Goal: Task Accomplishment & Management: Complete application form

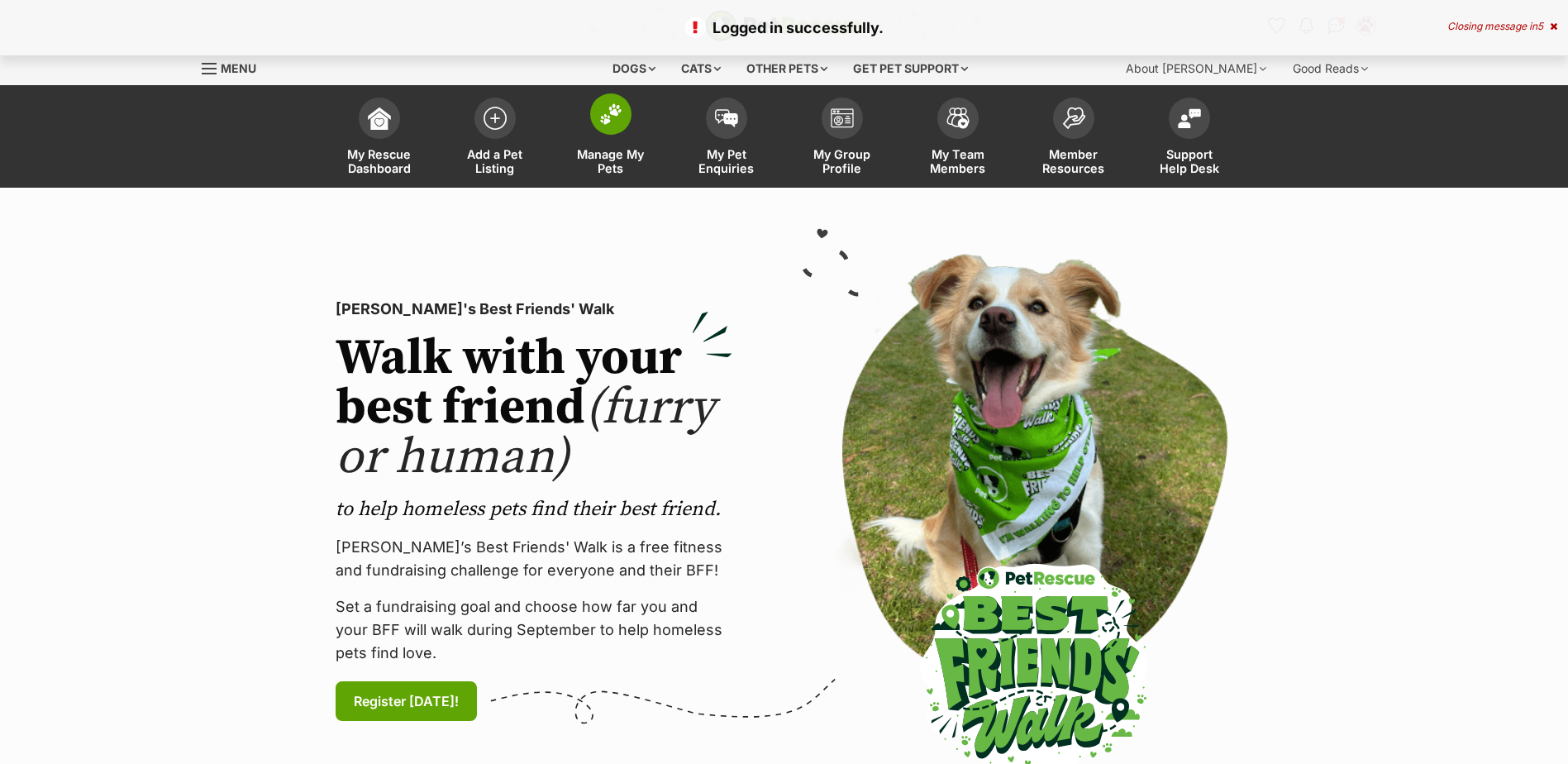
click at [603, 115] on img at bounding box center [610, 114] width 23 height 21
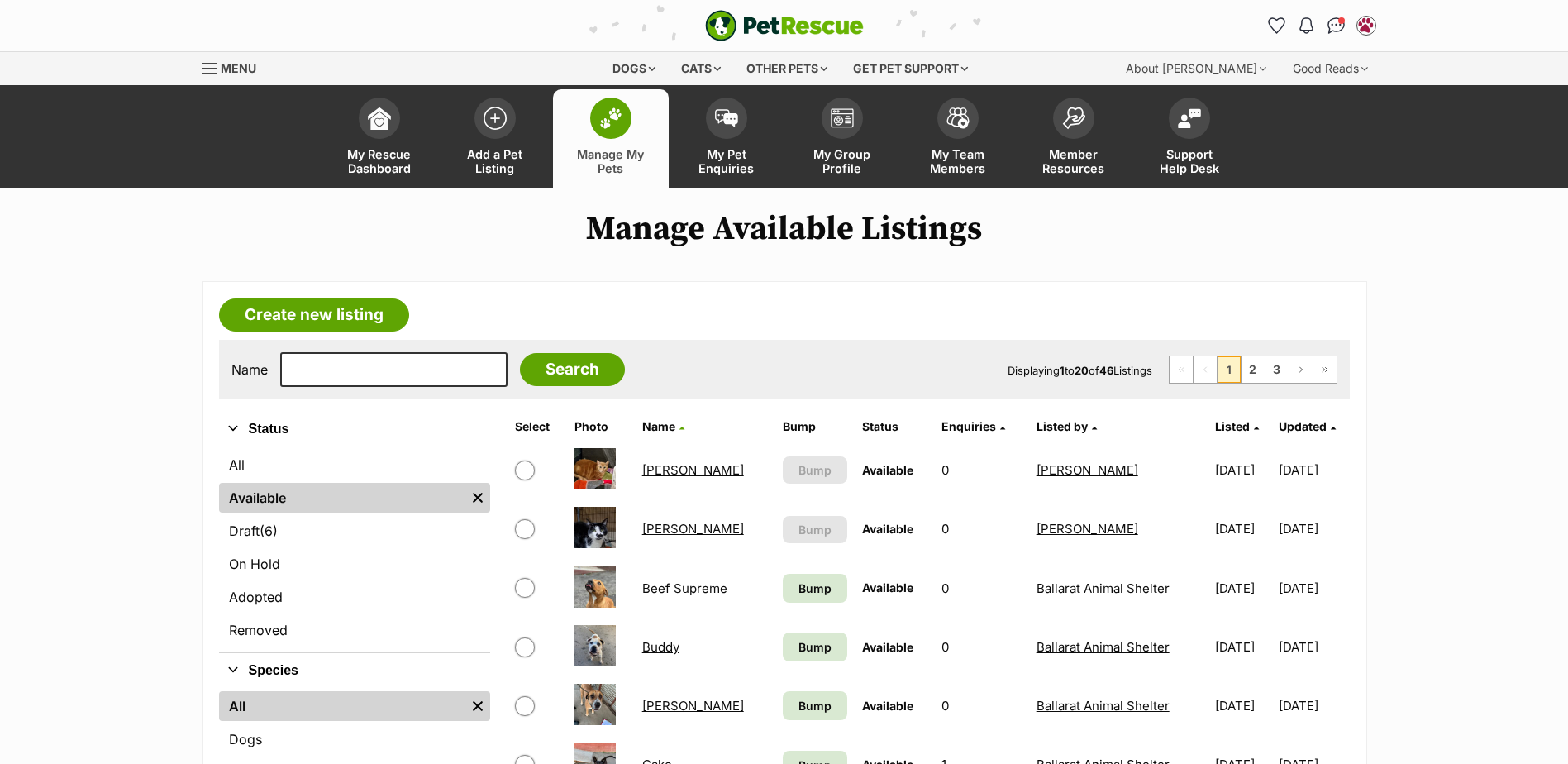
scroll to position [248, 0]
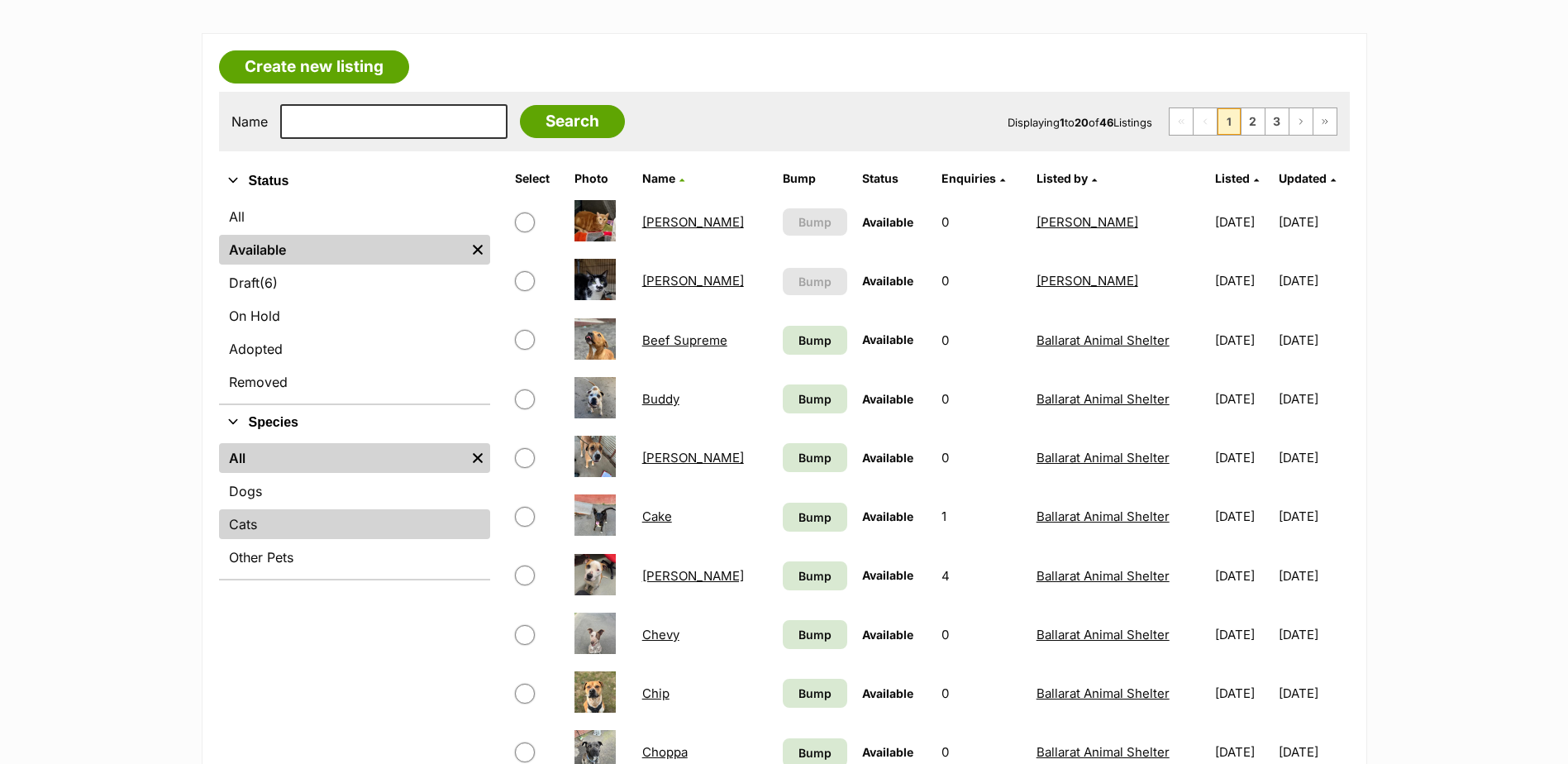
click at [266, 538] on link "Cats" at bounding box center [354, 524] width 271 height 29
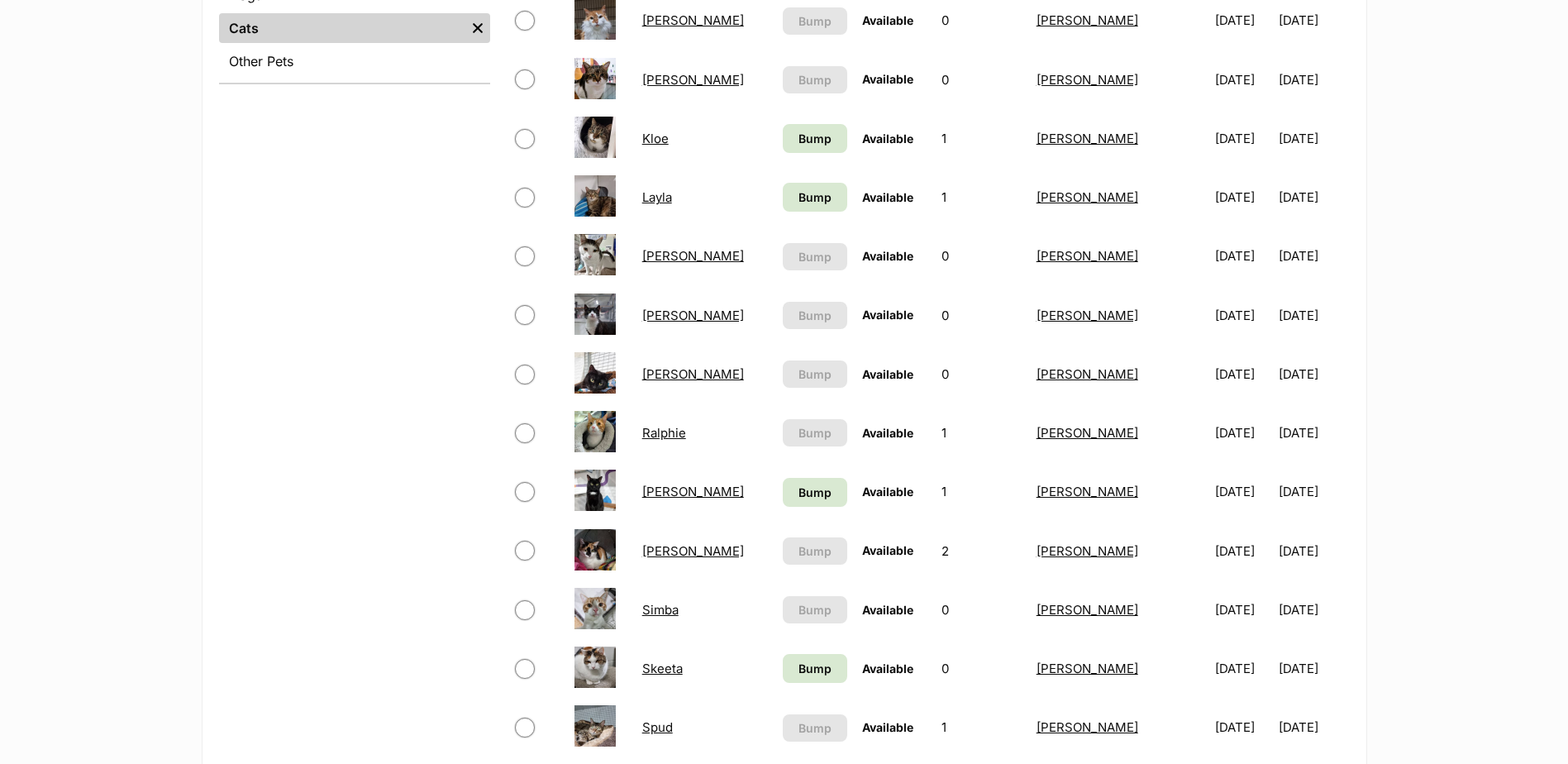
scroll to position [1075, 0]
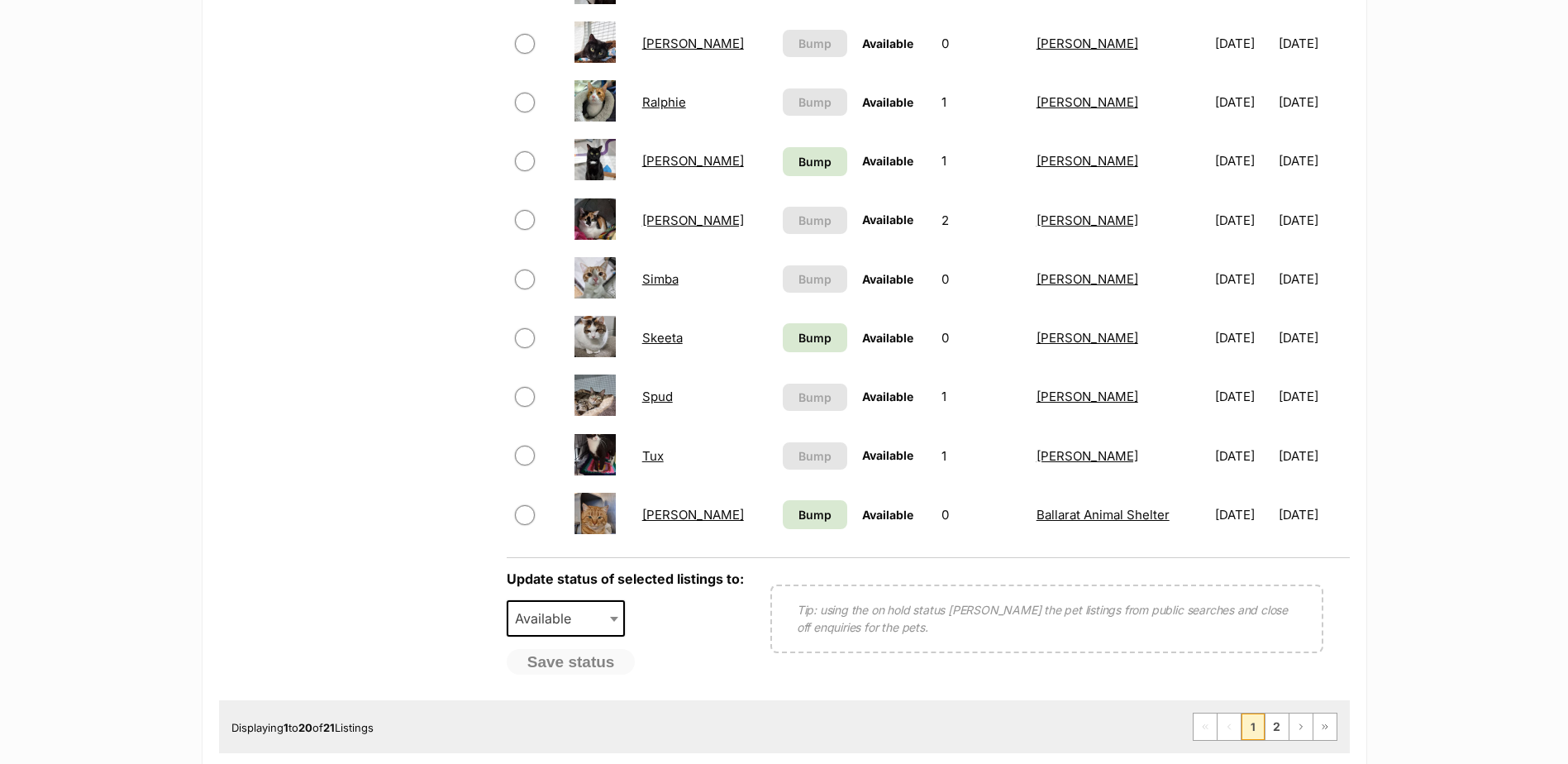
click at [649, 279] on link "Simba" at bounding box center [660, 278] width 37 height 16
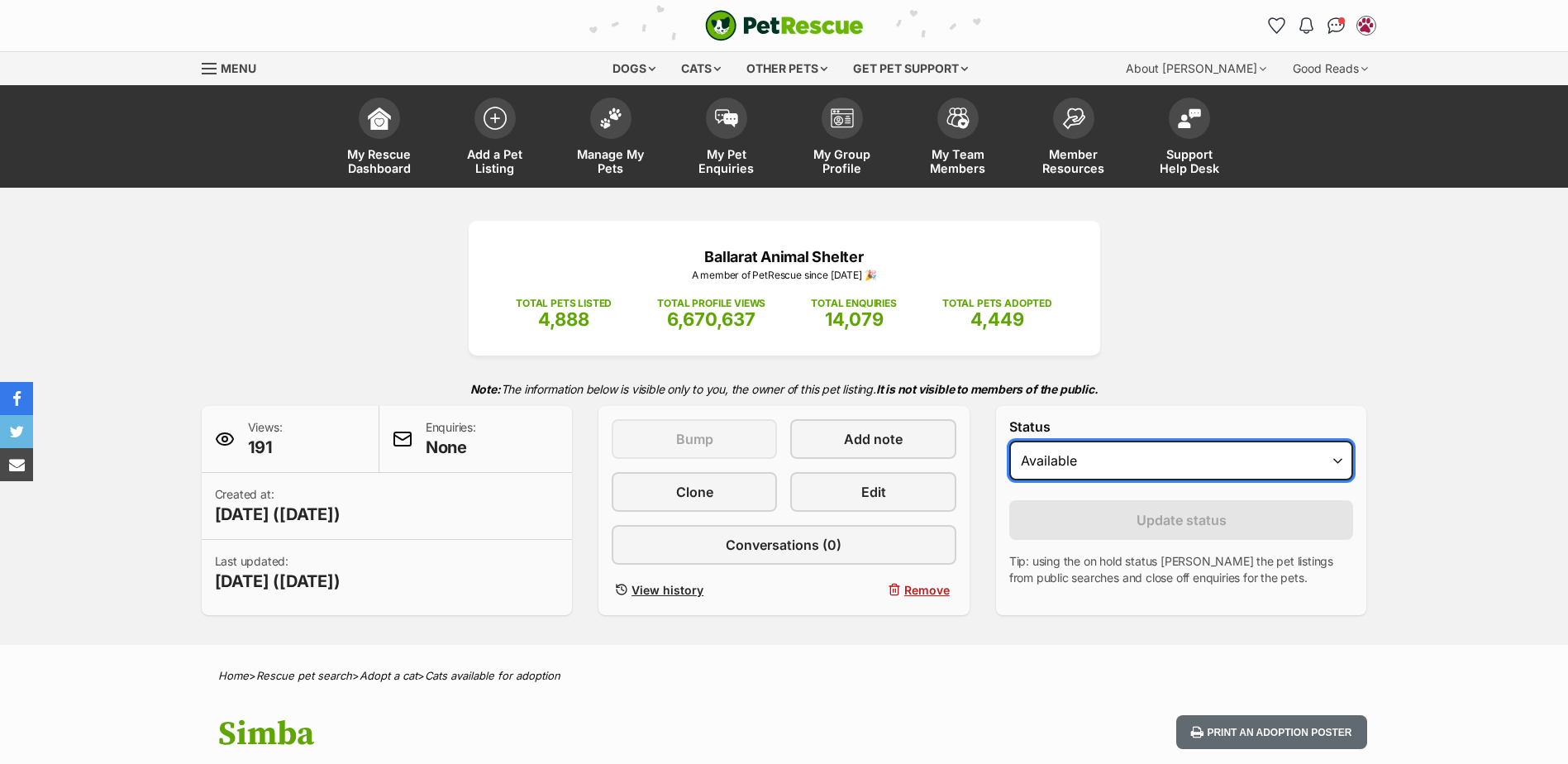
click at [1062, 457] on select "Draft Available On hold Adopted" at bounding box center [1181, 460] width 344 height 39
select select "rehomed"
click at [1009, 441] on select "Draft Available On hold Adopted" at bounding box center [1181, 460] width 344 height 39
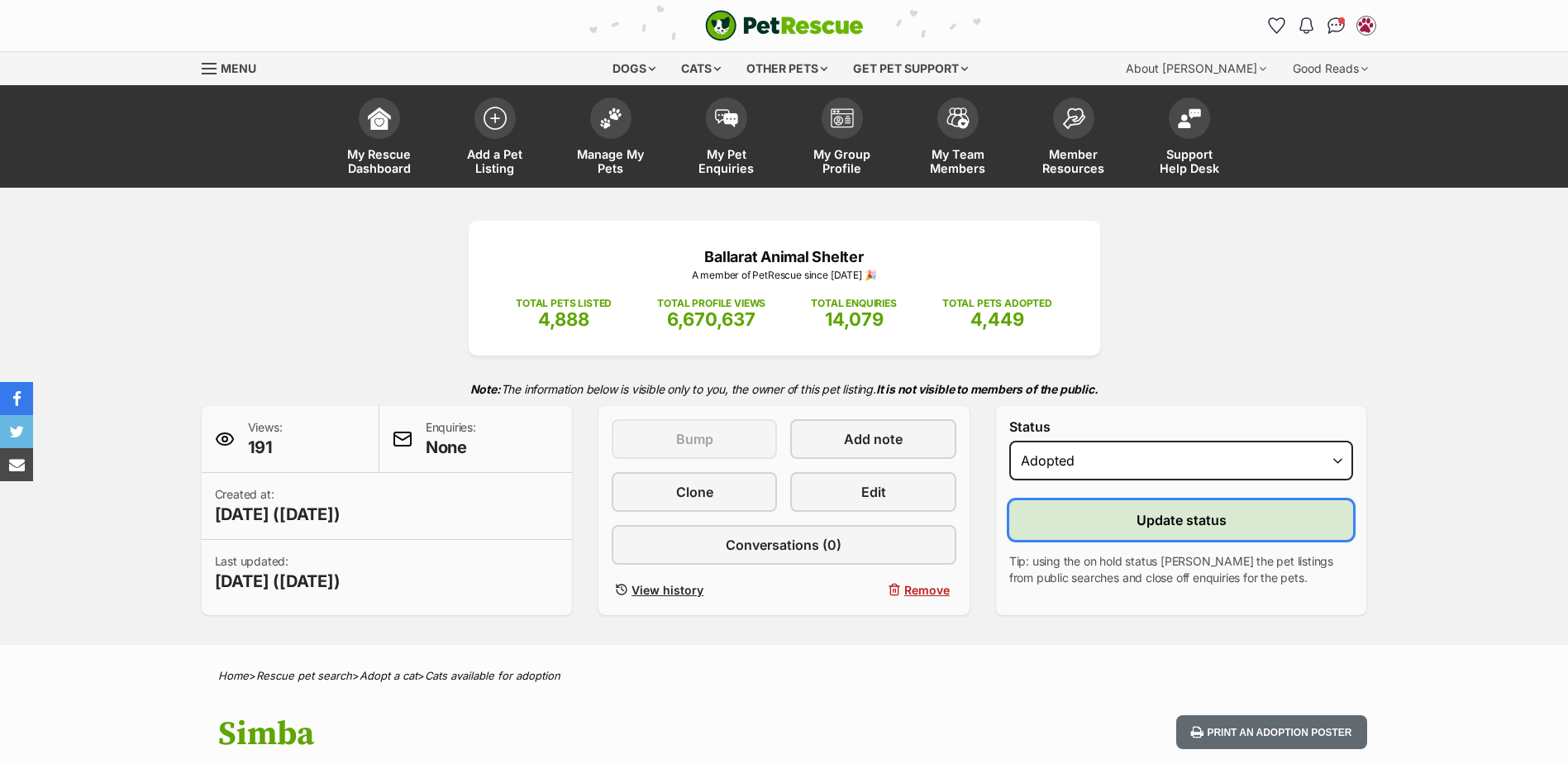
click at [1076, 529] on button "Update status" at bounding box center [1181, 519] width 344 height 39
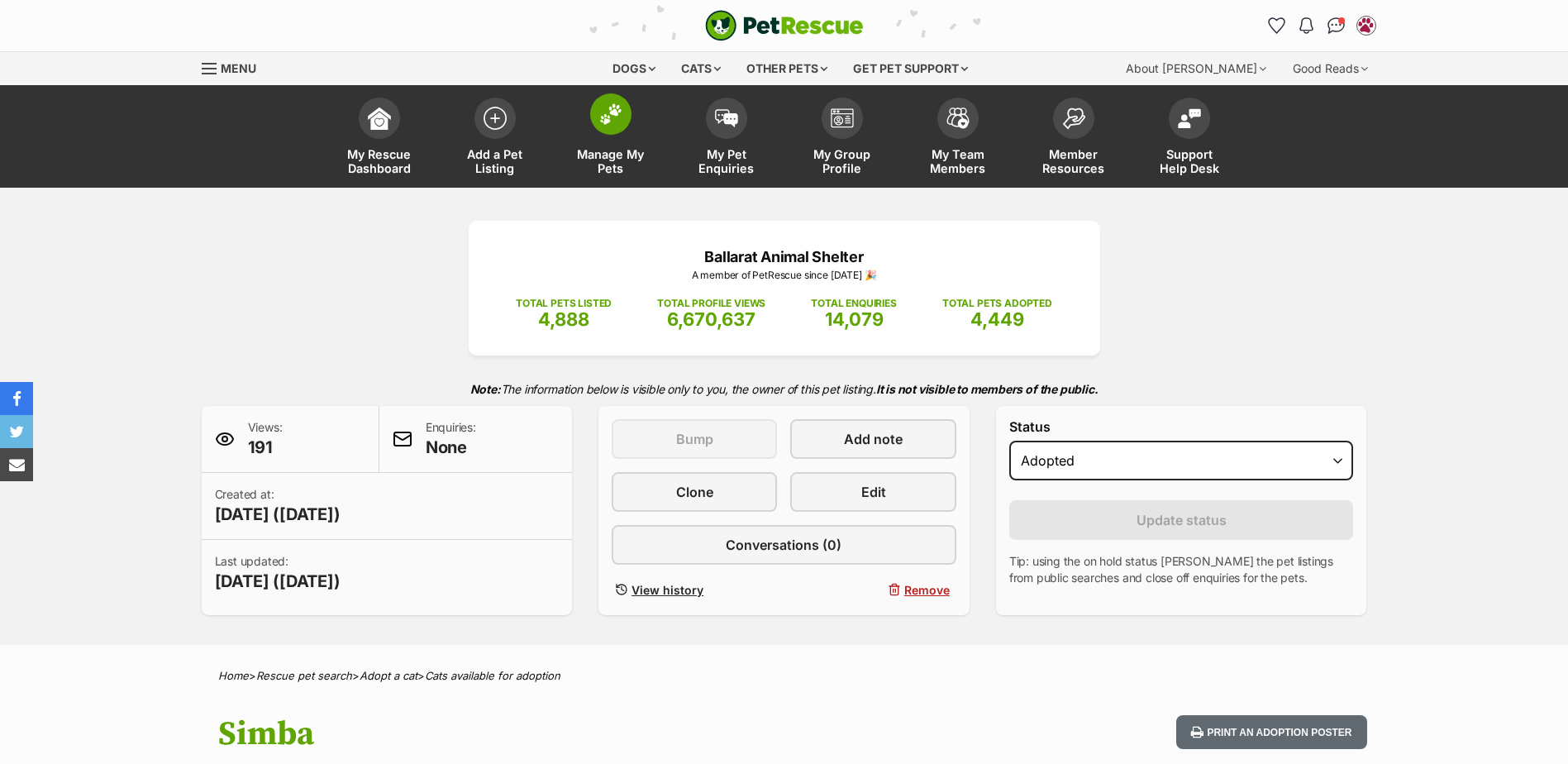
click at [611, 119] on img at bounding box center [610, 114] width 23 height 21
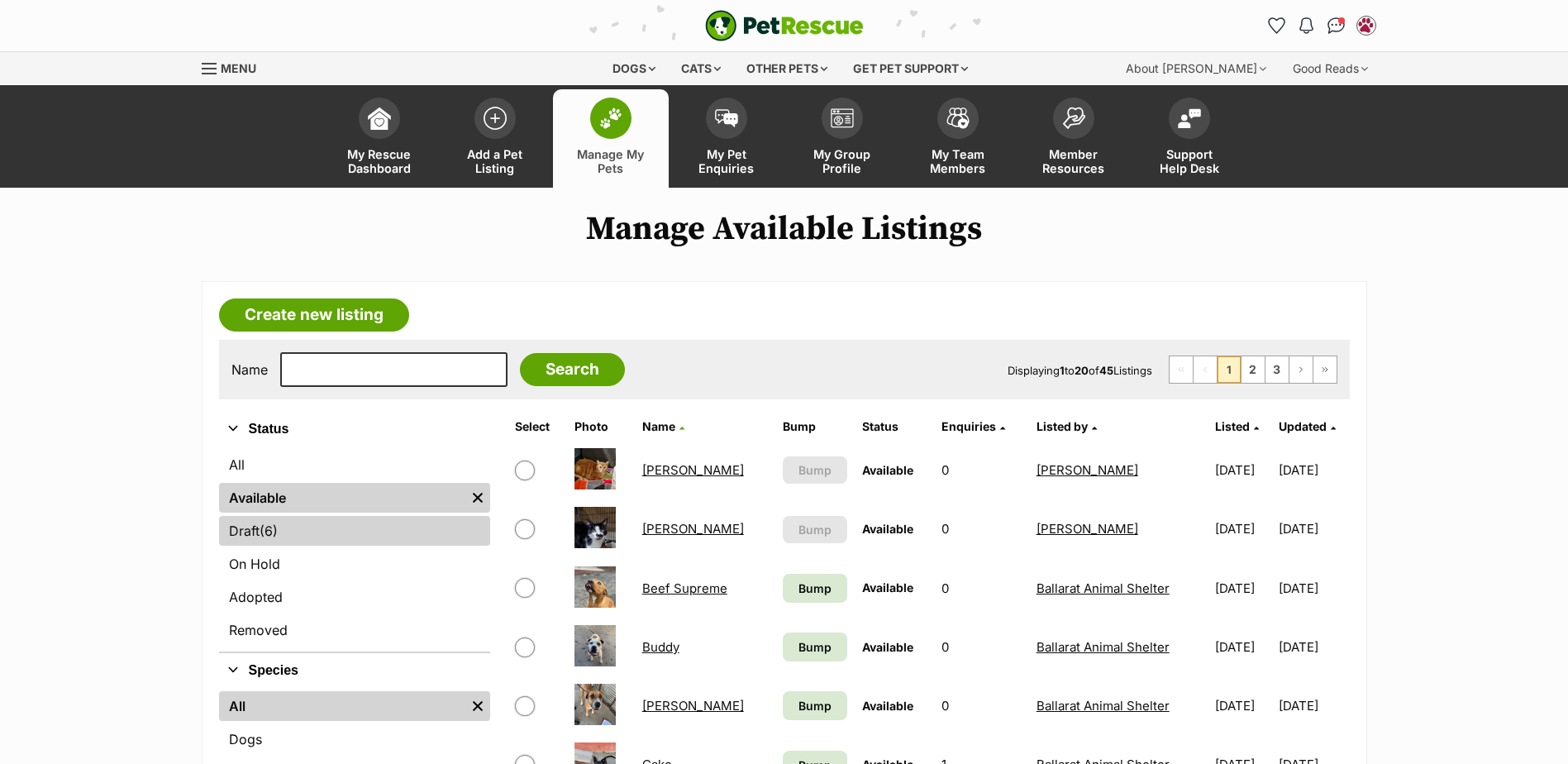
scroll to position [165, 0]
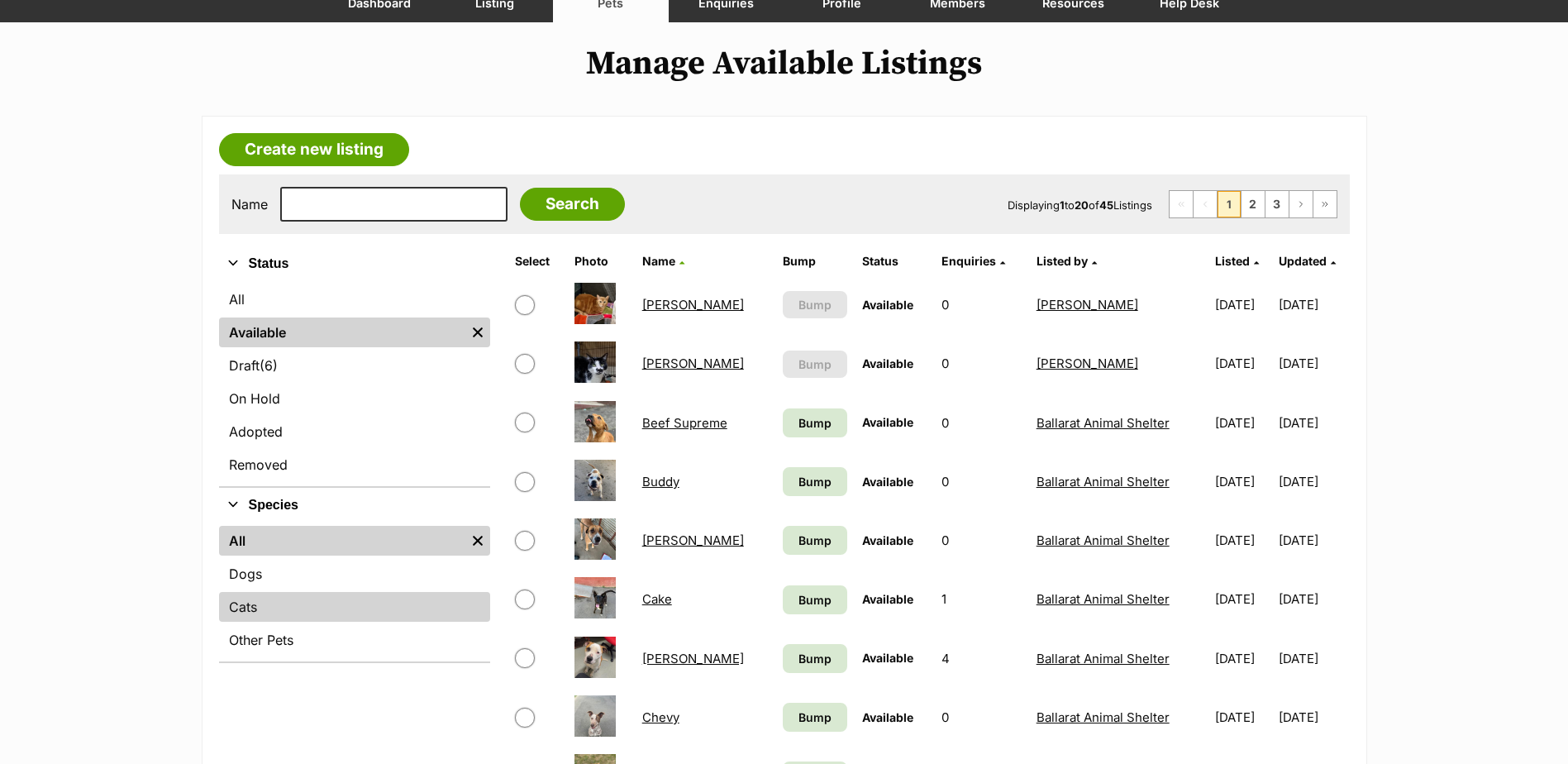
click at [279, 600] on link "Cats" at bounding box center [354, 606] width 271 height 29
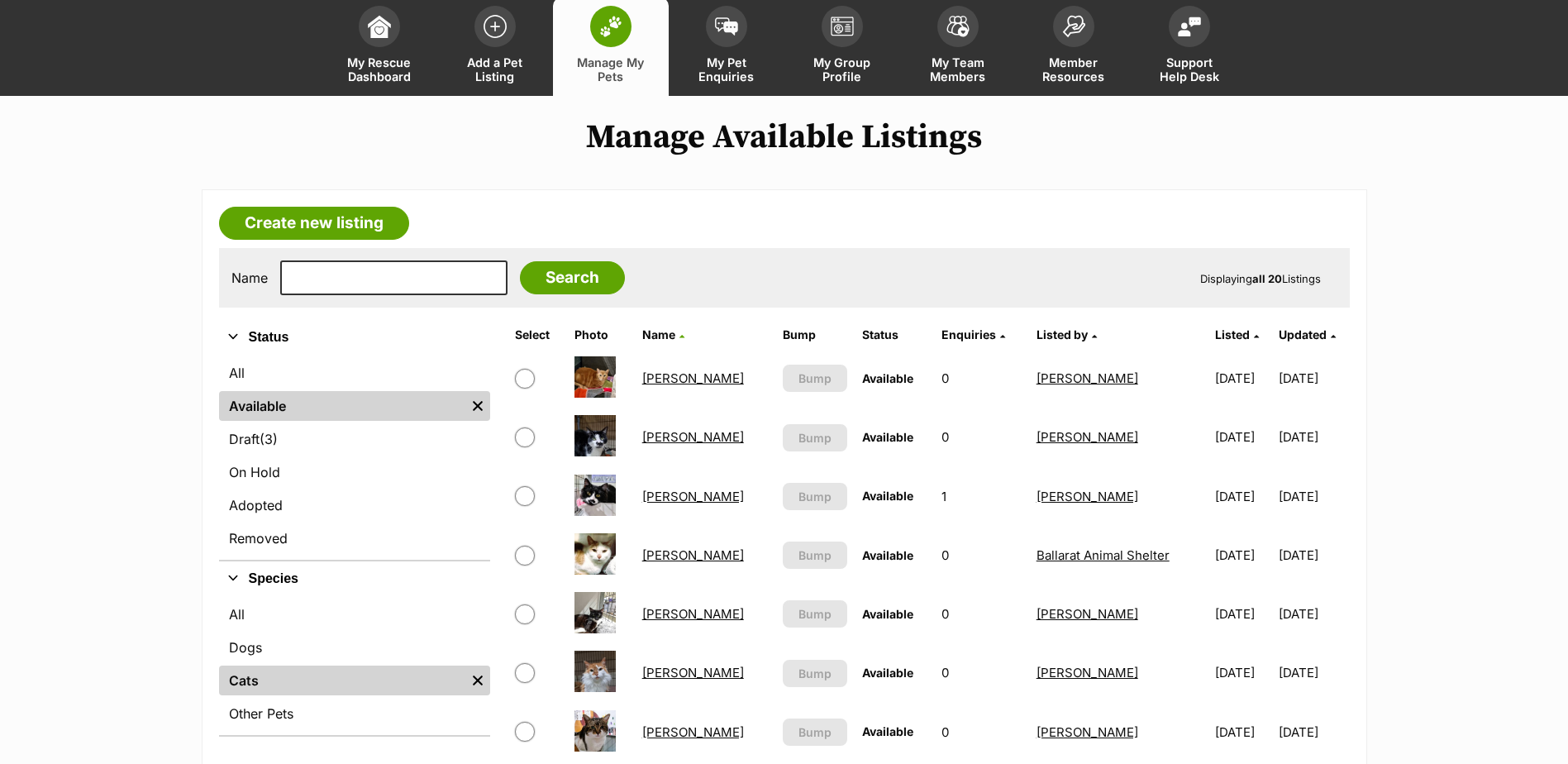
scroll to position [248, 0]
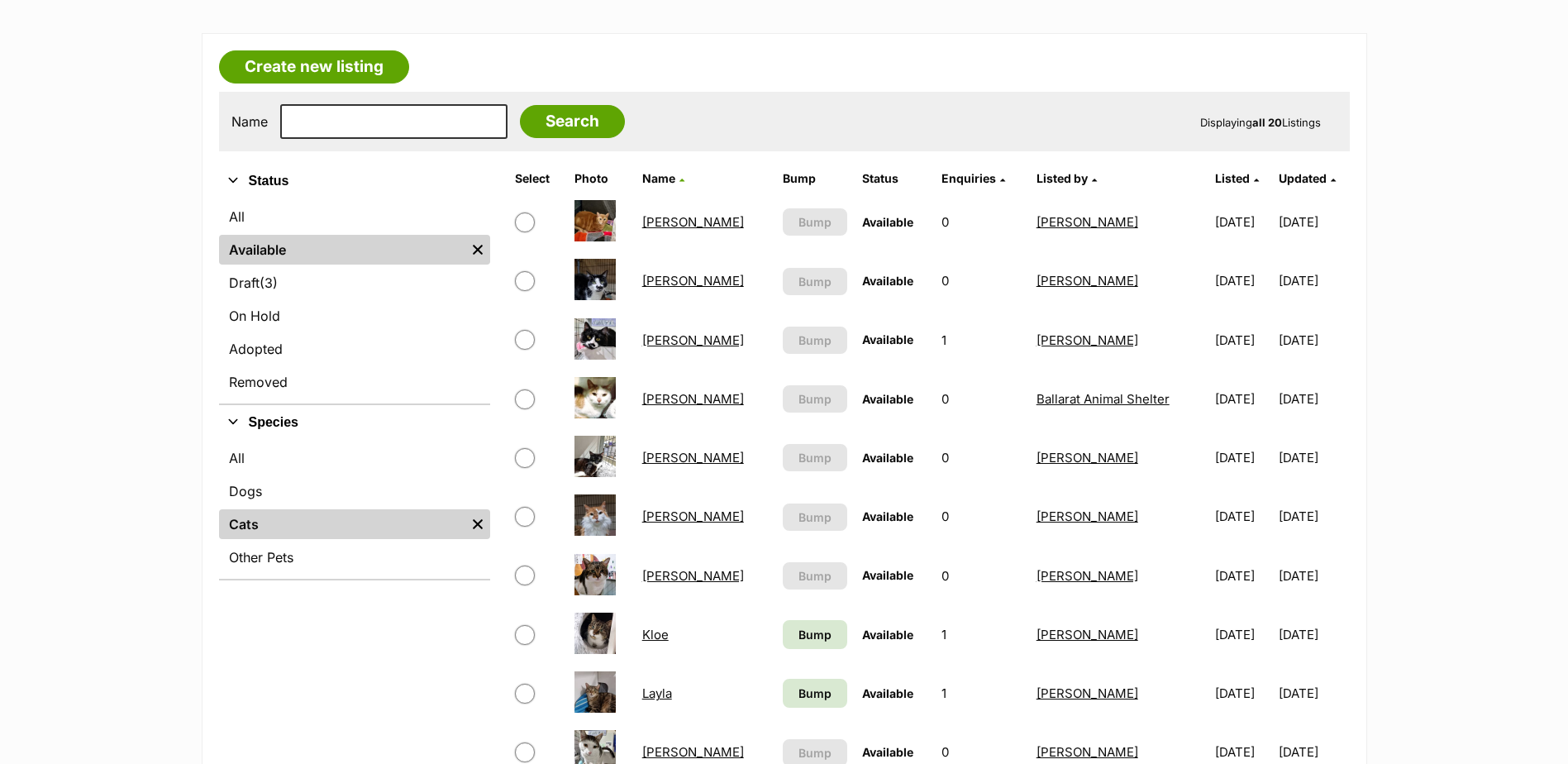
click at [665, 343] on link "[PERSON_NAME]" at bounding box center [692, 340] width 102 height 16
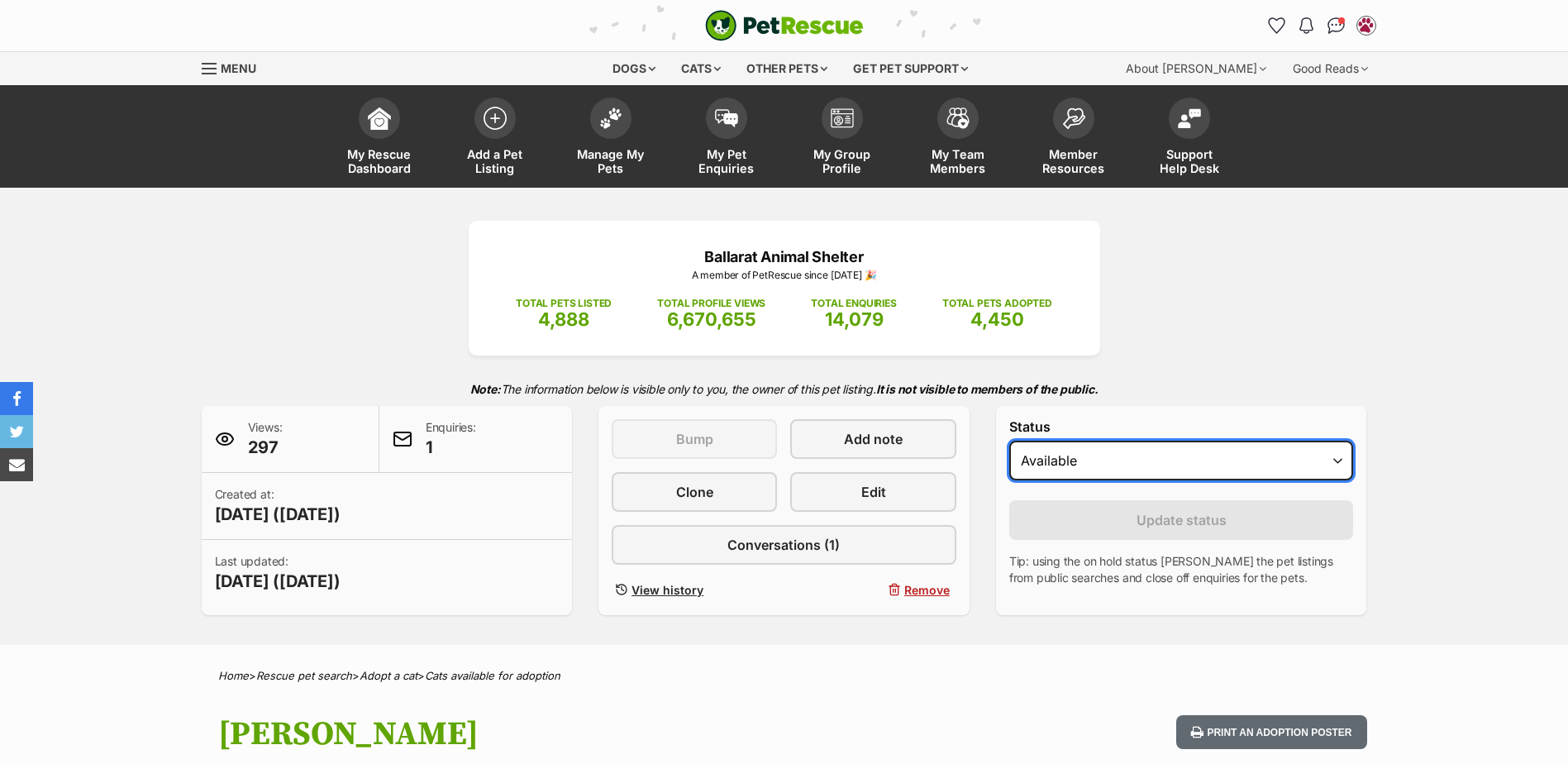
click at [1059, 454] on select "Draft - not available as listing has enquires Available On hold Adopted" at bounding box center [1181, 460] width 344 height 39
select select "rehomed"
click at [1009, 441] on select "Draft - not available as listing has enquires Available On hold Adopted" at bounding box center [1181, 460] width 344 height 39
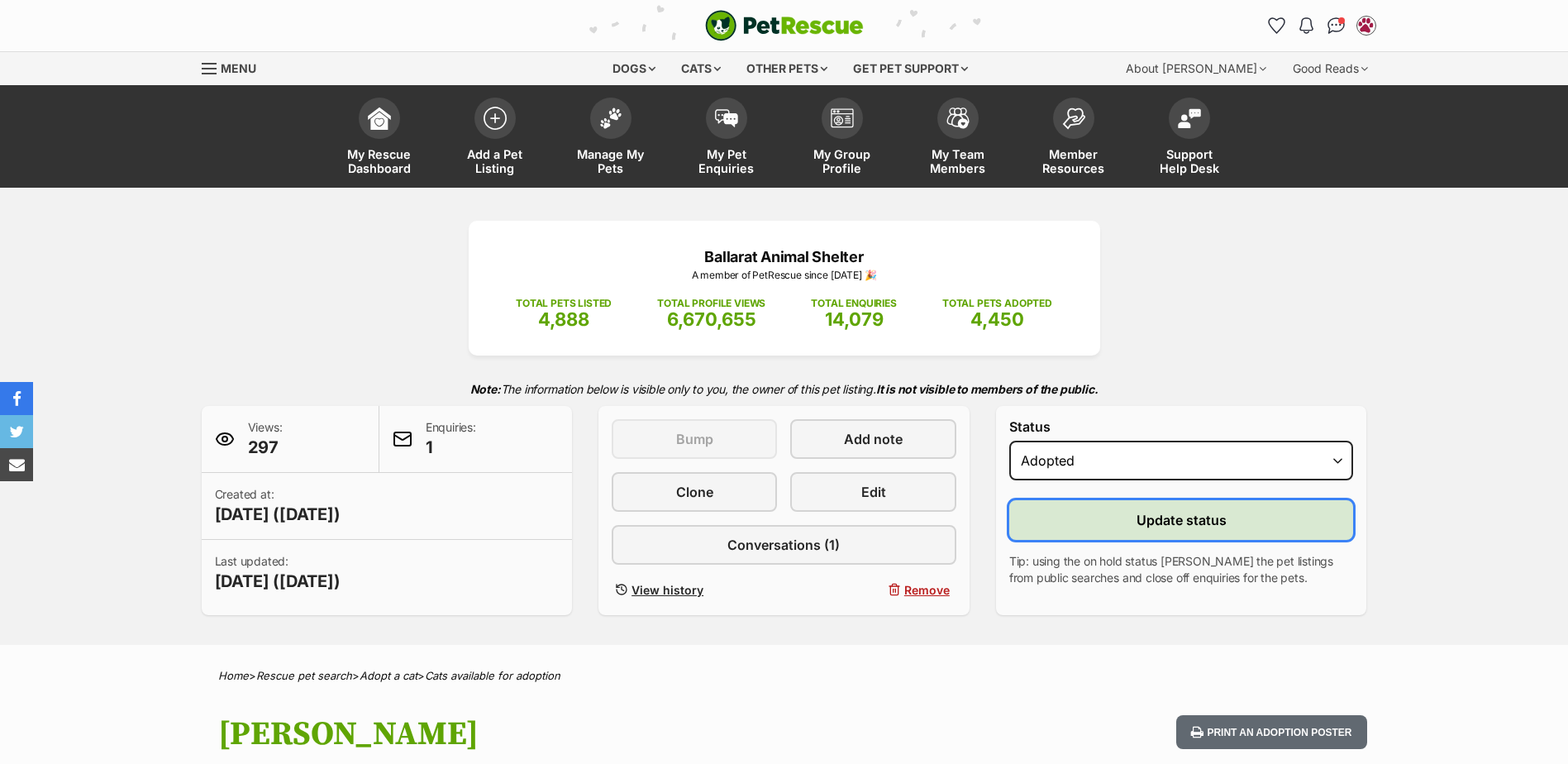
click at [1091, 523] on button "Update status" at bounding box center [1181, 519] width 344 height 39
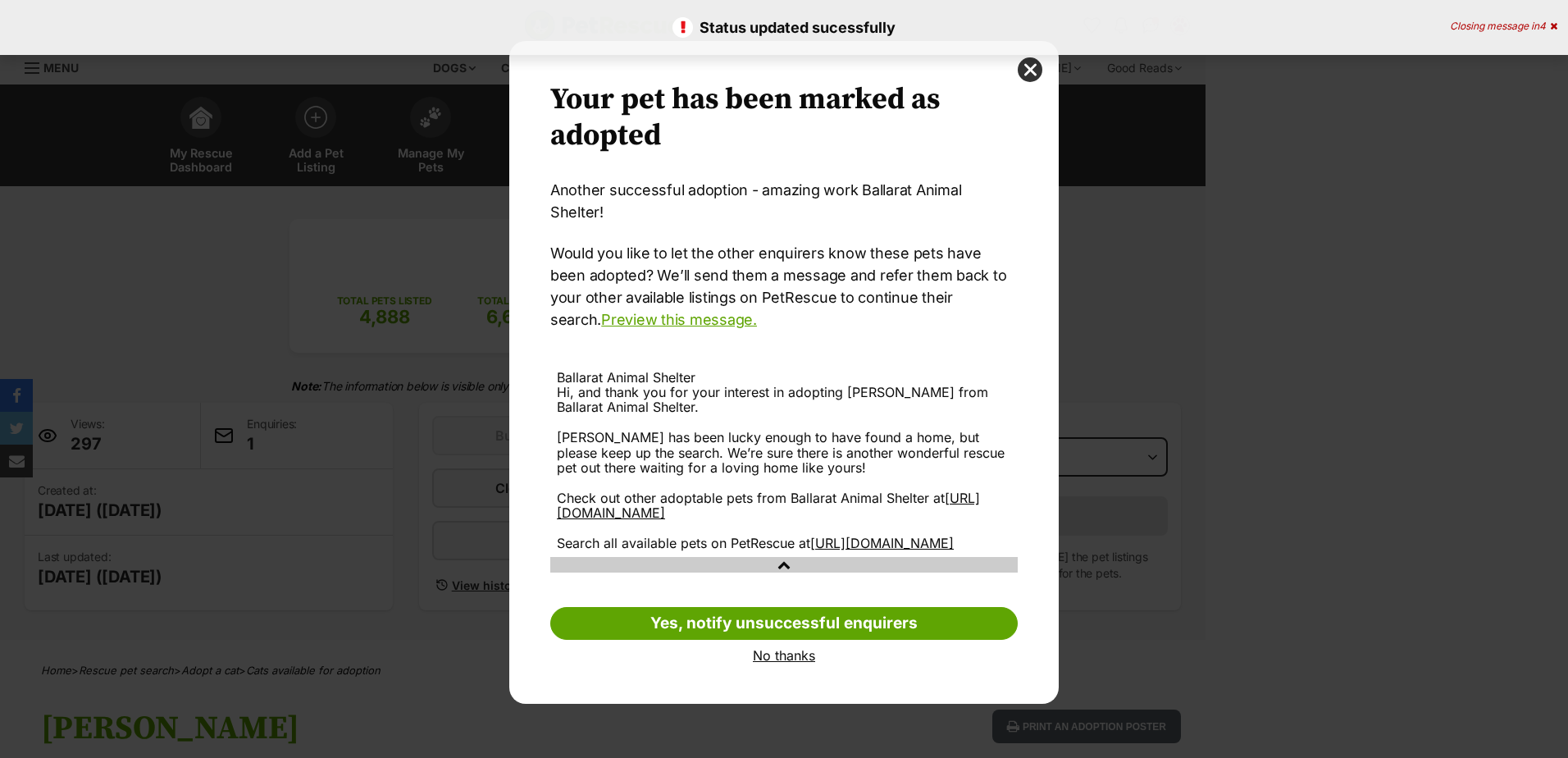
click at [785, 648] on link "No thanks" at bounding box center [784, 655] width 467 height 15
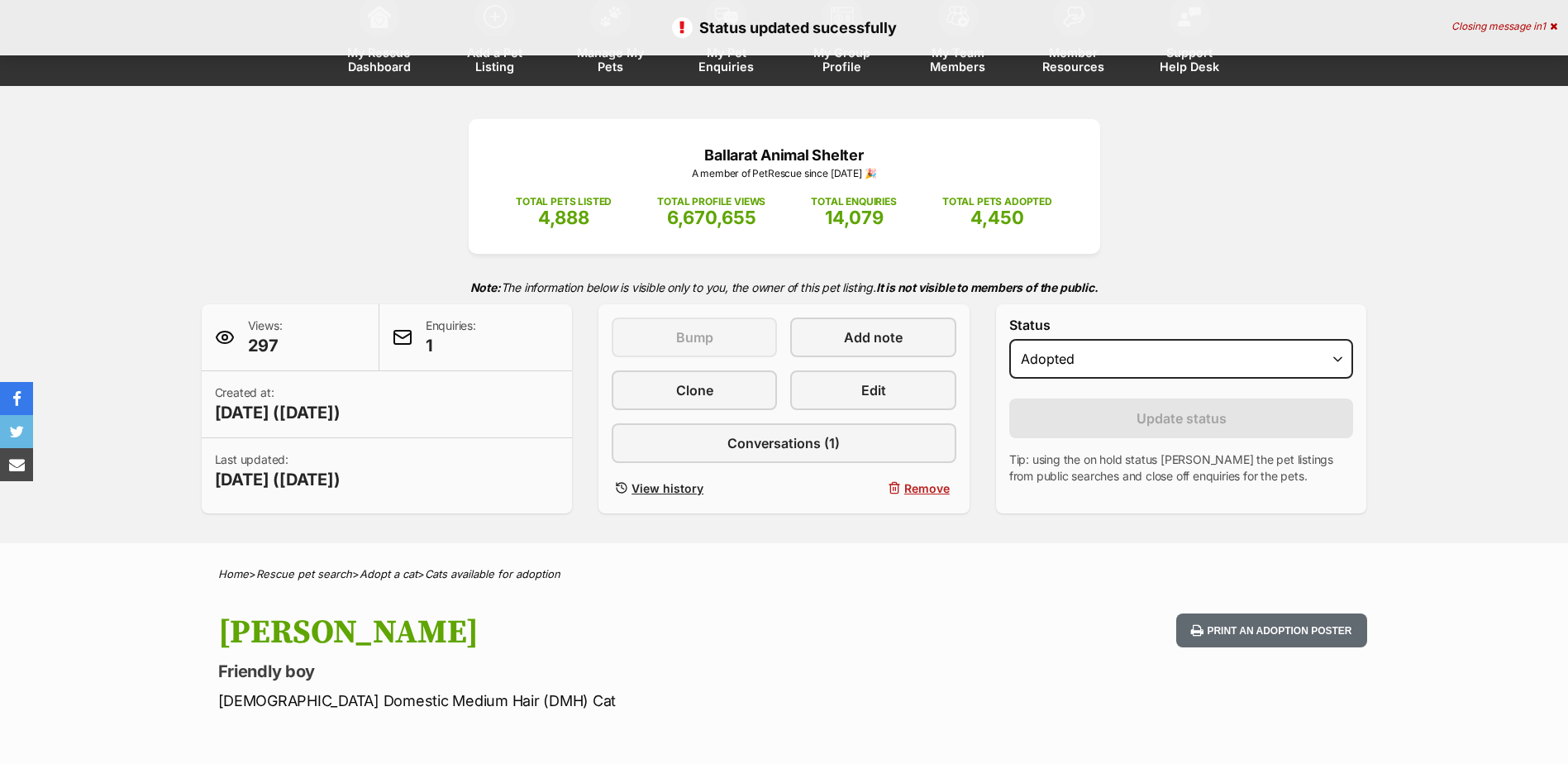
scroll to position [248, 0]
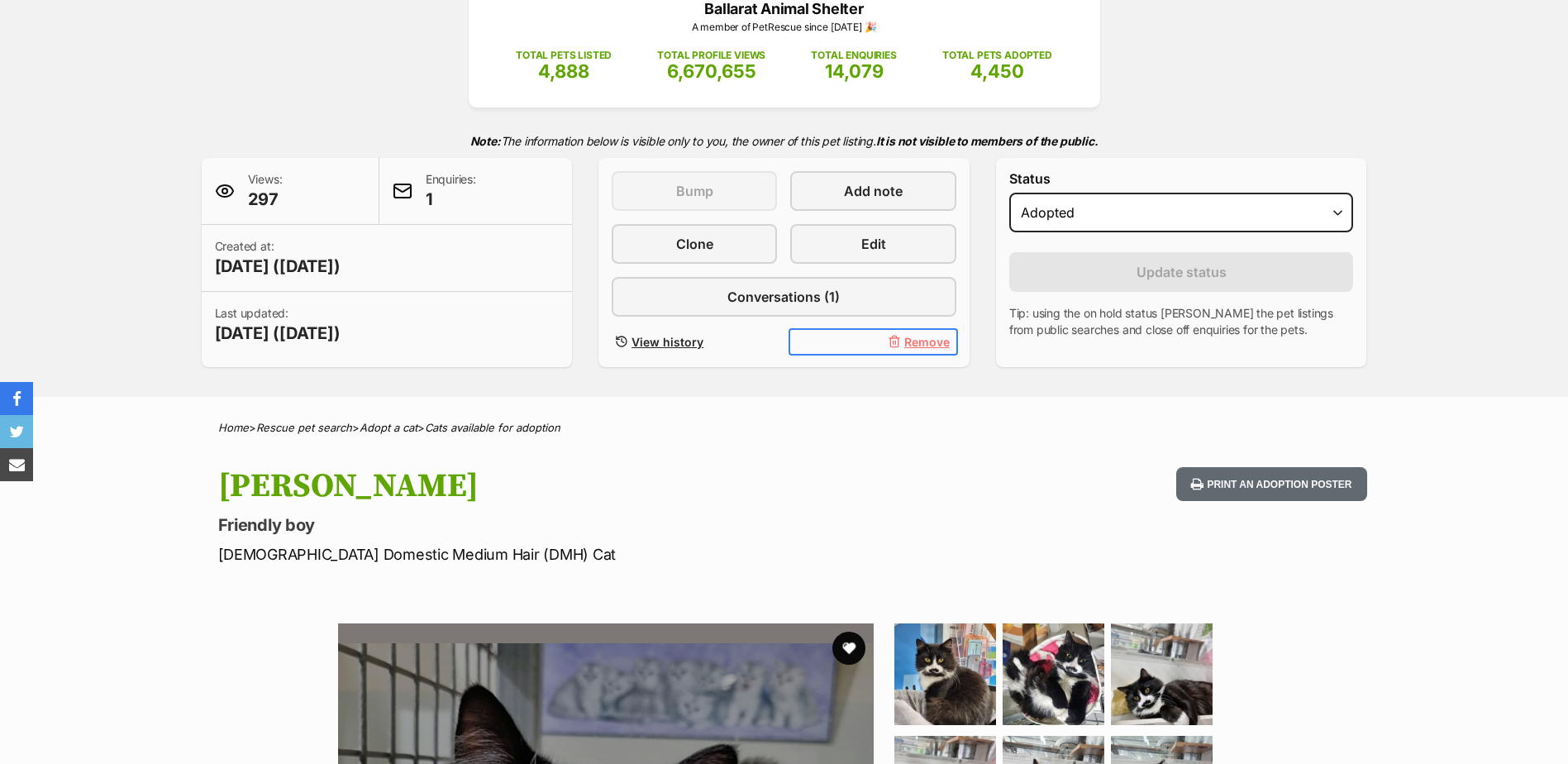
click at [912, 344] on span "Remove" at bounding box center [927, 342] width 46 height 17
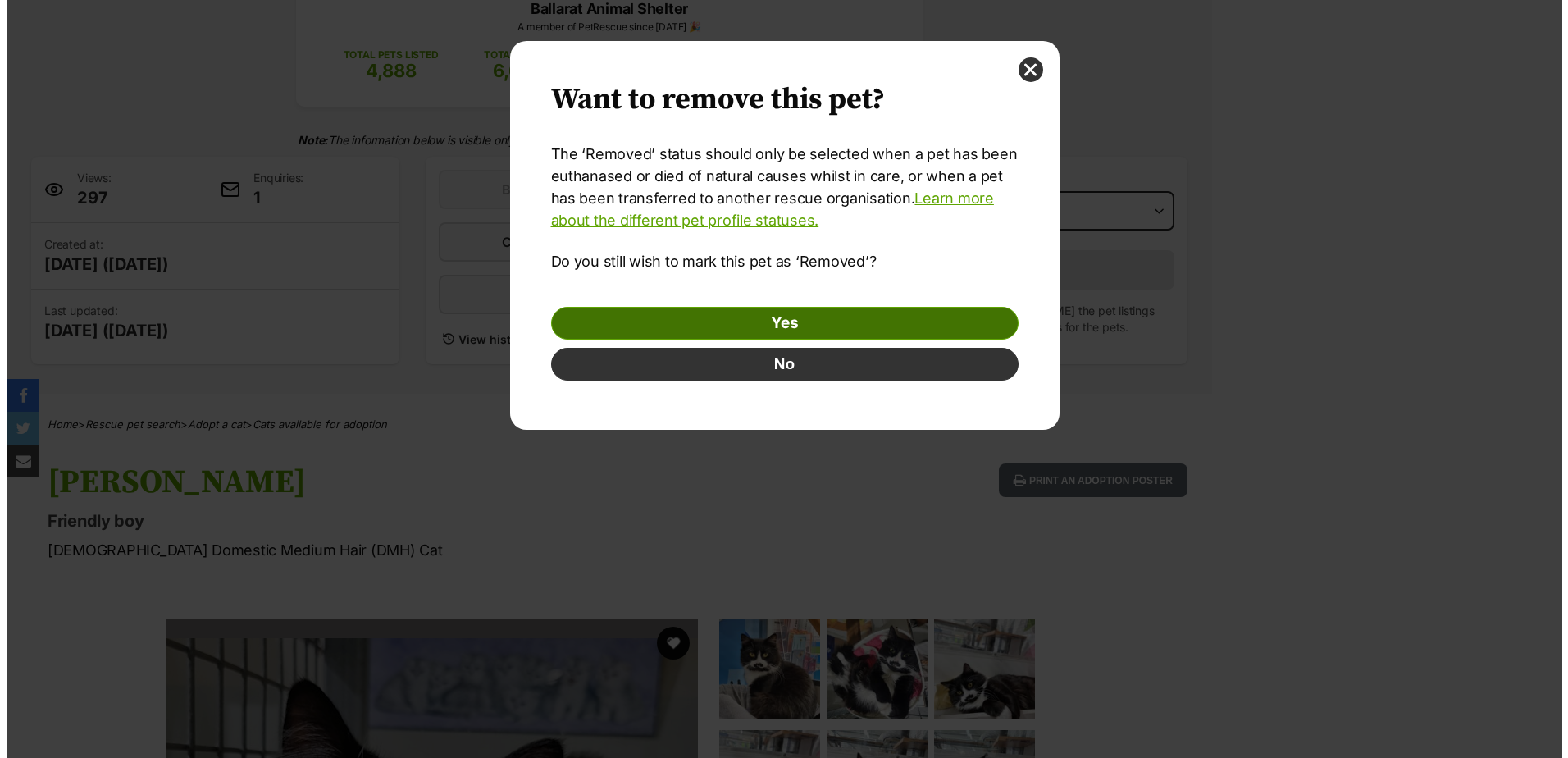
scroll to position [0, 0]
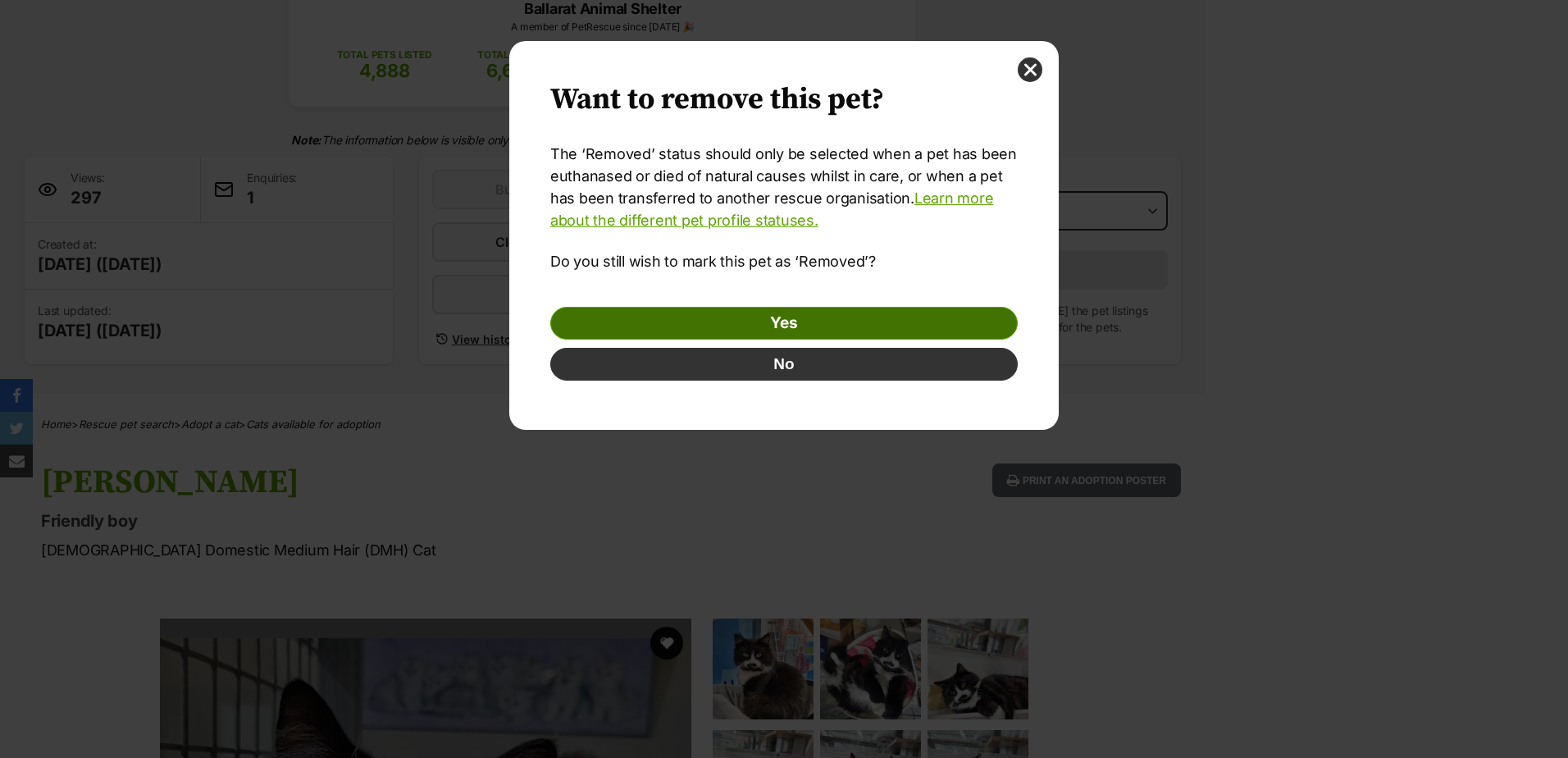
click at [844, 308] on link "Yes" at bounding box center [784, 323] width 467 height 33
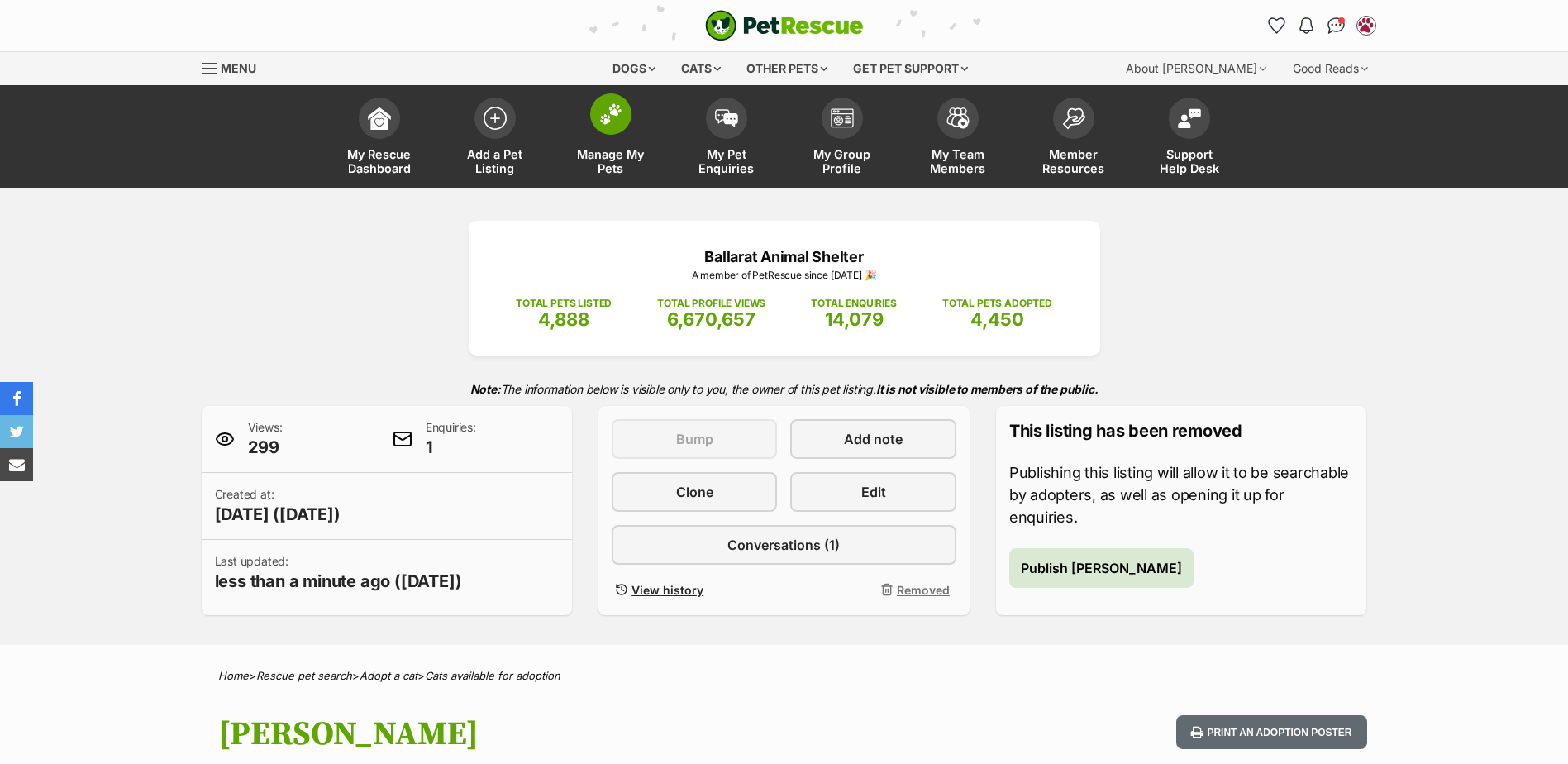
click at [604, 105] on img at bounding box center [610, 114] width 23 height 21
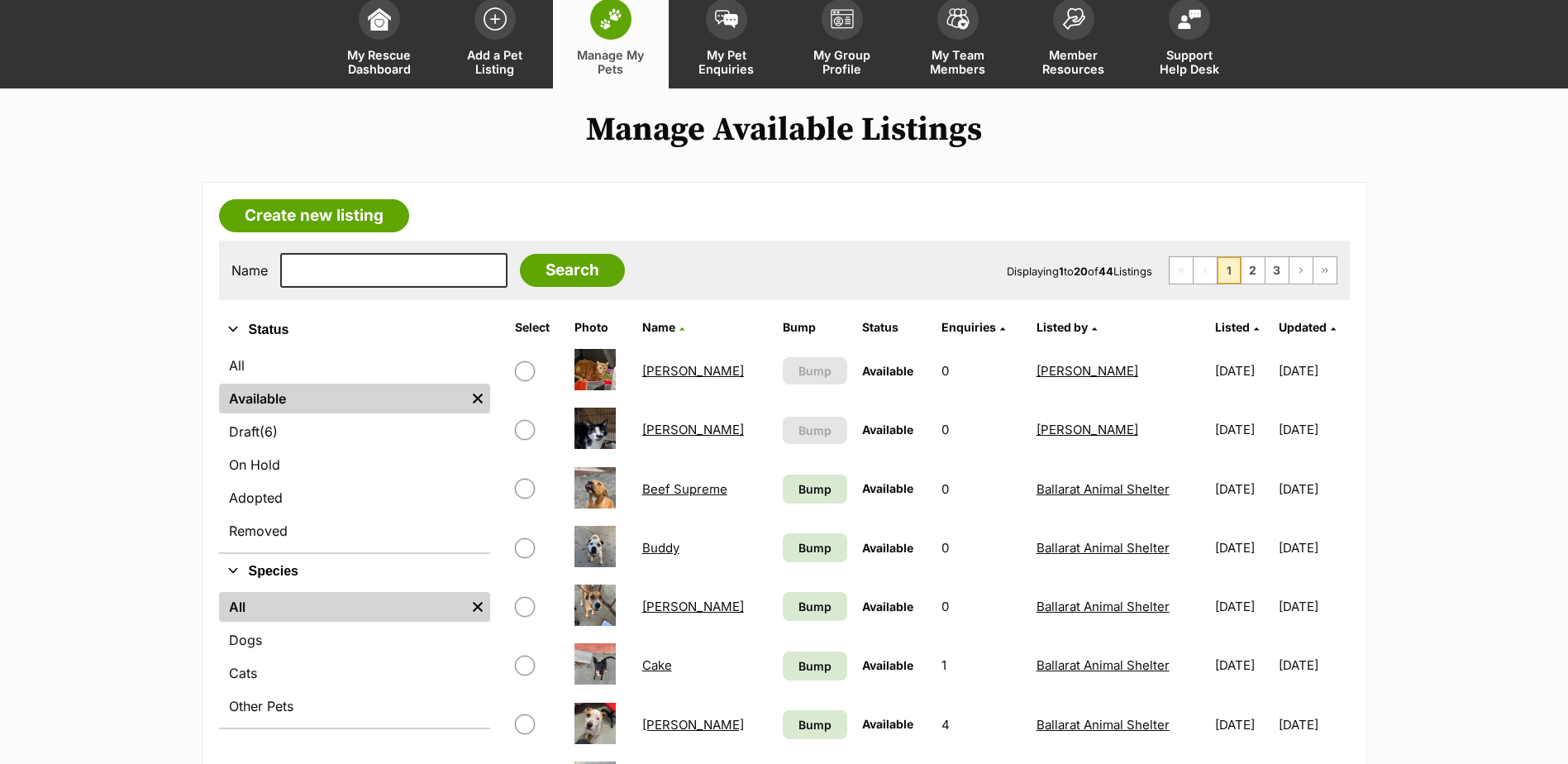
scroll to position [248, 0]
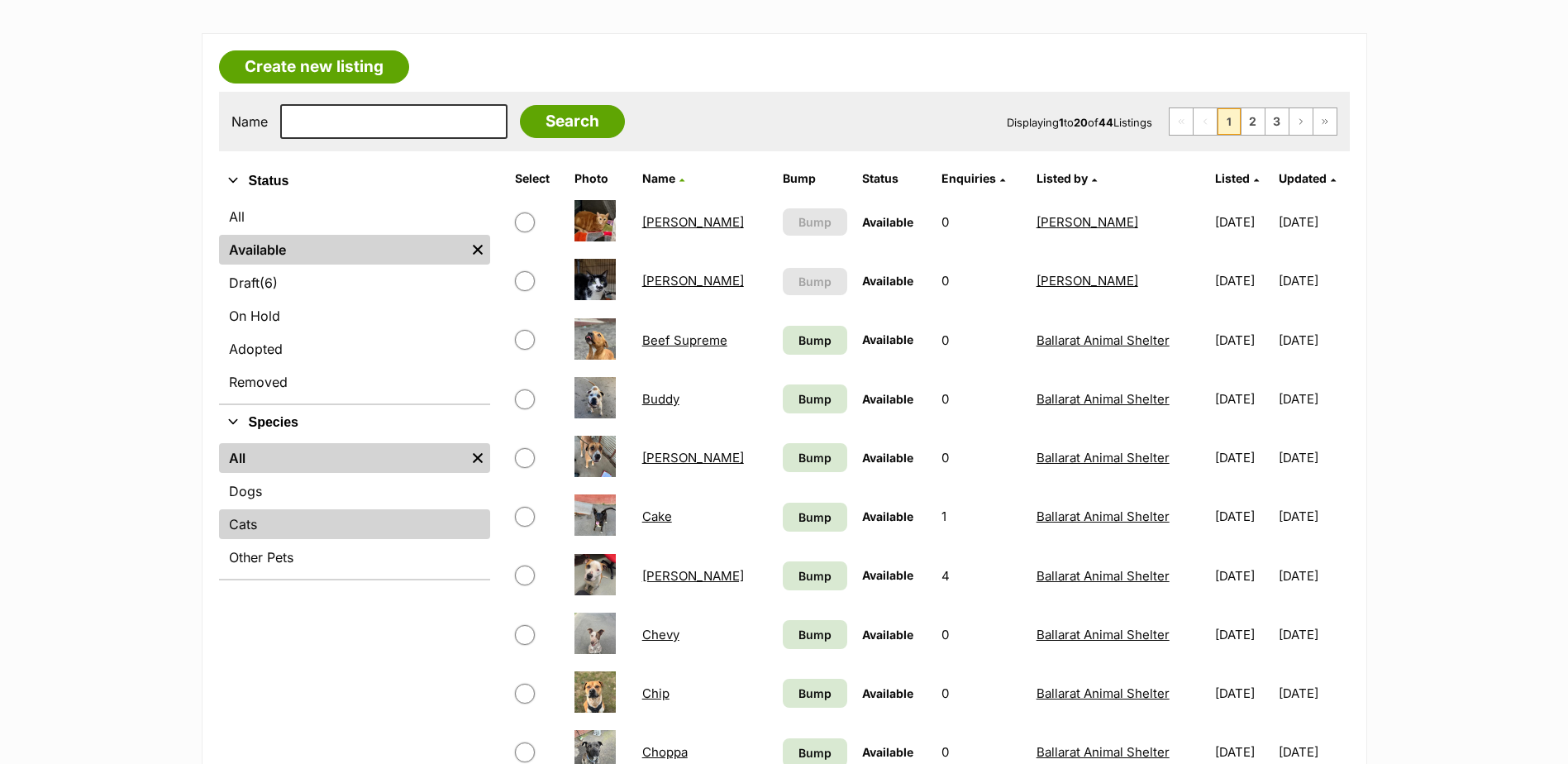
click at [240, 529] on link "Cats" at bounding box center [354, 524] width 271 height 29
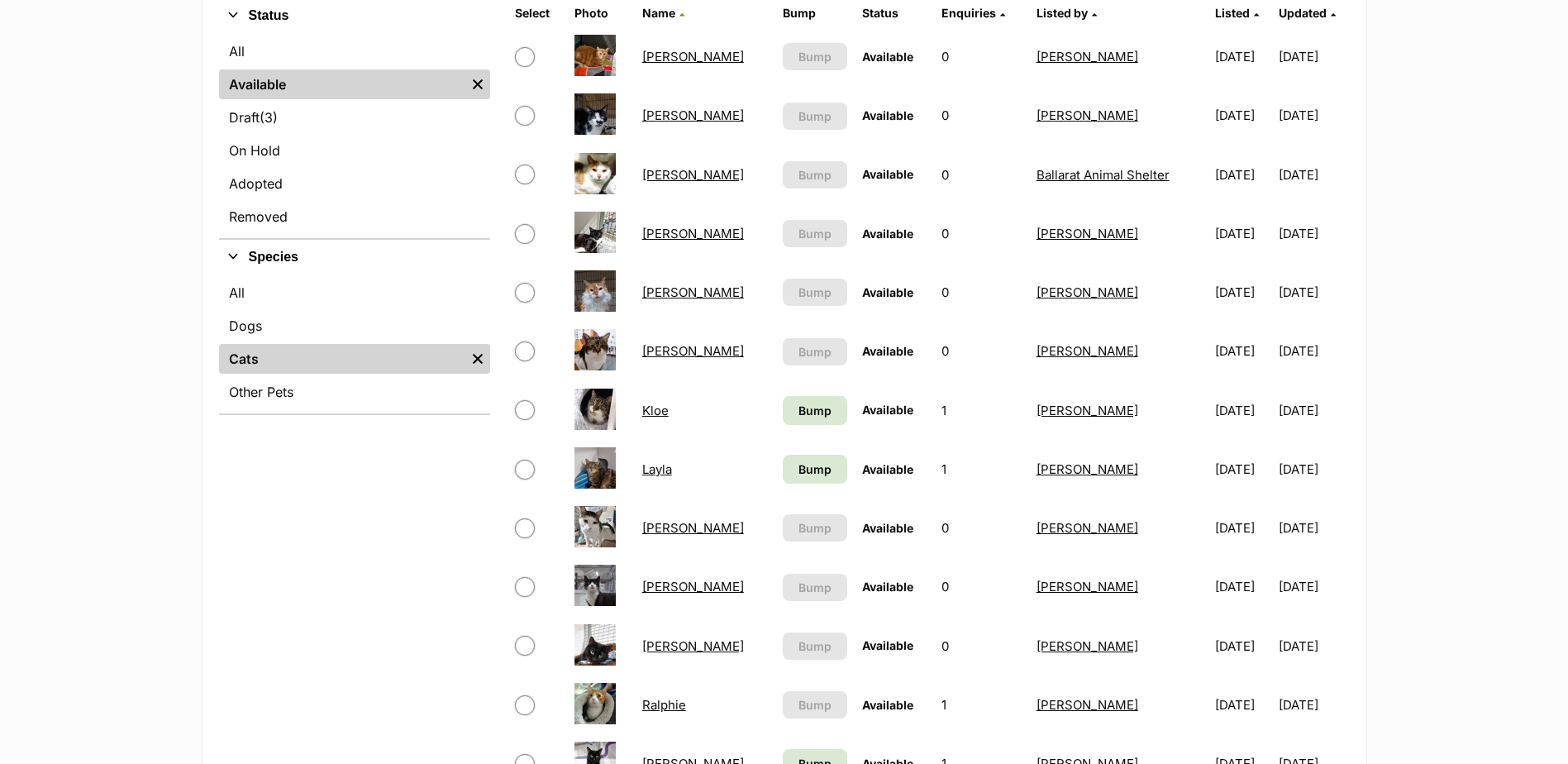
scroll to position [331, 0]
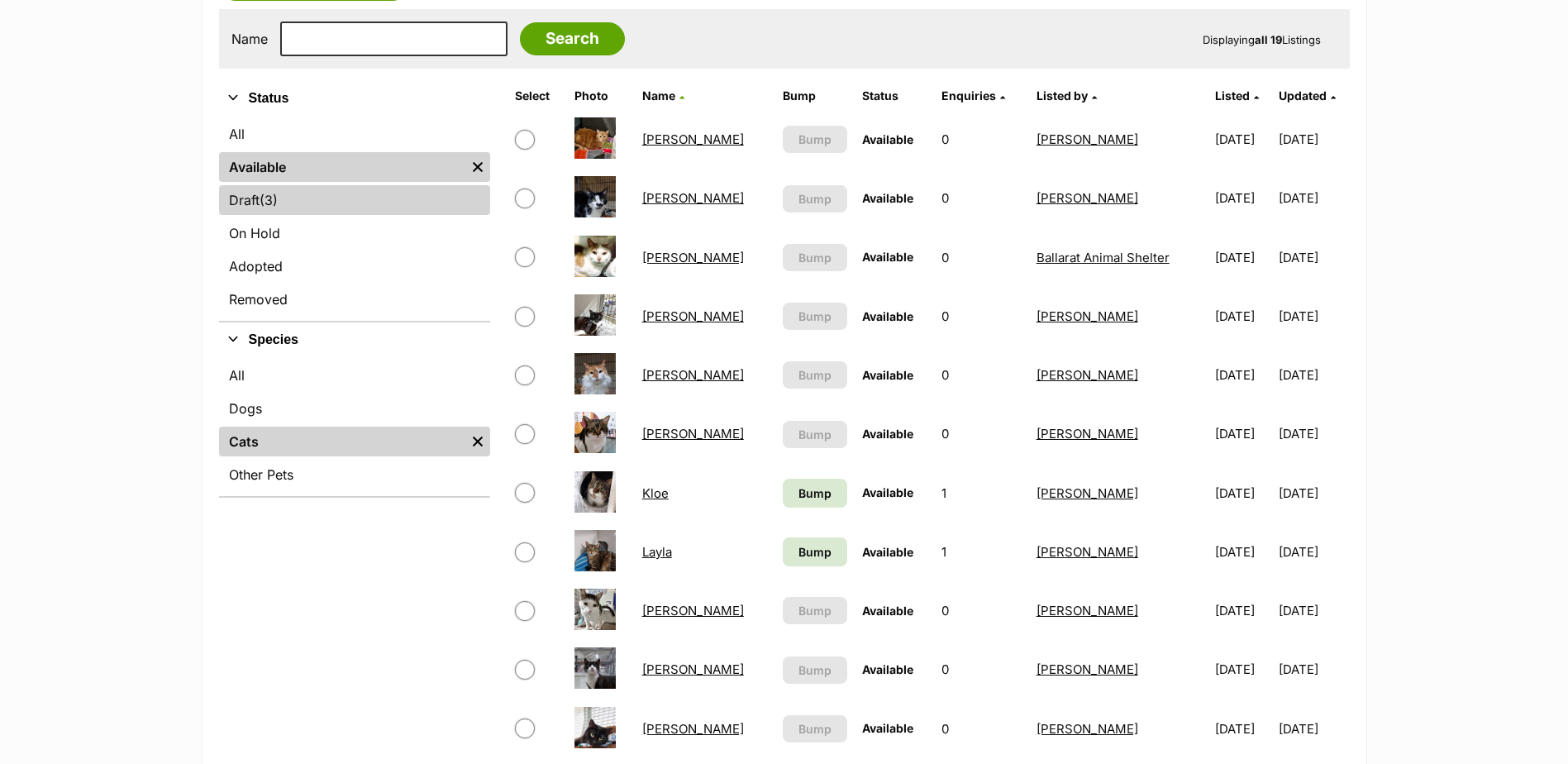
click at [304, 199] on link "Draft (3) Items" at bounding box center [354, 200] width 271 height 29
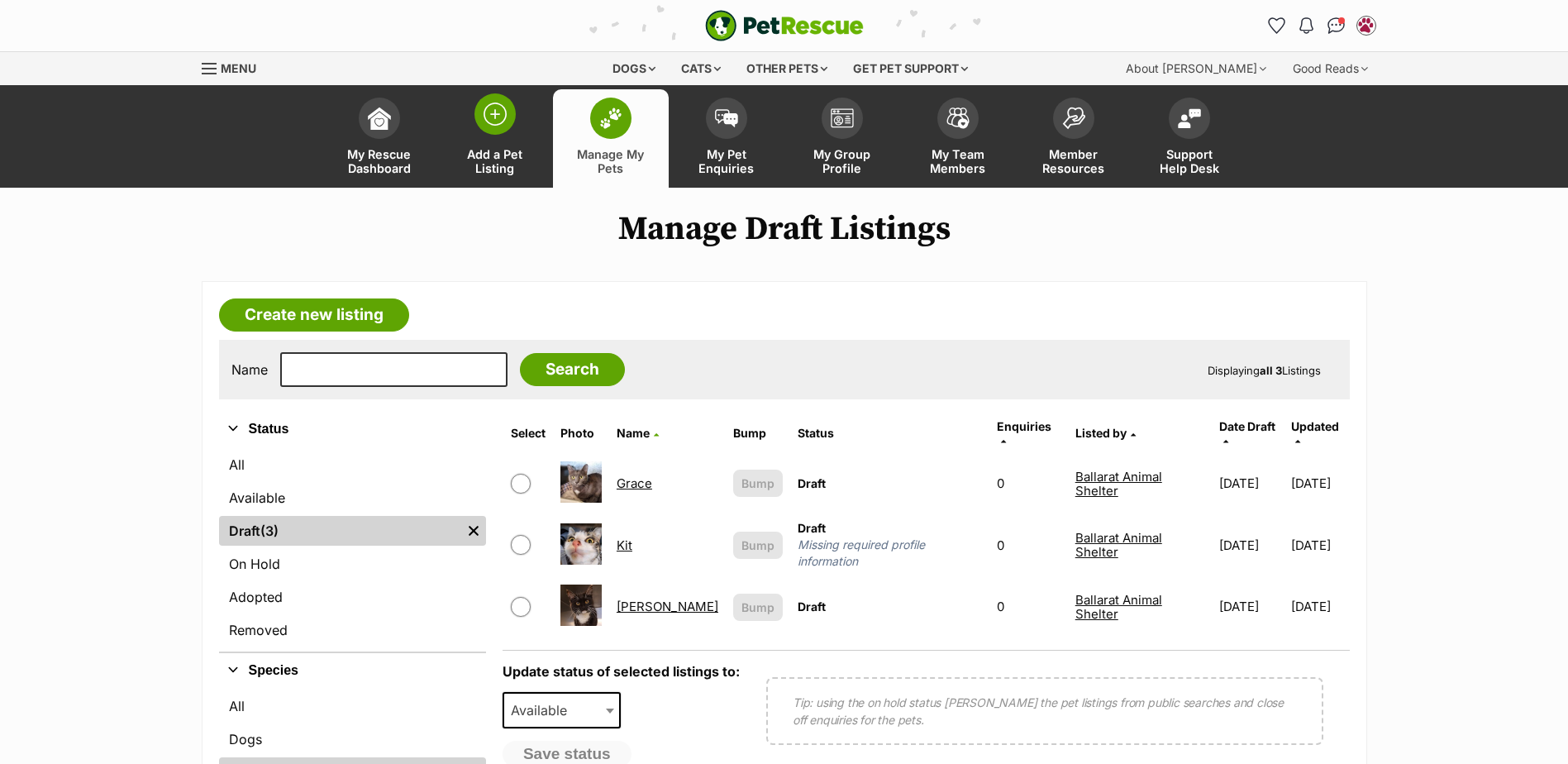
click at [484, 119] on img at bounding box center [495, 114] width 23 height 23
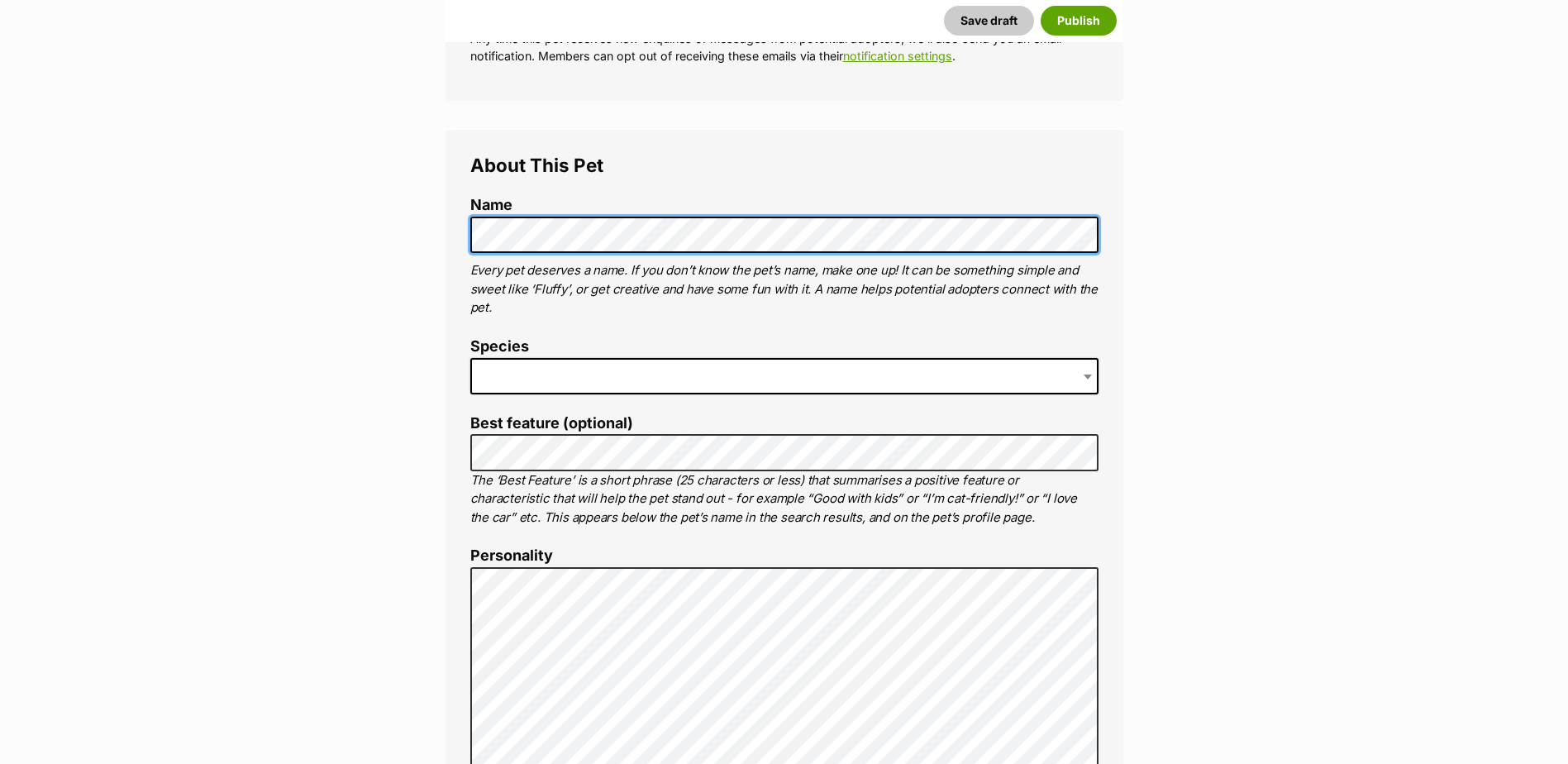
scroll to position [496, 0]
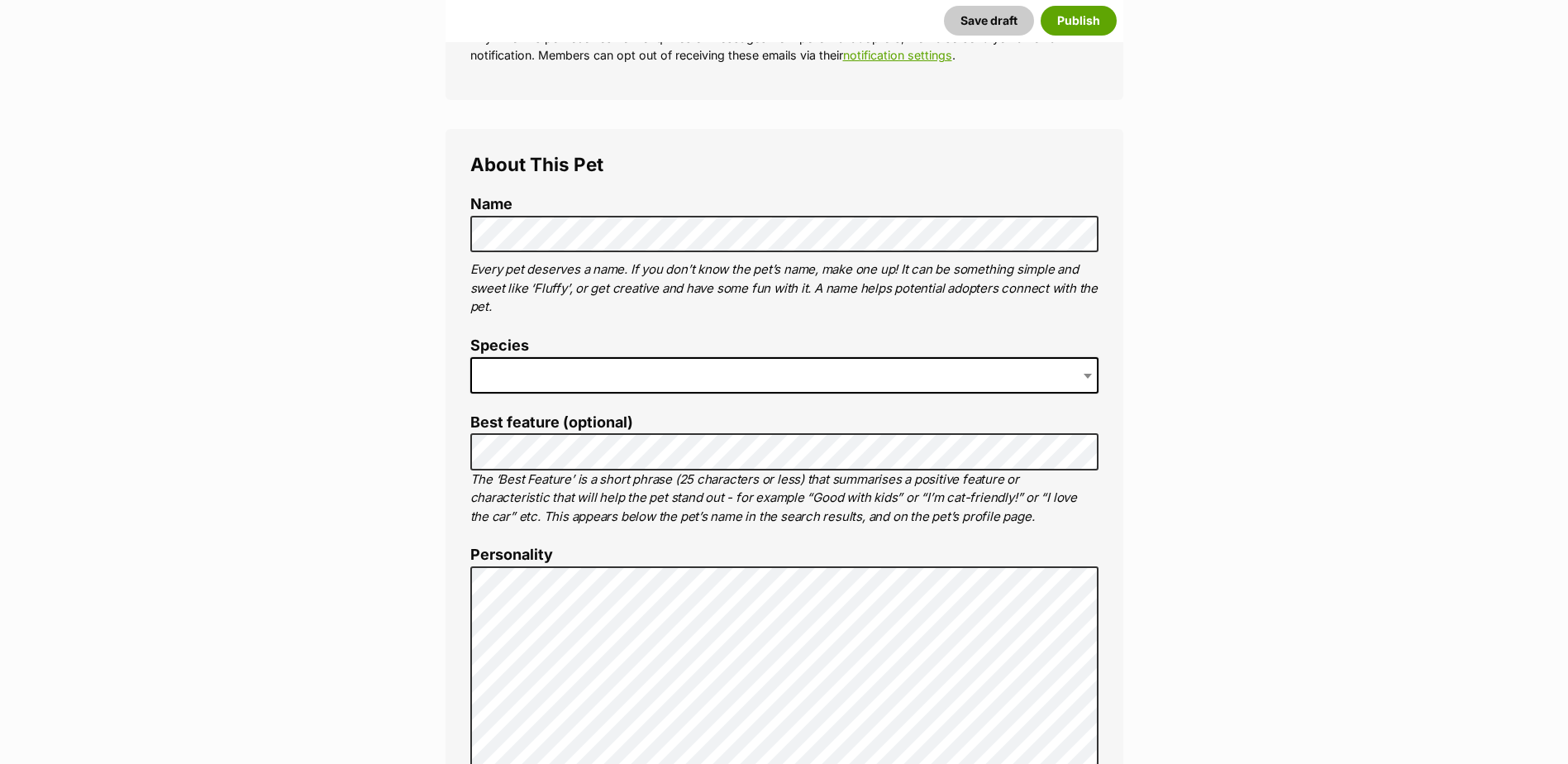
click at [516, 362] on span at bounding box center [784, 376] width 628 height 37
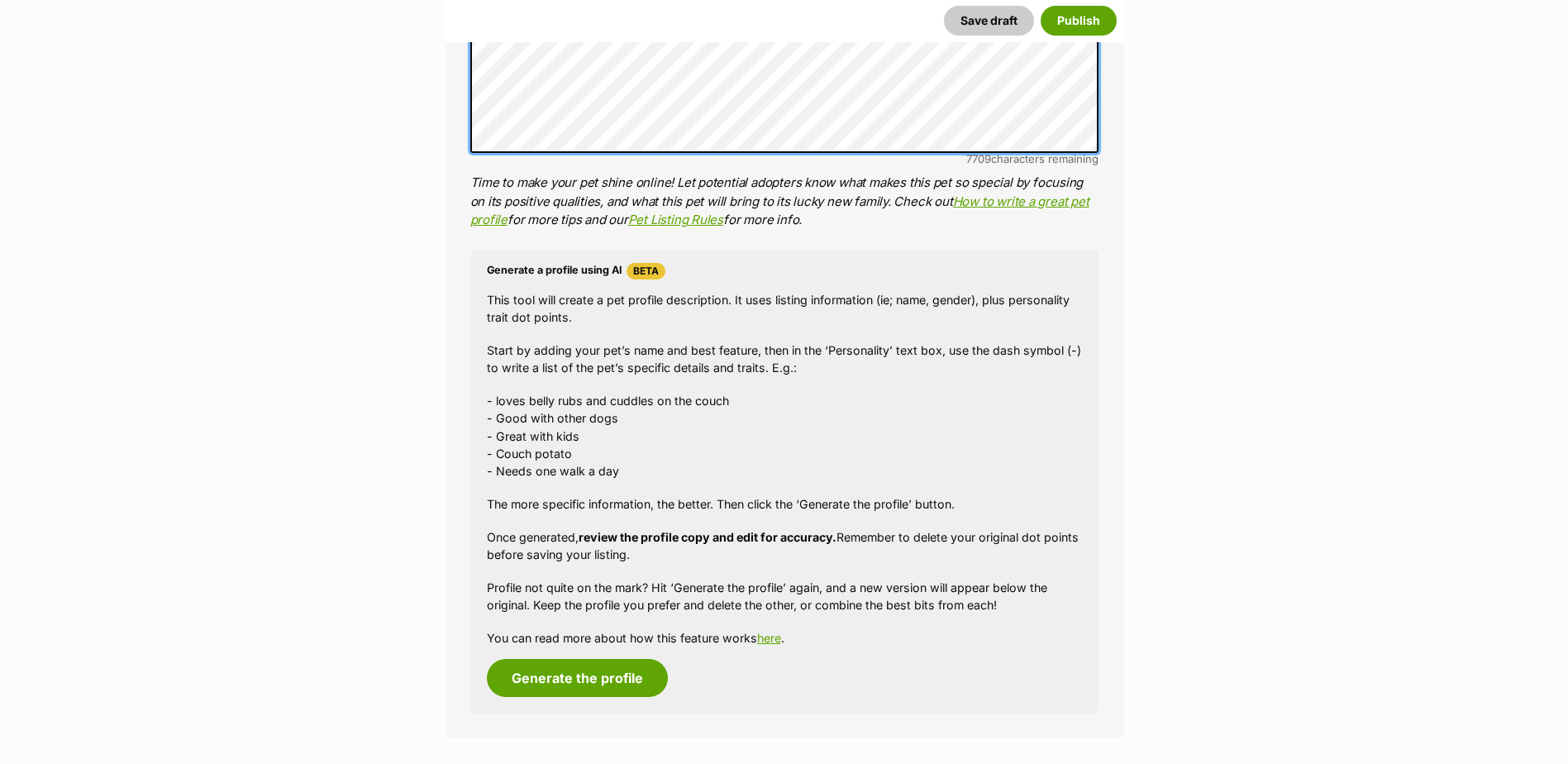
scroll to position [1405, 0]
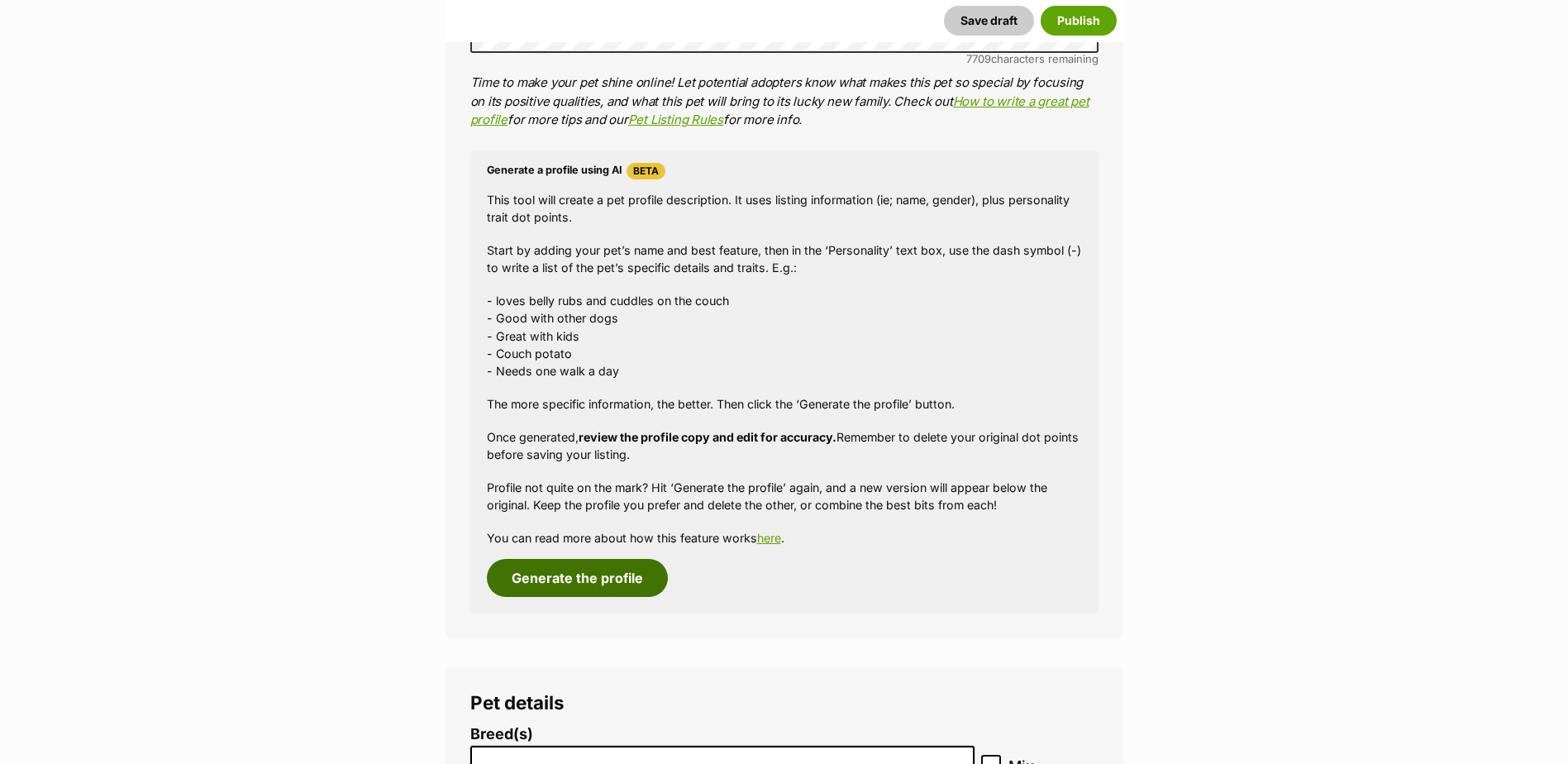
click at [577, 573] on button "Generate the profile" at bounding box center [577, 578] width 181 height 38
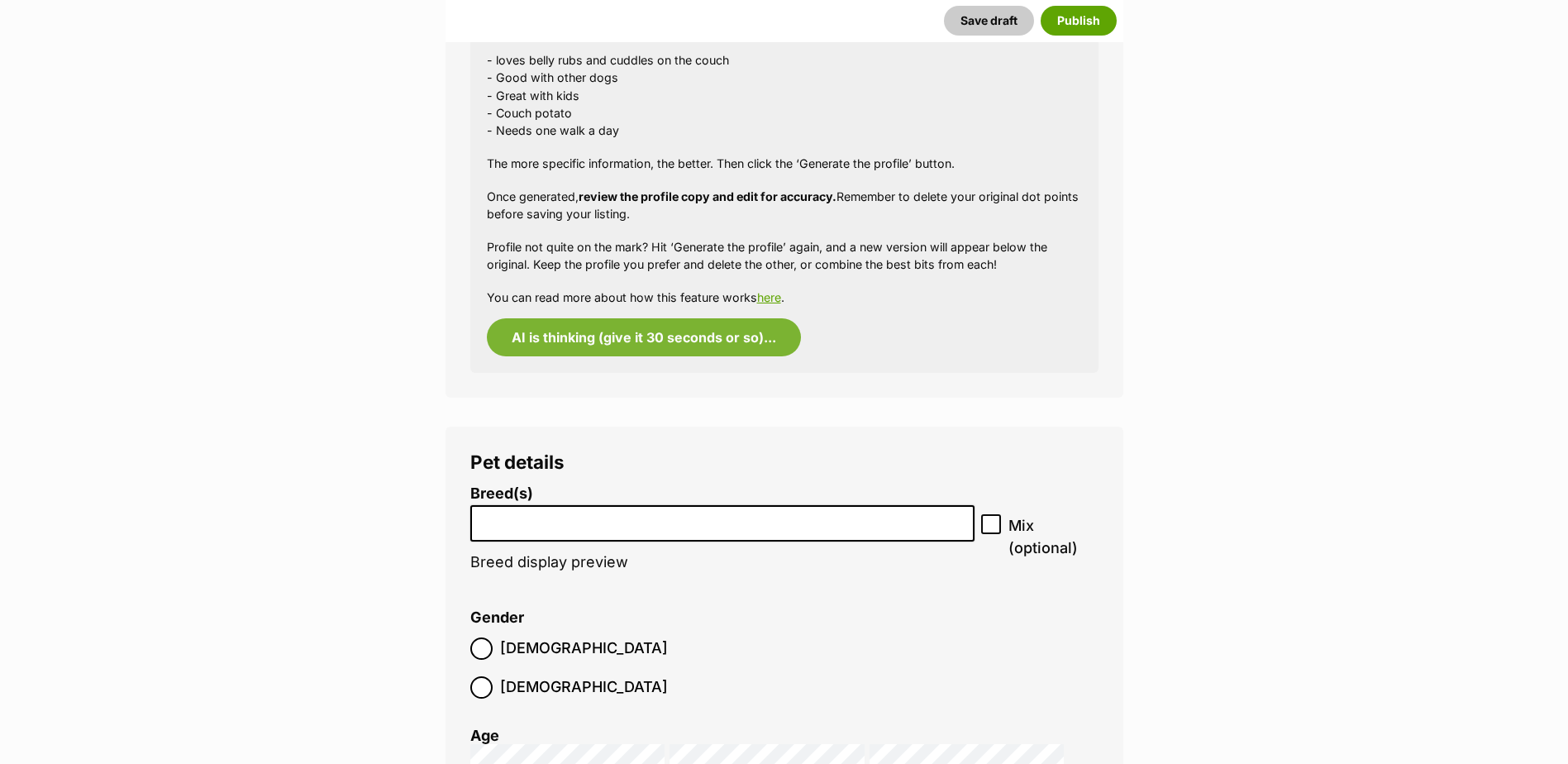
scroll to position [1654, 0]
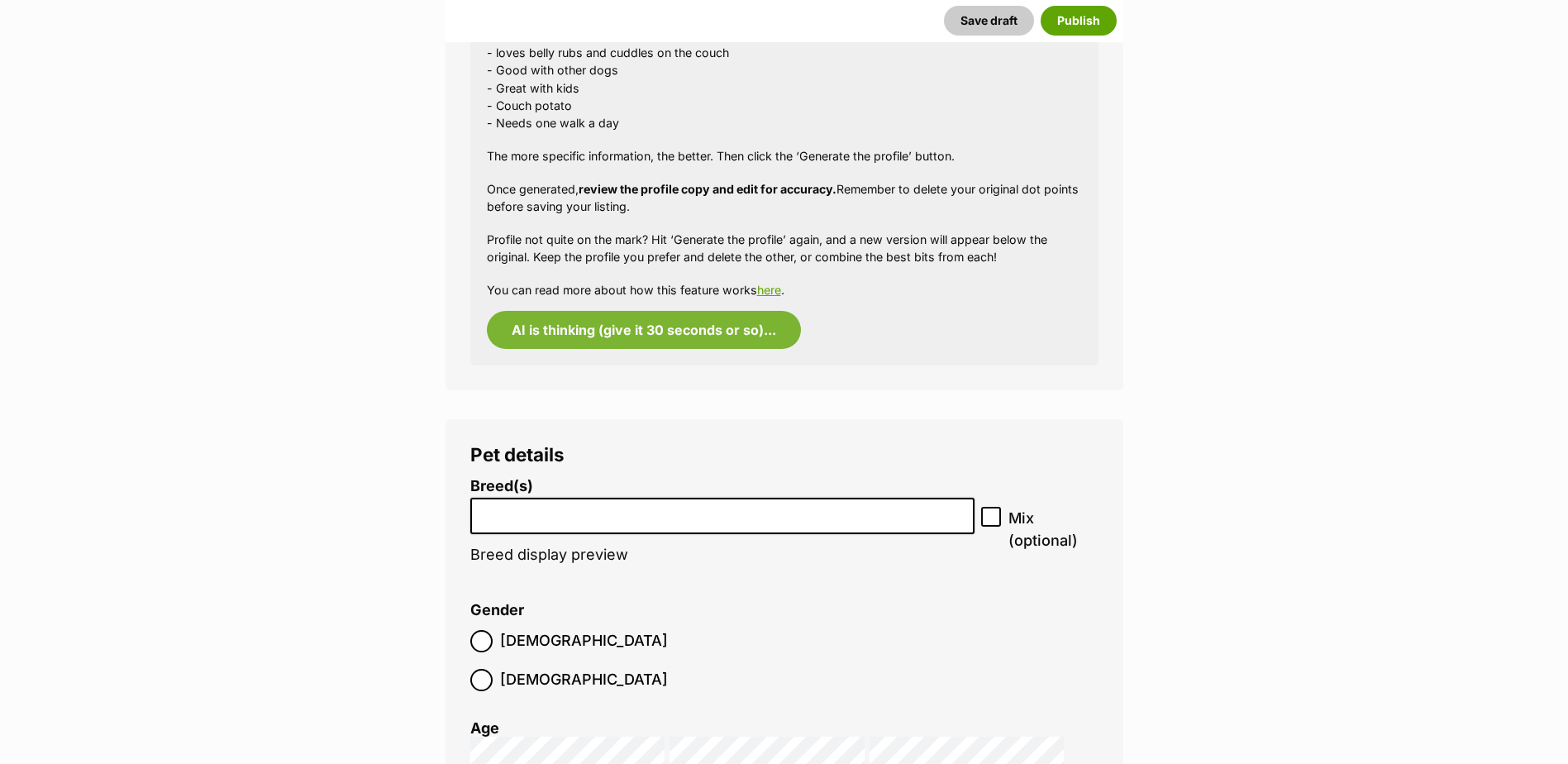
click at [546, 531] on li at bounding box center [723, 516] width 494 height 34
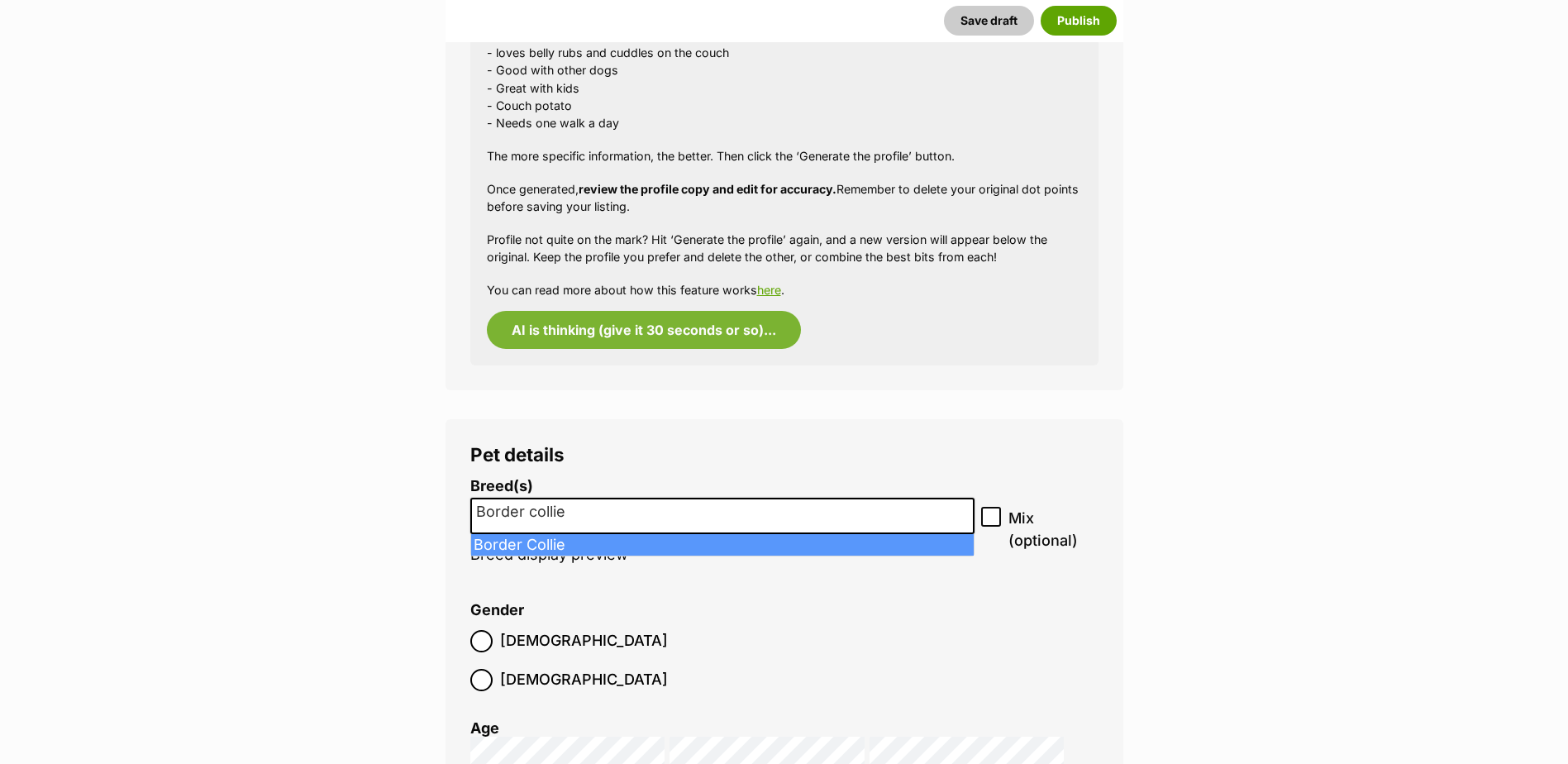
type input "Border collie"
select select "37"
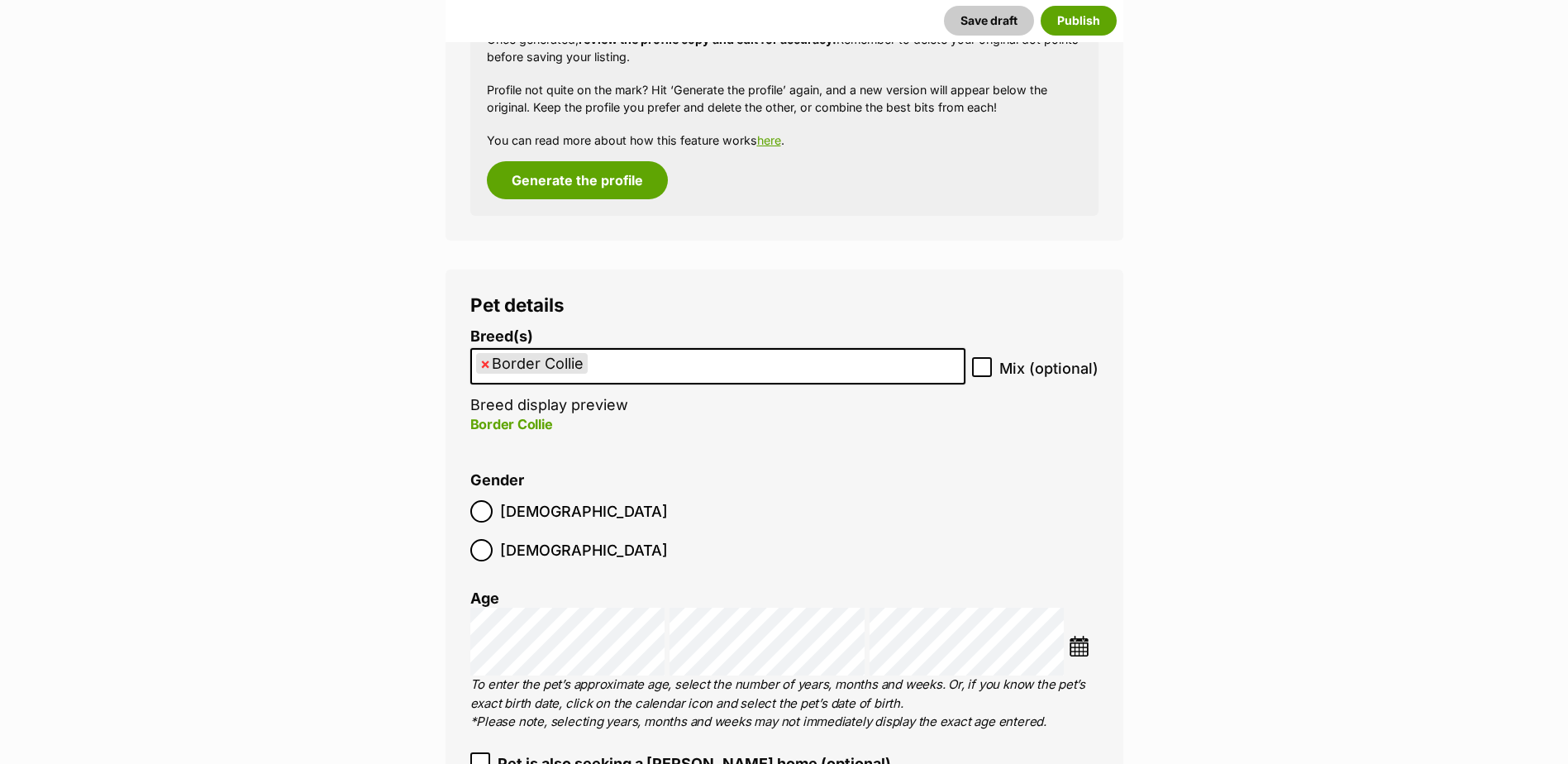
scroll to position [1953, 0]
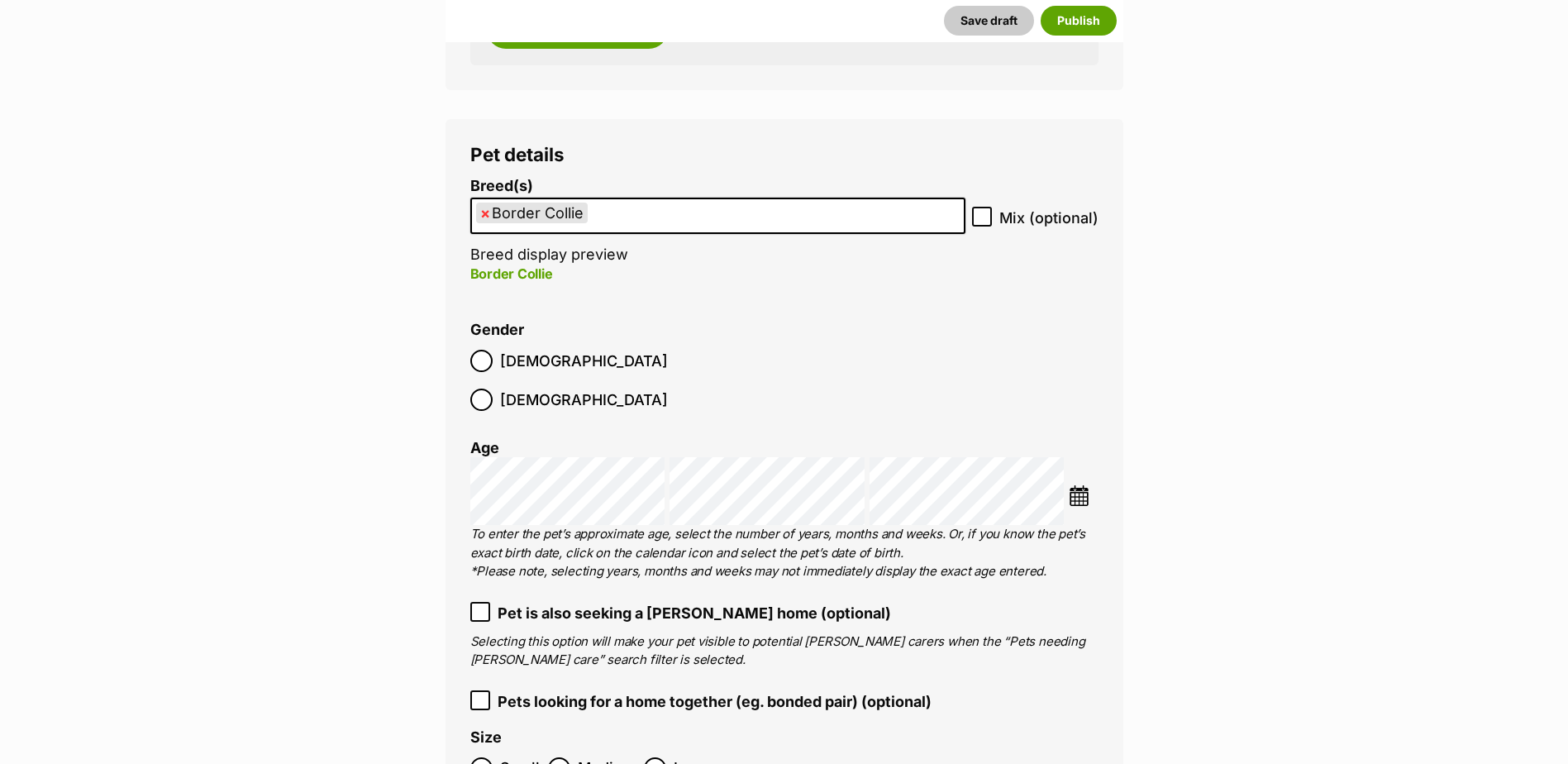
click at [1085, 486] on img at bounding box center [1079, 496] width 21 height 21
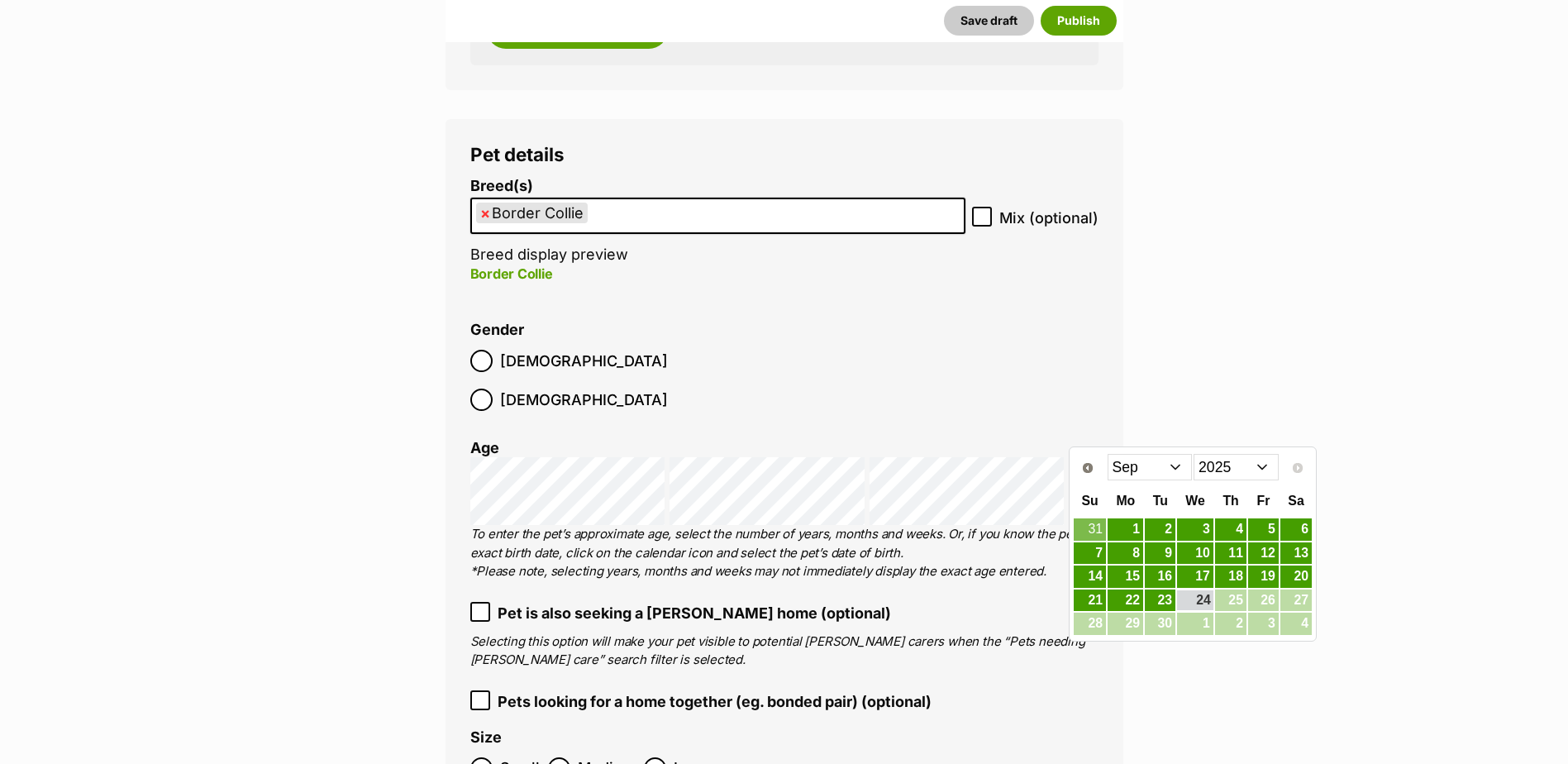
click at [1238, 470] on select "2015 2016 2017 2018 2019 2020 2021 2022 2023 2024 2025" at bounding box center [1236, 466] width 85 height 27
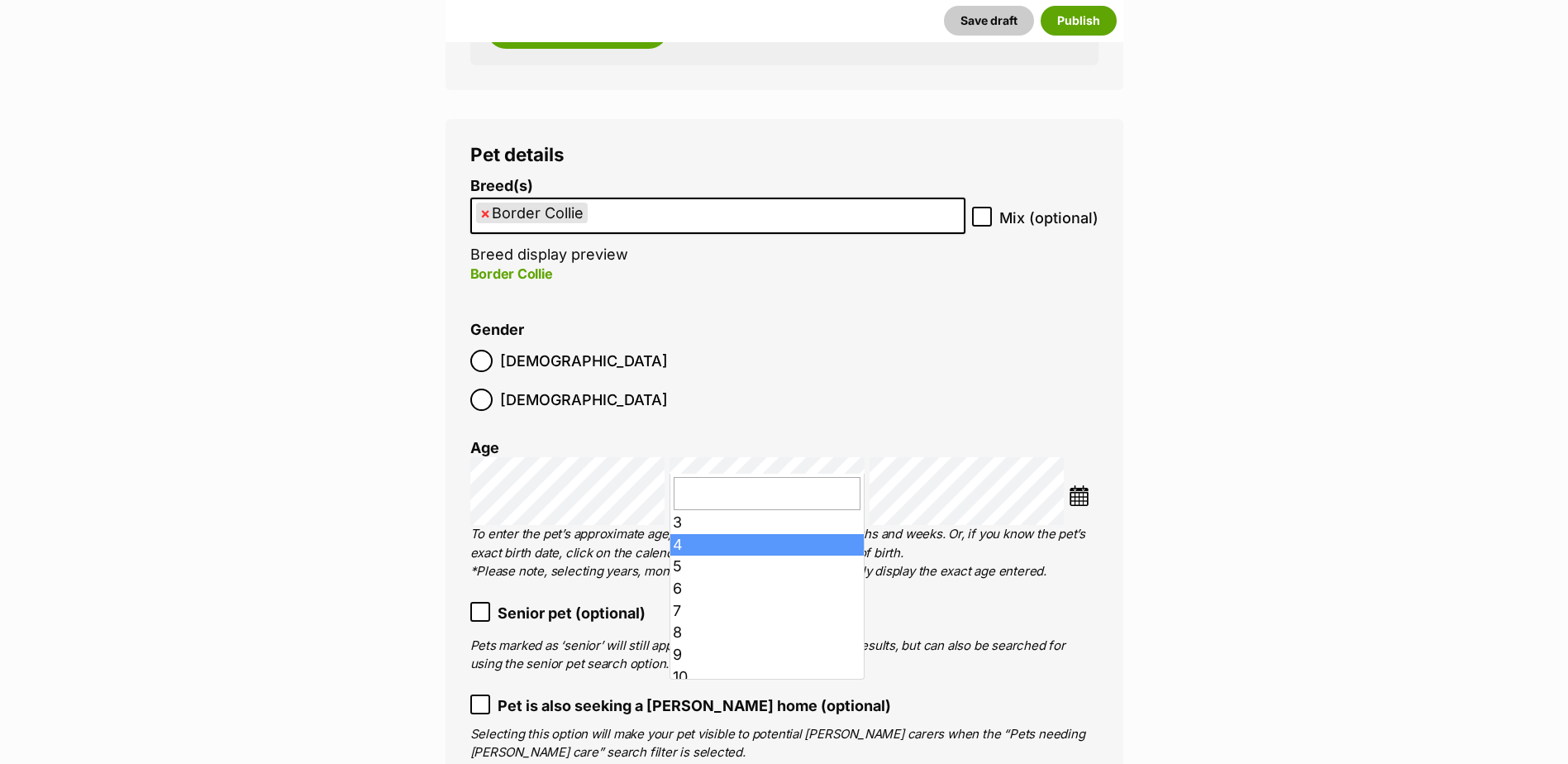
scroll to position [122, 0]
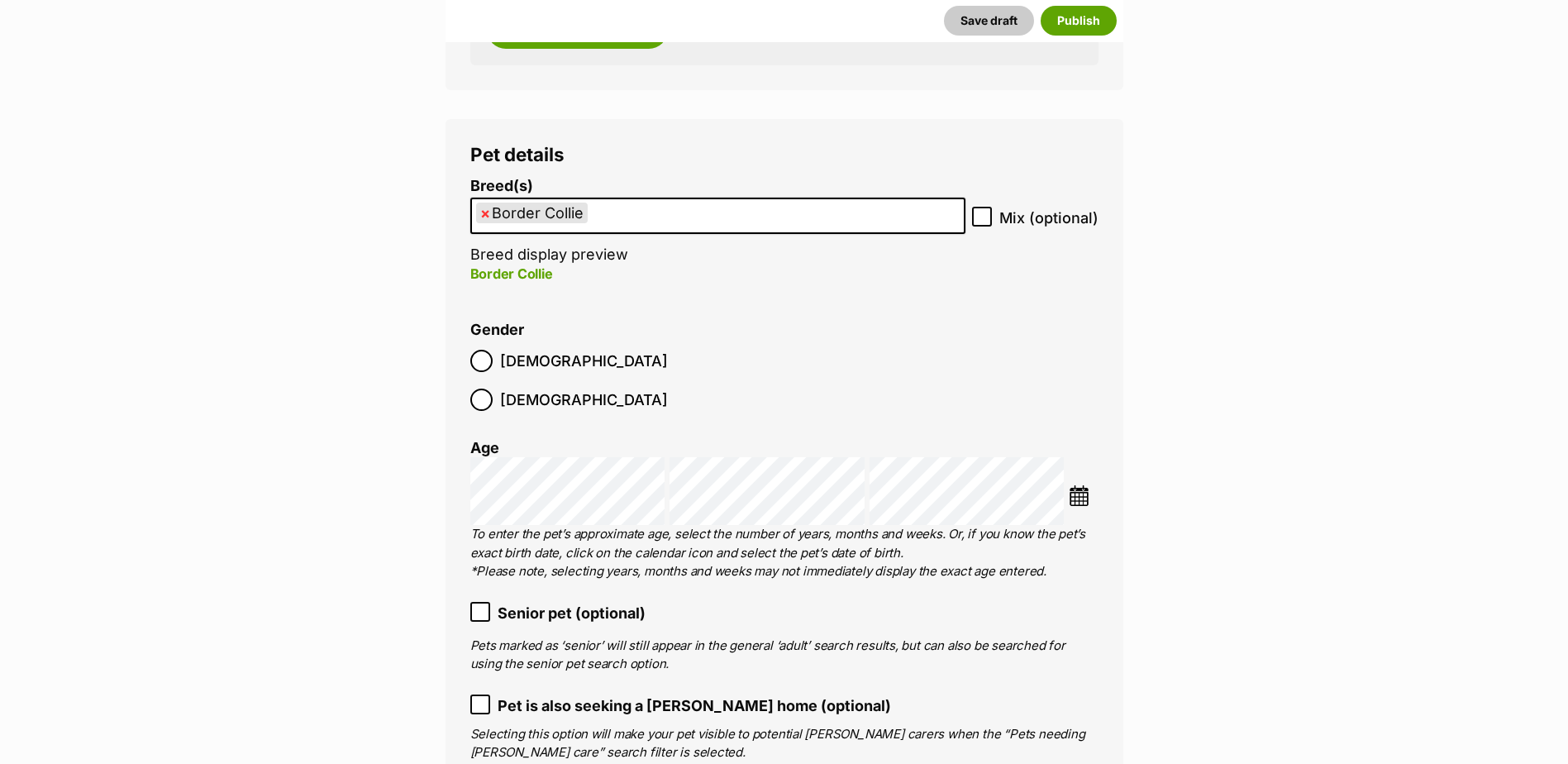
click at [1082, 486] on img at bounding box center [1079, 496] width 21 height 21
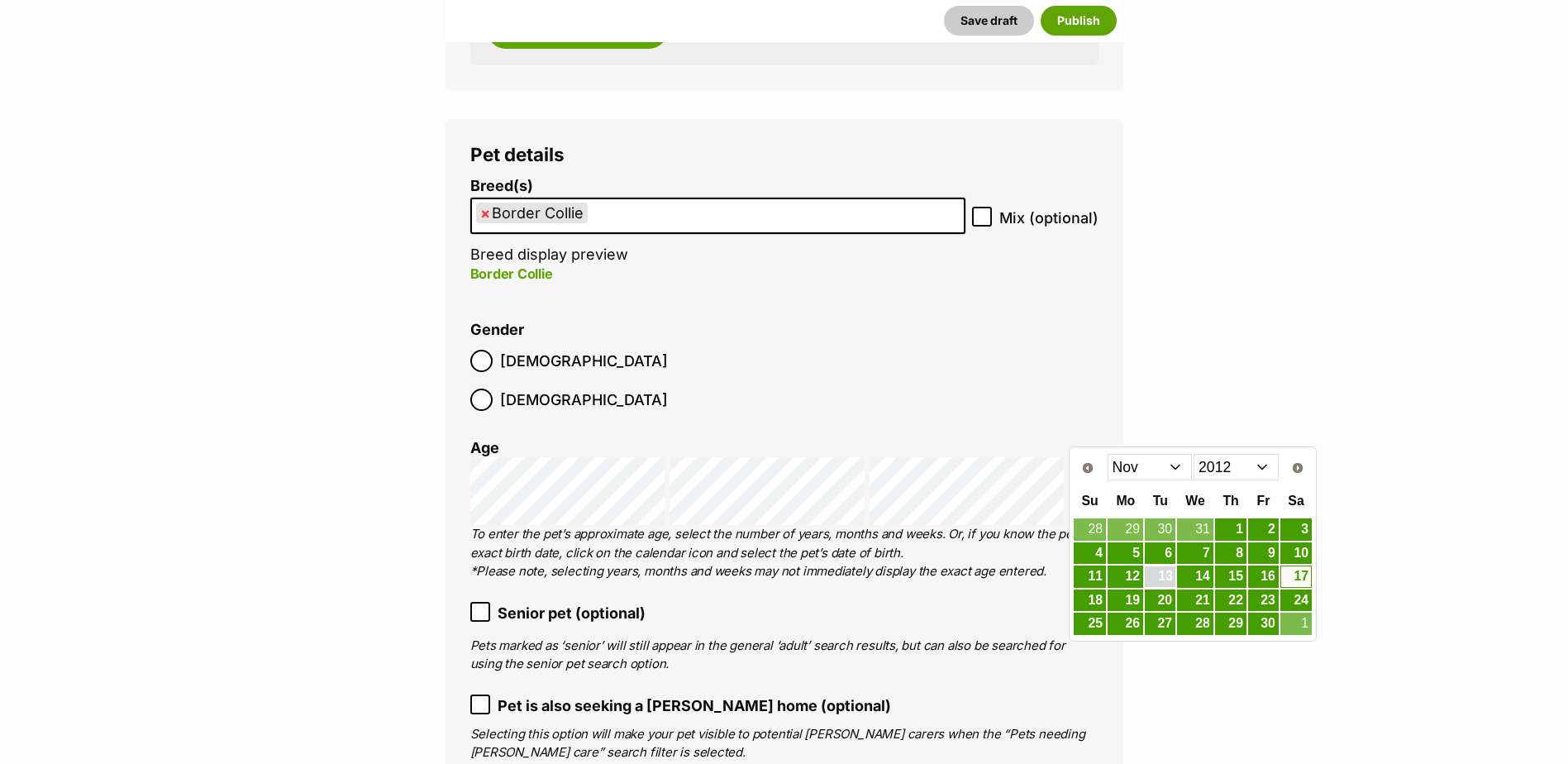
click at [1168, 573] on link "13" at bounding box center [1160, 576] width 30 height 21
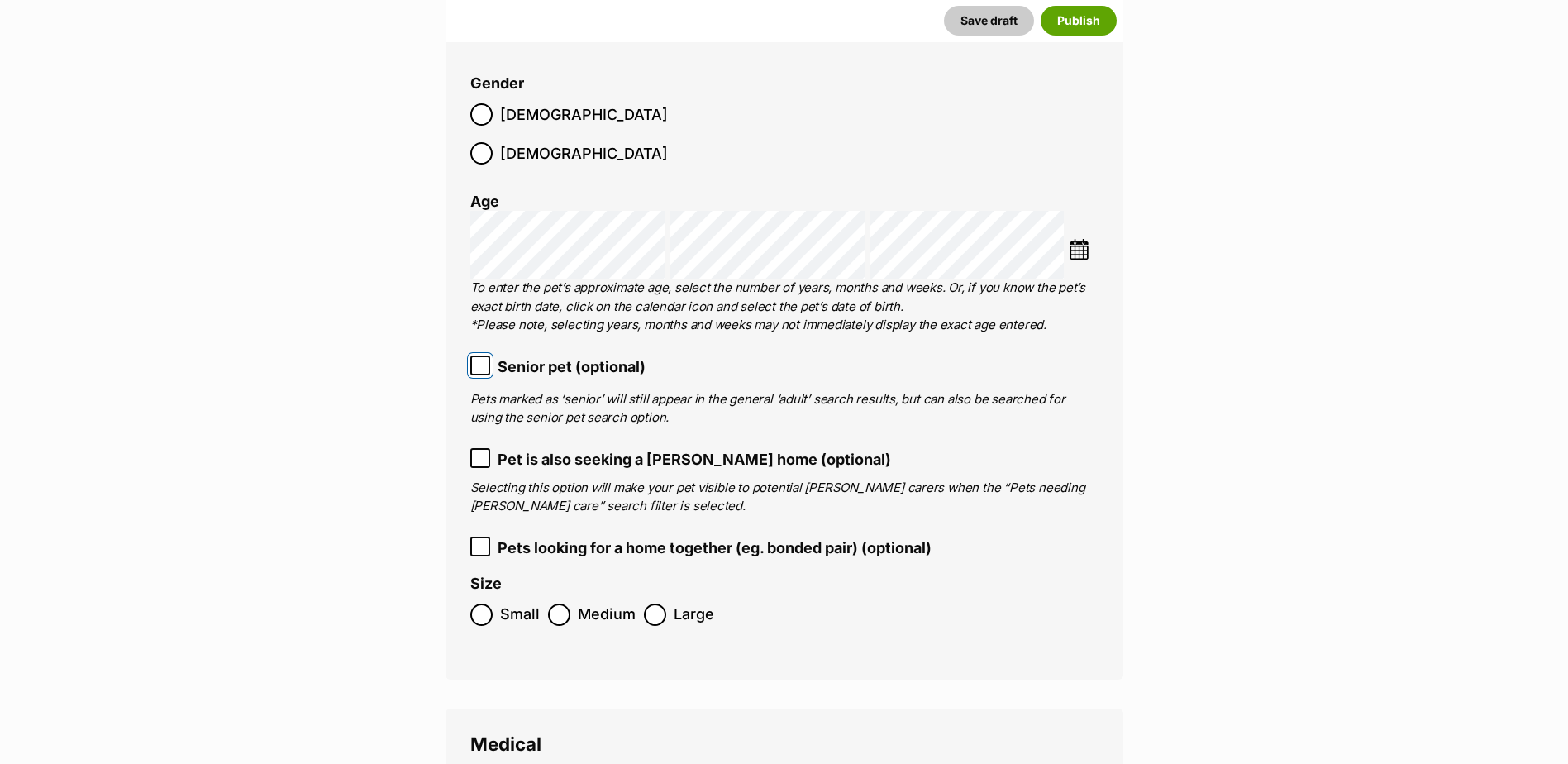
scroll to position [2201, 0]
click at [572, 594] on ol "Small Medium Large" at bounding box center [784, 613] width 628 height 38
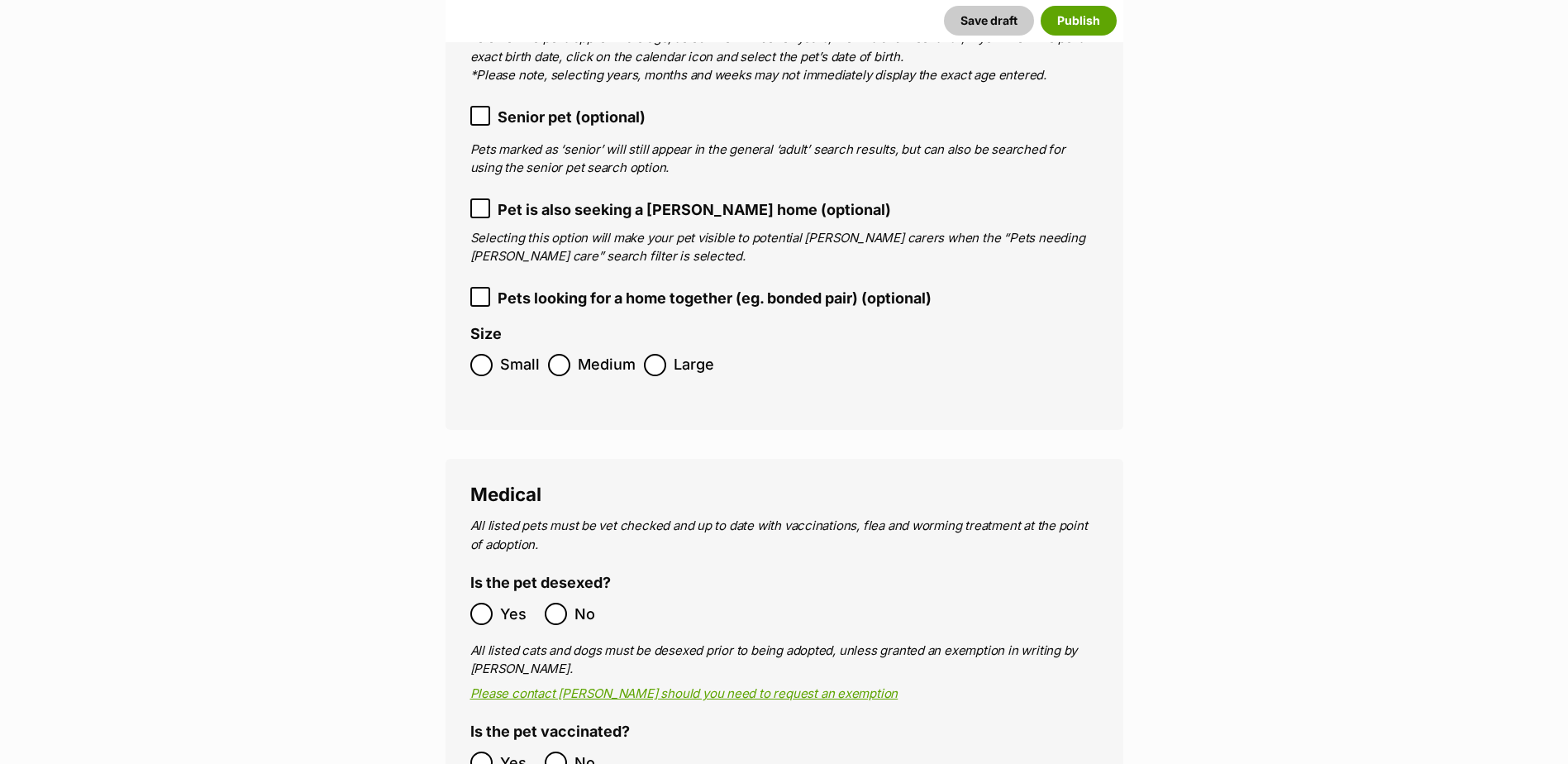
scroll to position [2614, 0]
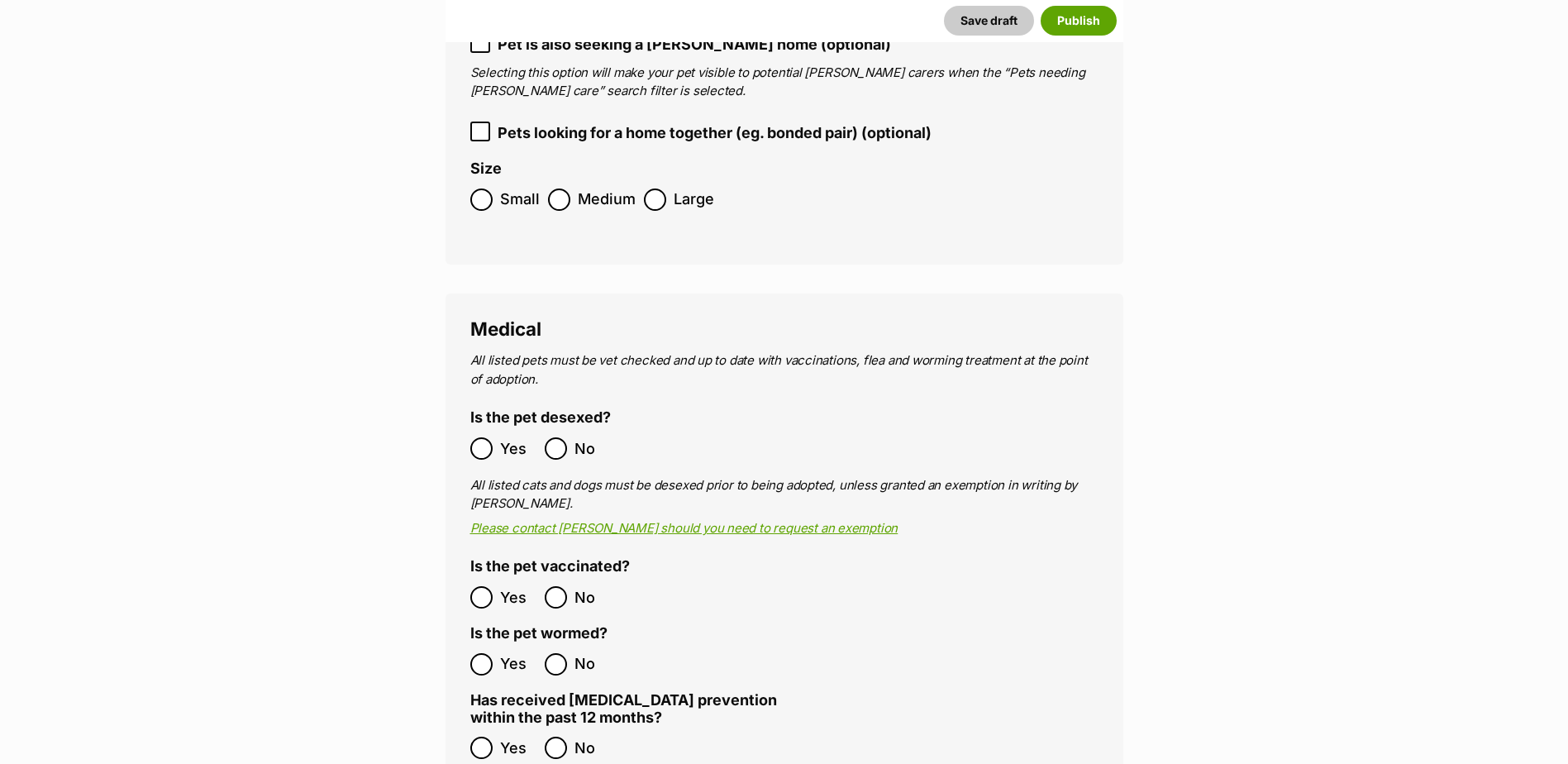
click at [494, 437] on label "Yes" at bounding box center [503, 448] width 66 height 22
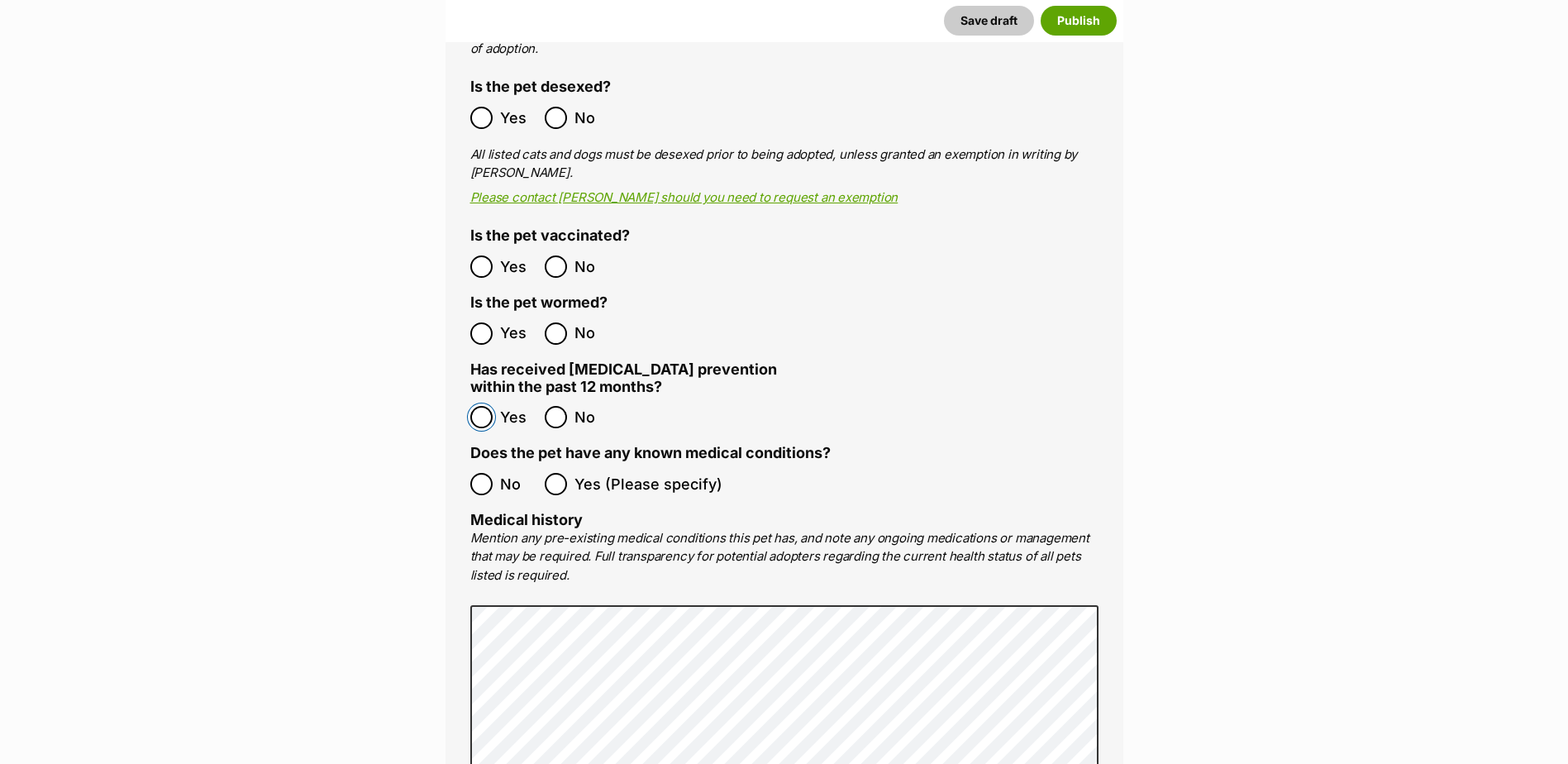
scroll to position [3028, 0]
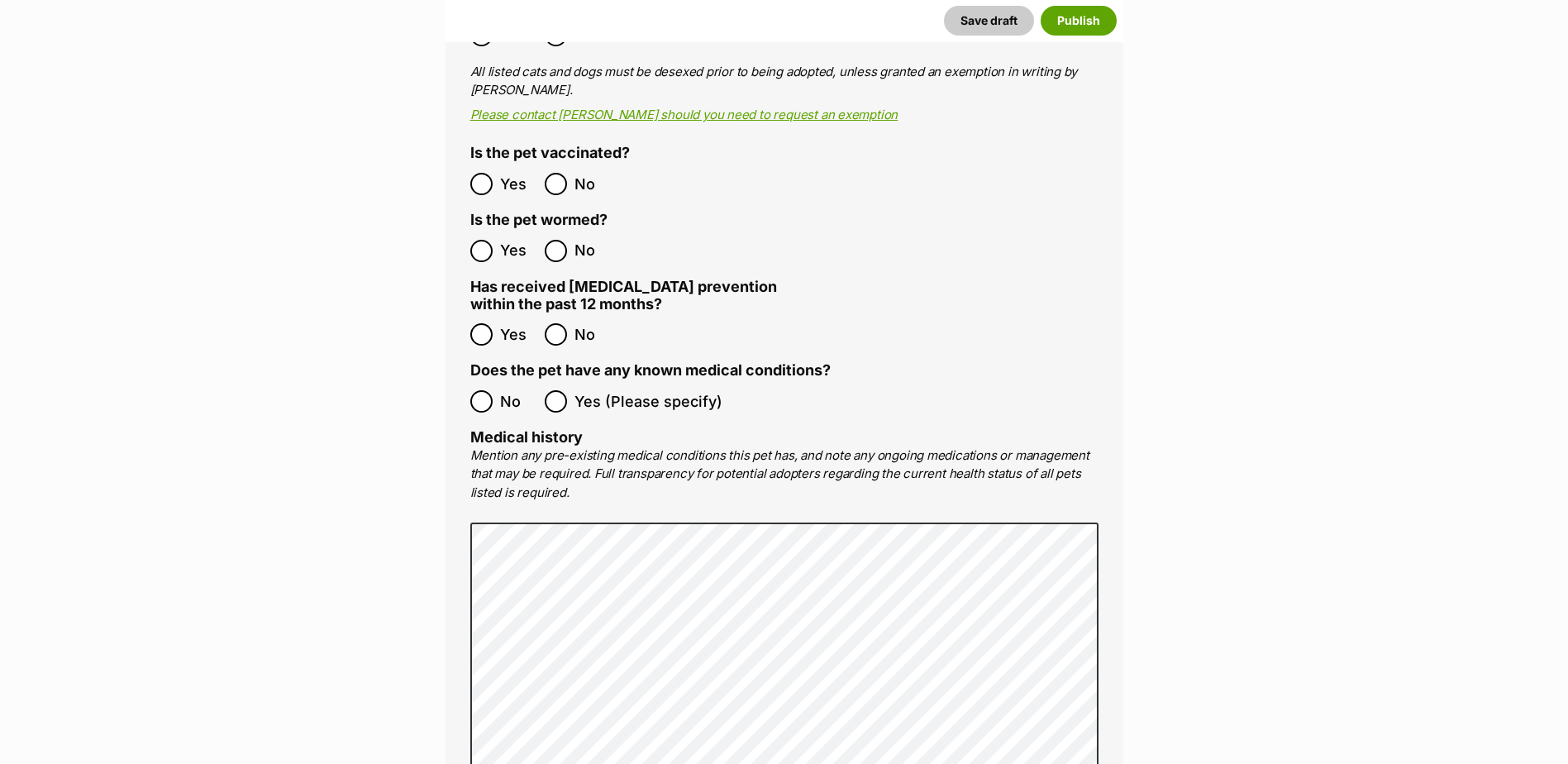
drag, startPoint x: 569, startPoint y: 361, endPoint x: 564, endPoint y: 397, distance: 36.3
click at [569, 390] on label "Yes (Please specify)" at bounding box center [634, 401] width 178 height 22
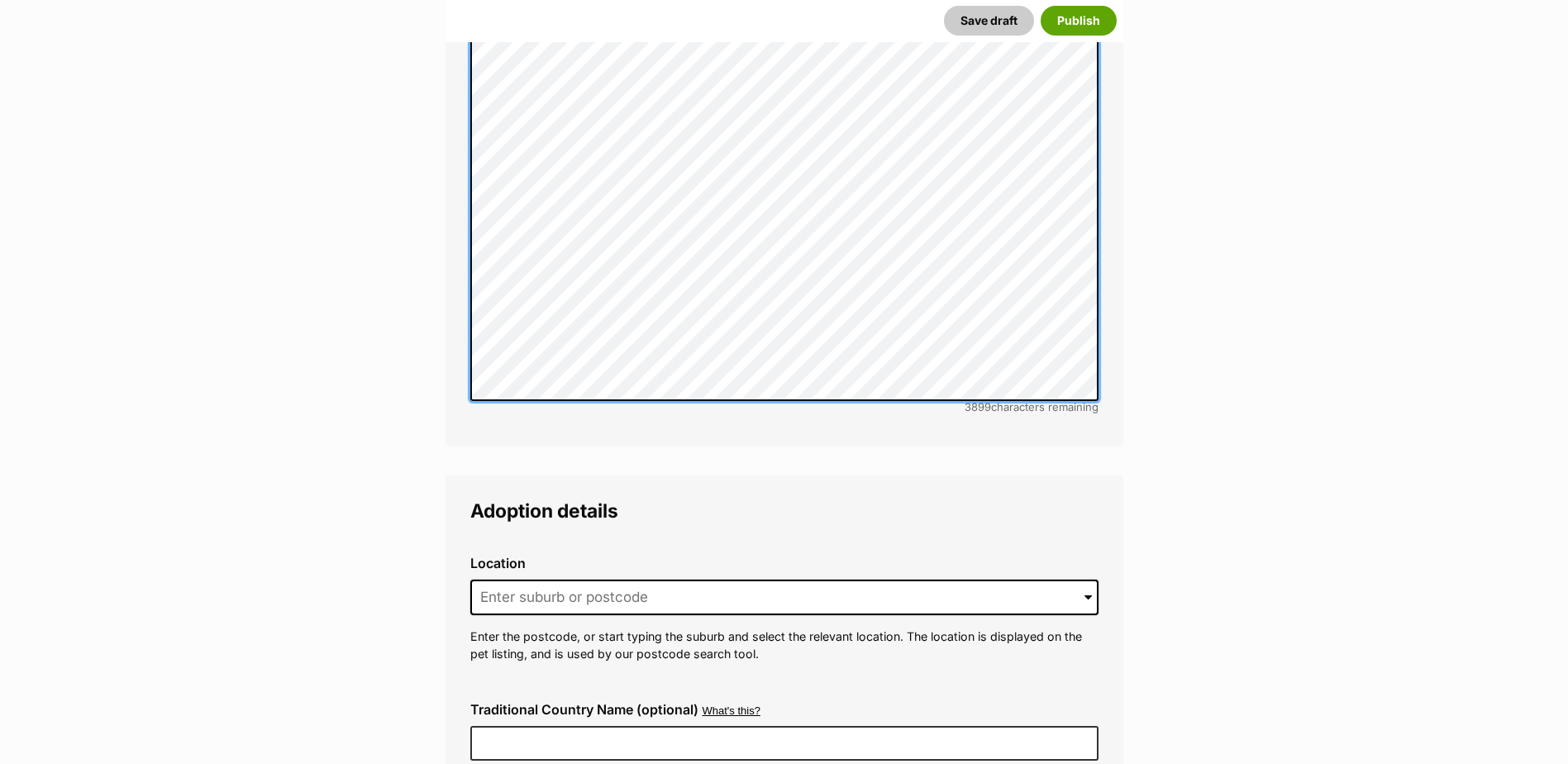
scroll to position [3607, 0]
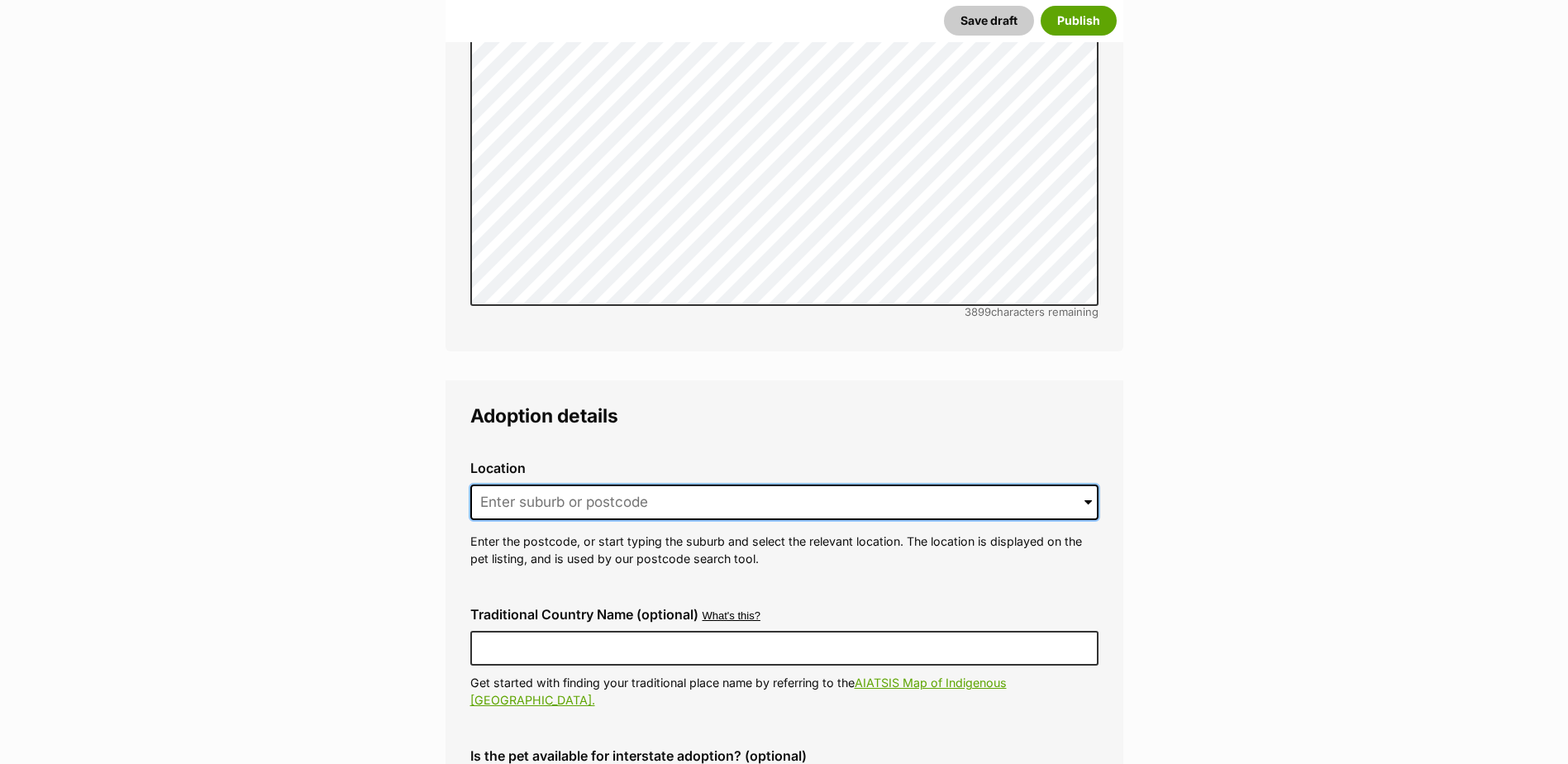
click at [611, 485] on input at bounding box center [784, 503] width 628 height 37
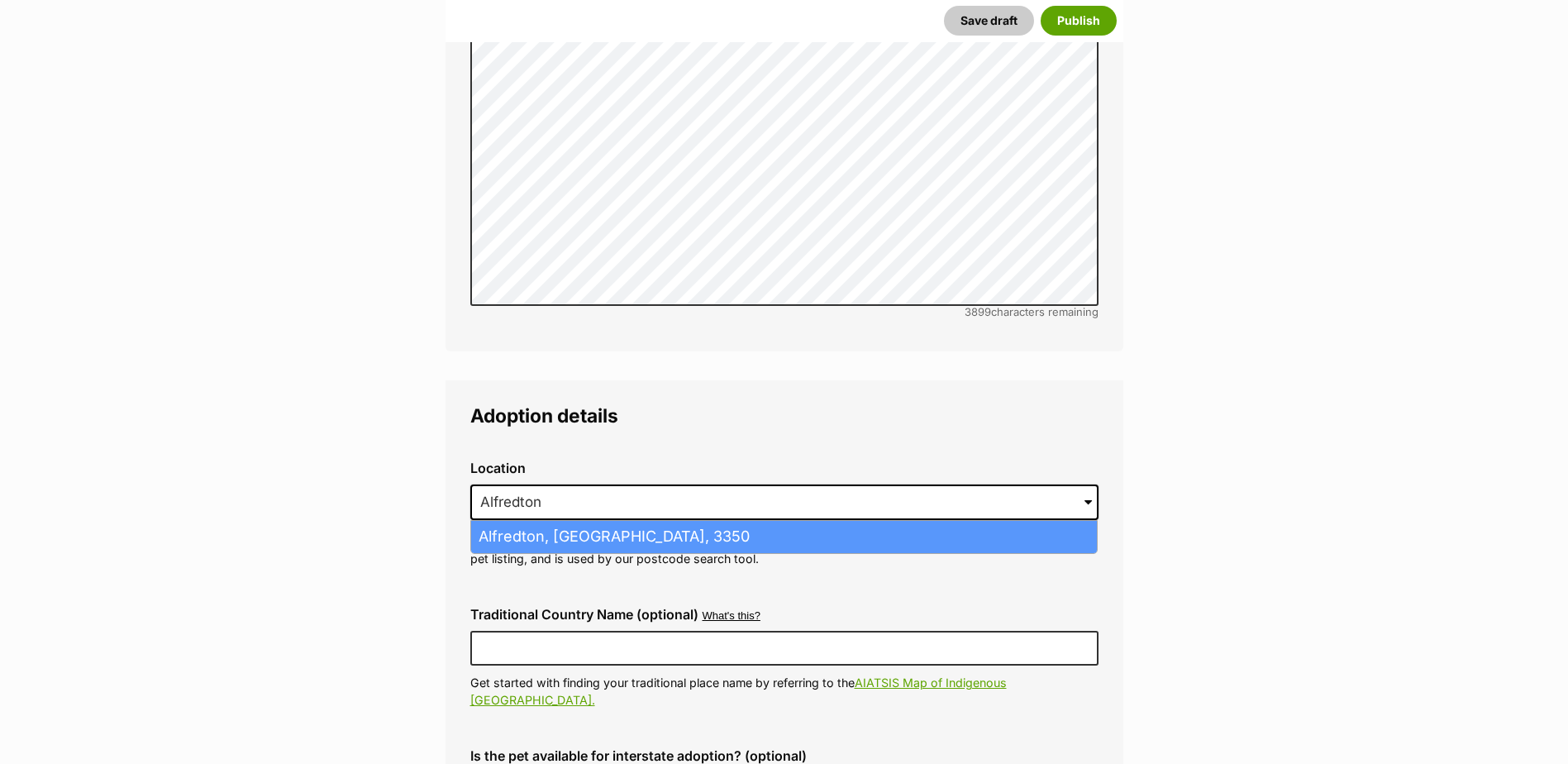
click at [586, 520] on li "Alfredton, Victoria, 3350" at bounding box center [783, 536] width 626 height 32
type input "Alfredton, Victoria, 3350"
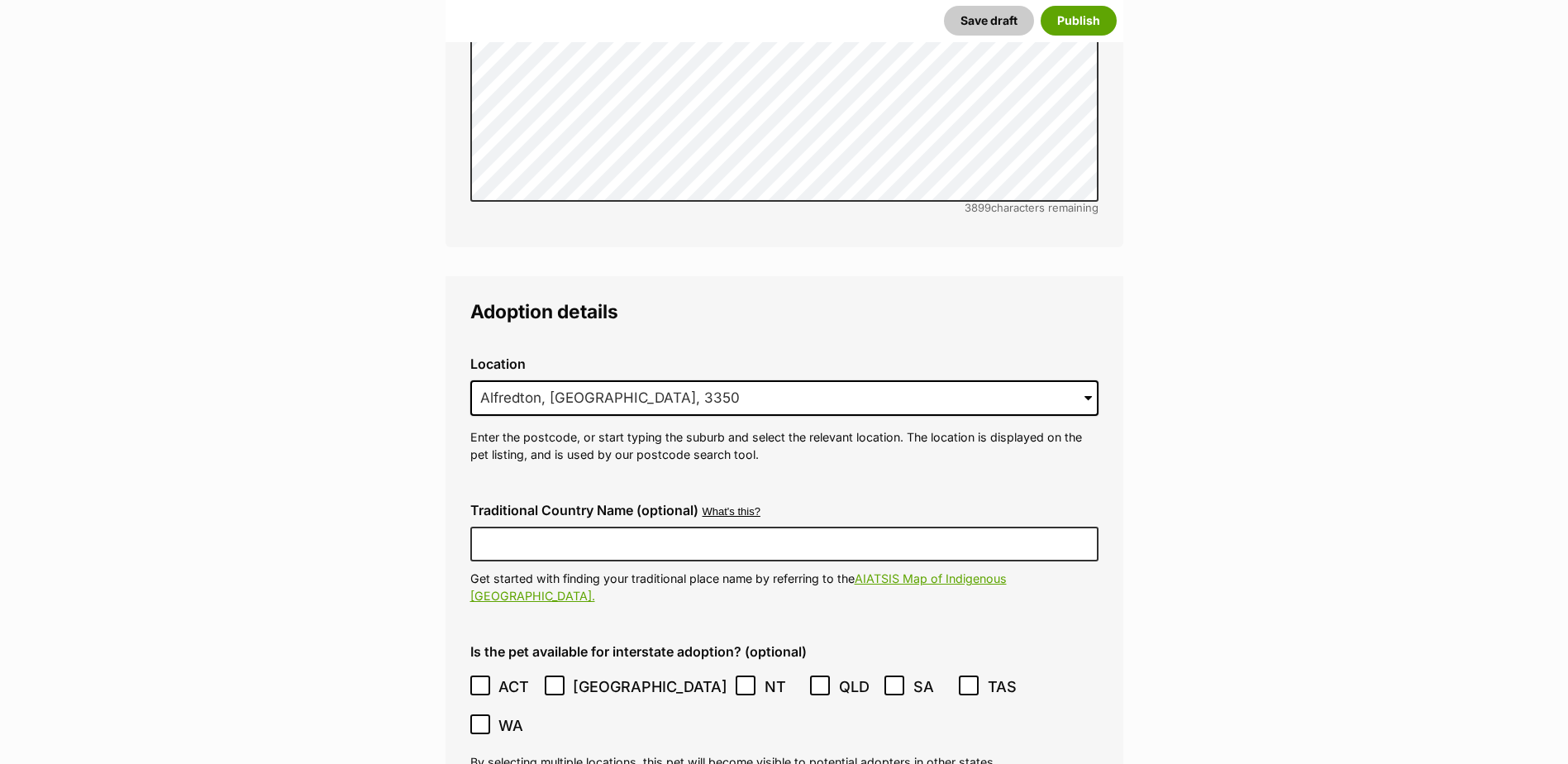
scroll to position [3854, 0]
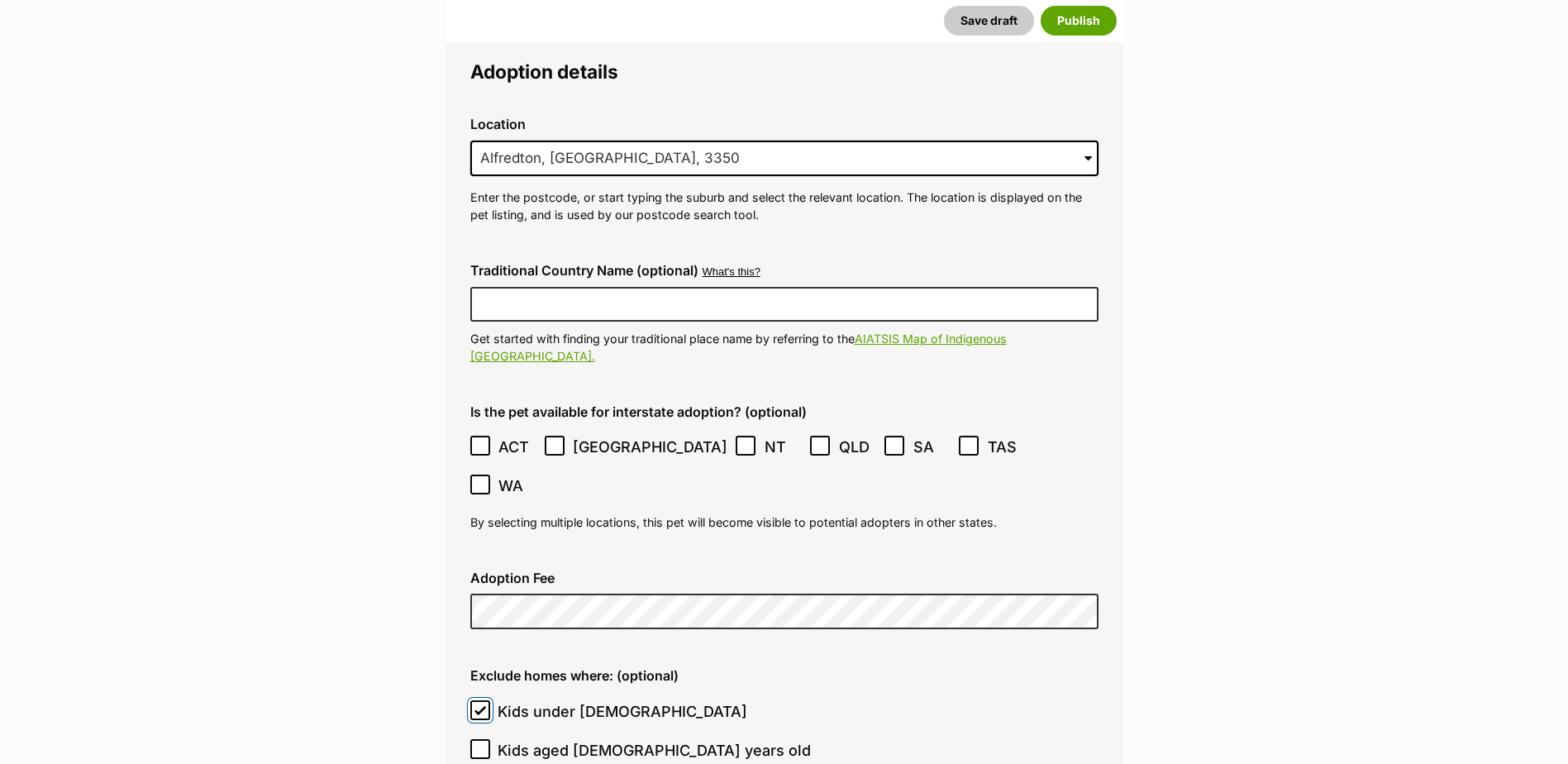
scroll to position [4102, 0]
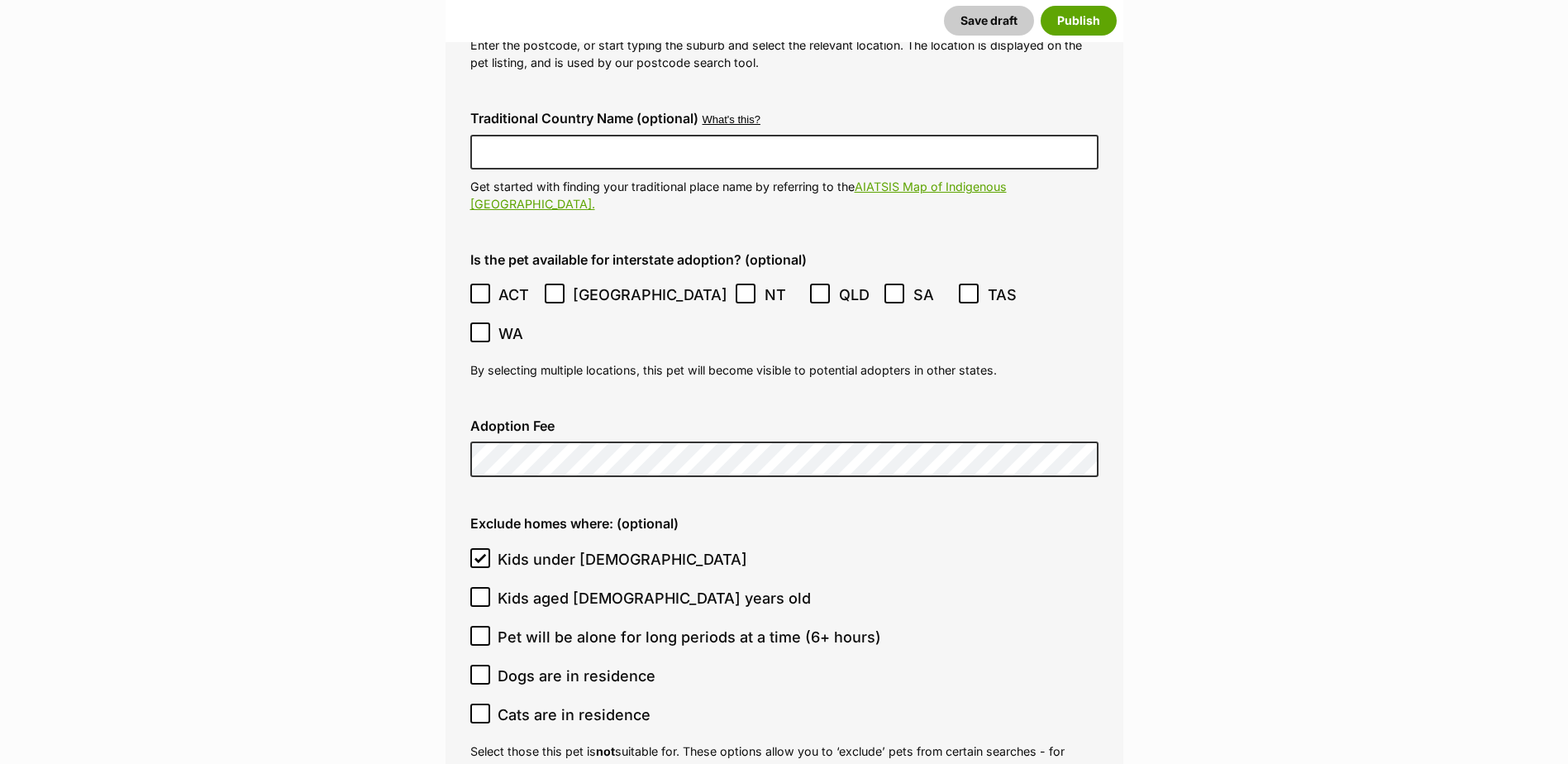
click at [481, 552] on icon at bounding box center [480, 558] width 12 height 12
click at [481, 548] on input "Kids under [DEMOGRAPHIC_DATA]" at bounding box center [480, 558] width 20 height 20
checkbox input "false"
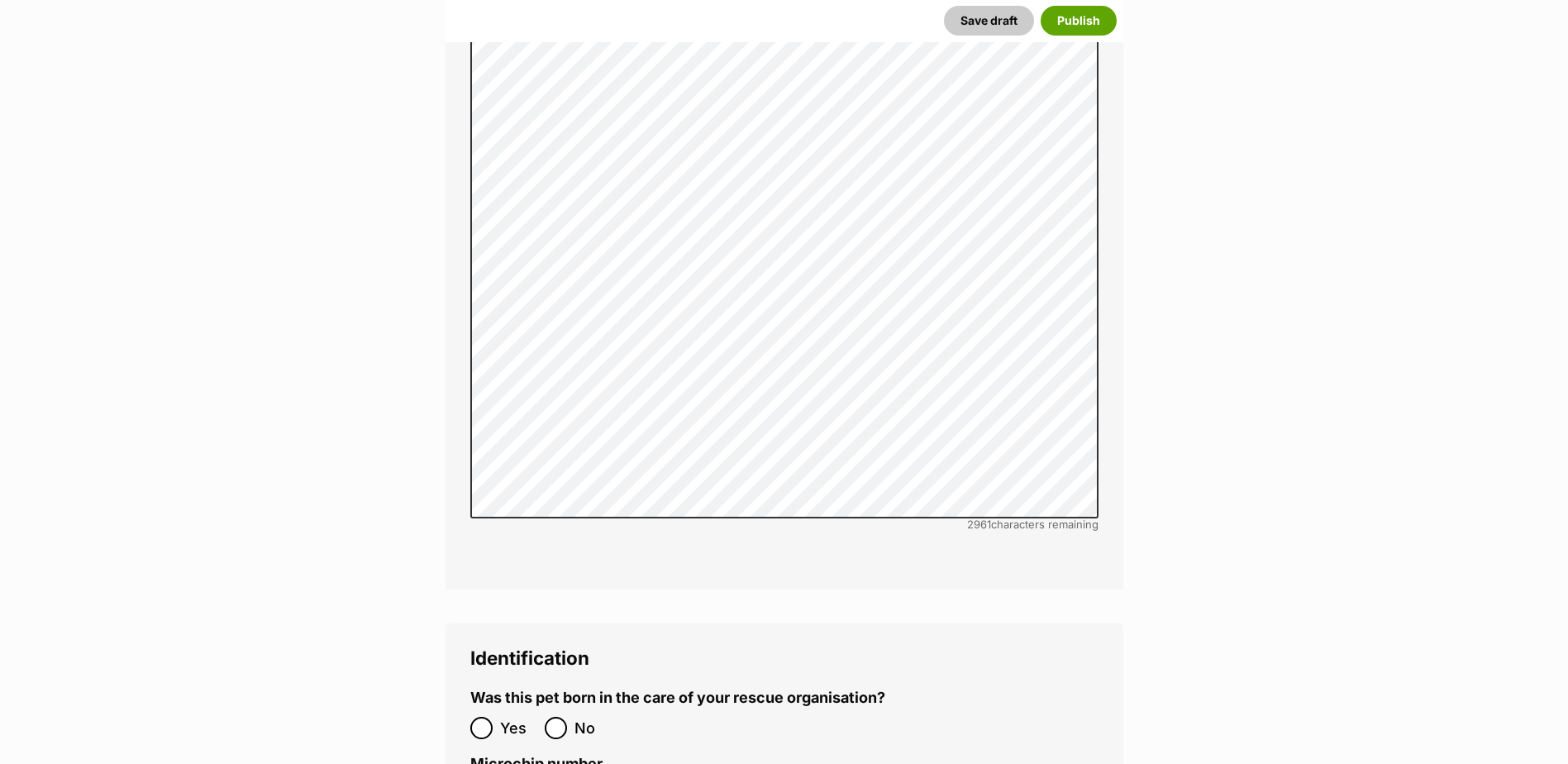
scroll to position [5177, 0]
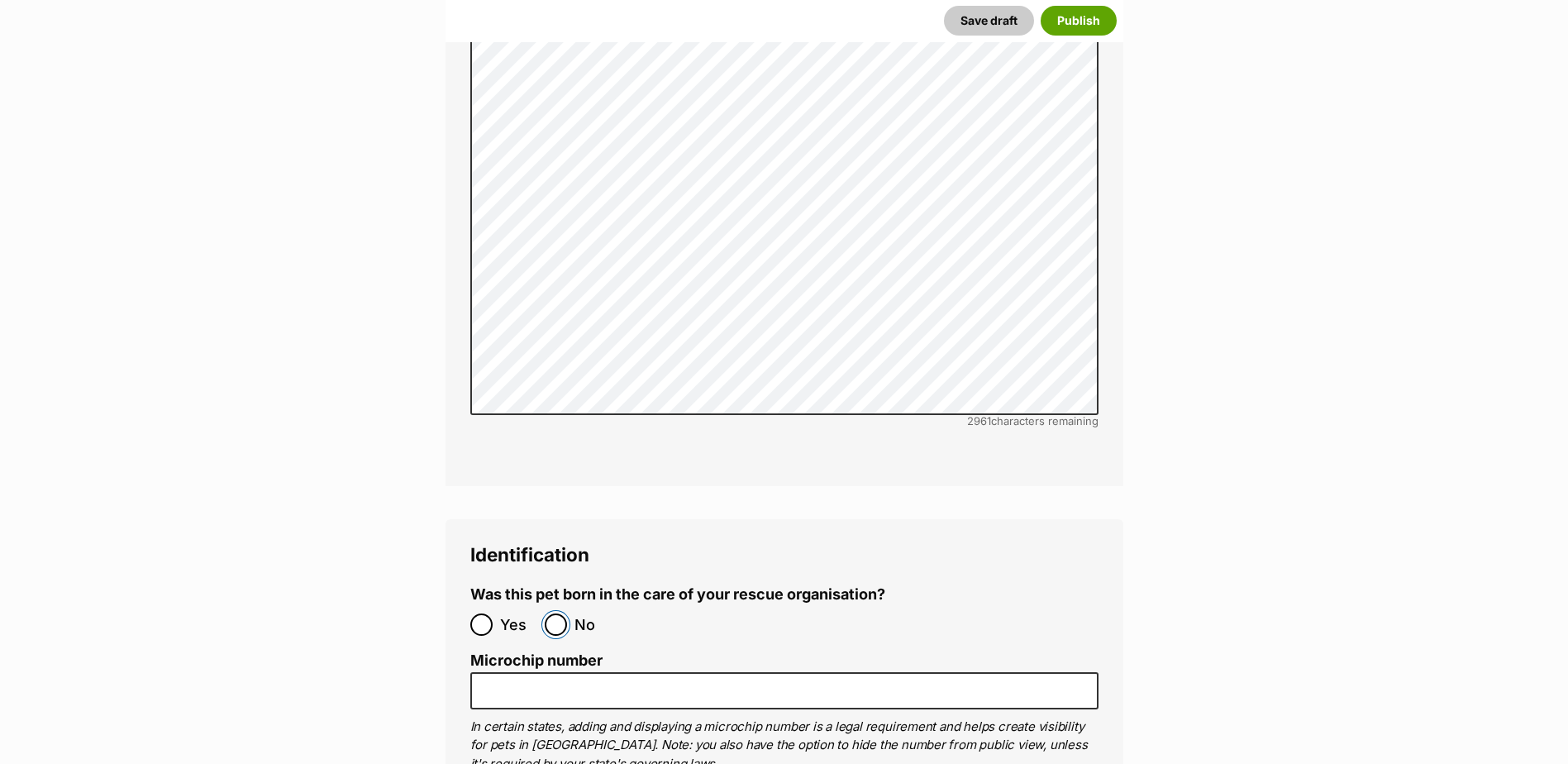
click at [564, 614] on input "No" at bounding box center [556, 625] width 22 height 22
radio input "true"
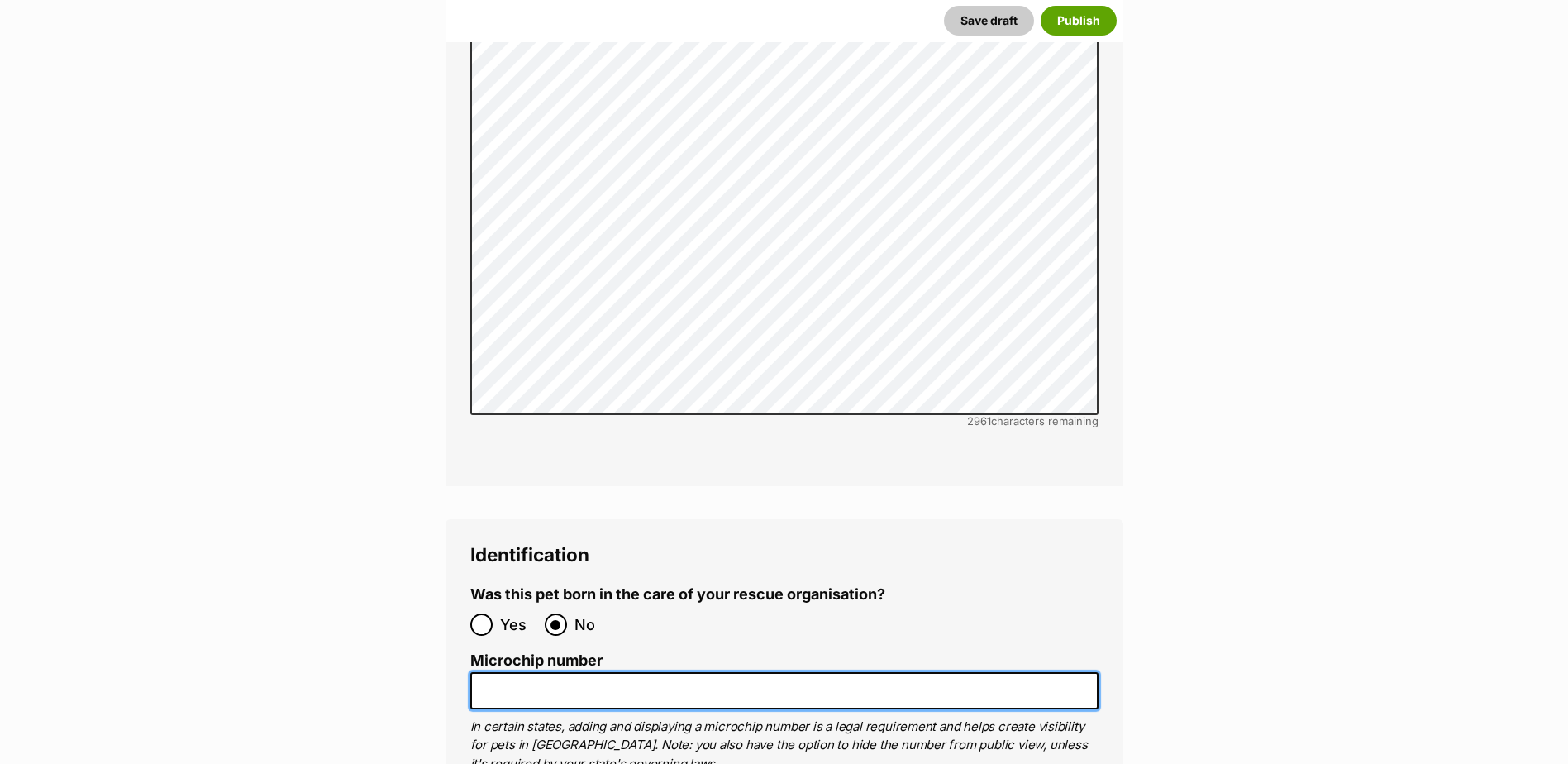
click at [645, 672] on input "Microchip number" at bounding box center [784, 691] width 628 height 38
paste input "peridental disease"
drag, startPoint x: 527, startPoint y: 595, endPoint x: 275, endPoint y: 564, distance: 253.9
paste input "956000014518092"
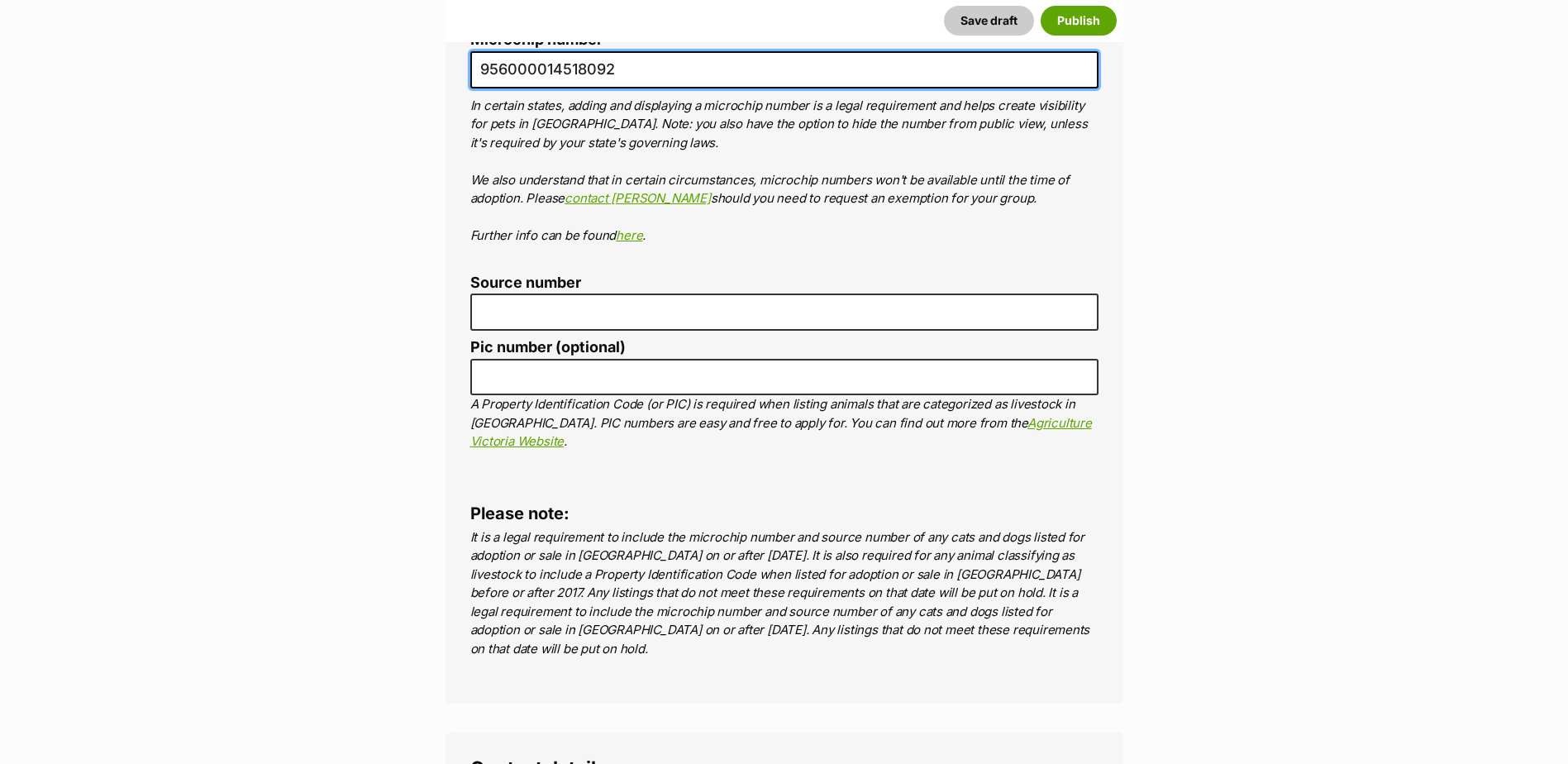
scroll to position [5921, 0]
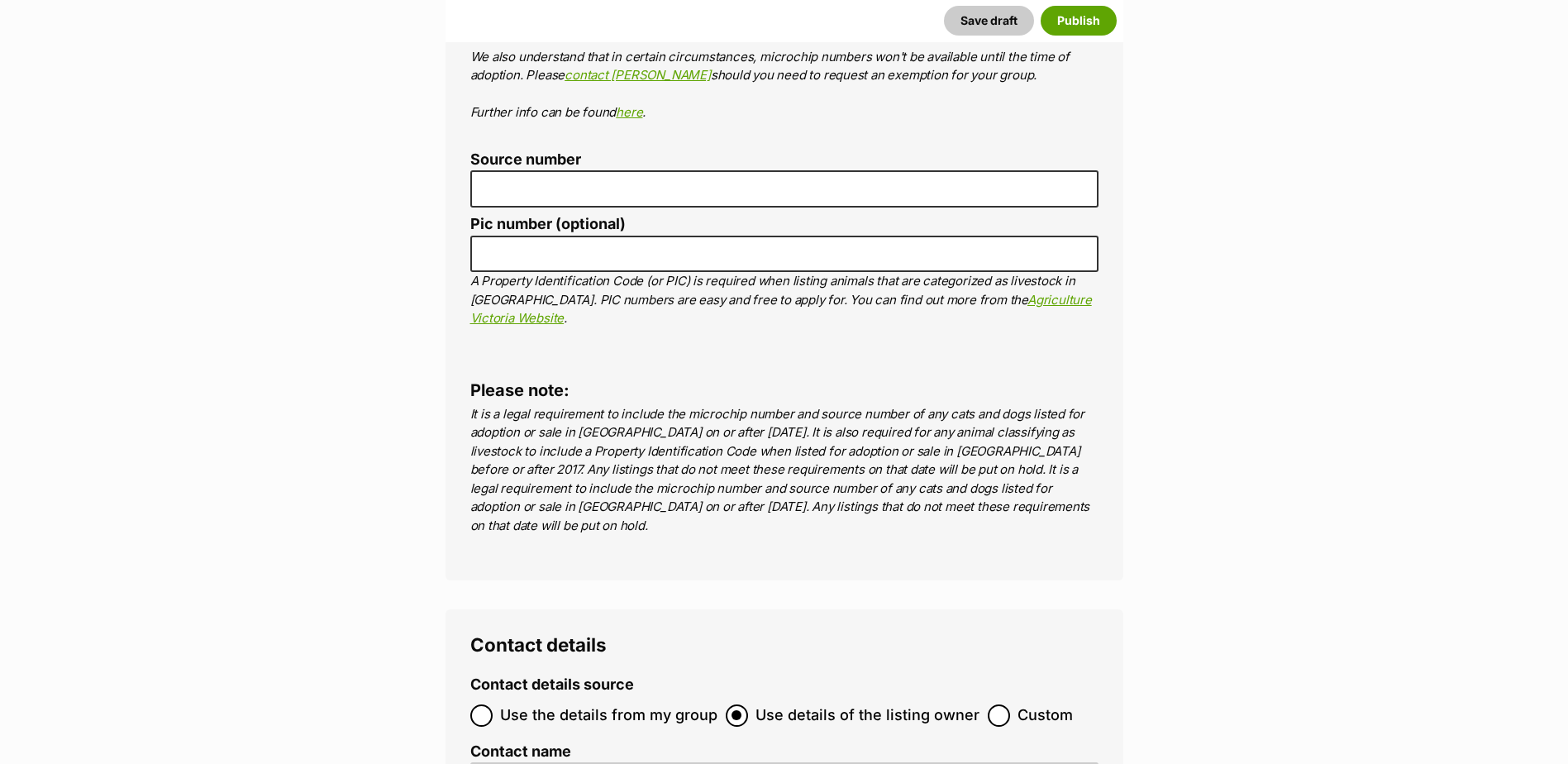
type input "956000014518092"
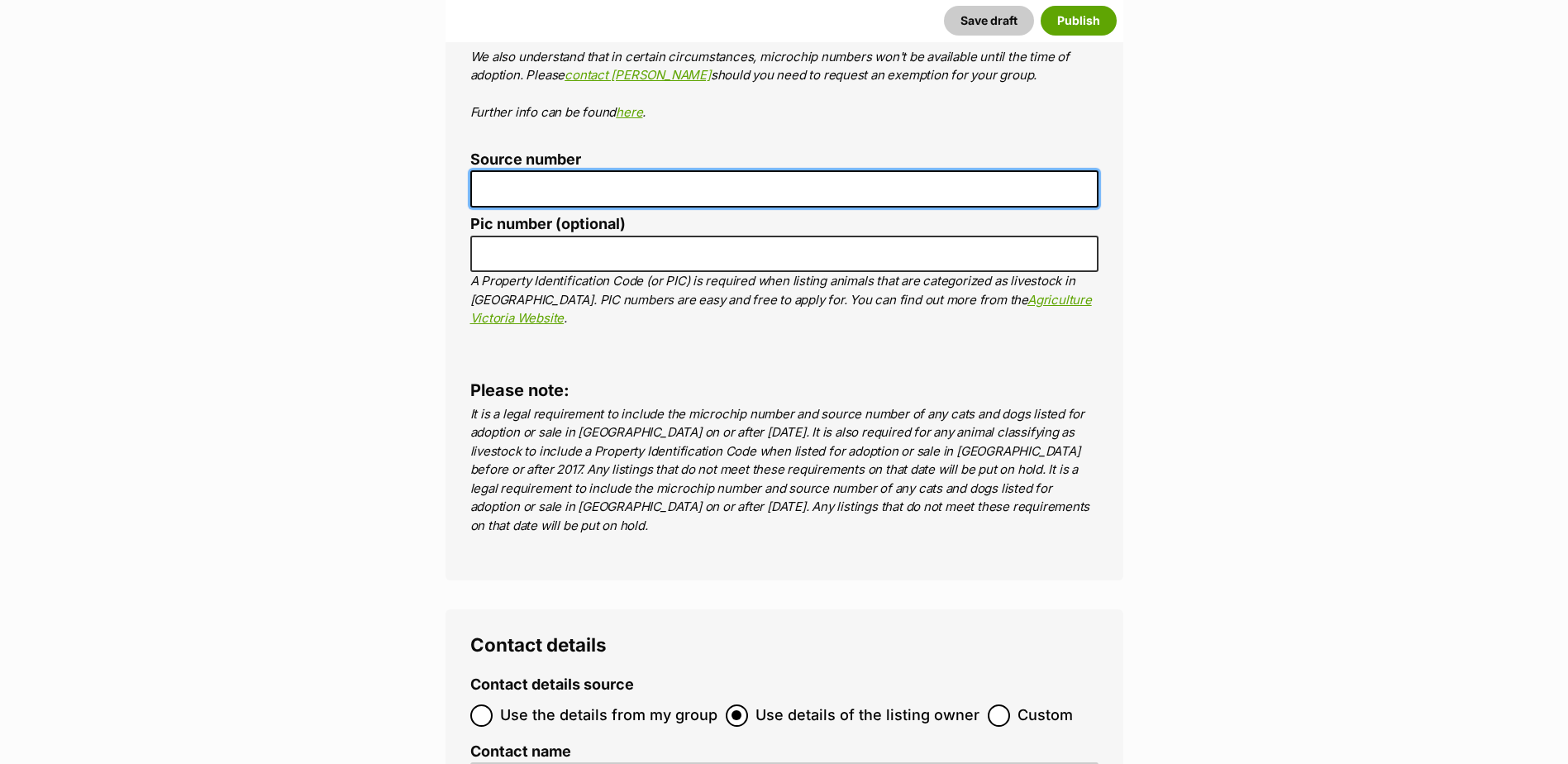
click at [510, 170] on input "Source number" at bounding box center [784, 189] width 628 height 38
type input "BR101300"
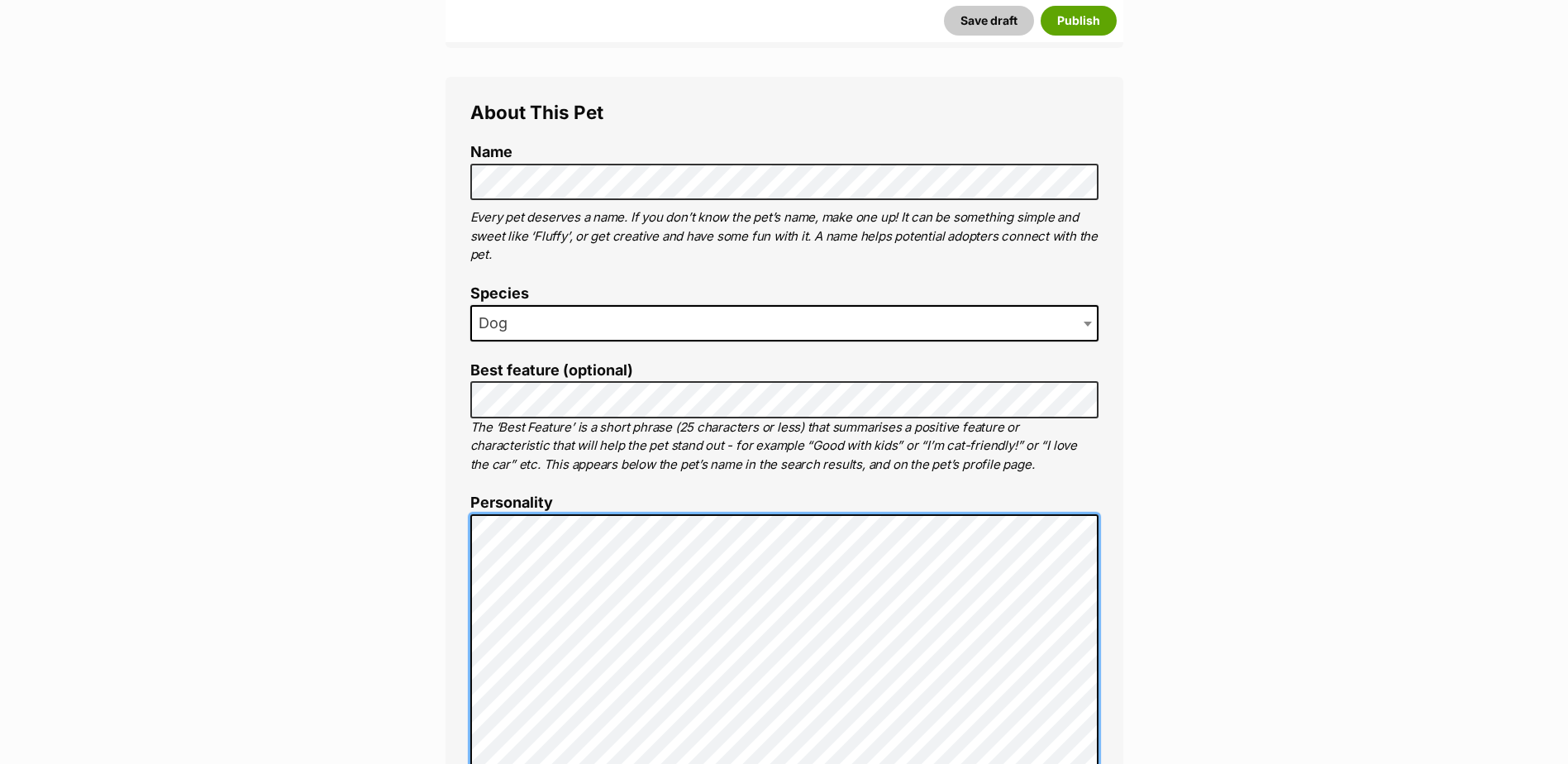
scroll to position [0, 0]
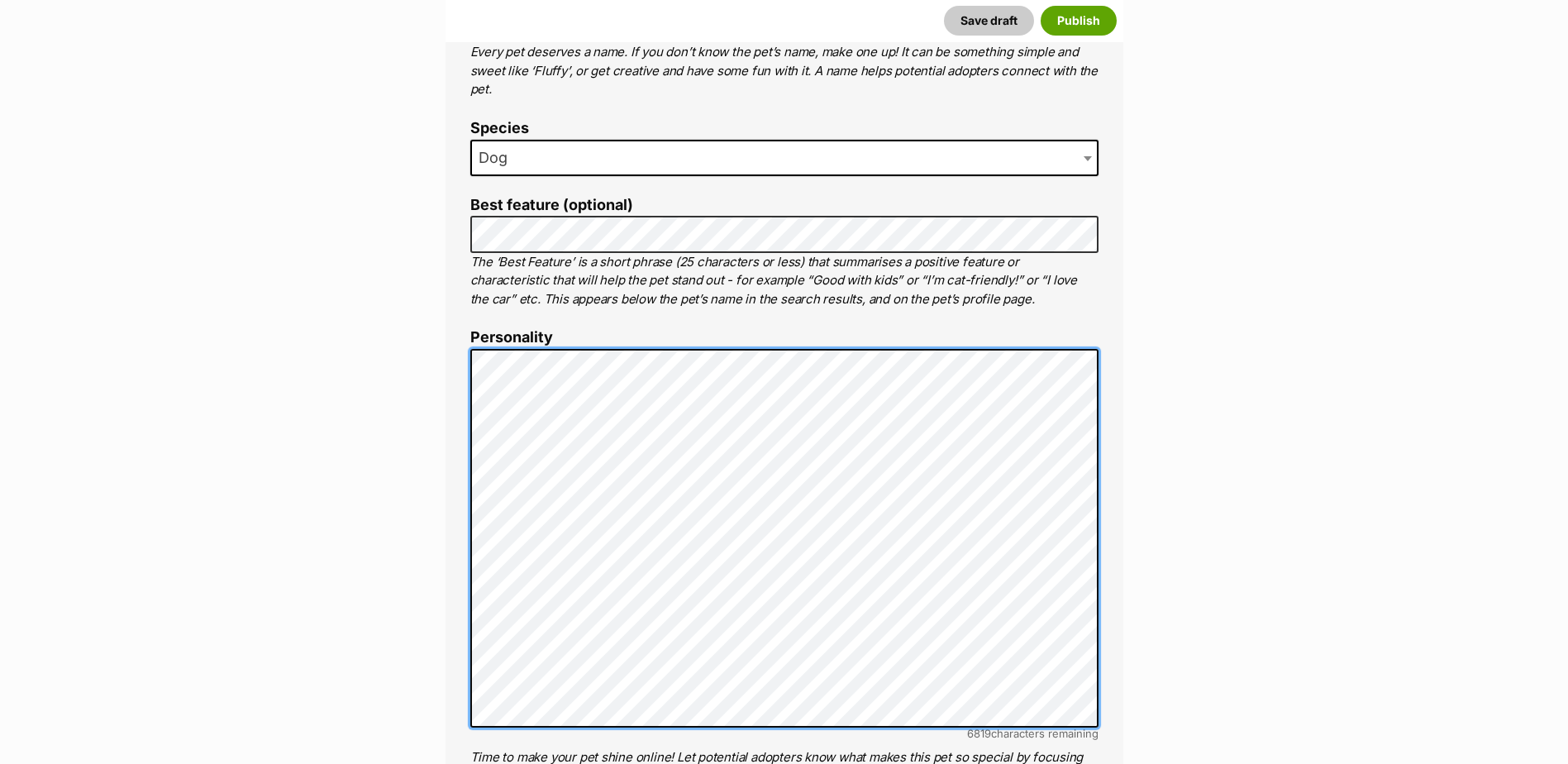
click at [449, 655] on div "About This Pet Name Henlo there, it looks like you might be using the pet name …" at bounding box center [784, 611] width 678 height 1401
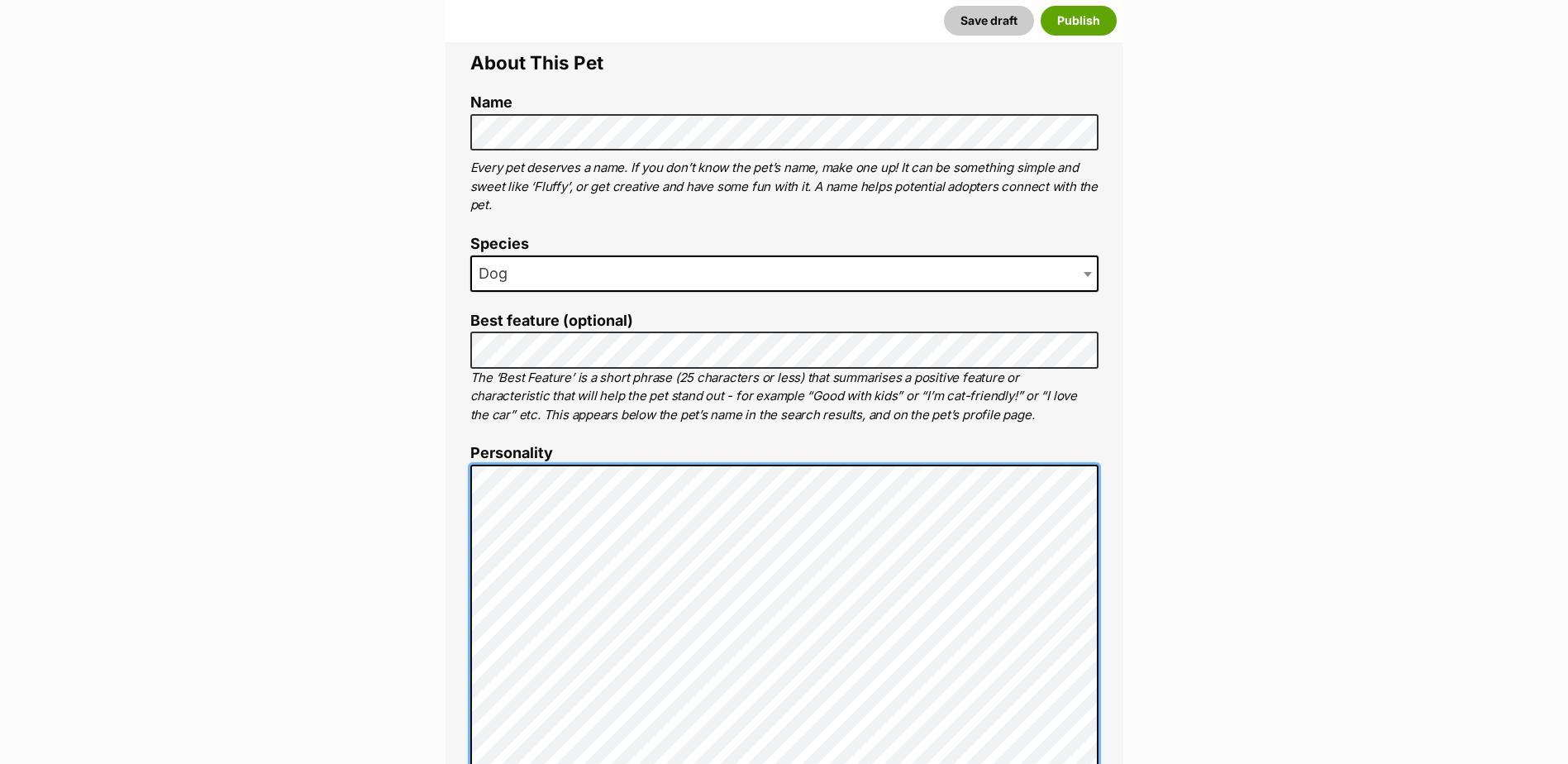
scroll to position [548, 0]
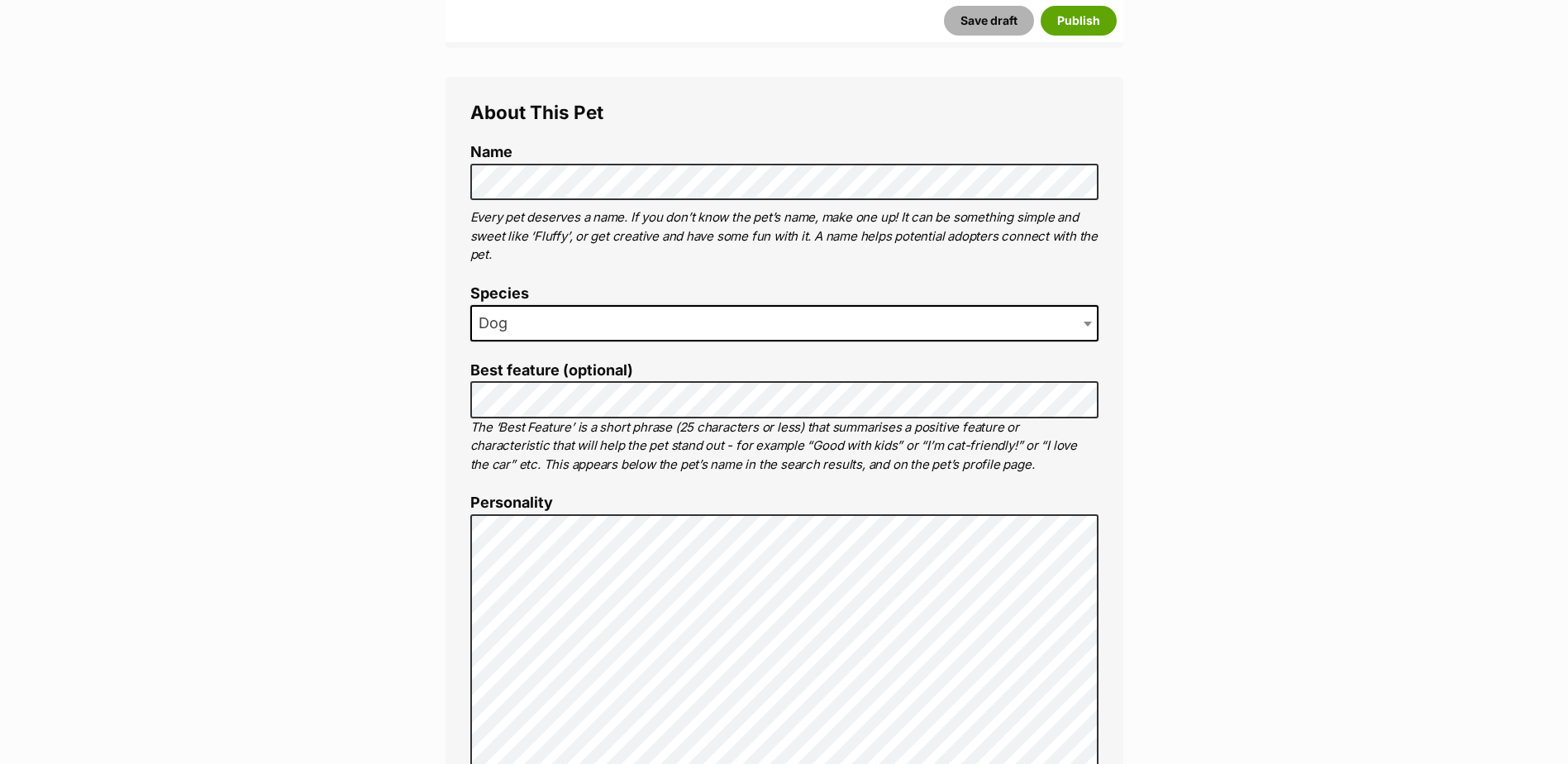
click at [971, 18] on button "Save draft" at bounding box center [988, 20] width 90 height 29
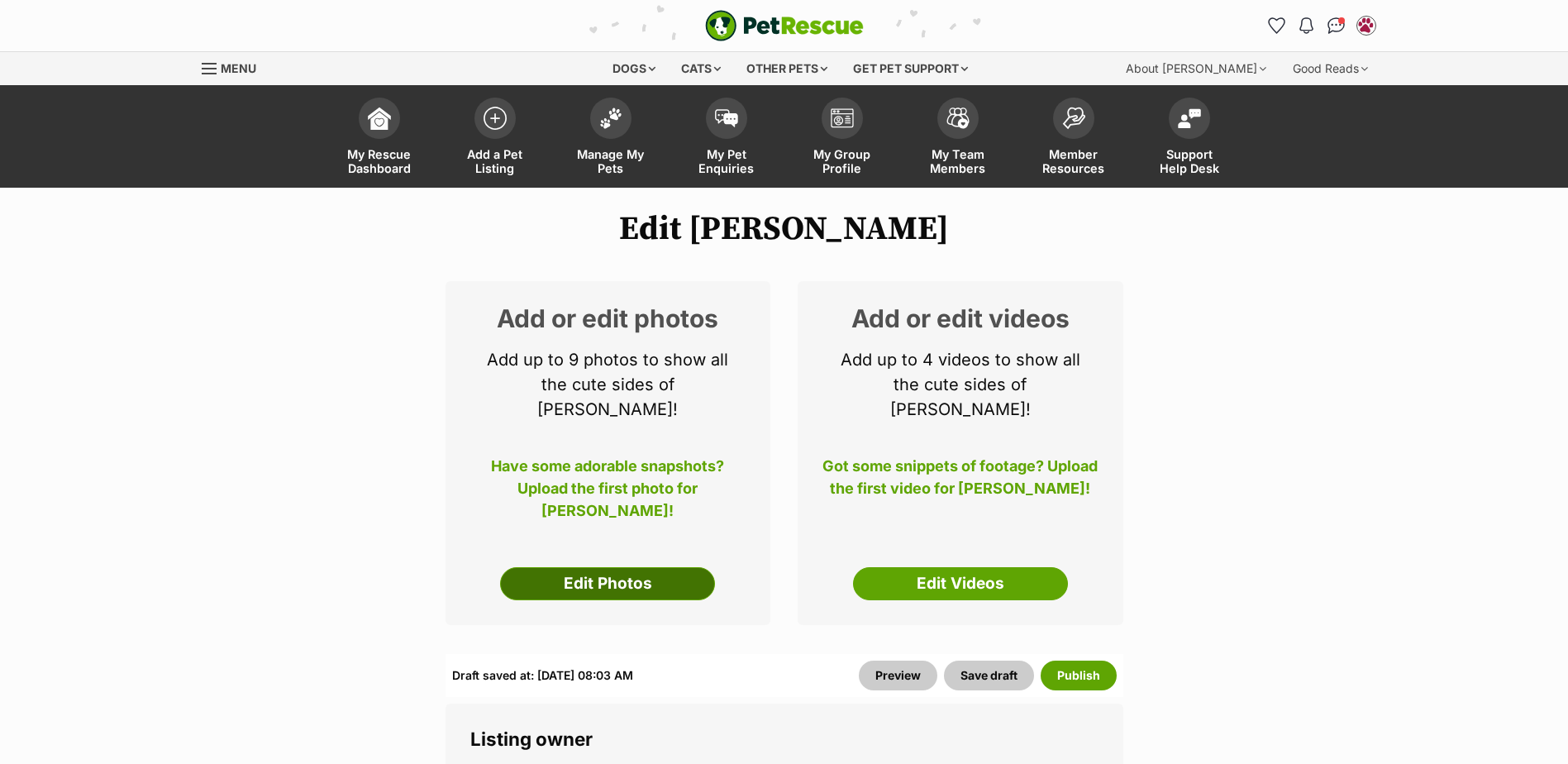
click at [622, 567] on link "Edit Photos" at bounding box center [607, 584] width 215 height 33
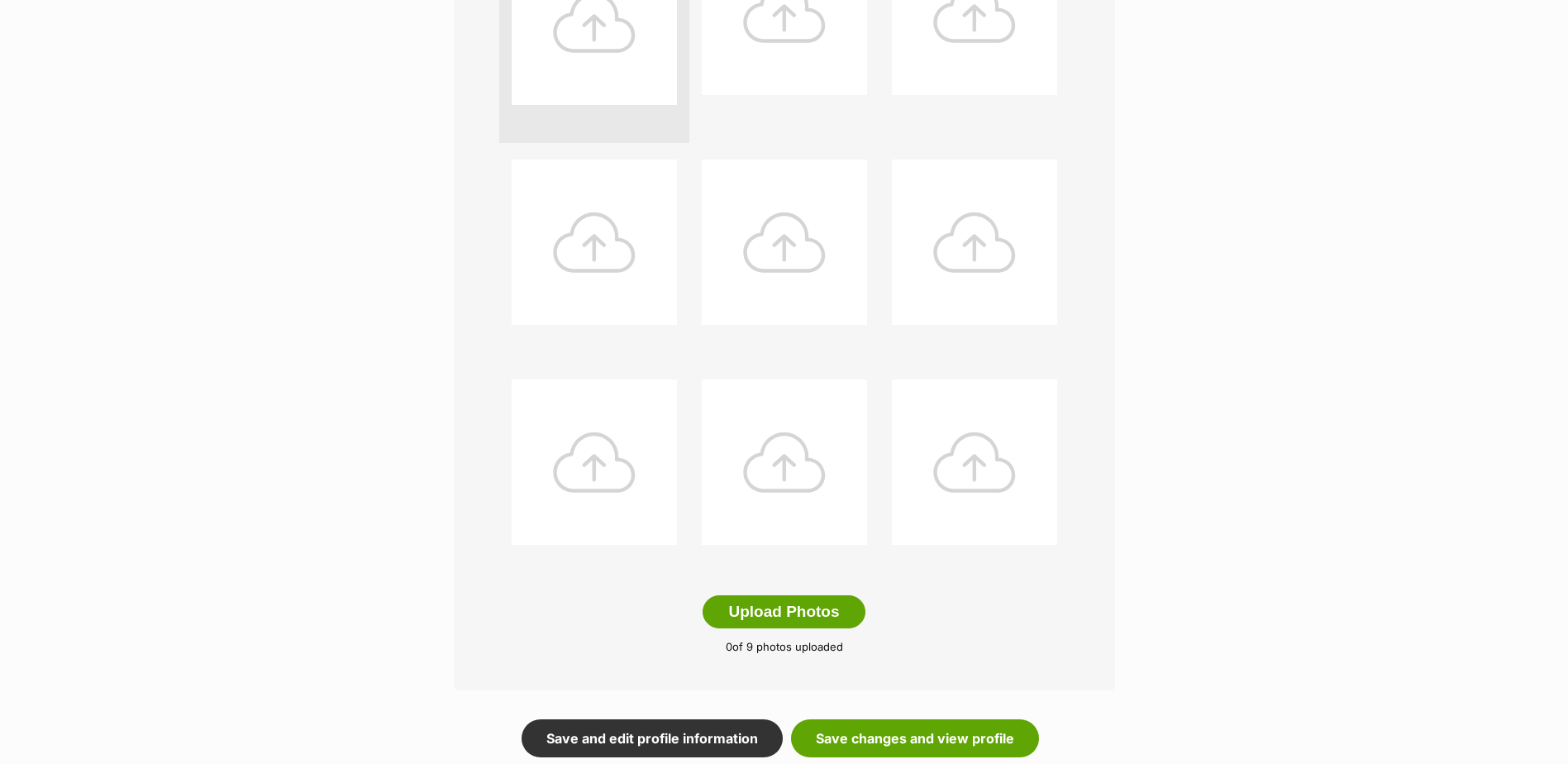
scroll to position [579, 0]
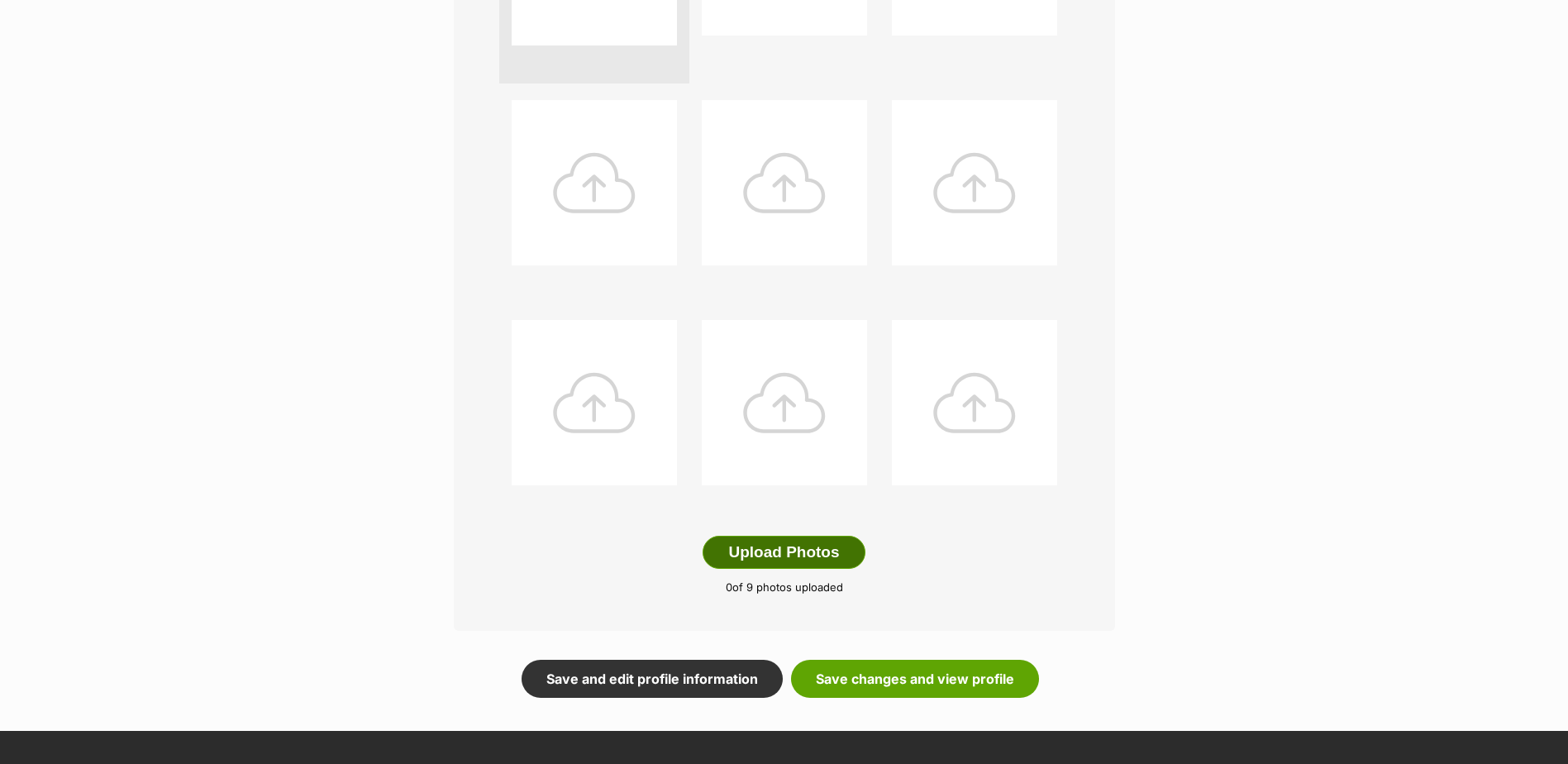
drag, startPoint x: 761, startPoint y: 551, endPoint x: 735, endPoint y: 540, distance: 28.2
click at [761, 551] on button "Upload Photos" at bounding box center [783, 552] width 162 height 33
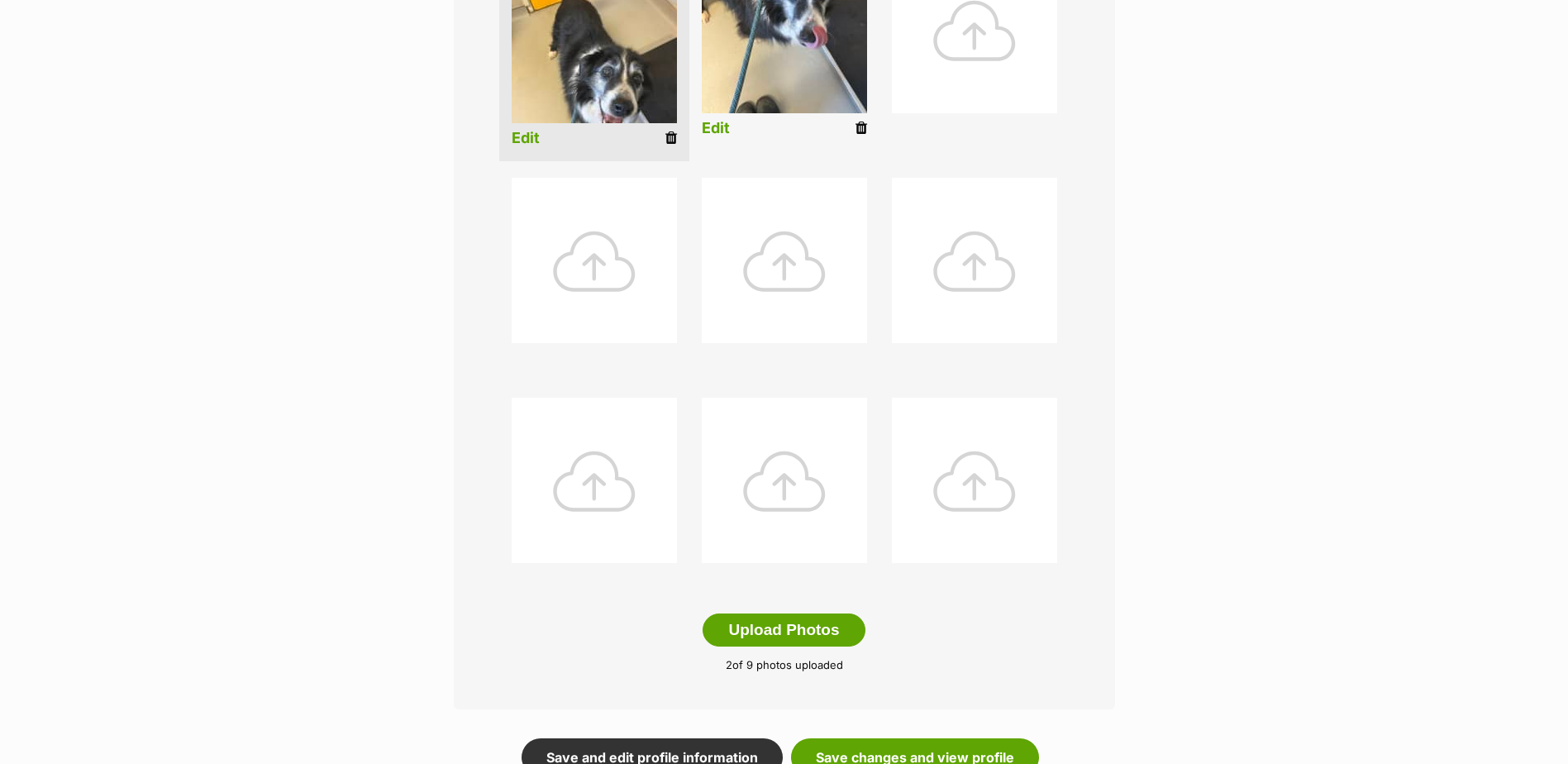
scroll to position [661, 0]
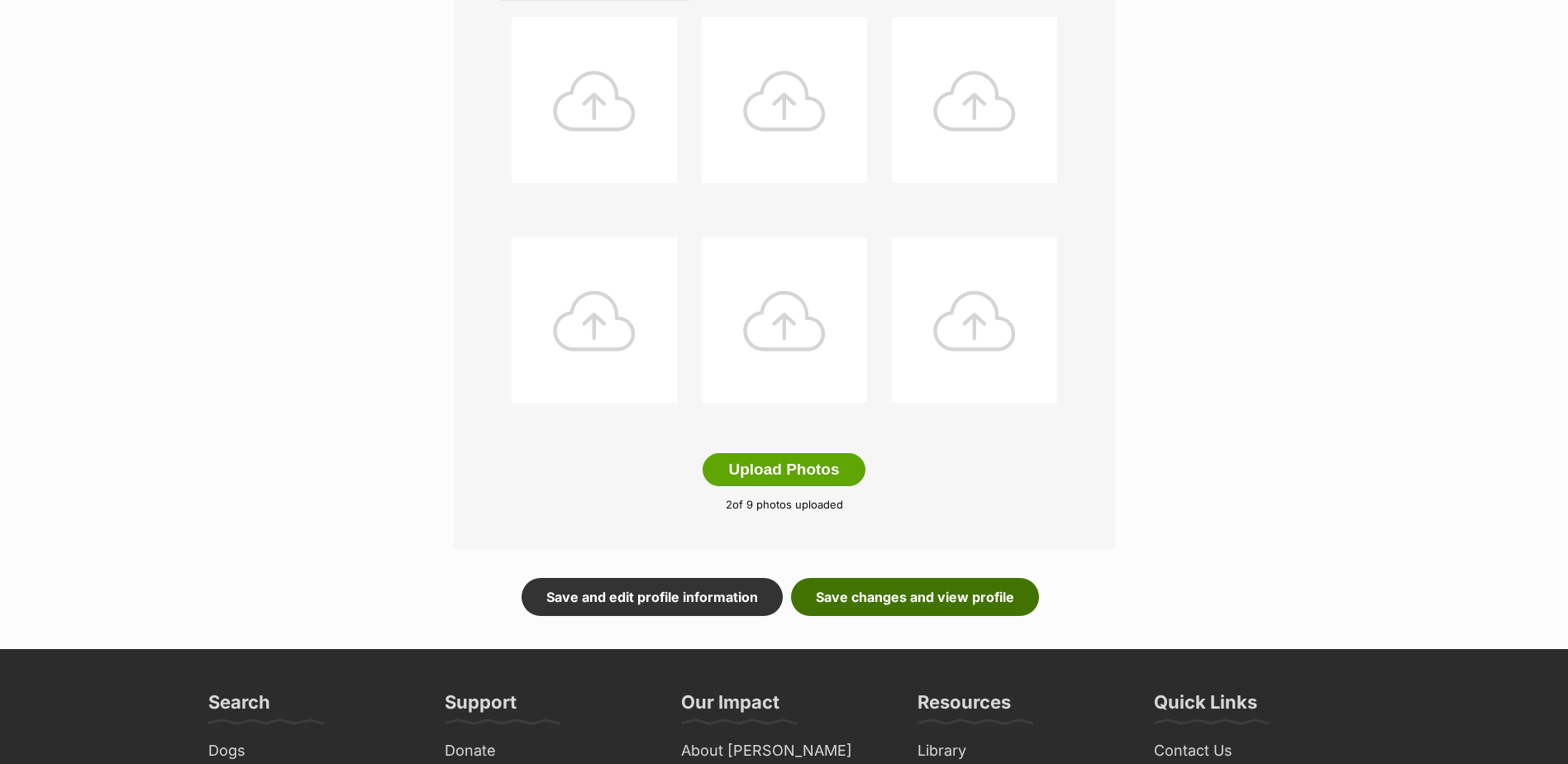
click at [868, 605] on link "Save changes and view profile" at bounding box center [915, 597] width 248 height 38
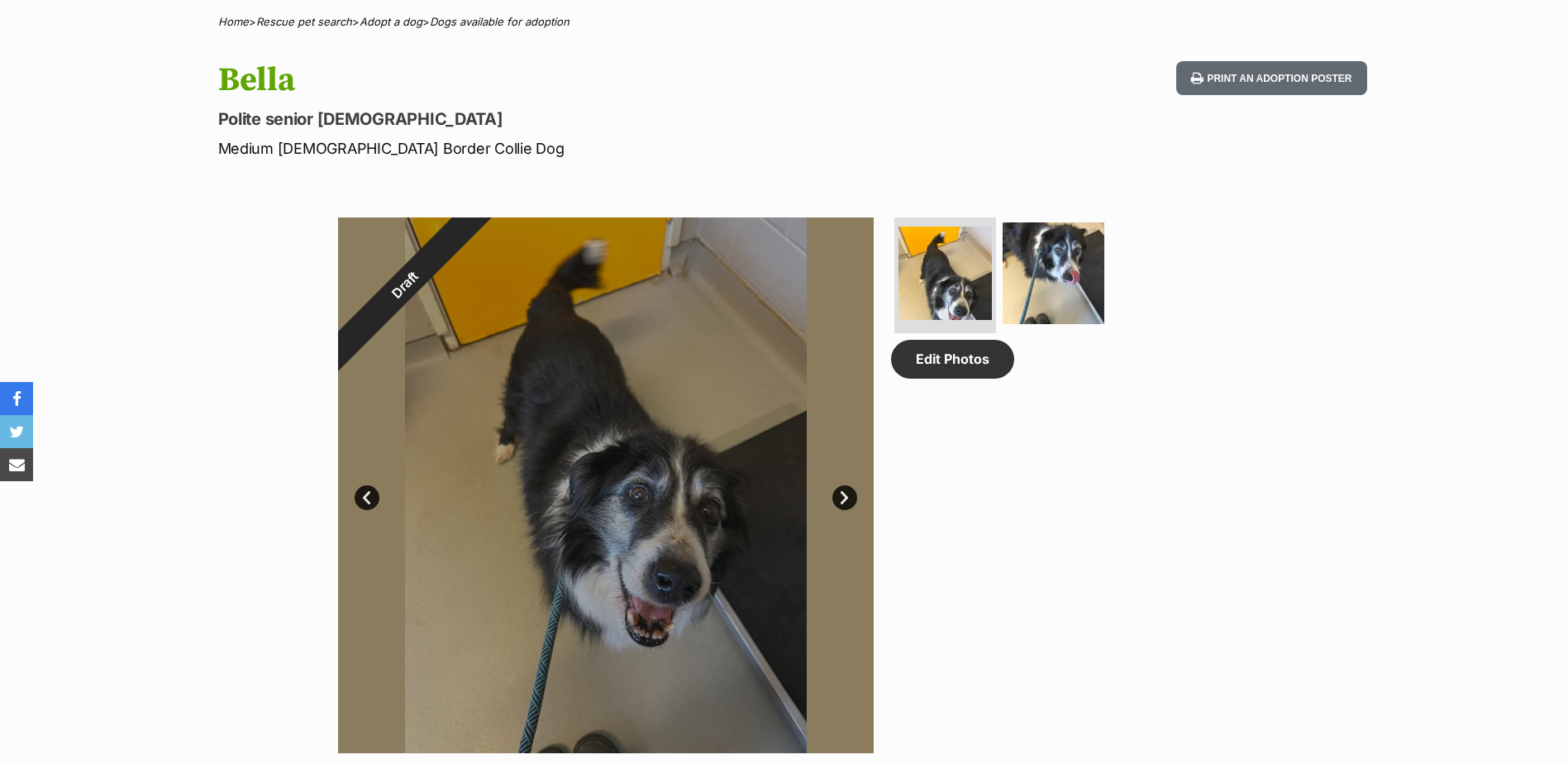
scroll to position [248, 0]
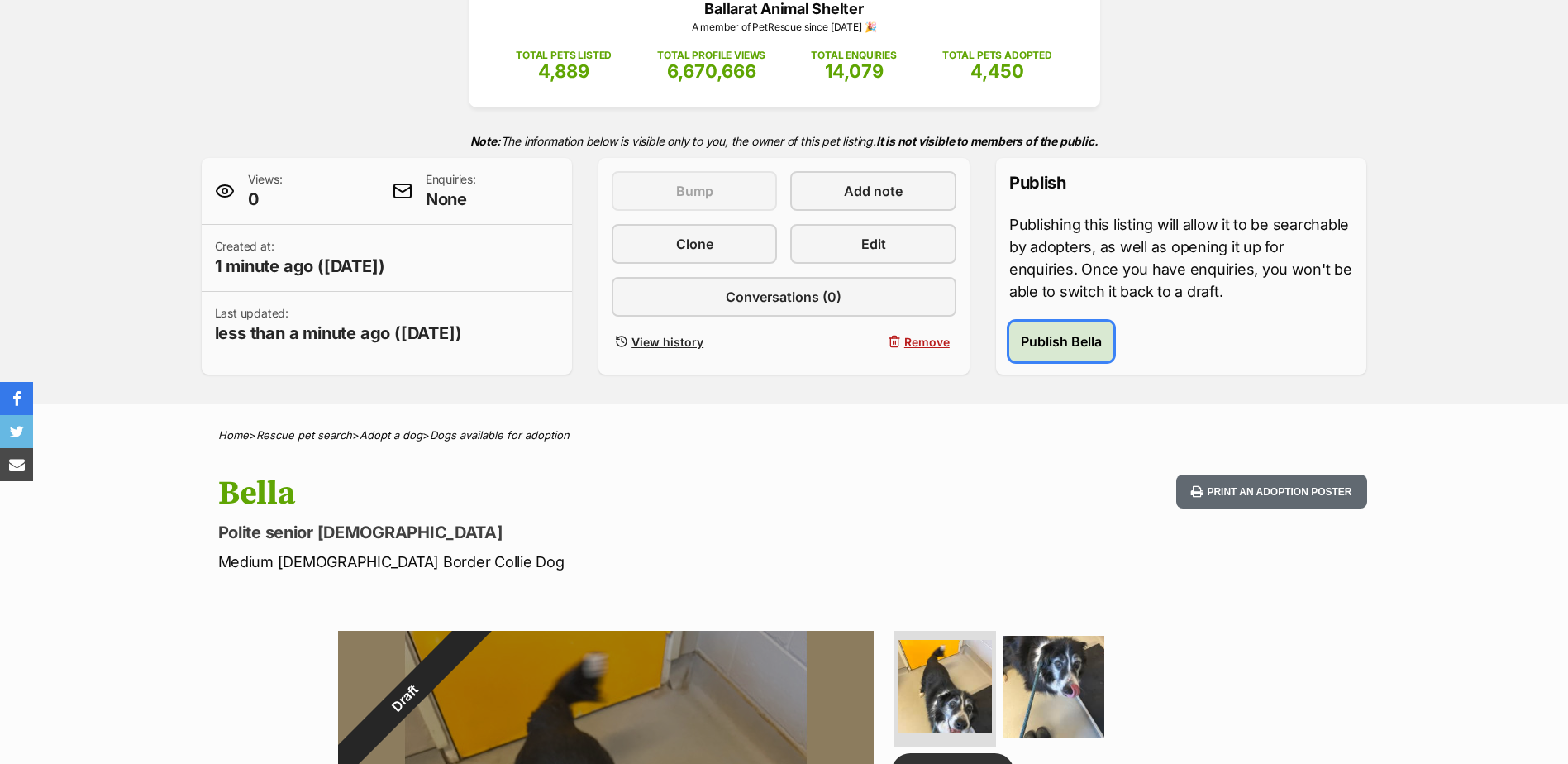
click at [1087, 352] on button "Publish Bella" at bounding box center [1062, 341] width 104 height 39
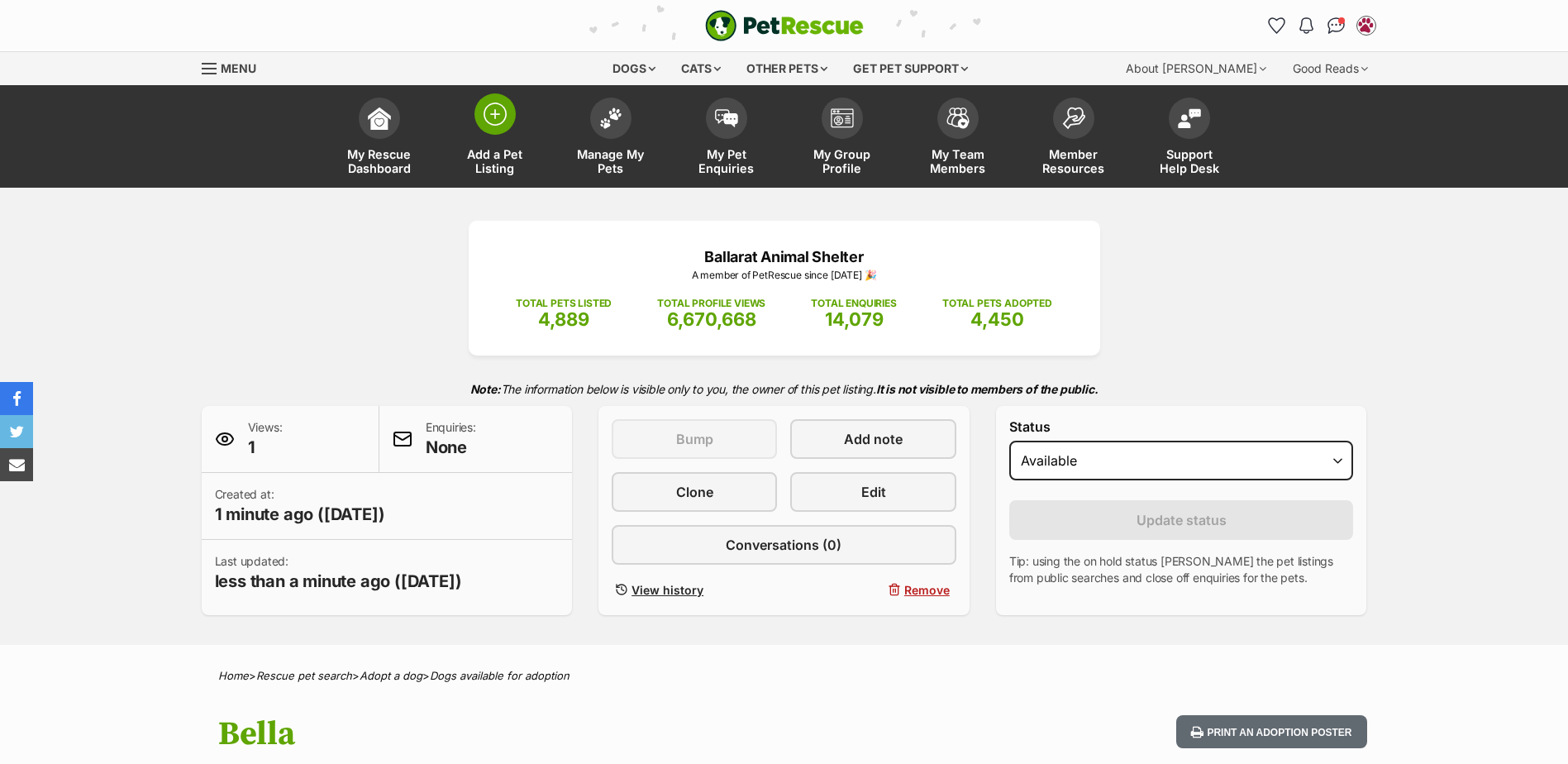
click at [499, 98] on span at bounding box center [495, 114] width 41 height 41
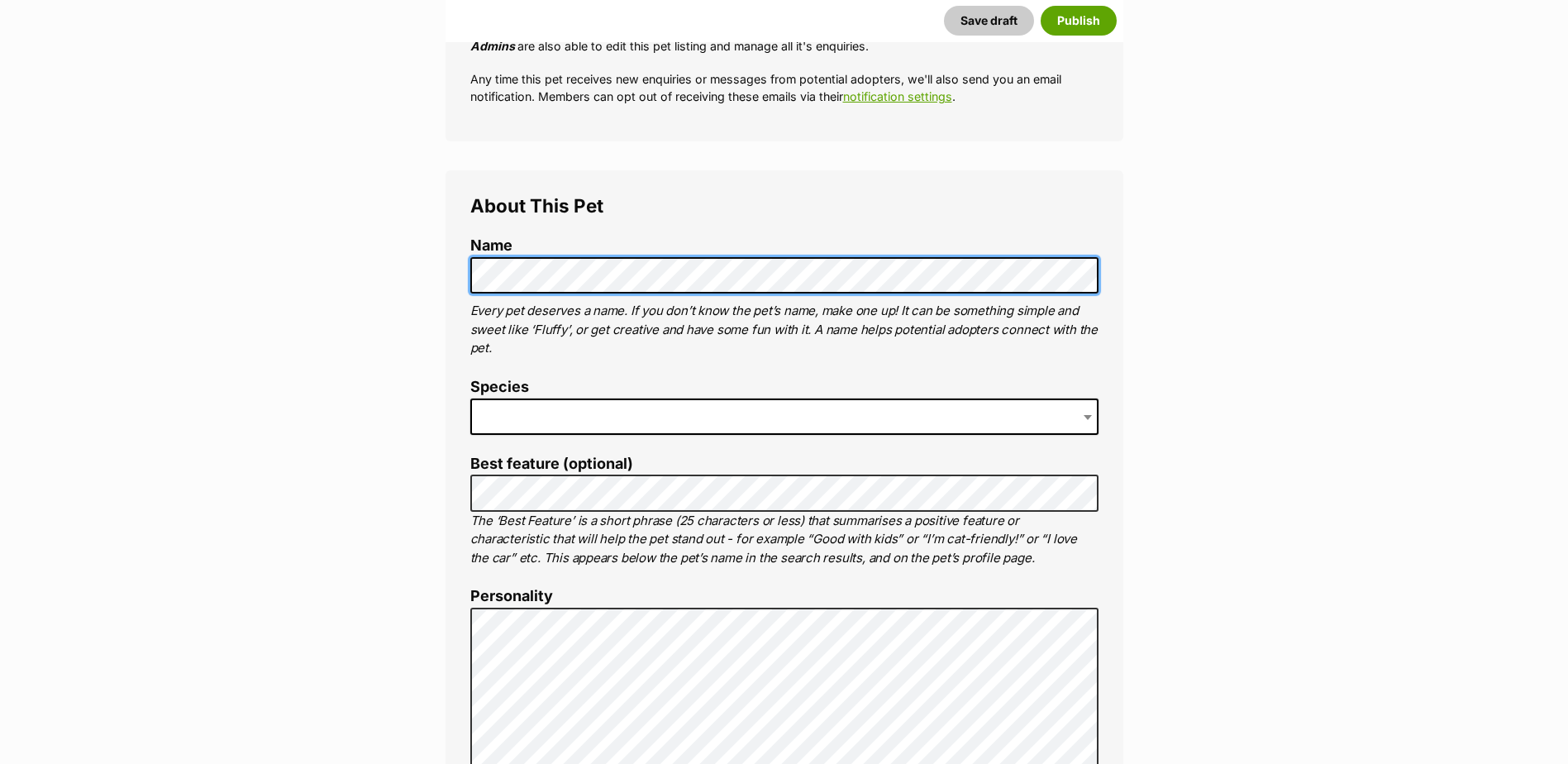
scroll to position [496, 0]
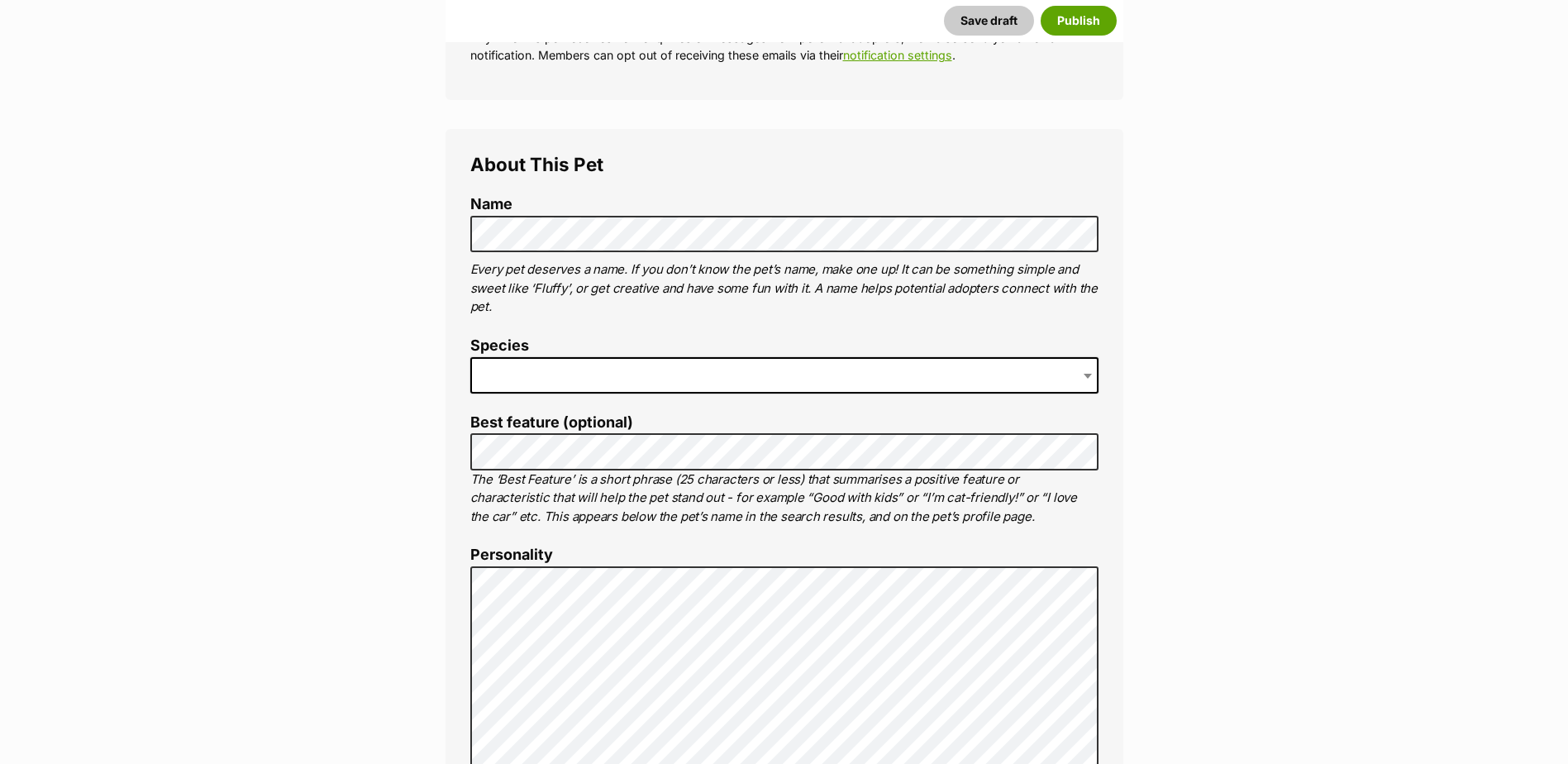
click at [516, 369] on span at bounding box center [784, 376] width 628 height 37
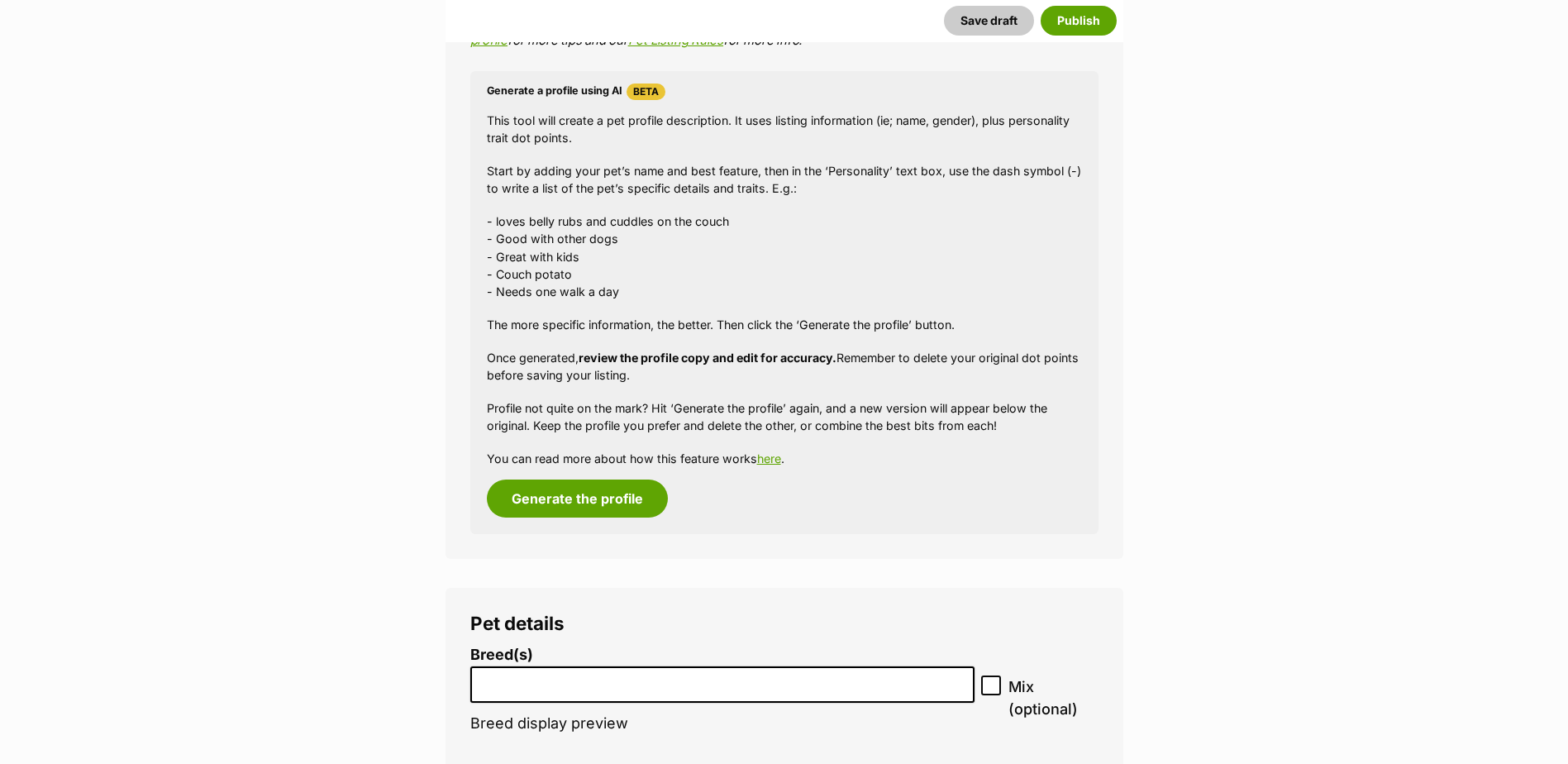
scroll to position [1571, 0]
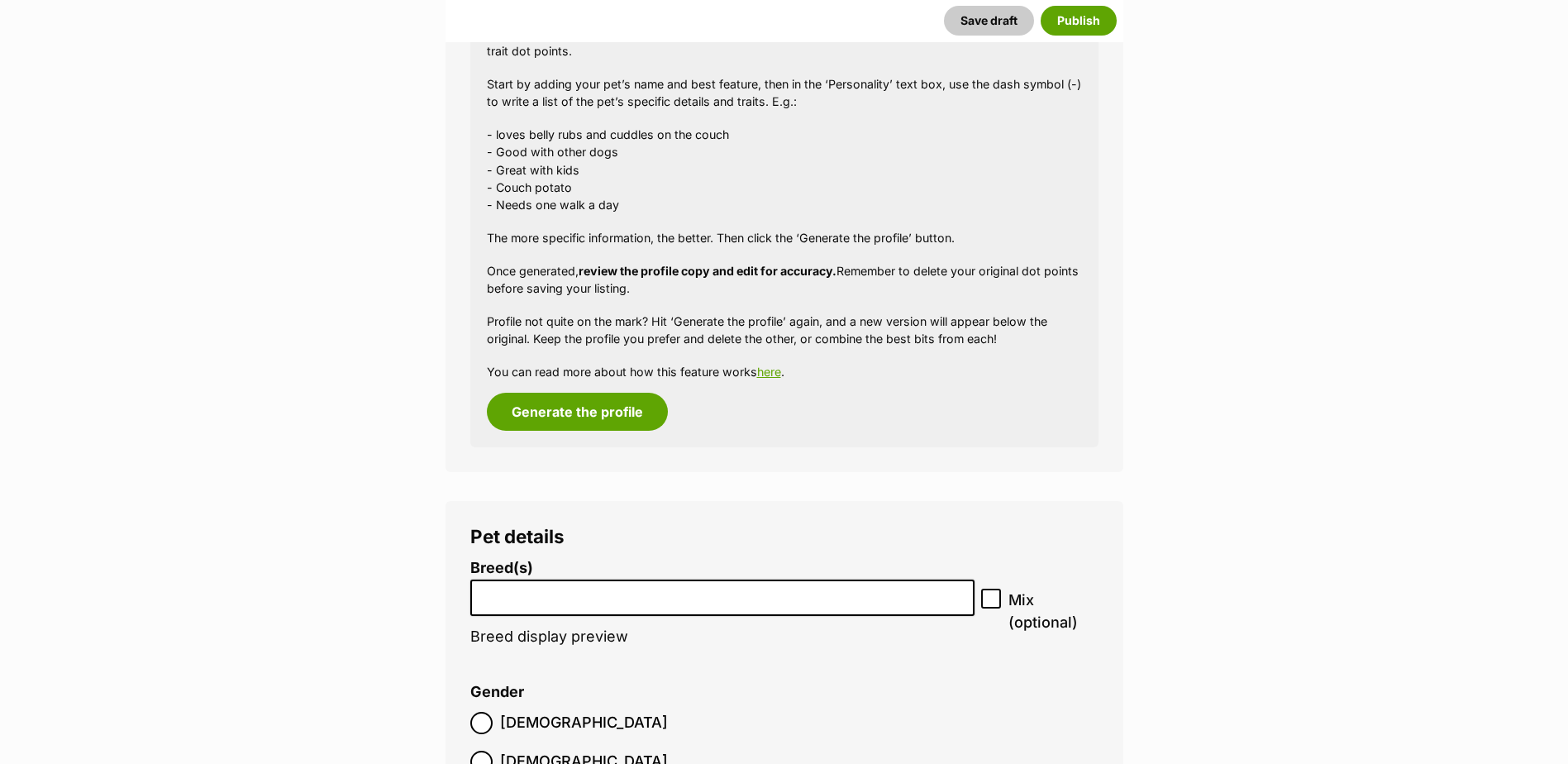
click at [588, 609] on li at bounding box center [723, 597] width 494 height 34
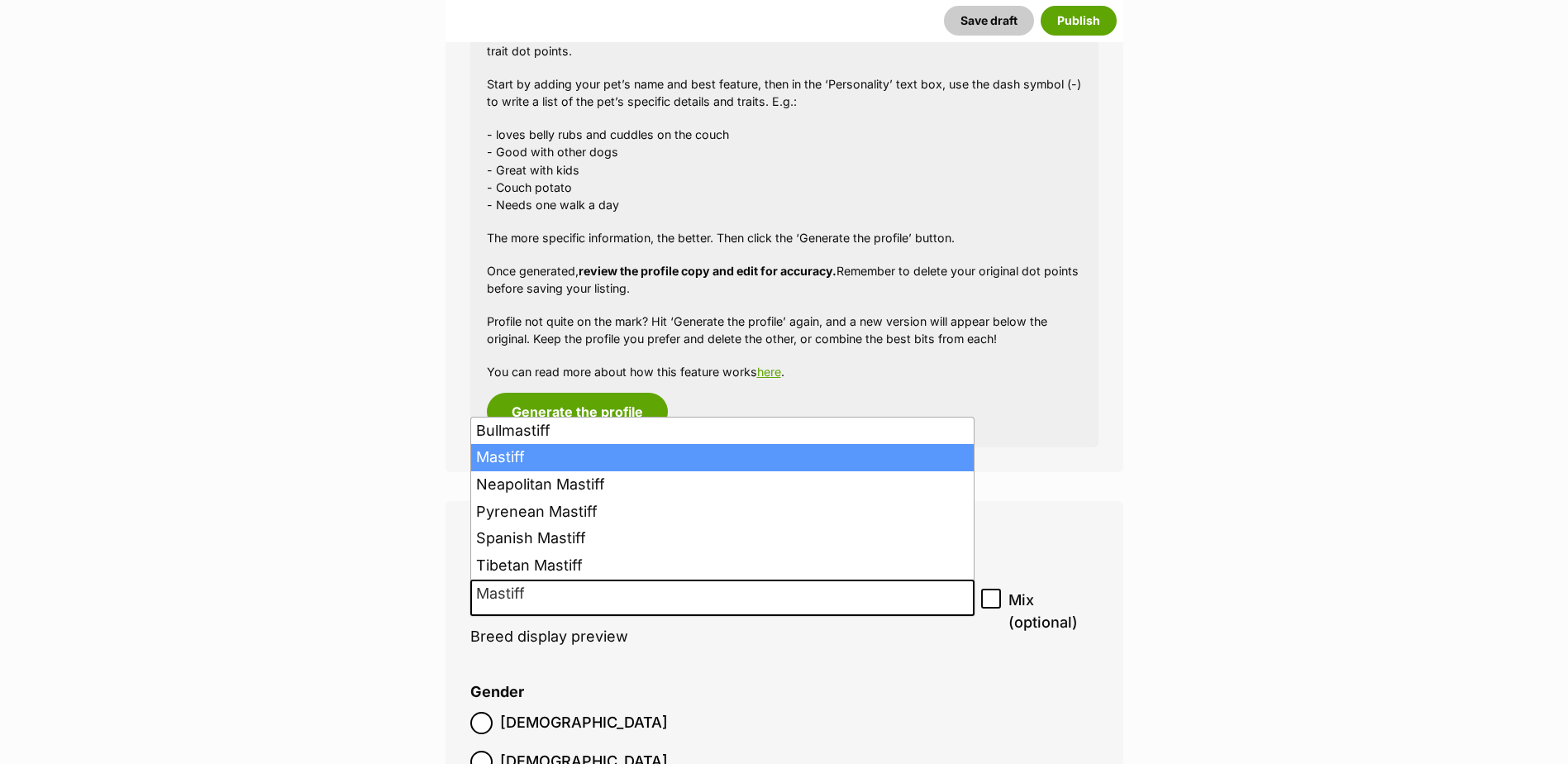
type input "Mastiff"
select select "141"
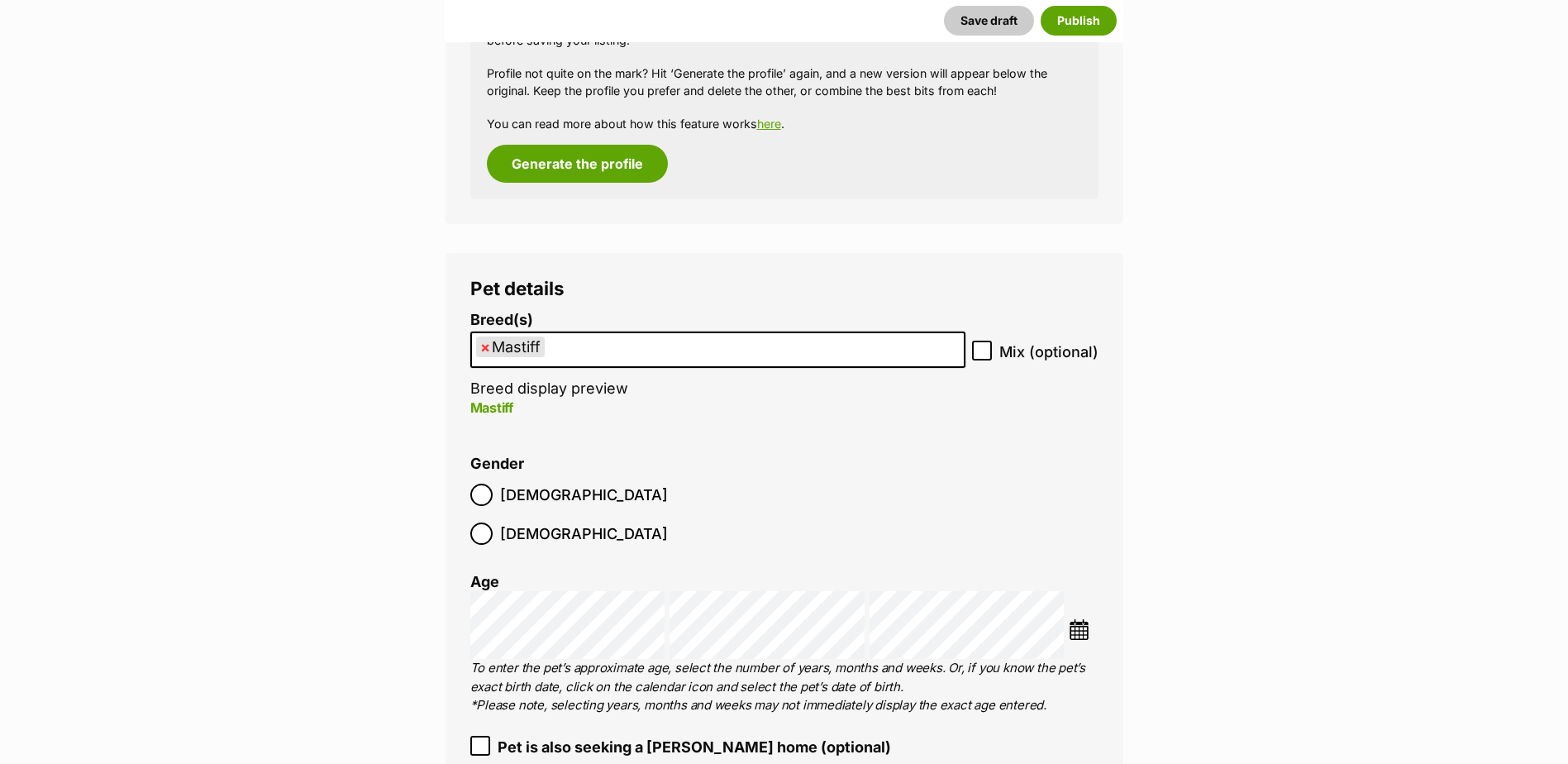
scroll to position [1984, 0]
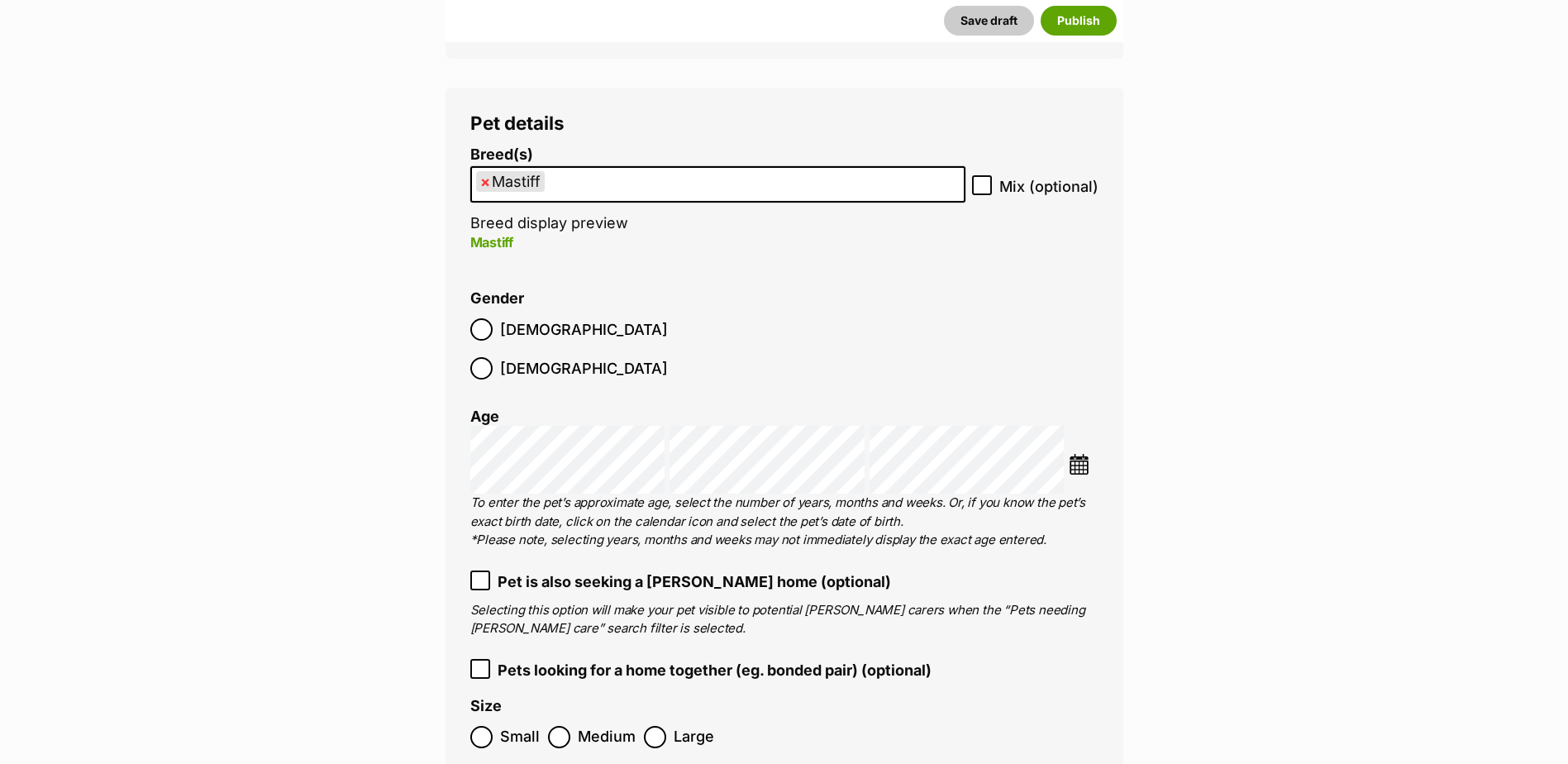
click at [1082, 453] on img at bounding box center [1079, 464] width 21 height 21
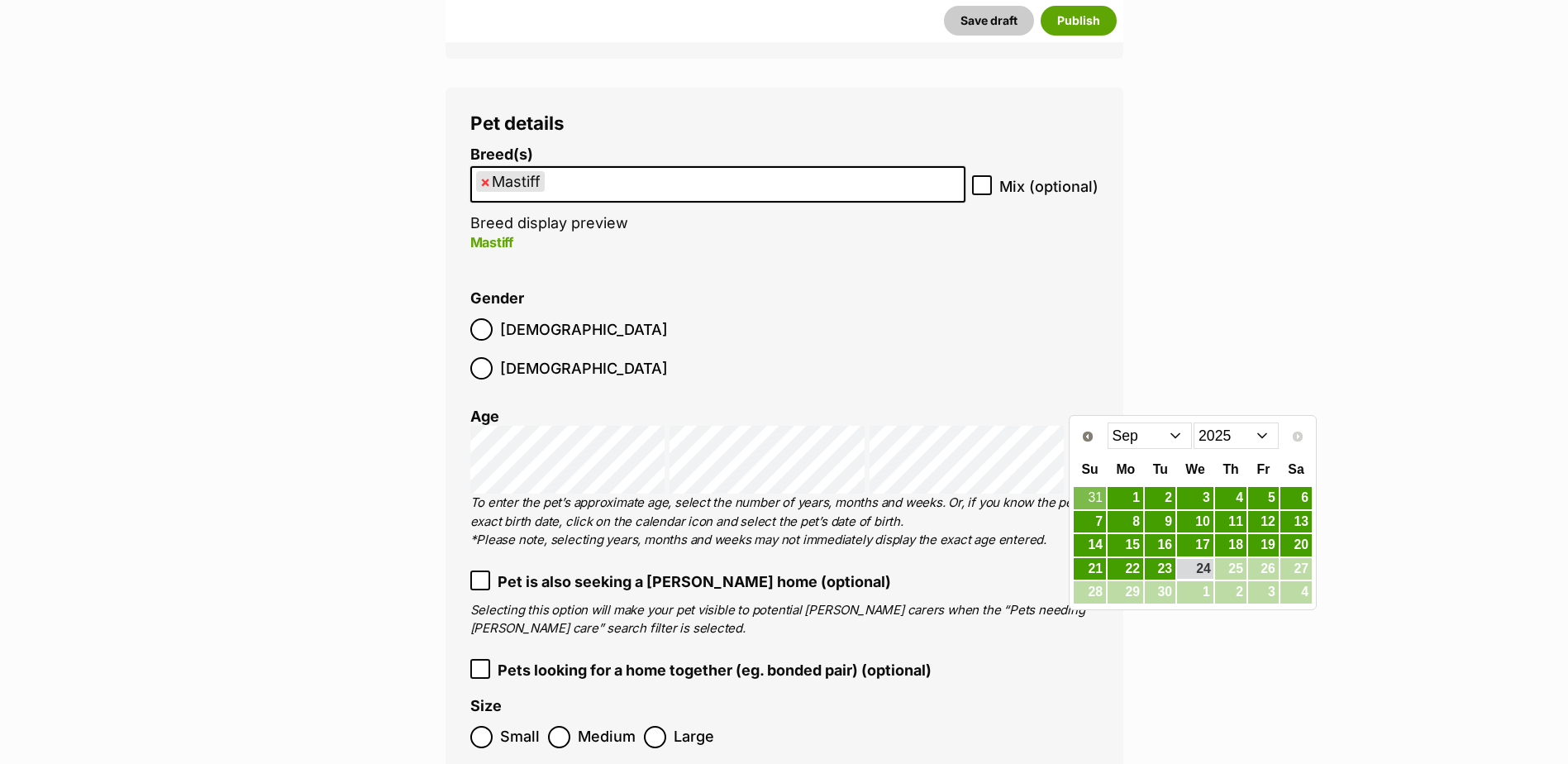
click at [1239, 438] on select "2015 2016 2017 2018 2019 2020 2021 2022 2023 2024 2025" at bounding box center [1236, 435] width 85 height 27
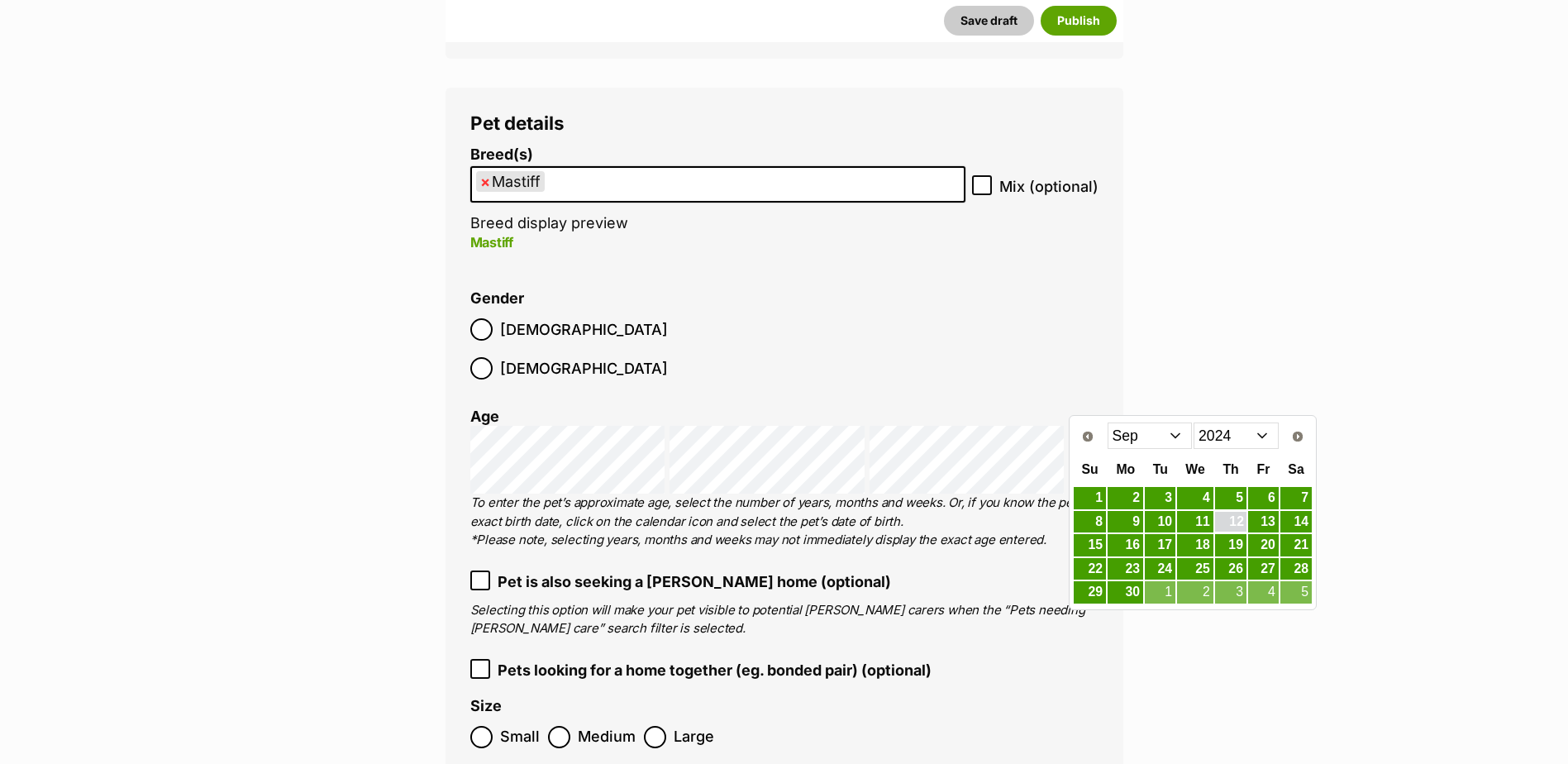
click at [1236, 513] on link "12" at bounding box center [1230, 522] width 31 height 21
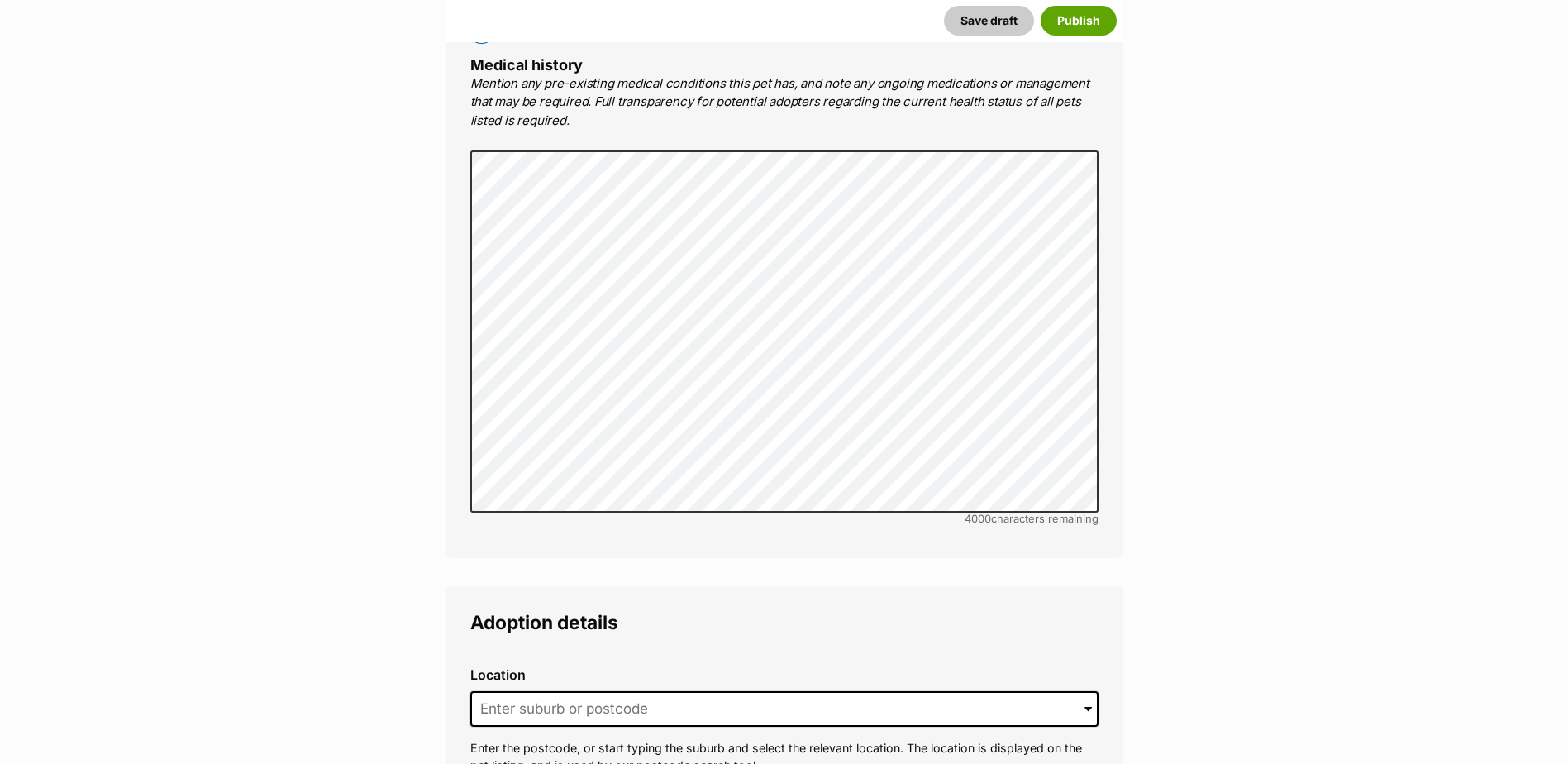
scroll to position [3638, 0]
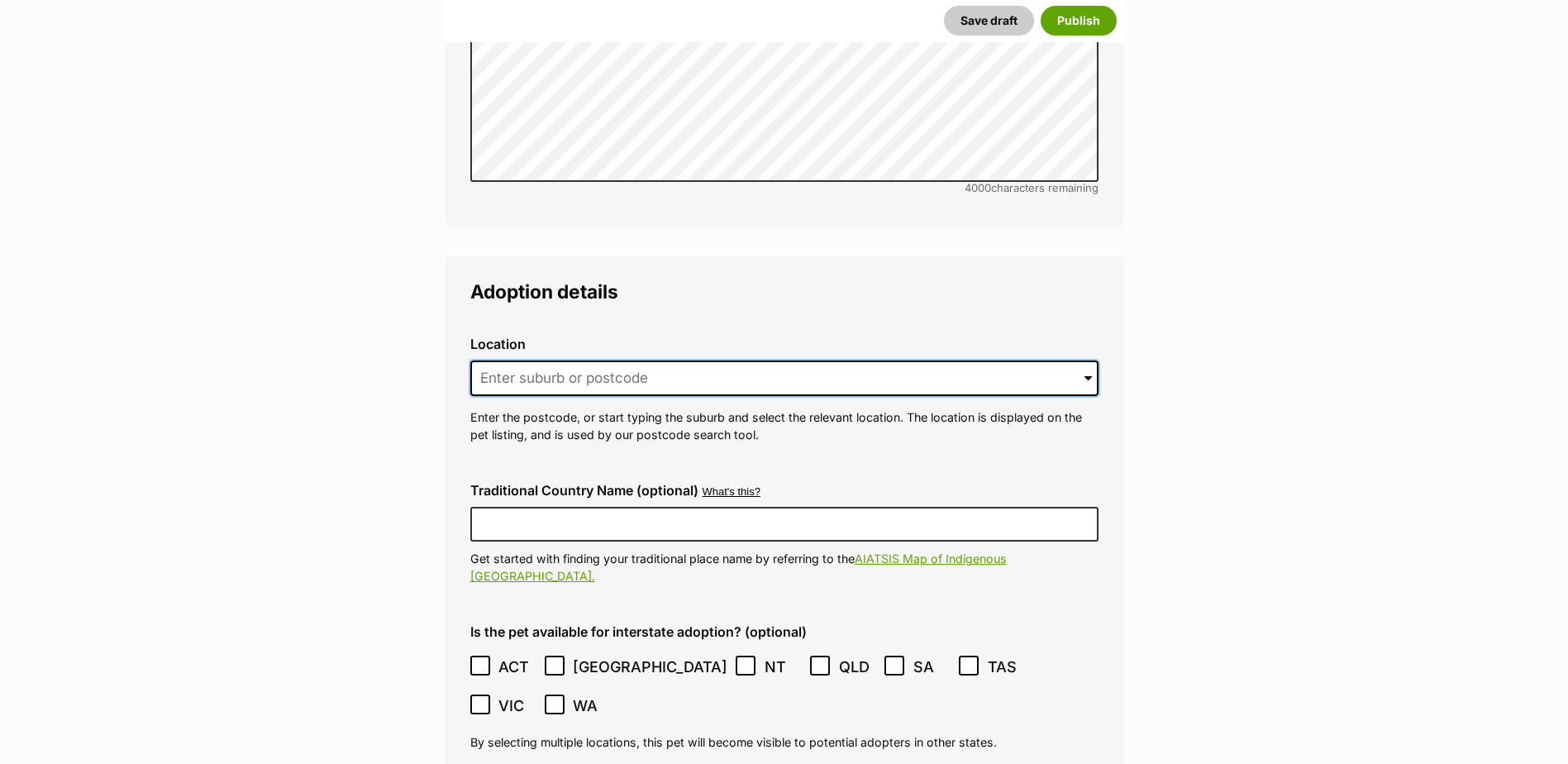
click at [596, 360] on input at bounding box center [784, 378] width 628 height 37
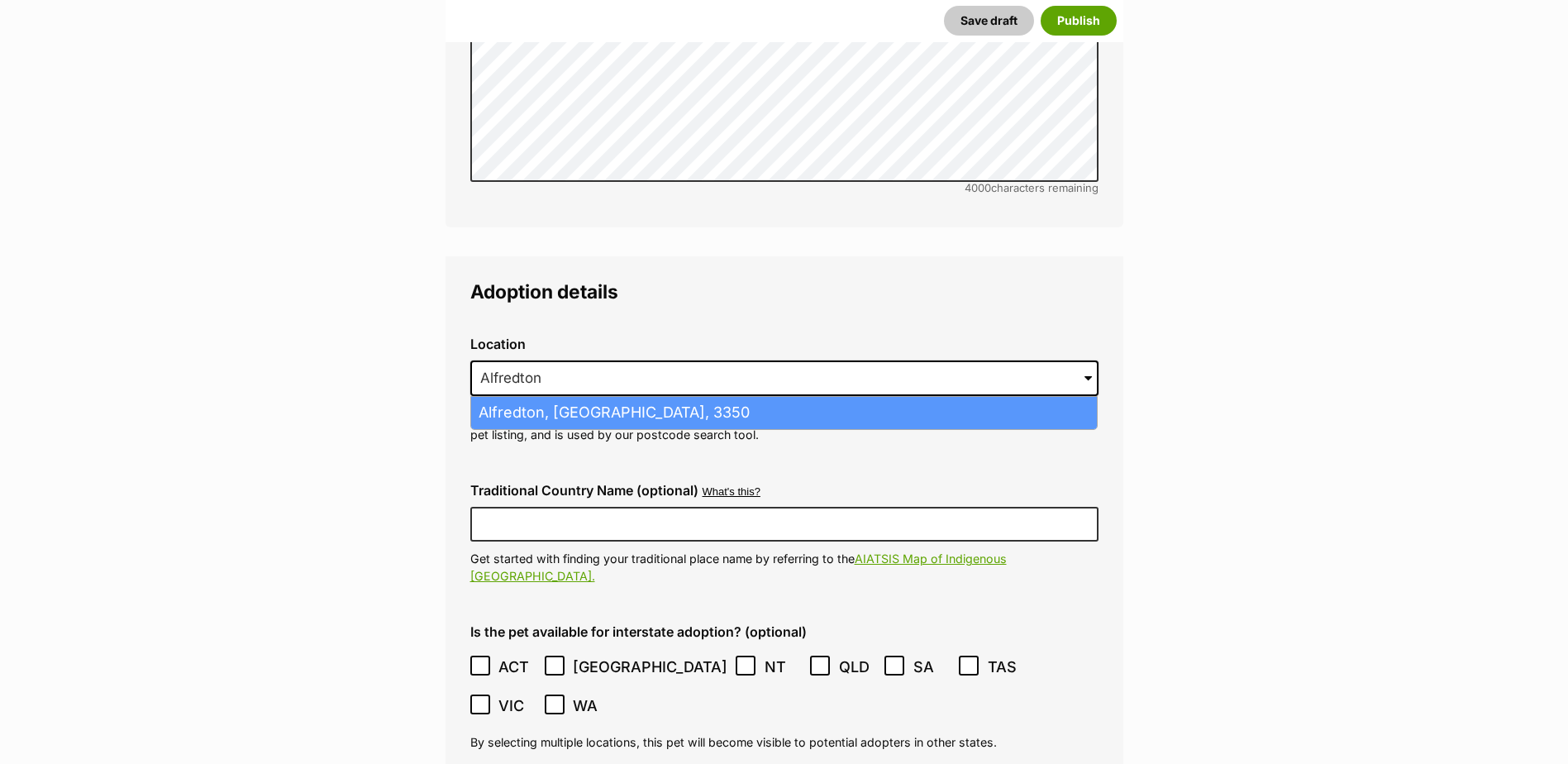
click at [601, 397] on li "Alfredton, [GEOGRAPHIC_DATA], 3350" at bounding box center [783, 412] width 626 height 32
type input "Alfredton, [GEOGRAPHIC_DATA], 3350"
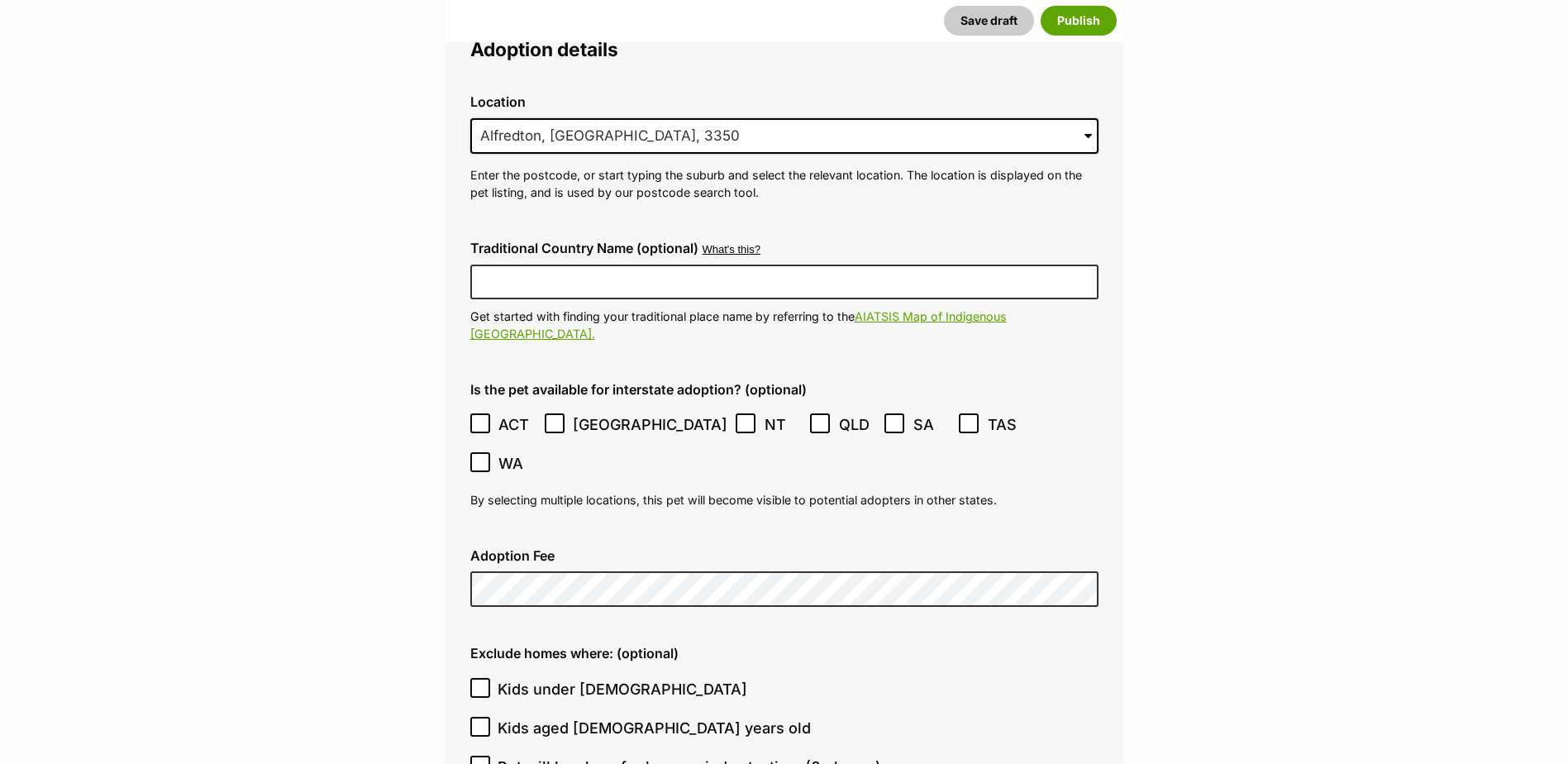
scroll to position [3886, 0]
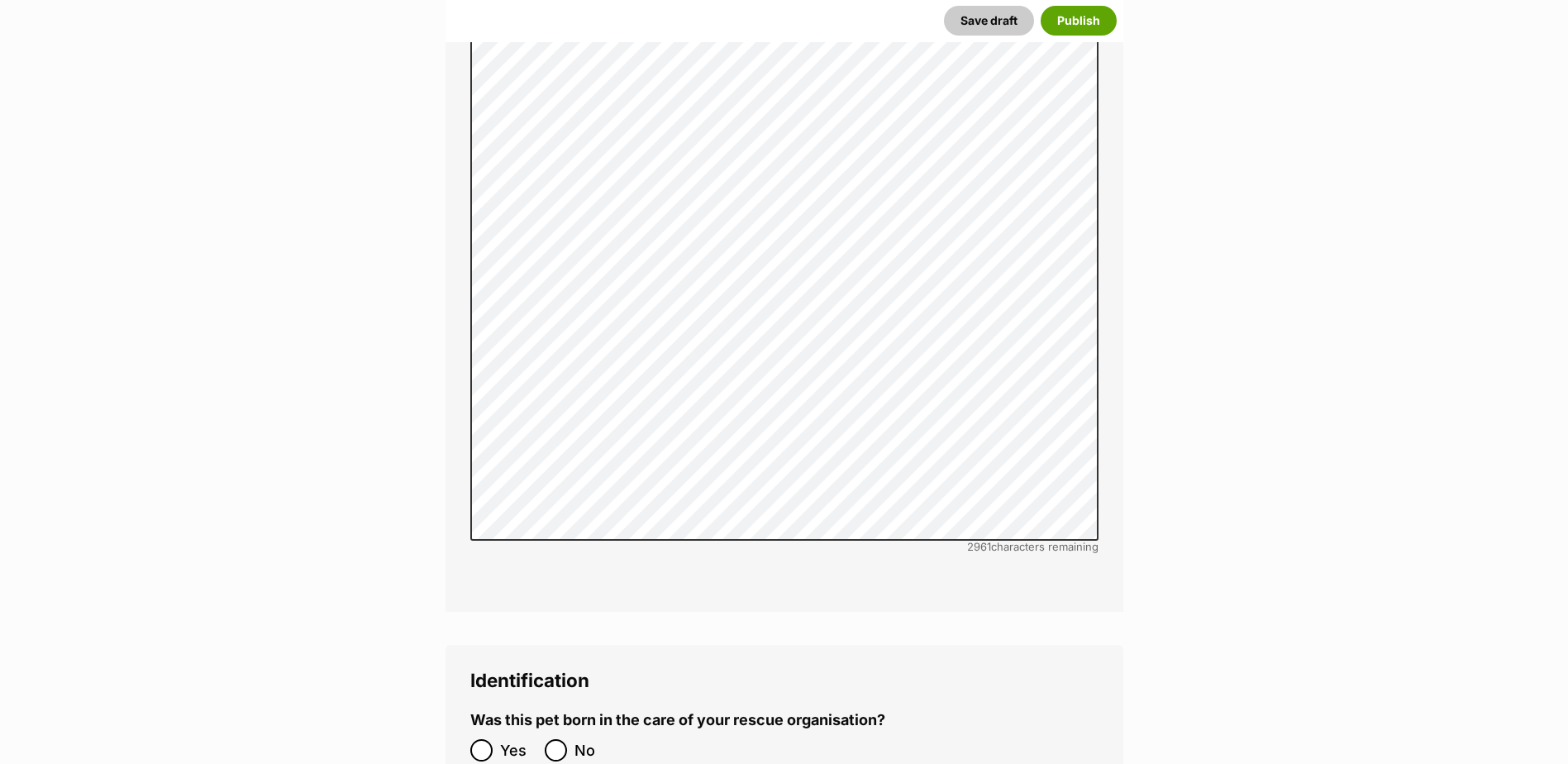
scroll to position [5125, 0]
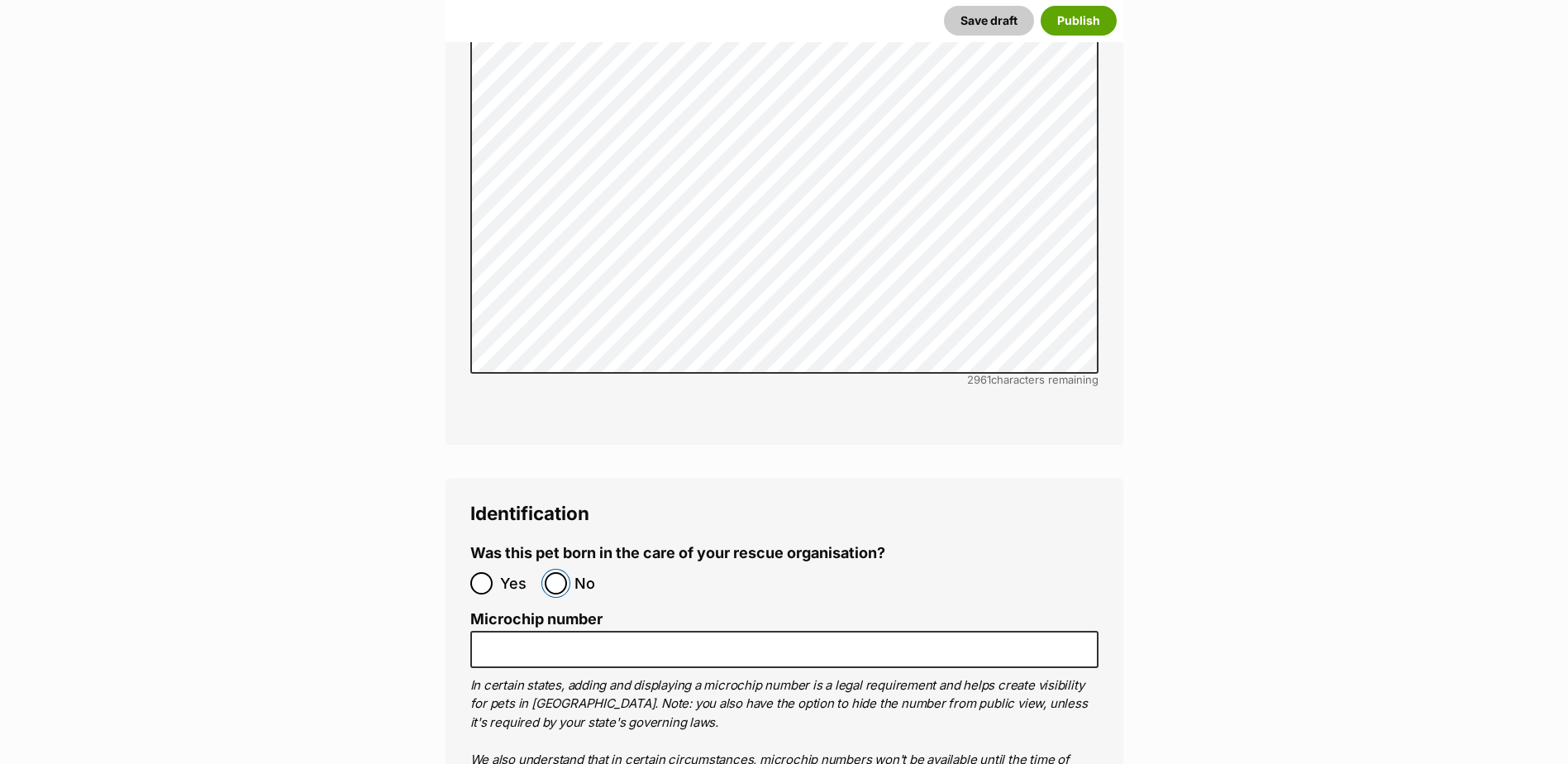
click at [550, 572] on input "No" at bounding box center [556, 583] width 22 height 22
radio input "true"
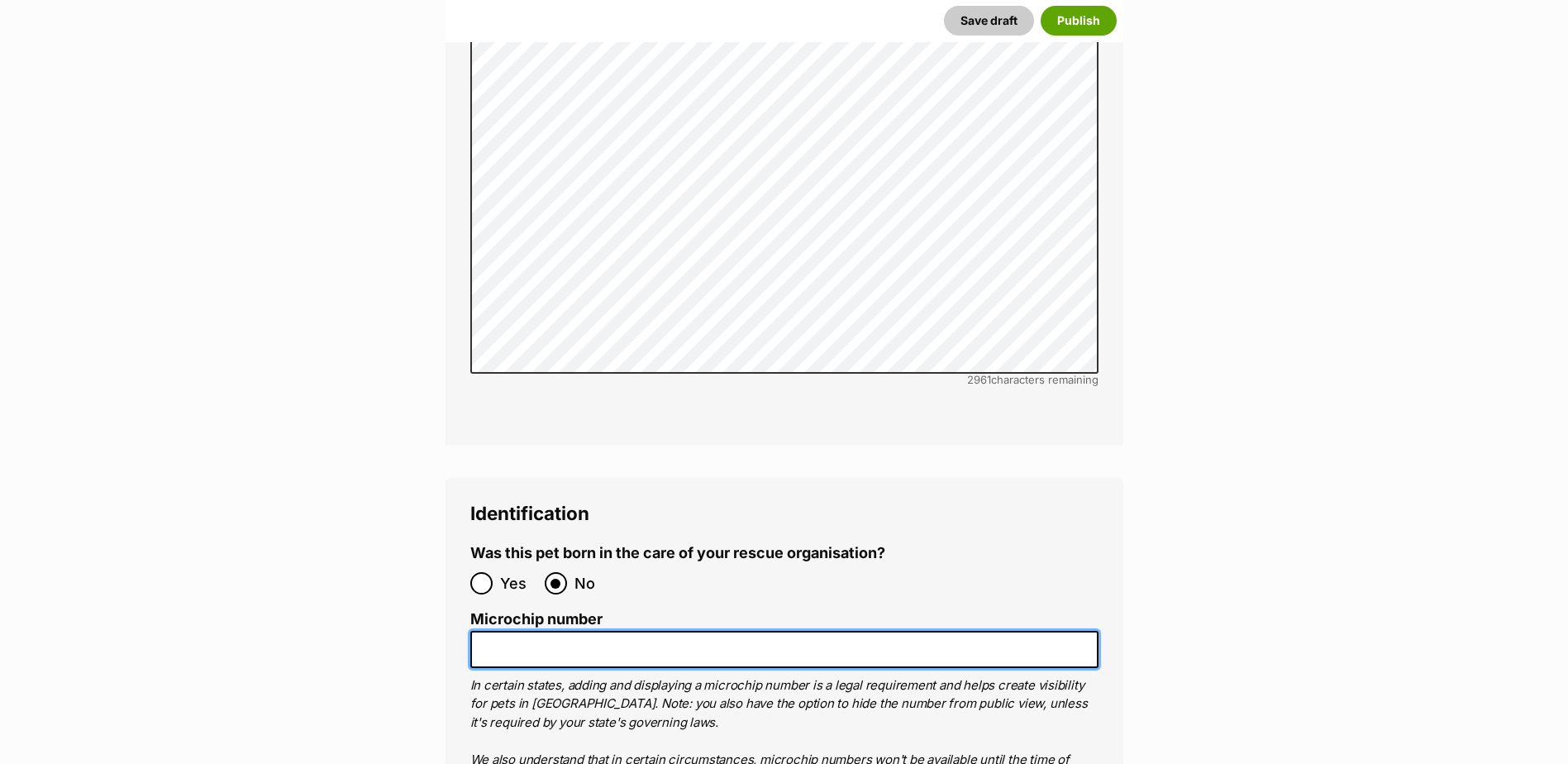
click at [513, 630] on input "Microchip number" at bounding box center [784, 649] width 628 height 38
paste input "956000014875643"
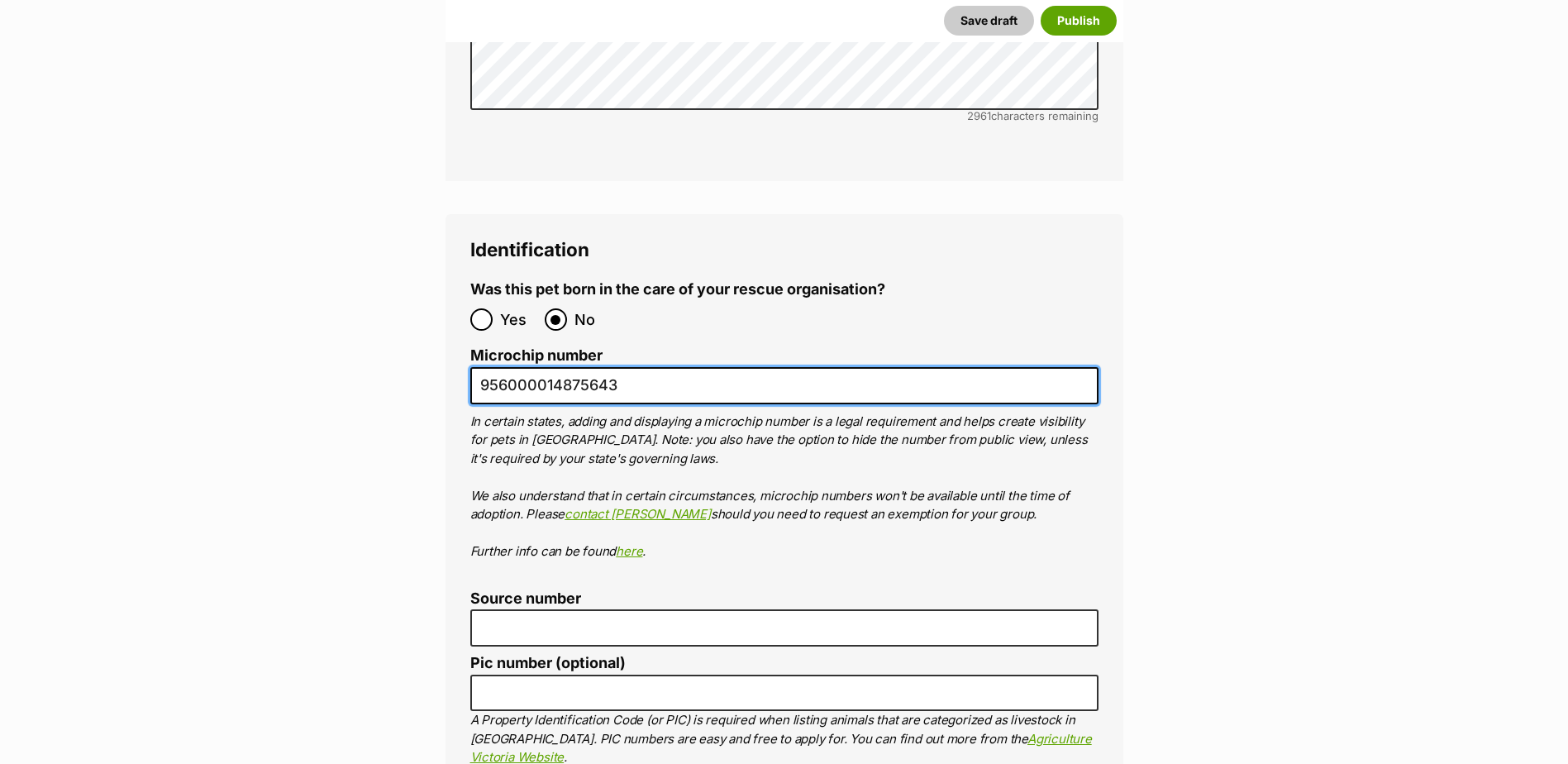
scroll to position [5539, 0]
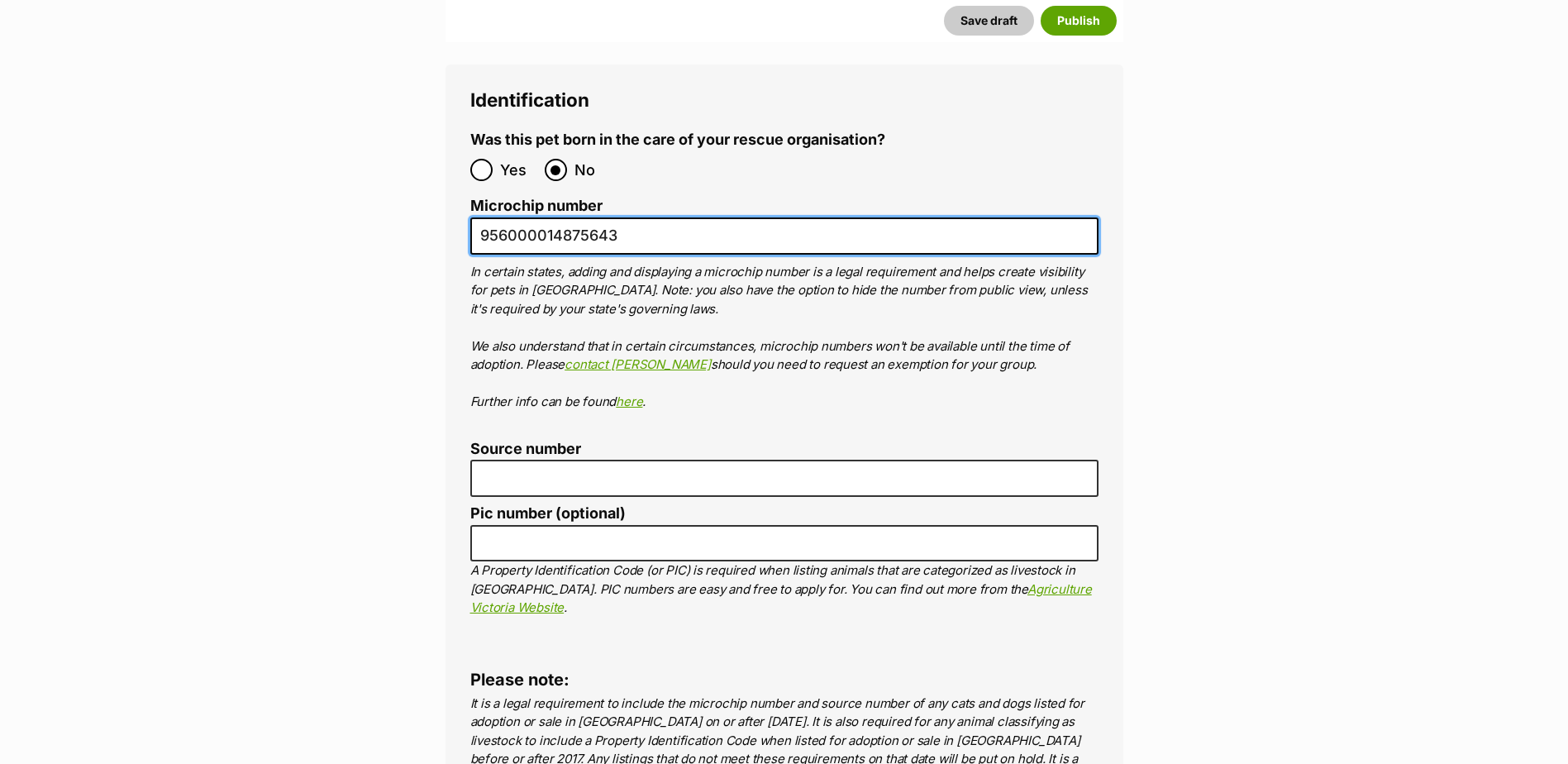
type input "956000014875643"
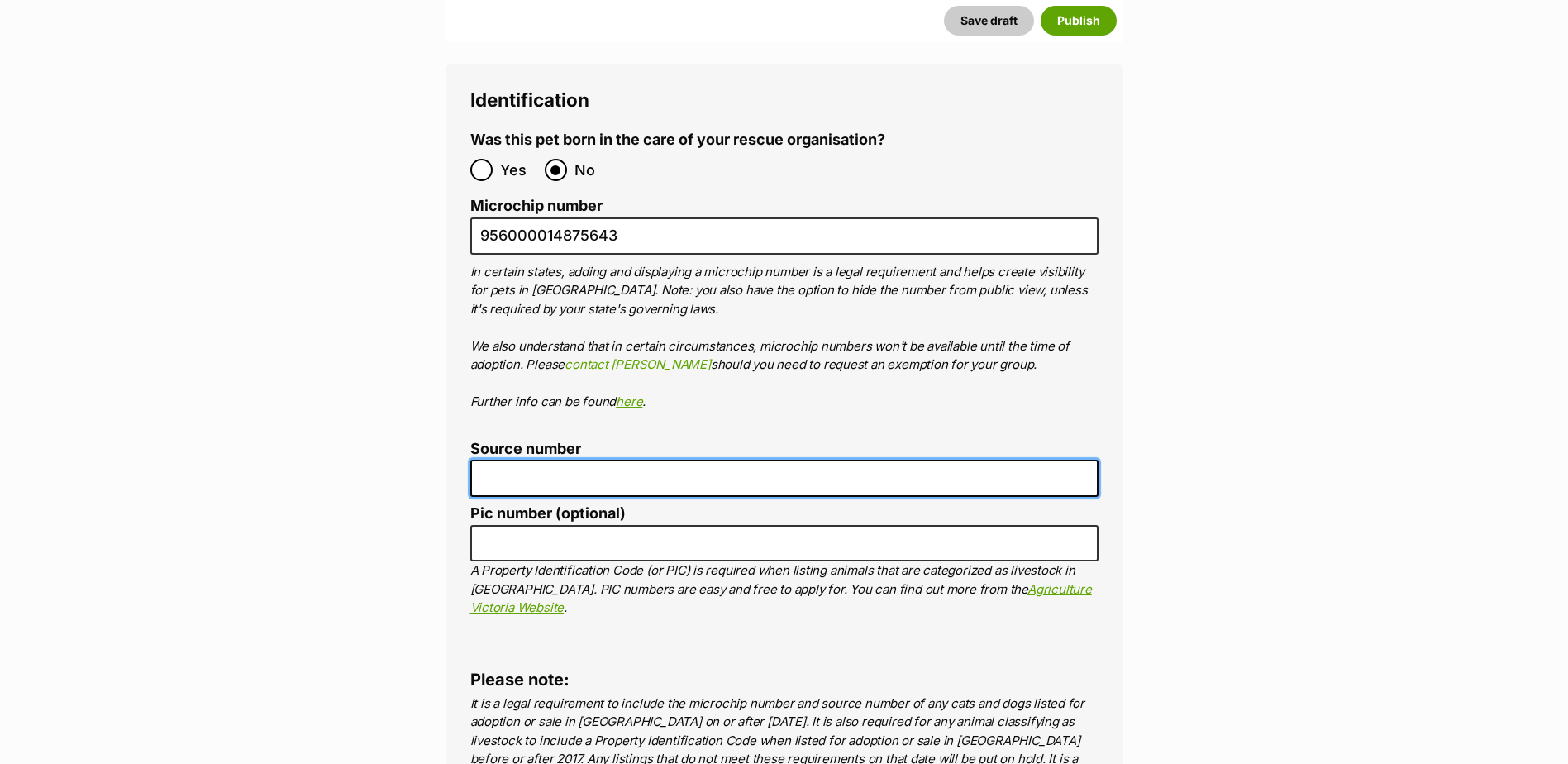
click at [564, 460] on input "Source number" at bounding box center [784, 478] width 628 height 38
type input "BR101300"
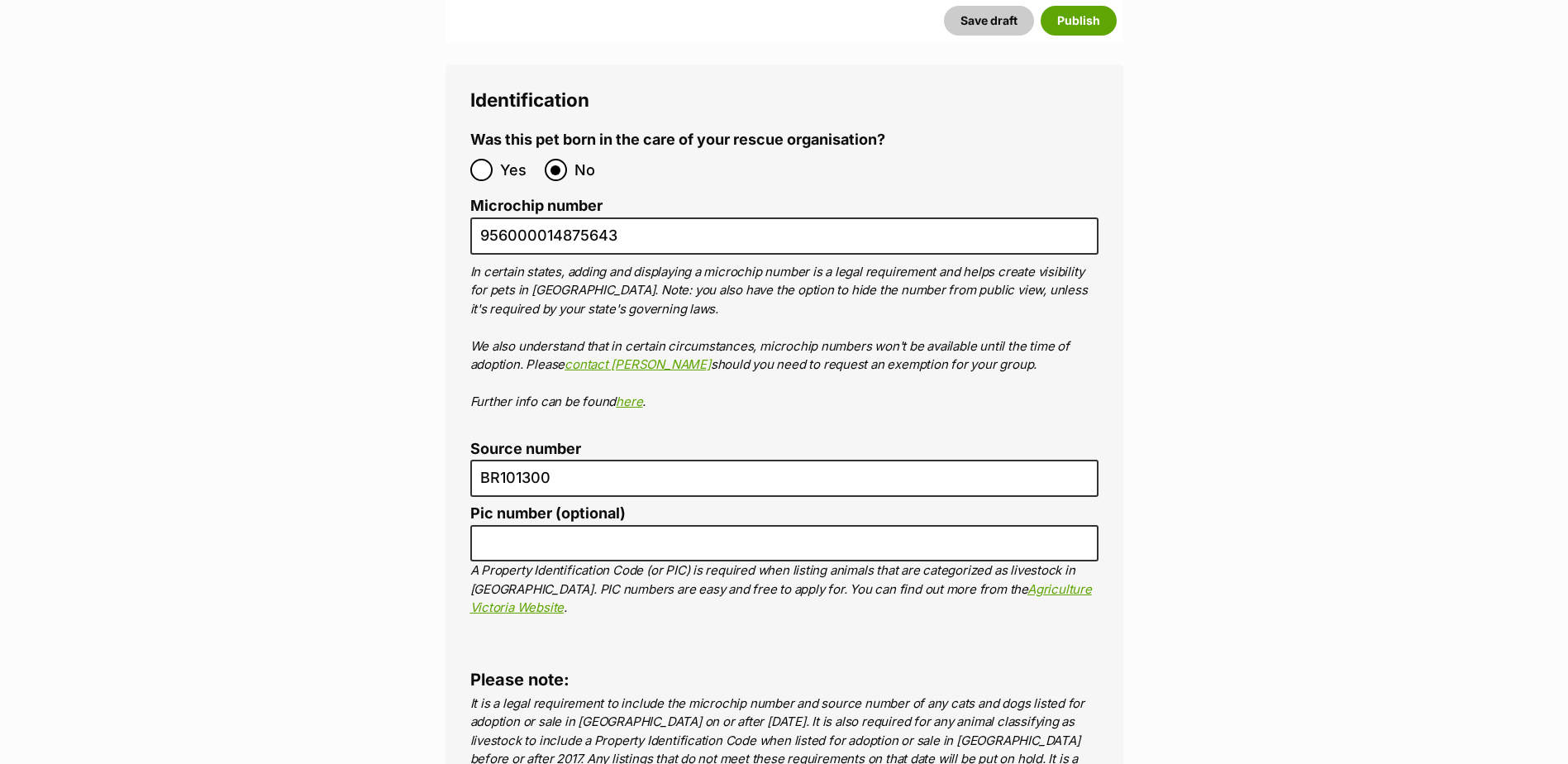
click at [1008, 533] on div "Identification Was this pet born in the care of your rescue organisation? Yes N…" at bounding box center [784, 466] width 678 height 805
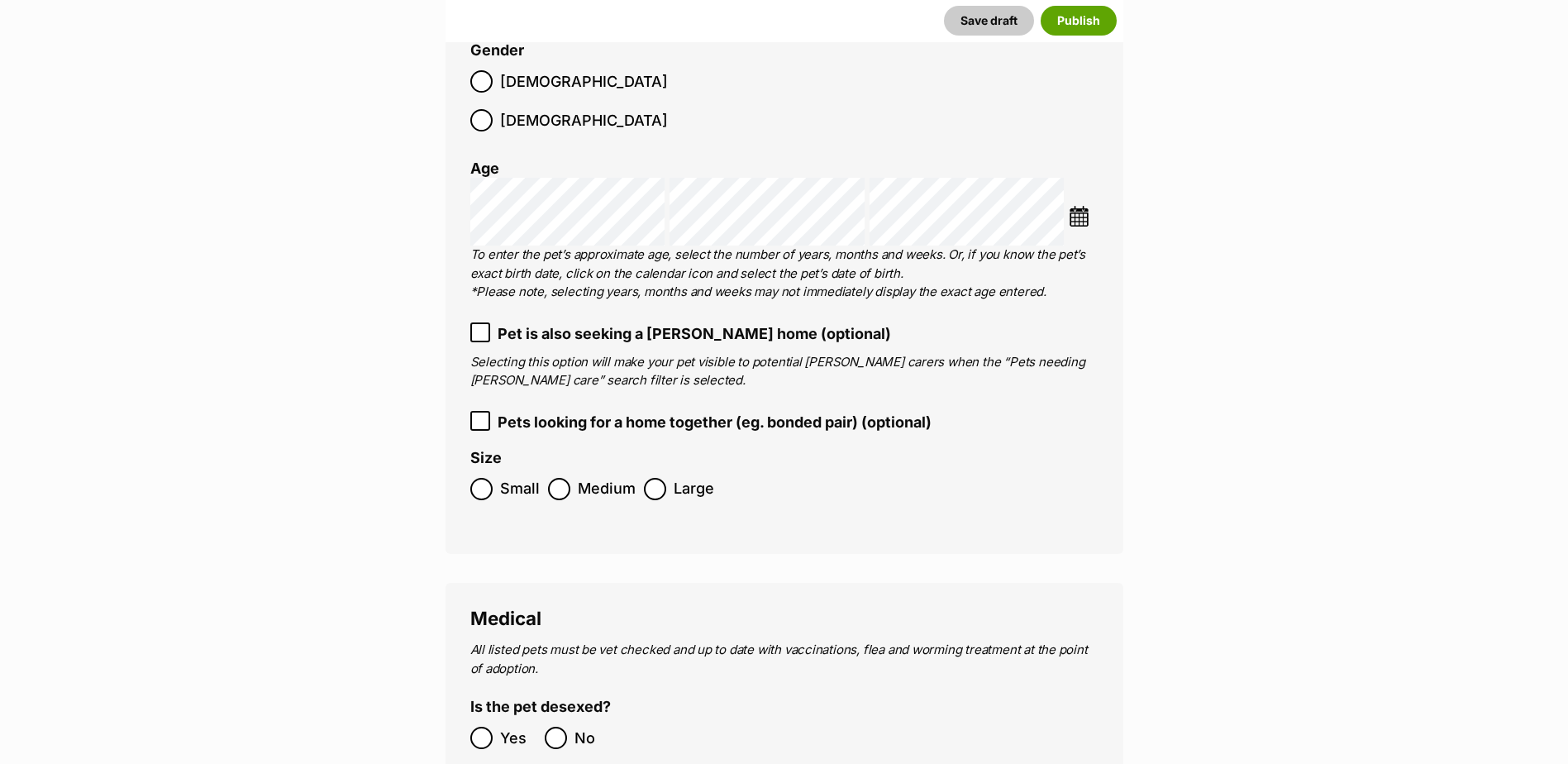
scroll to position [1819, 0]
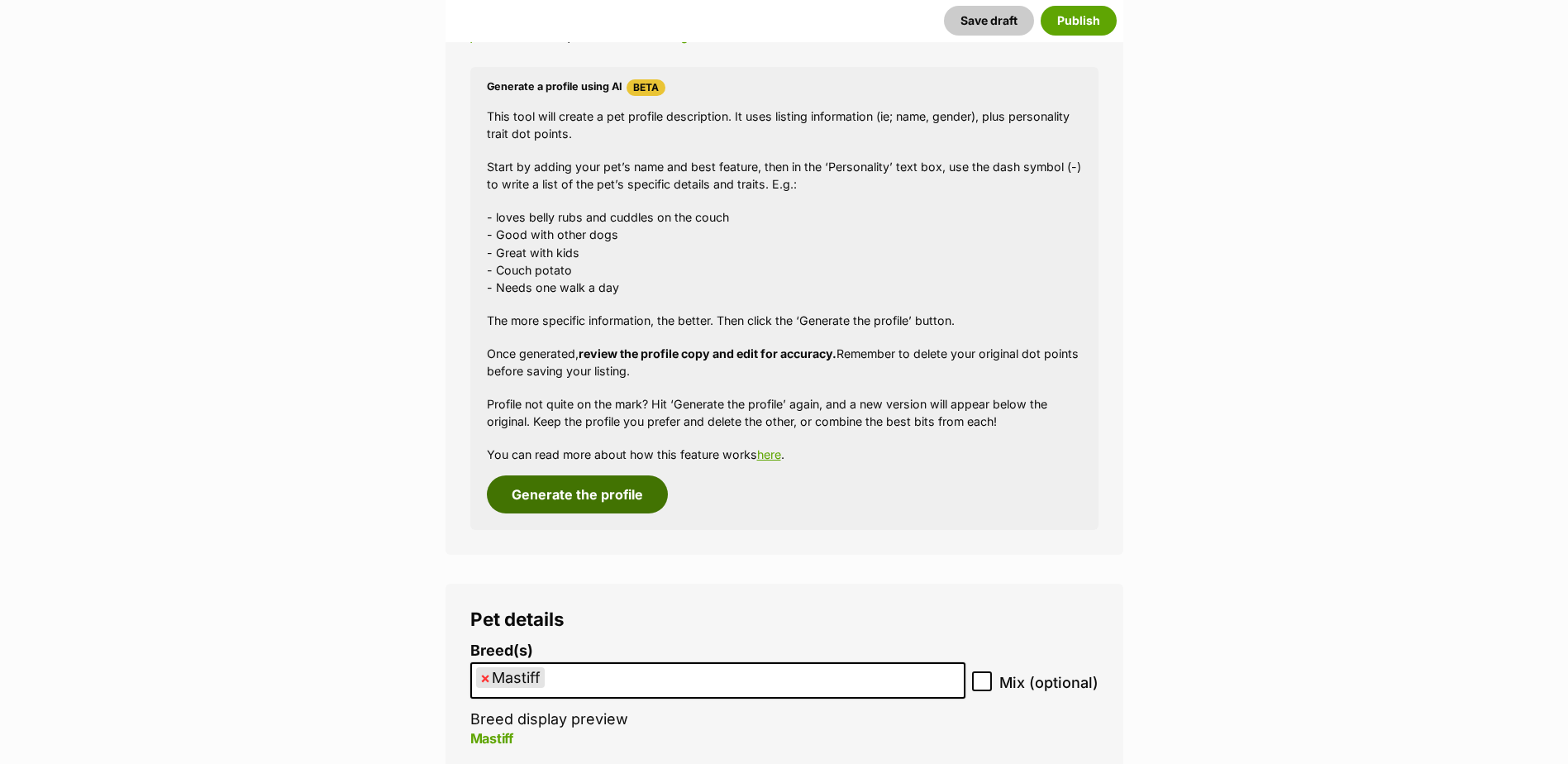
click at [604, 495] on button "Generate the profile" at bounding box center [577, 495] width 181 height 38
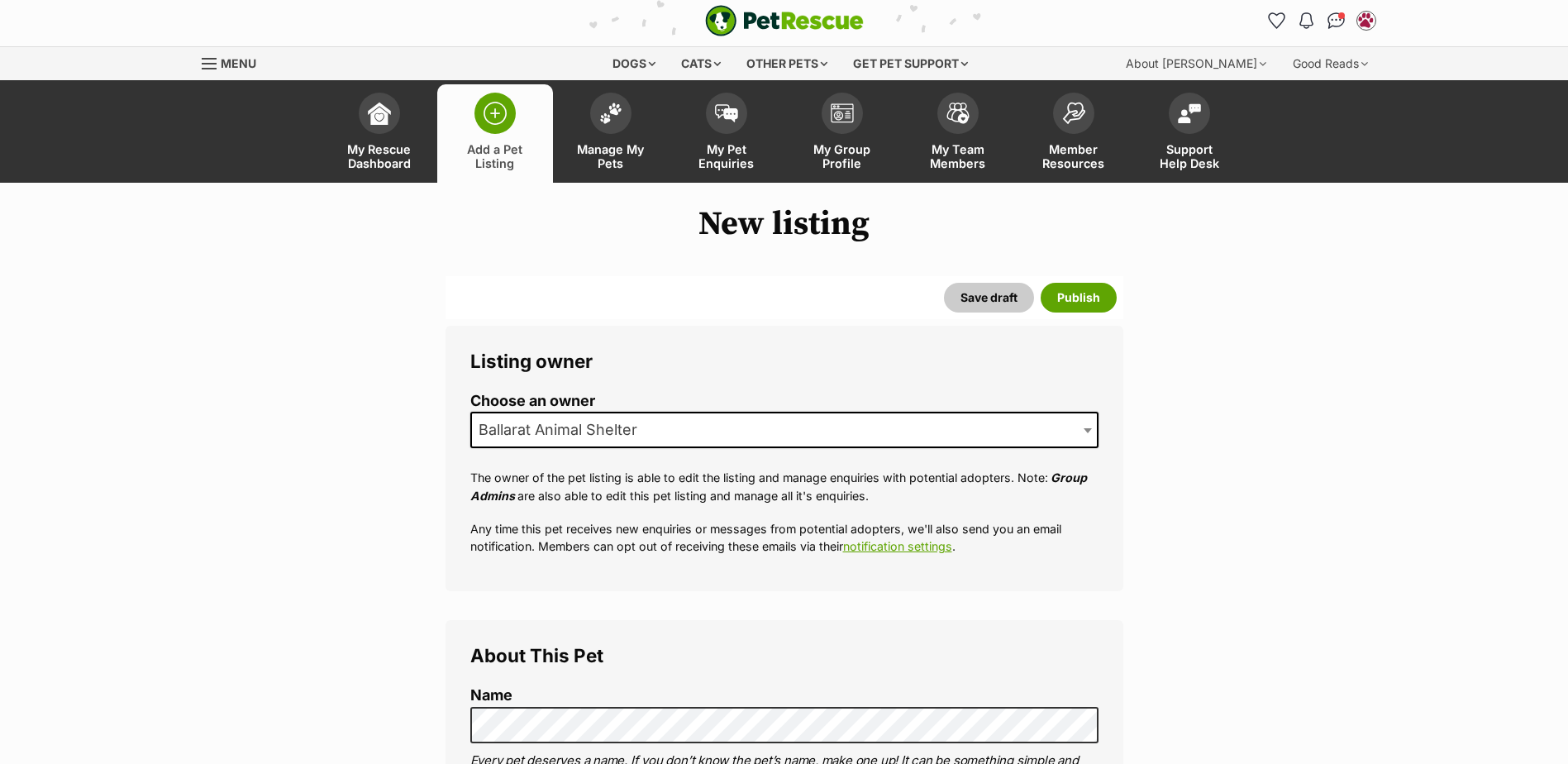
scroll to position [1, 0]
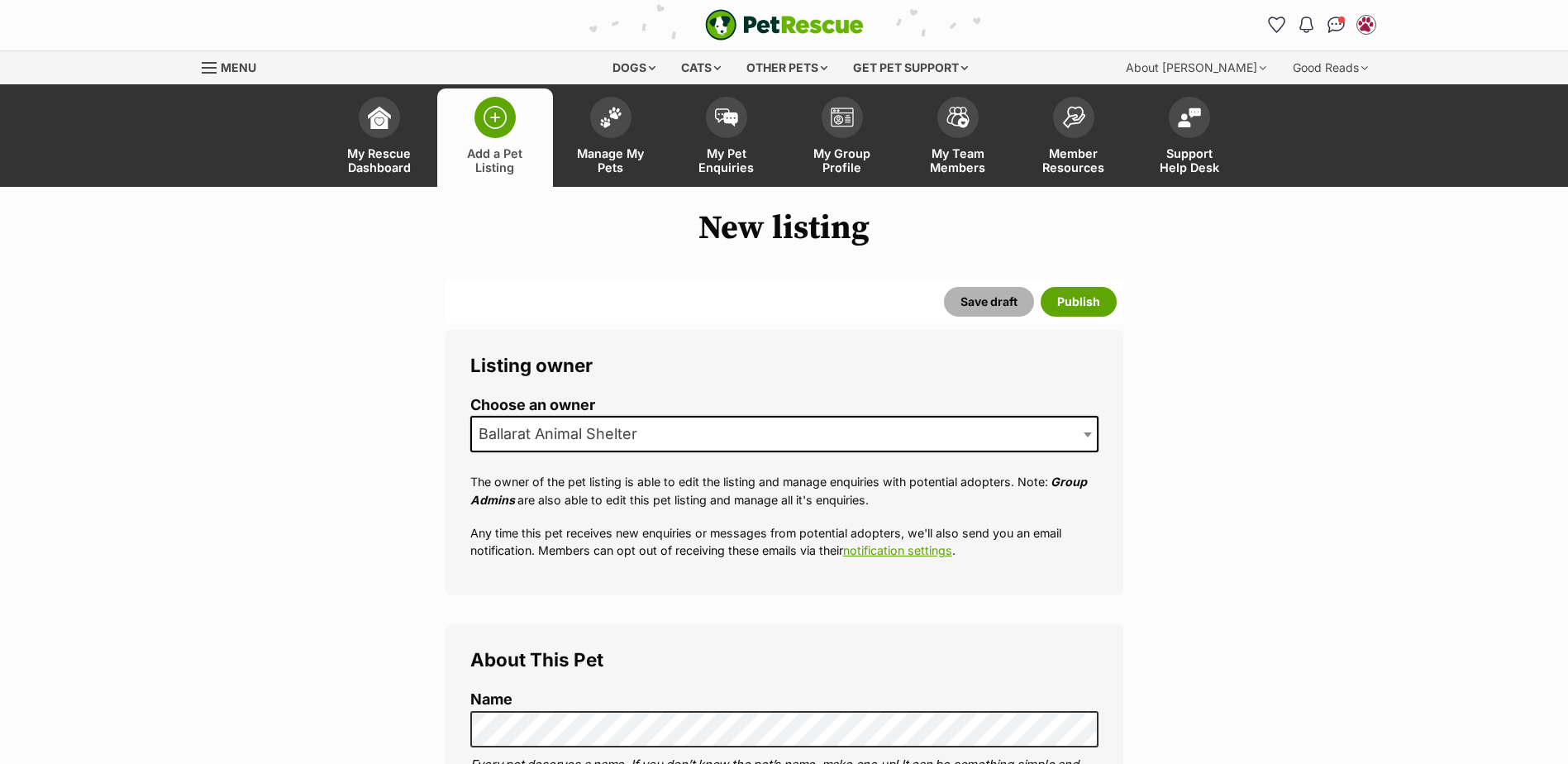
click at [995, 308] on button "Save draft" at bounding box center [988, 301] width 90 height 29
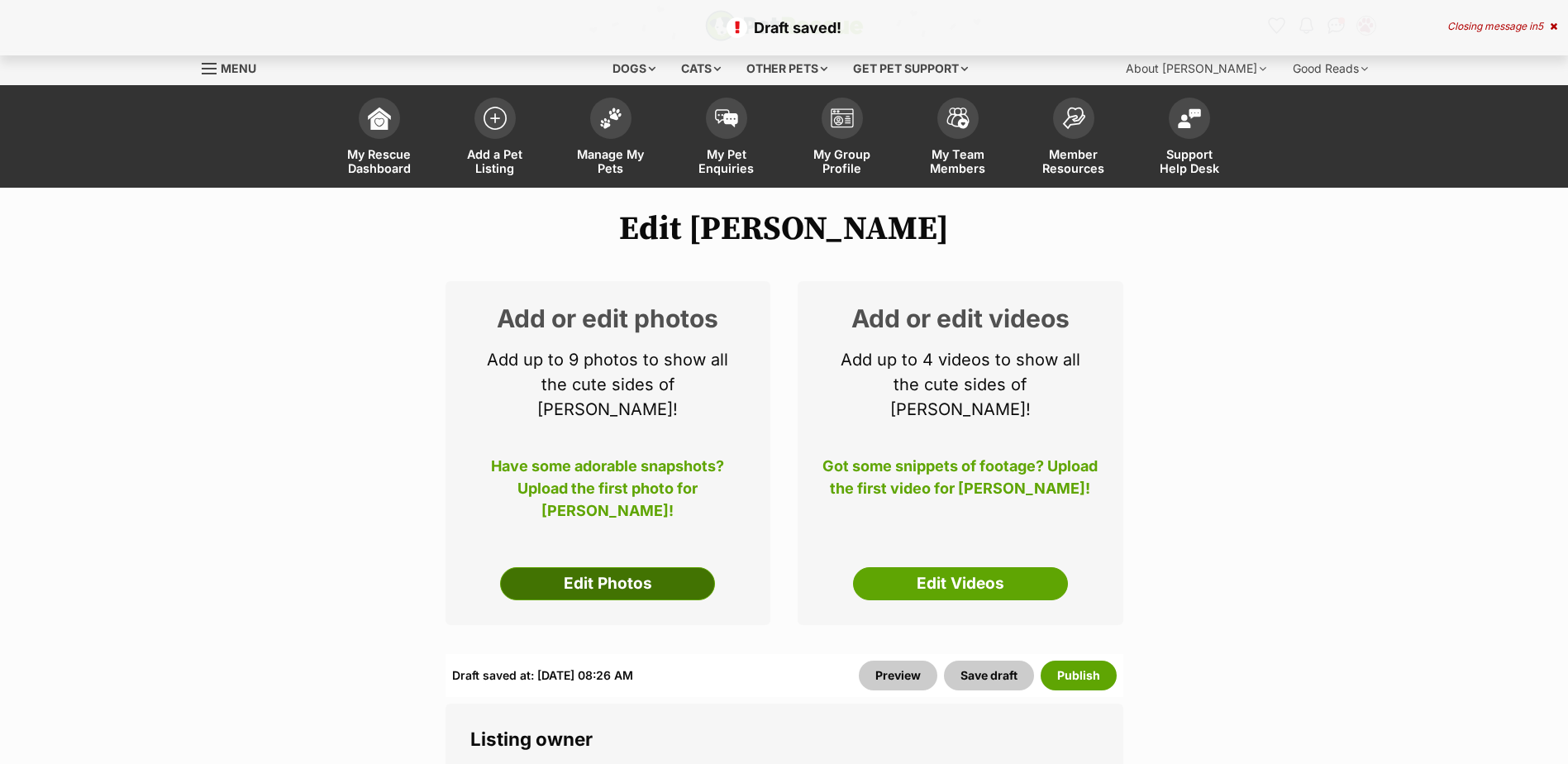
click at [595, 567] on link "Edit Photos" at bounding box center [607, 584] width 215 height 33
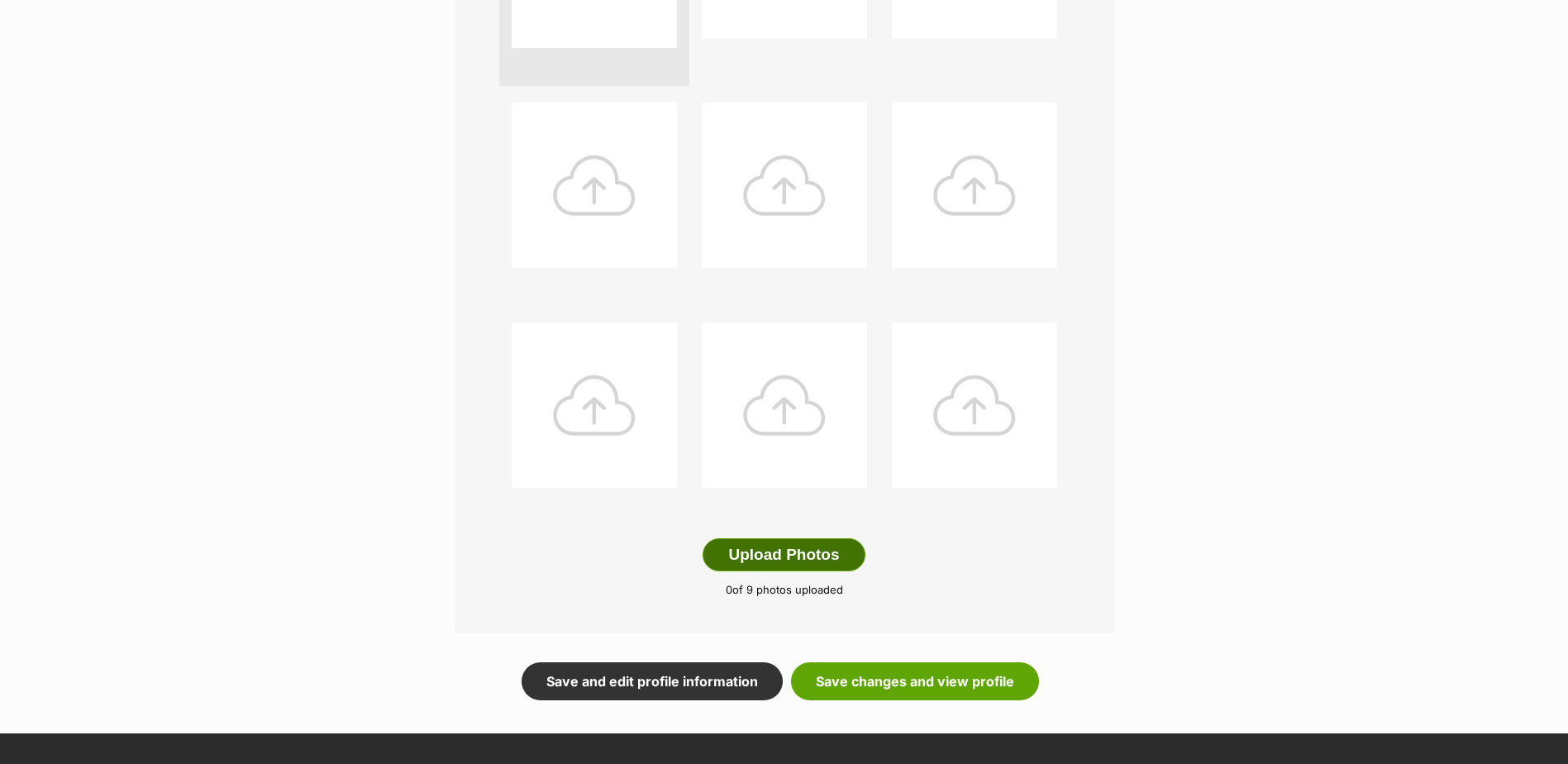
scroll to position [579, 0]
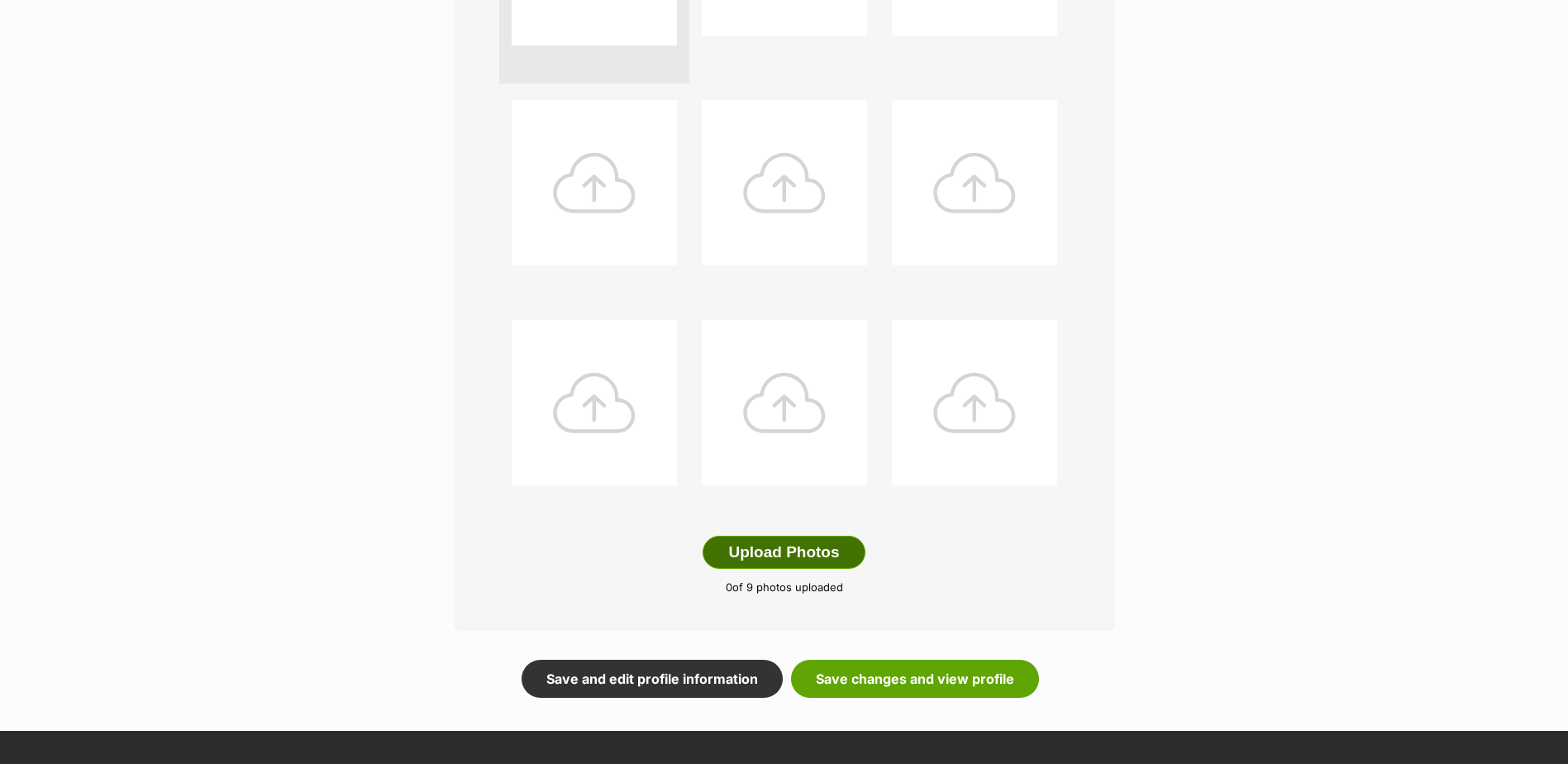
click at [748, 554] on button "Upload Photos" at bounding box center [783, 552] width 162 height 33
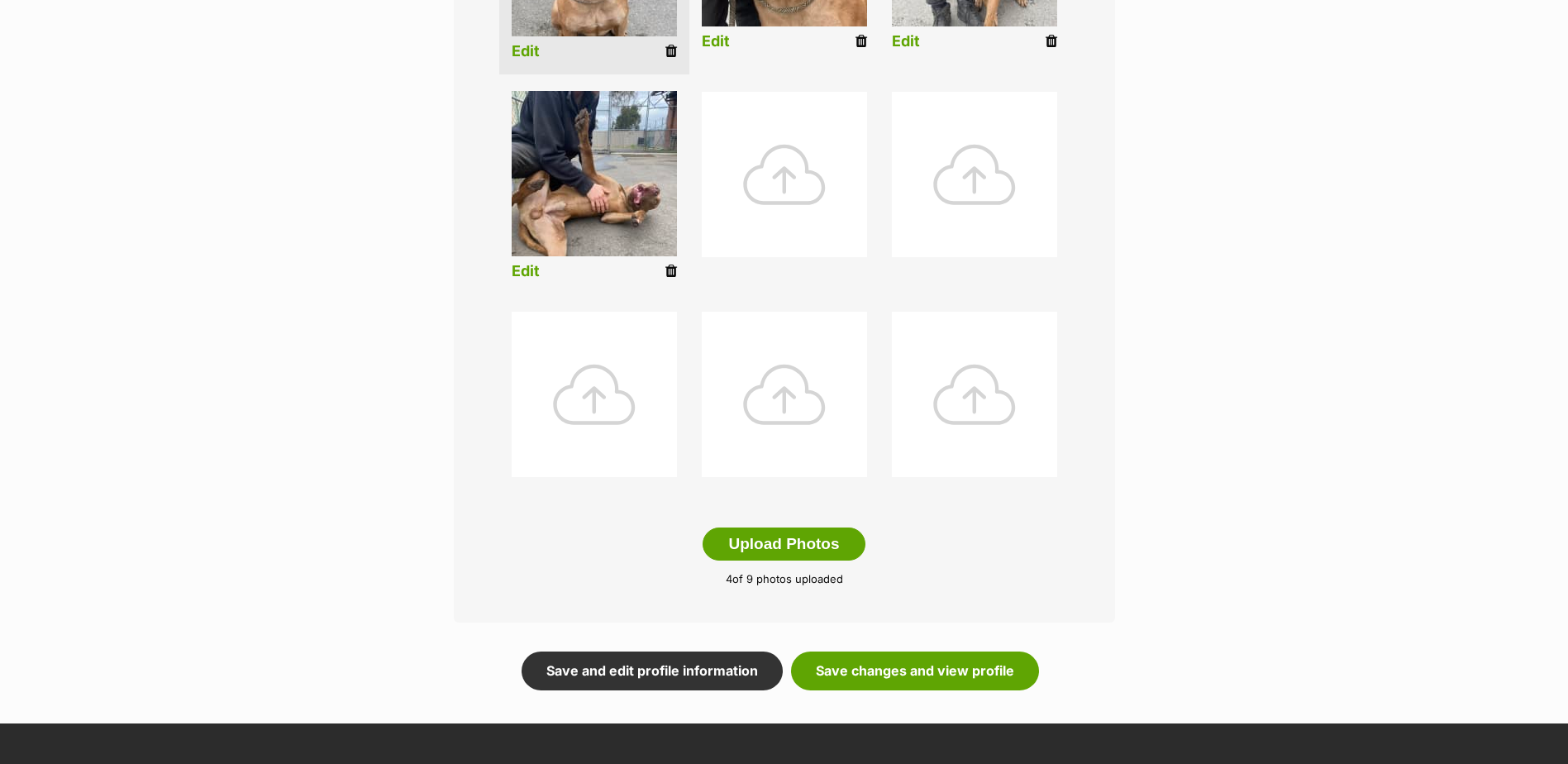
scroll to position [745, 0]
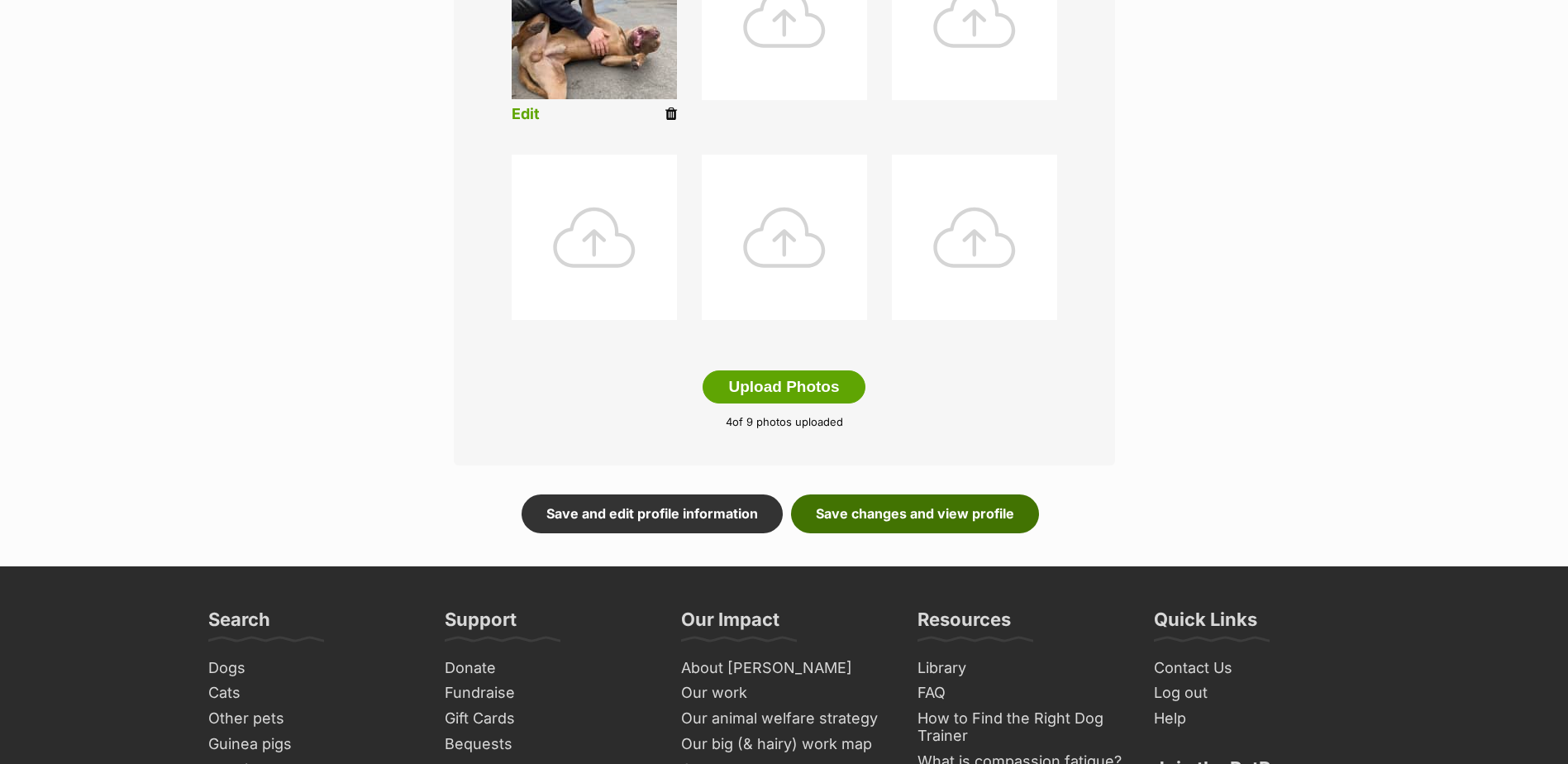
click at [894, 518] on link "Save changes and view profile" at bounding box center [915, 514] width 248 height 38
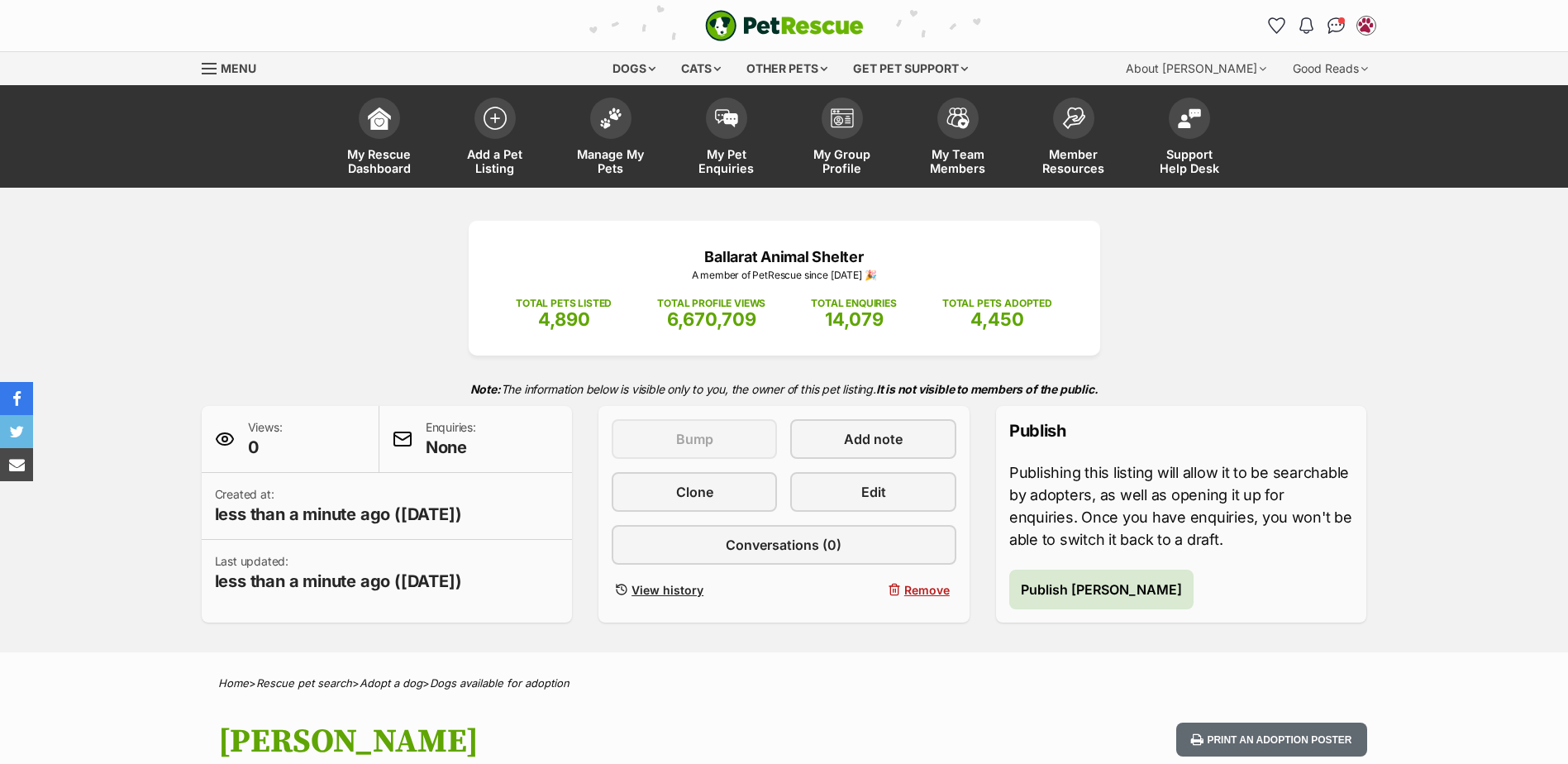
scroll to position [331, 0]
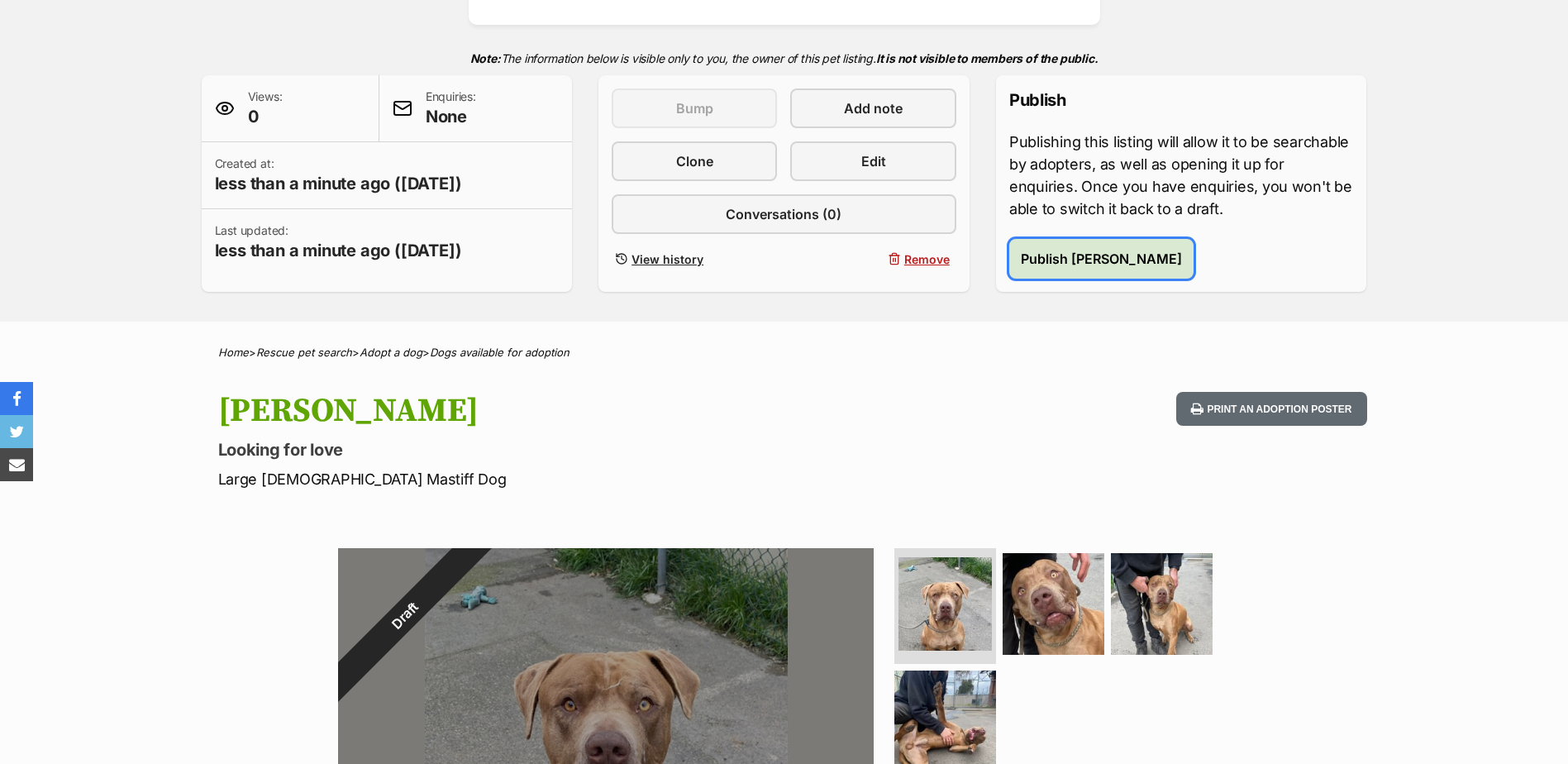
click at [1066, 262] on span "Publish [PERSON_NAME]" at bounding box center [1101, 259] width 161 height 20
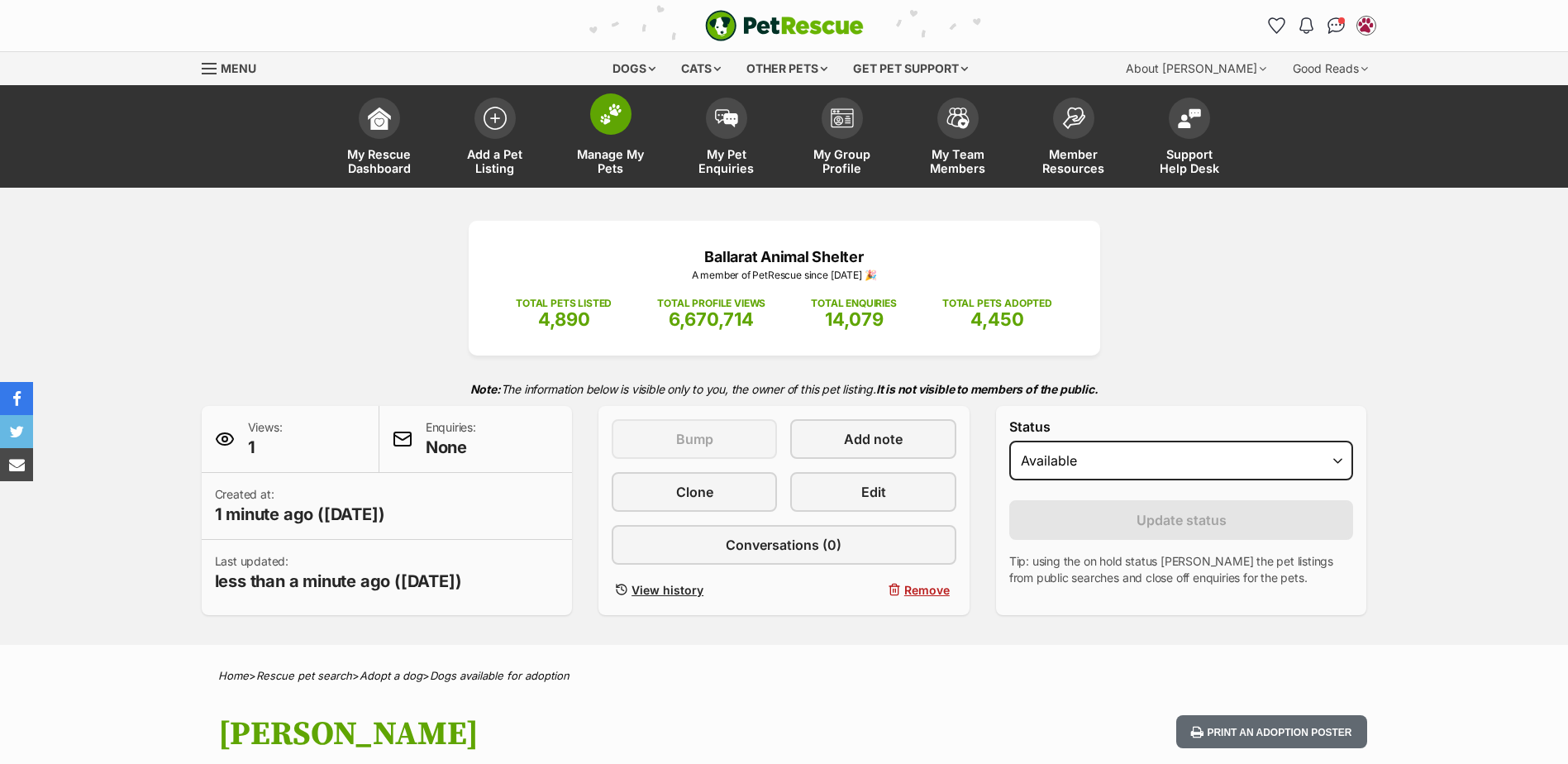
click at [602, 129] on span at bounding box center [610, 114] width 41 height 41
click at [504, 105] on img at bounding box center [495, 114] width 23 height 23
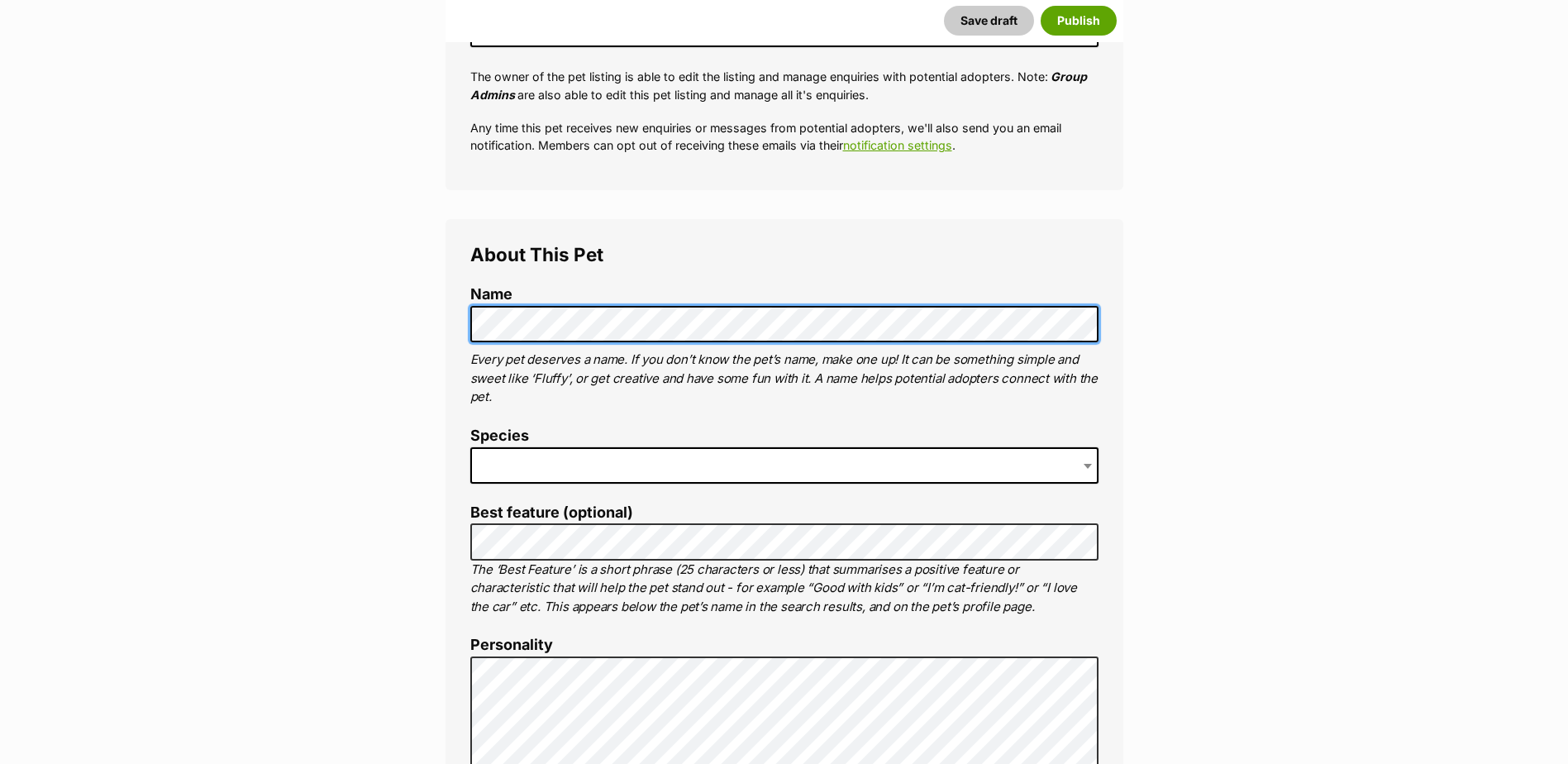
scroll to position [496, 0]
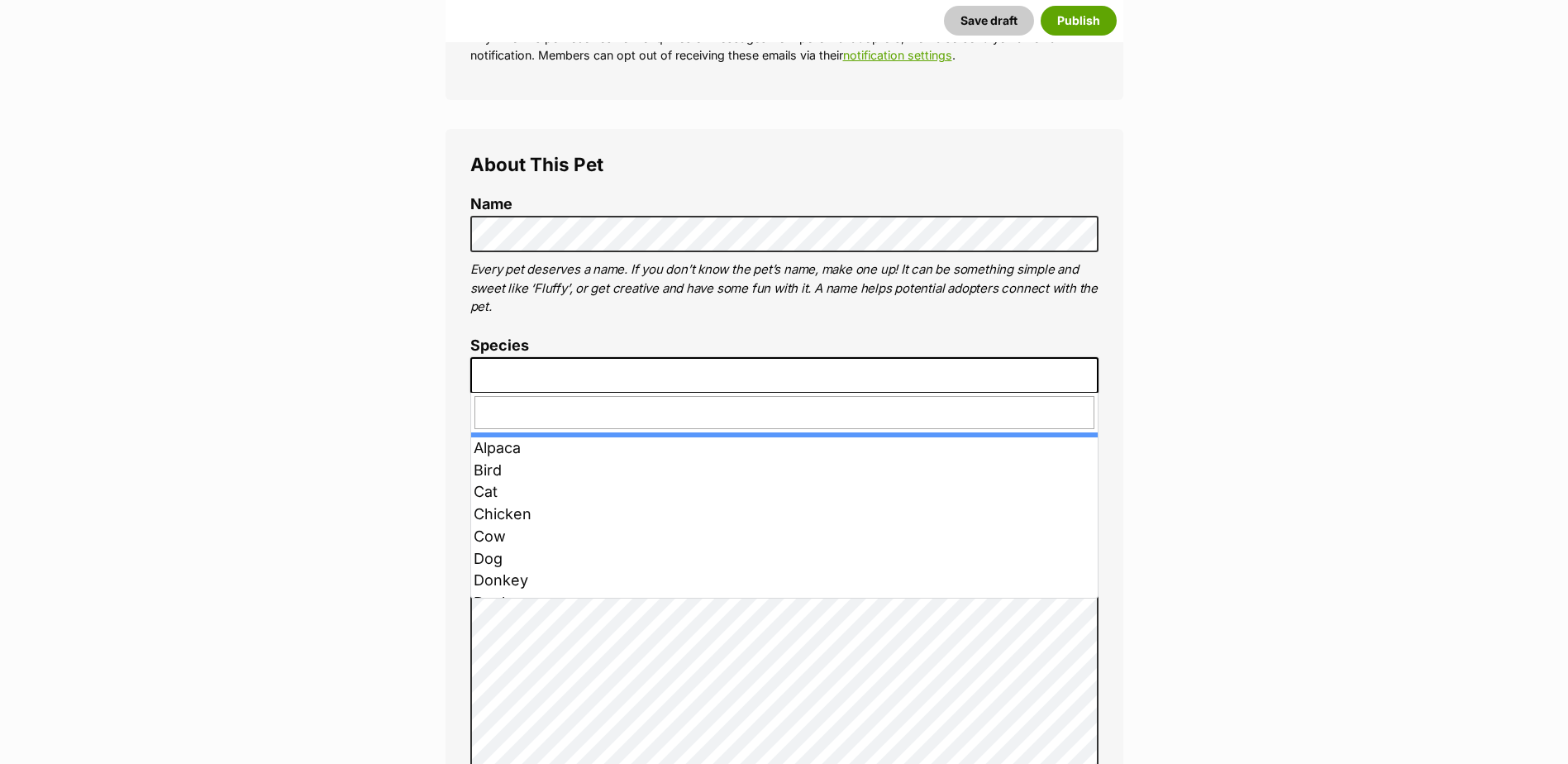
click at [545, 362] on span at bounding box center [784, 376] width 628 height 37
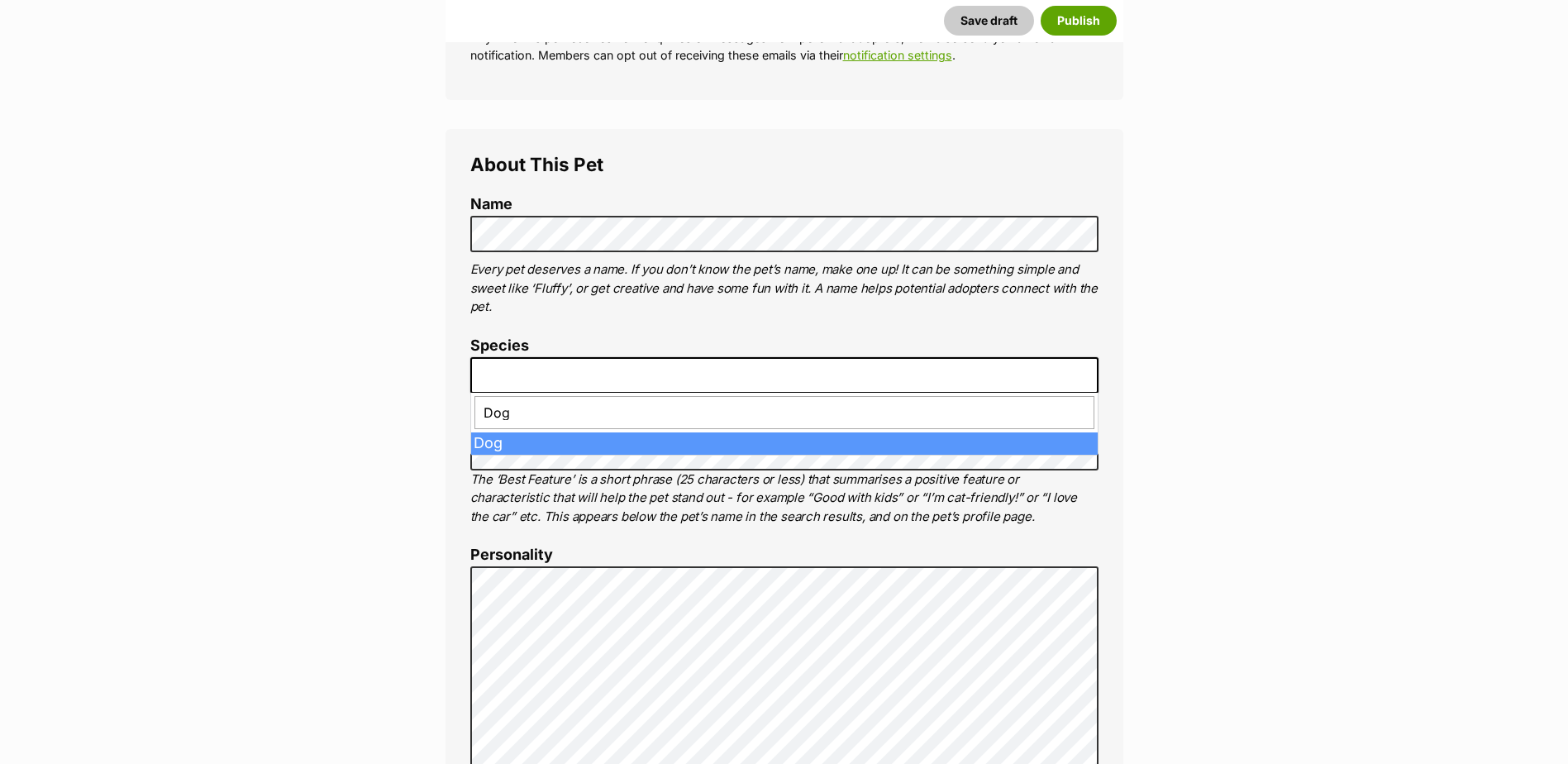
type input "Dog"
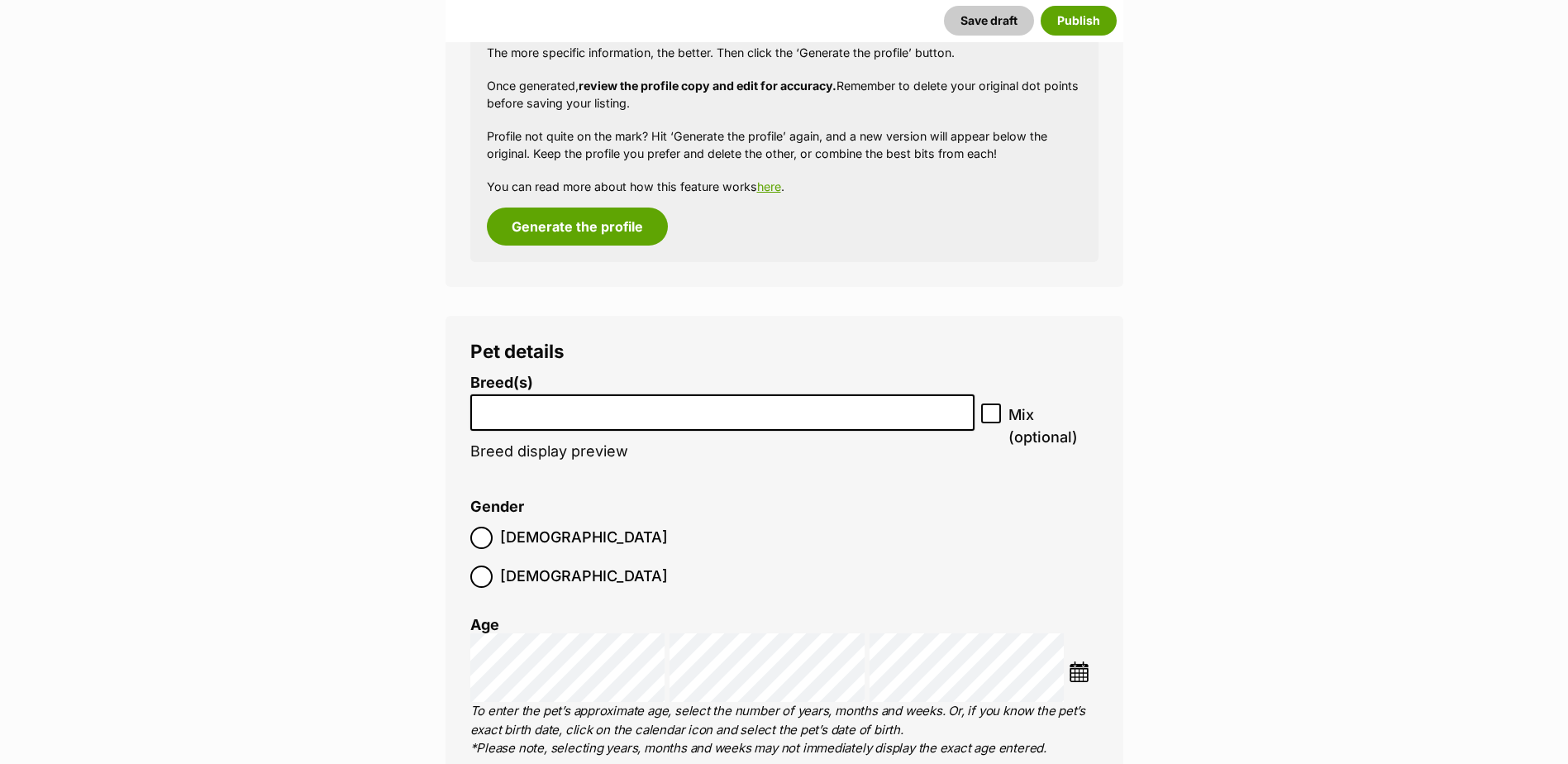
scroll to position [1818, 0]
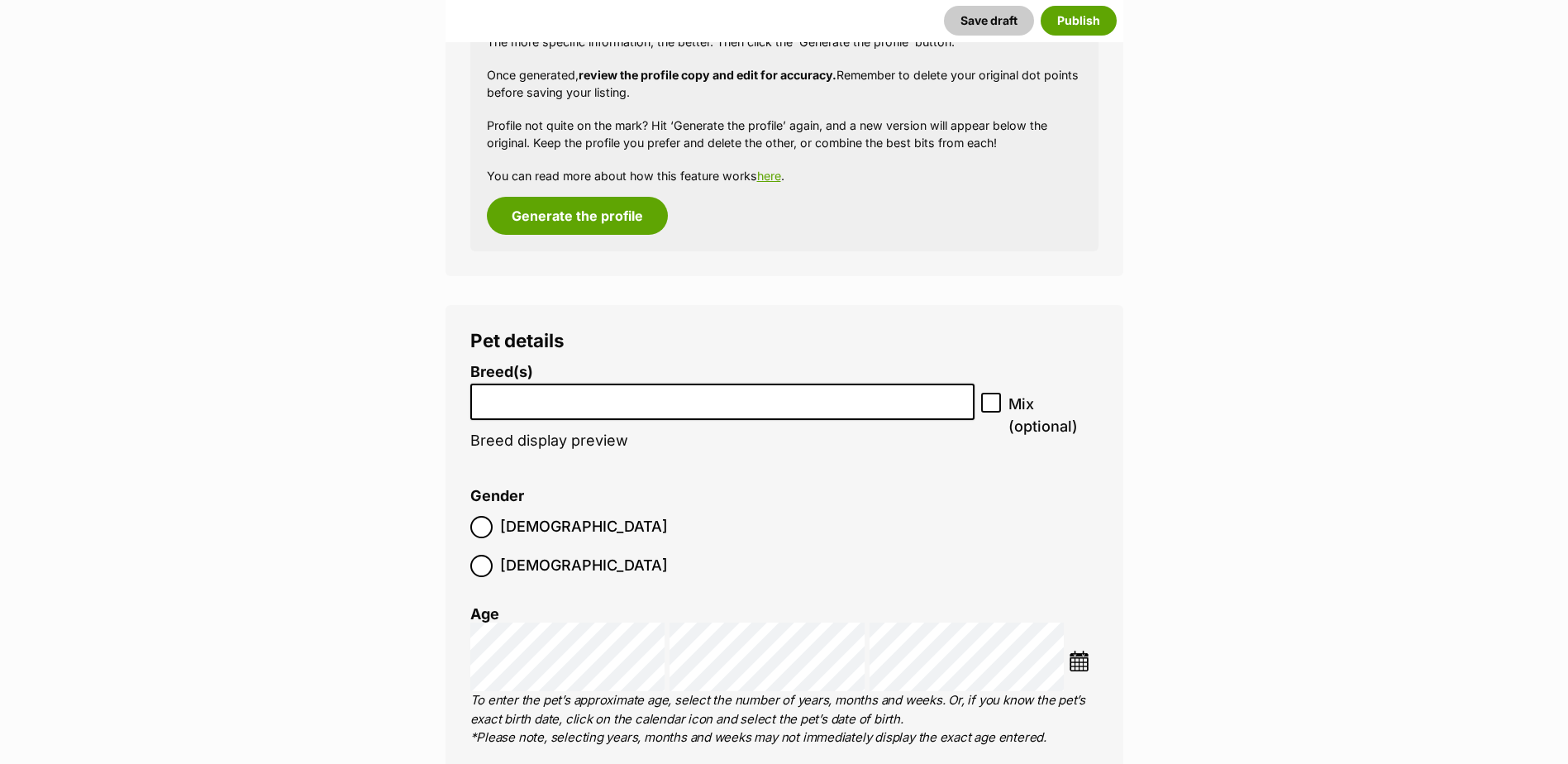
click at [549, 396] on input "search" at bounding box center [723, 398] width 494 height 17
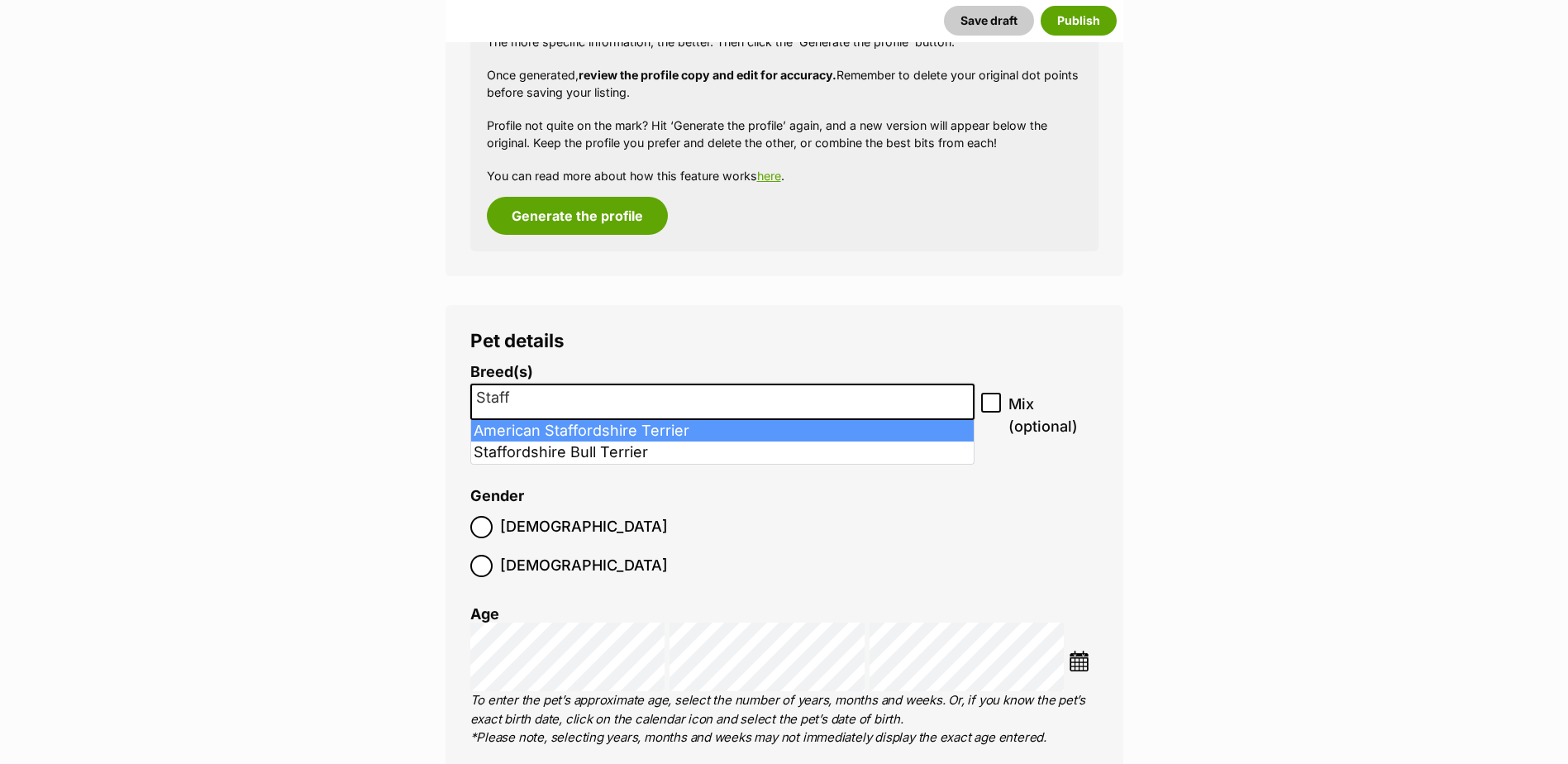
type input "Staffy"
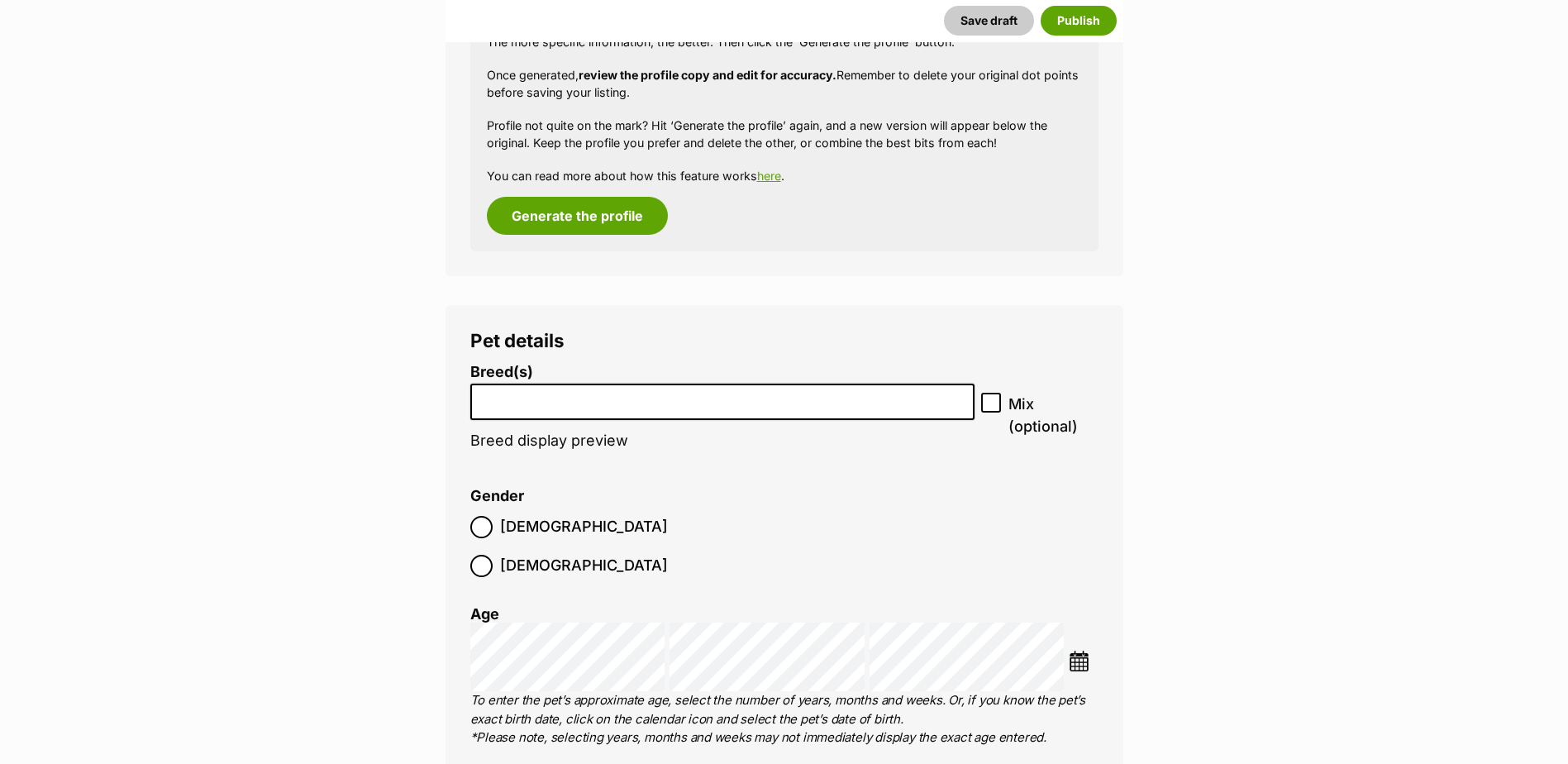
click at [660, 473] on ol "Breed(s) Affenpinscher Afghan Hound Airedale Terrier Akita Akita (Japanese) Ala…" at bounding box center [784, 658] width 628 height 589
click at [546, 396] on input "search" at bounding box center [723, 398] width 494 height 17
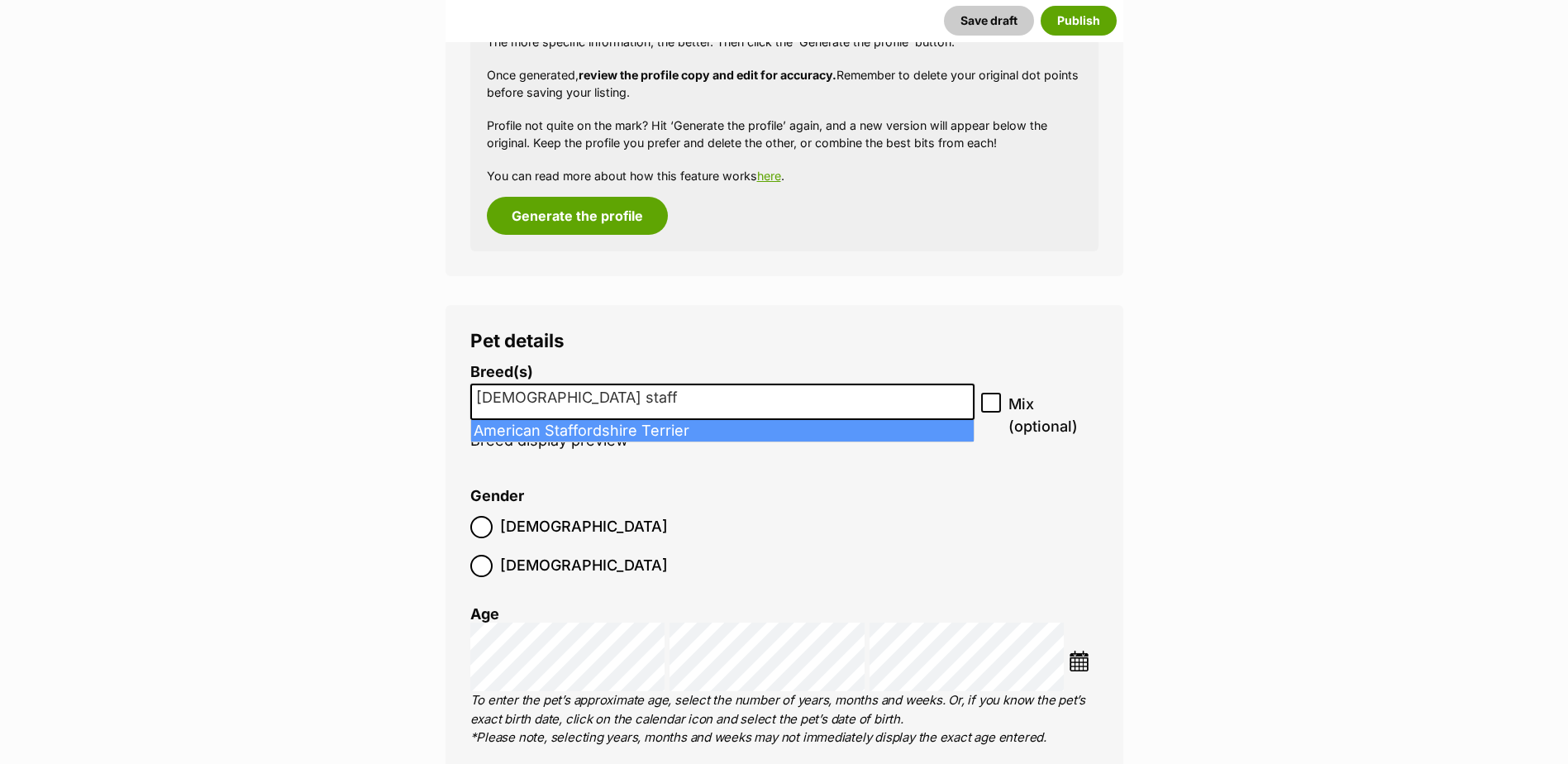
type input "American staffy"
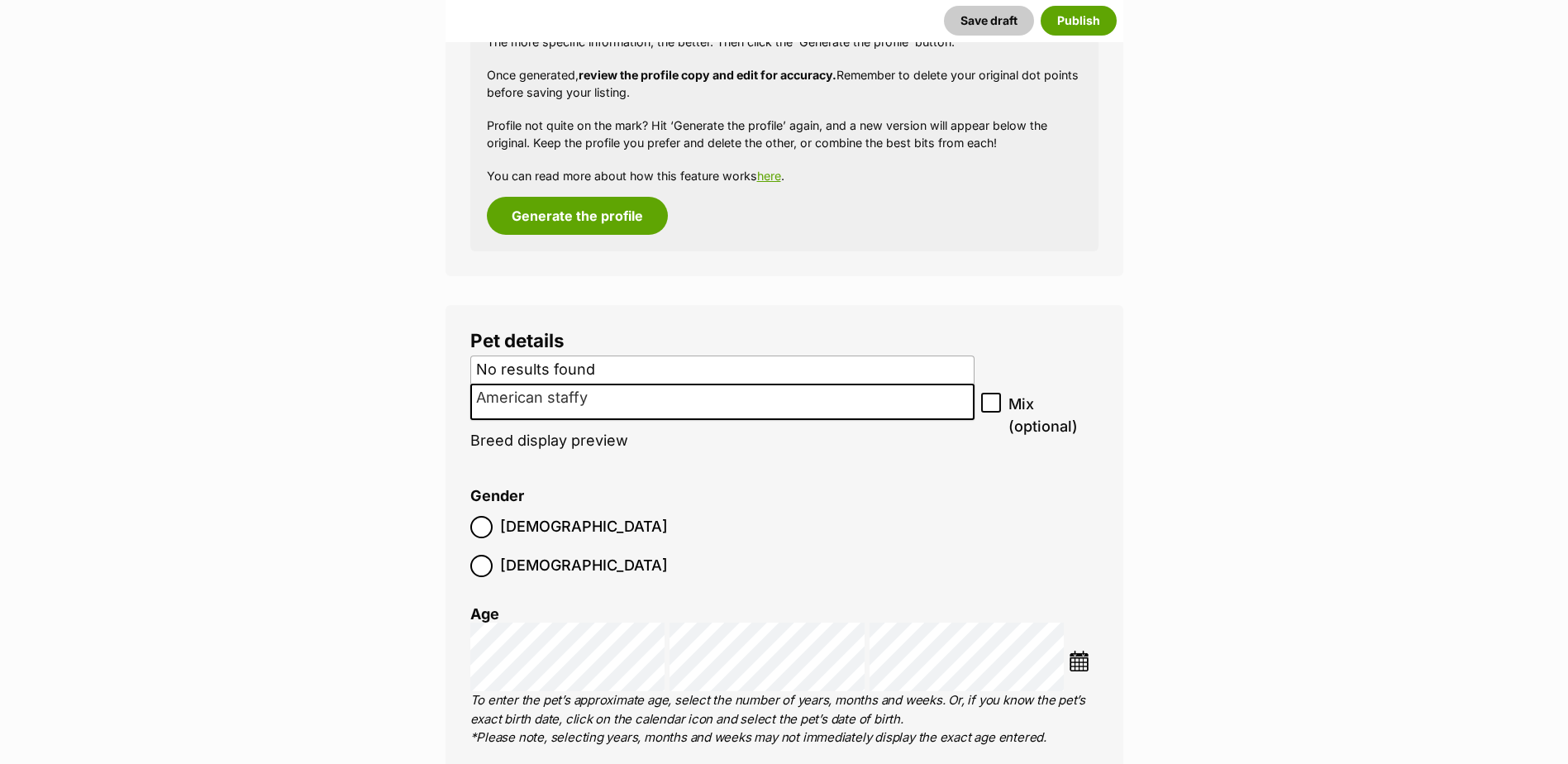
click at [604, 402] on input "American staffy" at bounding box center [723, 398] width 494 height 17
click at [653, 402] on input "search" at bounding box center [723, 398] width 494 height 17
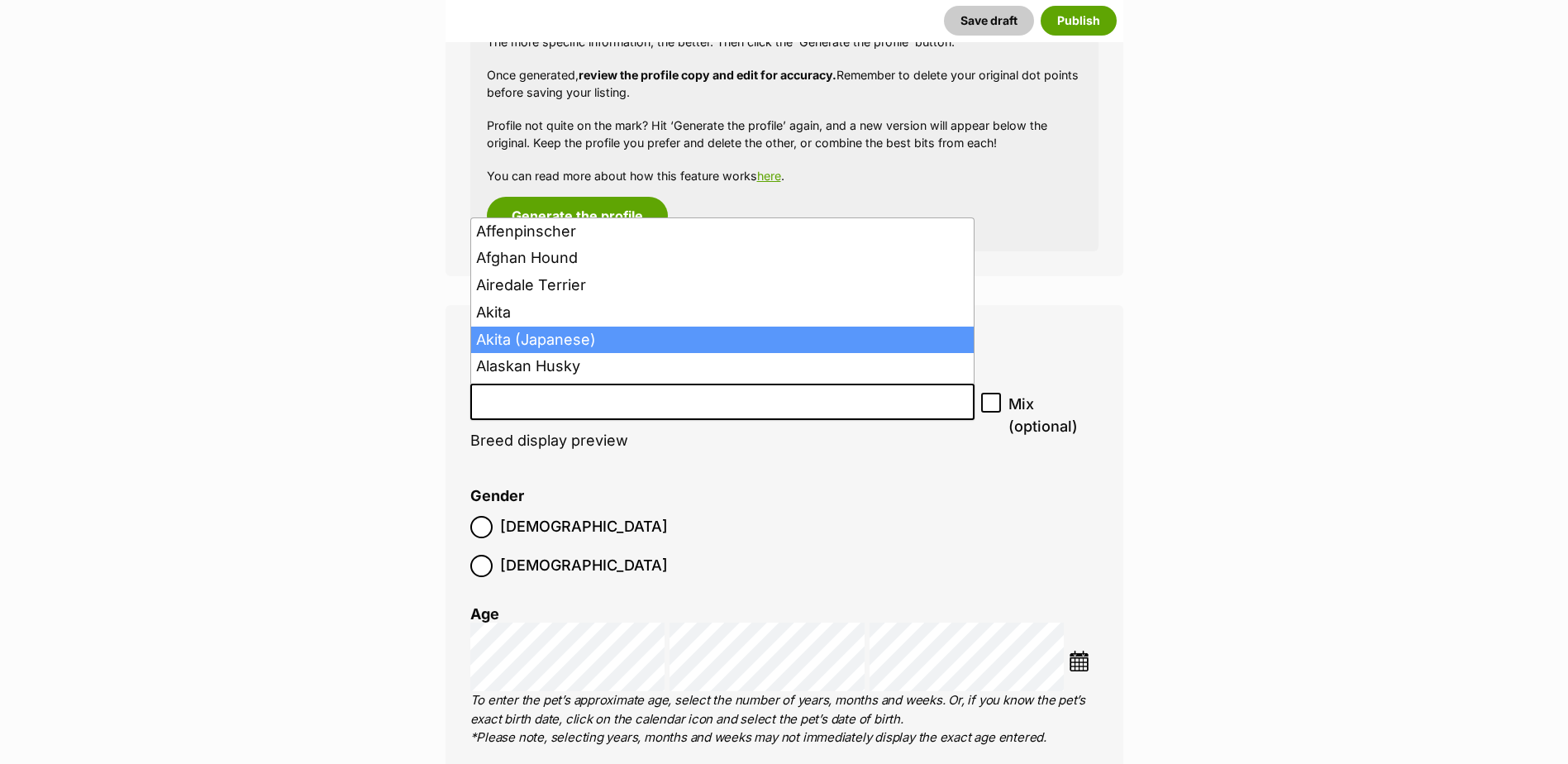
scroll to position [165, 0]
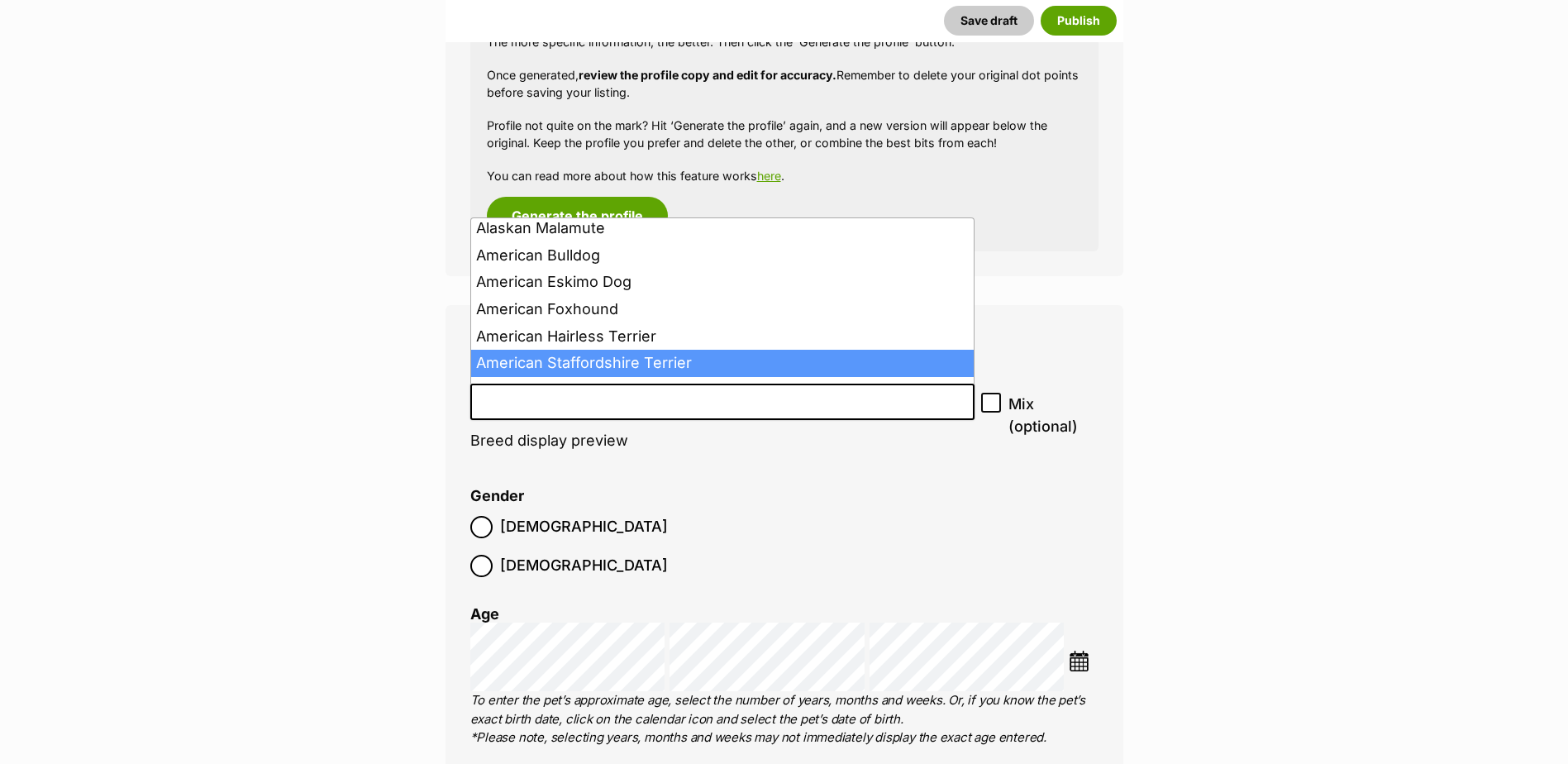
select select "9"
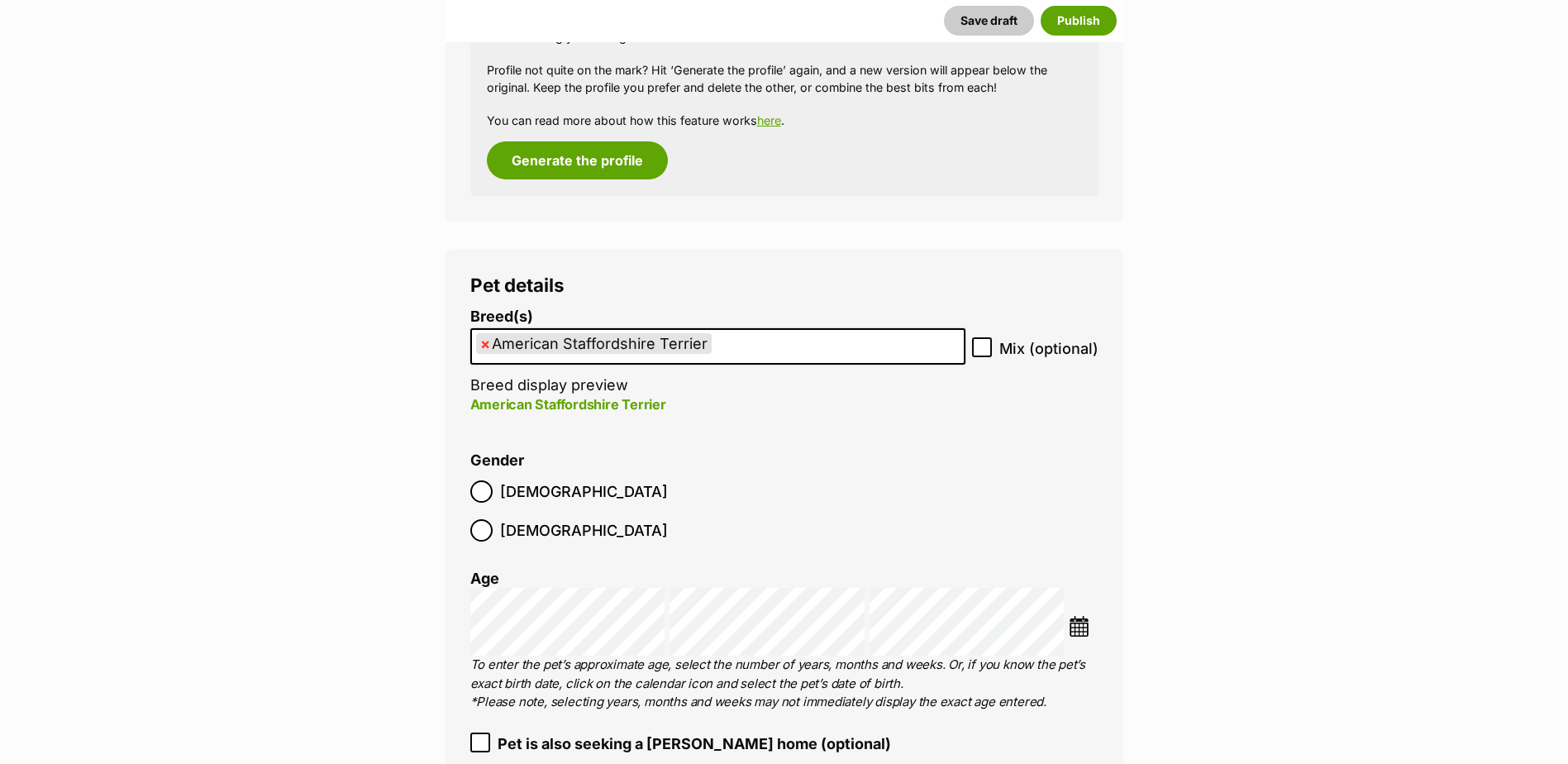
scroll to position [2067, 0]
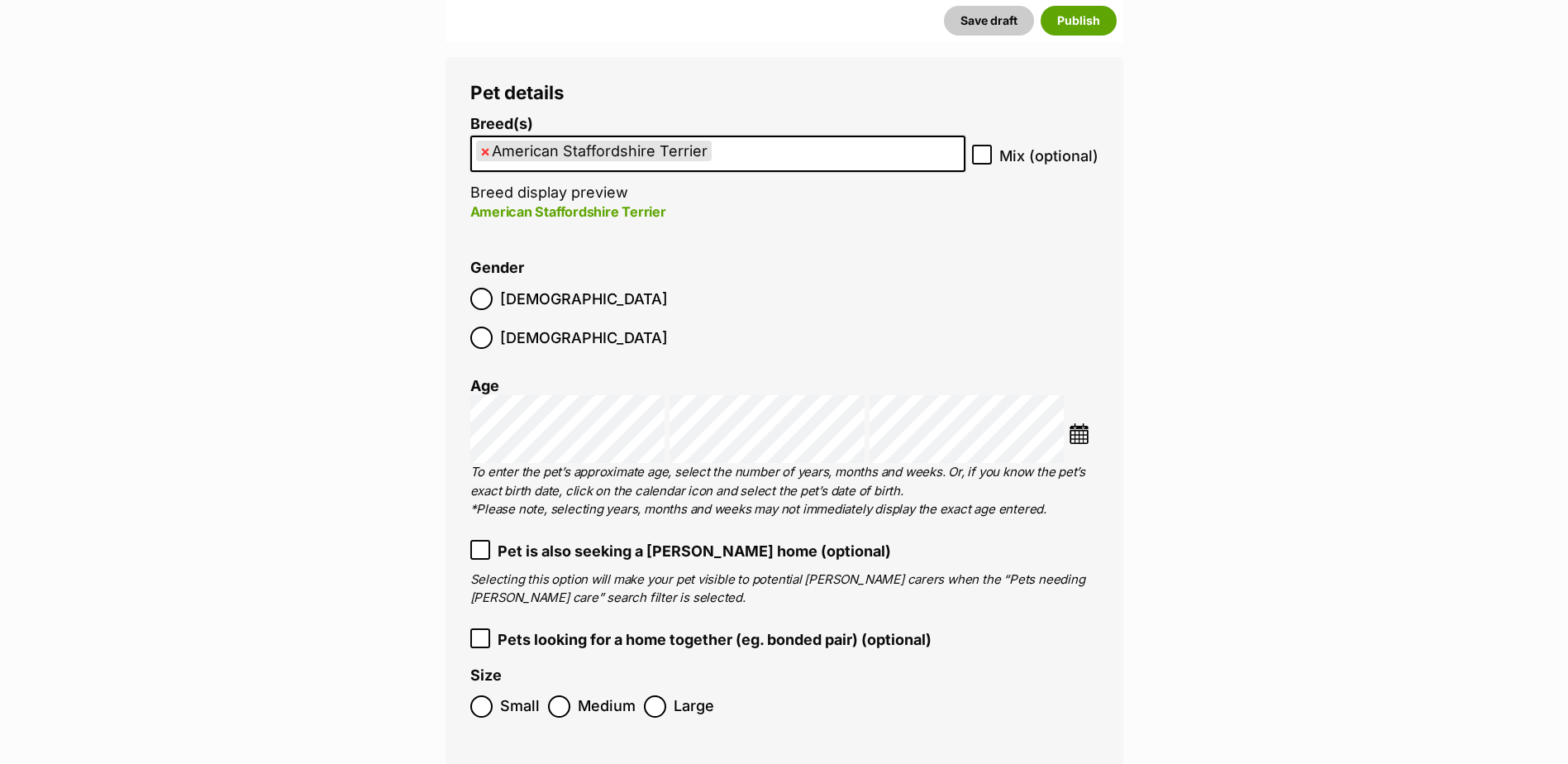
click at [1078, 423] on img at bounding box center [1079, 433] width 21 height 21
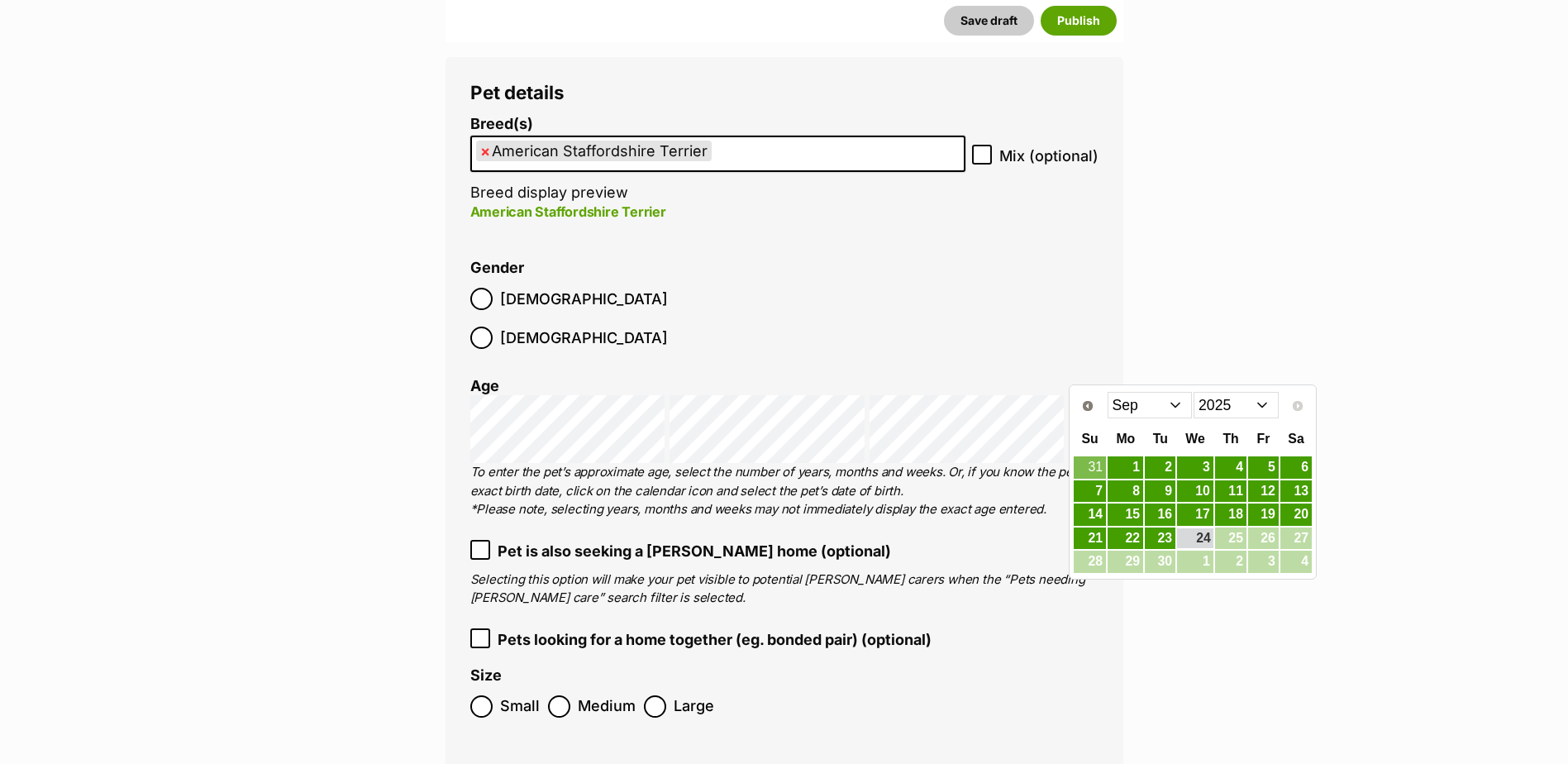
click at [1223, 413] on select "2015 2016 2017 2018 2019 2020 2021 2022 2023 2024 2025" at bounding box center [1236, 405] width 85 height 27
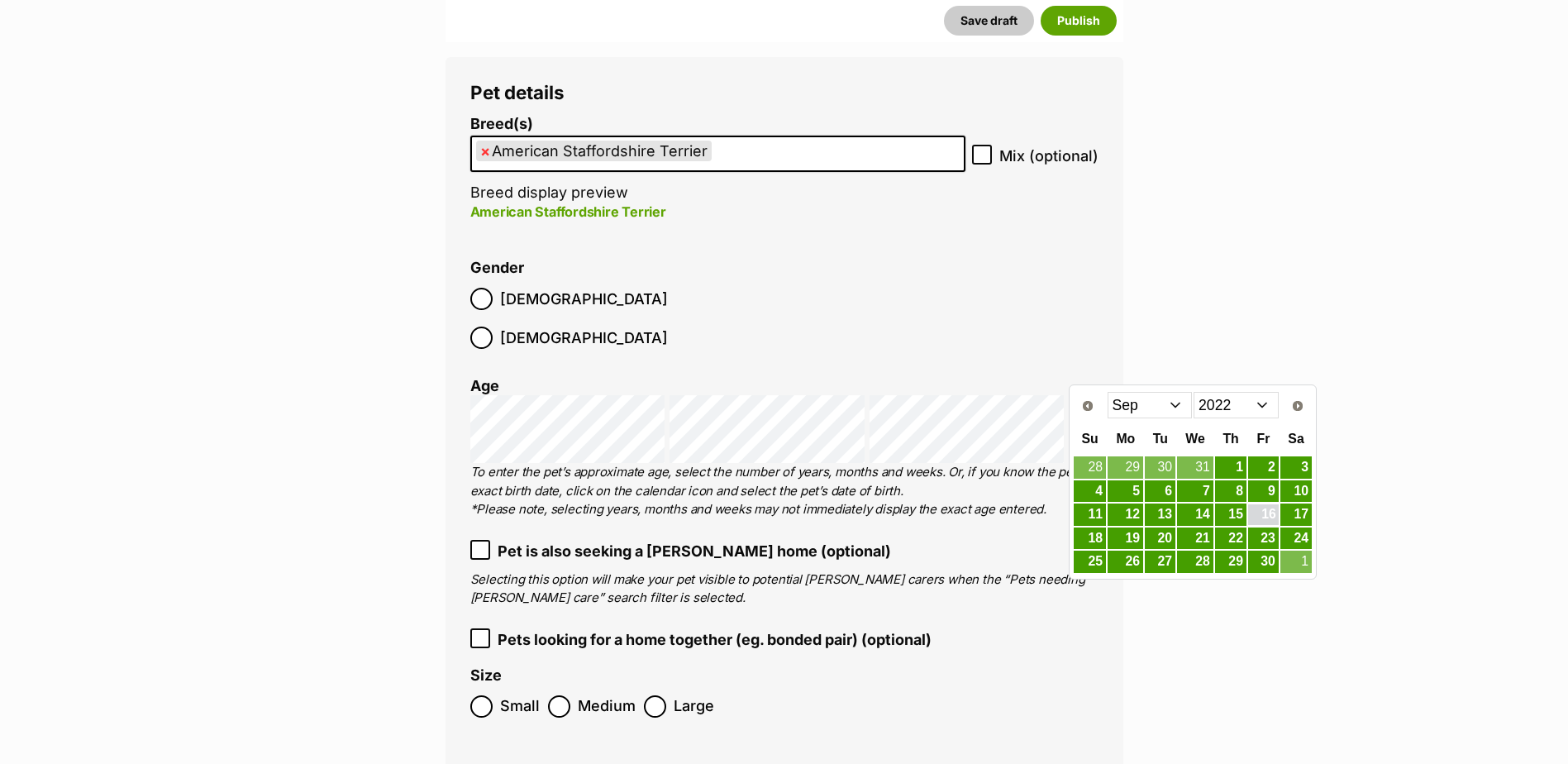
click at [1261, 512] on link "16" at bounding box center [1262, 514] width 30 height 21
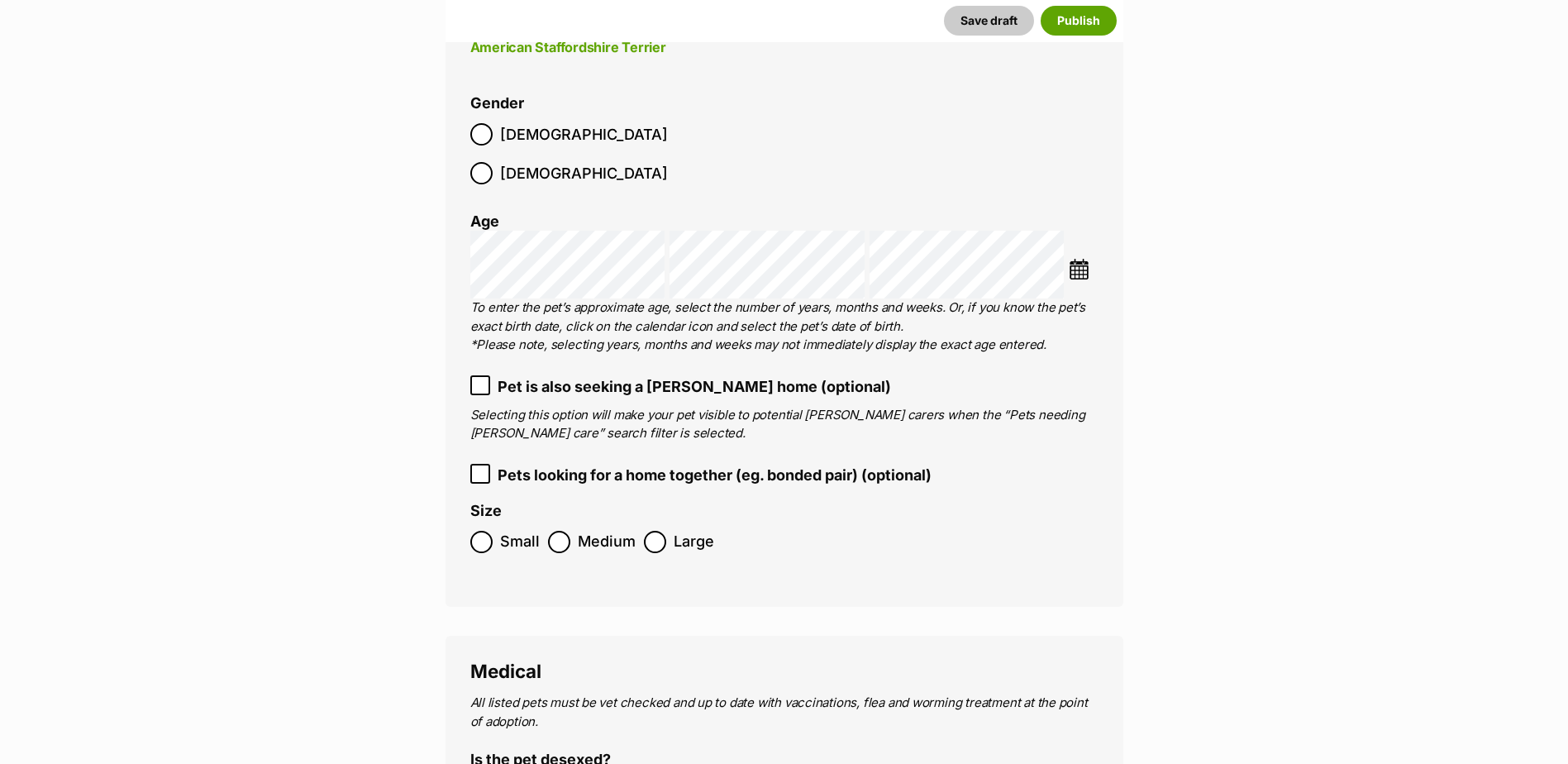
scroll to position [2232, 0]
click at [572, 529] on label "Medium" at bounding box center [592, 540] width 88 height 22
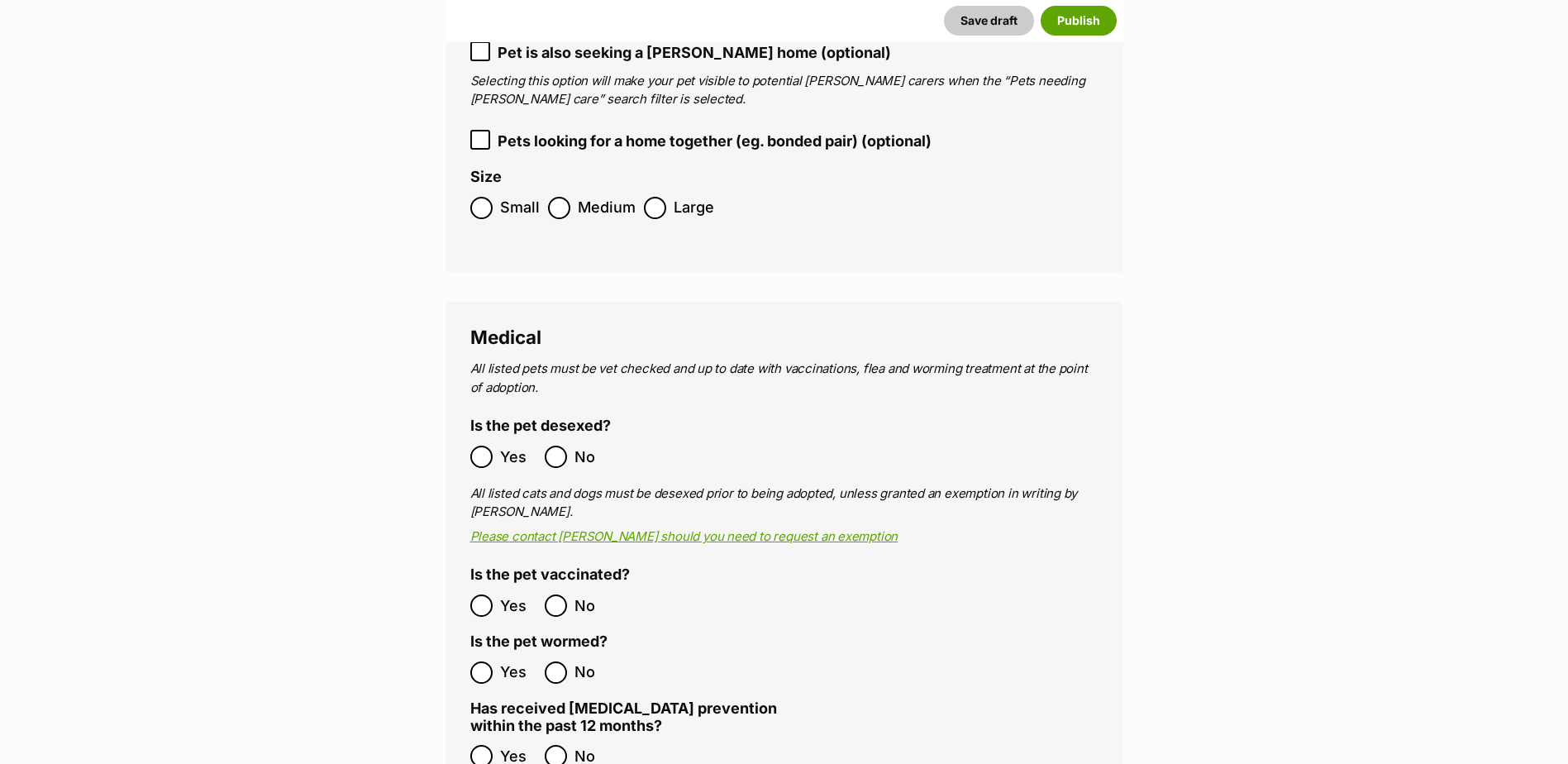
scroll to position [2645, 0]
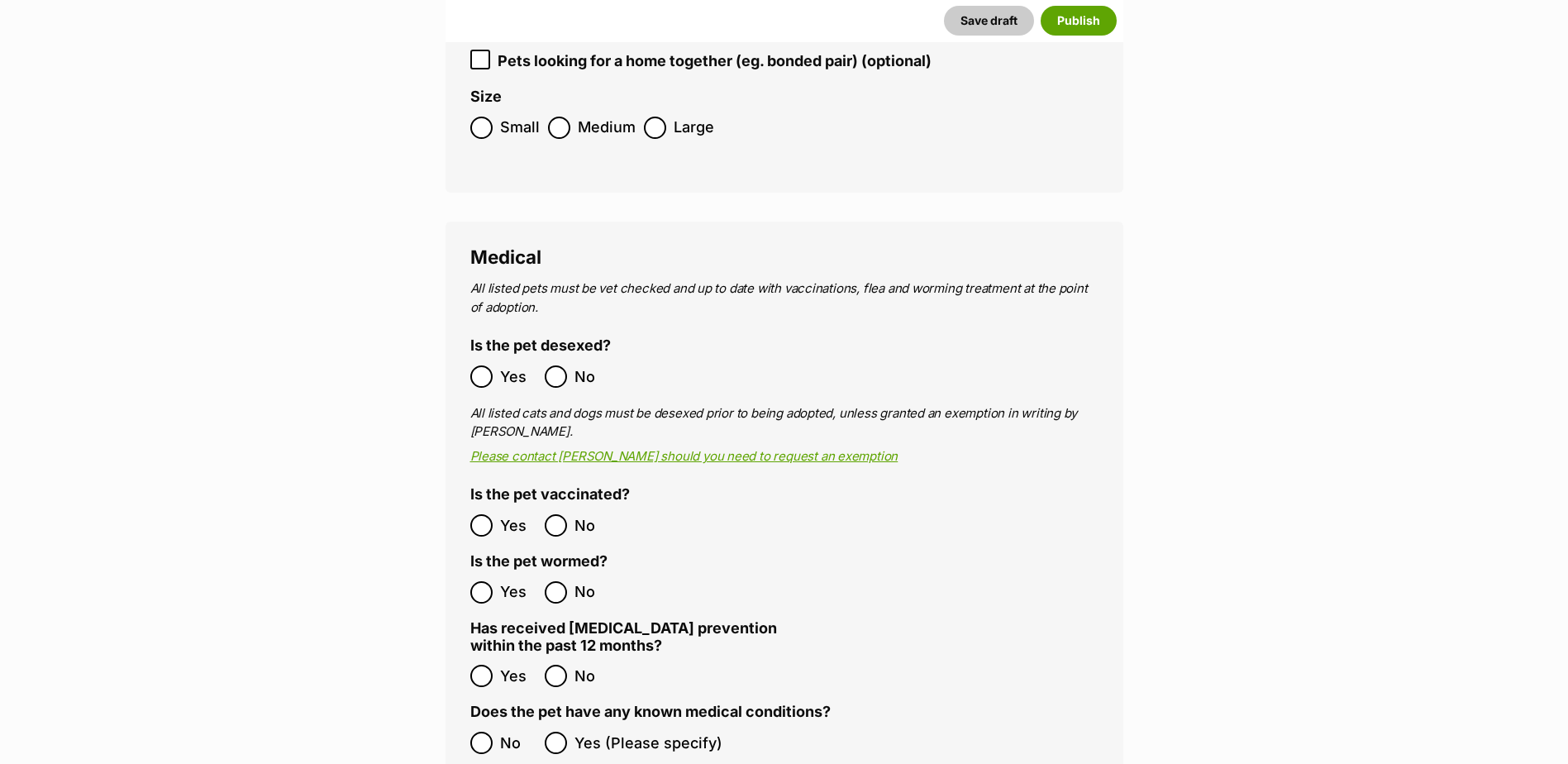
click at [493, 366] on label "Yes" at bounding box center [503, 377] width 66 height 22
click at [495, 506] on ol "Yes No" at bounding box center [626, 525] width 314 height 38
click at [488, 724] on ol "No Yes (Please specify)" at bounding box center [784, 743] width 628 height 38
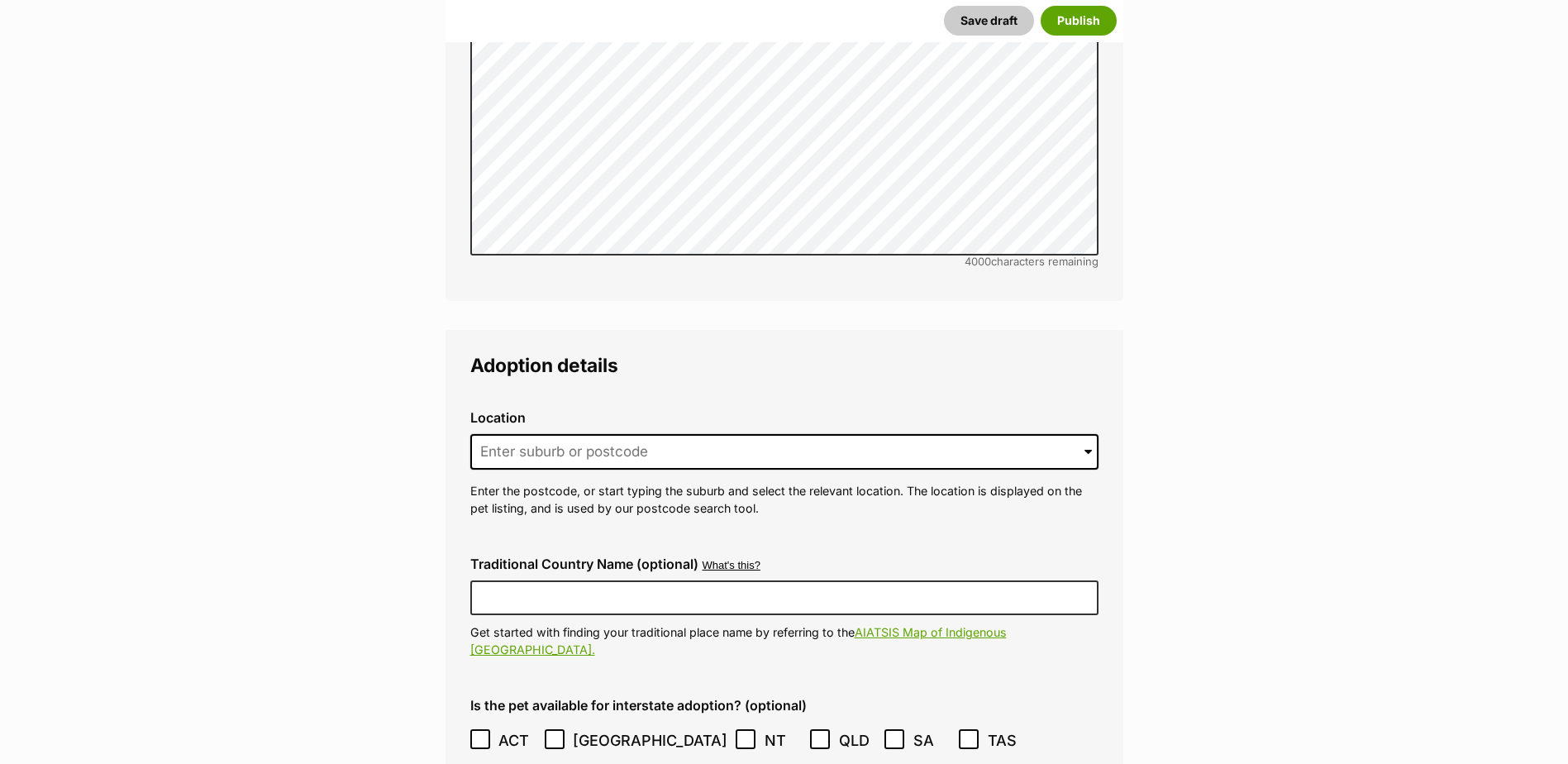
scroll to position [3719, 0]
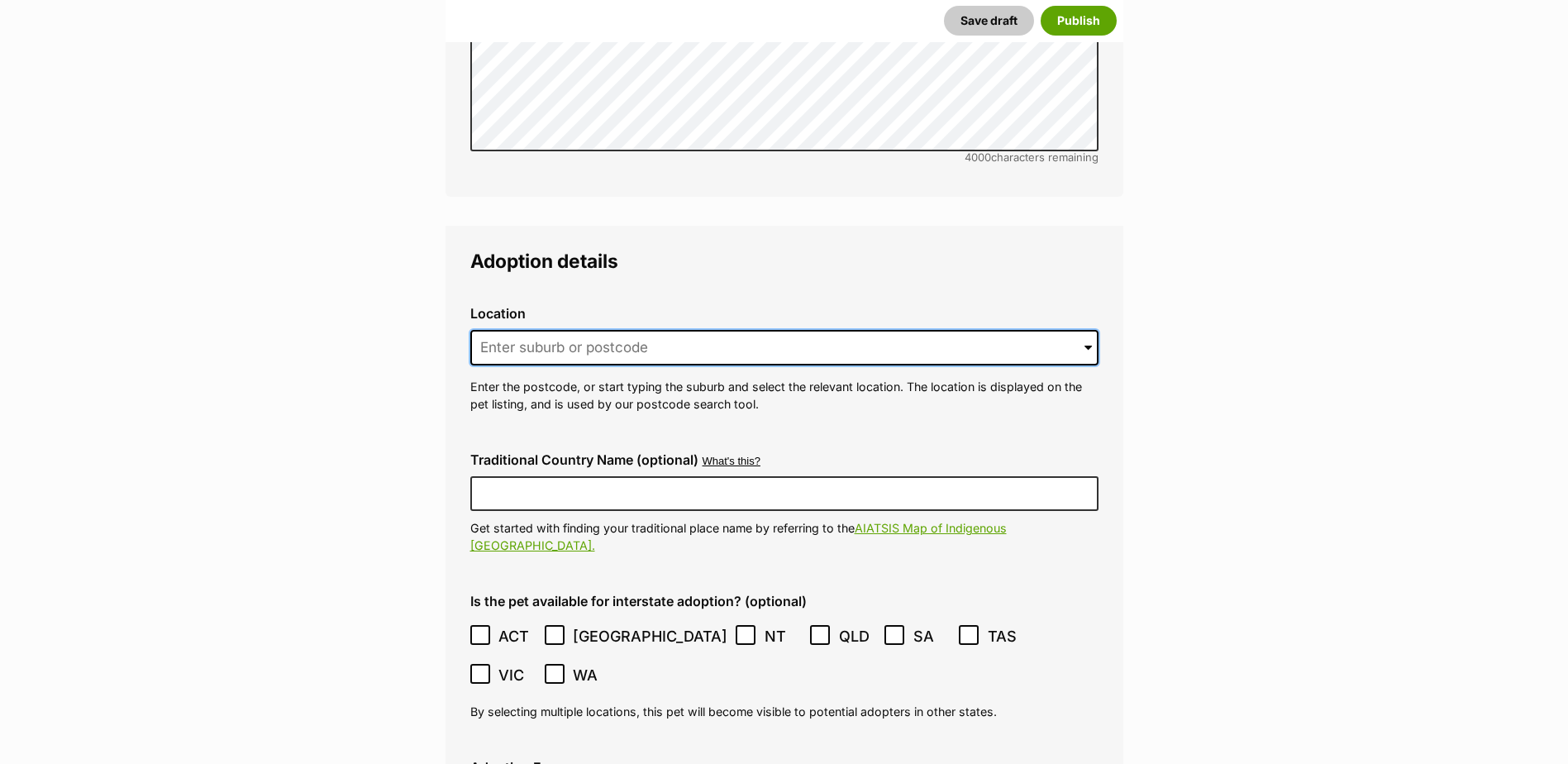
click at [540, 330] on input at bounding box center [784, 348] width 628 height 37
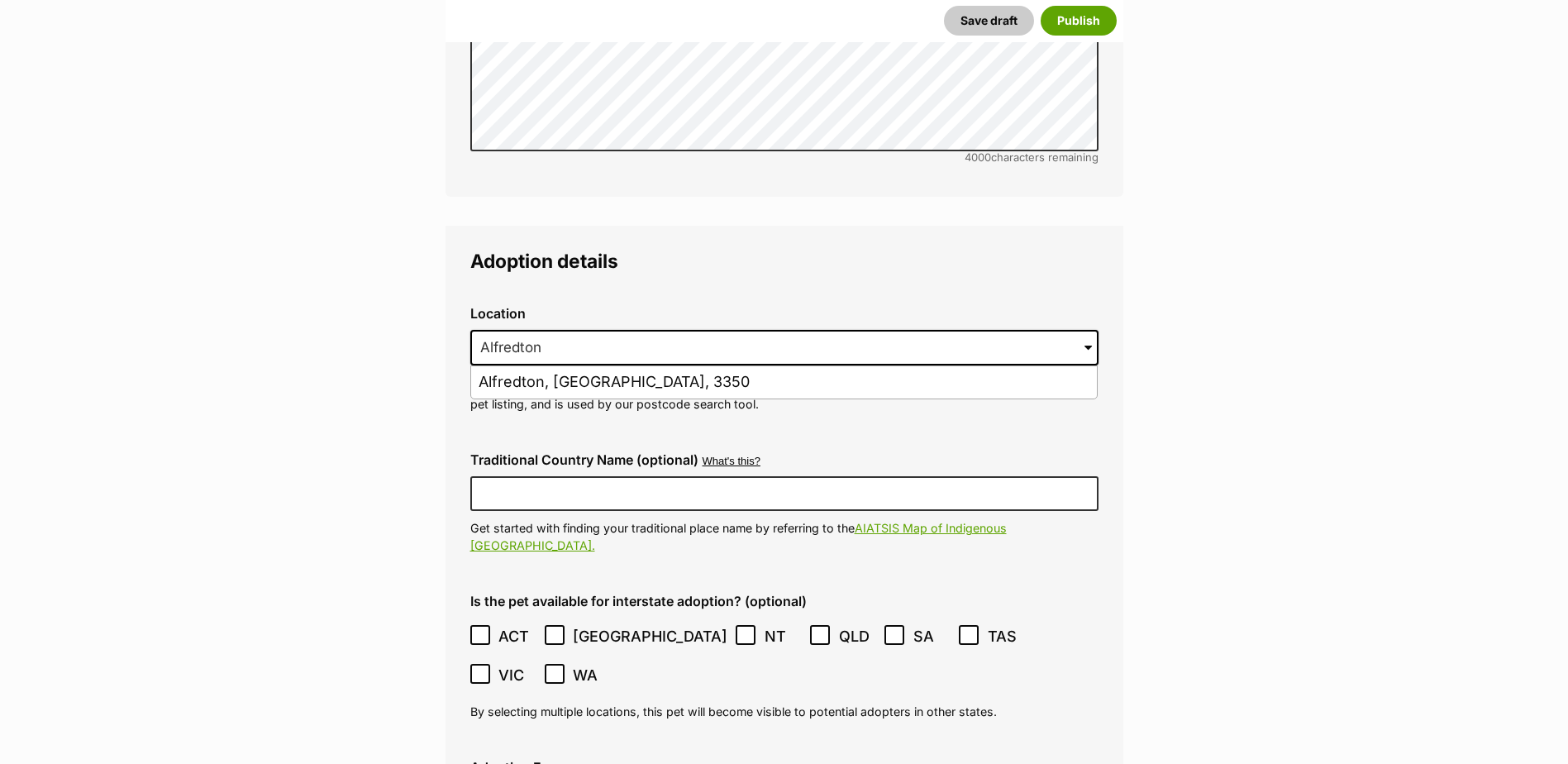
click at [565, 366] on li "Alfredton, Victoria, 3350" at bounding box center [783, 382] width 626 height 32
type input "Alfredton, Victoria, 3350"
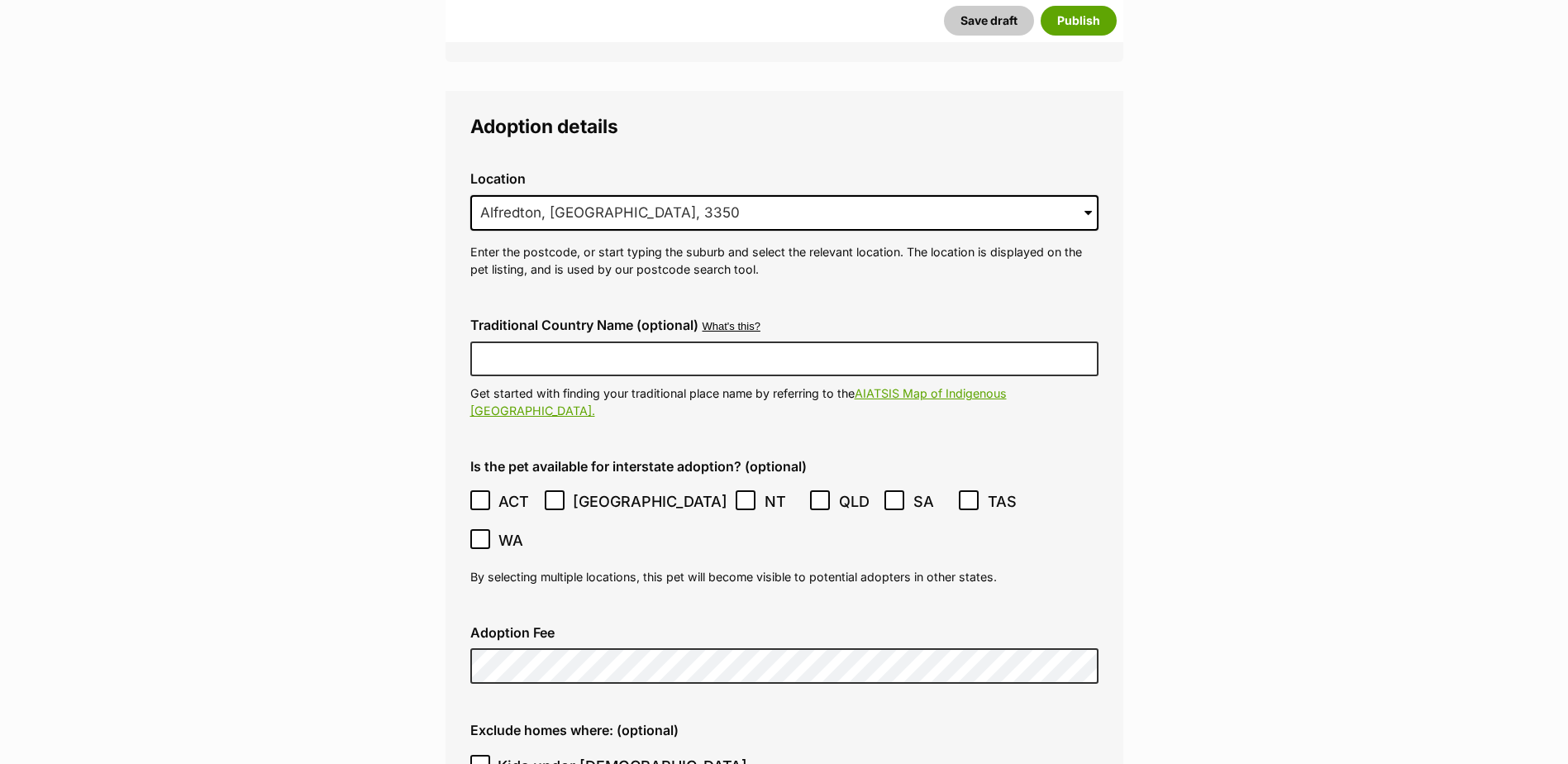
scroll to position [3967, 0]
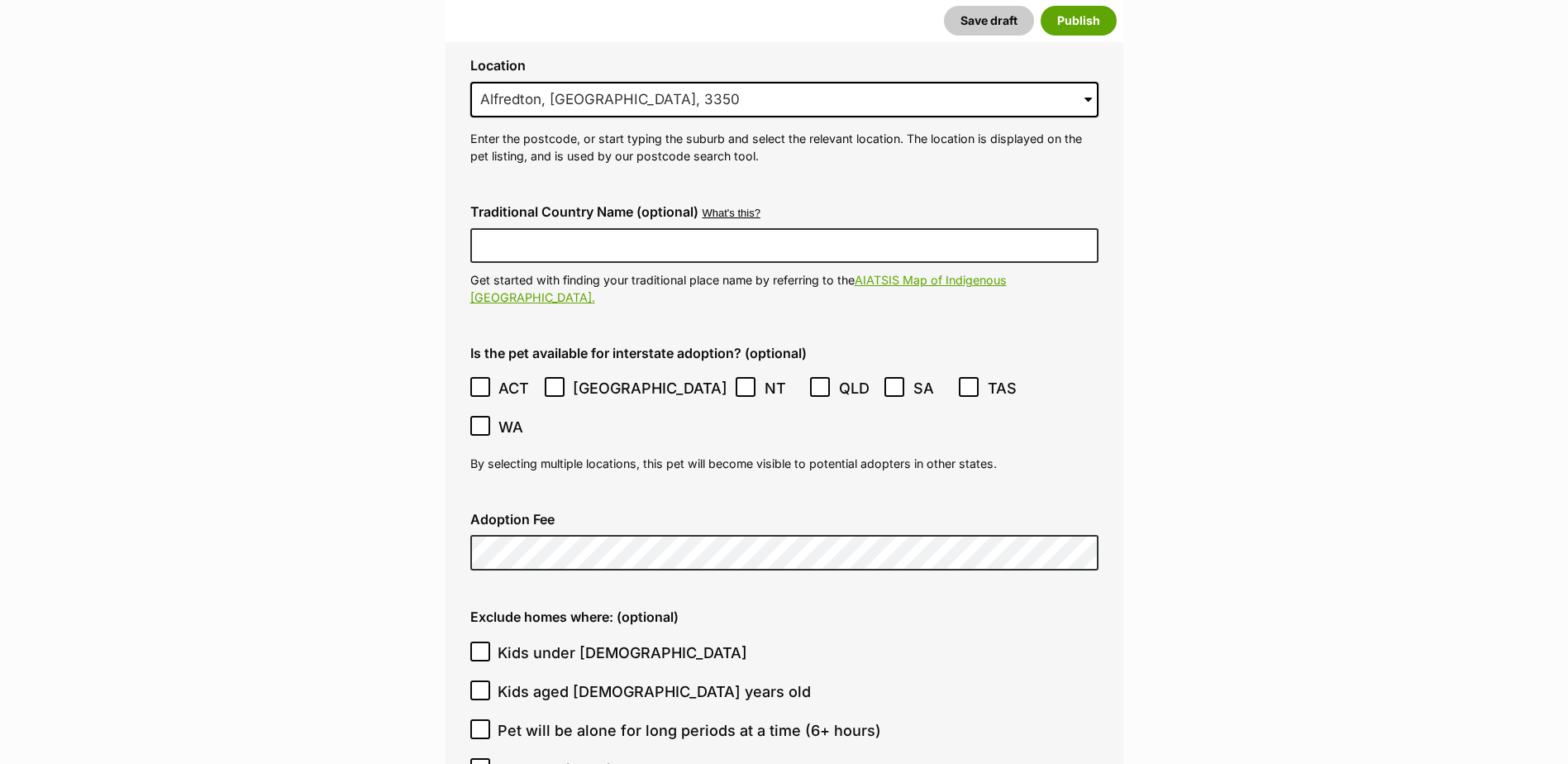
drag, startPoint x: 852, startPoint y: 523, endPoint x: 870, endPoint y: 520, distance: 18.2
click at [852, 609] on label "Exclude homes where: (optional)" at bounding box center [784, 617] width 628 height 15
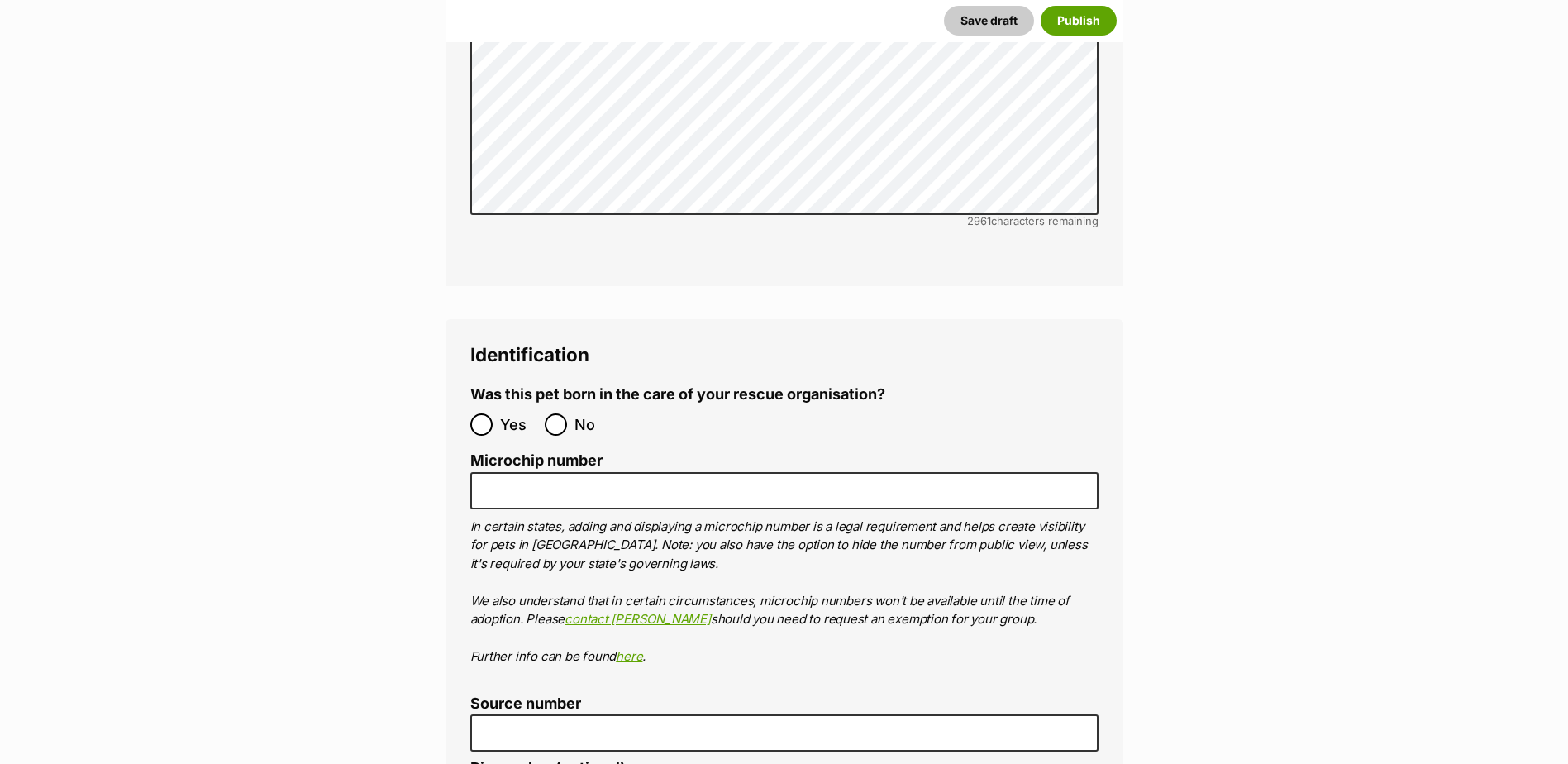
scroll to position [5373, 0]
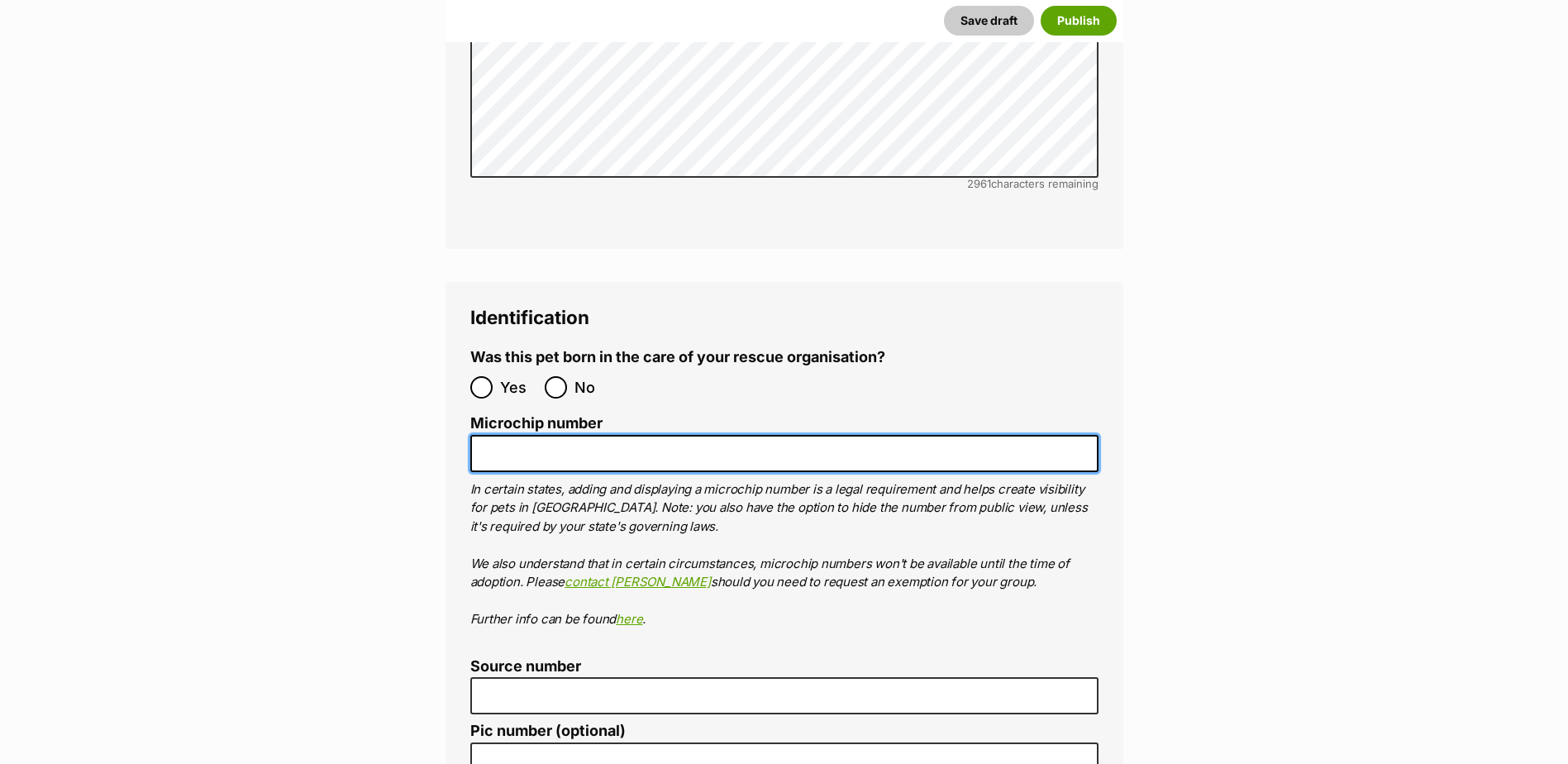
click at [507, 435] on input "Microchip number" at bounding box center [784, 453] width 628 height 38
click at [514, 435] on input "Microchip number" at bounding box center [784, 453] width 628 height 38
paste input "956000013115369"
type input "956000013115369"
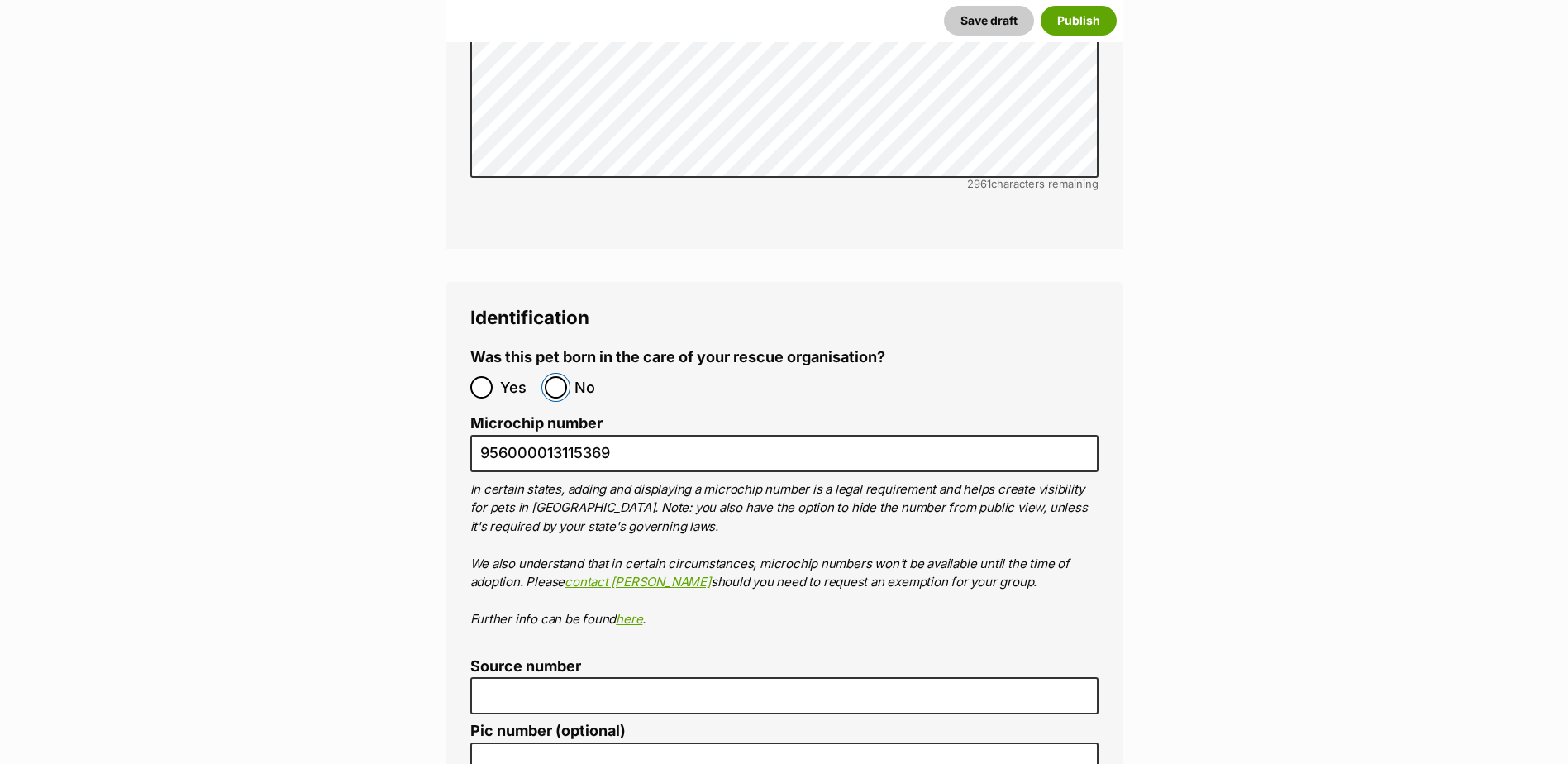
click at [559, 377] on input "No" at bounding box center [556, 387] width 22 height 22
radio input "true"
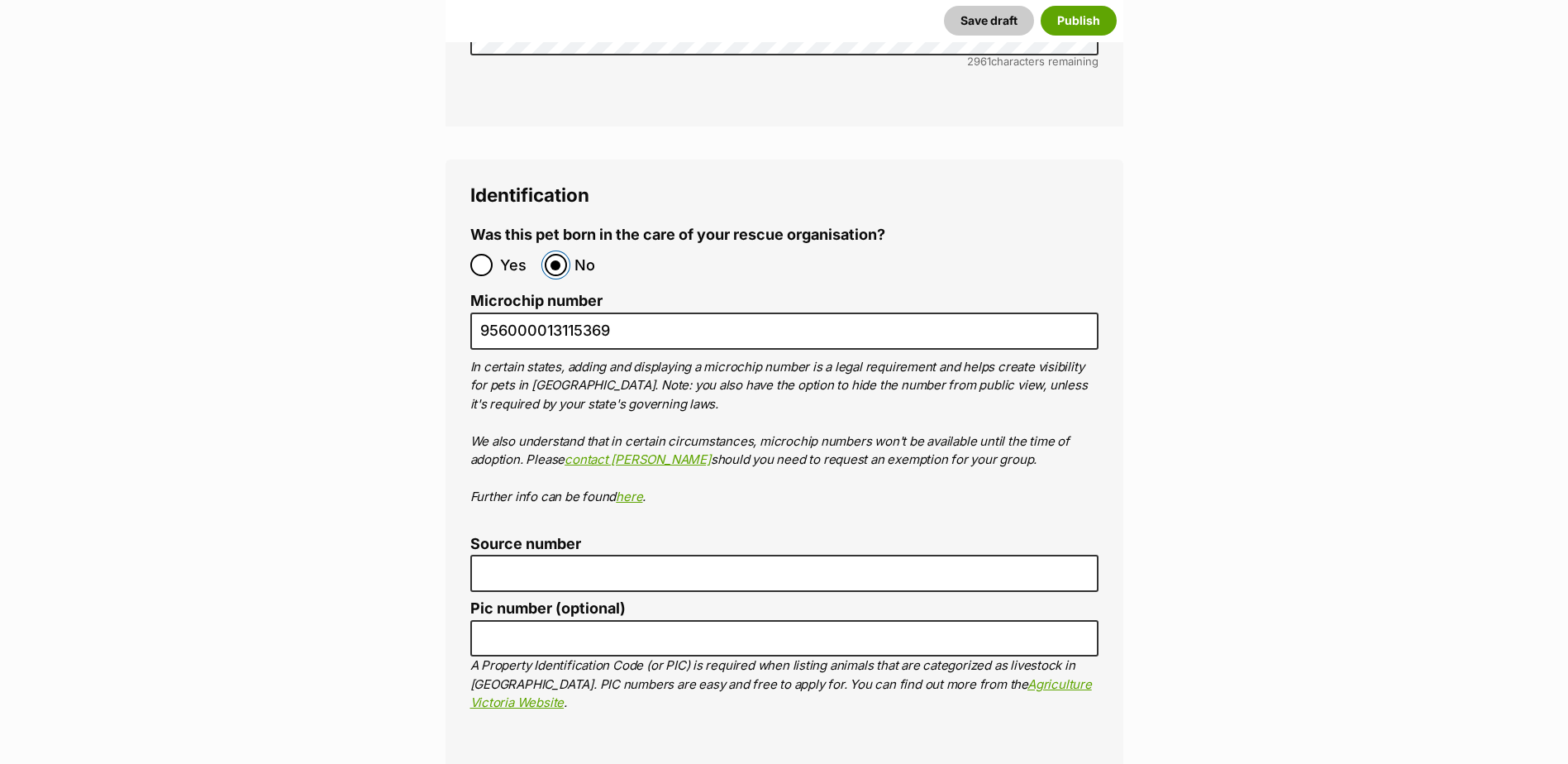
scroll to position [5621, 0]
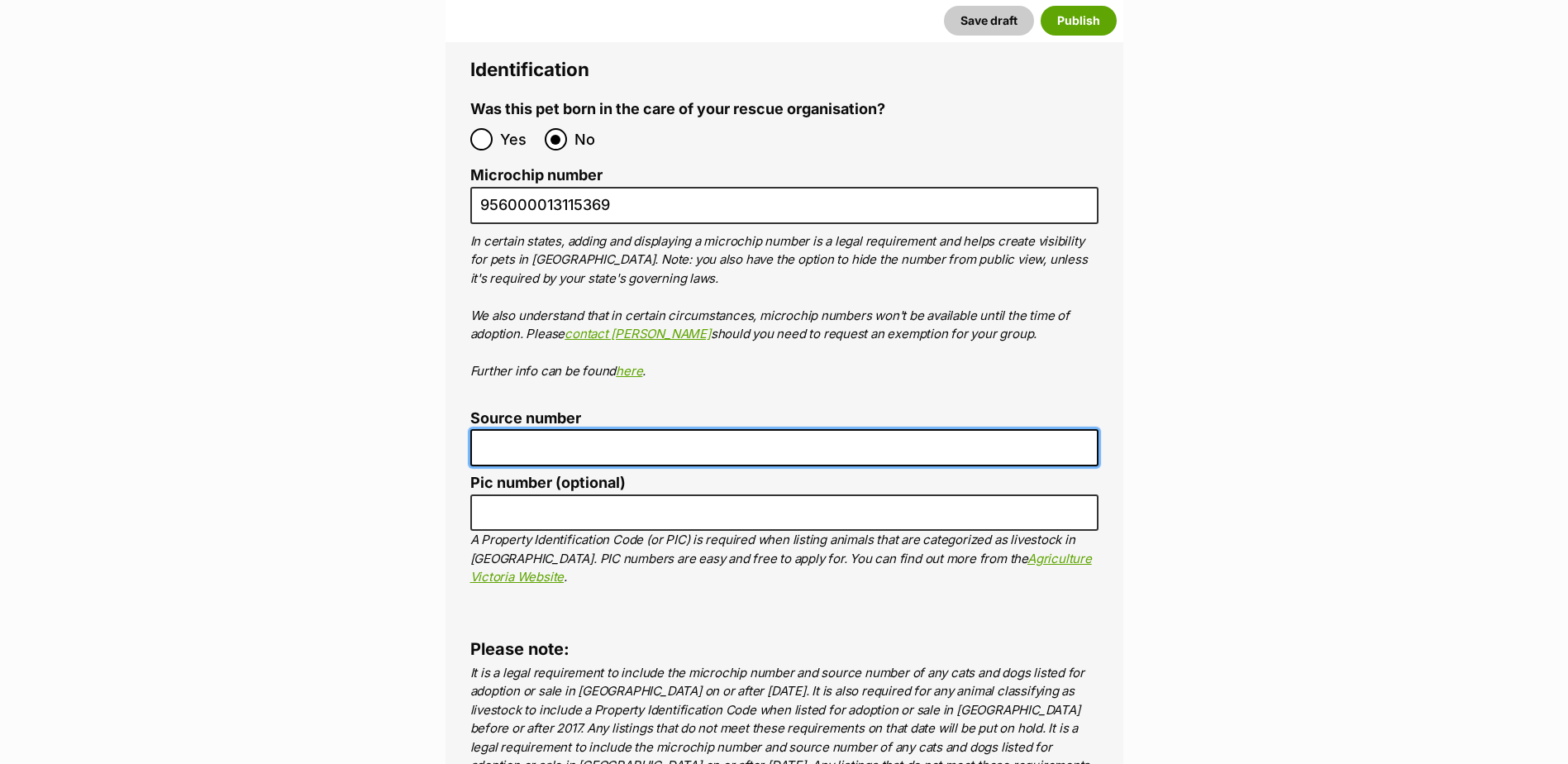
click at [544, 429] on input "Source number" at bounding box center [784, 447] width 628 height 38
type input "BR101300"
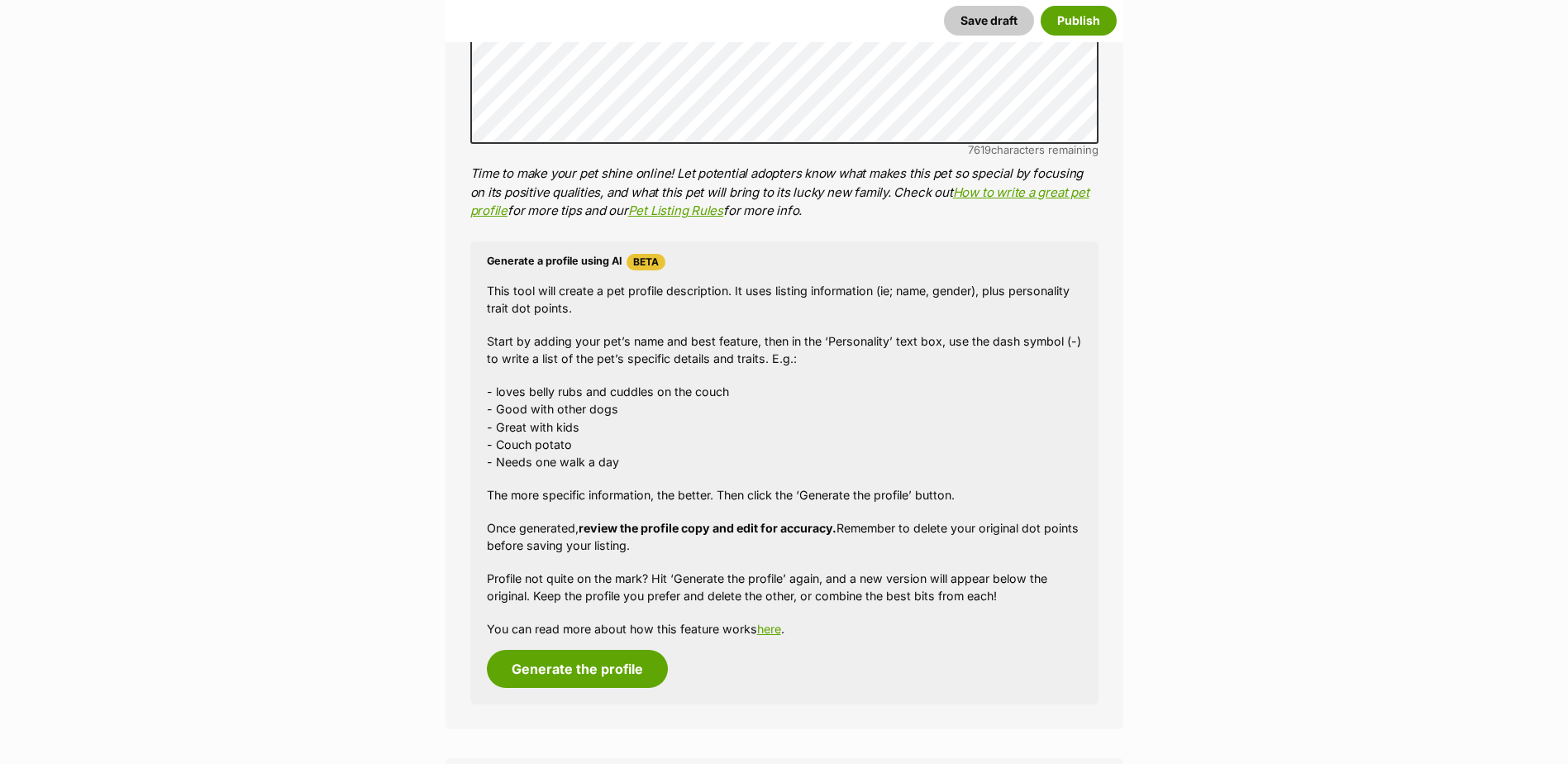
scroll to position [1570, 0]
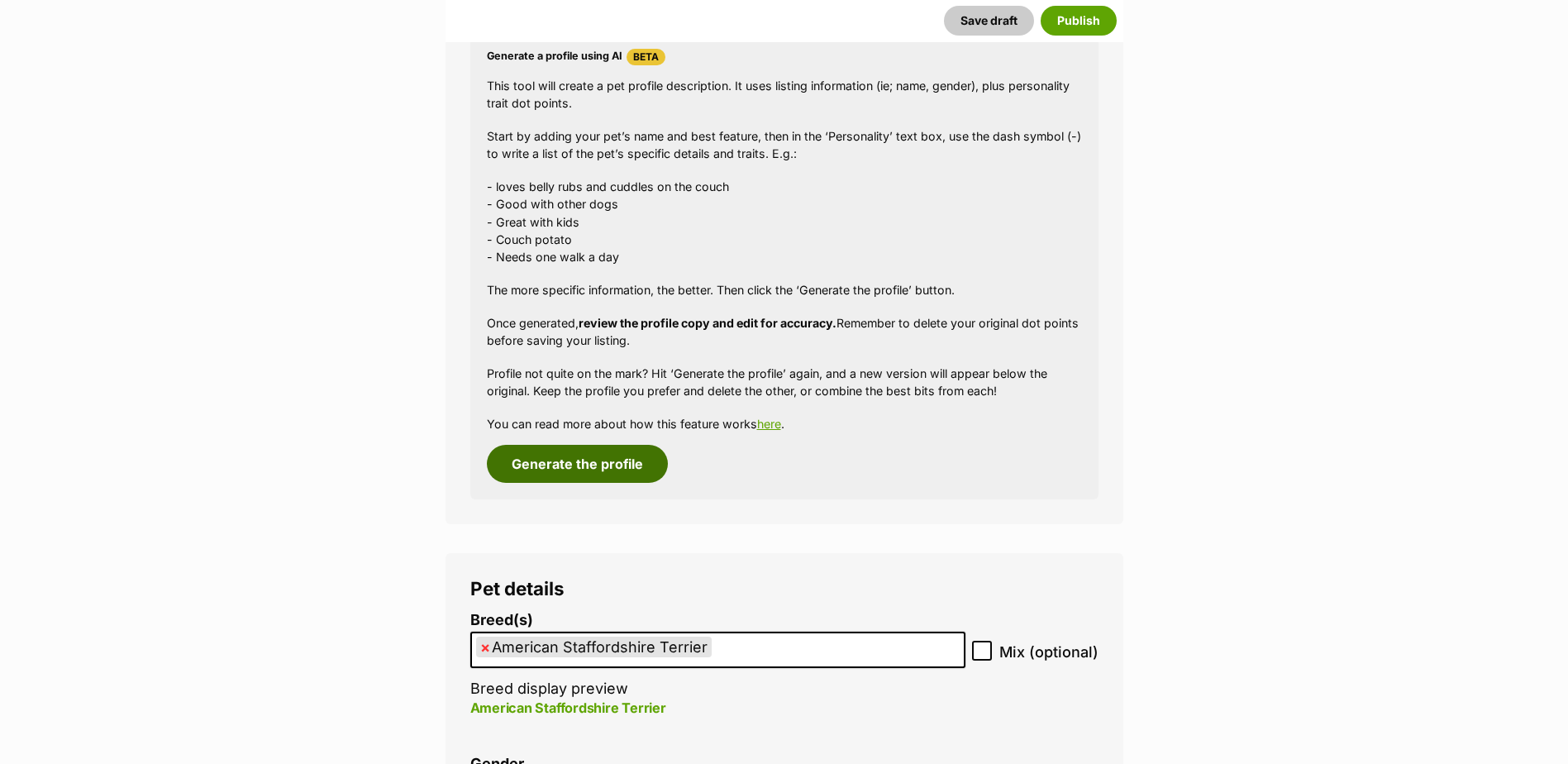
click at [591, 452] on button "Generate the profile" at bounding box center [577, 464] width 181 height 38
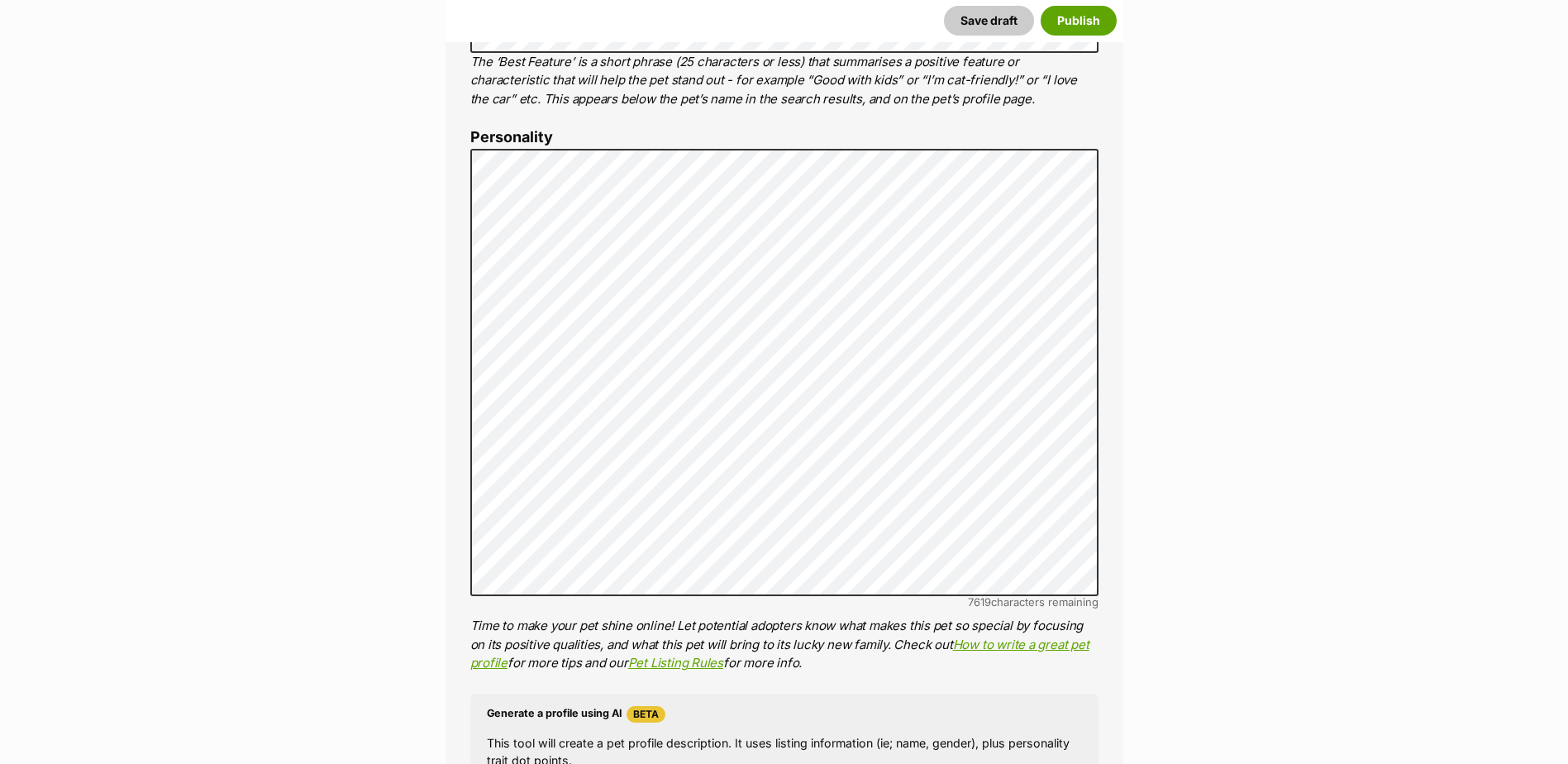
scroll to position [904, 0]
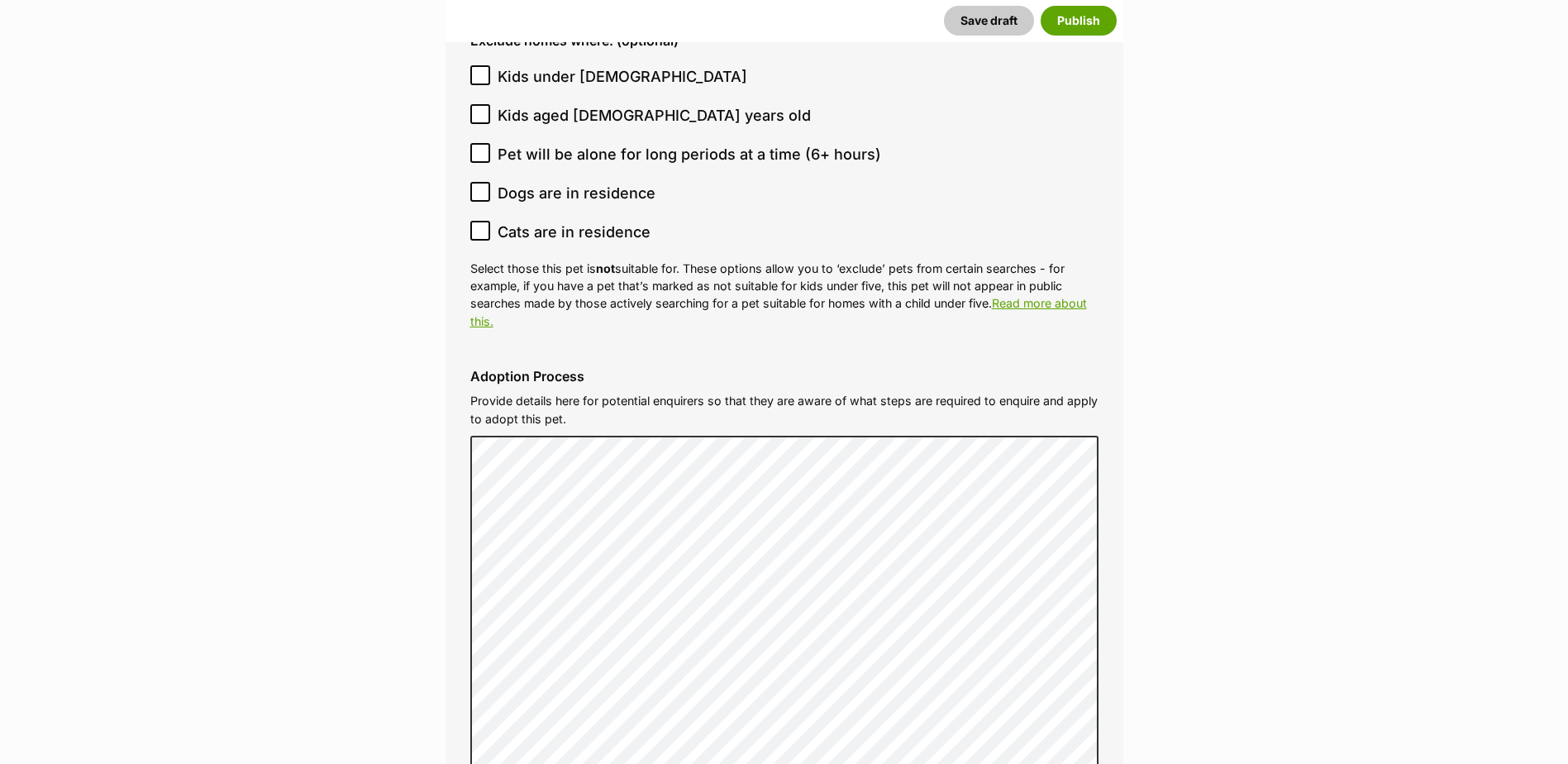
scroll to position [4789, 0]
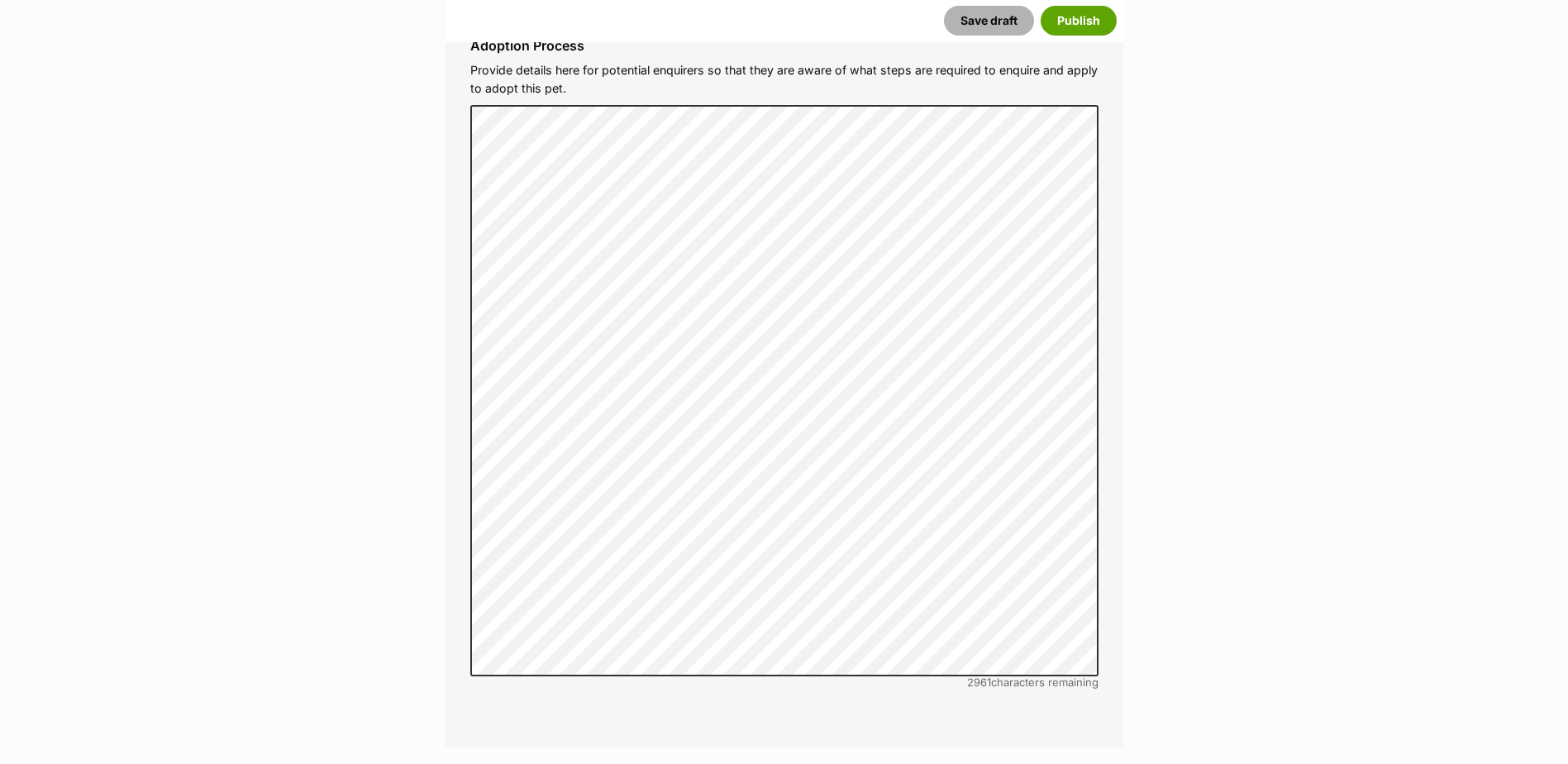
click at [996, 27] on button "Save draft" at bounding box center [988, 20] width 90 height 29
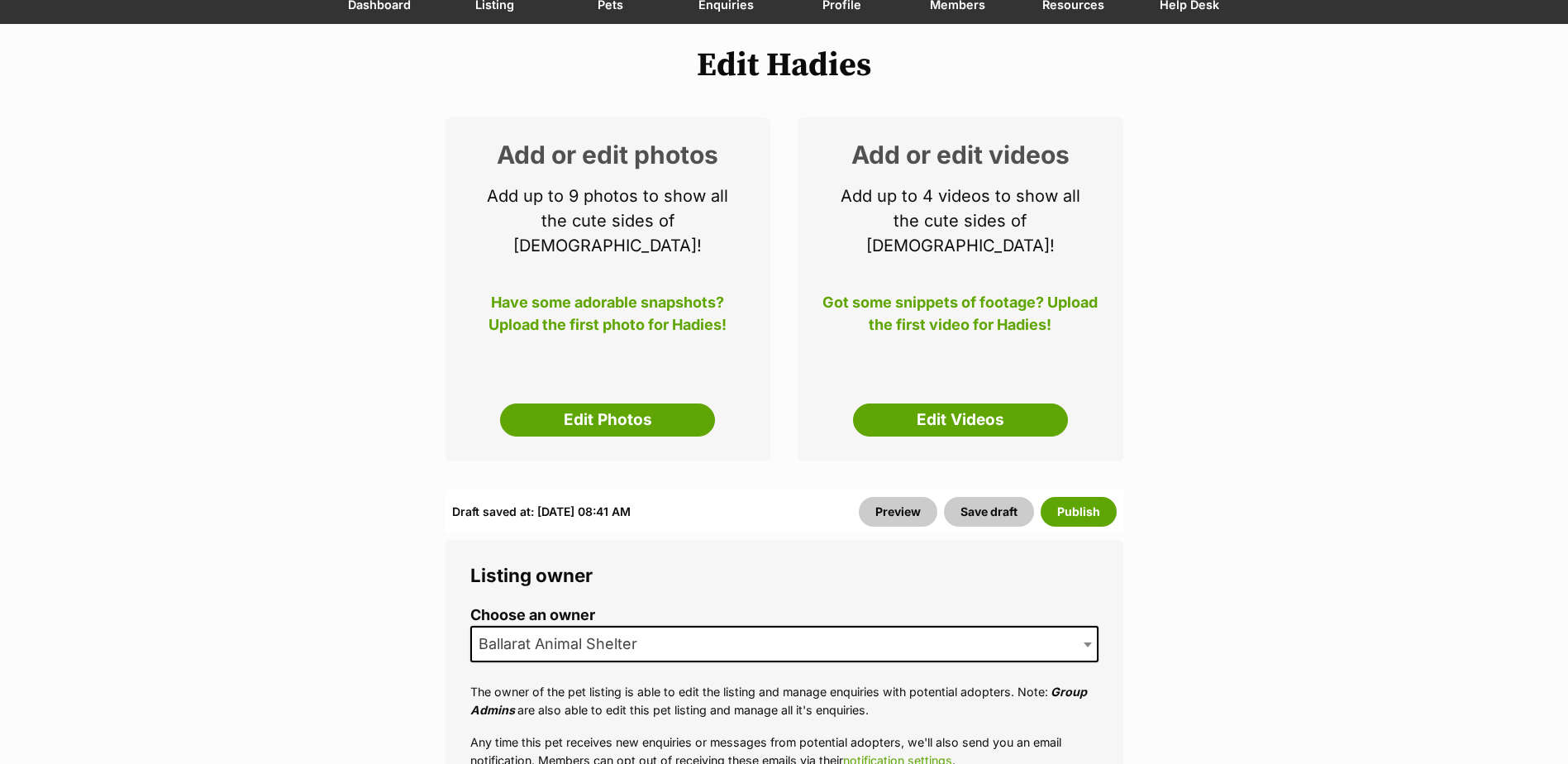
scroll to position [165, 0]
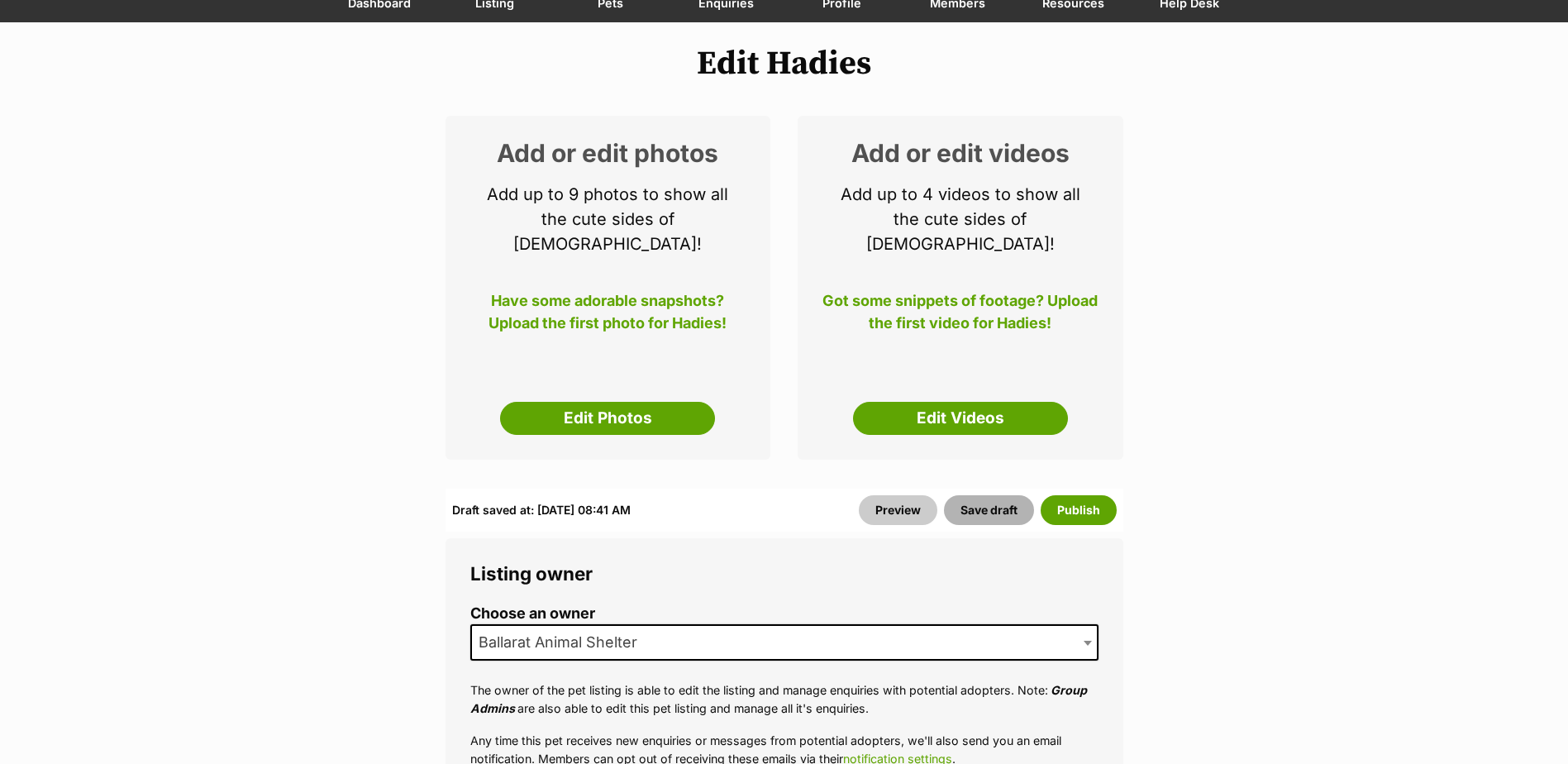
click at [976, 495] on button "Save draft" at bounding box center [988, 509] width 90 height 29
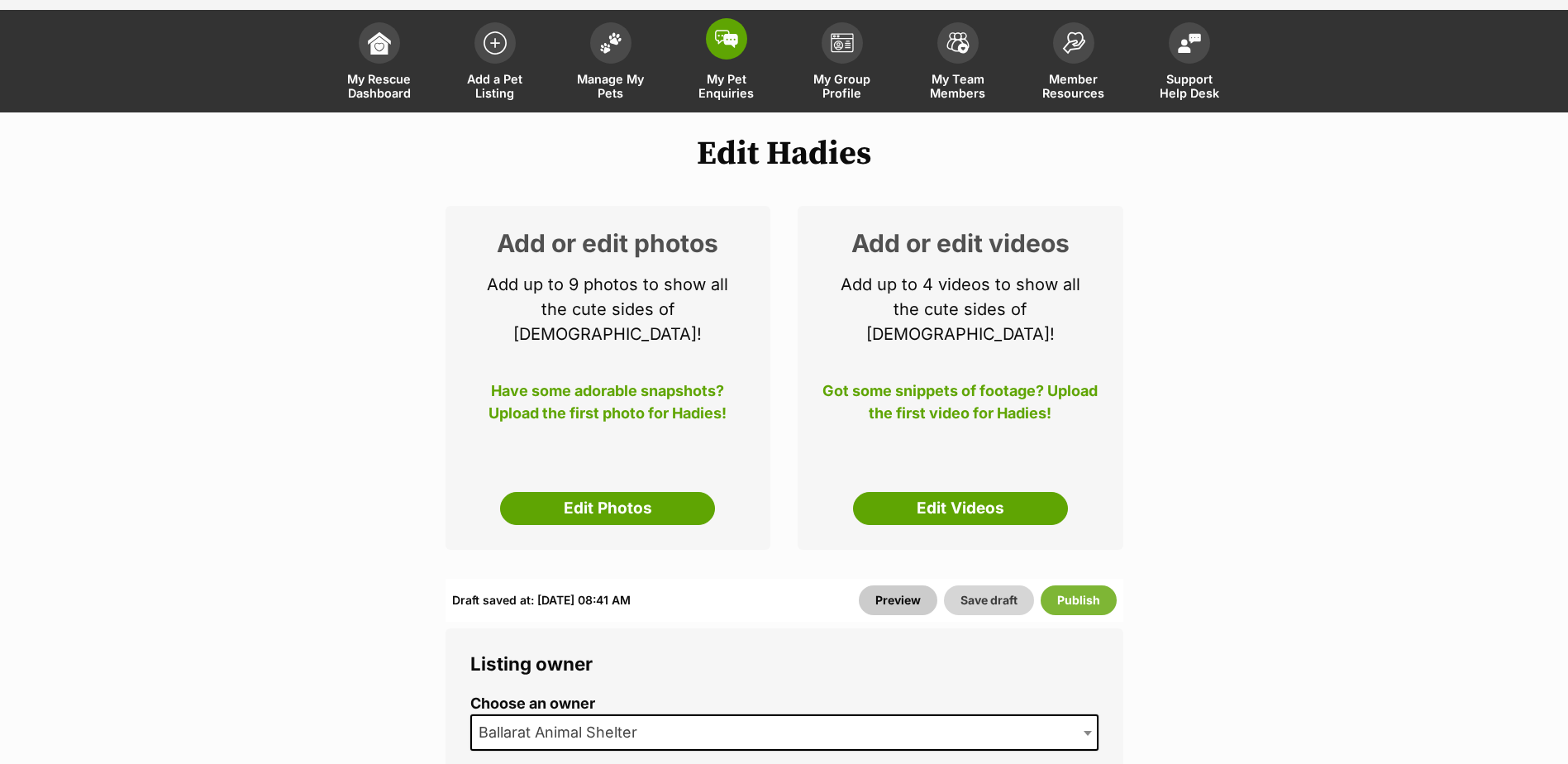
scroll to position [0, 0]
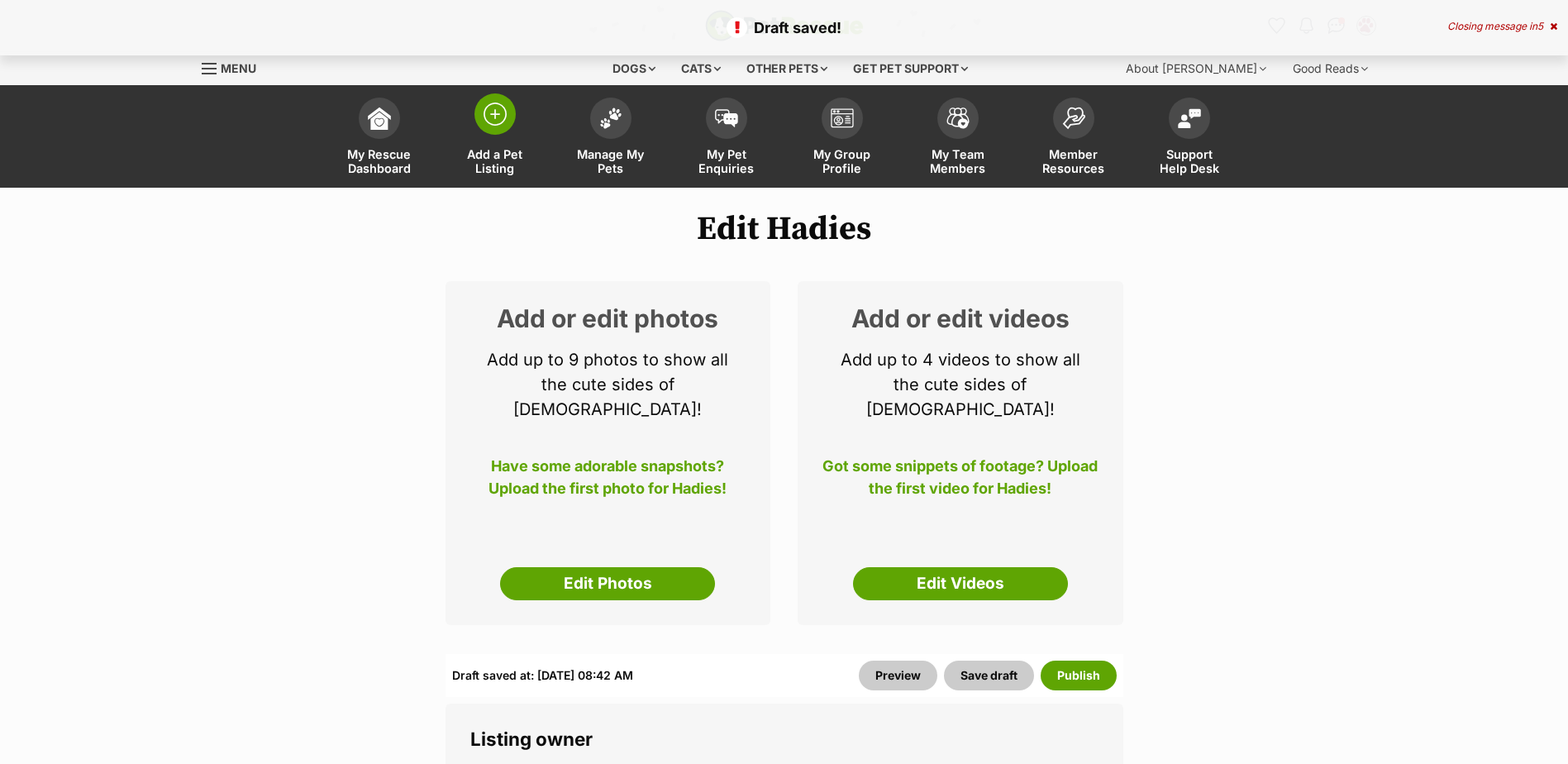
click at [489, 126] on img at bounding box center [495, 114] width 23 height 23
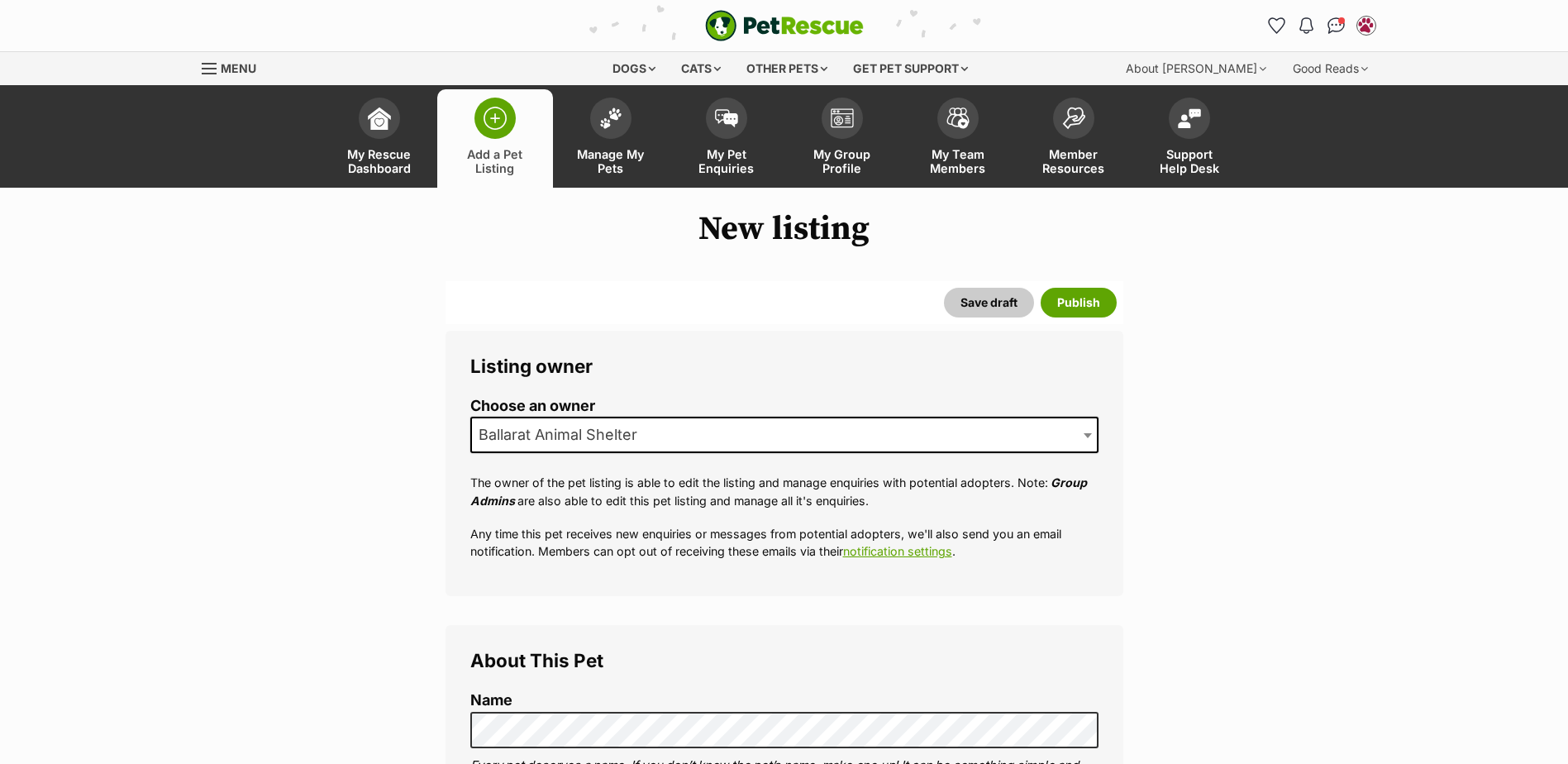
click at [506, 117] on img at bounding box center [495, 117] width 23 height 23
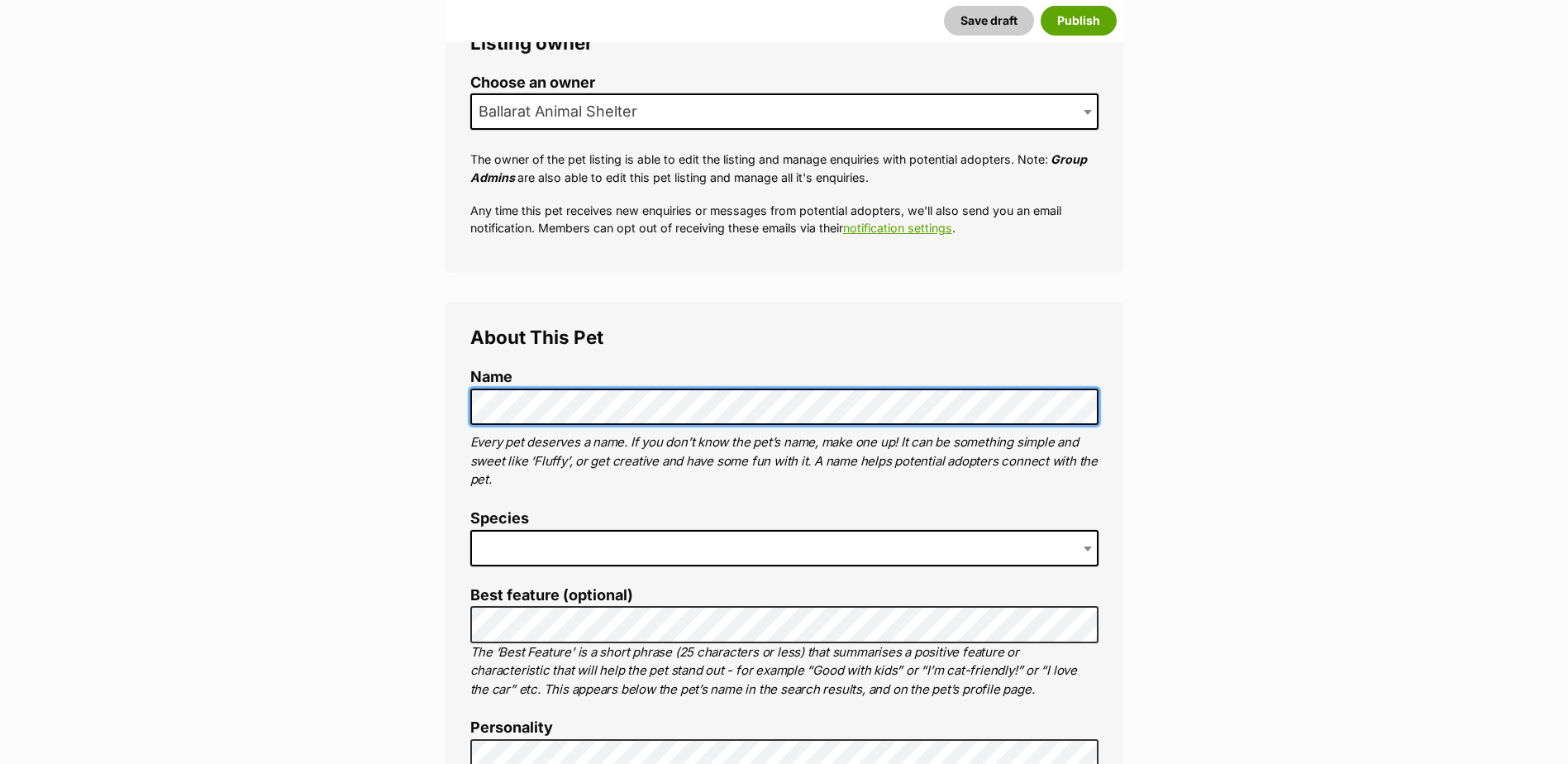
scroll to position [579, 0]
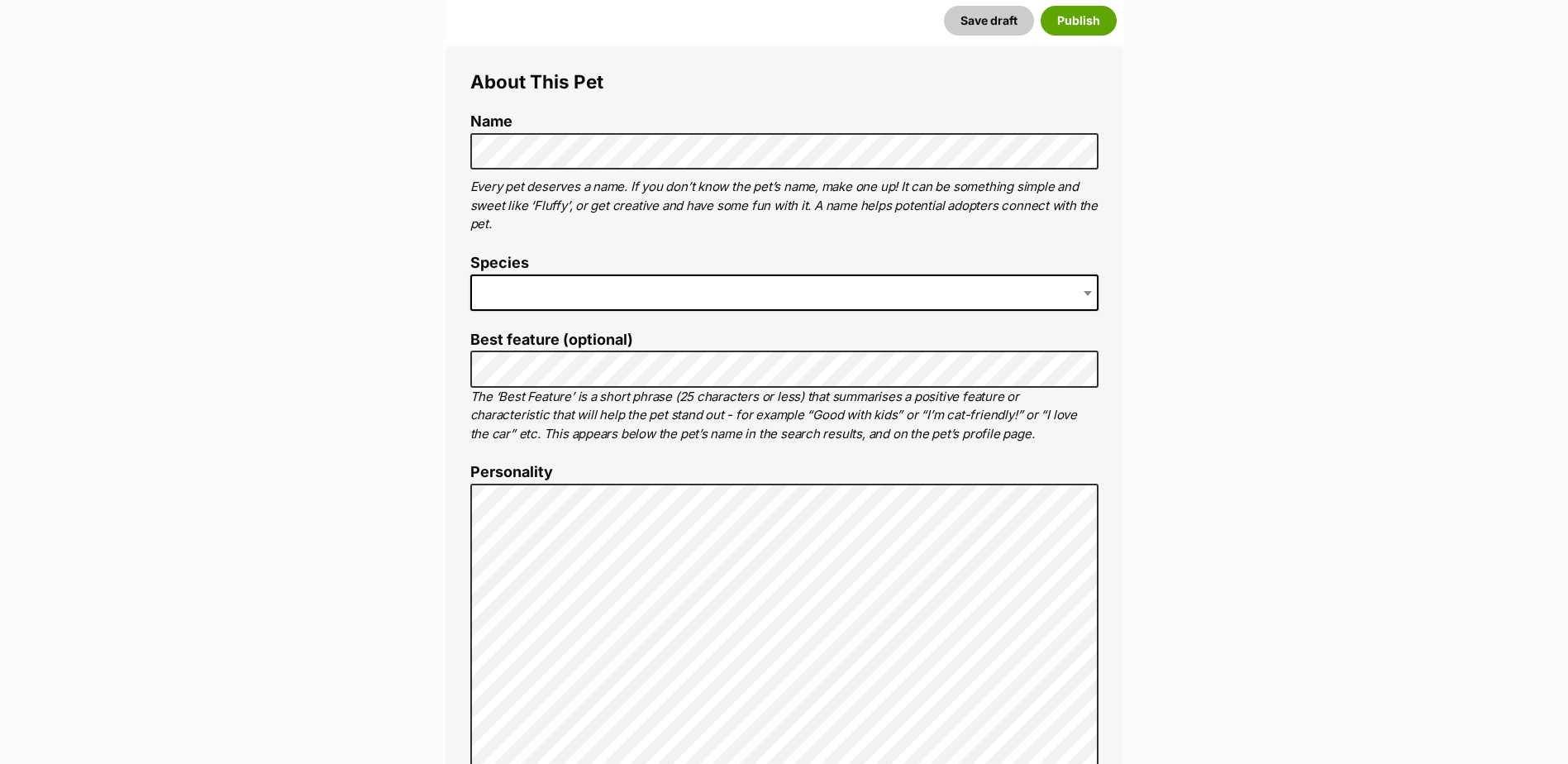
click at [522, 300] on span at bounding box center [784, 293] width 628 height 37
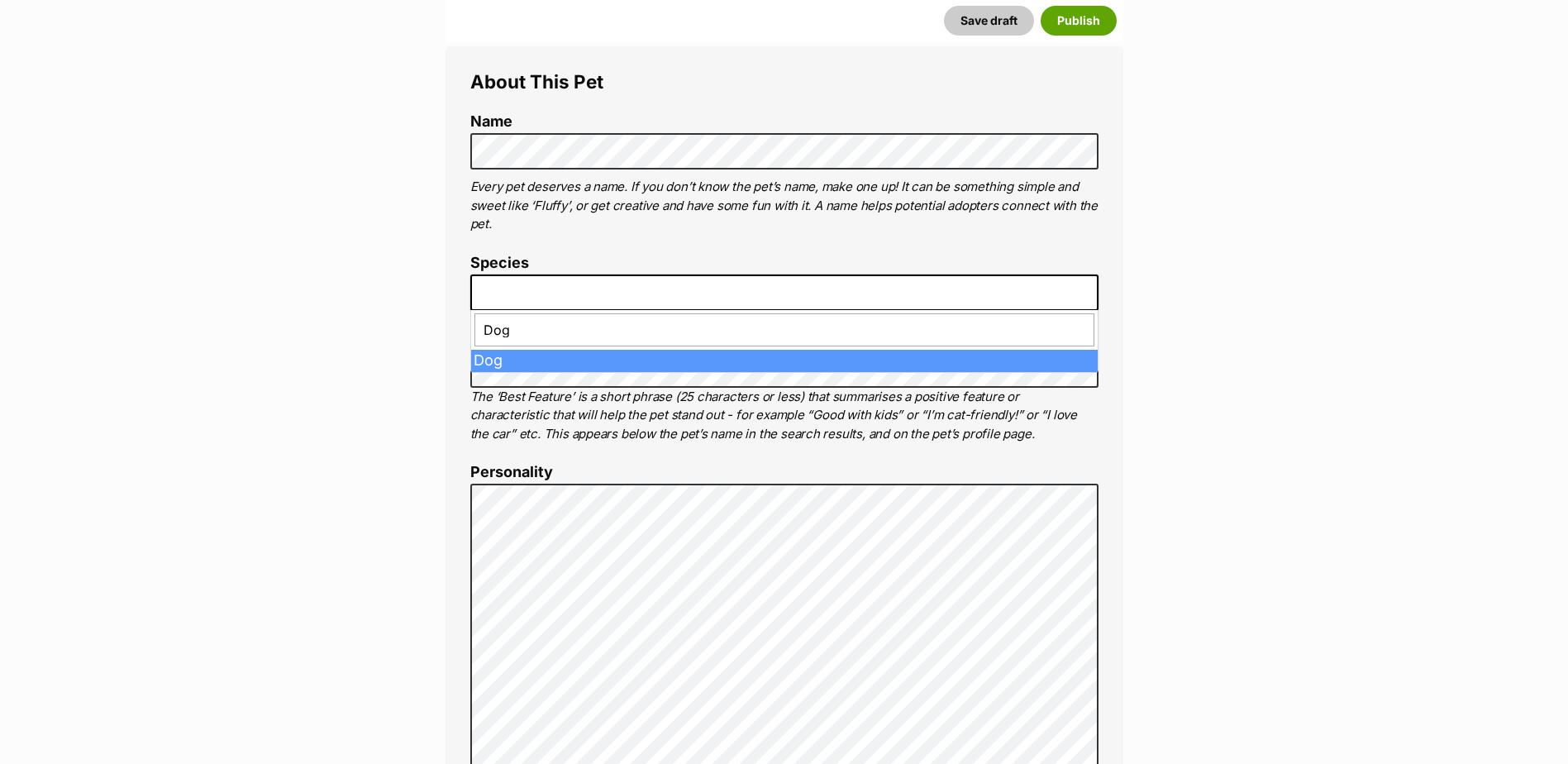
type input "Dog"
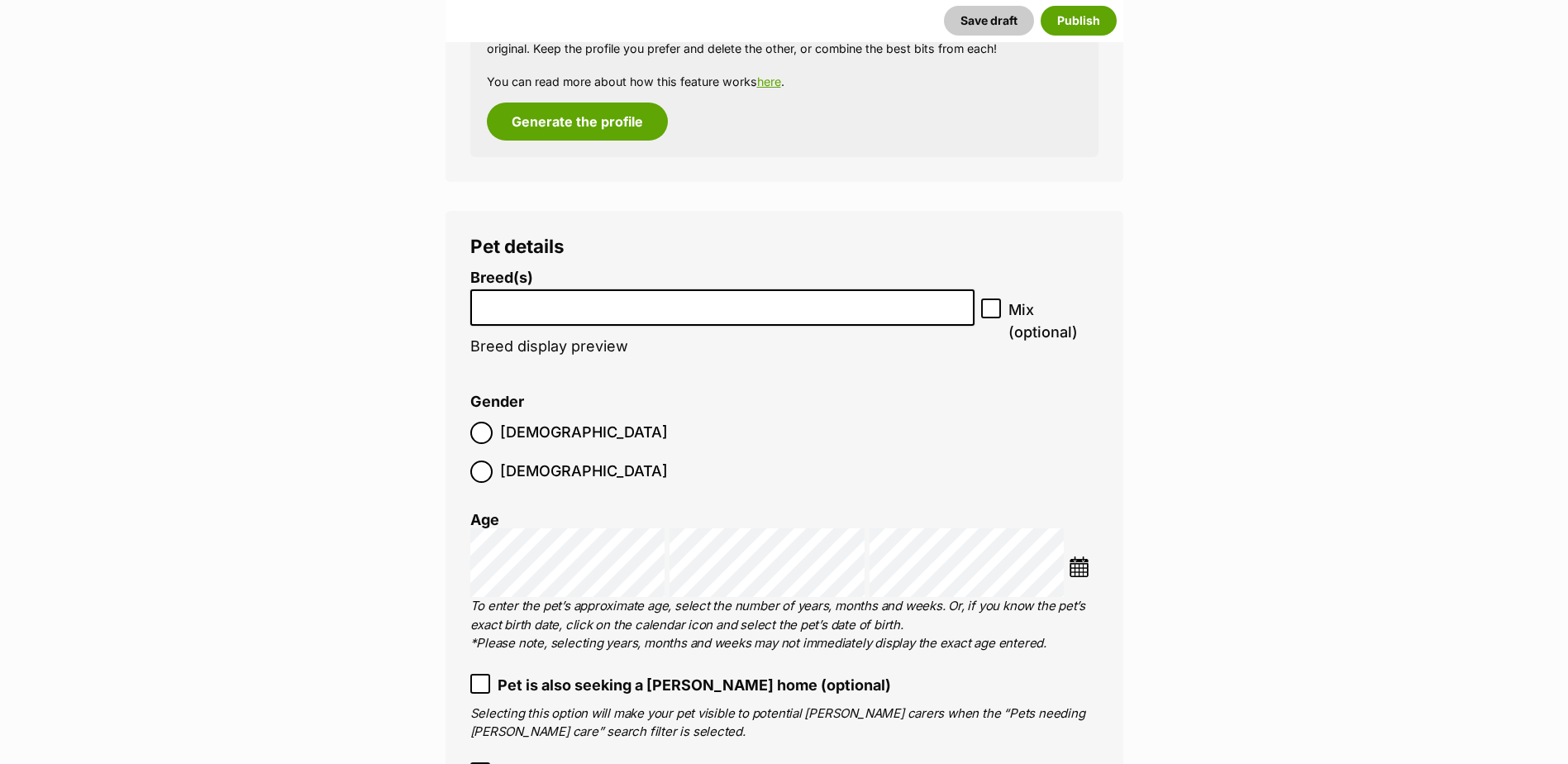
scroll to position [2004, 0]
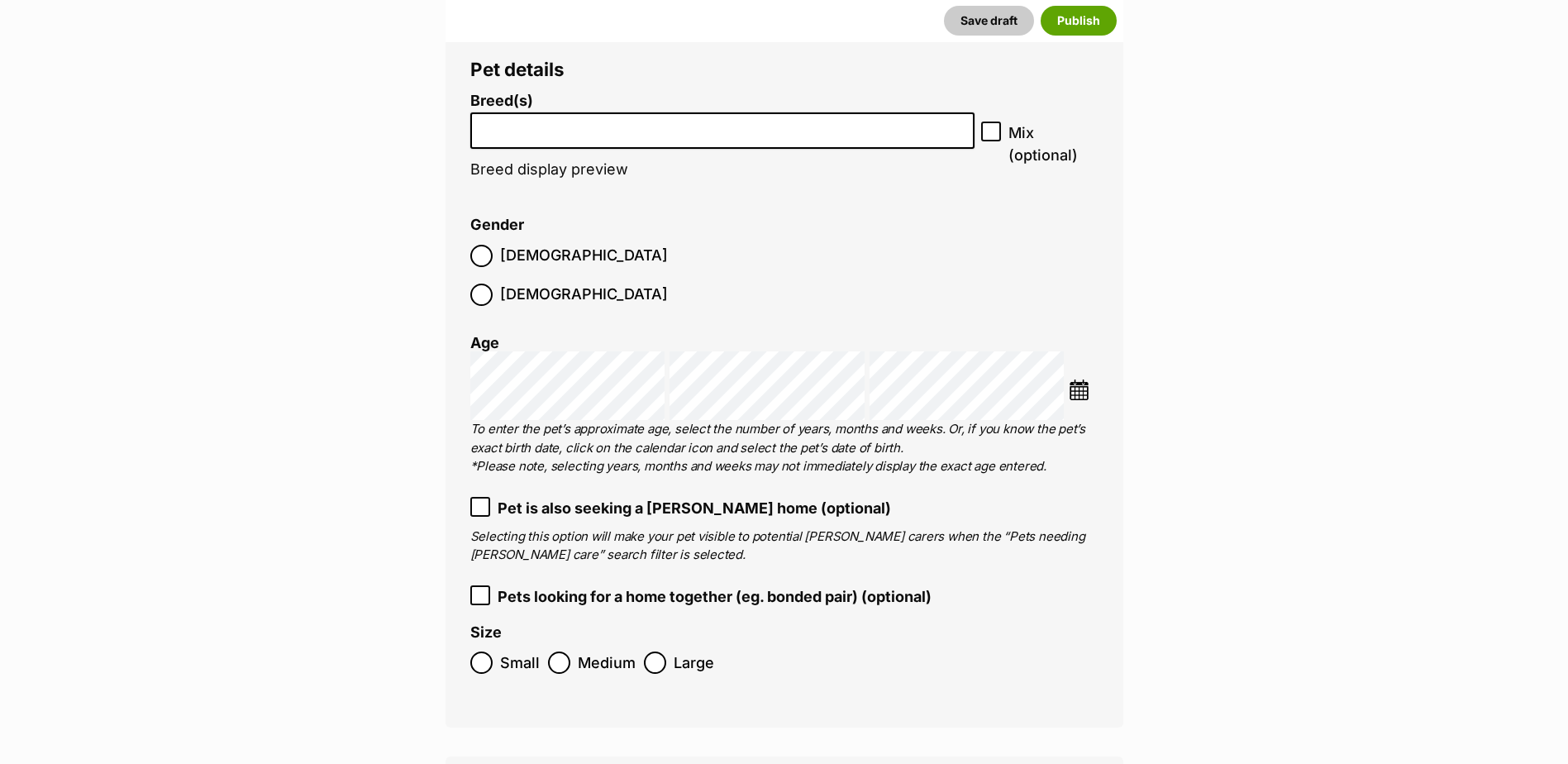
click at [797, 144] on li at bounding box center [723, 131] width 494 height 34
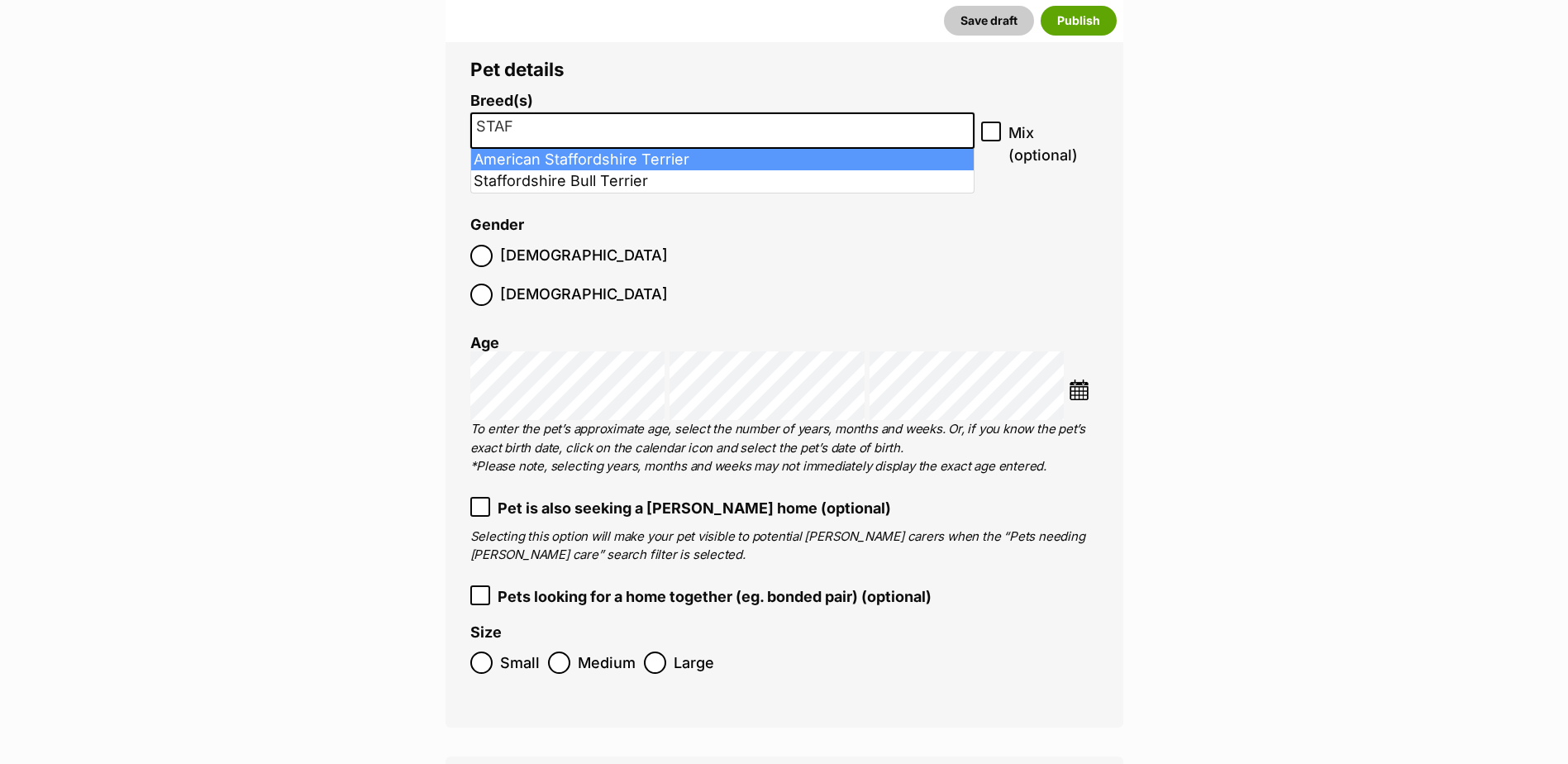
type input "STAF"
select select "9"
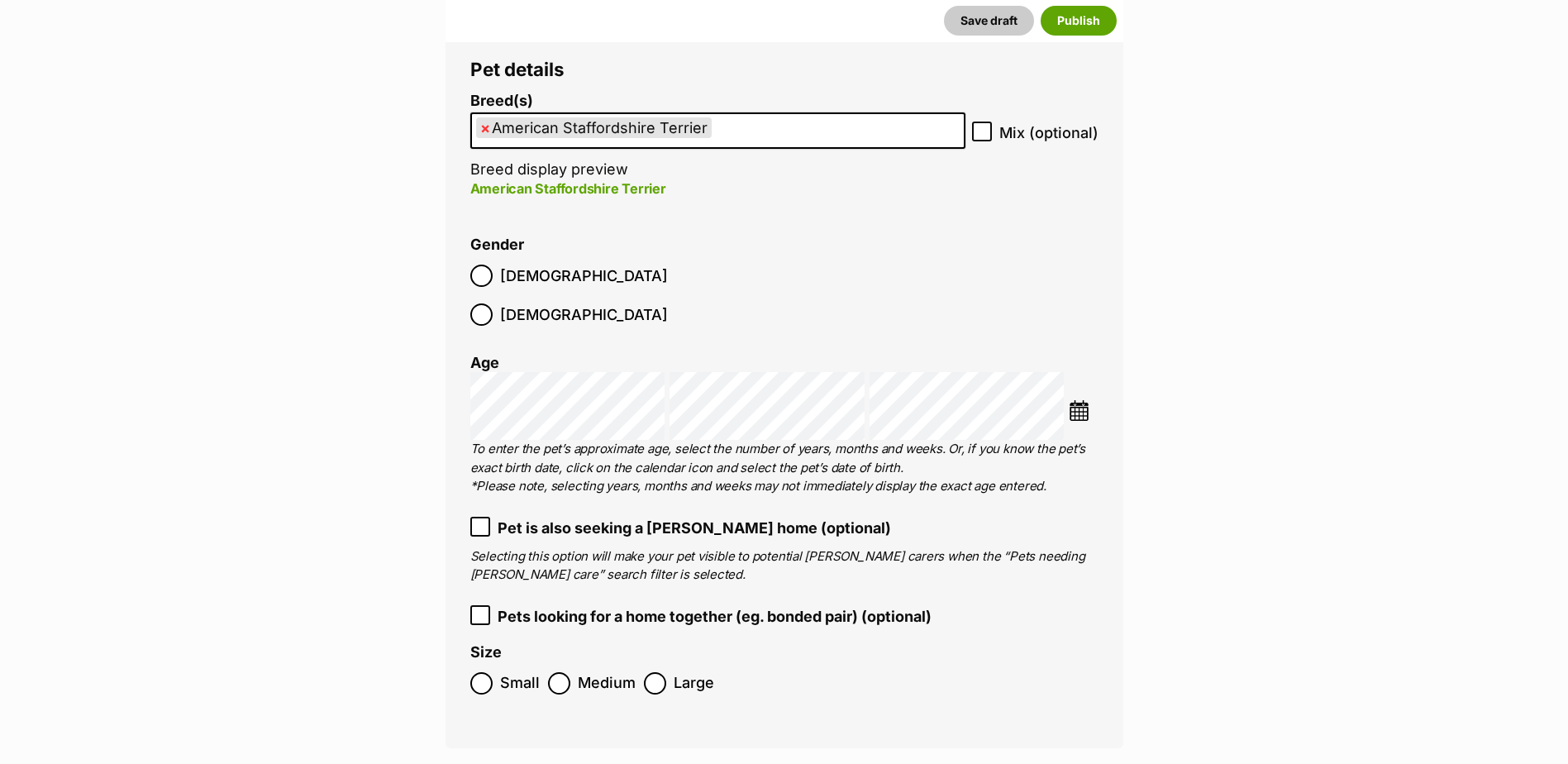
click at [1078, 400] on img at bounding box center [1079, 410] width 21 height 21
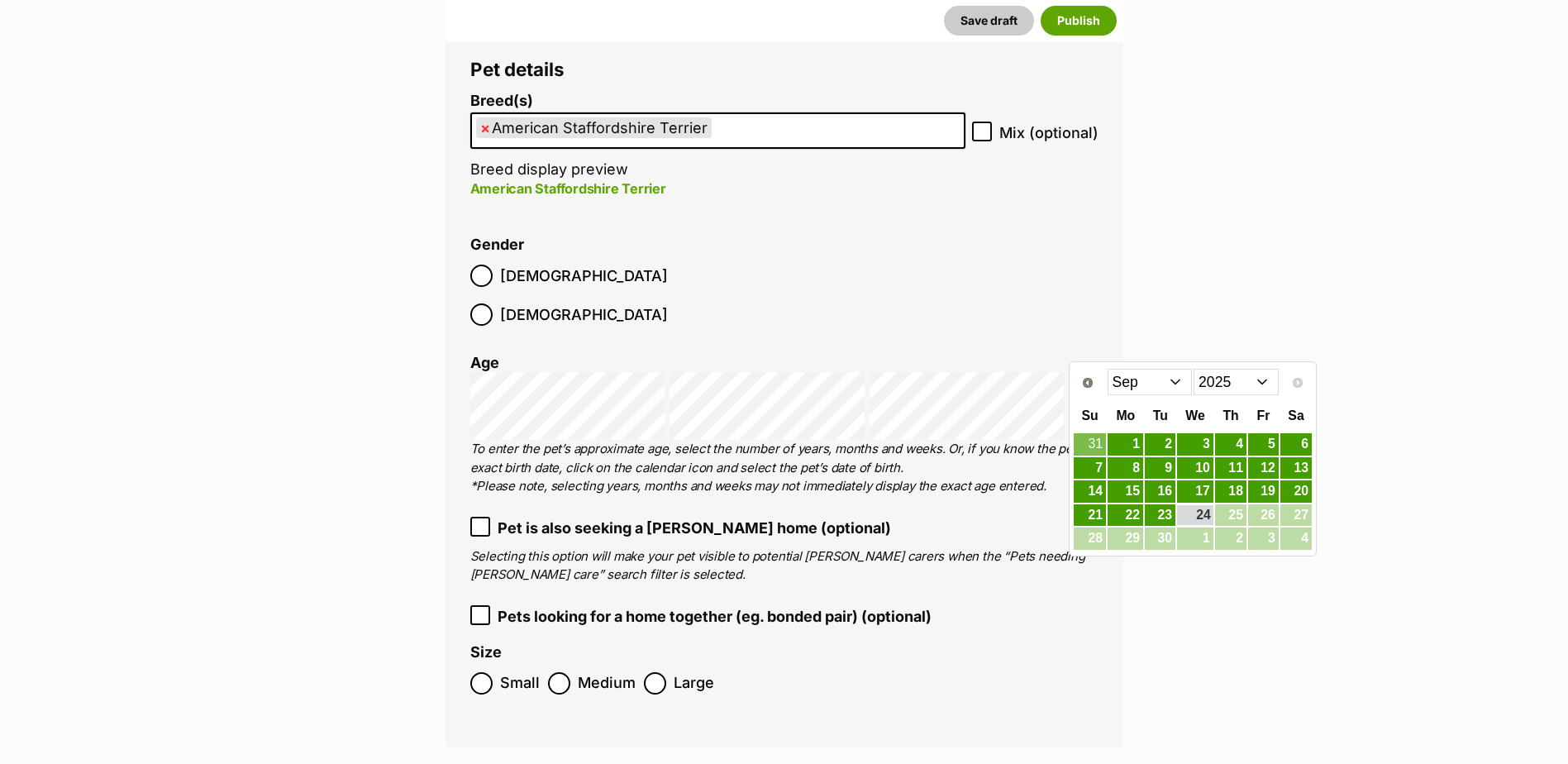
click at [1236, 382] on select "2015 2016 2017 2018 2019 2020 2021 2022 2023 2024 2025" at bounding box center [1236, 381] width 85 height 27
click at [1138, 384] on select "Jan Feb Mar Apr May Jun Jul Aug Sep Oct Nov Dec" at bounding box center [1149, 381] width 85 height 27
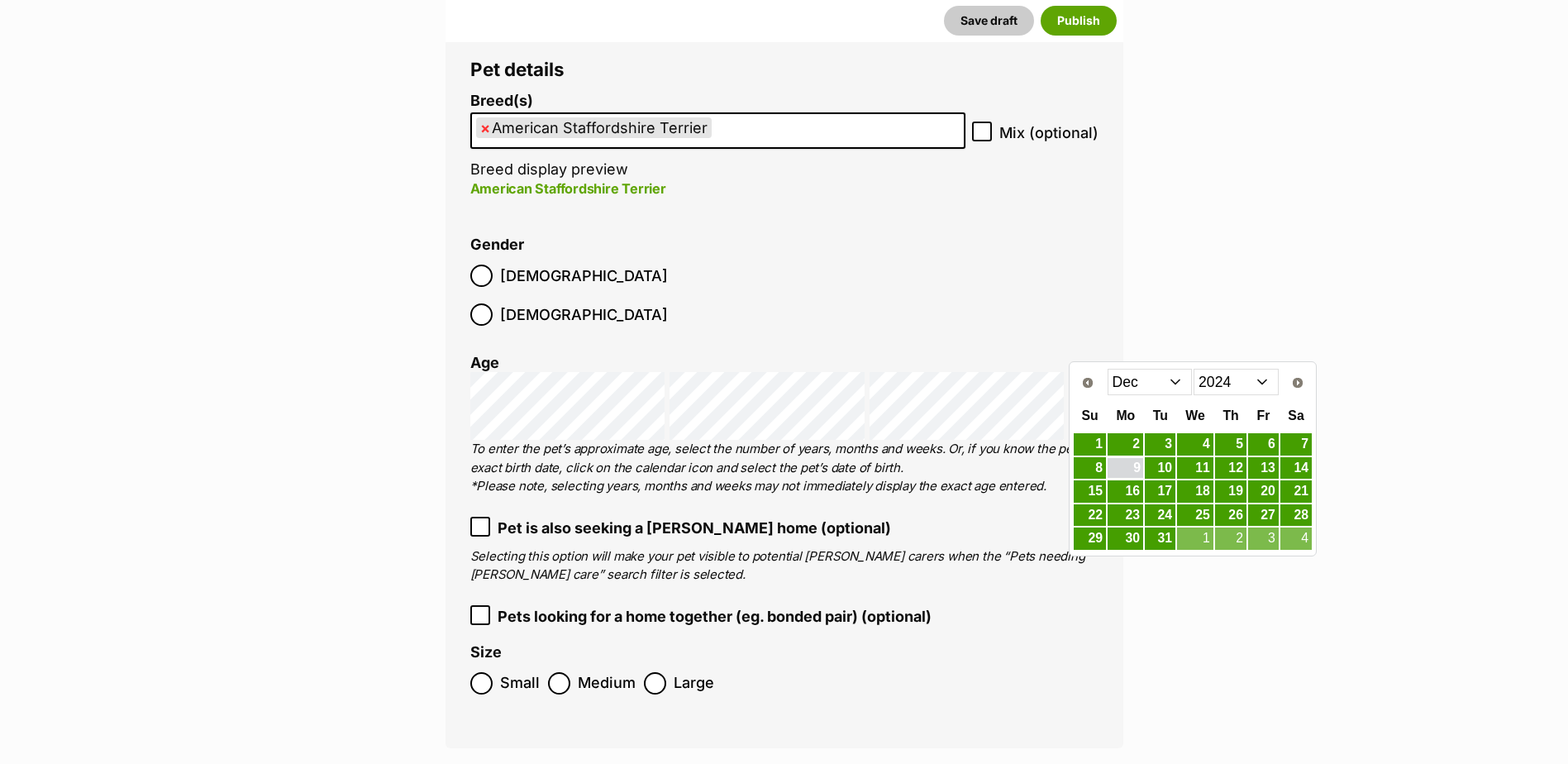
click at [1129, 470] on link "9" at bounding box center [1125, 468] width 36 height 21
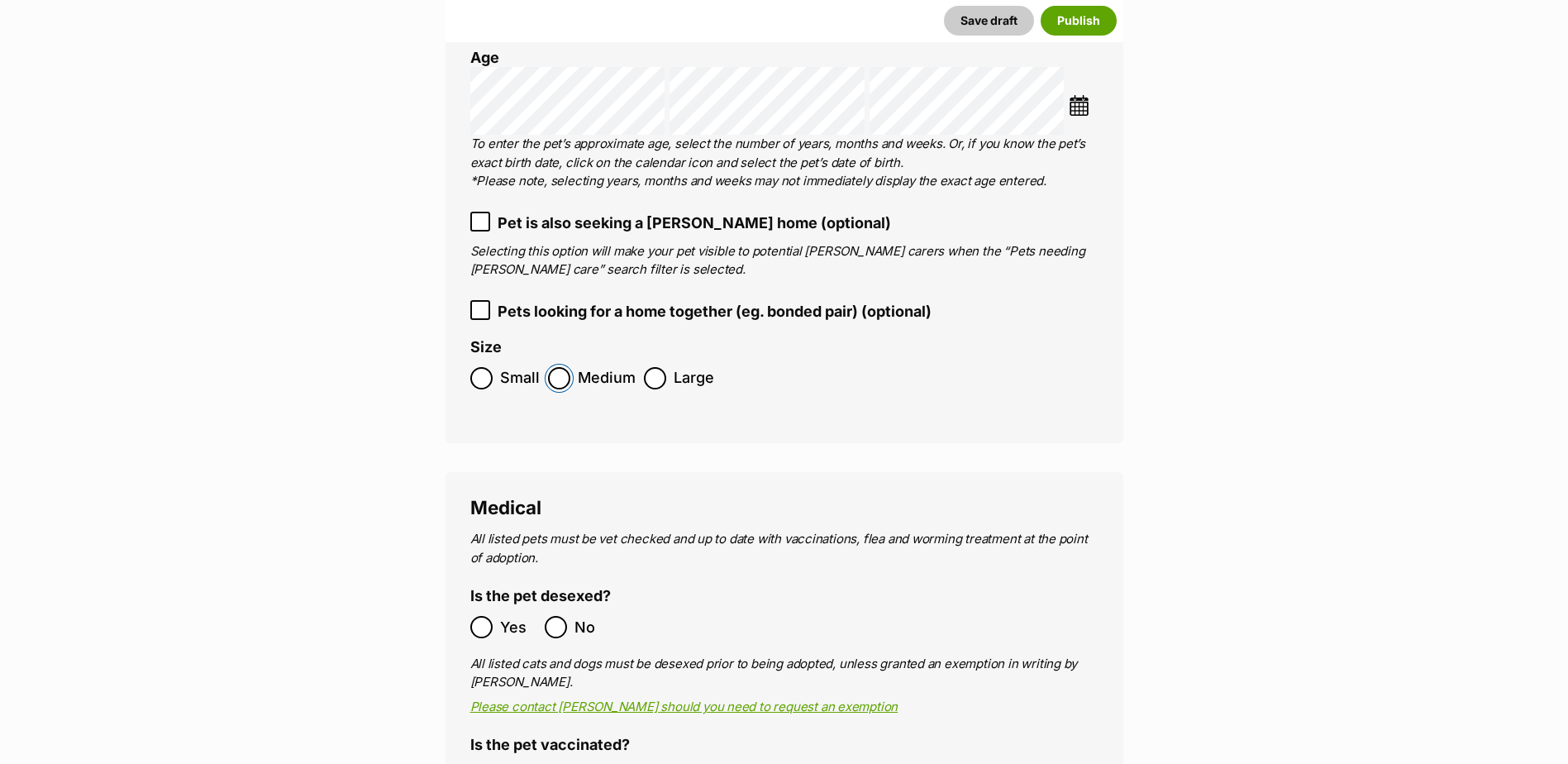
scroll to position [2418, 0]
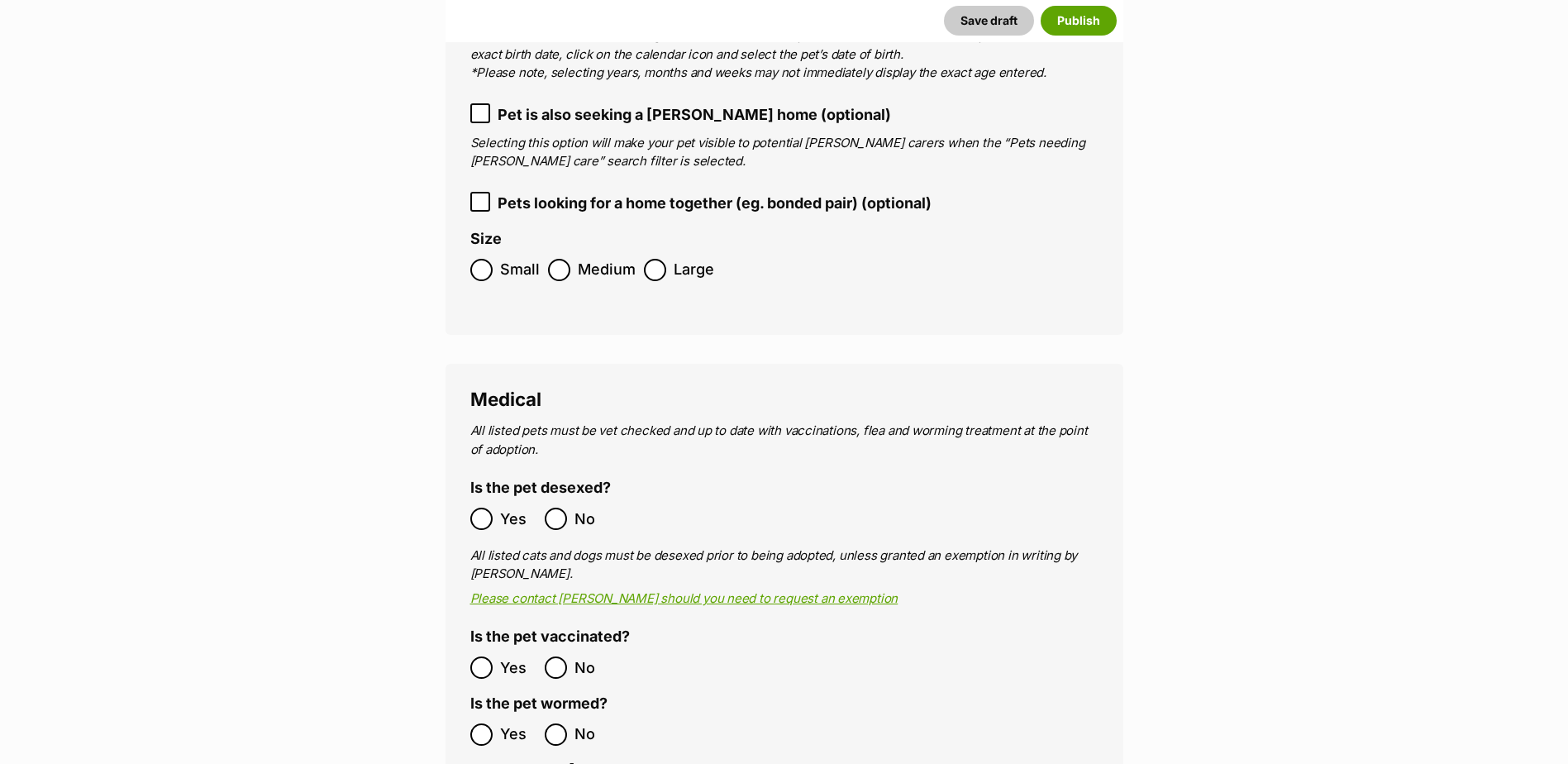
drag, startPoint x: 495, startPoint y: 624, endPoint x: 487, endPoint y: 664, distance: 40.8
click at [495, 656] on label "Yes" at bounding box center [503, 667] width 66 height 22
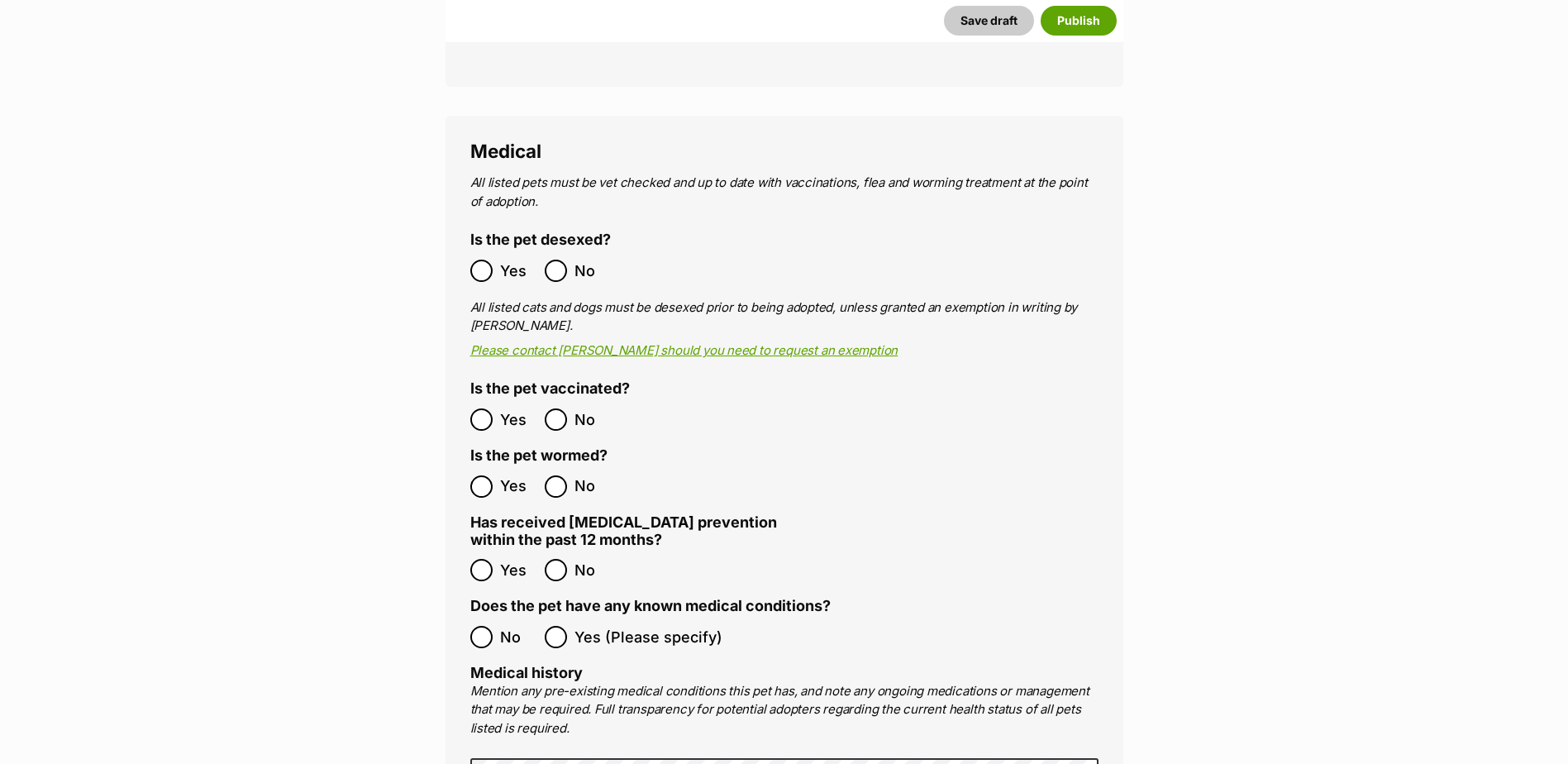
click at [500, 559] on span "Yes" at bounding box center [518, 570] width 37 height 22
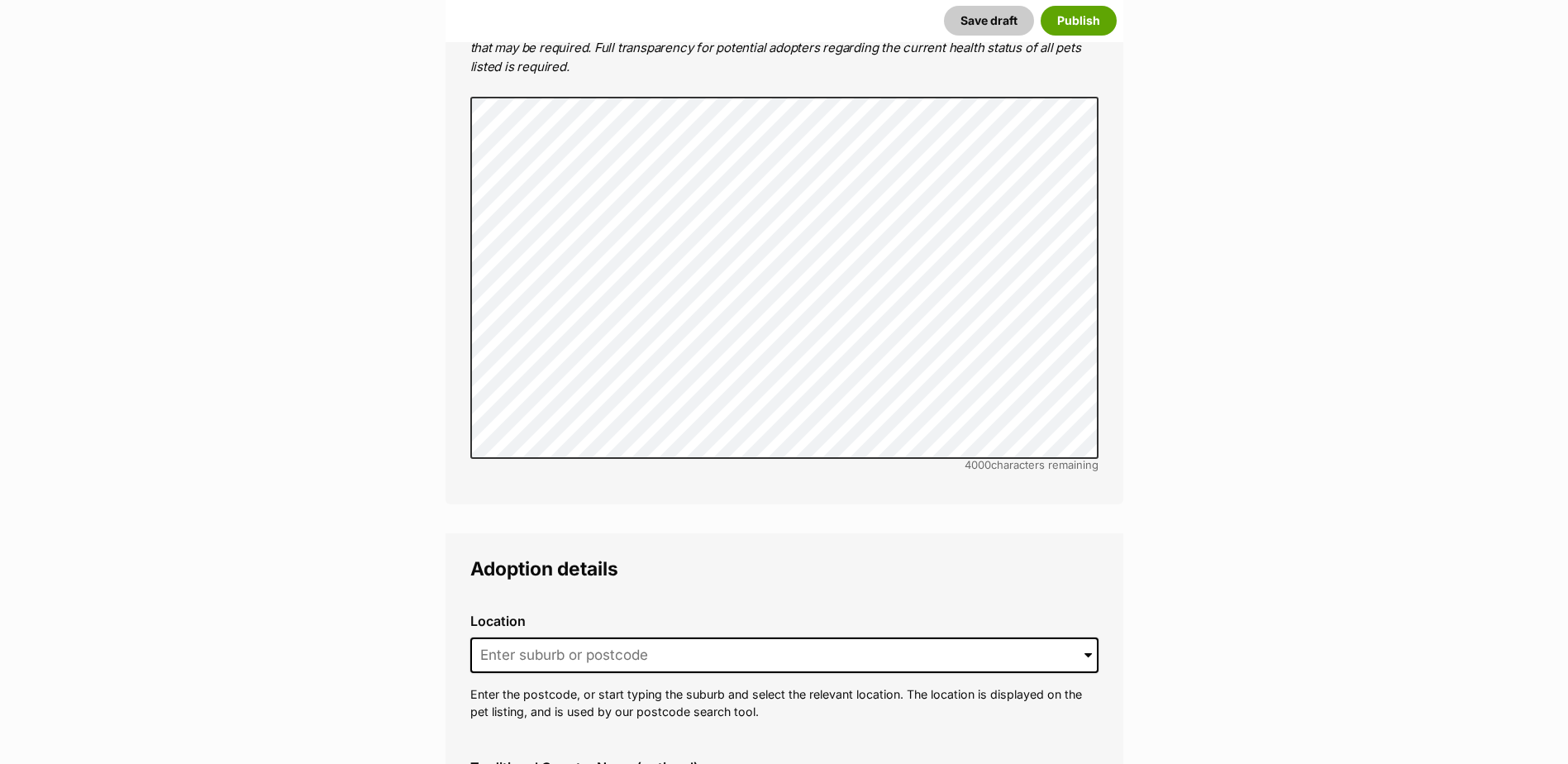
scroll to position [3658, 0]
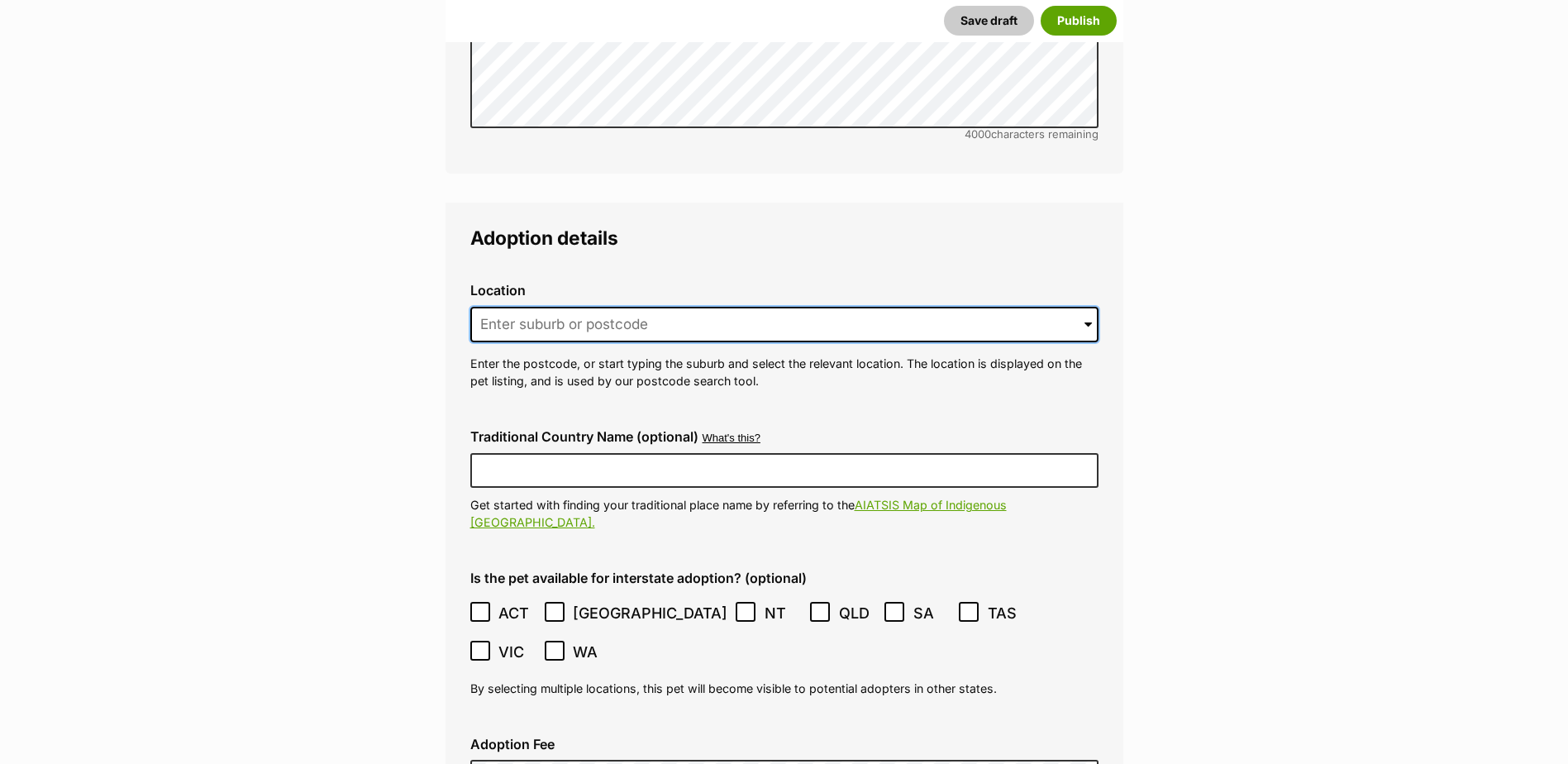
click at [522, 307] on input at bounding box center [784, 325] width 628 height 37
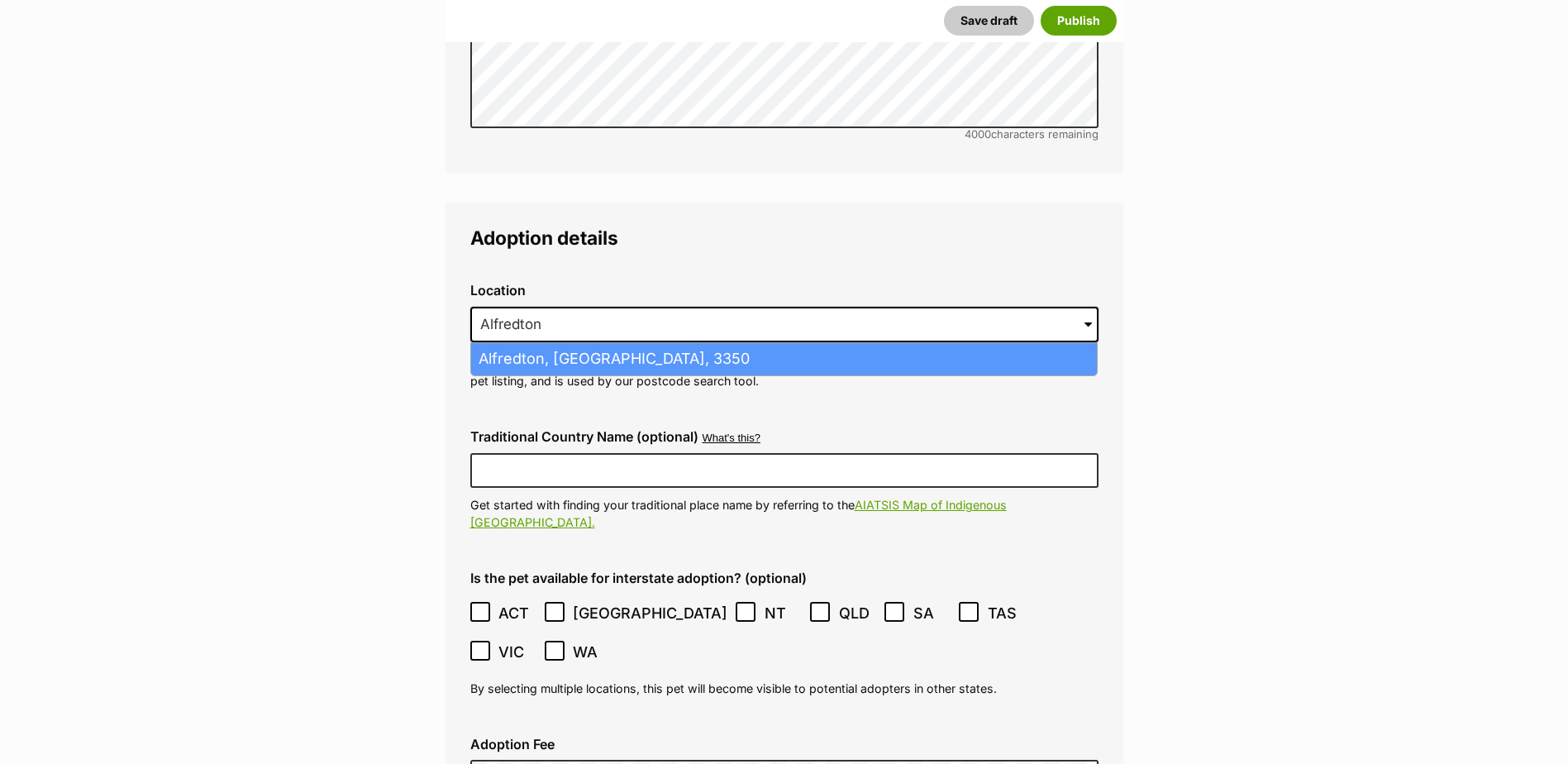
click at [579, 343] on li "Alfredton, Victoria, 3350" at bounding box center [783, 358] width 626 height 32
type input "Alfredton, Victoria, 3350"
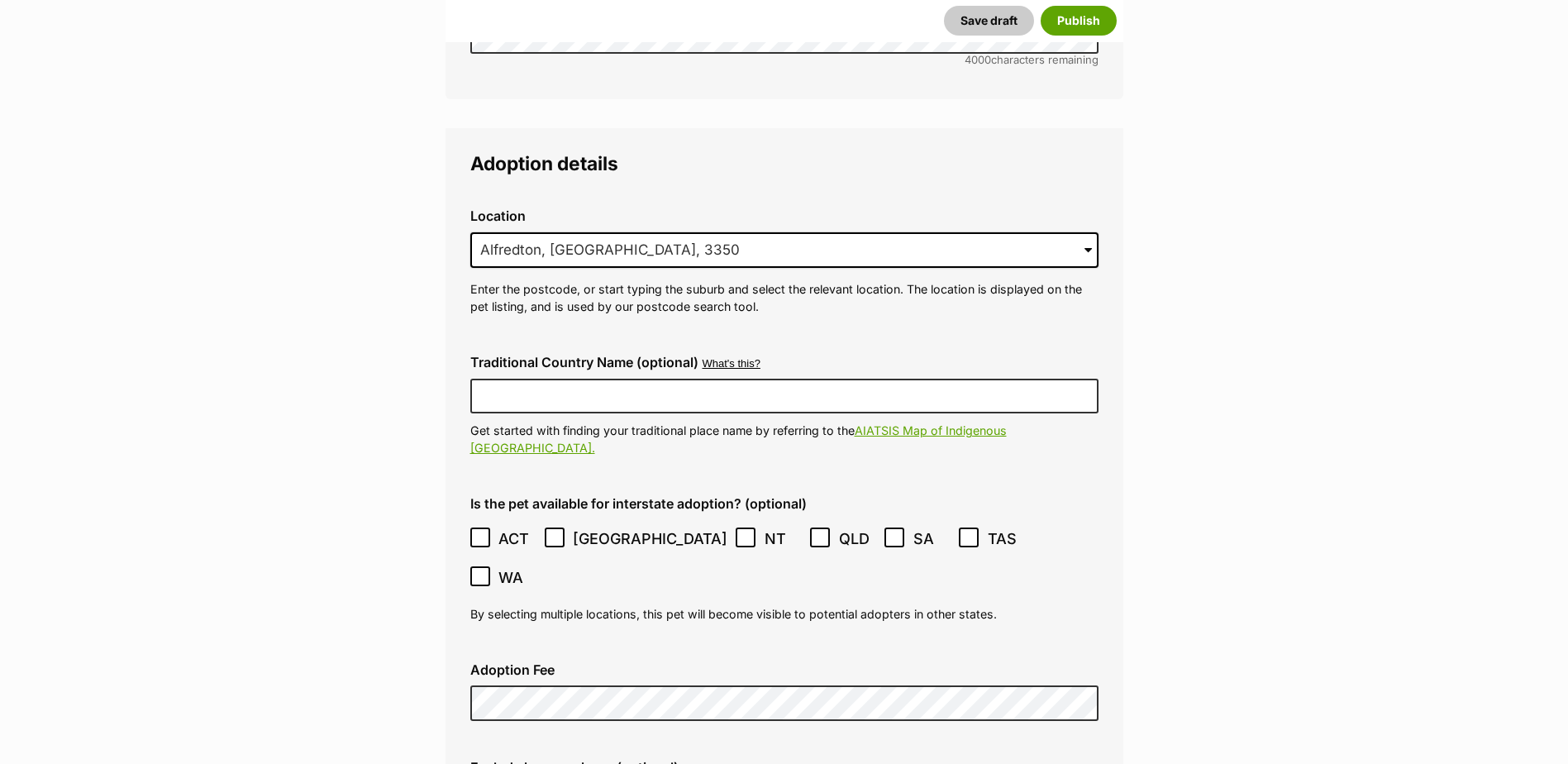
scroll to position [3823, 0]
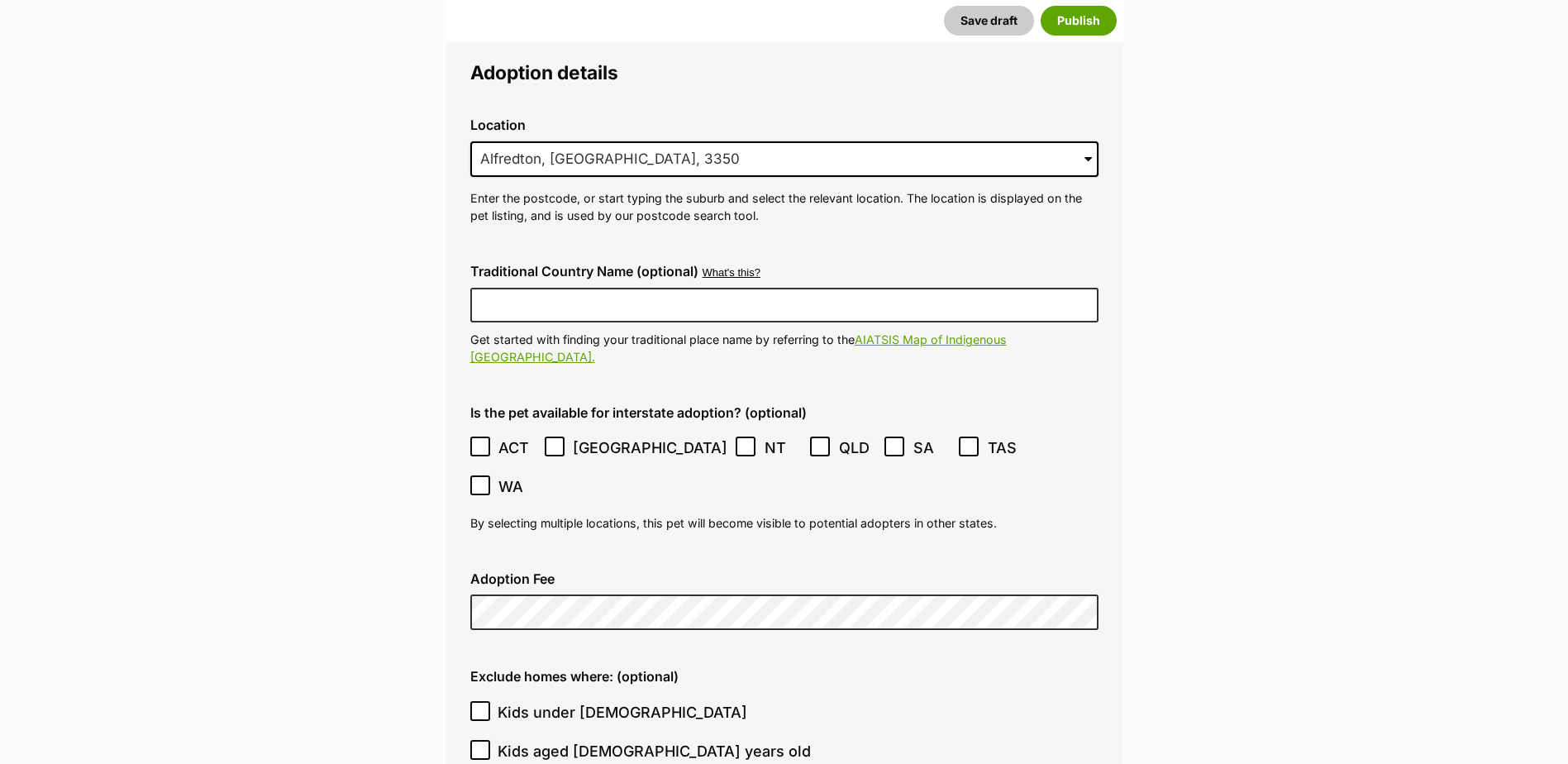
click at [679, 701] on label "Kids under 5 years old" at bounding box center [779, 712] width 620 height 22
click at [490, 701] on input "Kids under 5 years old" at bounding box center [480, 711] width 20 height 20
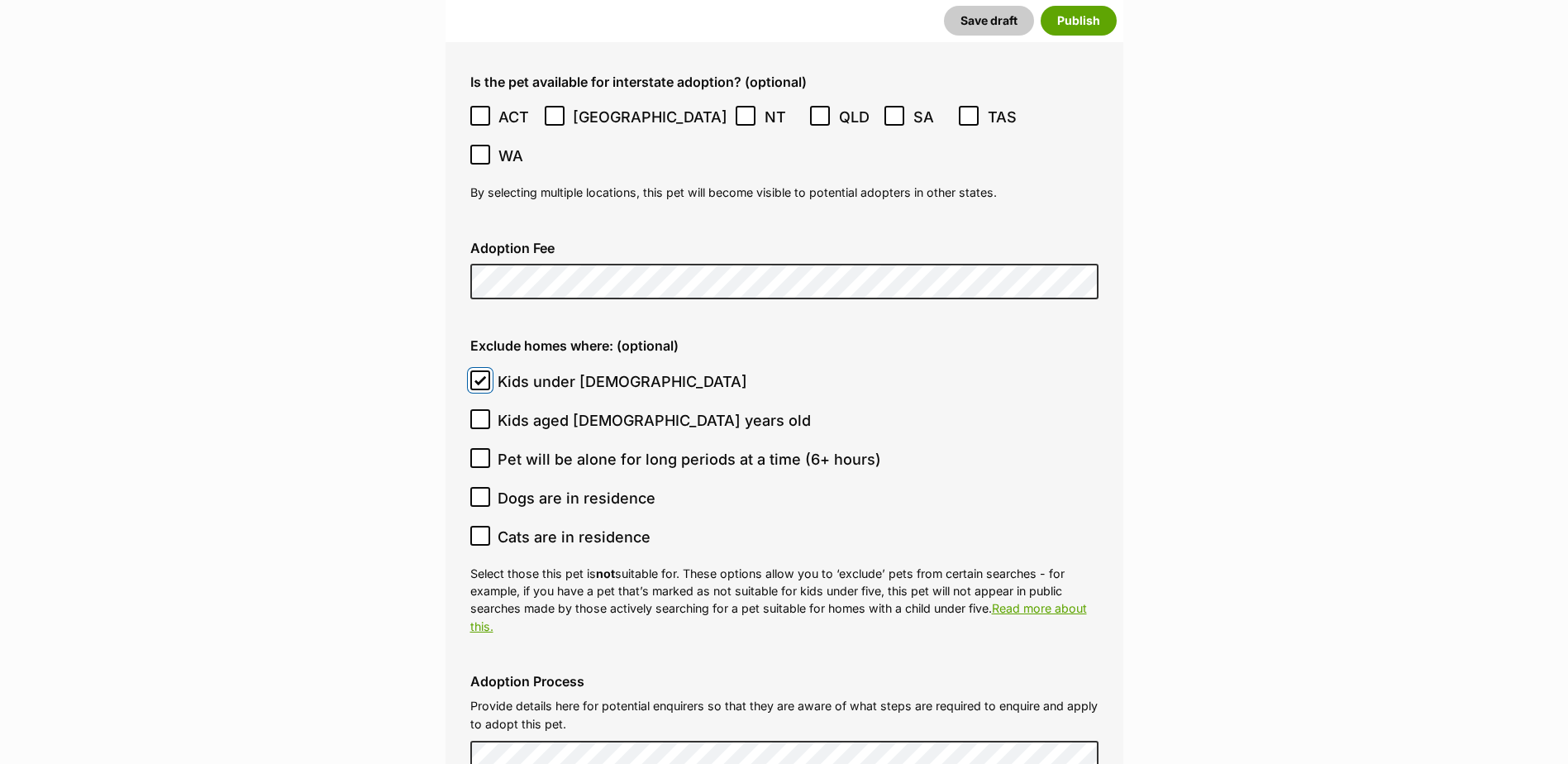
click at [487, 370] on input "Kids under 5 years old" at bounding box center [480, 380] width 20 height 20
checkbox input "false"
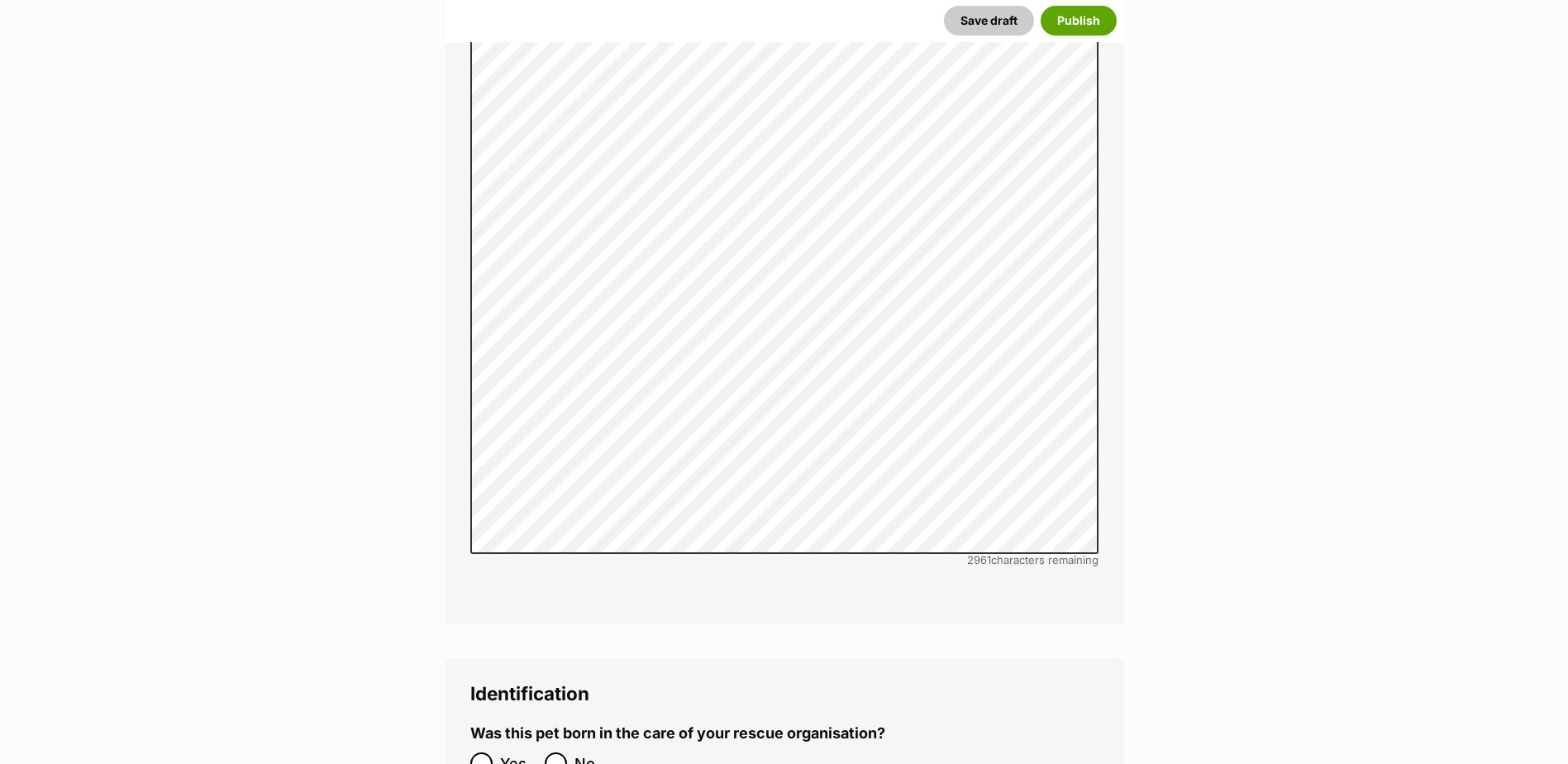
scroll to position [5063, 0]
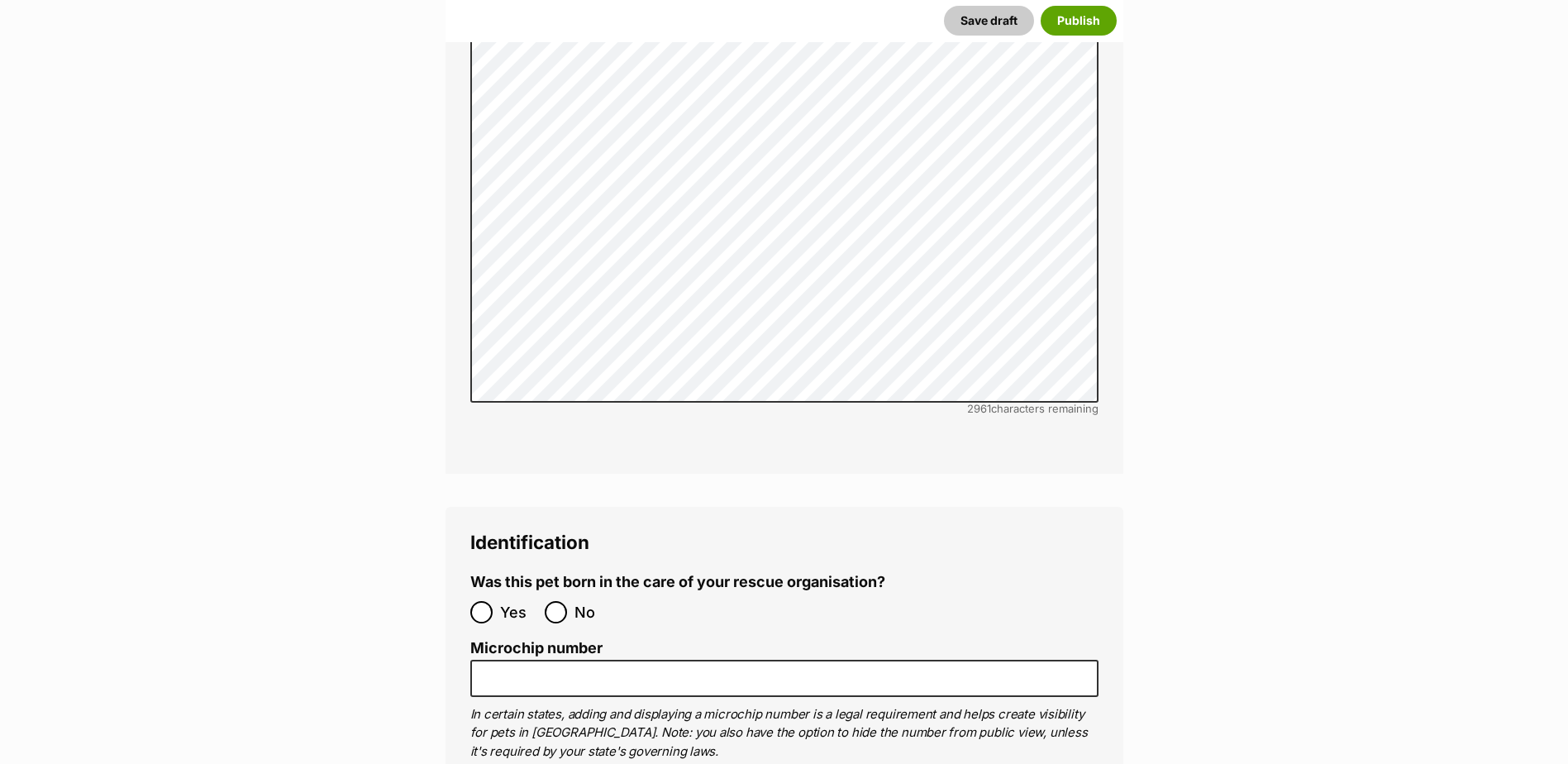
click at [567, 601] on label "No" at bounding box center [578, 612] width 66 height 22
click at [567, 601] on input "No" at bounding box center [556, 612] width 22 height 22
radio input "true"
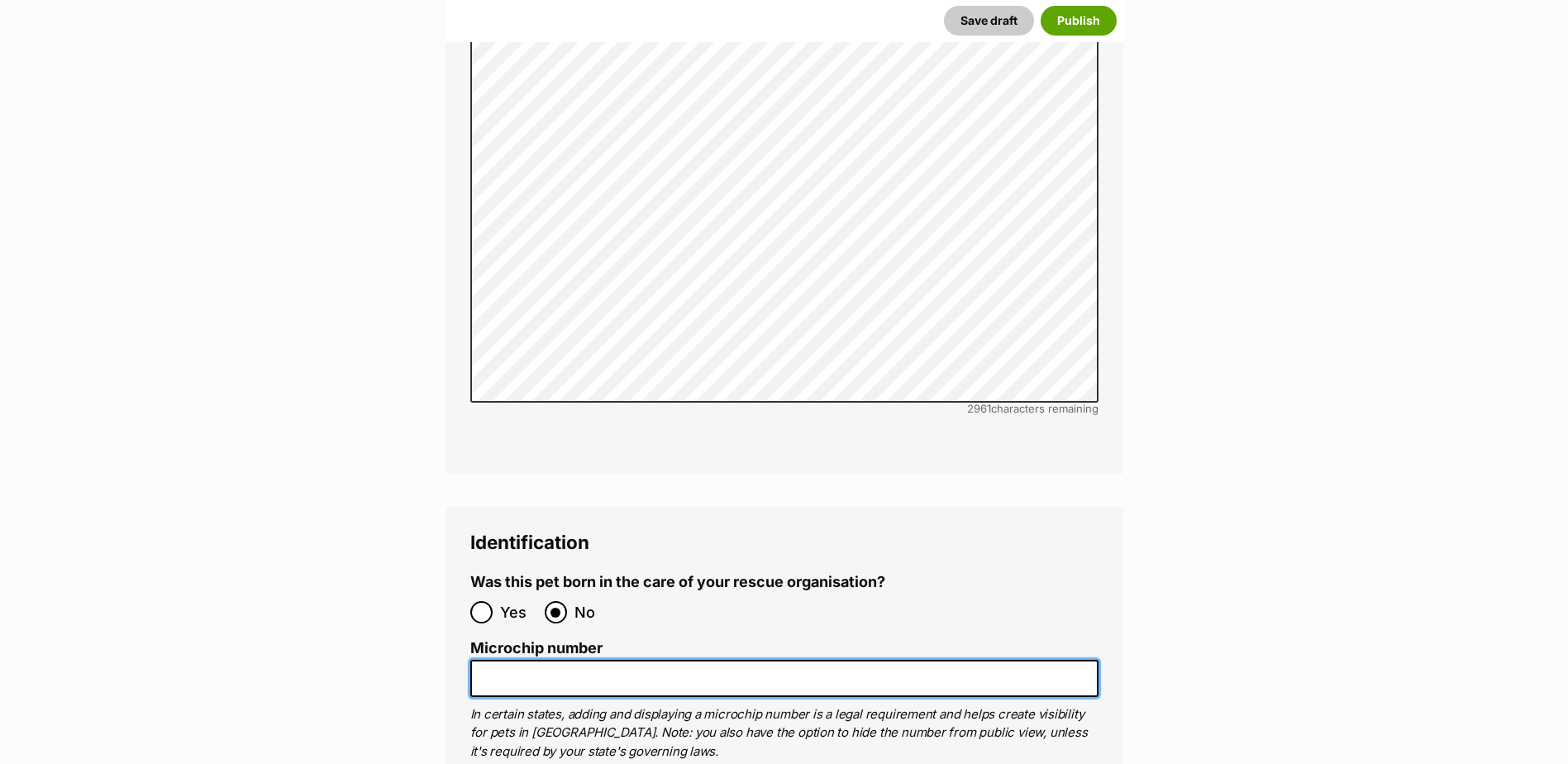
click at [780, 660] on input "Microchip number" at bounding box center [784, 678] width 628 height 38
paste input "956000018443670"
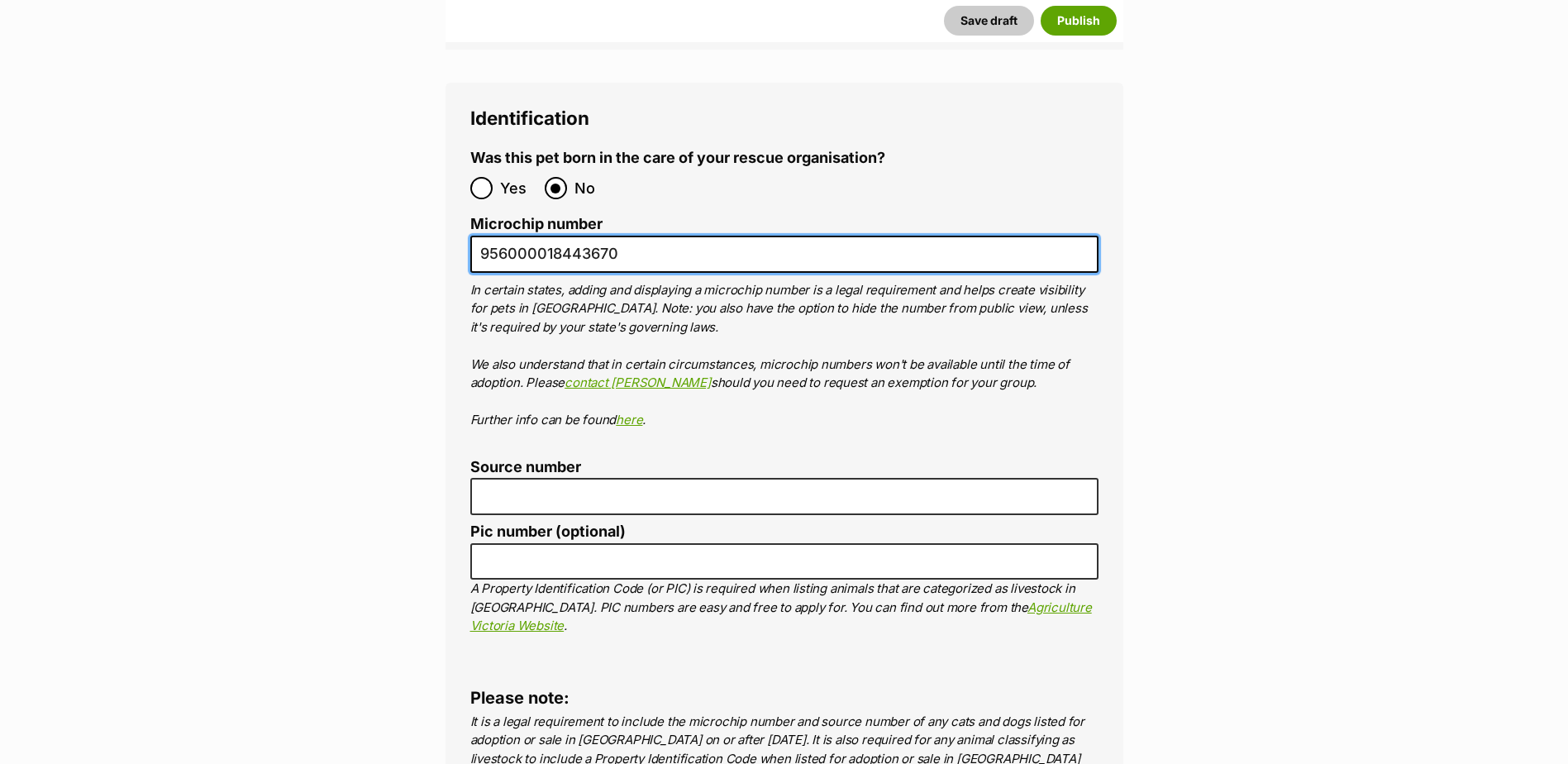
scroll to position [5641, 0]
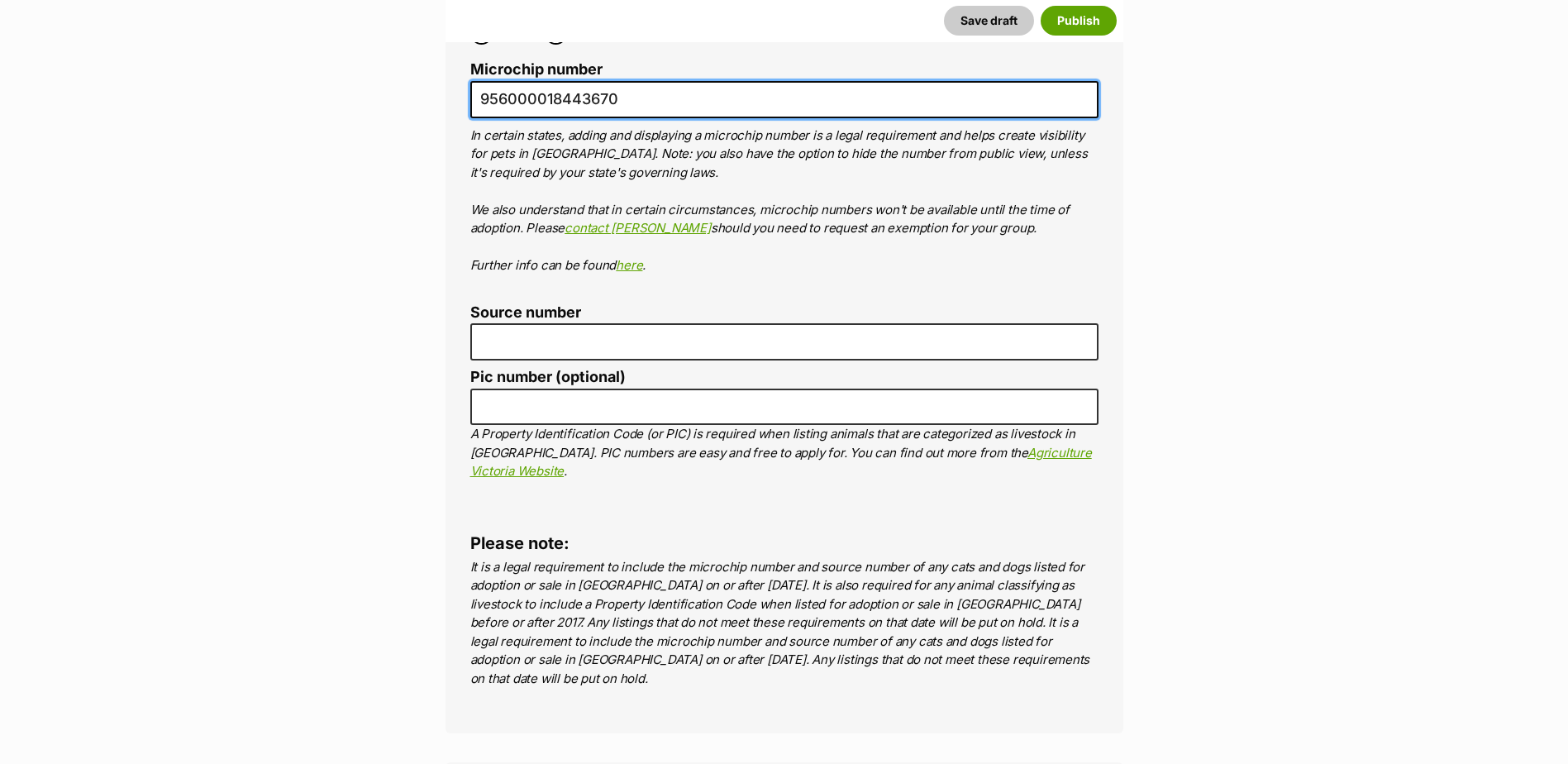
type input "956000018443670"
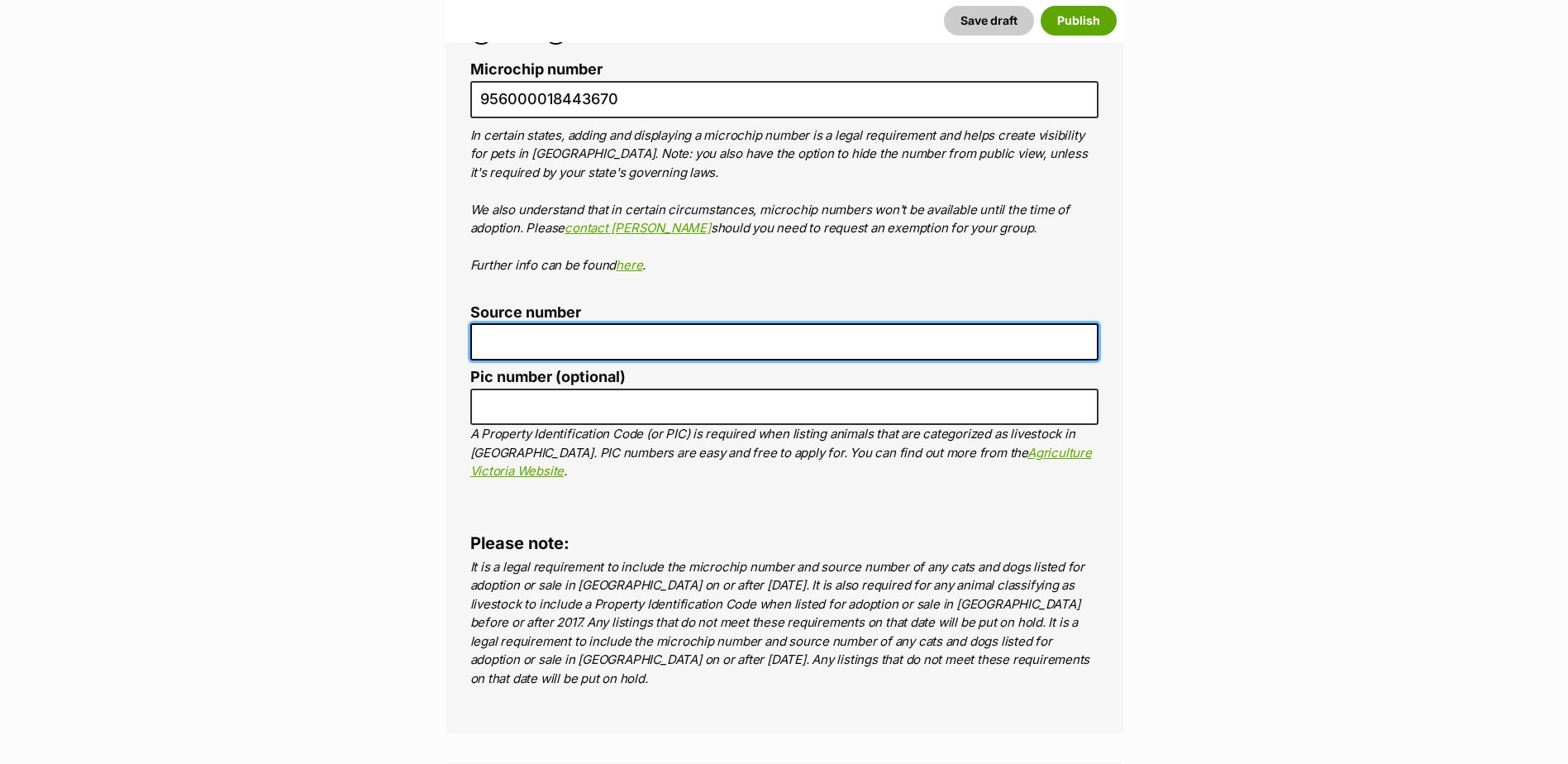
click at [509, 323] on input "Source number" at bounding box center [784, 342] width 628 height 38
type input "BR101300"
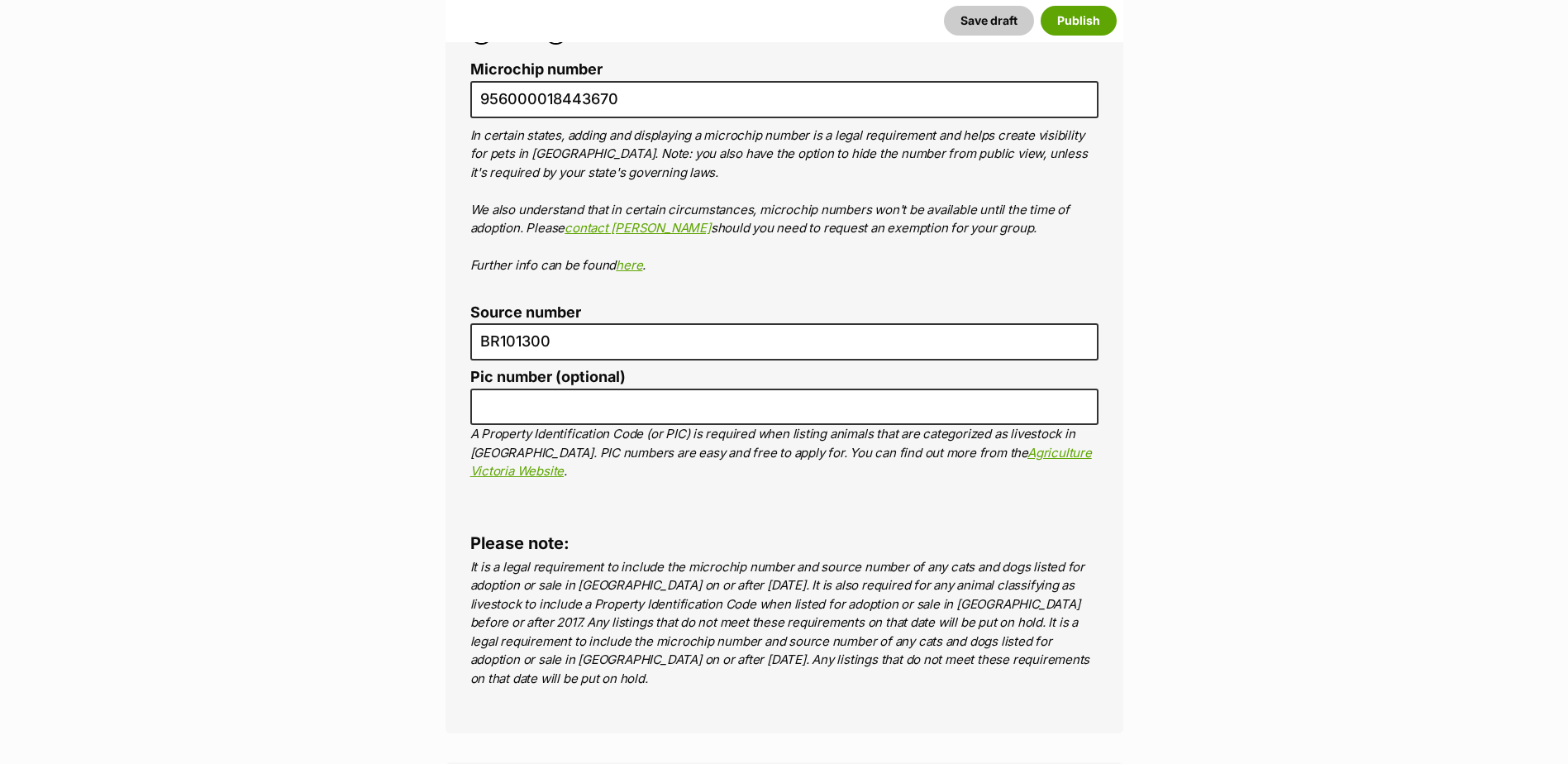
click at [1083, 578] on div "Identification Was this pet born in the care of your rescue organisation? Yes N…" at bounding box center [784, 330] width 678 height 805
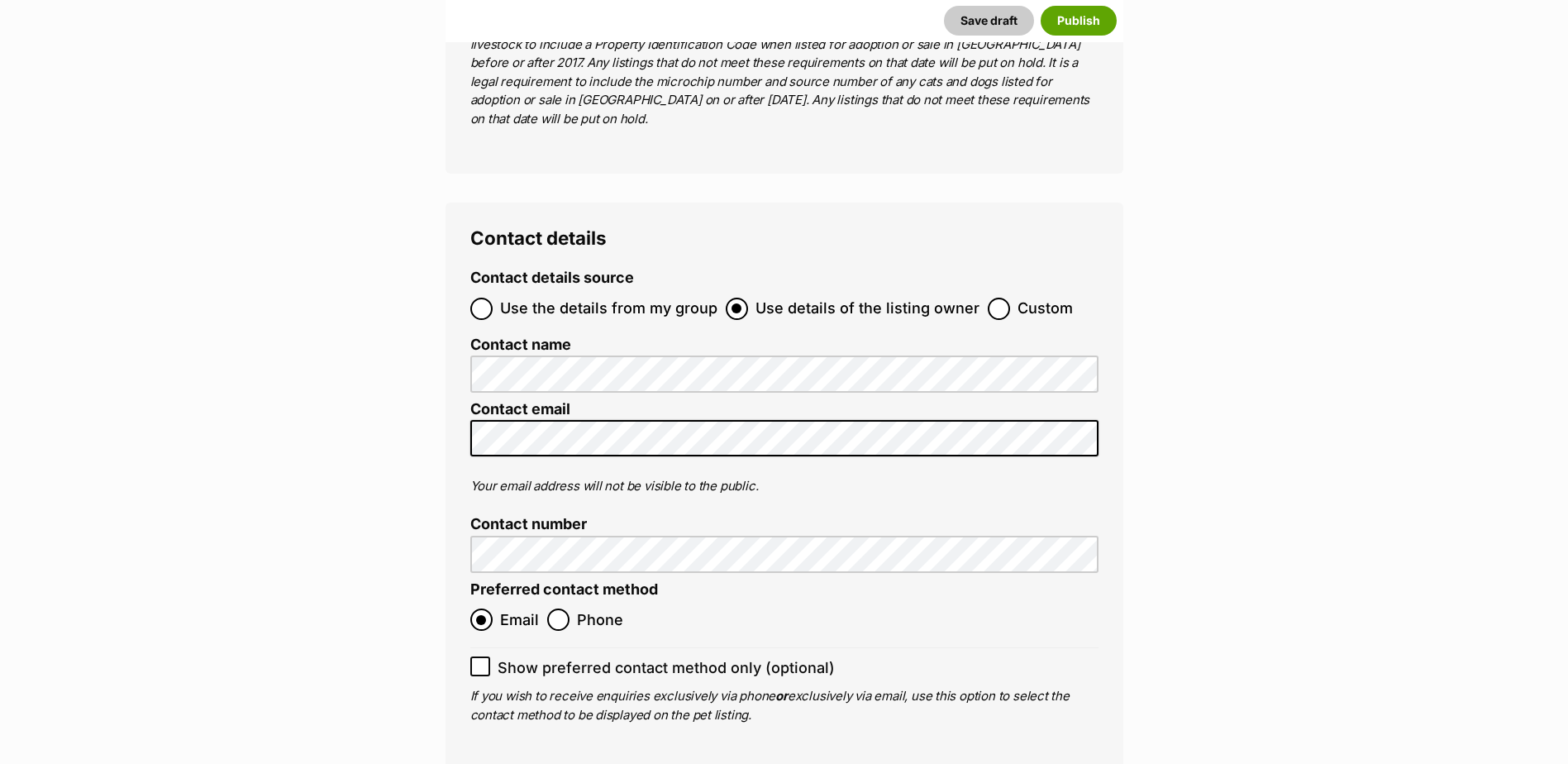
scroll to position [6303, 0]
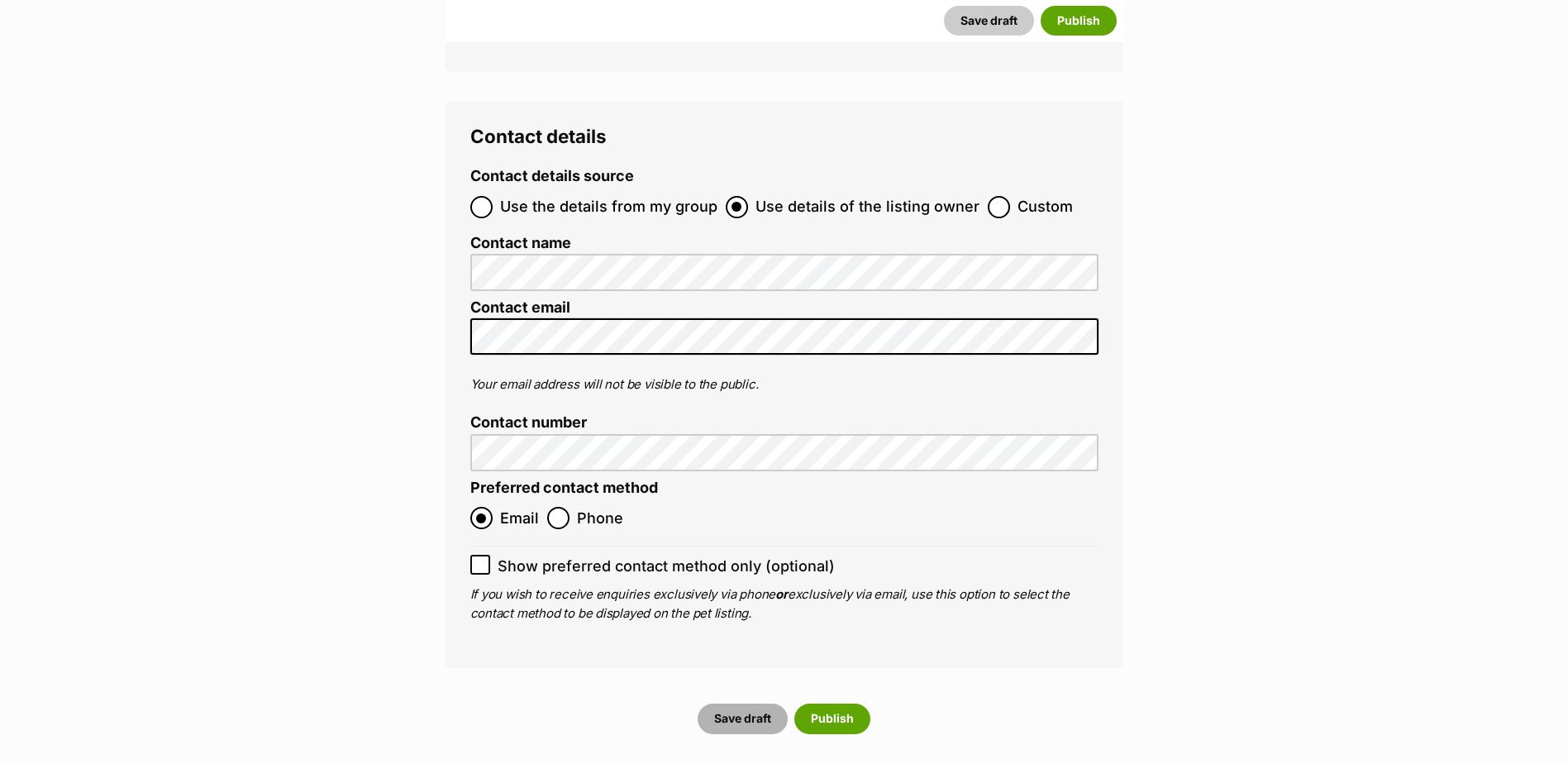
click at [743, 704] on button "Save draft" at bounding box center [743, 718] width 90 height 29
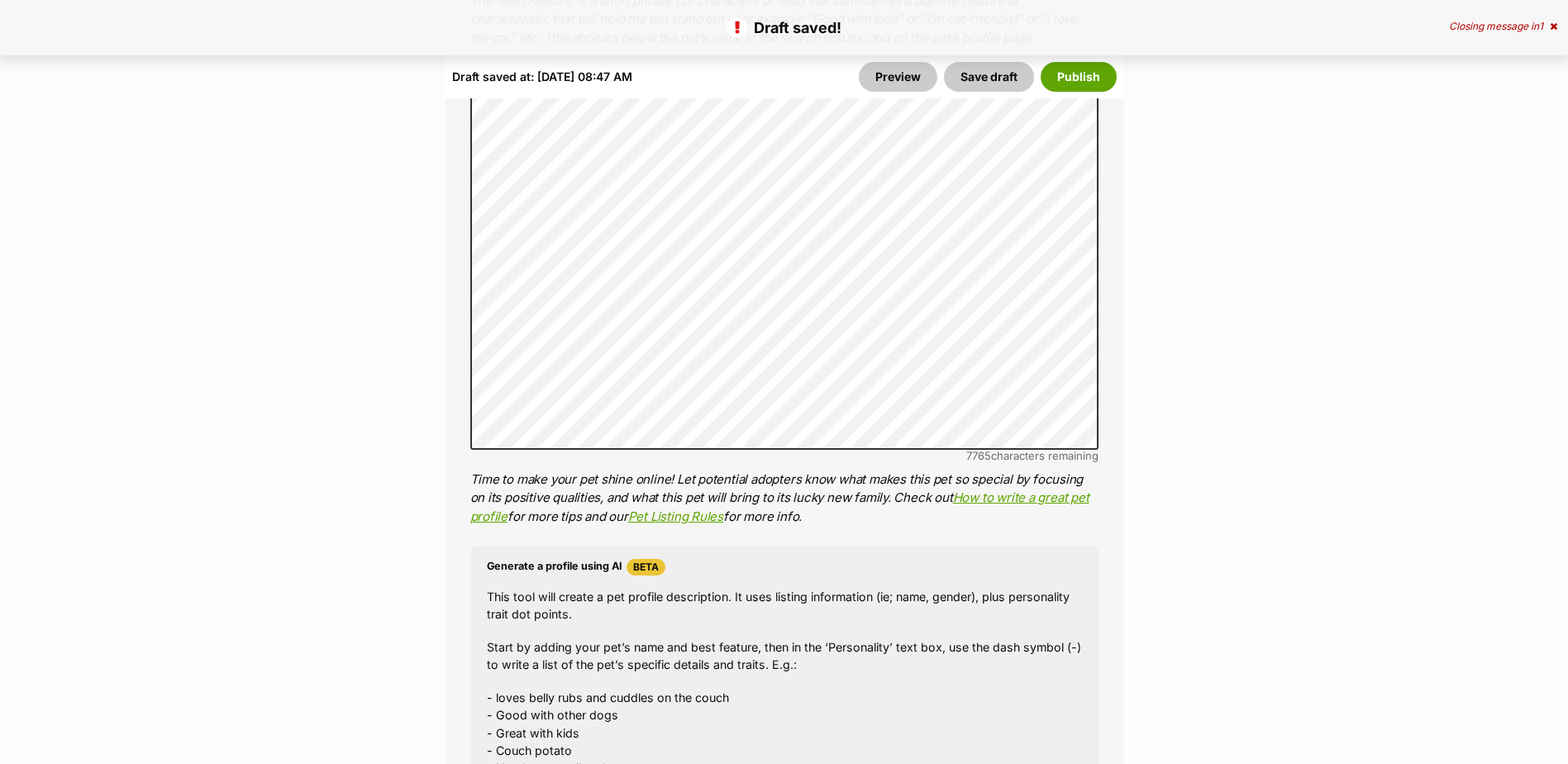
scroll to position [1570, 0]
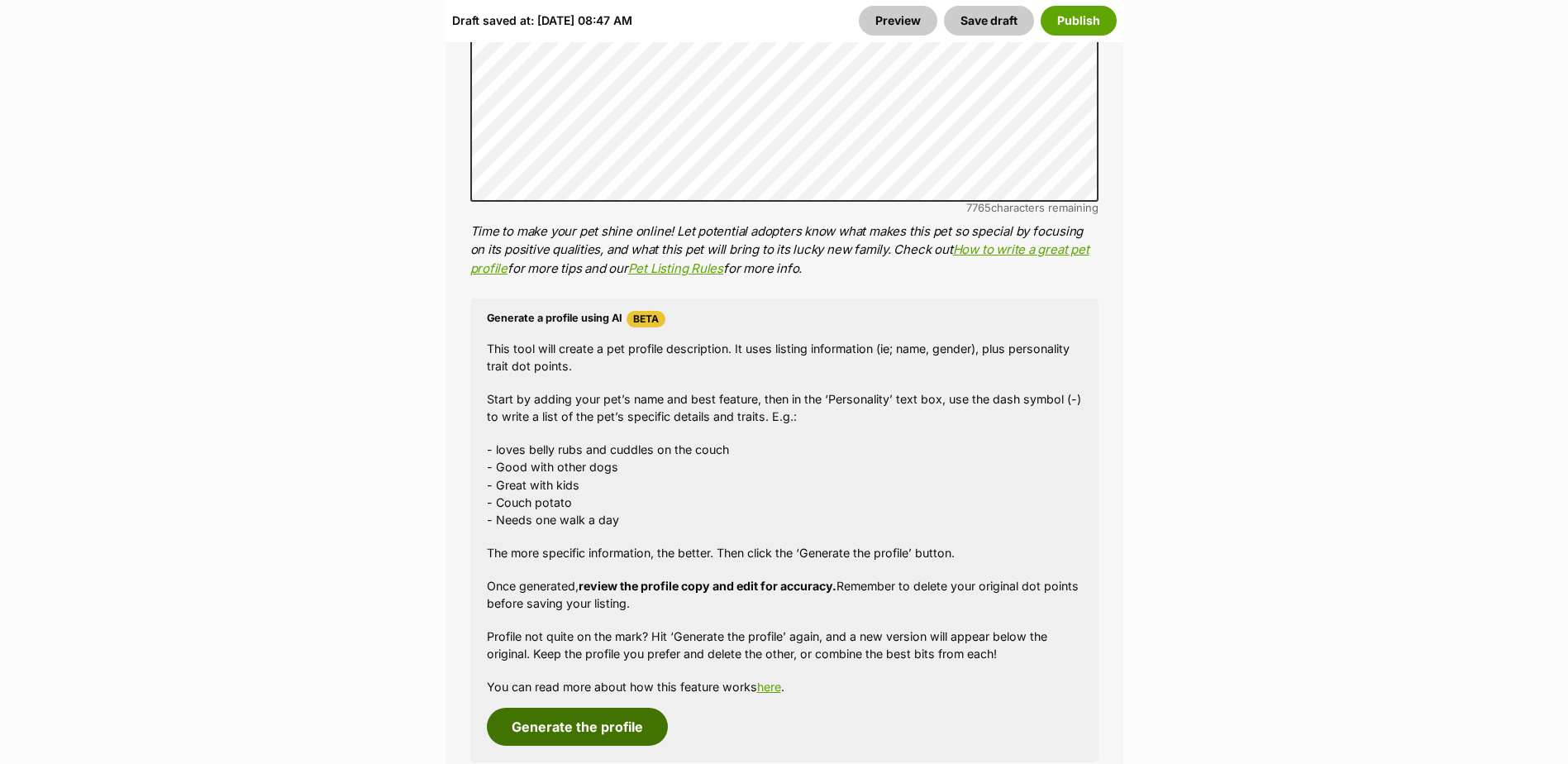
drag, startPoint x: 607, startPoint y: 721, endPoint x: 605, endPoint y: 707, distance: 14.1
click at [607, 721] on button "Generate the profile" at bounding box center [577, 726] width 181 height 38
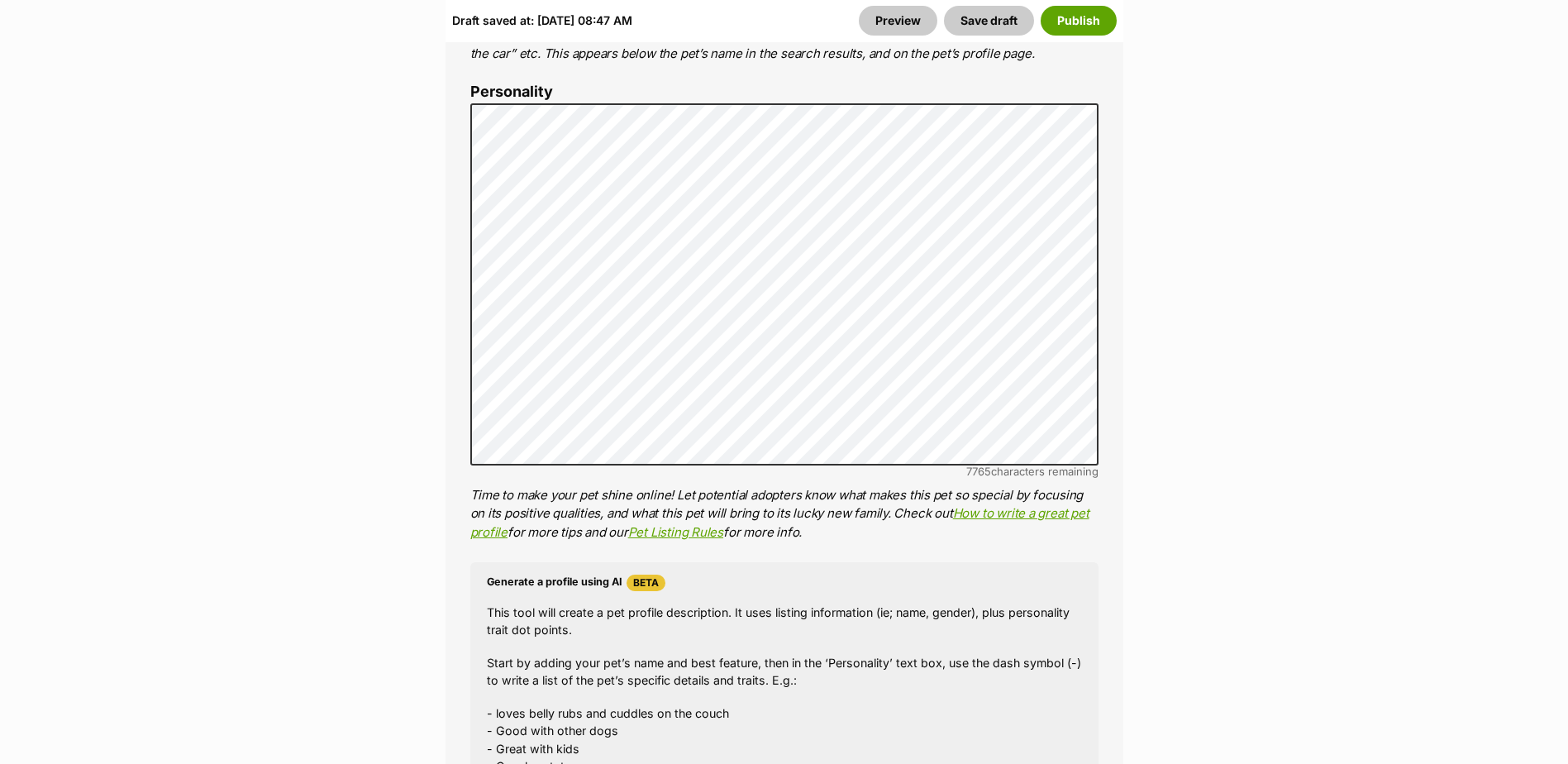
scroll to position [1323, 0]
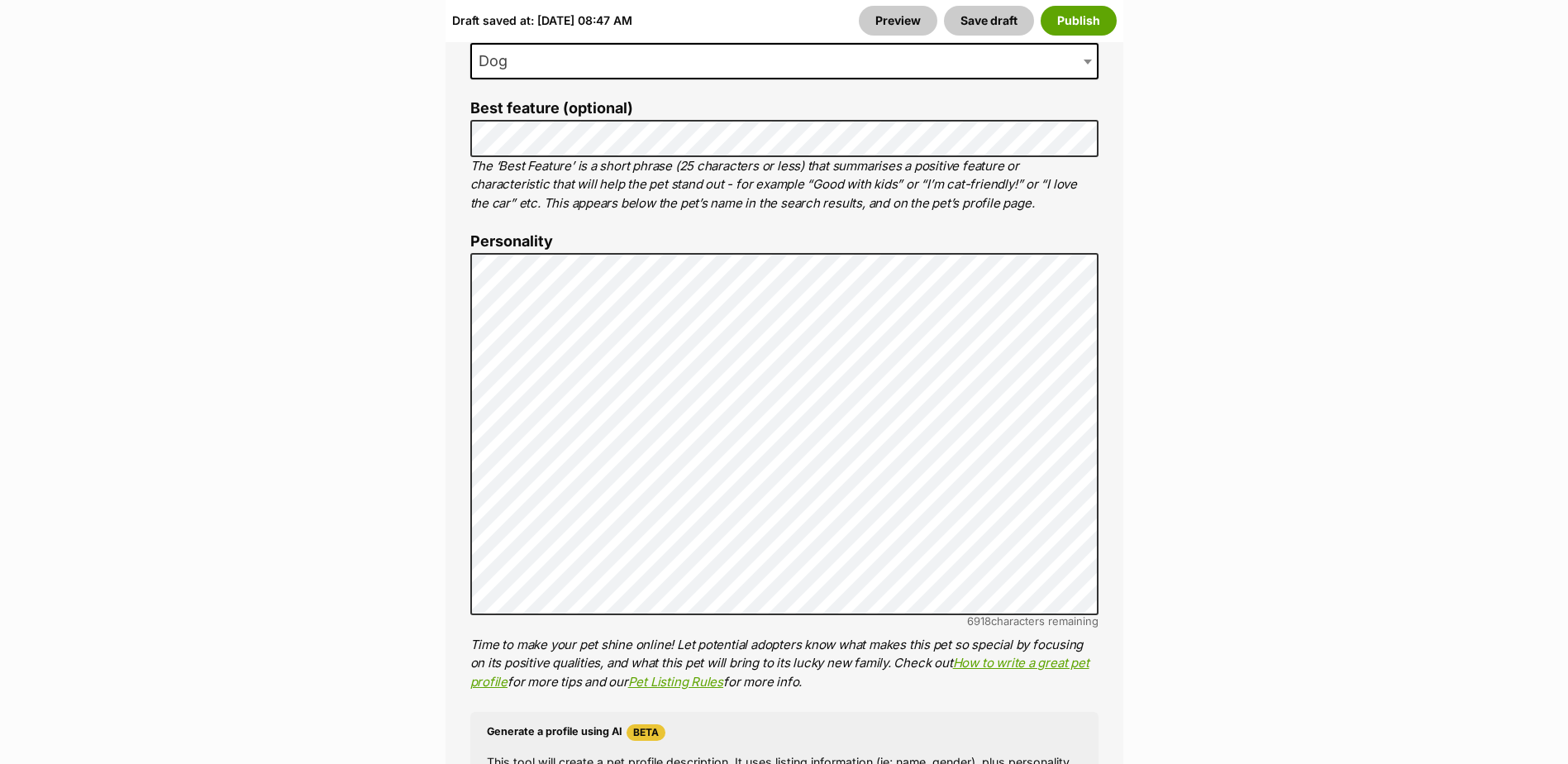
click at [669, 119] on li "Best feature (optional) The ‘Best Feature’ is a short phrase (25 characters or …" at bounding box center [784, 156] width 628 height 113
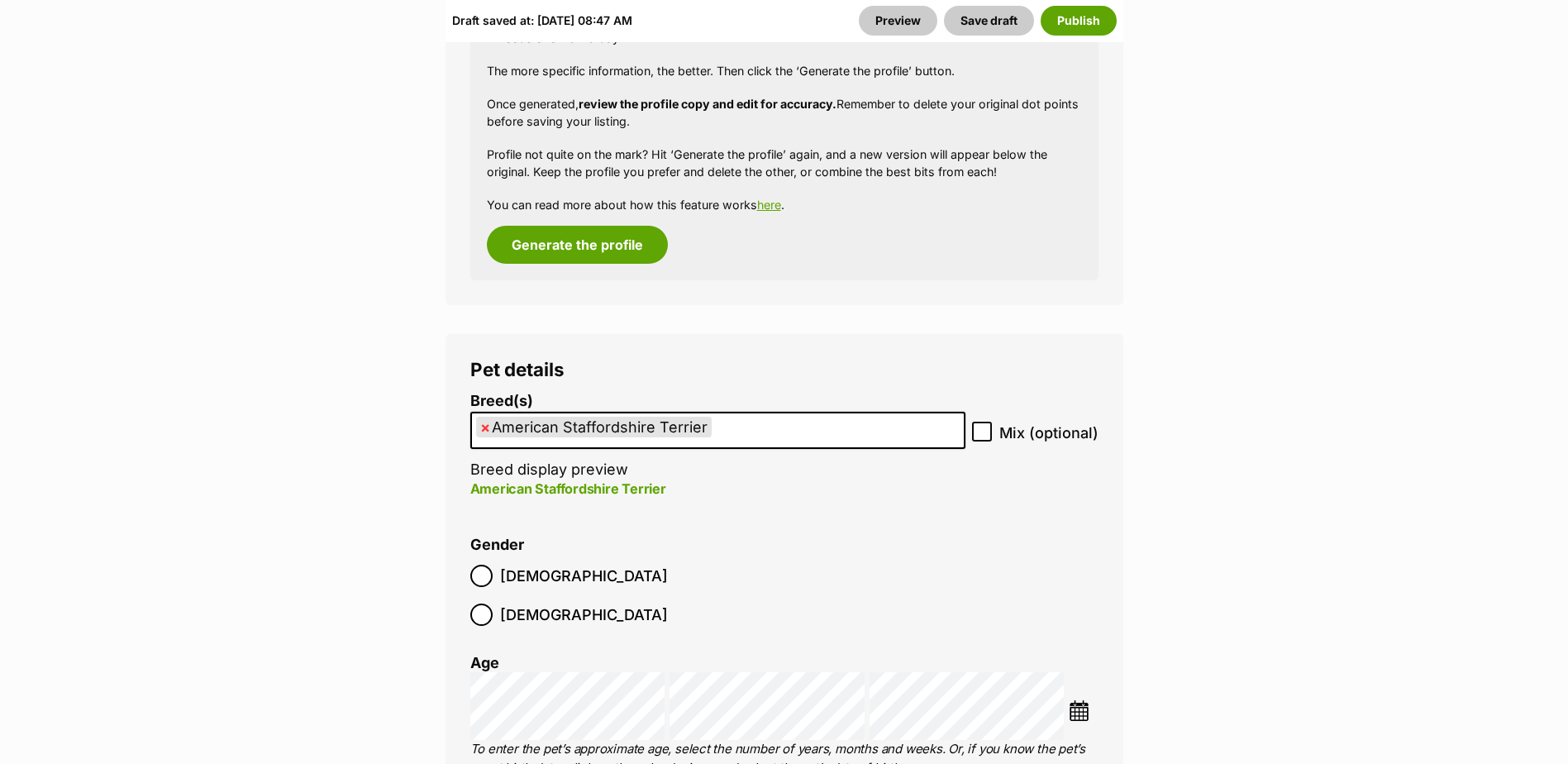
scroll to position [2149, 0]
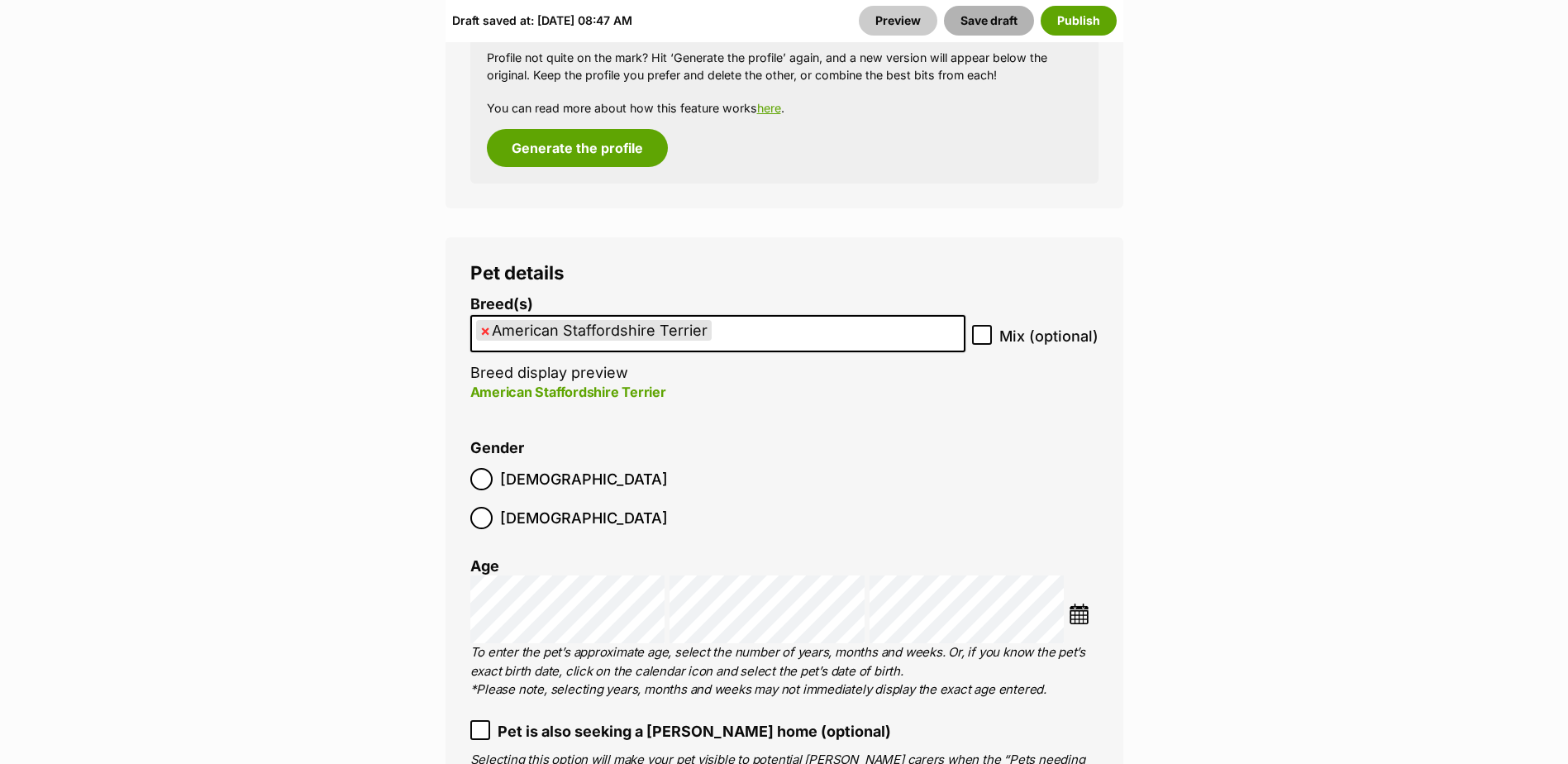
click at [974, 26] on button "Save draft" at bounding box center [988, 20] width 90 height 29
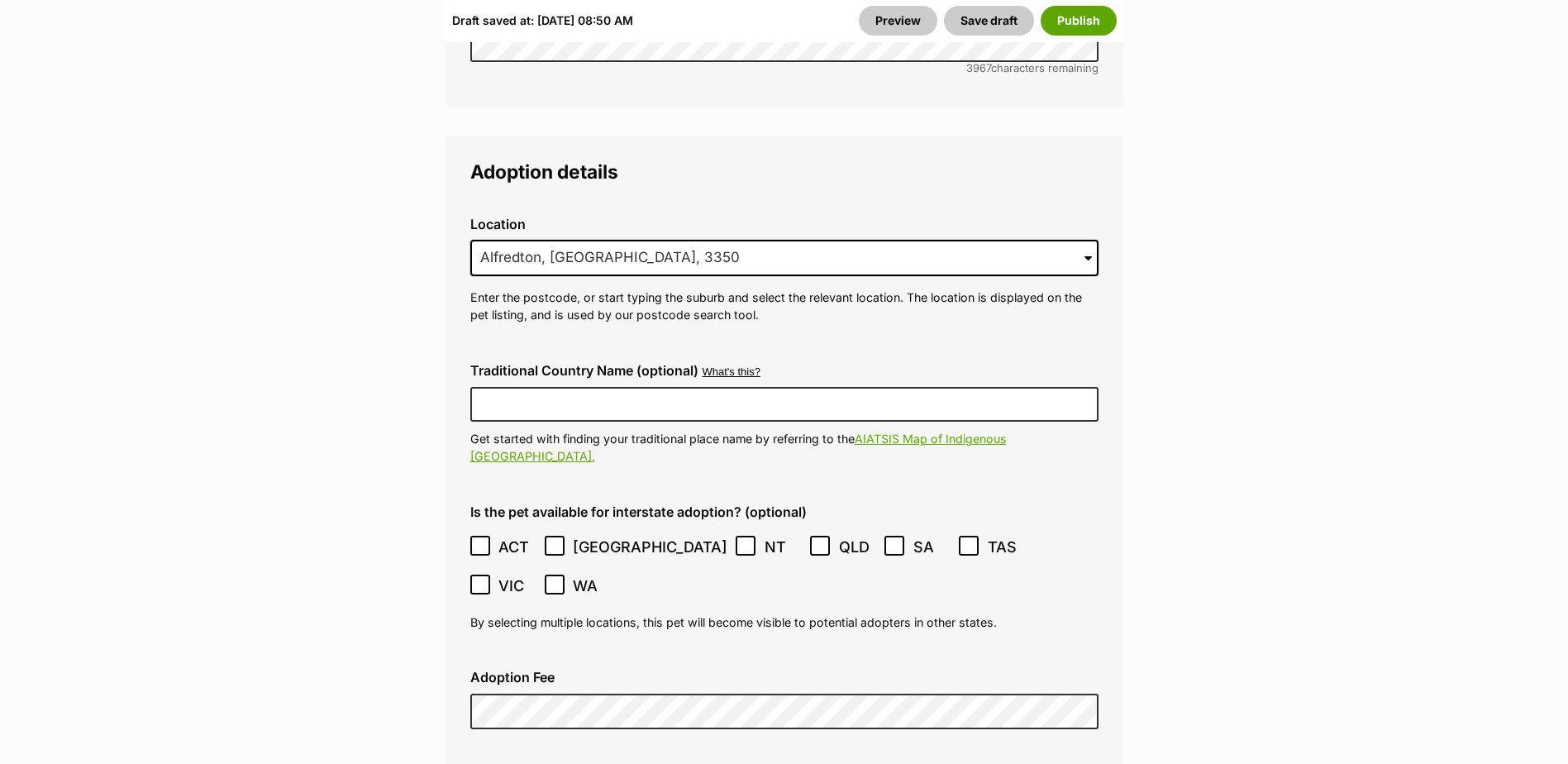
scroll to position [4133, 0]
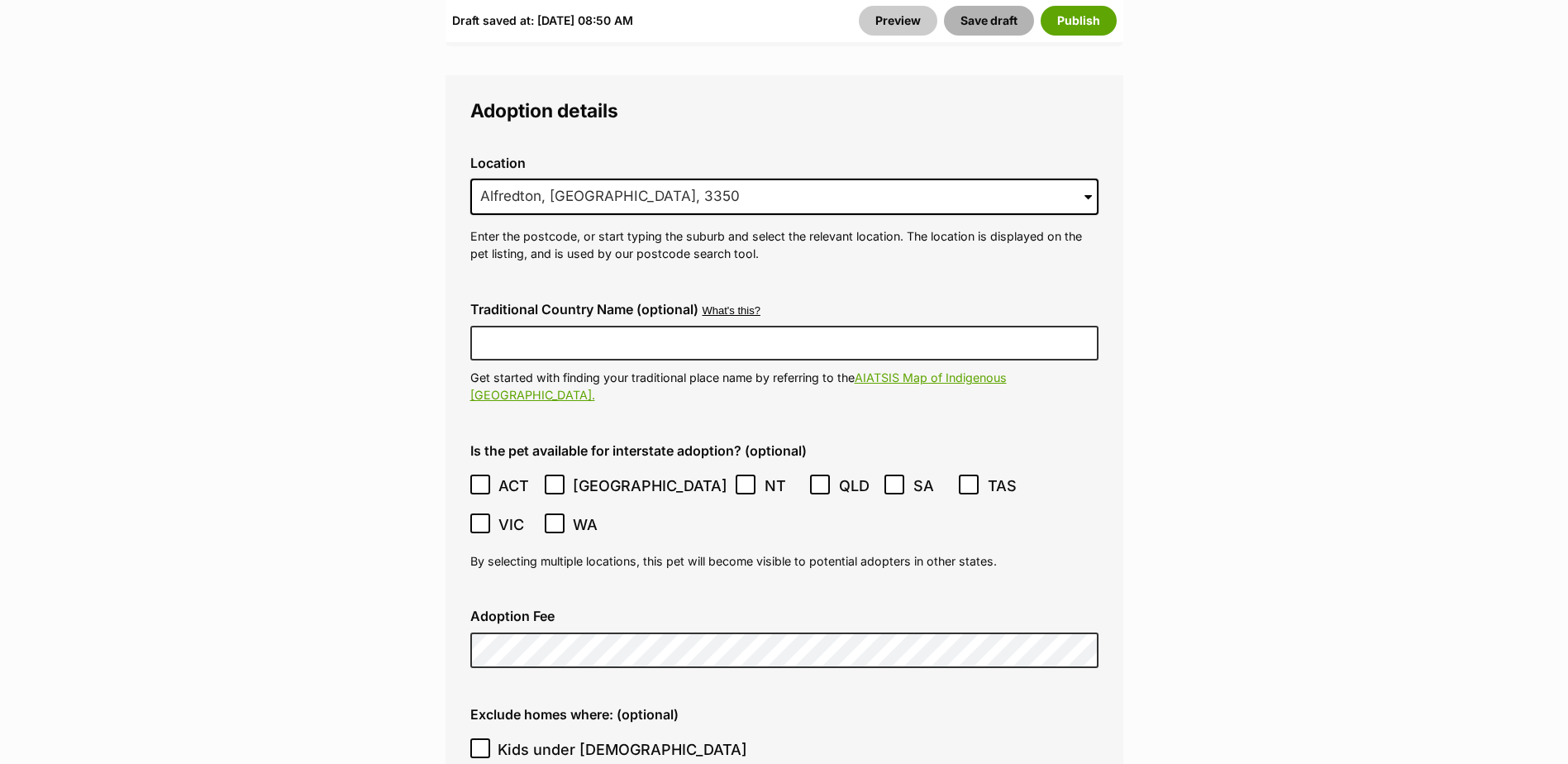
click at [993, 23] on button "Save draft" at bounding box center [988, 20] width 90 height 29
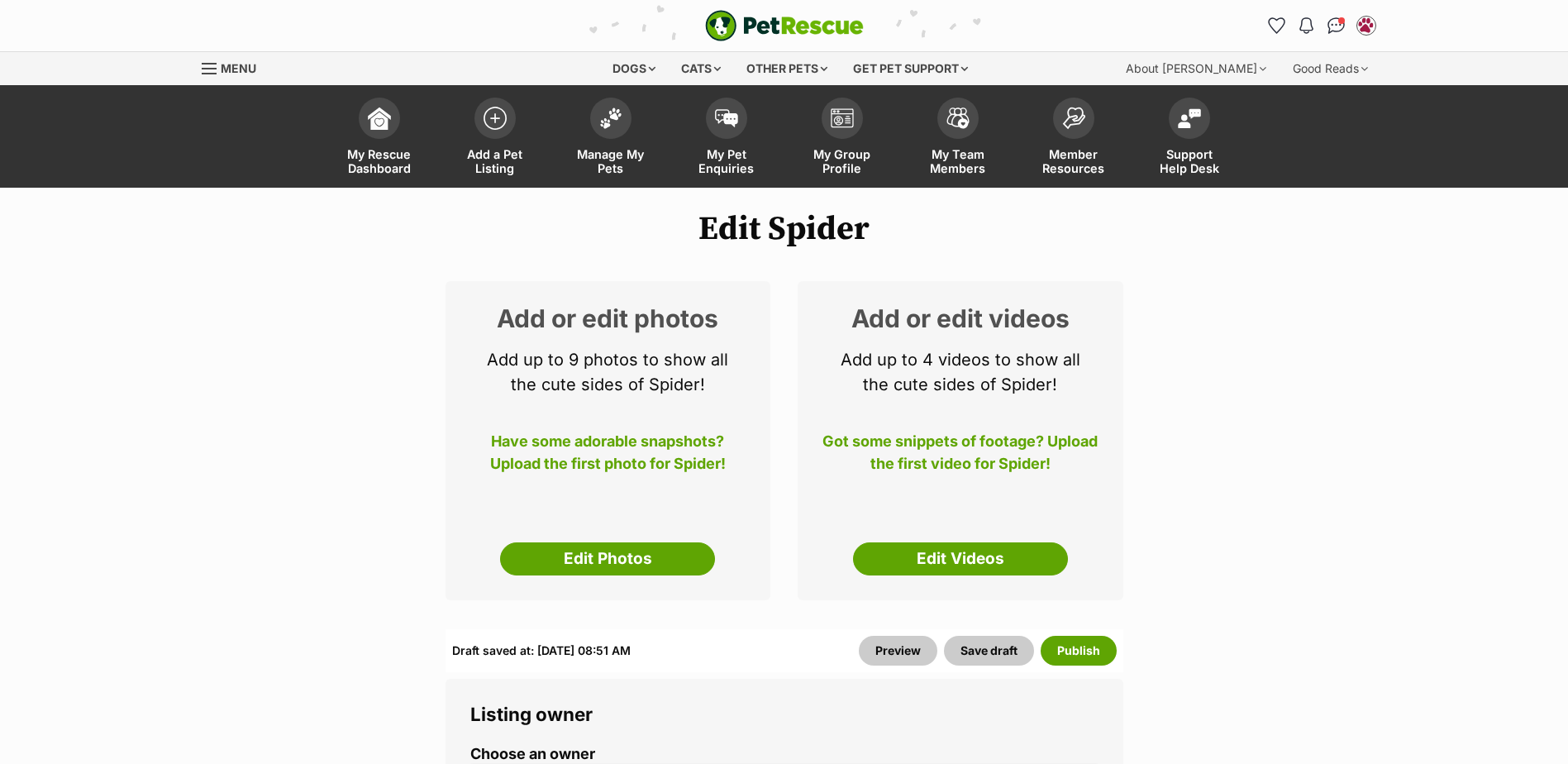
drag, startPoint x: 605, startPoint y: 112, endPoint x: 707, endPoint y: 306, distance: 219.2
click at [605, 112] on img at bounding box center [610, 117] width 23 height 21
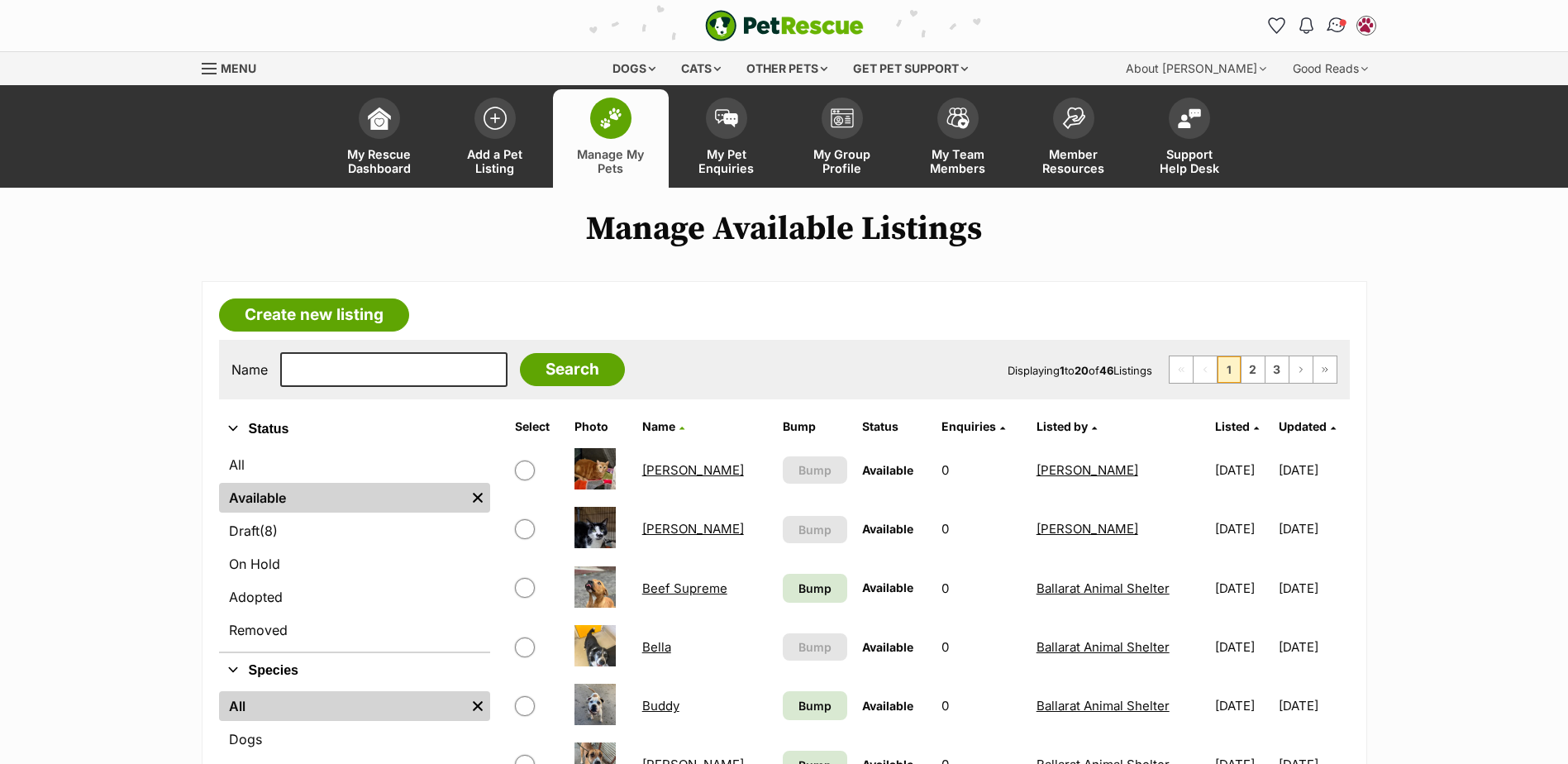
click at [1331, 26] on img "Conversations" at bounding box center [1335, 25] width 22 height 21
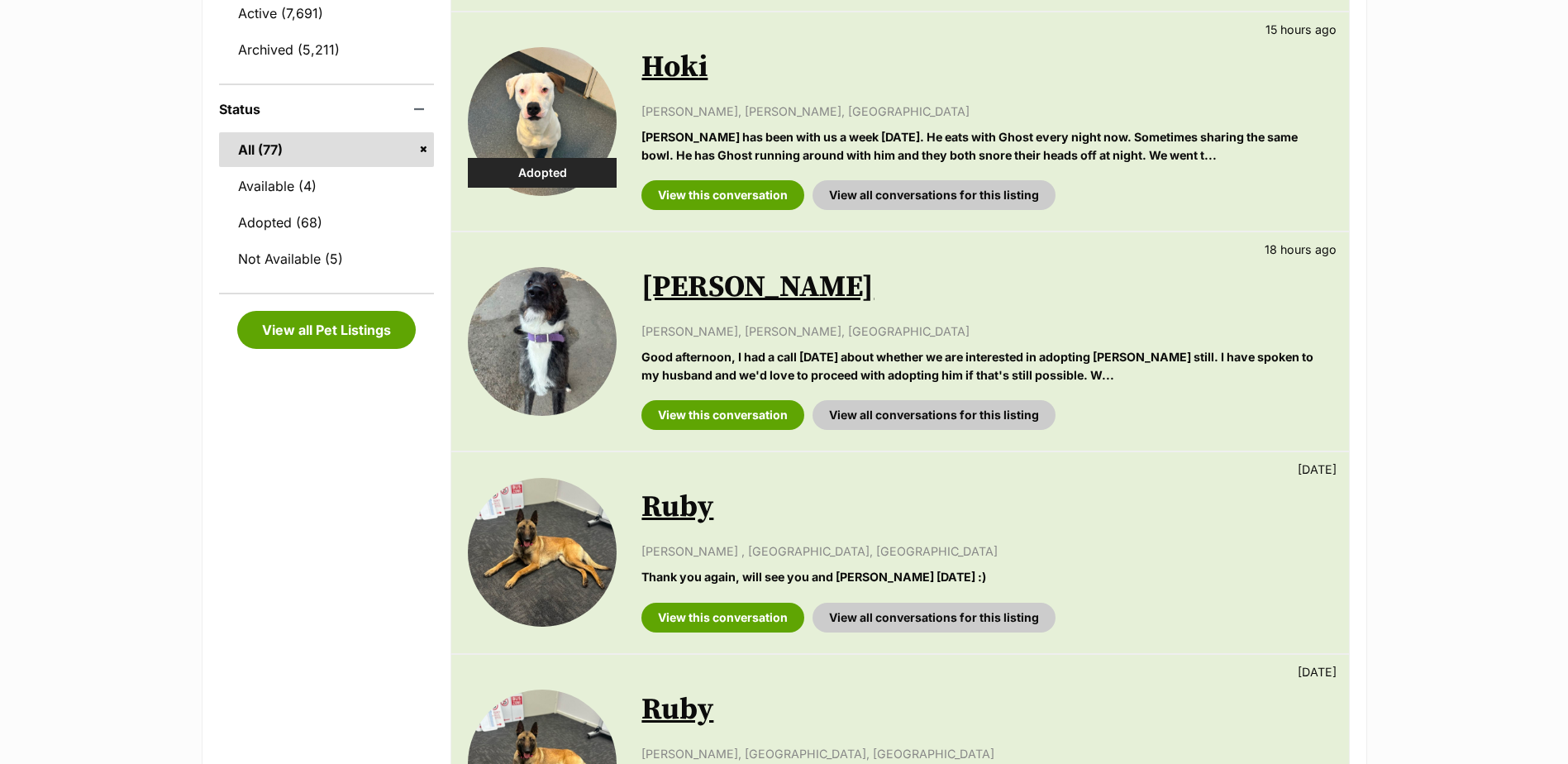
scroll to position [579, 0]
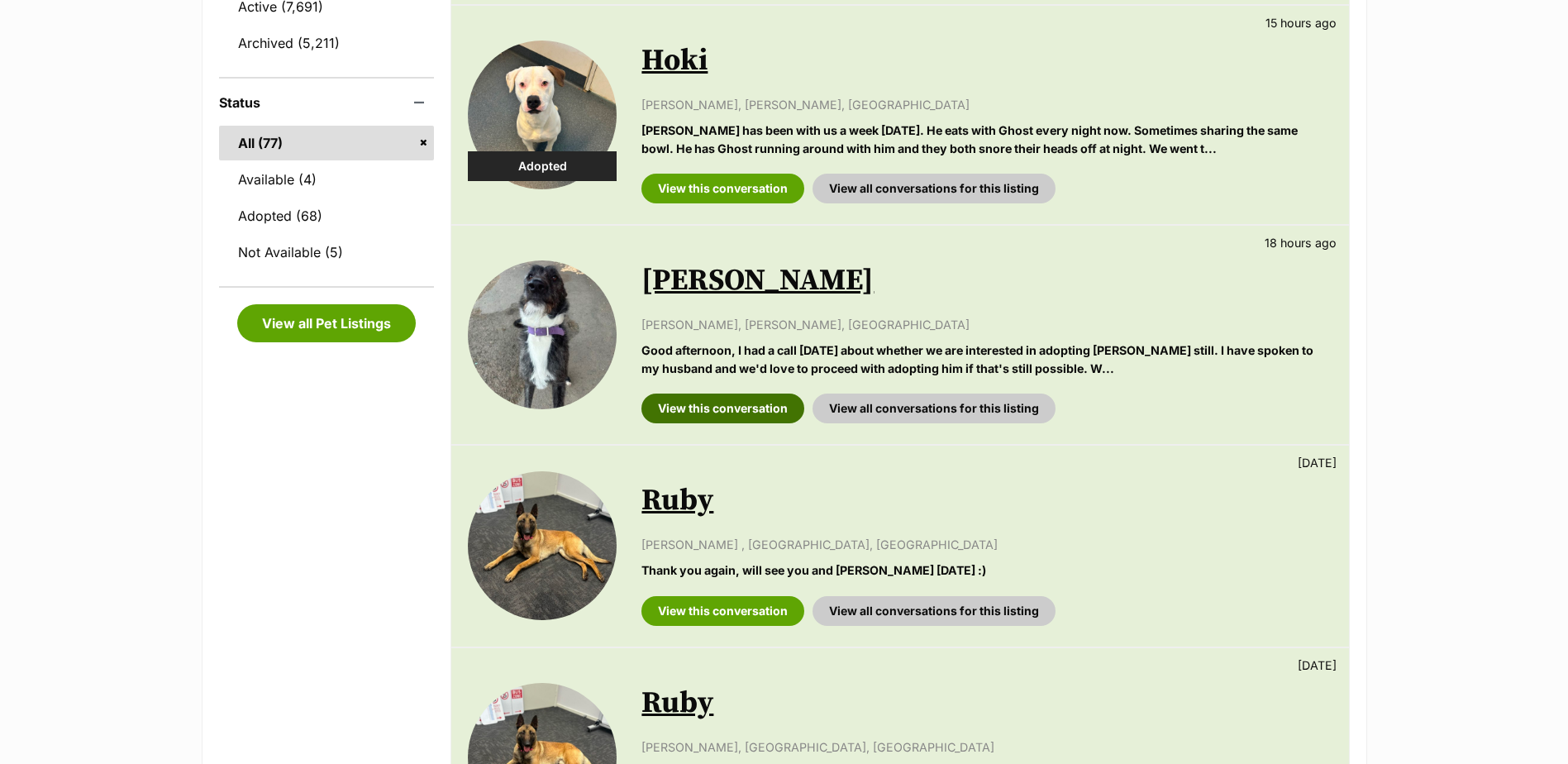
click at [699, 413] on link "View this conversation" at bounding box center [723, 408] width 163 height 29
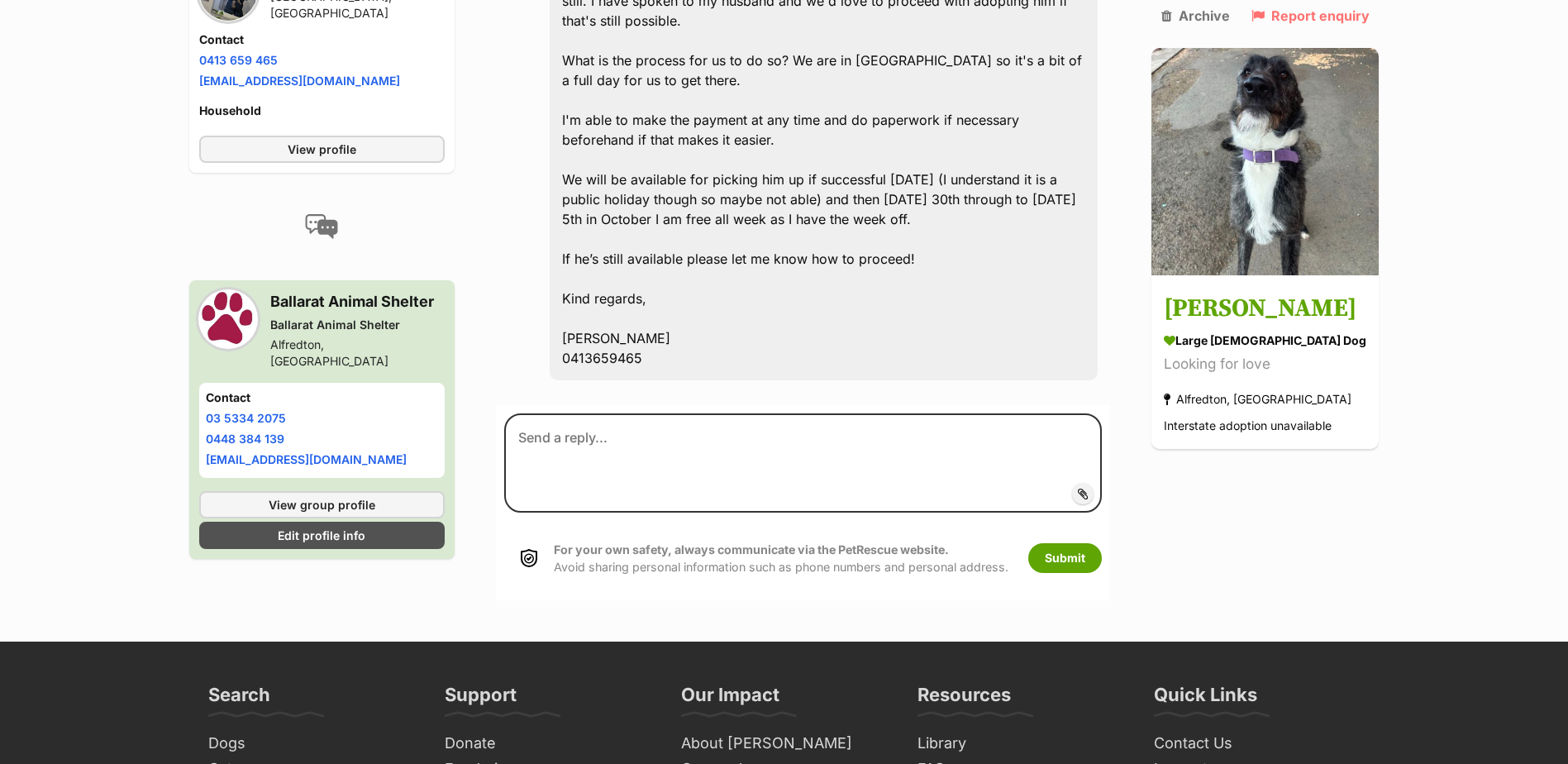
scroll to position [2232, 0]
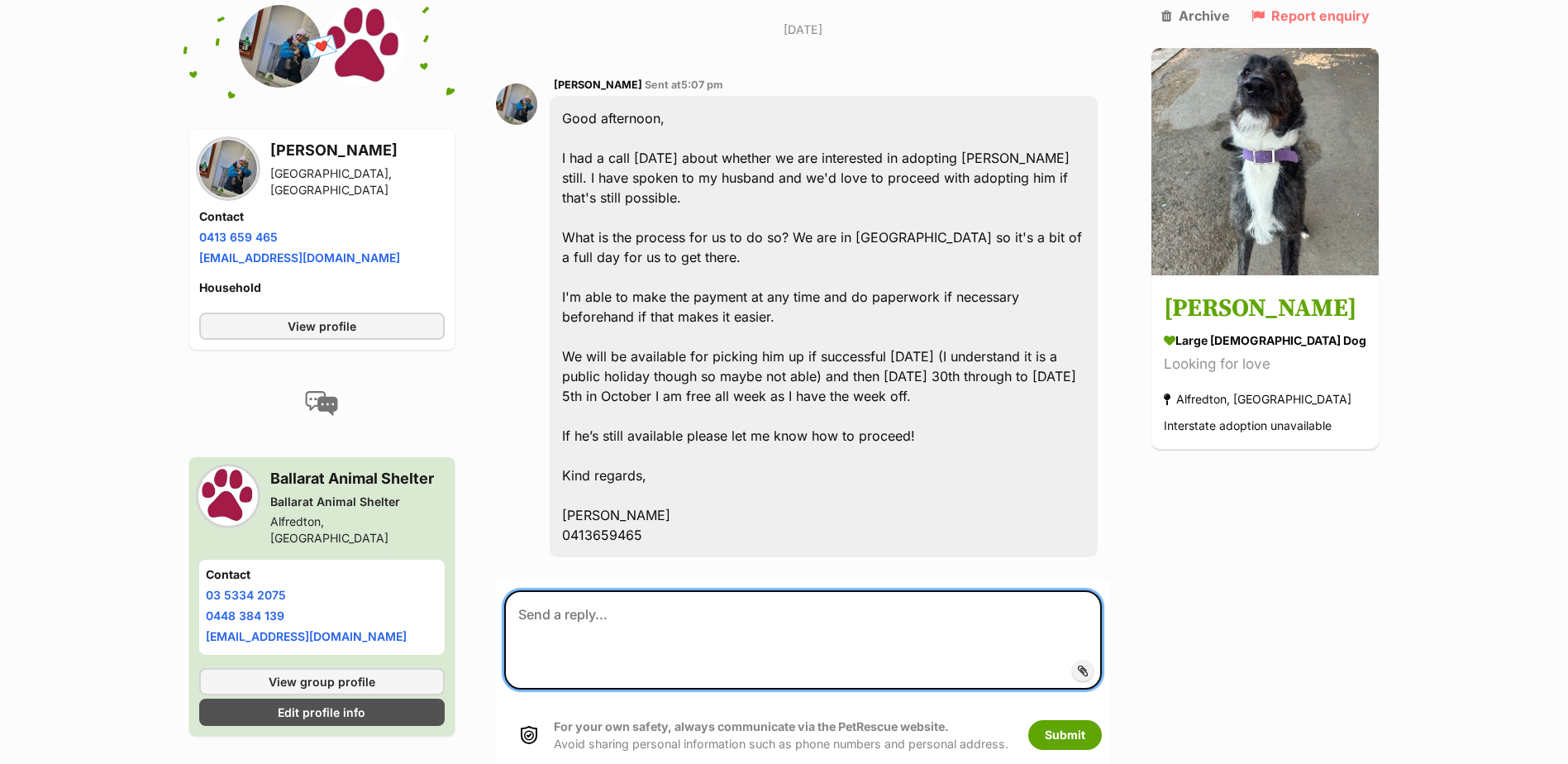
click at [630, 590] on textarea at bounding box center [802, 639] width 597 height 99
click at [732, 590] on textarea "Hello, we left you a voicemail" at bounding box center [802, 639] width 597 height 99
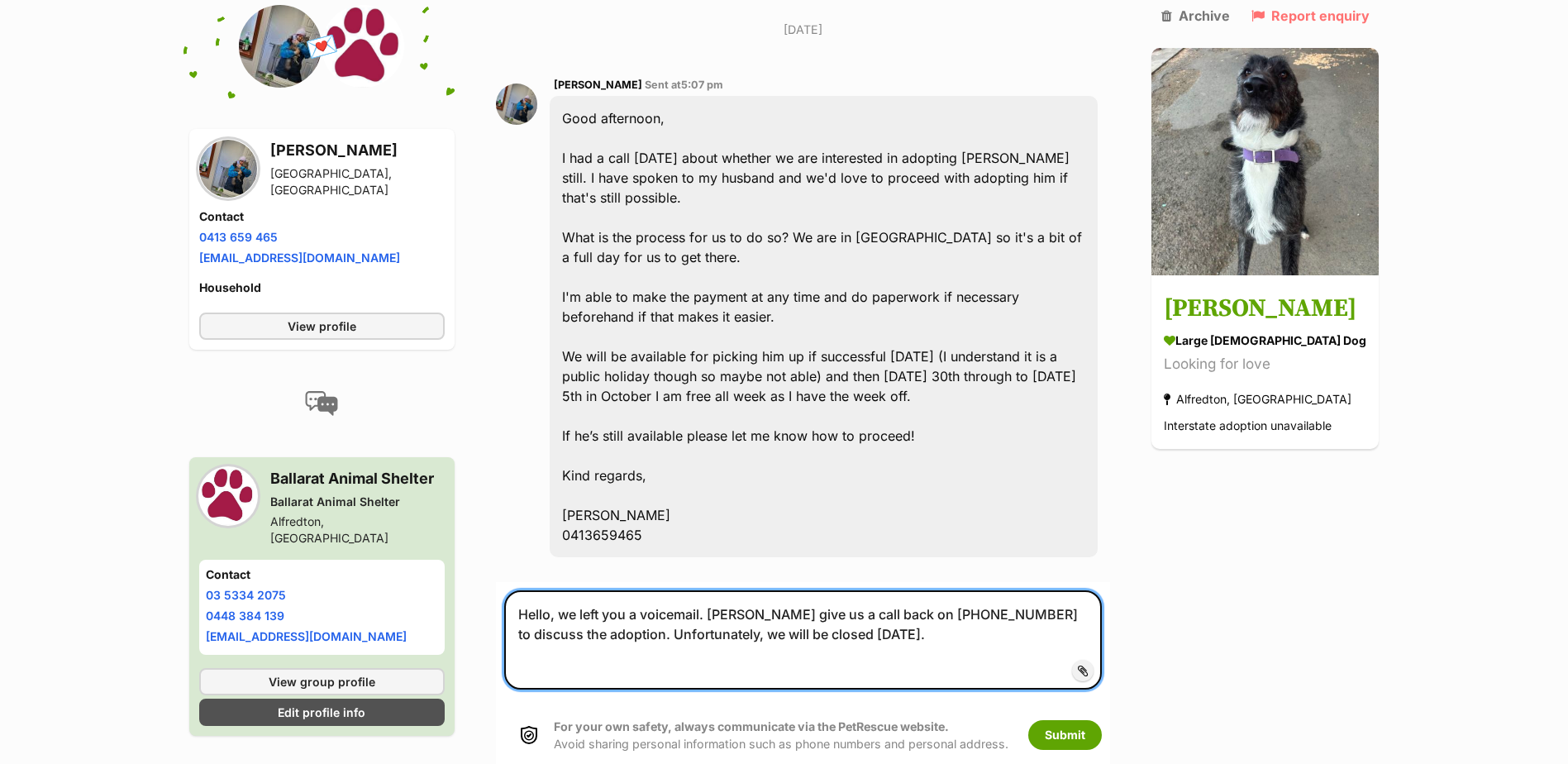
click at [859, 590] on textarea "Hello, we left you a voicemail. Pease give us a call back on 53342075 to discus…" at bounding box center [802, 639] width 597 height 99
type textarea "Hello, we left you a voicemail. Pease give us a call back on 53342075 to discus…"
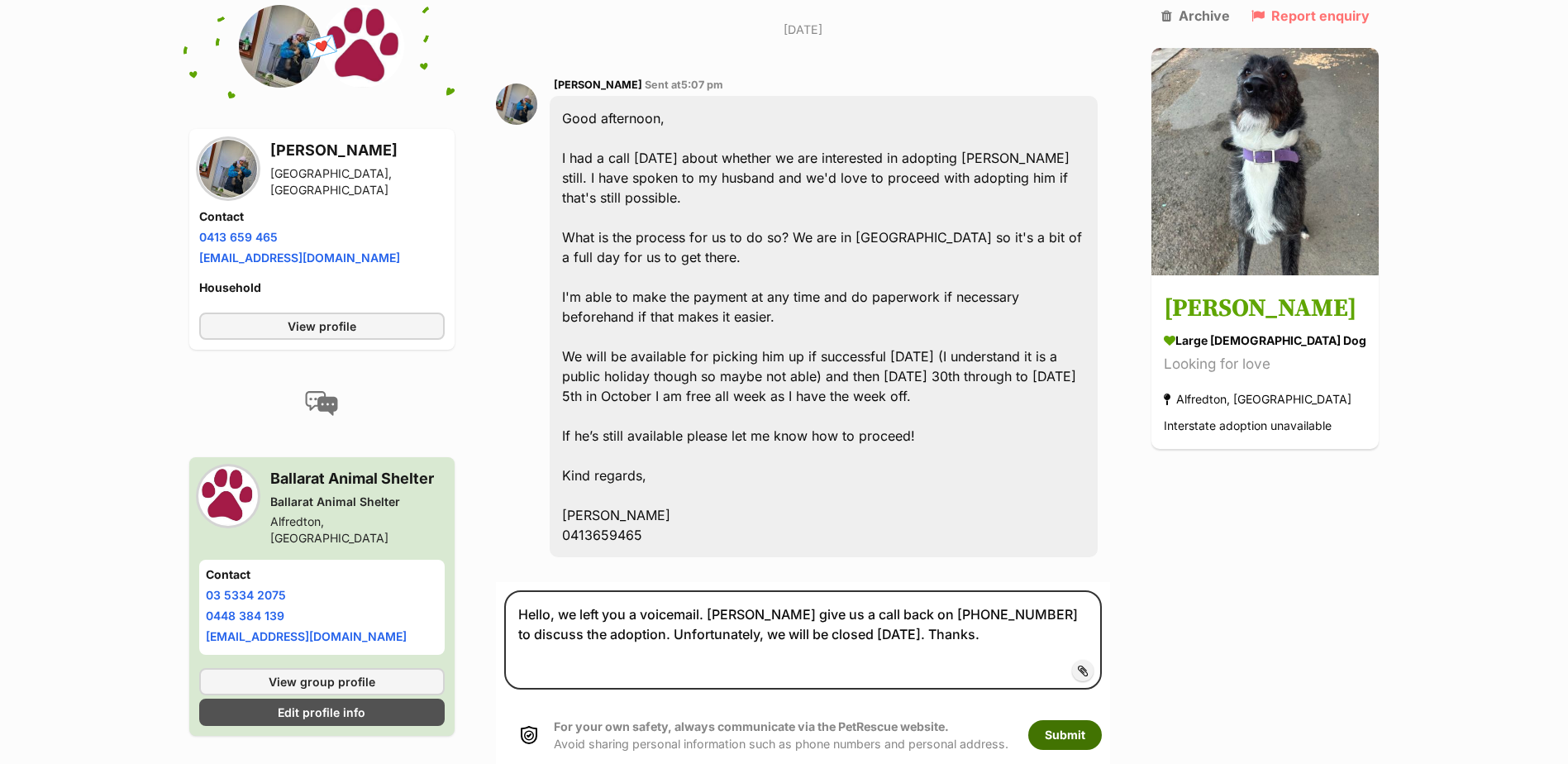
click at [1066, 720] on button "Submit" at bounding box center [1064, 735] width 73 height 29
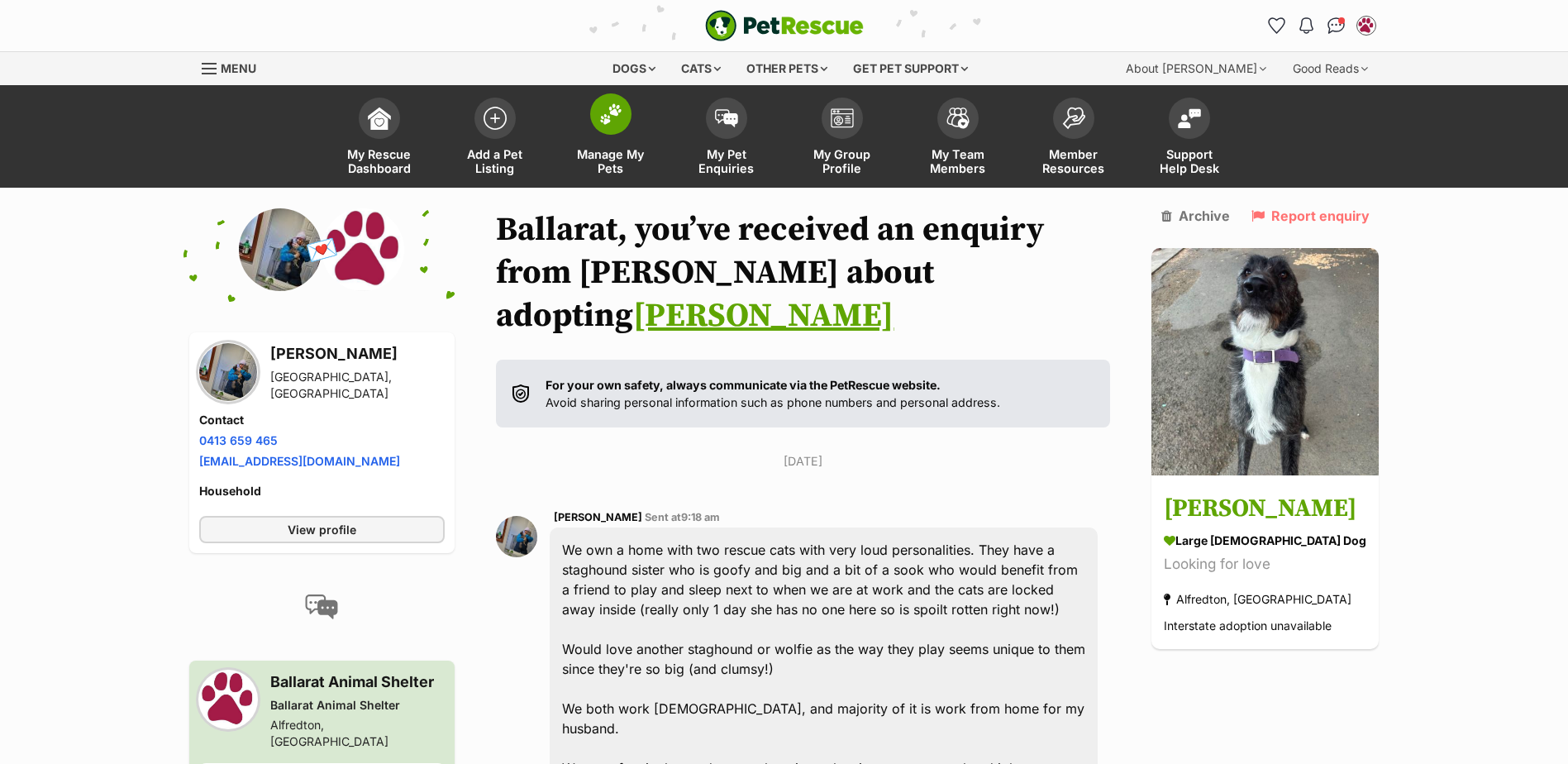
click at [614, 126] on span at bounding box center [610, 114] width 41 height 41
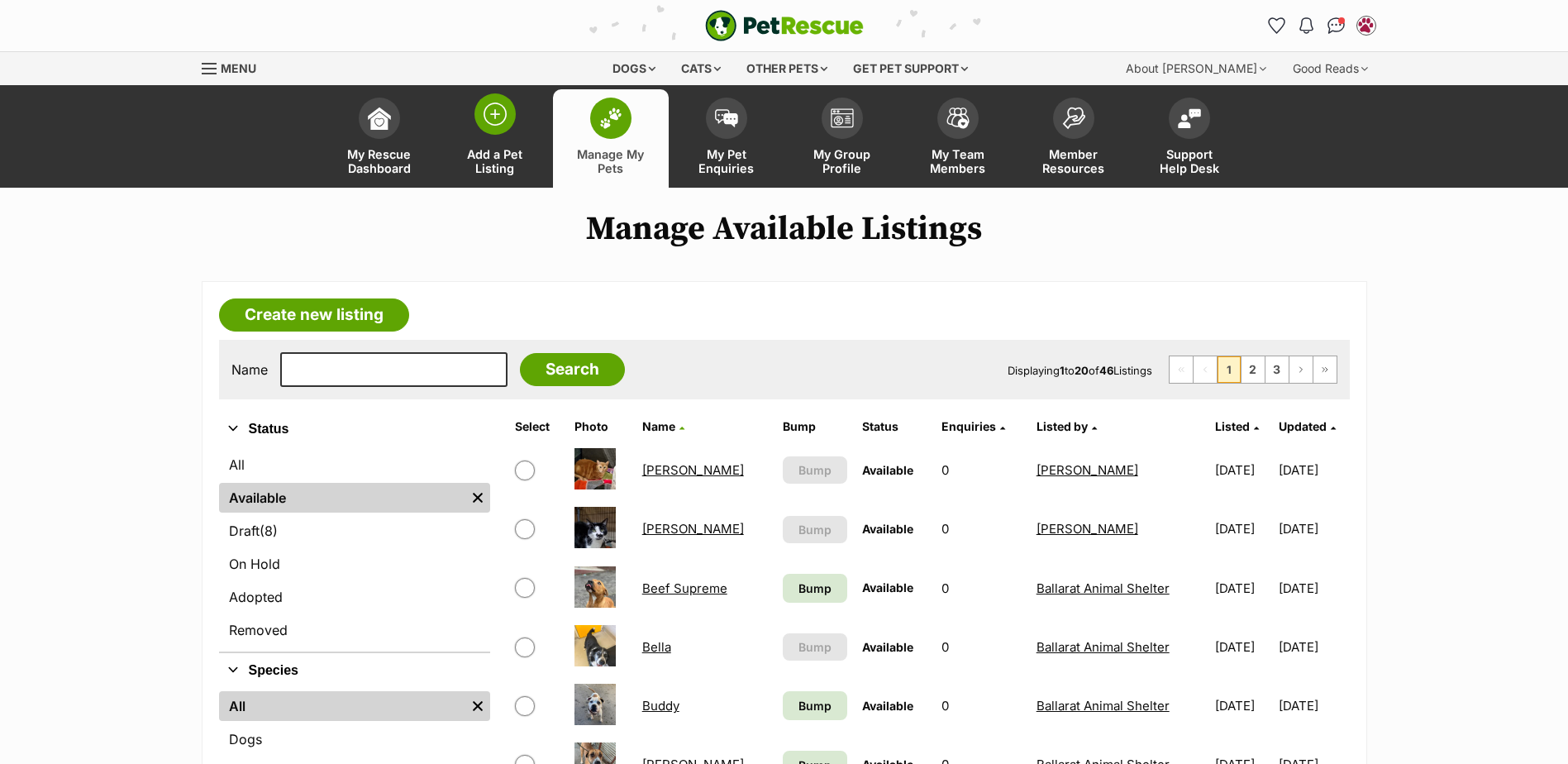
click at [486, 123] on img at bounding box center [495, 114] width 23 height 23
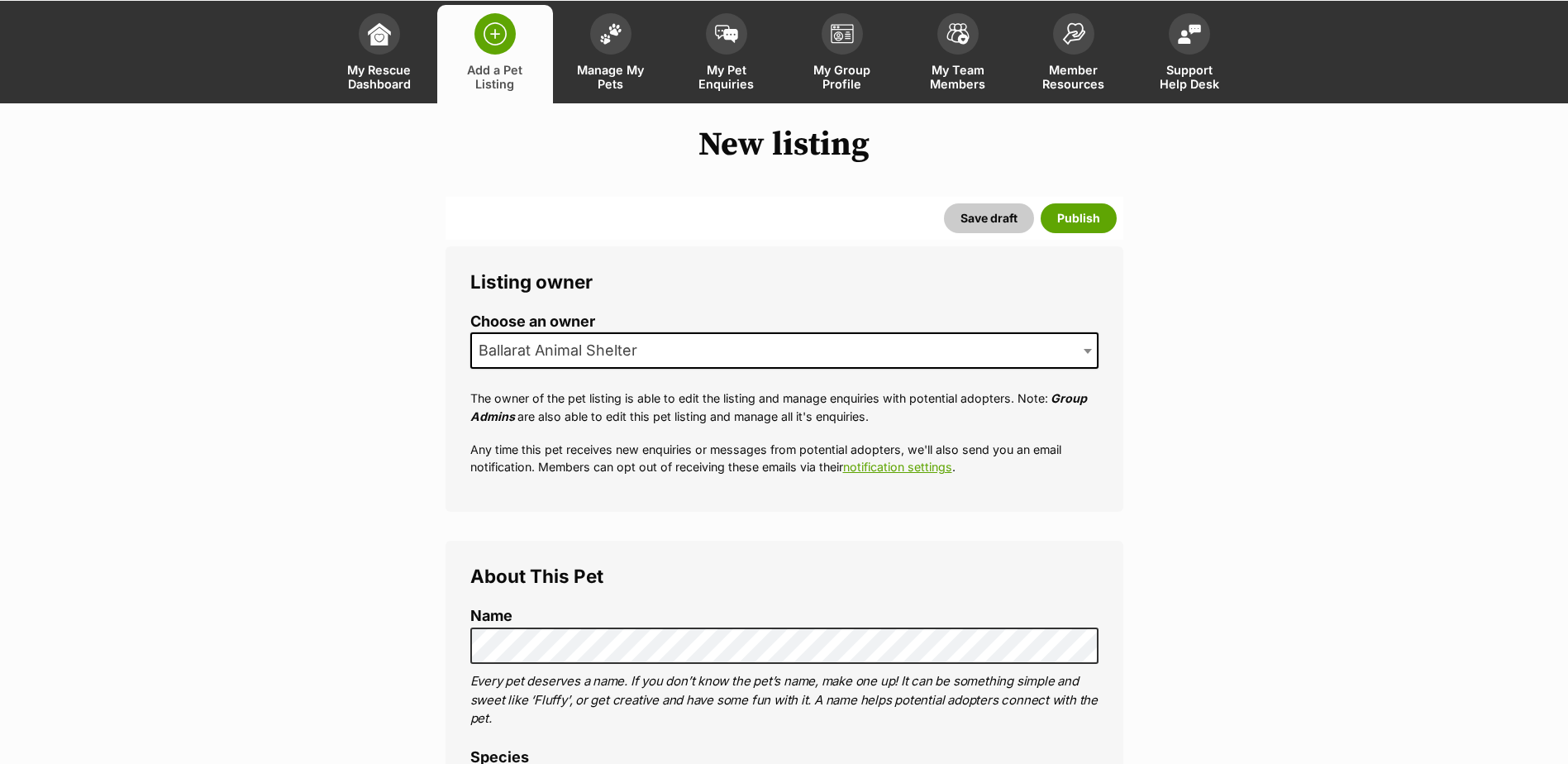
scroll to position [248, 0]
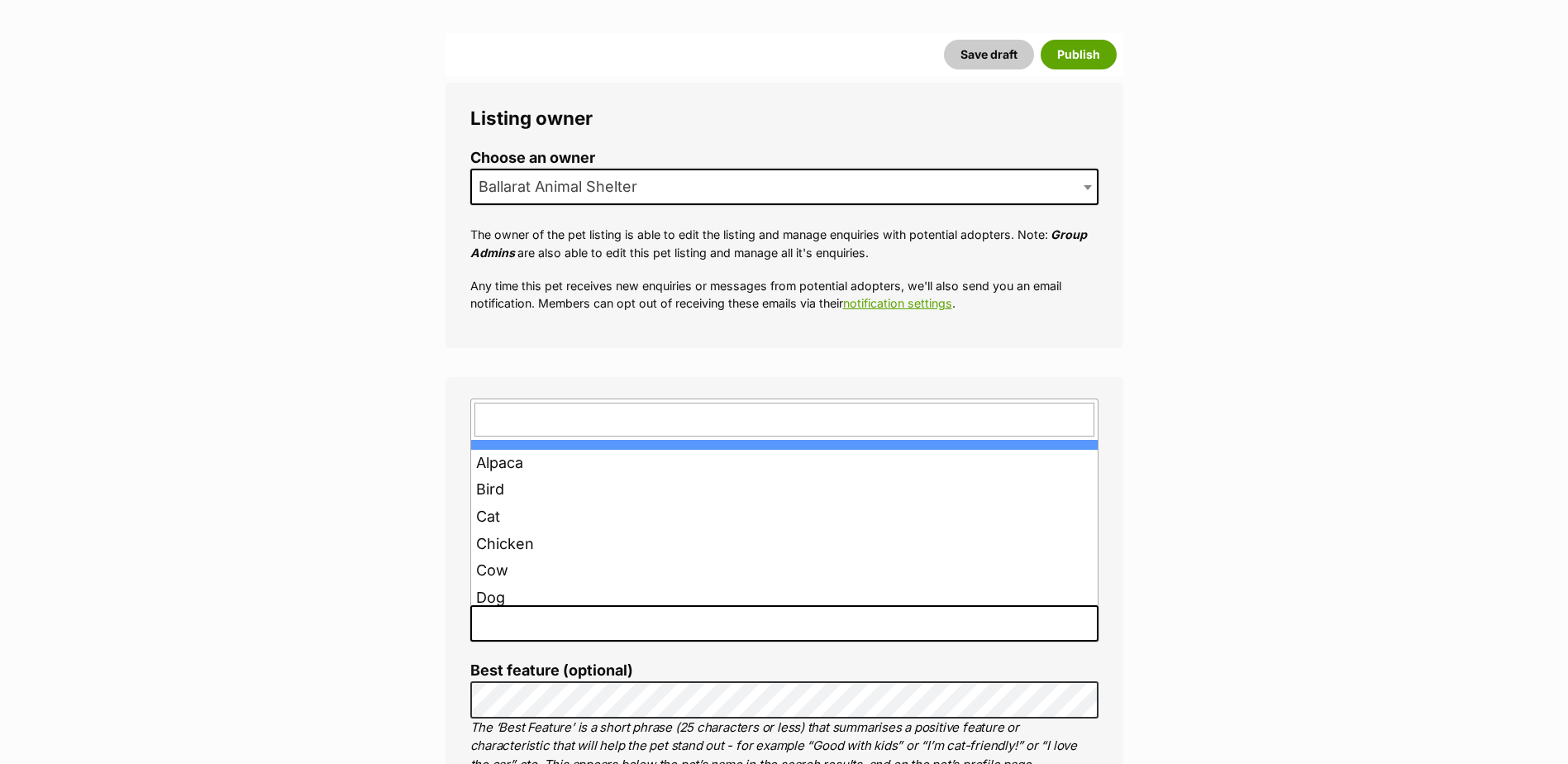
click at [520, 625] on span at bounding box center [784, 623] width 628 height 37
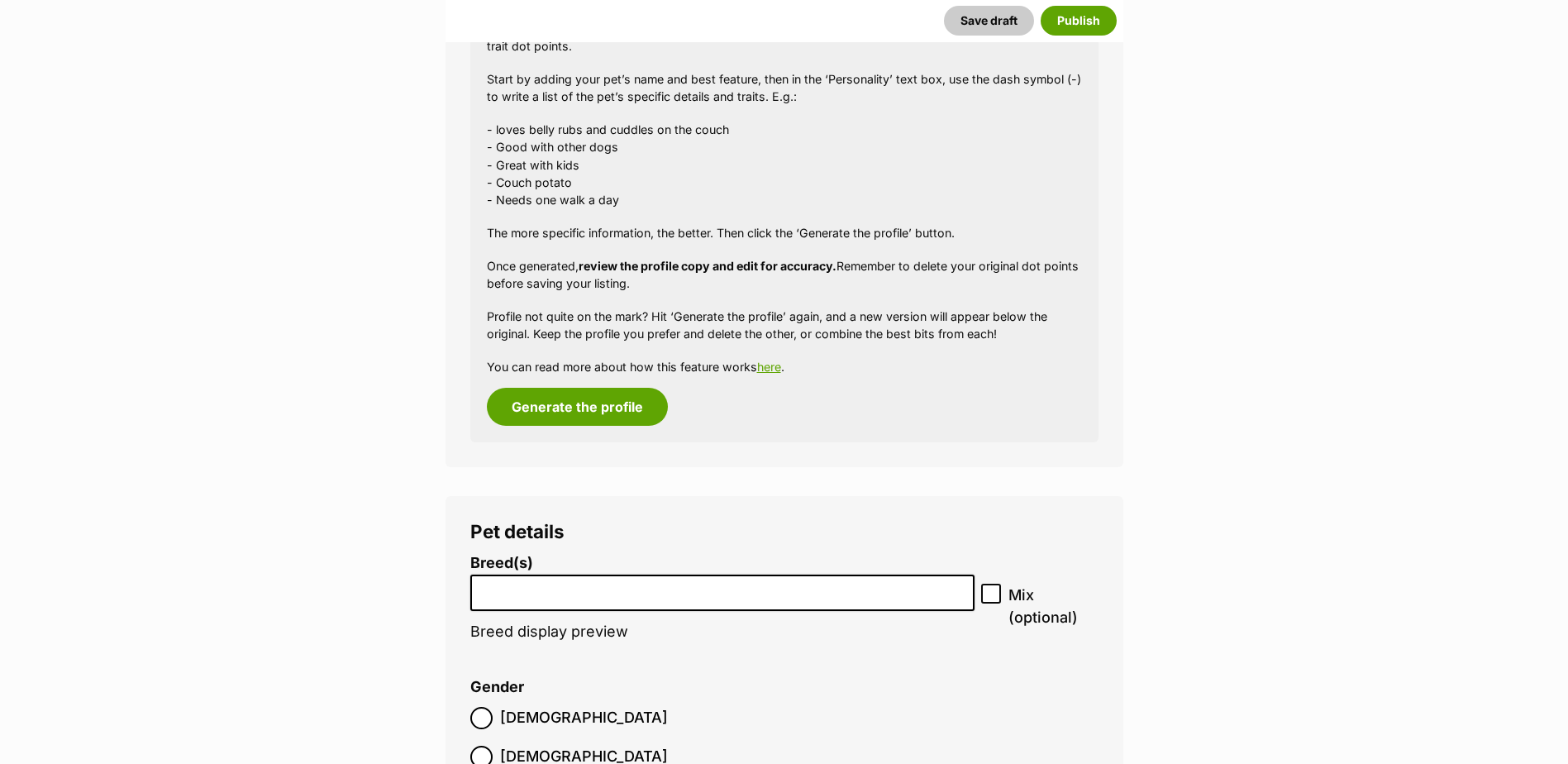
scroll to position [1859, 0]
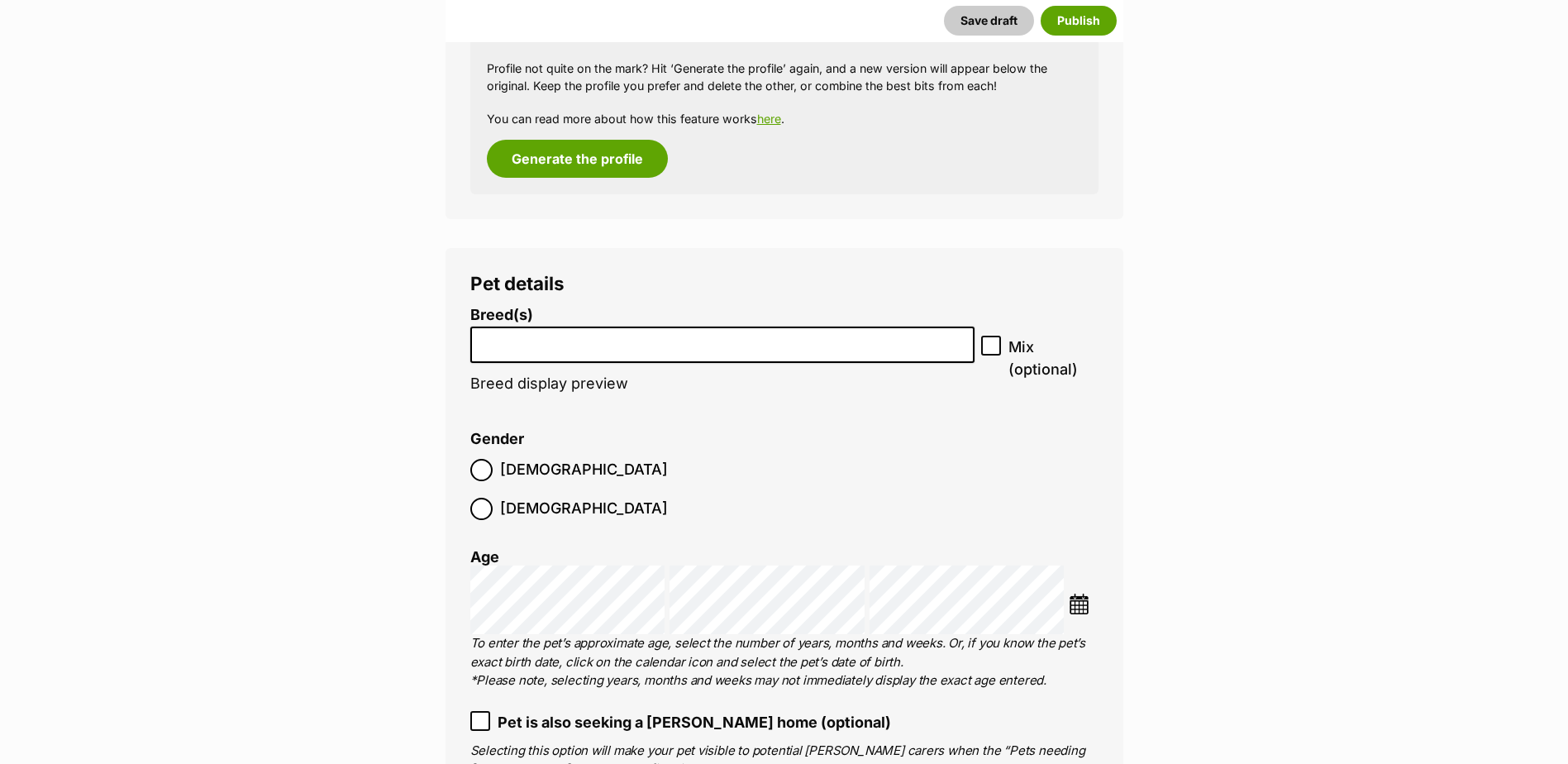
click at [604, 343] on input "search" at bounding box center [723, 341] width 494 height 17
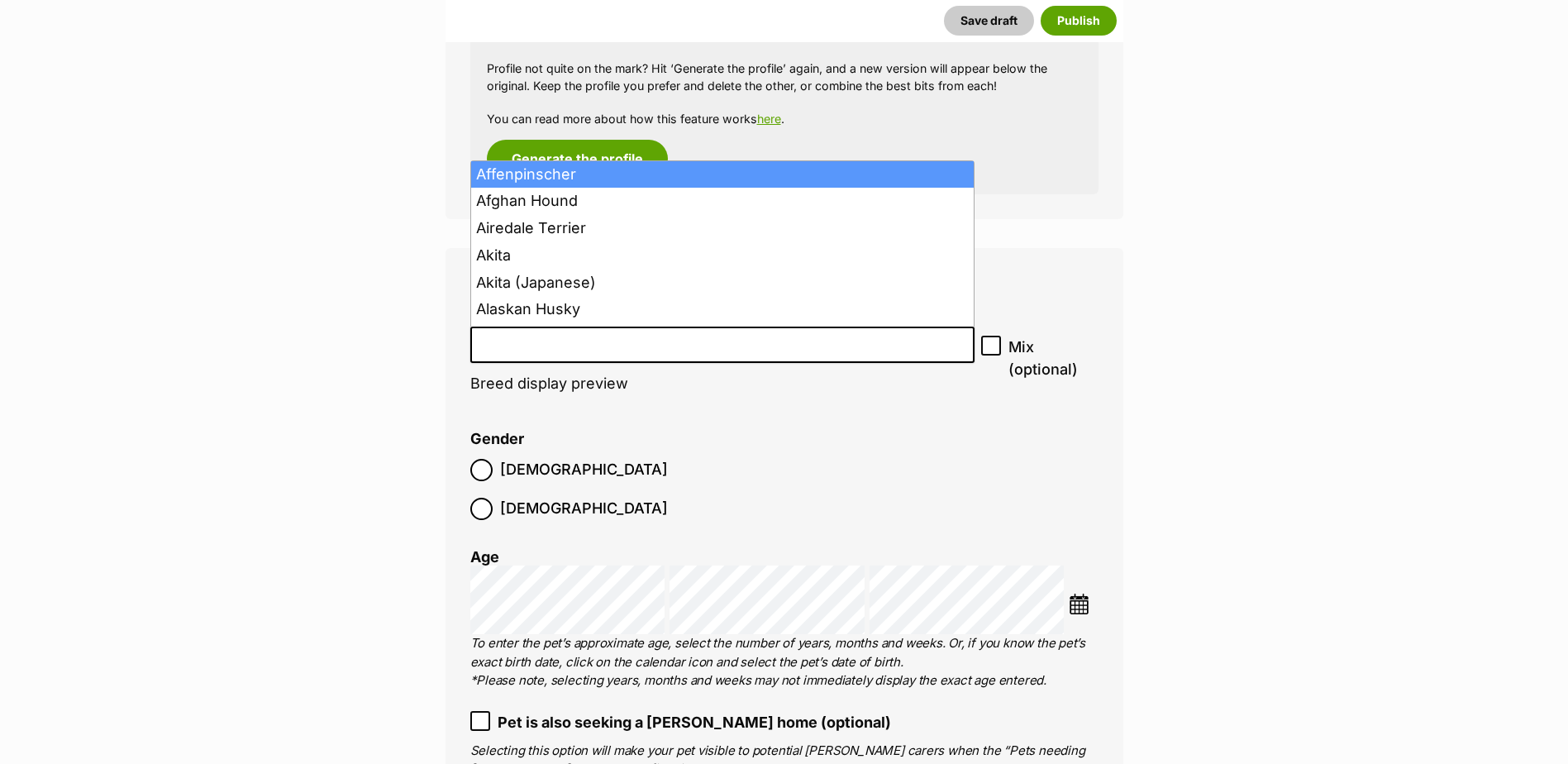
click at [576, 359] on li at bounding box center [723, 344] width 494 height 34
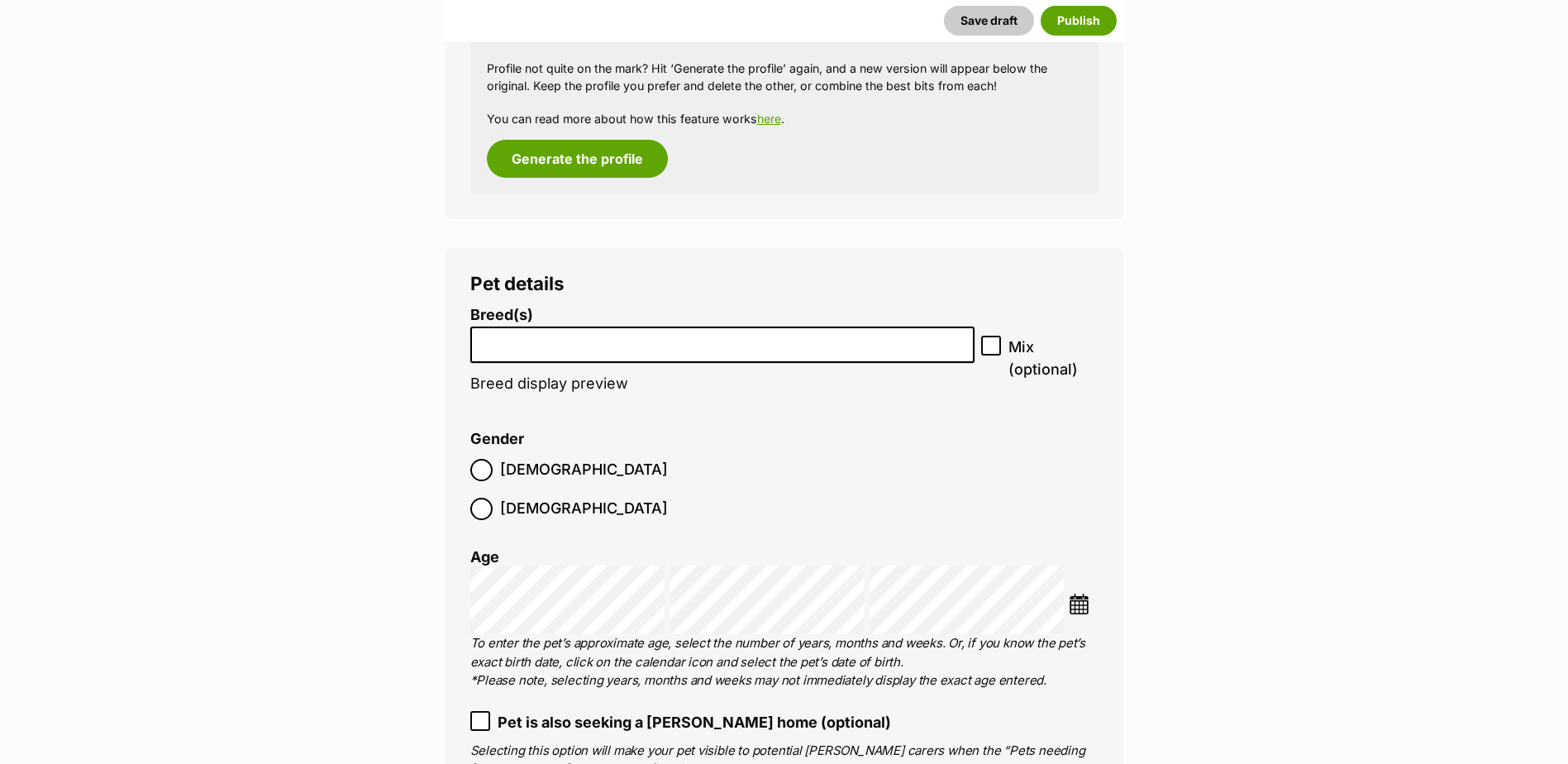
click at [564, 350] on li at bounding box center [723, 344] width 494 height 34
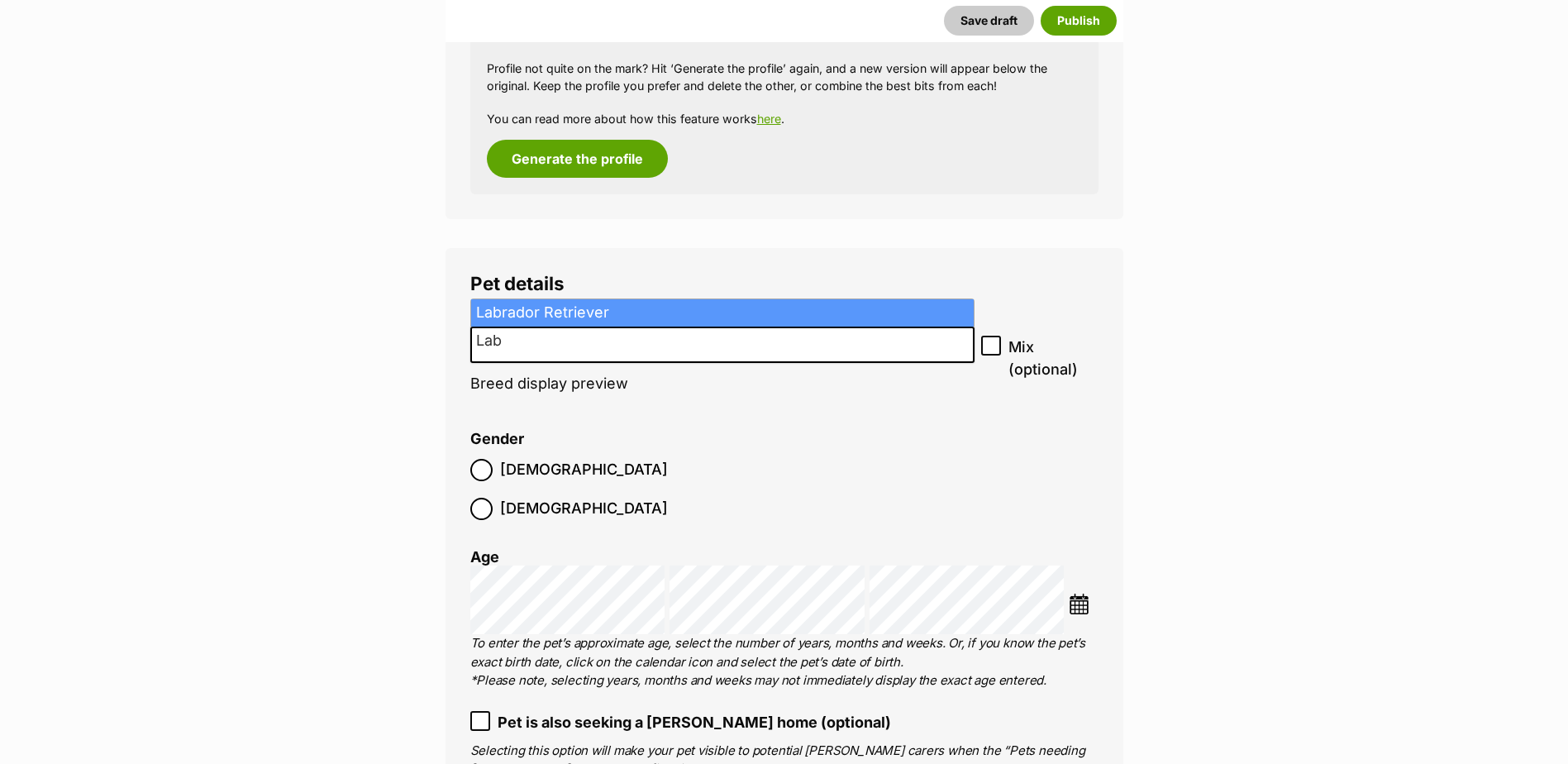
type input "Lab"
select select "372"
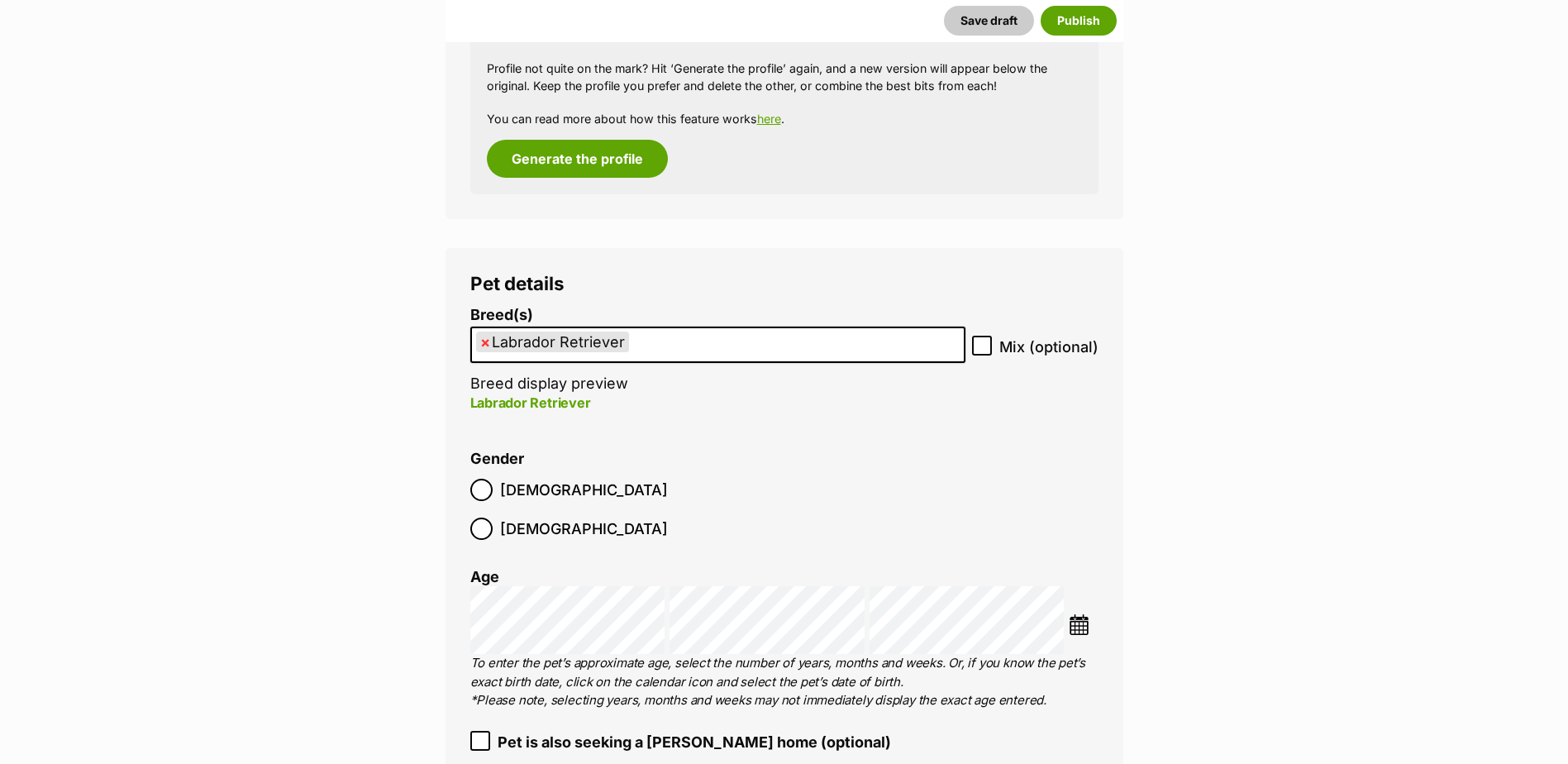
click at [985, 351] on icon at bounding box center [982, 345] width 12 height 12
click at [985, 351] on input "Mix (optional)" at bounding box center [982, 345] width 20 height 20
checkbox input "true"
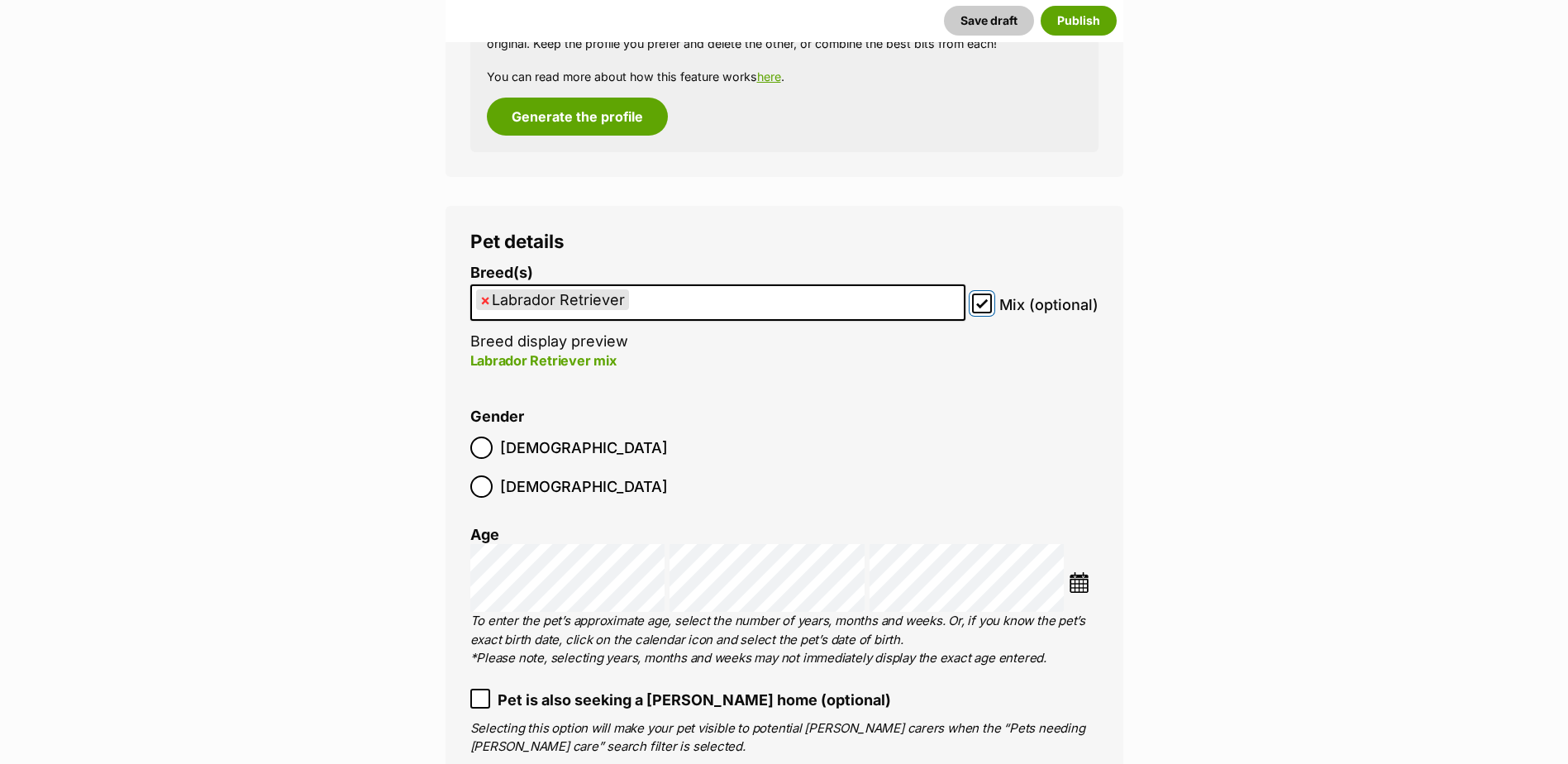
scroll to position [1942, 0]
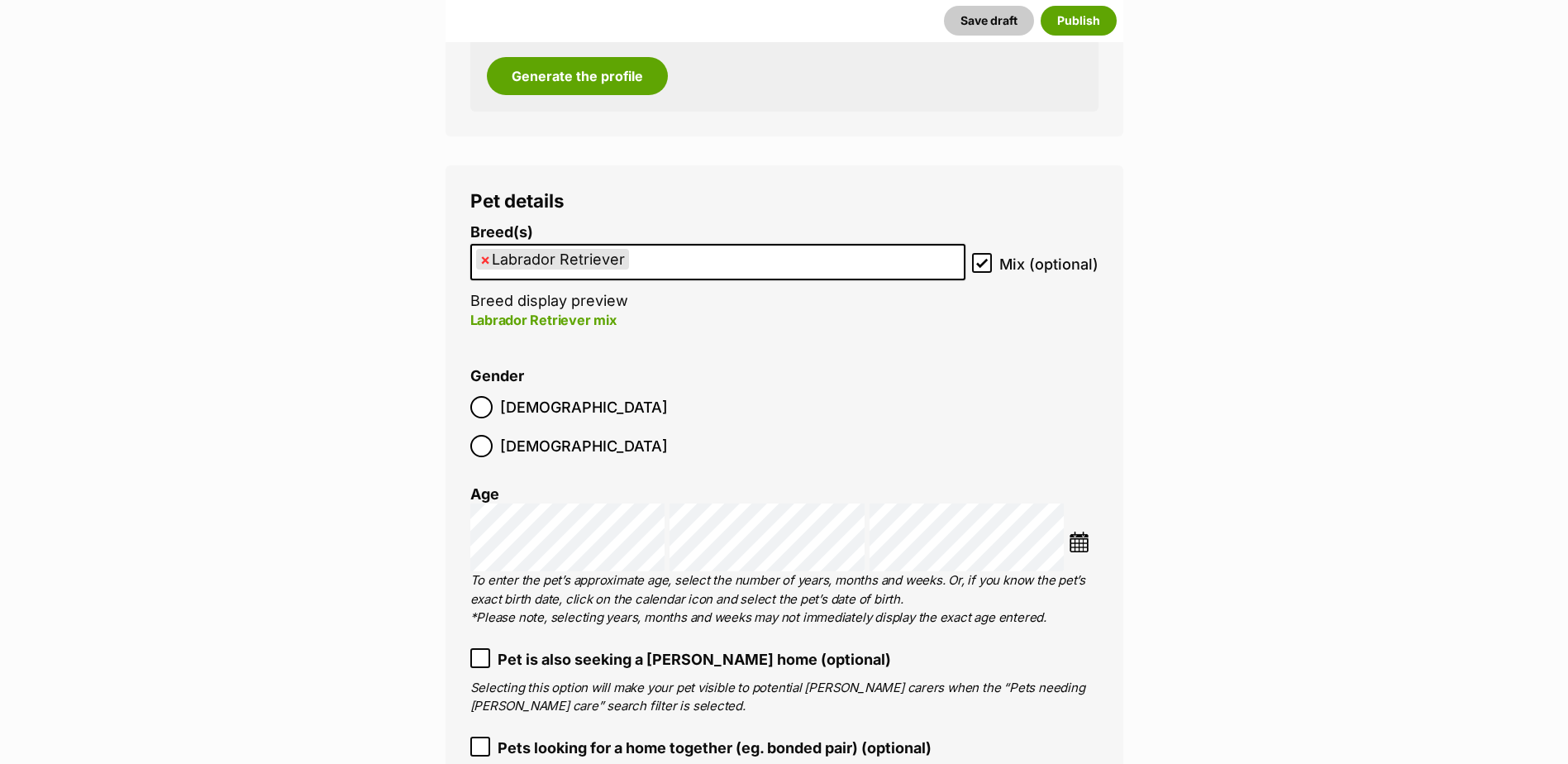
click at [1080, 531] on img at bounding box center [1079, 541] width 21 height 21
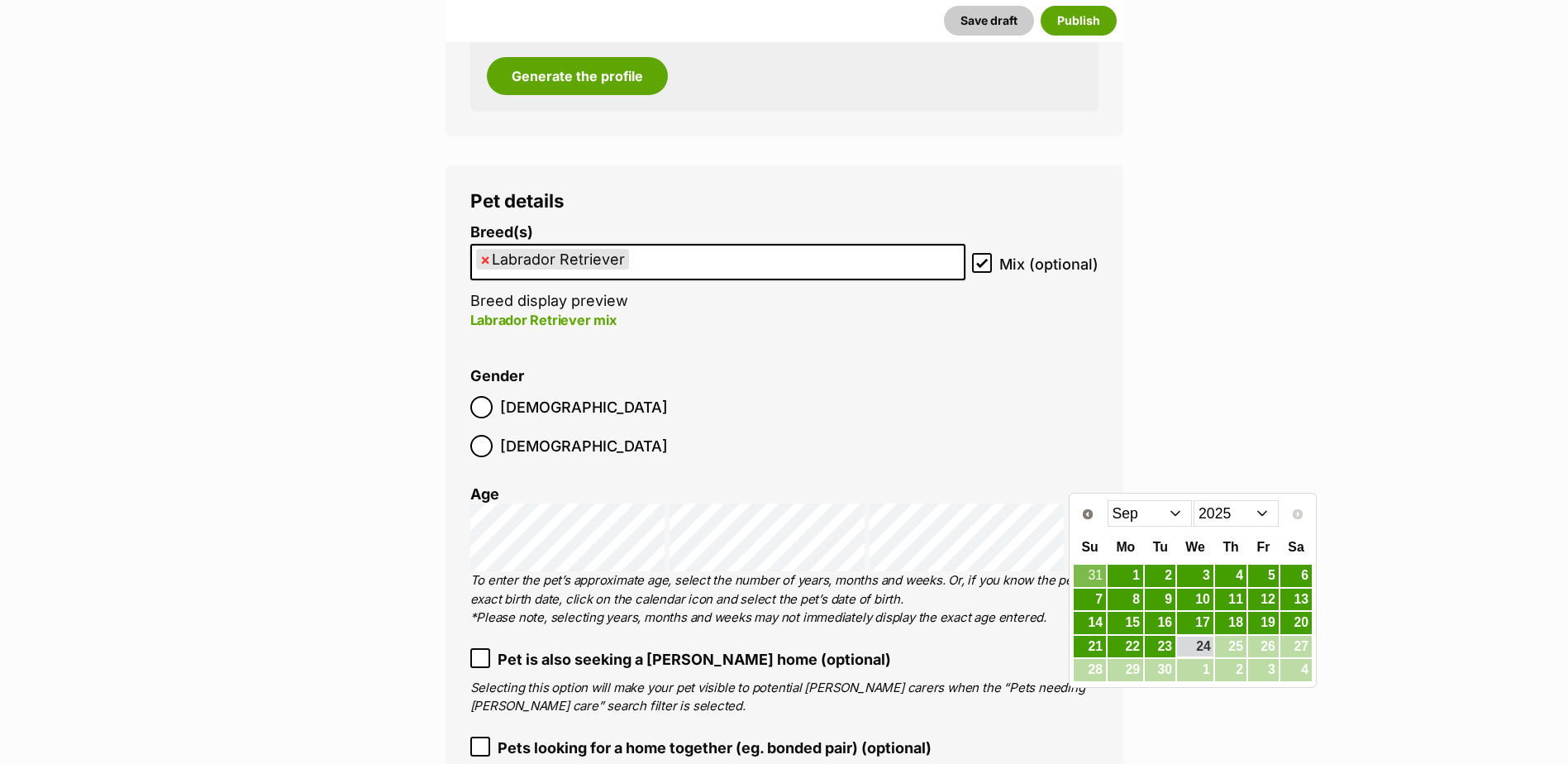
click at [1138, 513] on select "Jan Feb Mar Apr May Jun Jul Aug Sep" at bounding box center [1149, 513] width 85 height 27
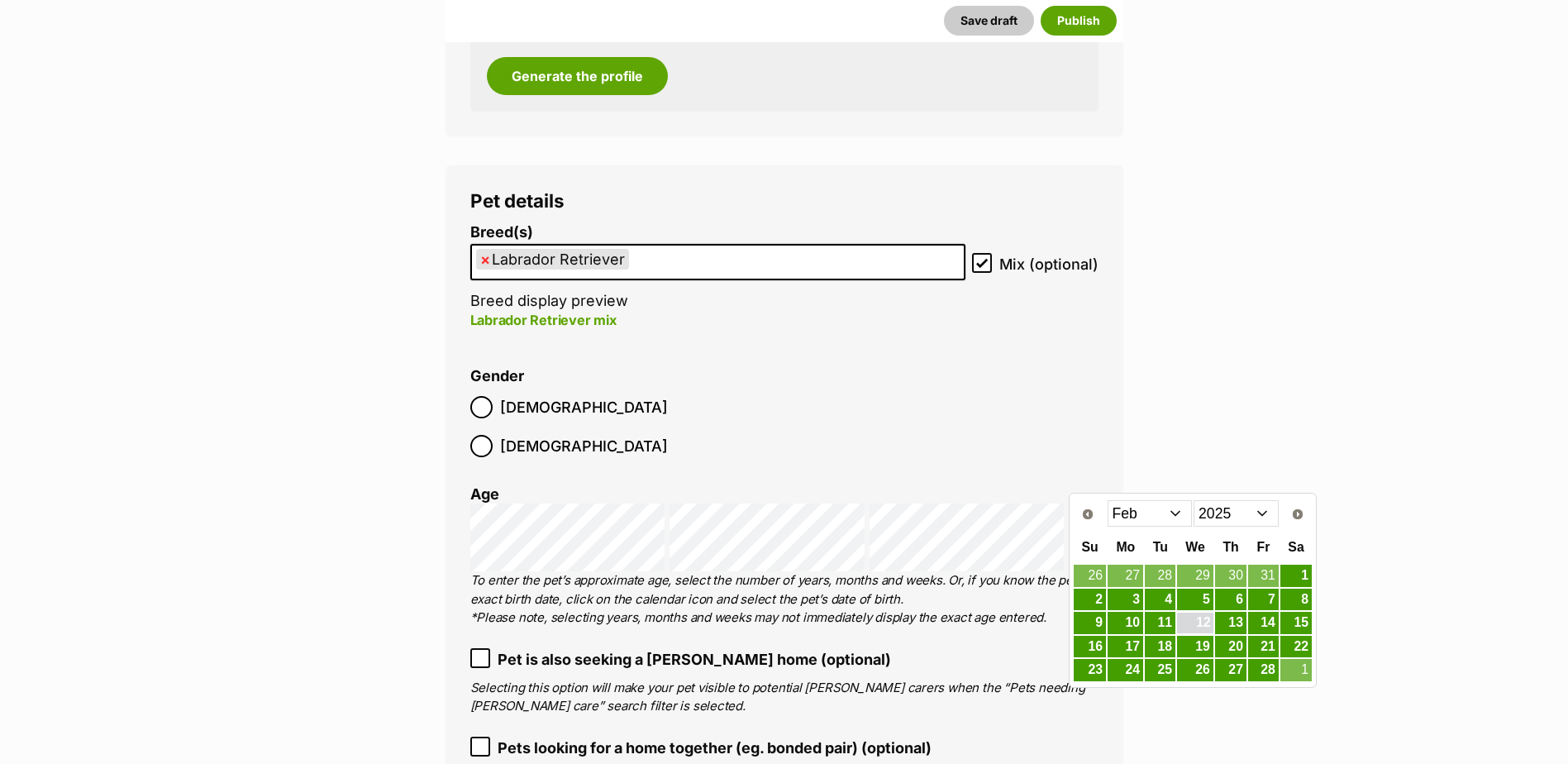
click at [1203, 621] on link "12" at bounding box center [1195, 623] width 37 height 21
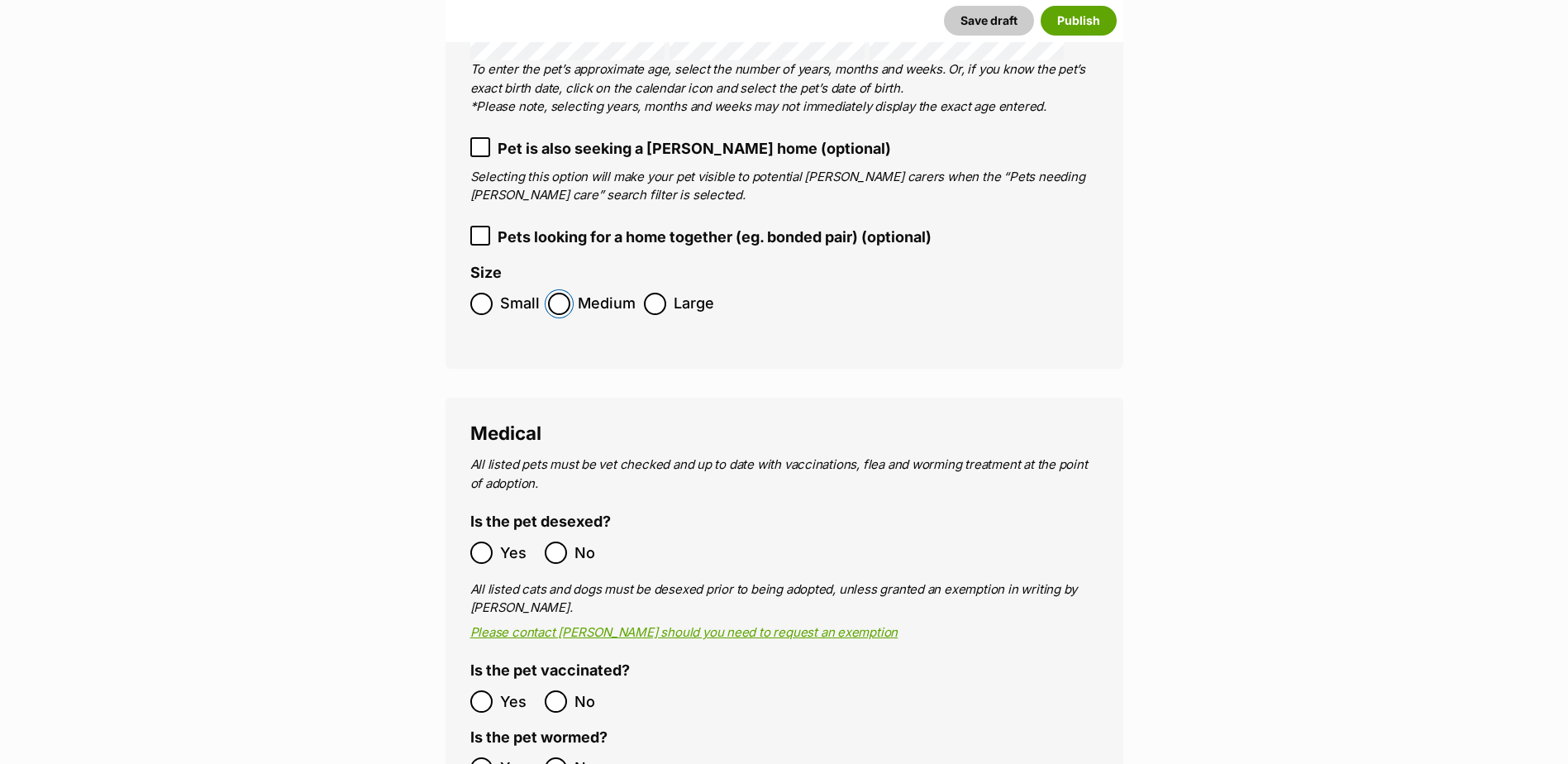
scroll to position [2603, 0]
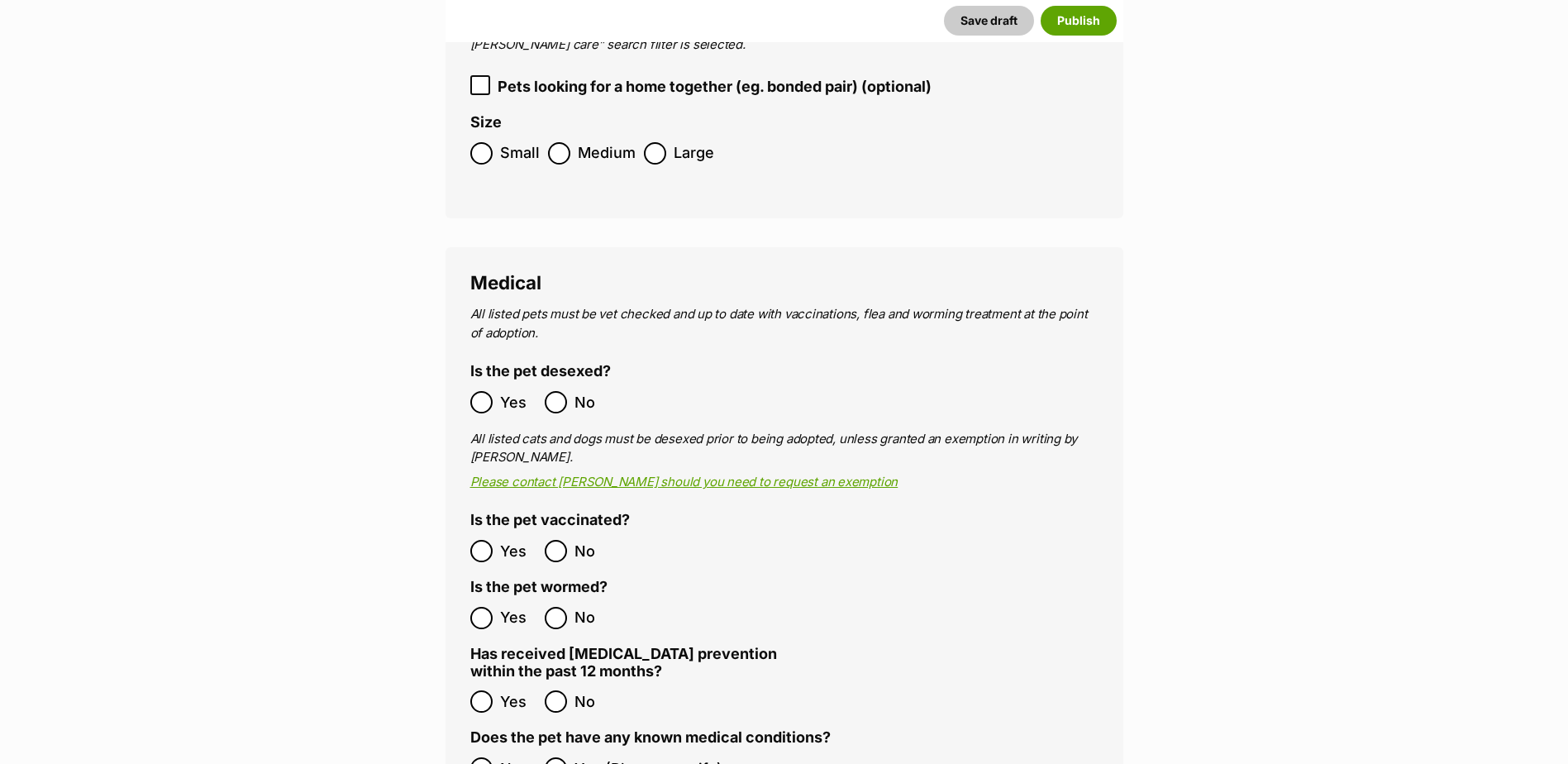
click at [481, 682] on ol "Yes No" at bounding box center [626, 701] width 314 height 38
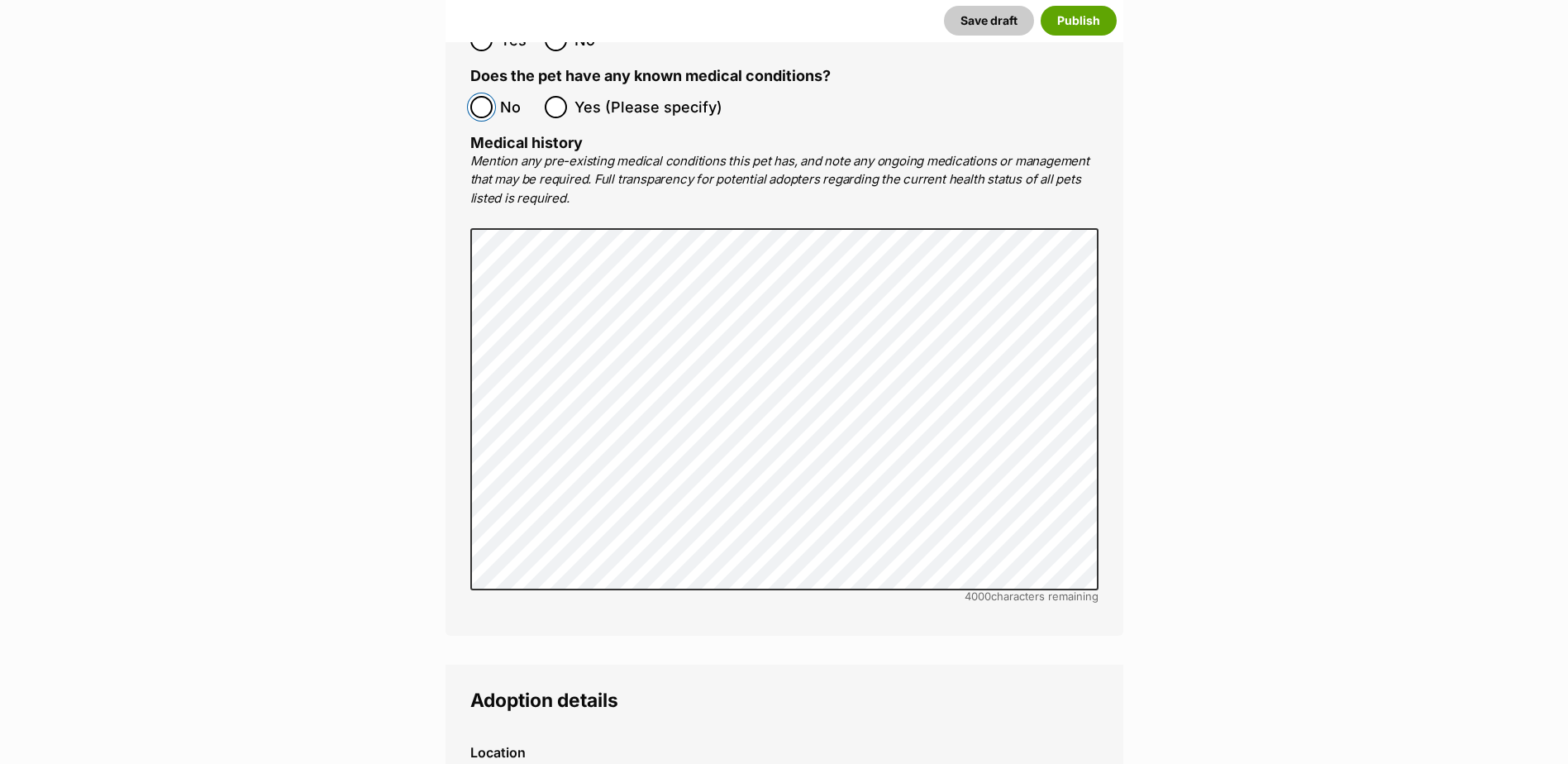
scroll to position [3512, 0]
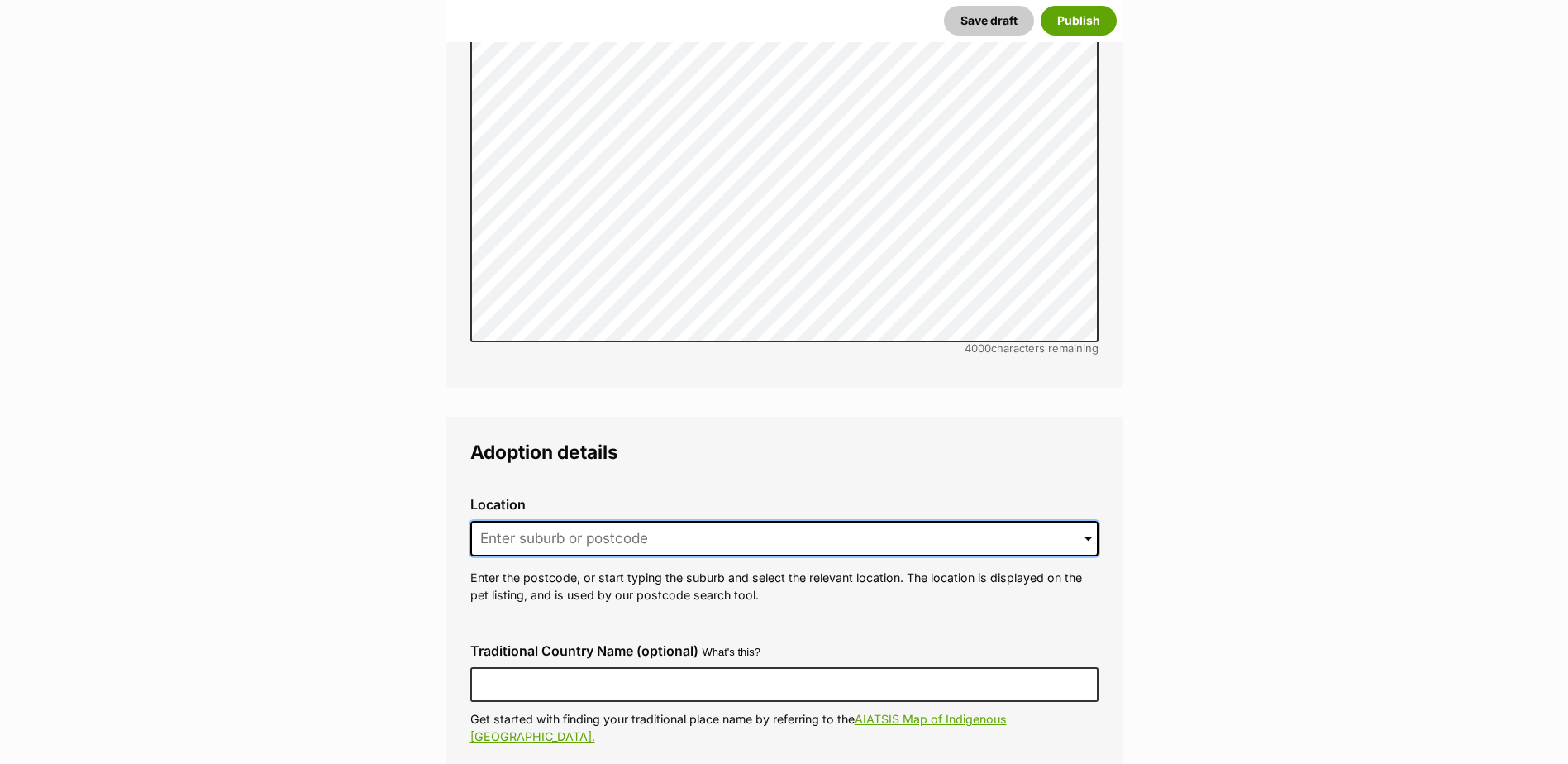
click at [604, 520] on input at bounding box center [784, 539] width 628 height 37
type input "l"
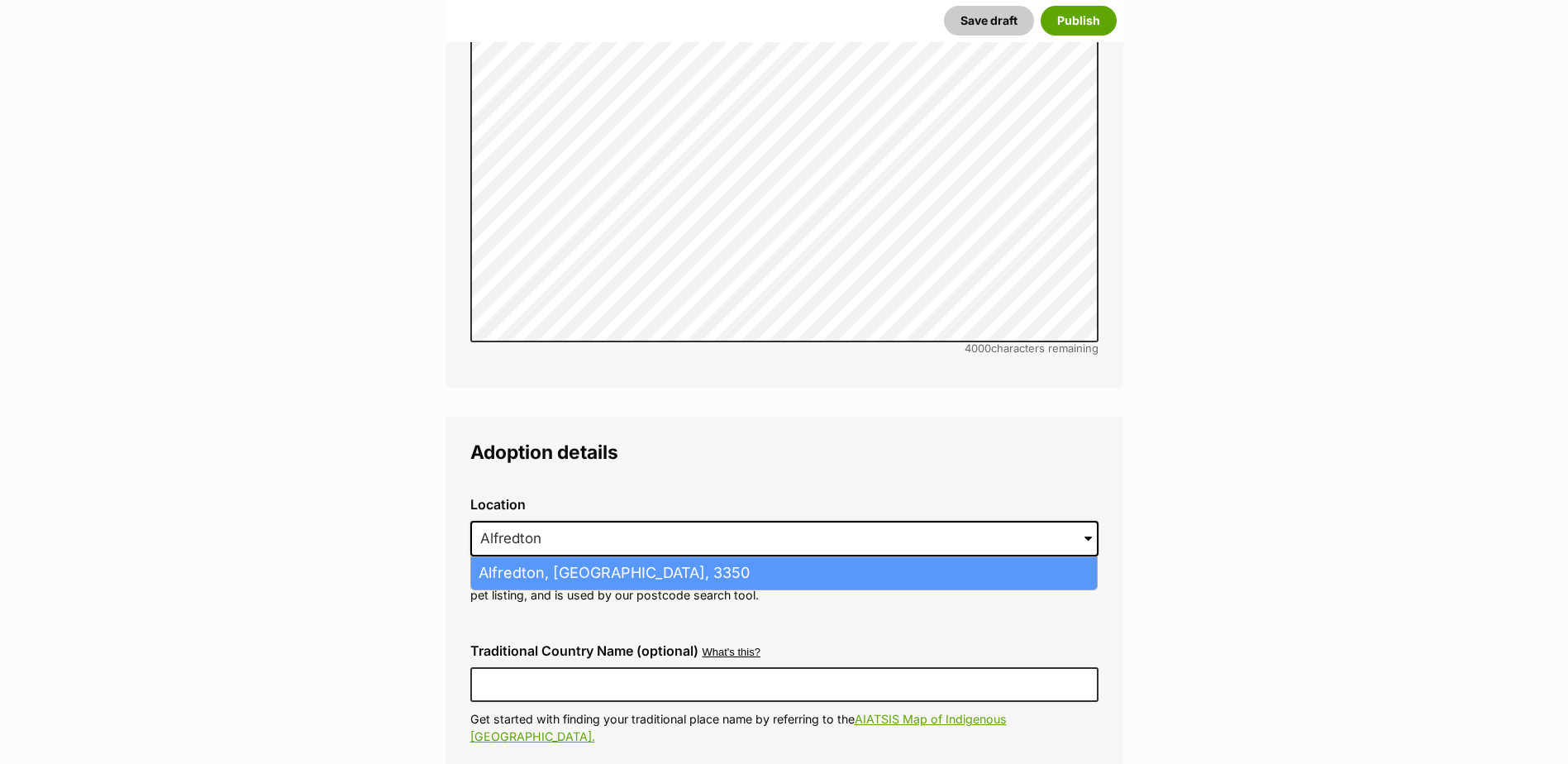
click at [590, 557] on li "Alfredton, Victoria, 3350" at bounding box center [783, 573] width 626 height 32
type input "Alfredton, Victoria, 3350"
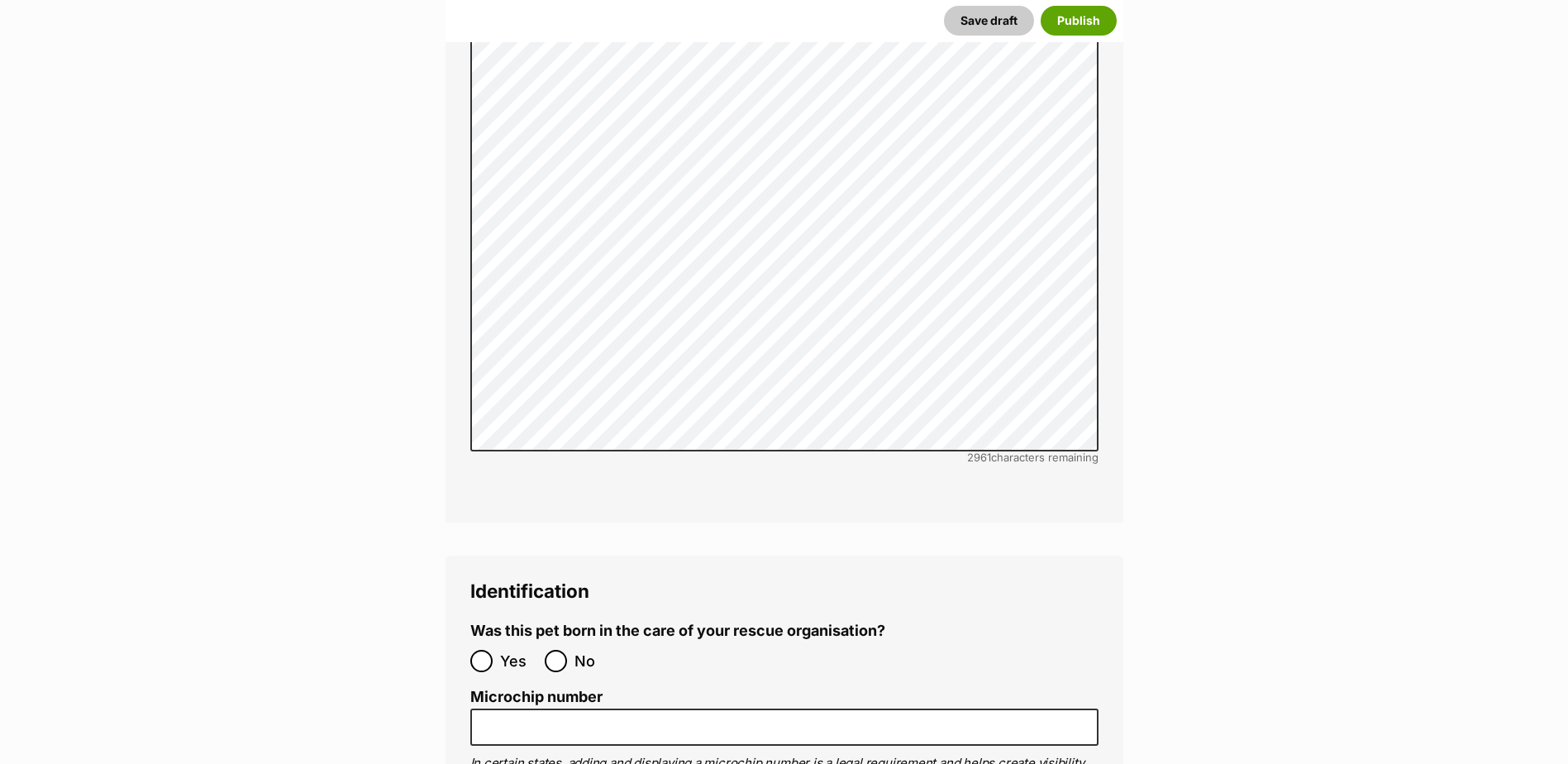
scroll to position [5248, 0]
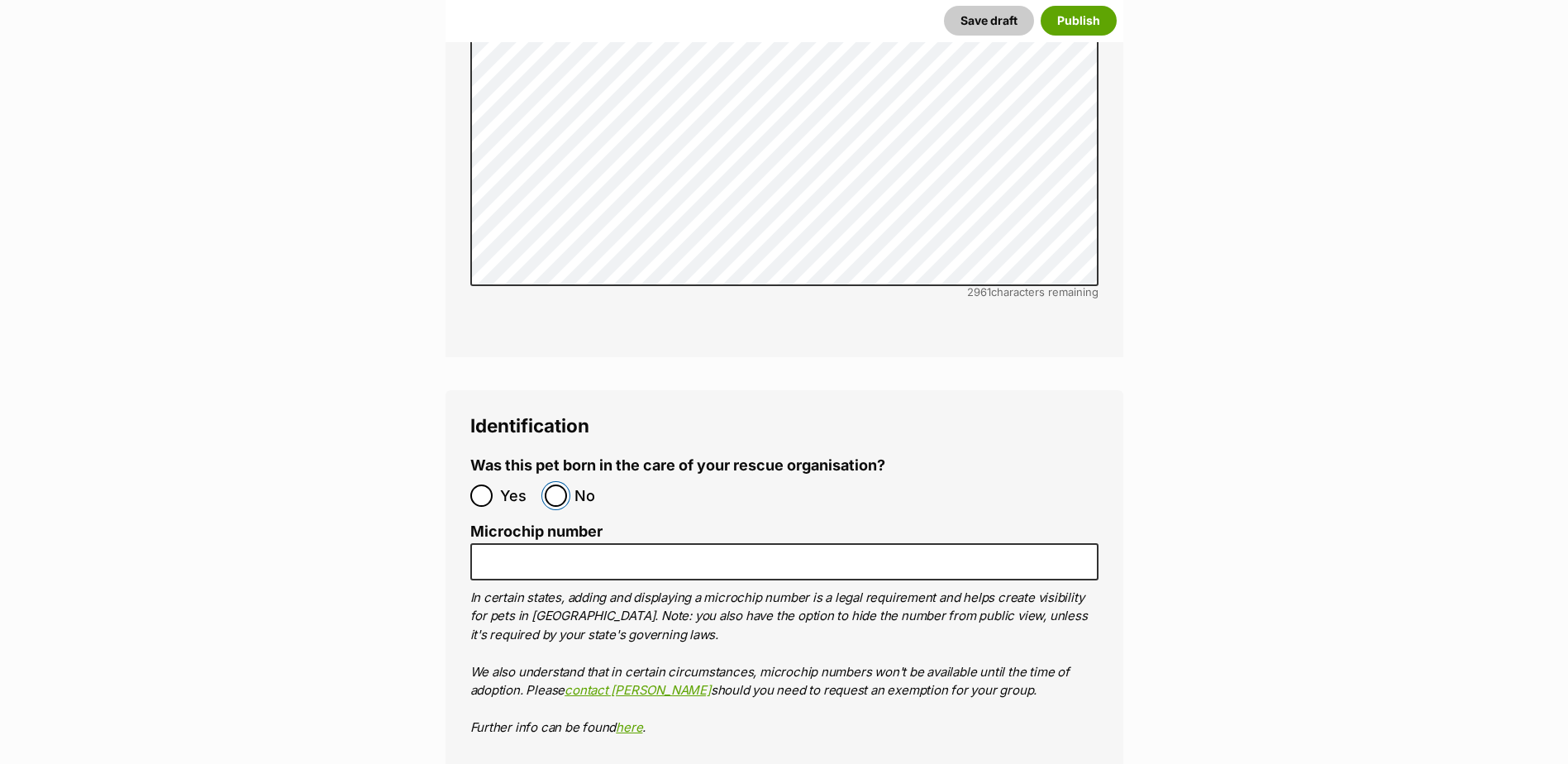
click at [562, 485] on input "No" at bounding box center [556, 496] width 22 height 22
radio input "true"
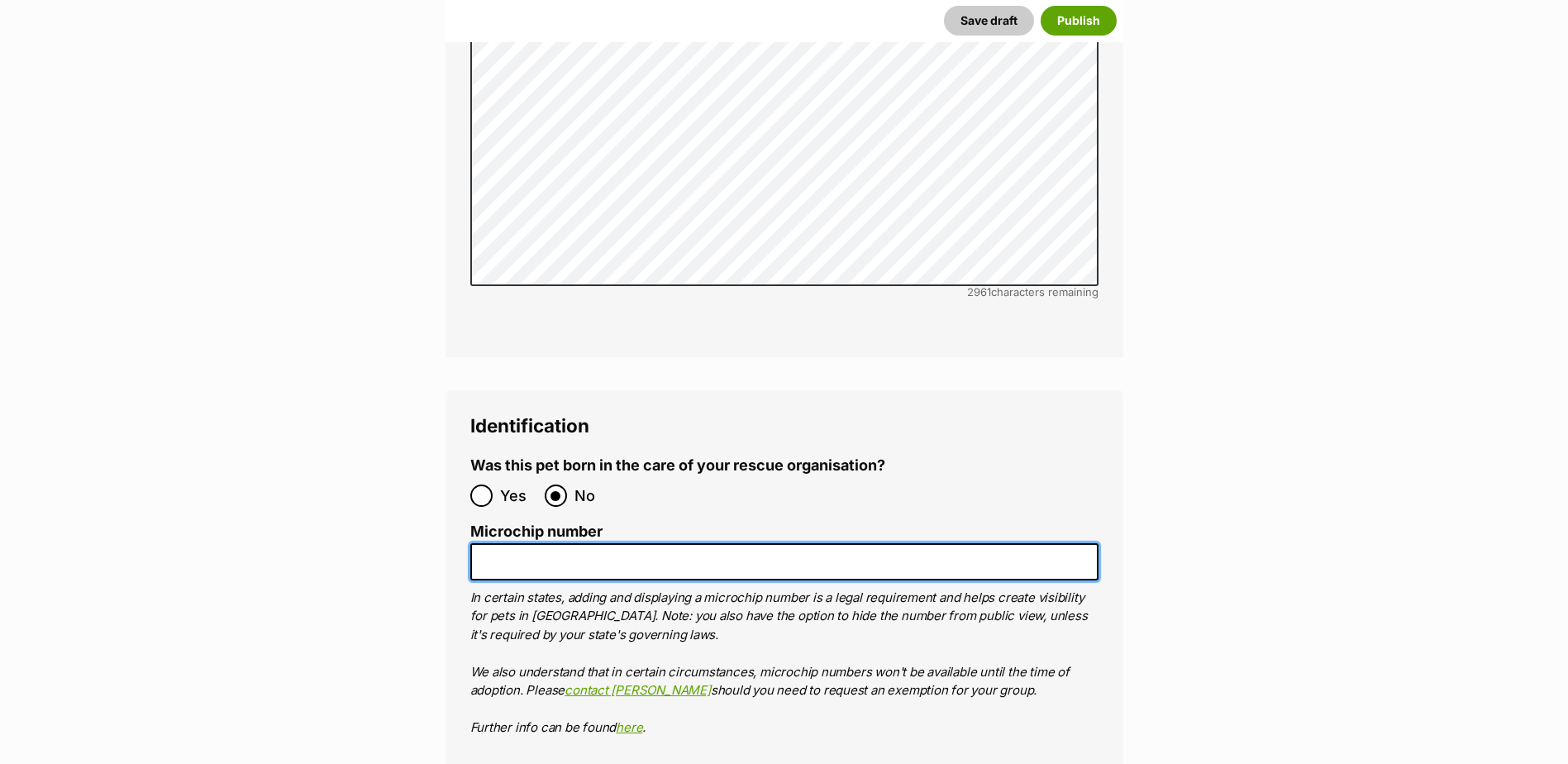
click at [572, 543] on input "Microchip number" at bounding box center [784, 562] width 628 height 38
paste input "956000017403462"
type input "956000017403462"
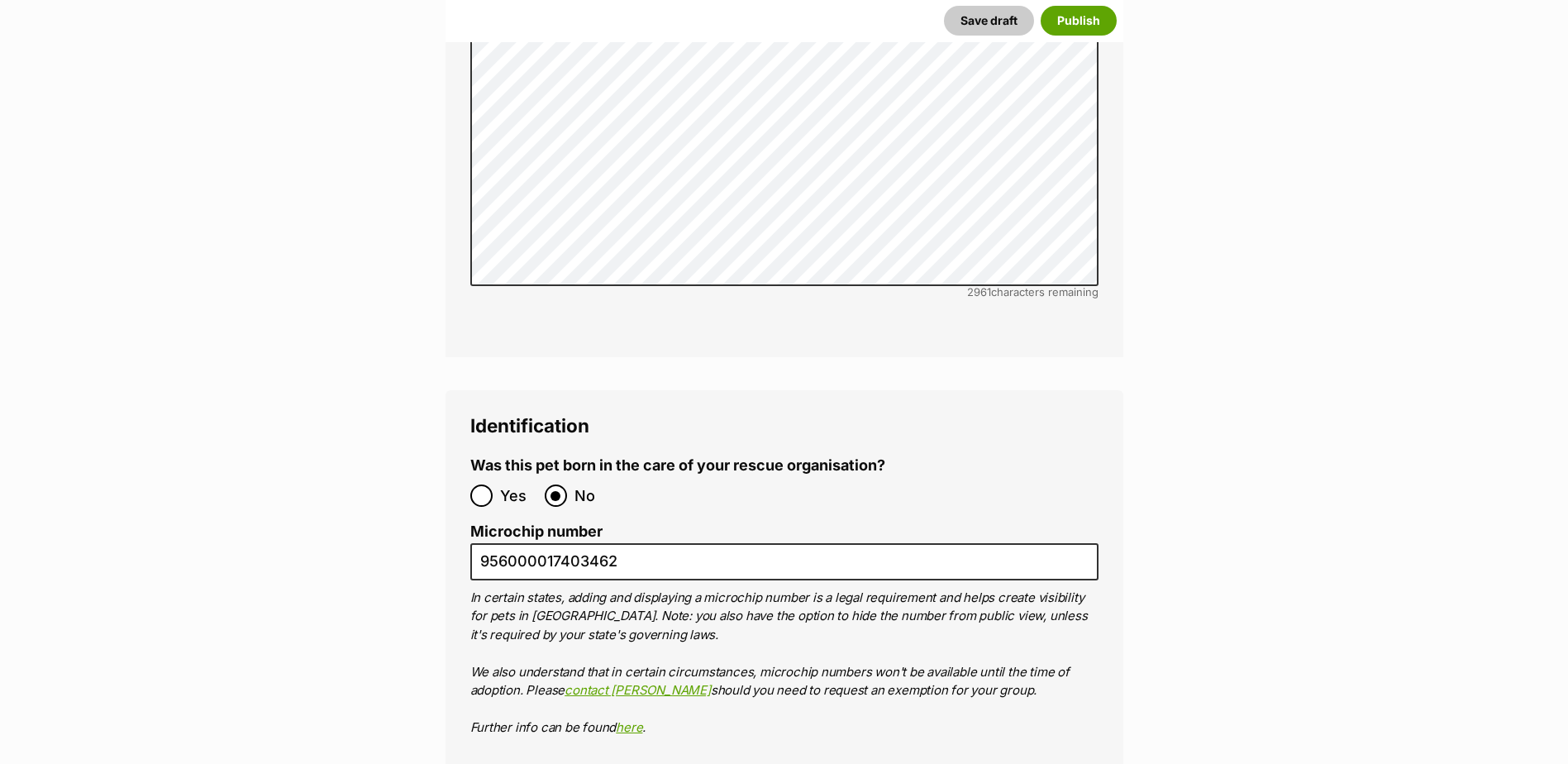
type input "BR101300"
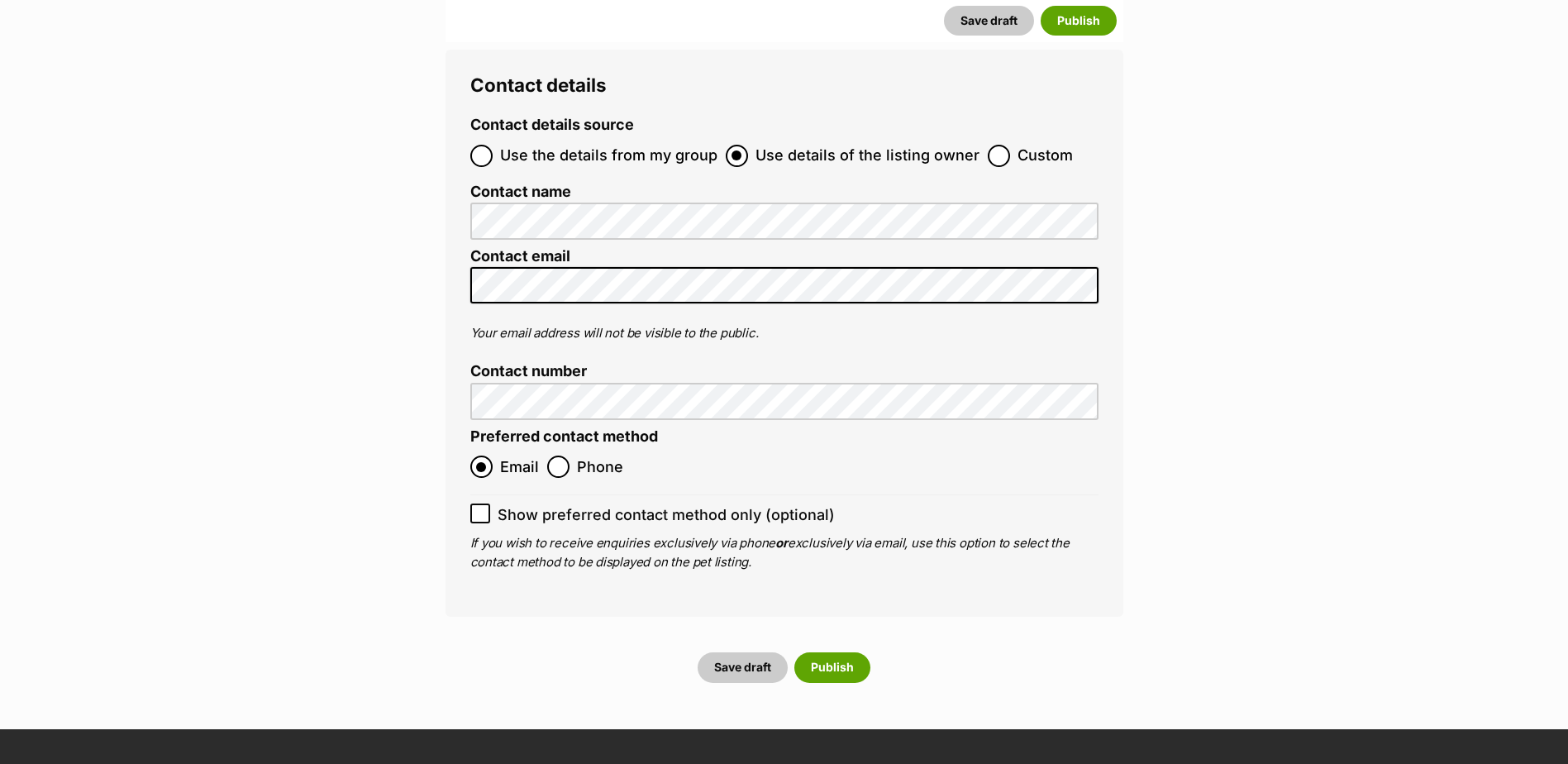
scroll to position [6570, 0]
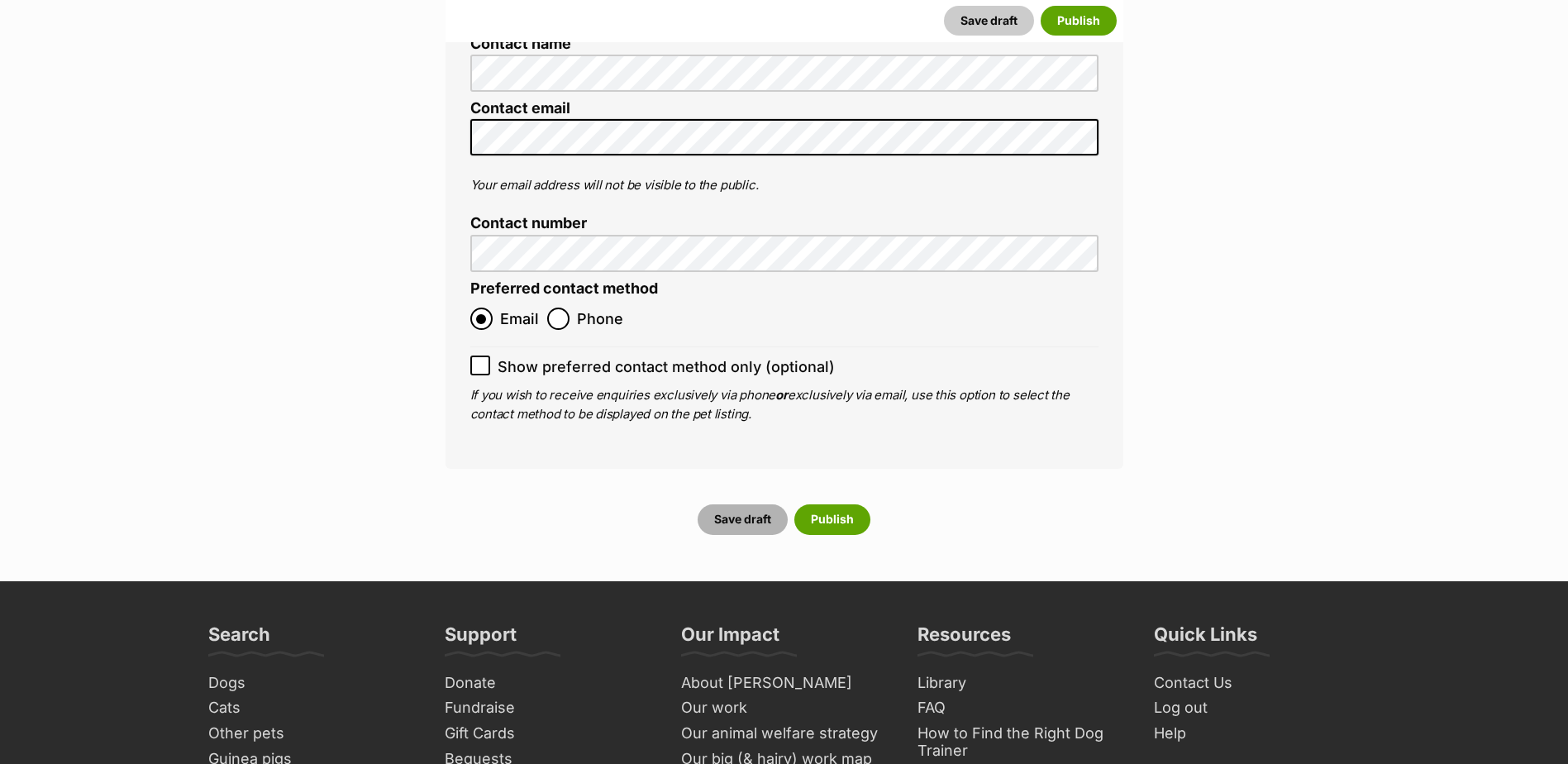
click at [750, 504] on button "Save draft" at bounding box center [743, 518] width 90 height 29
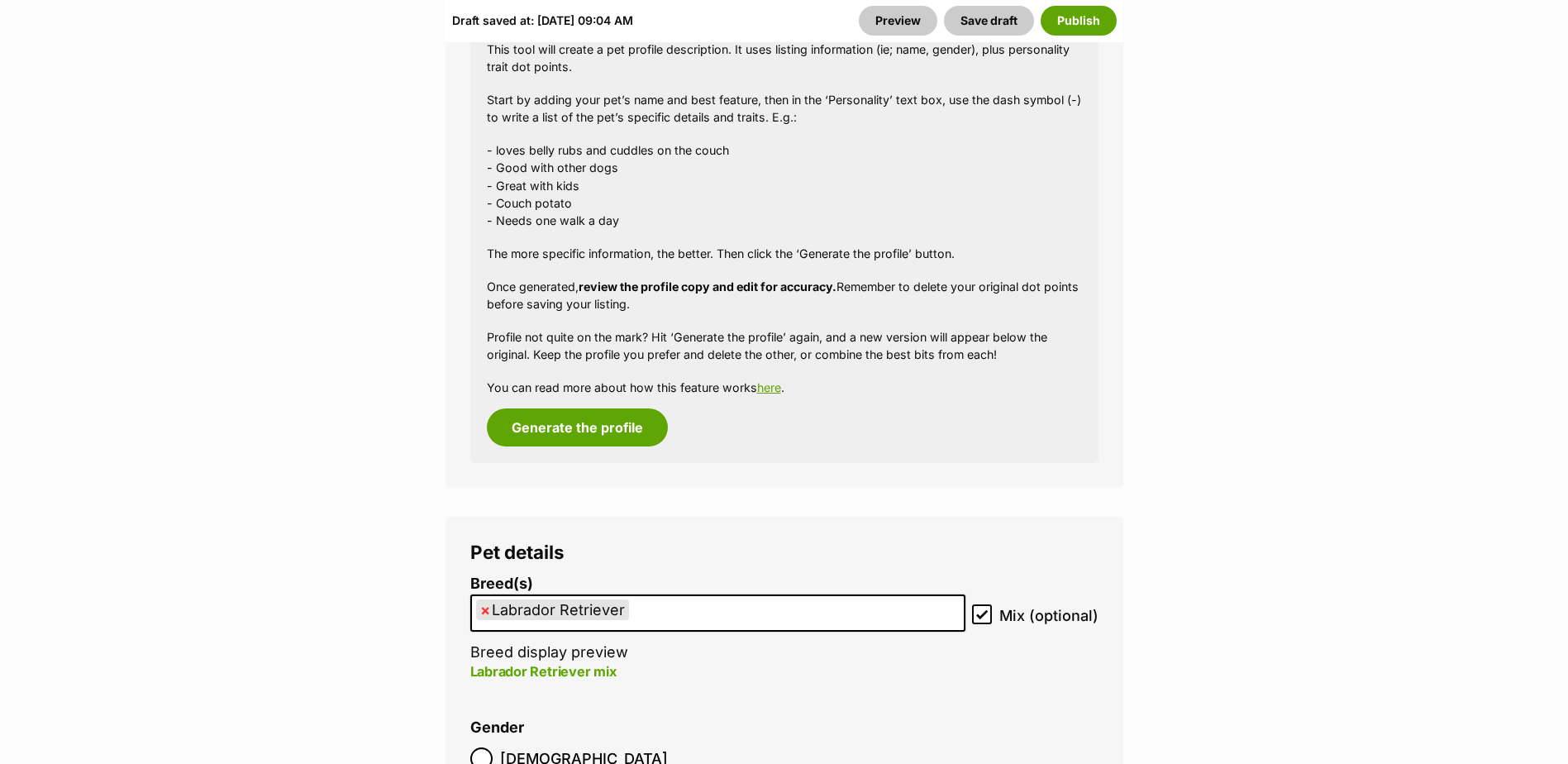
scroll to position [1984, 0]
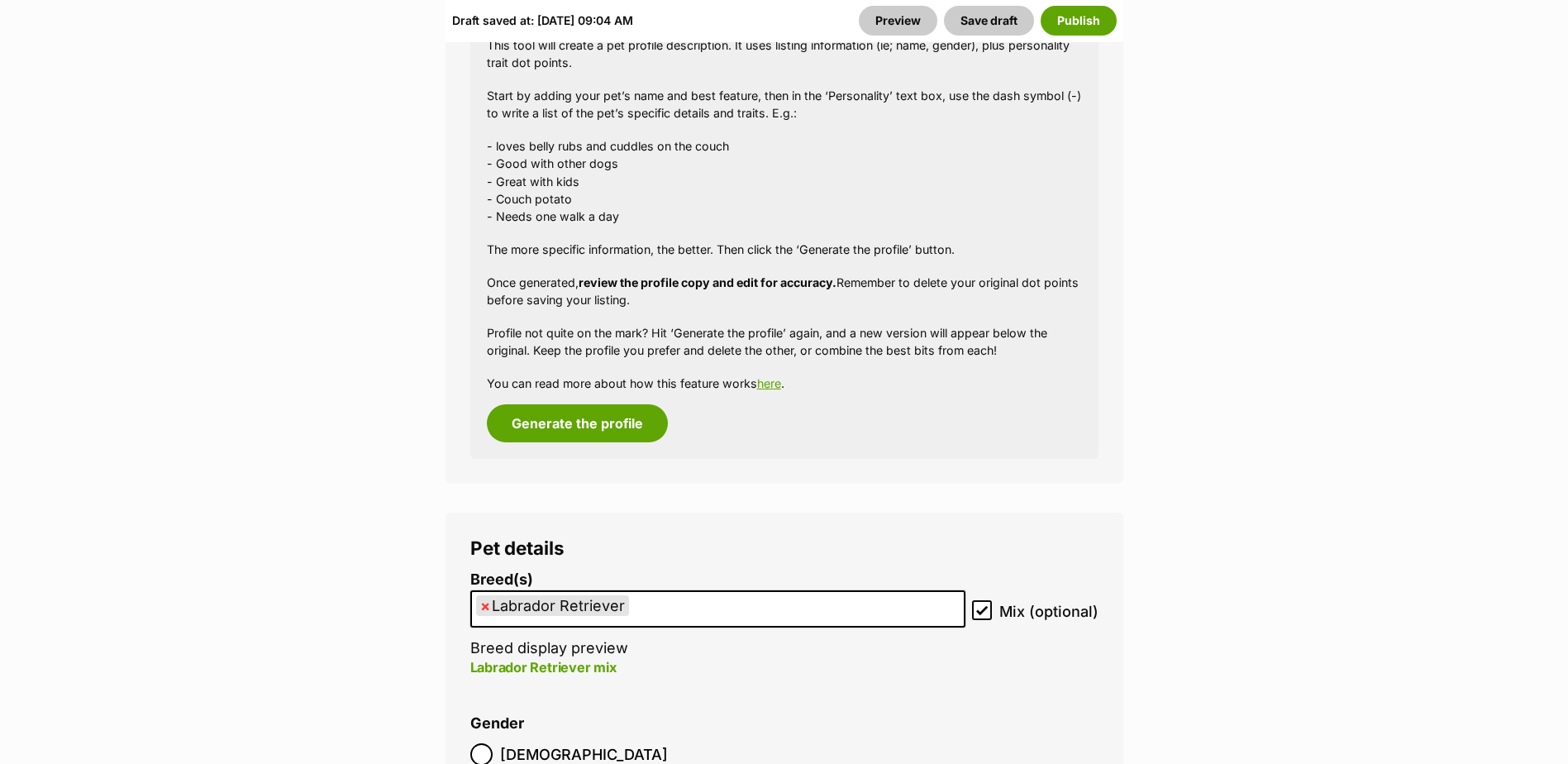
click at [624, 420] on div "Generate a profile using AI Beta This tool will create a pet profile descriptio…" at bounding box center [784, 227] width 628 height 464
click at [626, 410] on button "Generate the profile" at bounding box center [577, 423] width 181 height 38
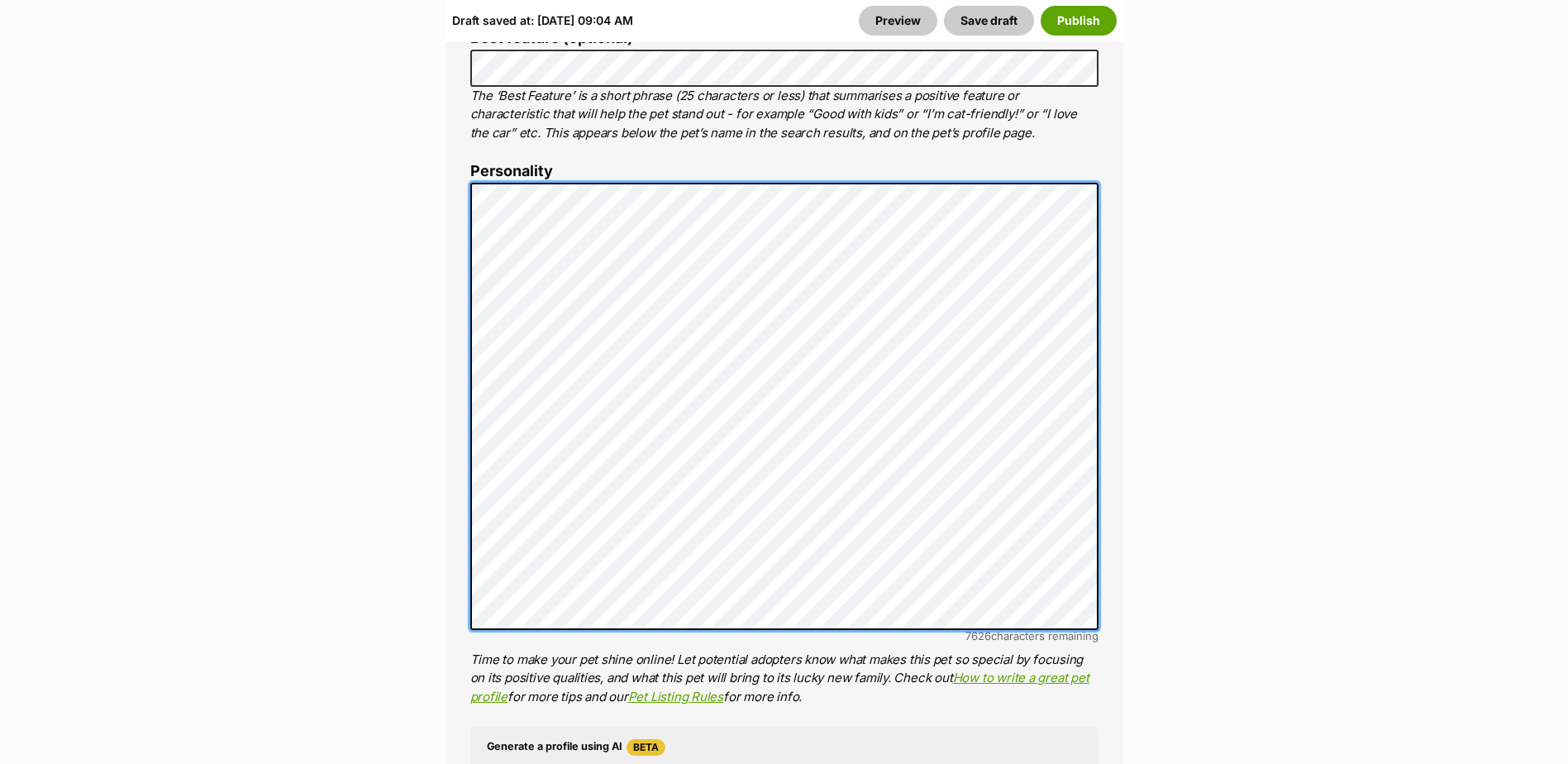
scroll to position [0, 0]
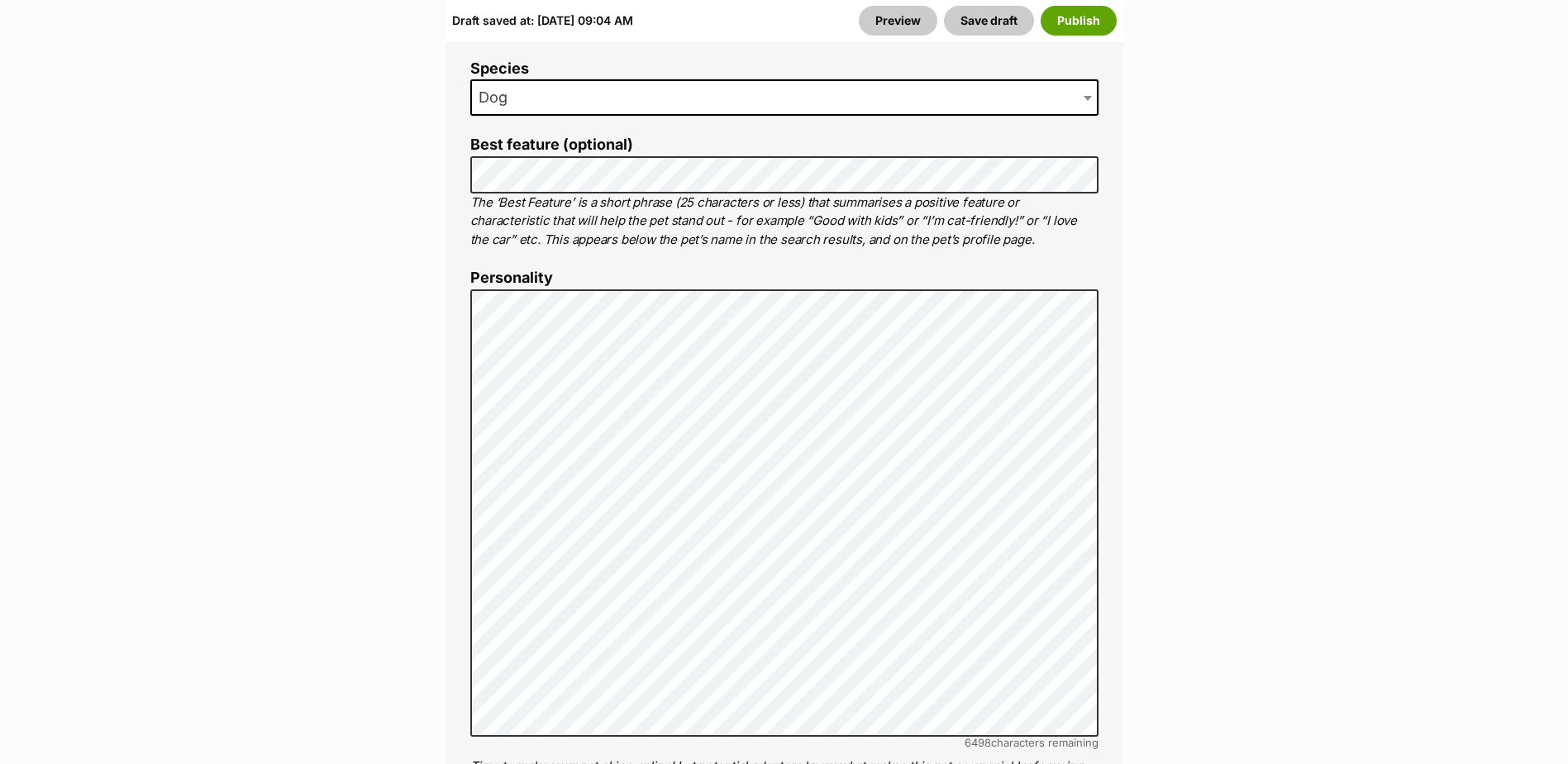
scroll to position [1170, 0]
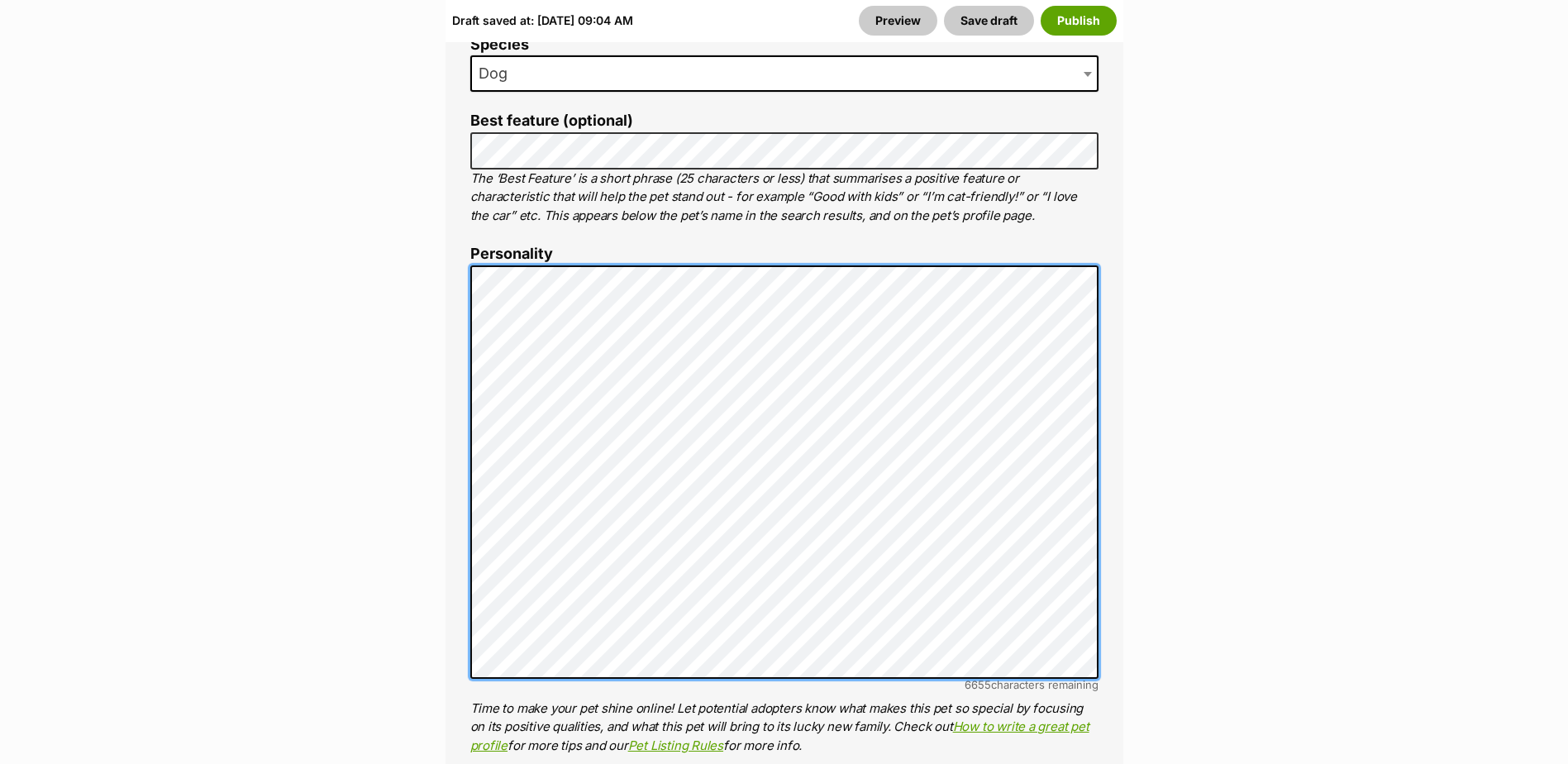
click at [461, 587] on div "About This Pet Name Henlo there, it looks like you might be using the pet name …" at bounding box center [784, 545] width 678 height 1435
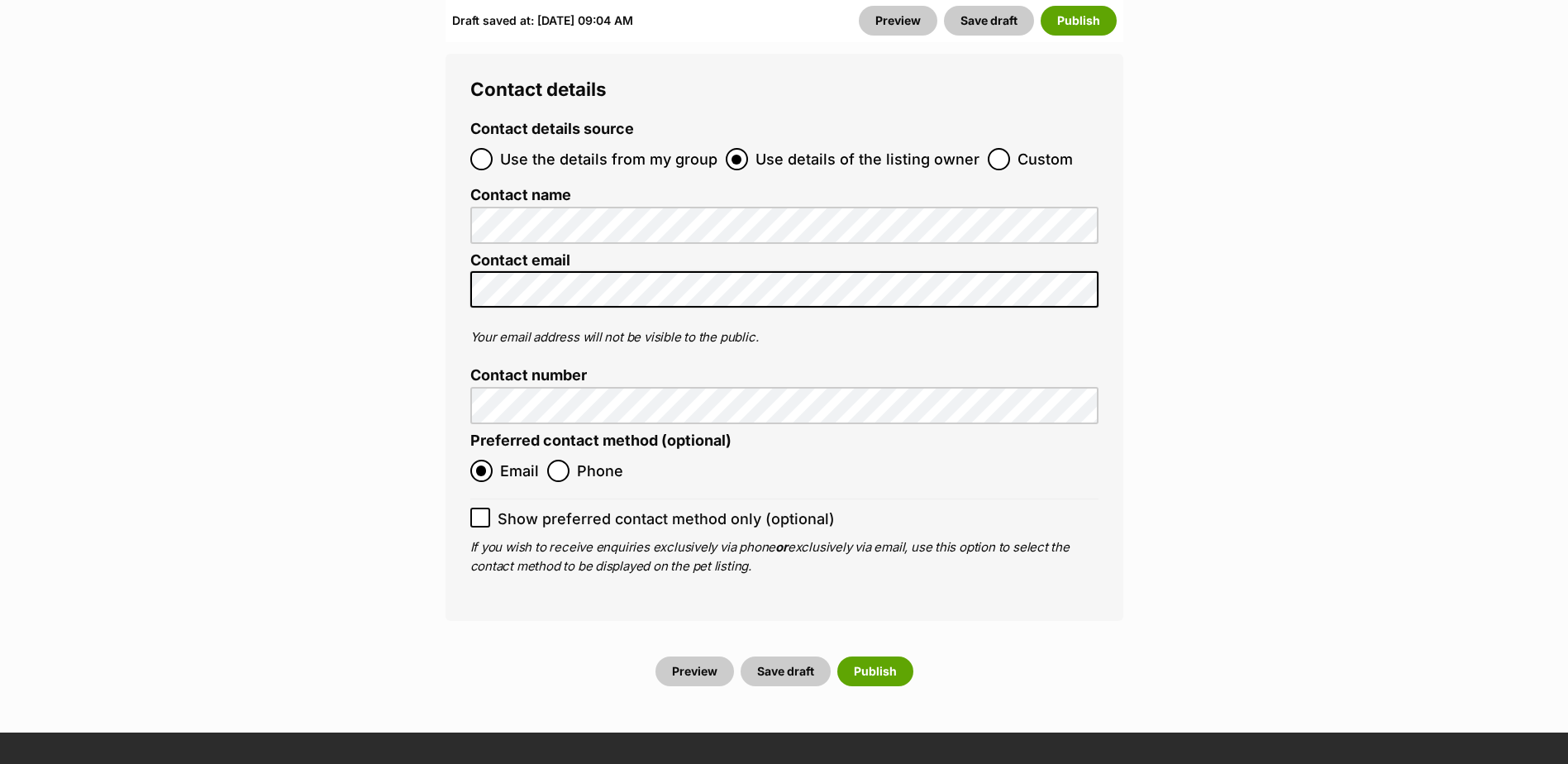
scroll to position [6873, 0]
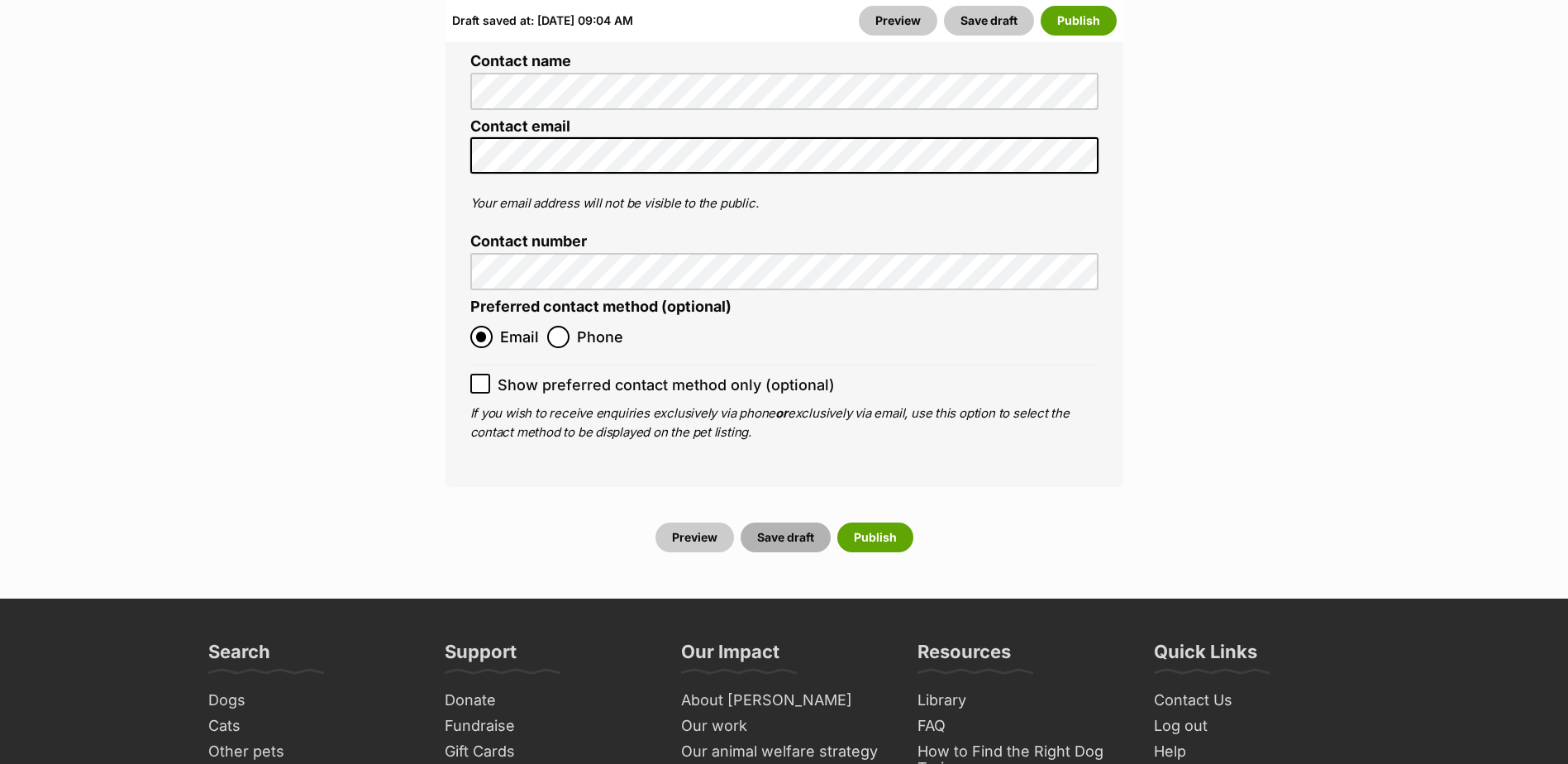
click at [796, 522] on button "Save draft" at bounding box center [785, 537] width 90 height 29
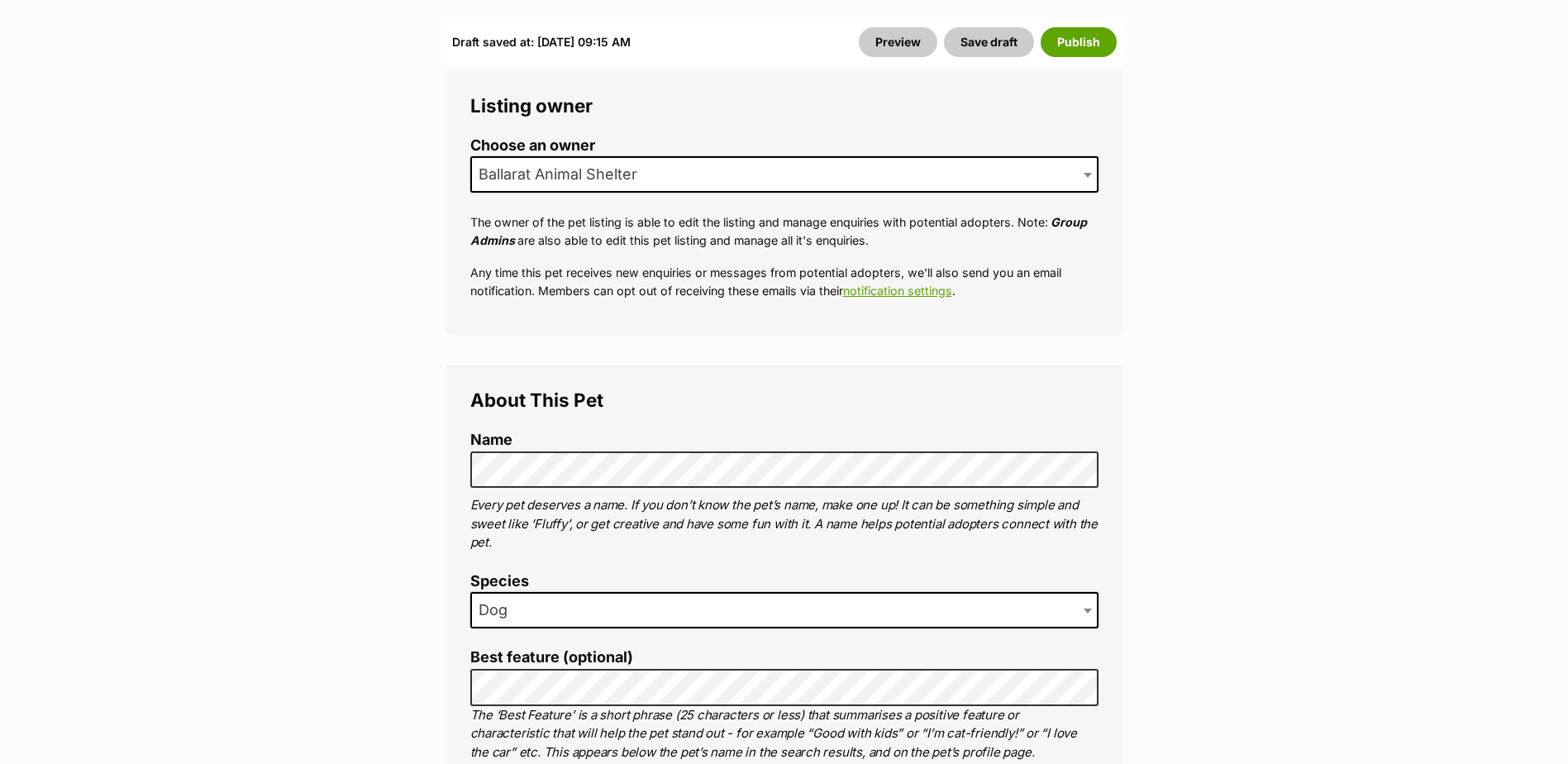
scroll to position [496, 0]
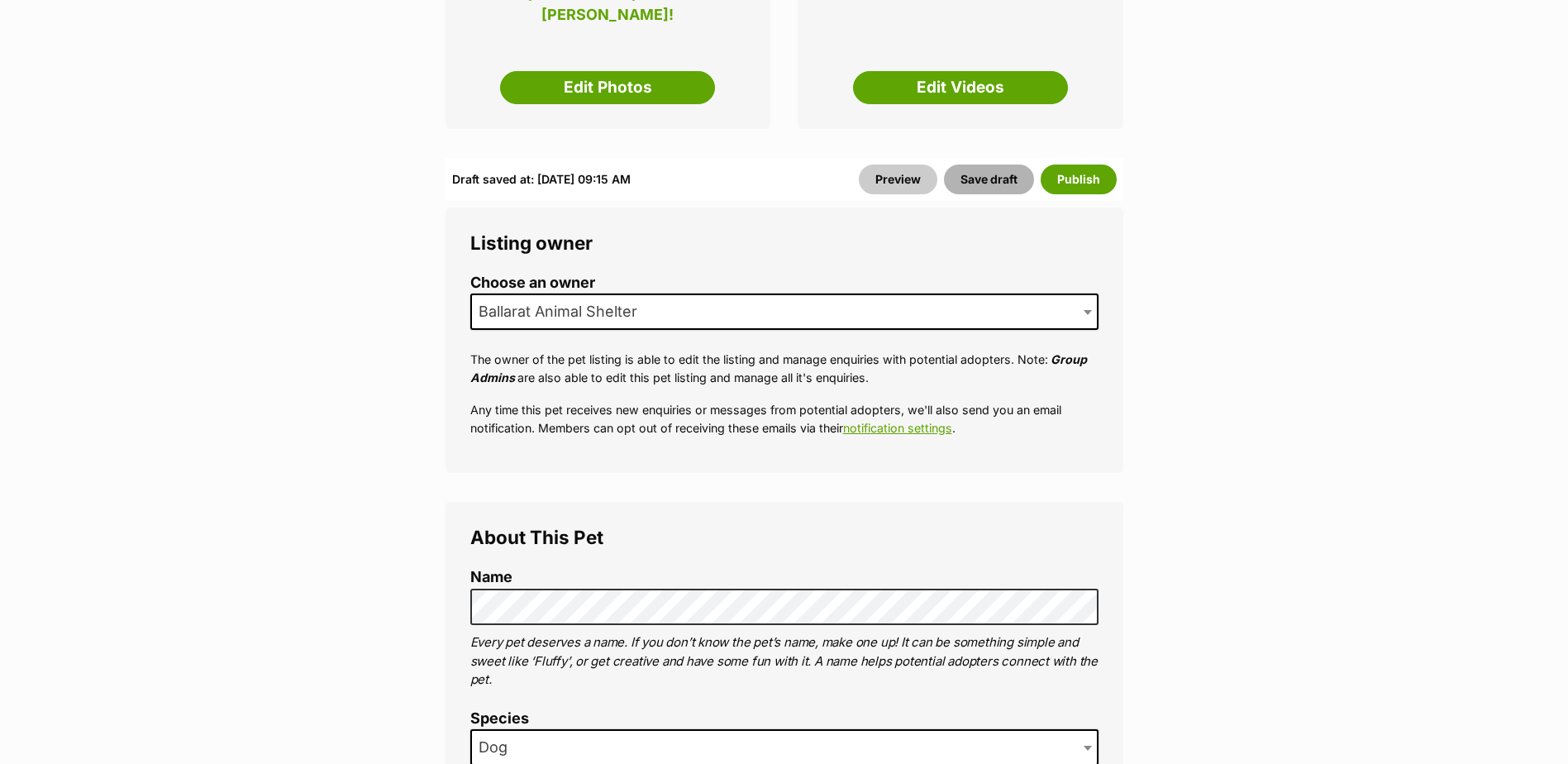
drag, startPoint x: 988, startPoint y: 160, endPoint x: 987, endPoint y: 179, distance: 19.0
click at [988, 165] on button "Save draft" at bounding box center [988, 180] width 90 height 29
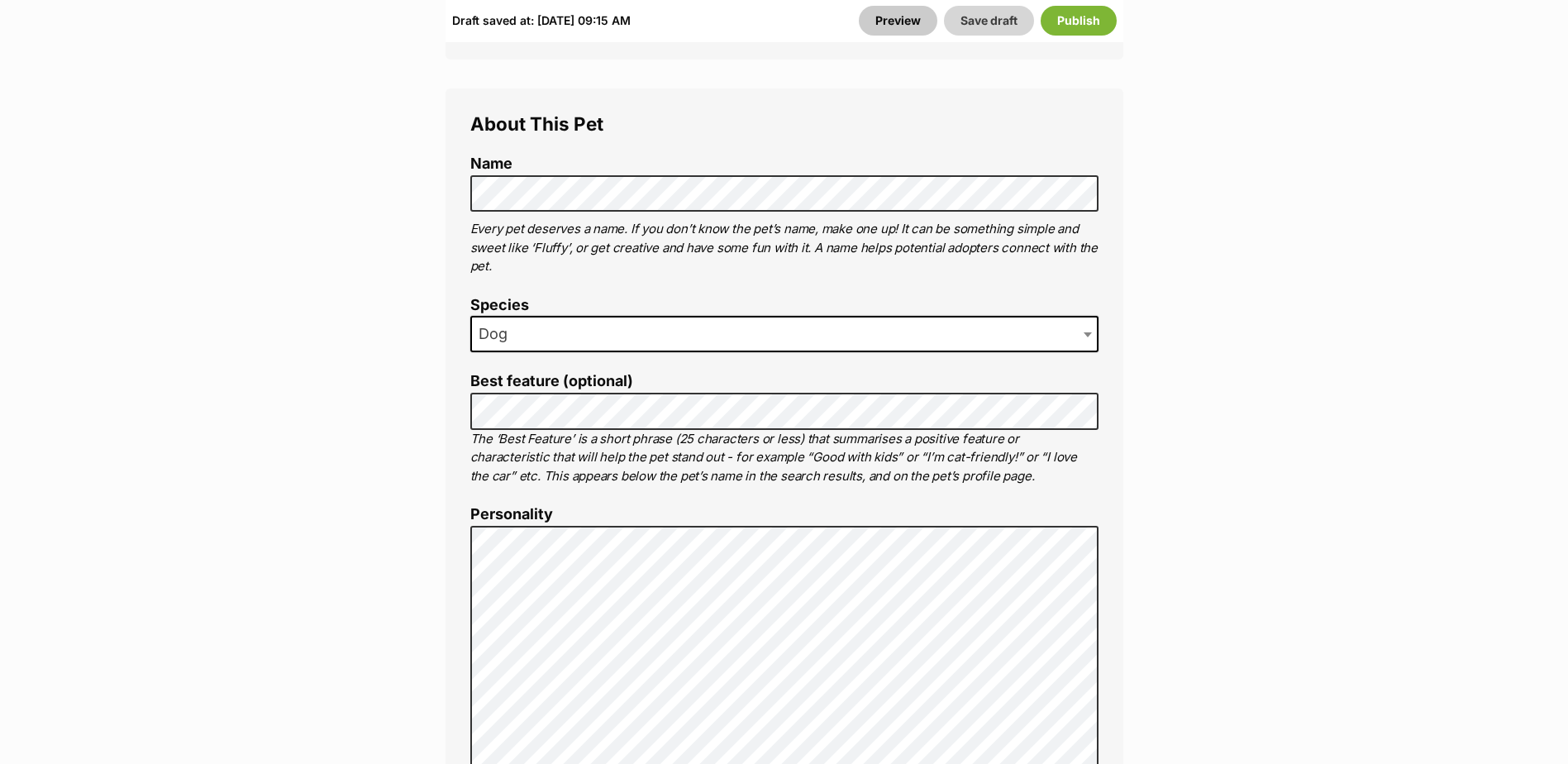
scroll to position [1323, 0]
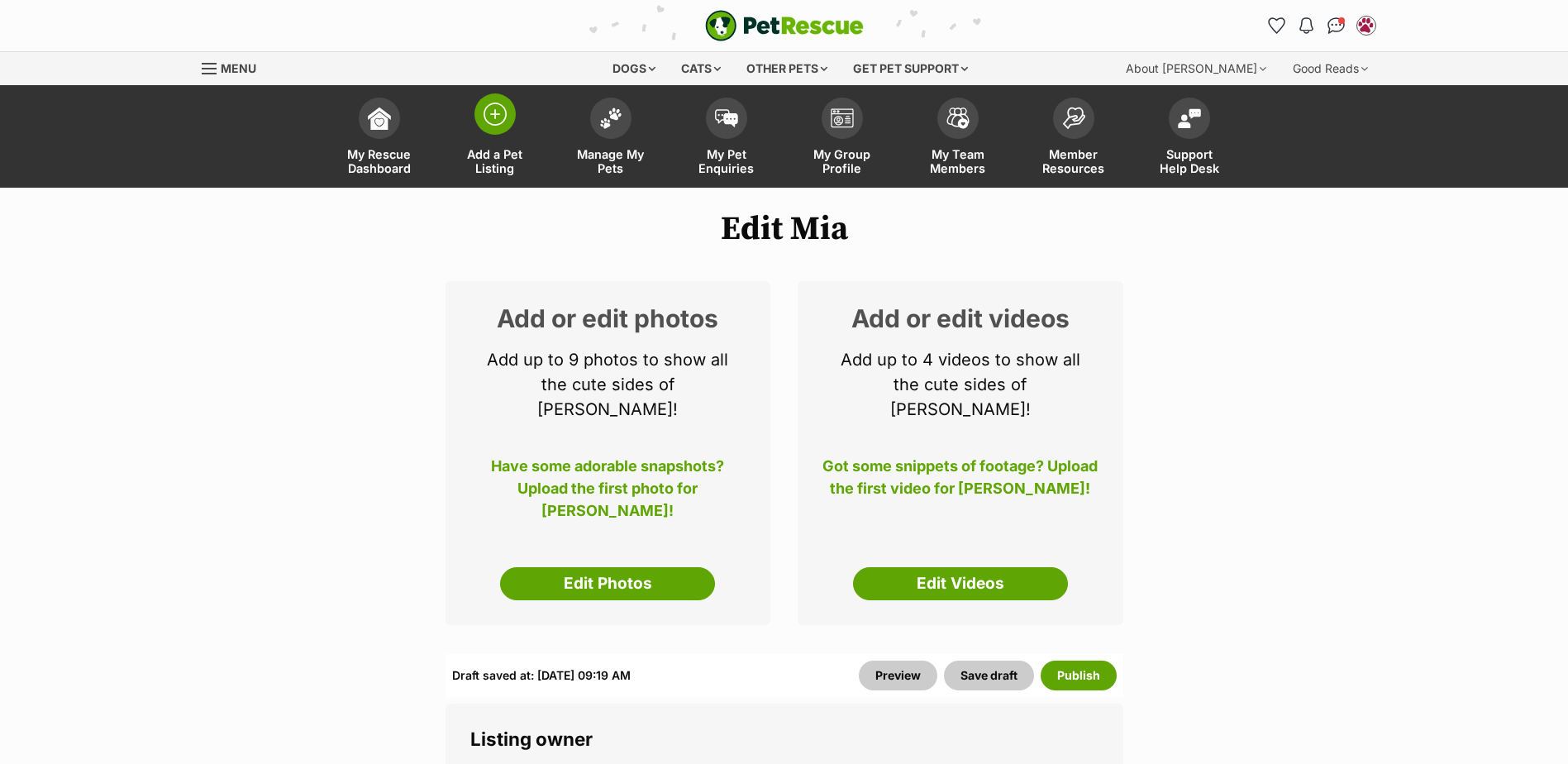
click at [506, 127] on span at bounding box center [495, 114] width 41 height 41
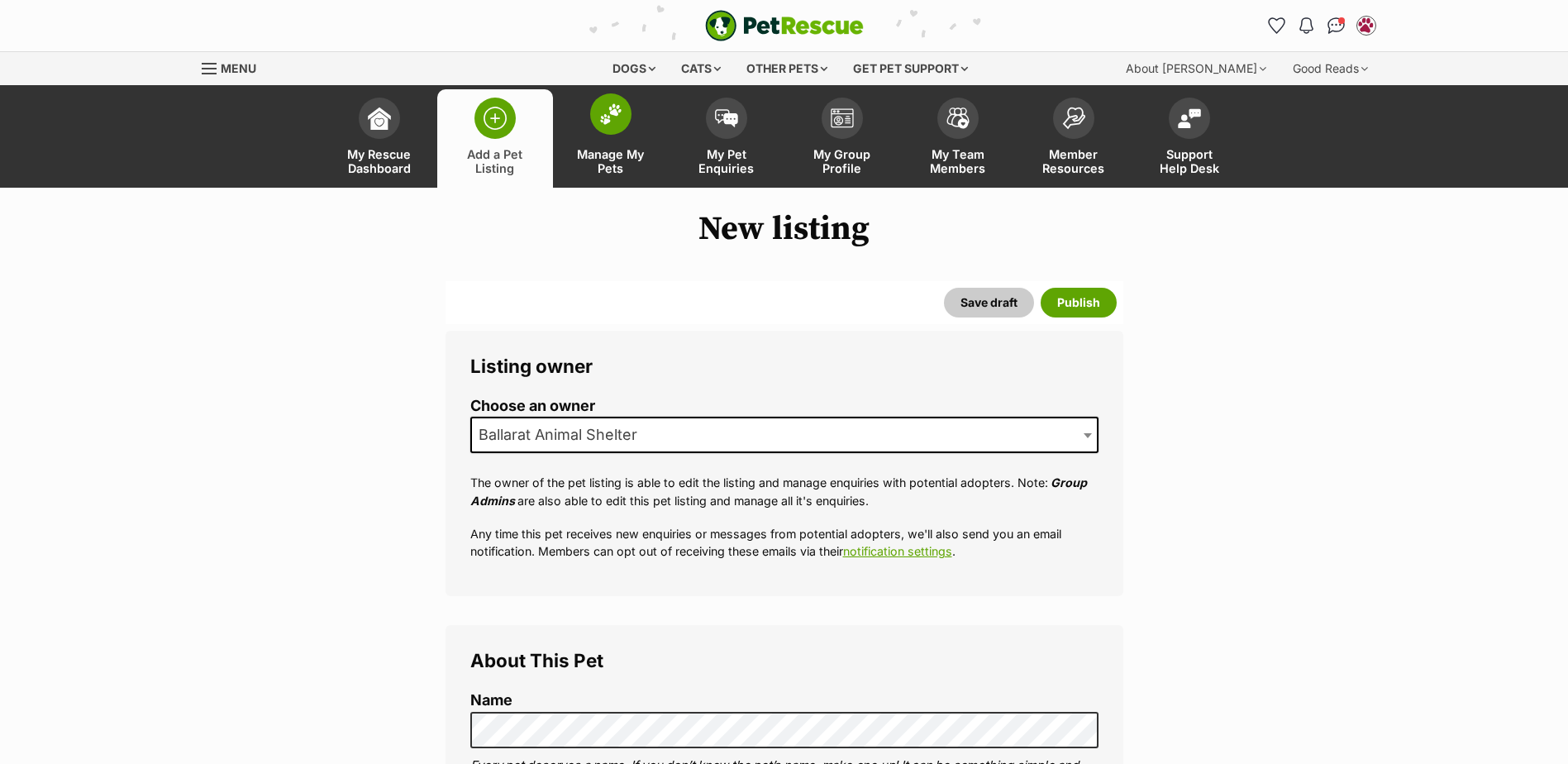
click at [618, 121] on img at bounding box center [610, 114] width 23 height 21
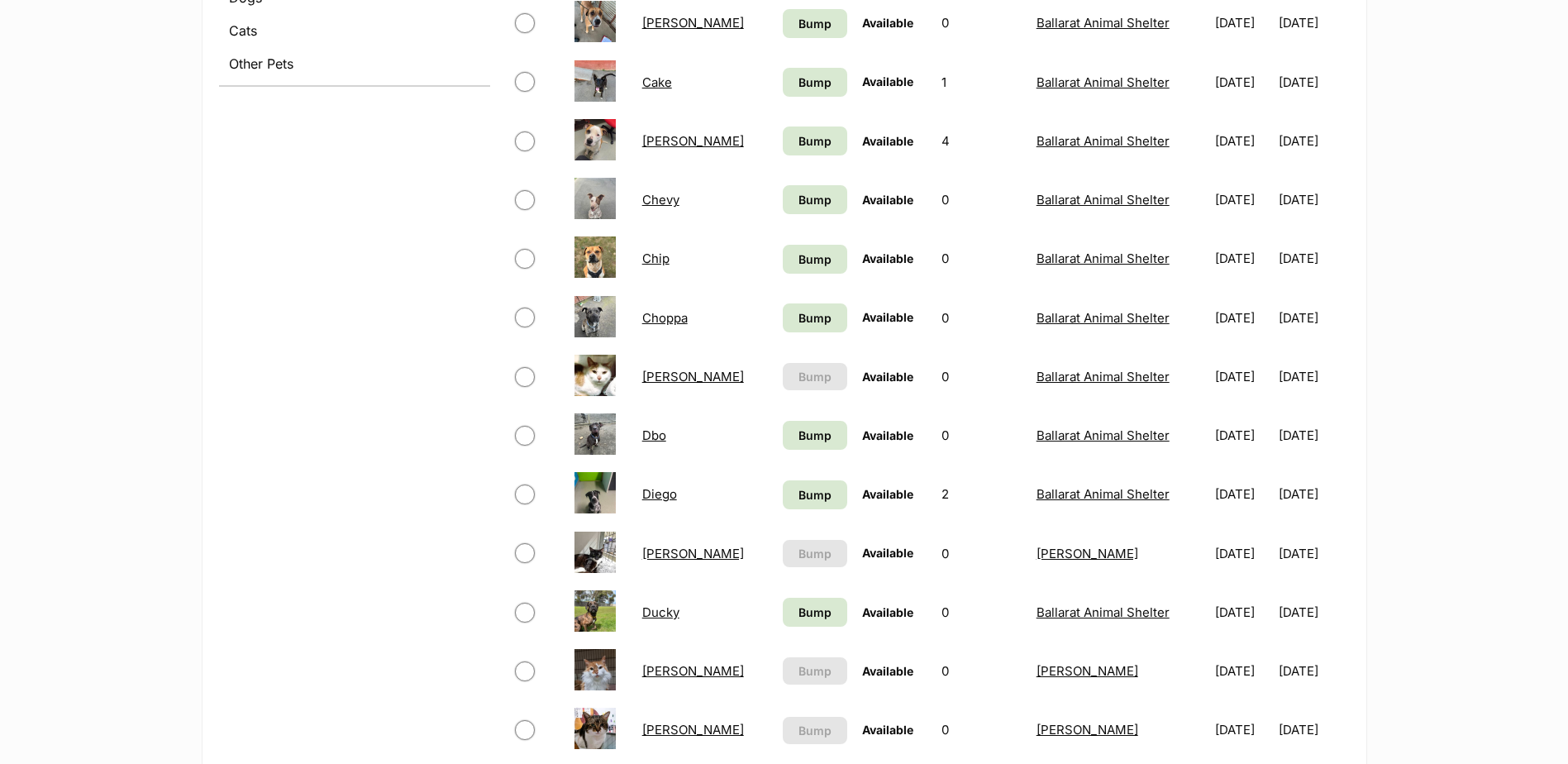
scroll to position [744, 0]
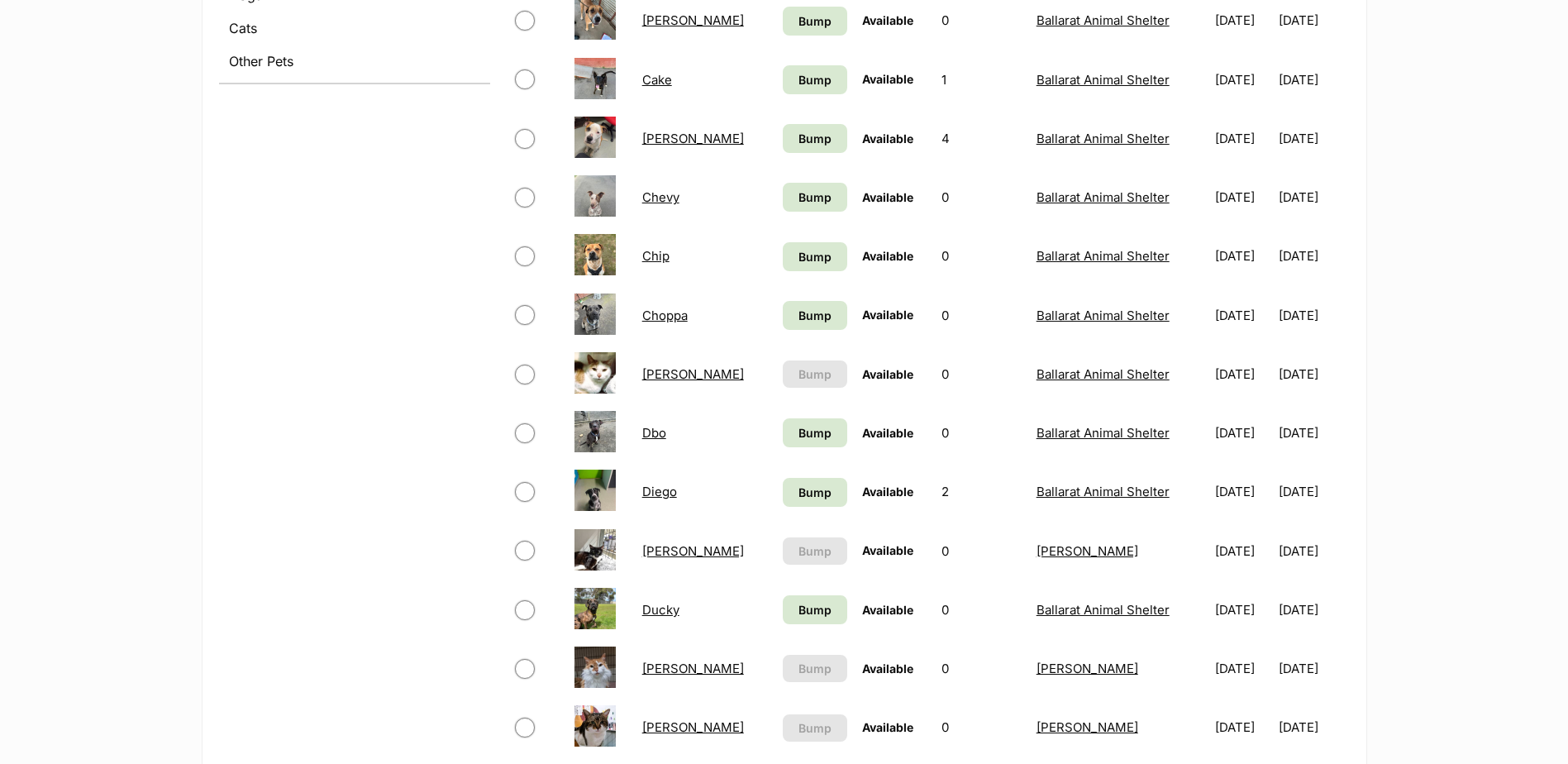
click at [651, 608] on link "Ducky" at bounding box center [660, 609] width 38 height 16
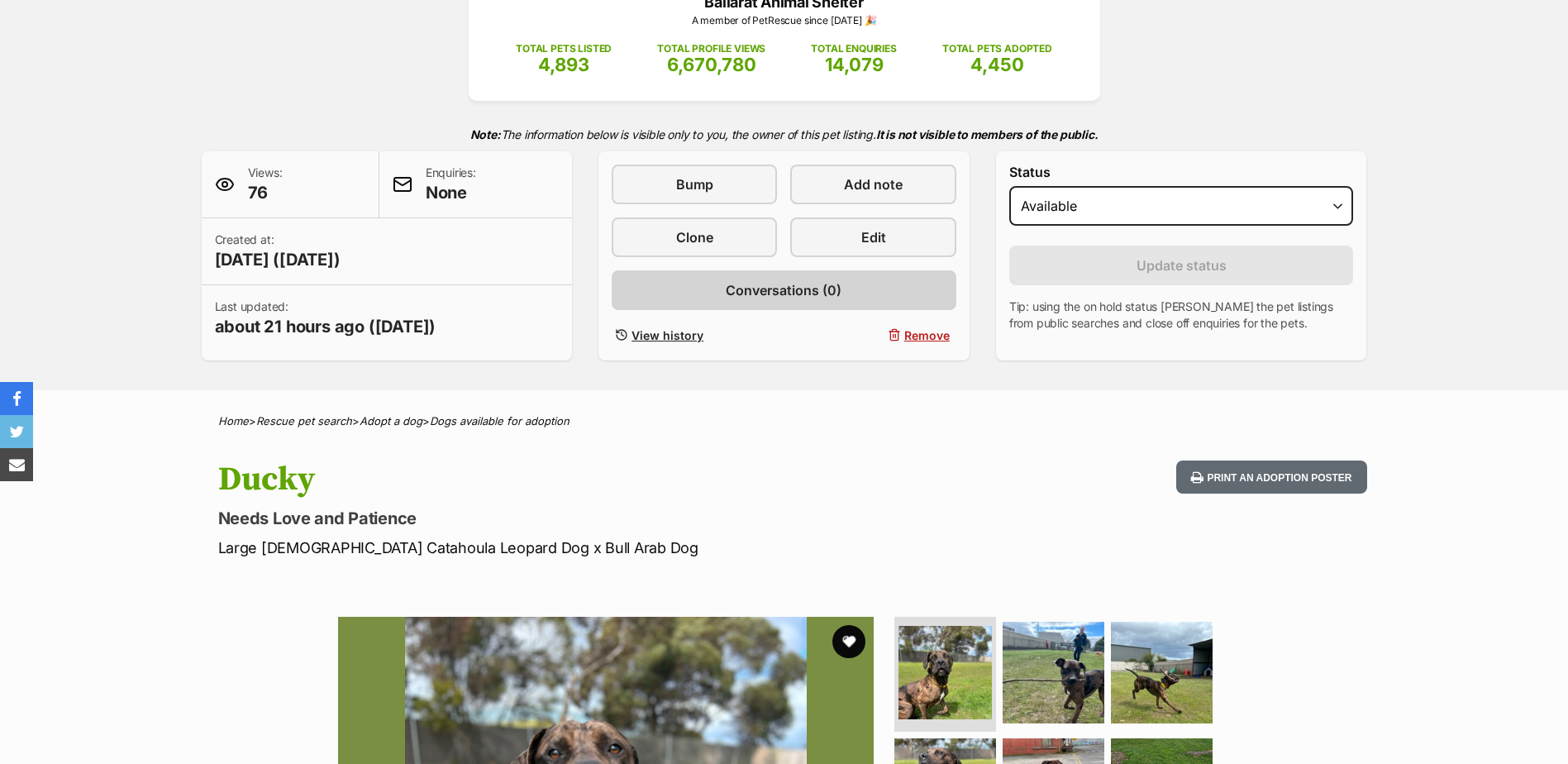
scroll to position [82, 0]
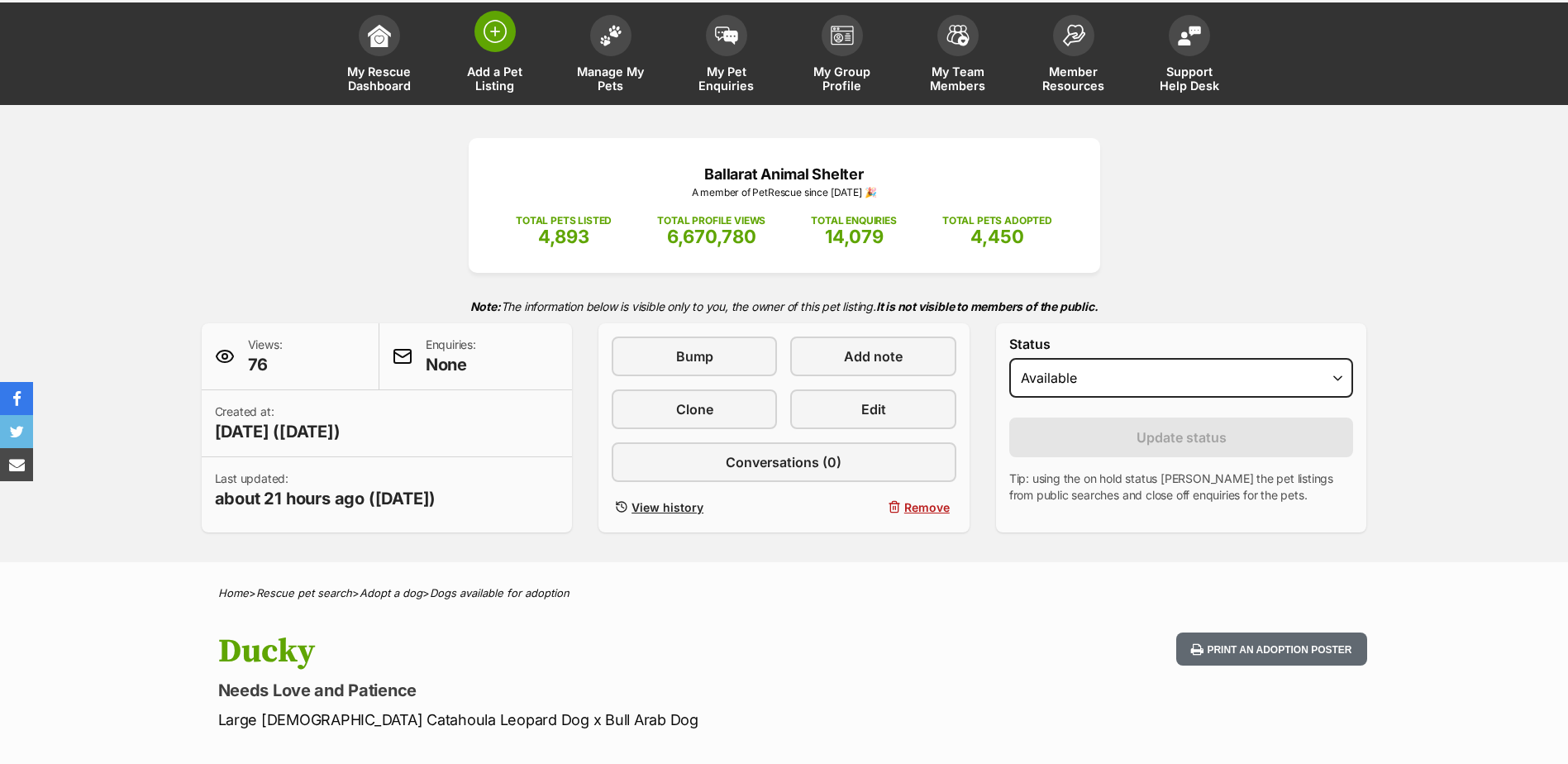
click at [501, 20] on img at bounding box center [495, 31] width 23 height 23
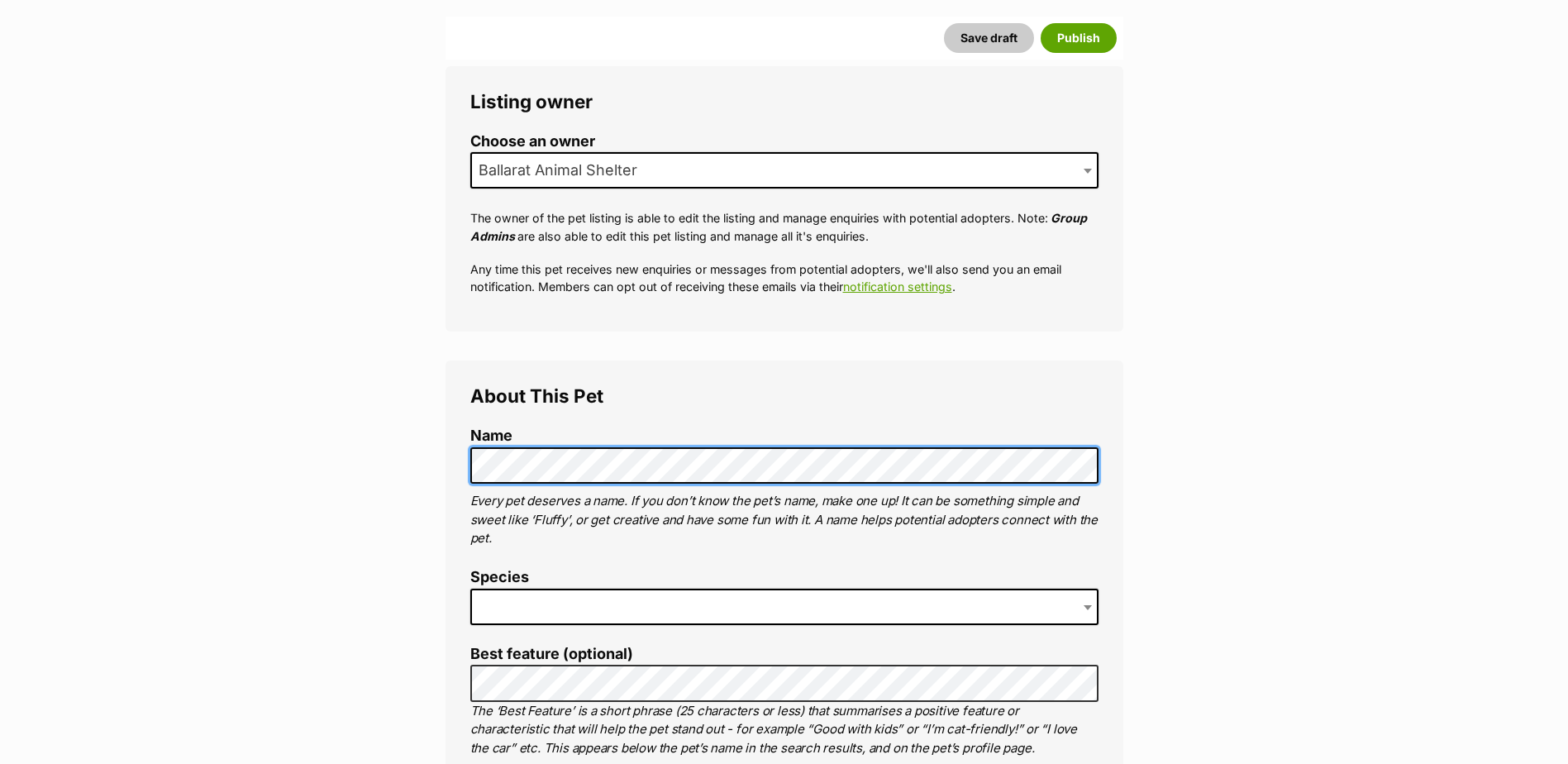
scroll to position [331, 0]
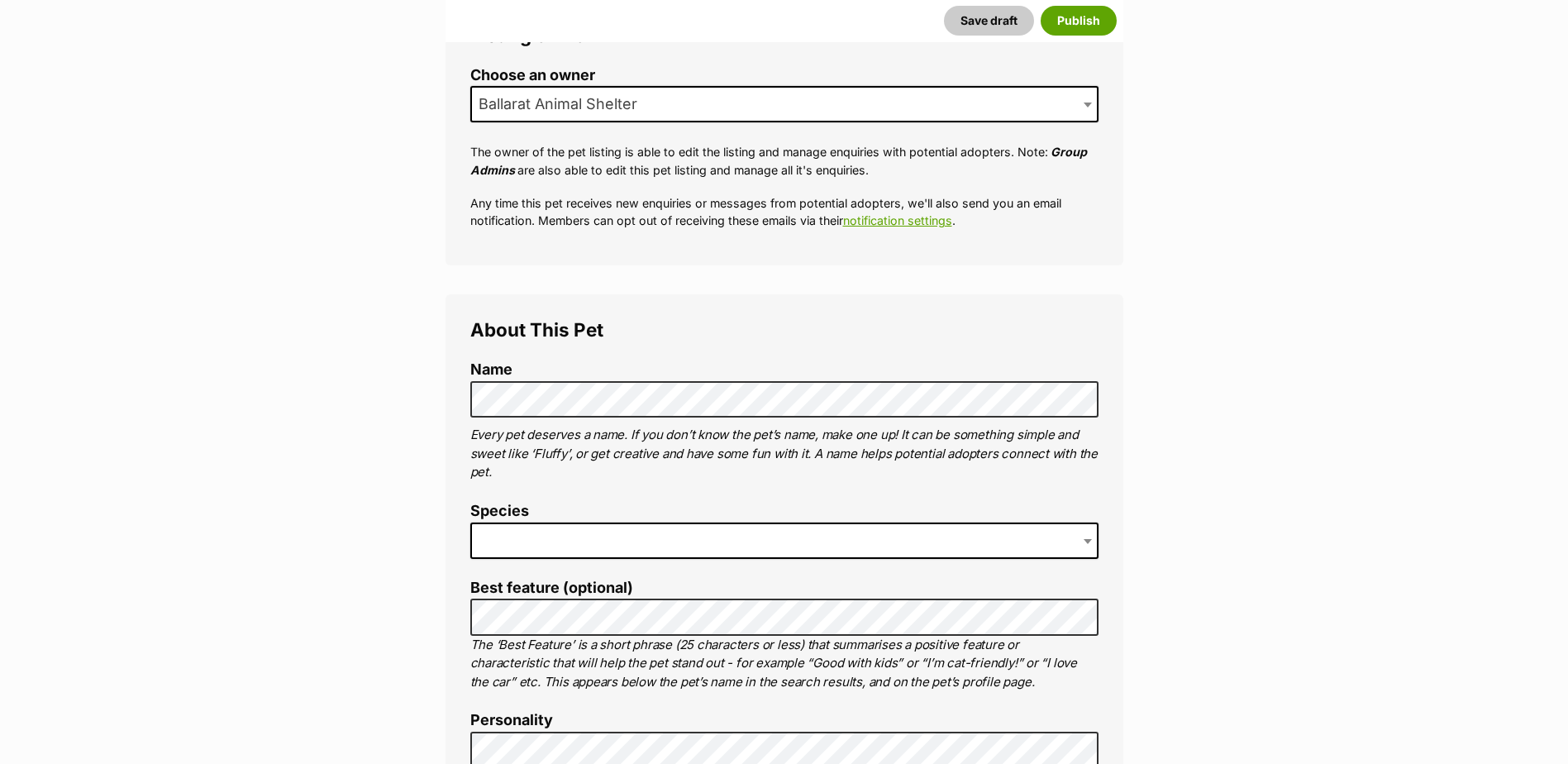
click at [504, 531] on span at bounding box center [784, 540] width 628 height 37
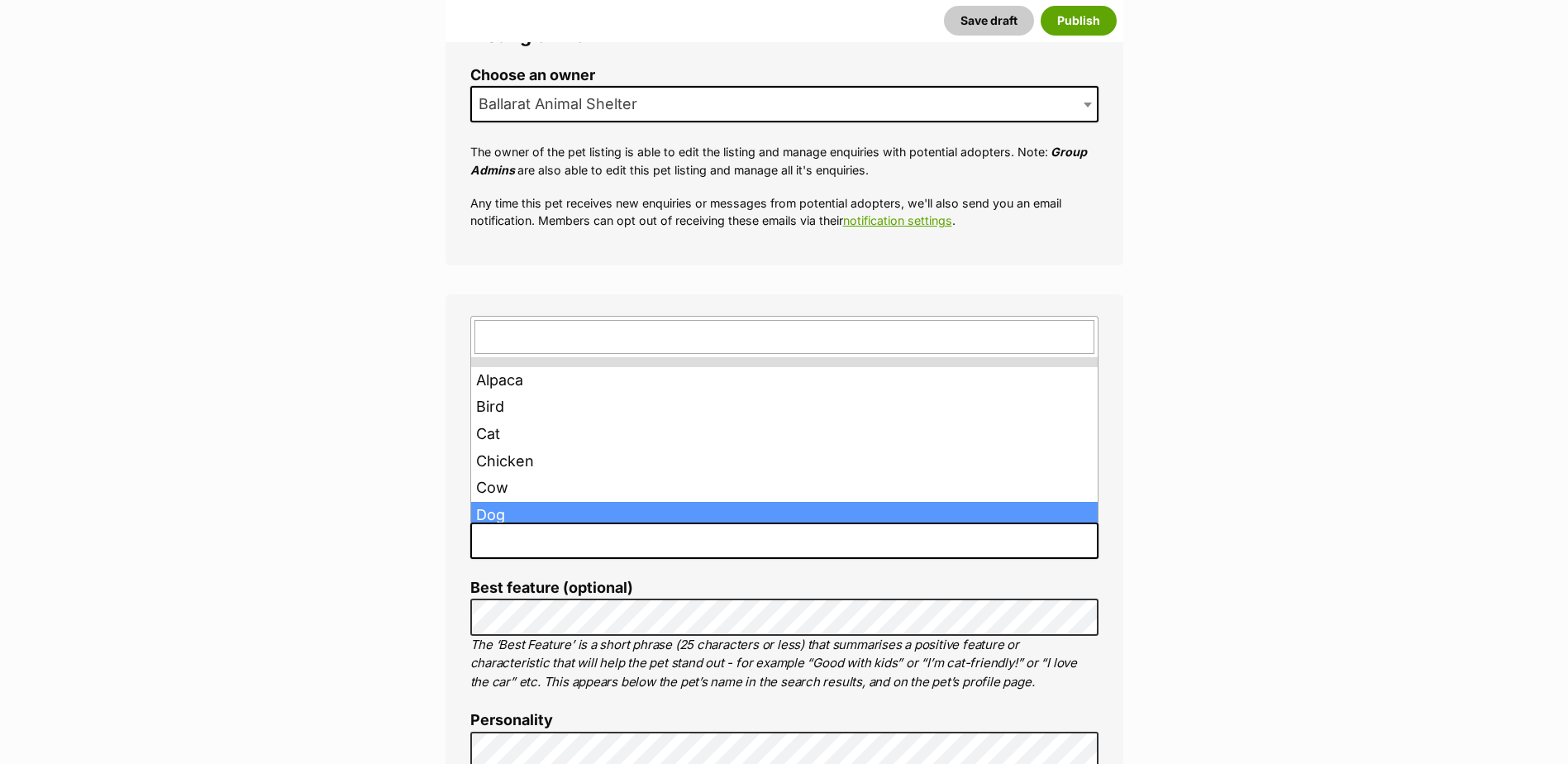
click at [519, 526] on span at bounding box center [784, 540] width 628 height 37
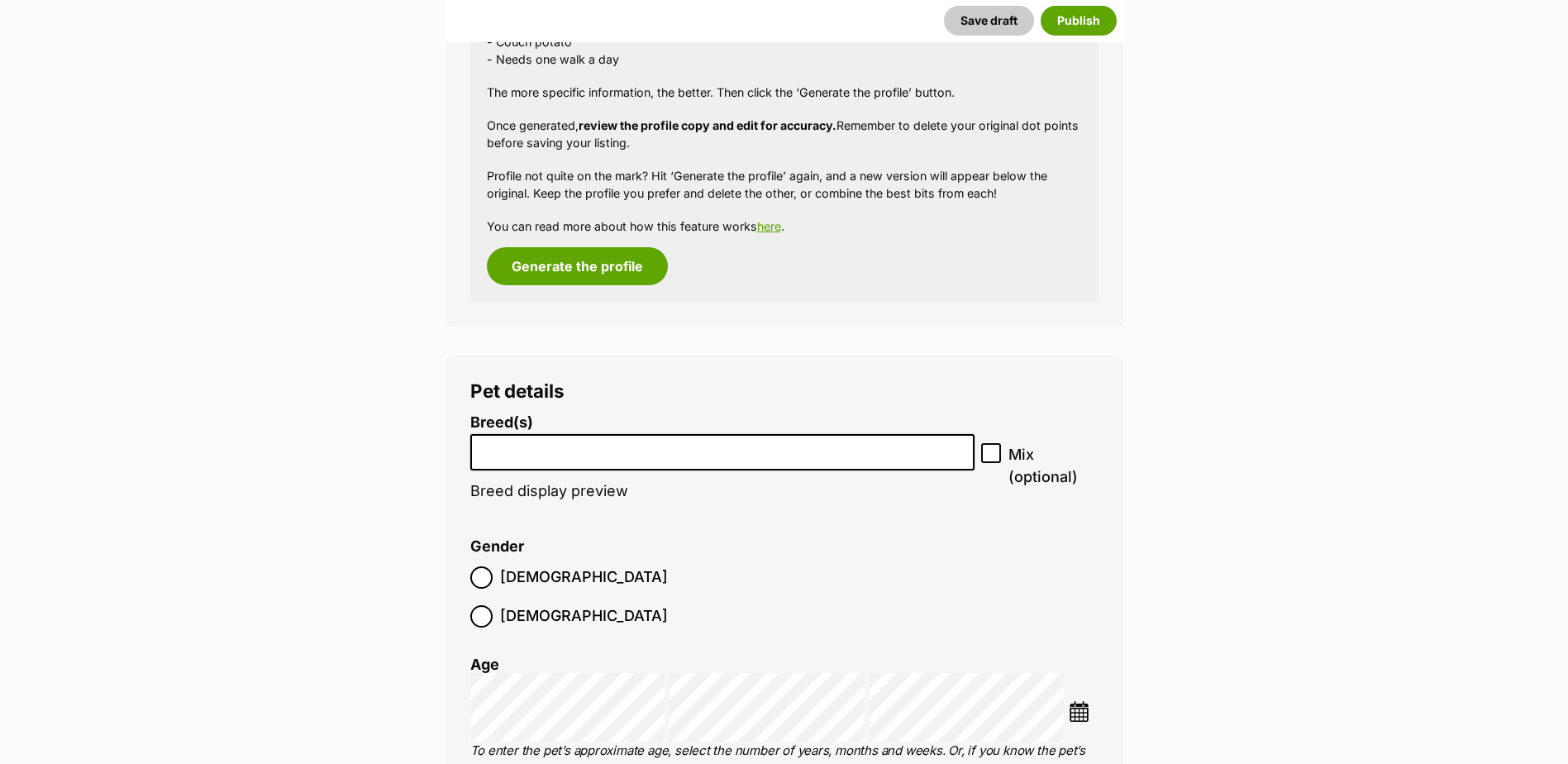
scroll to position [1910, 0]
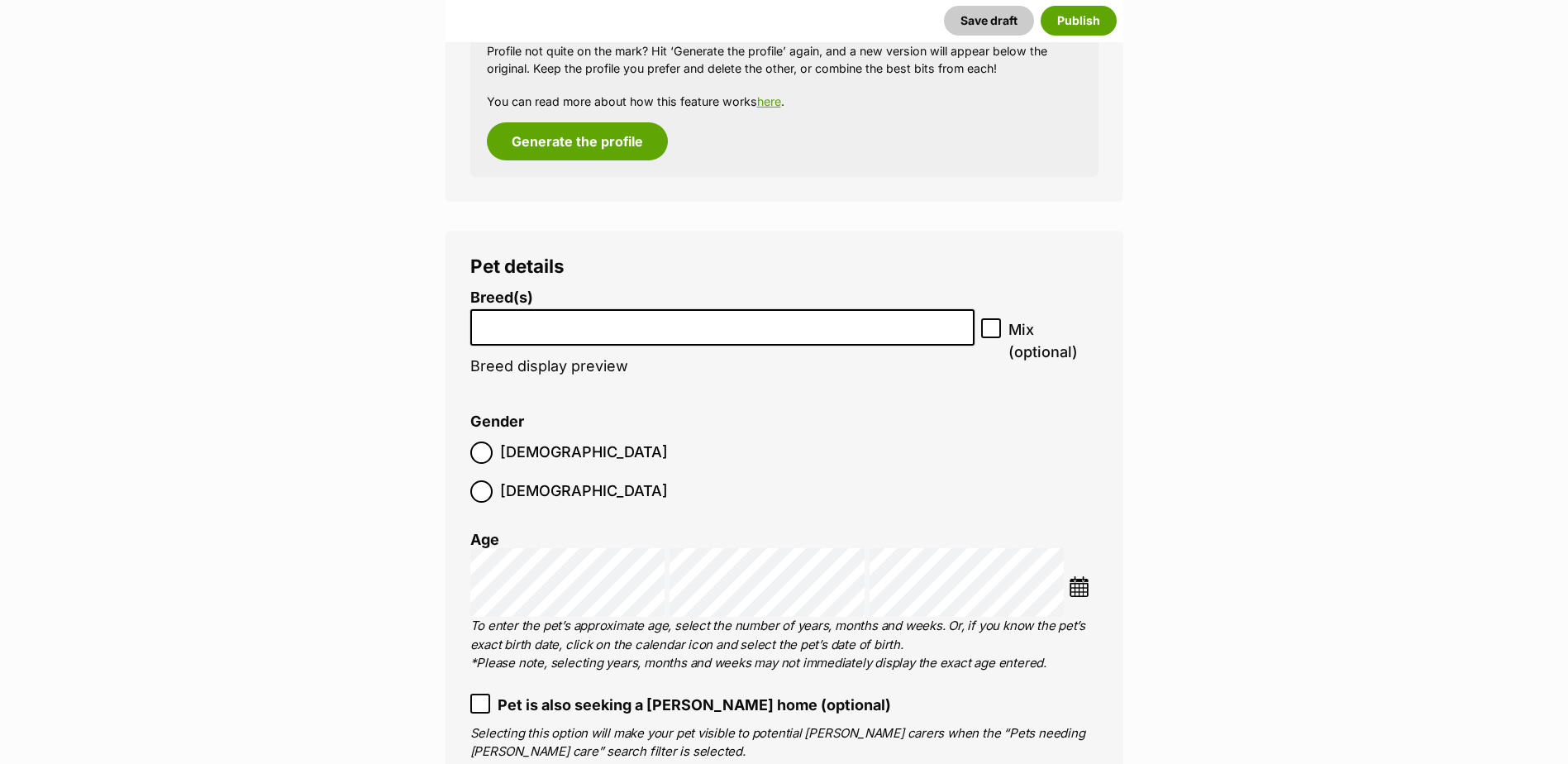
click at [550, 328] on input "search" at bounding box center [723, 323] width 494 height 17
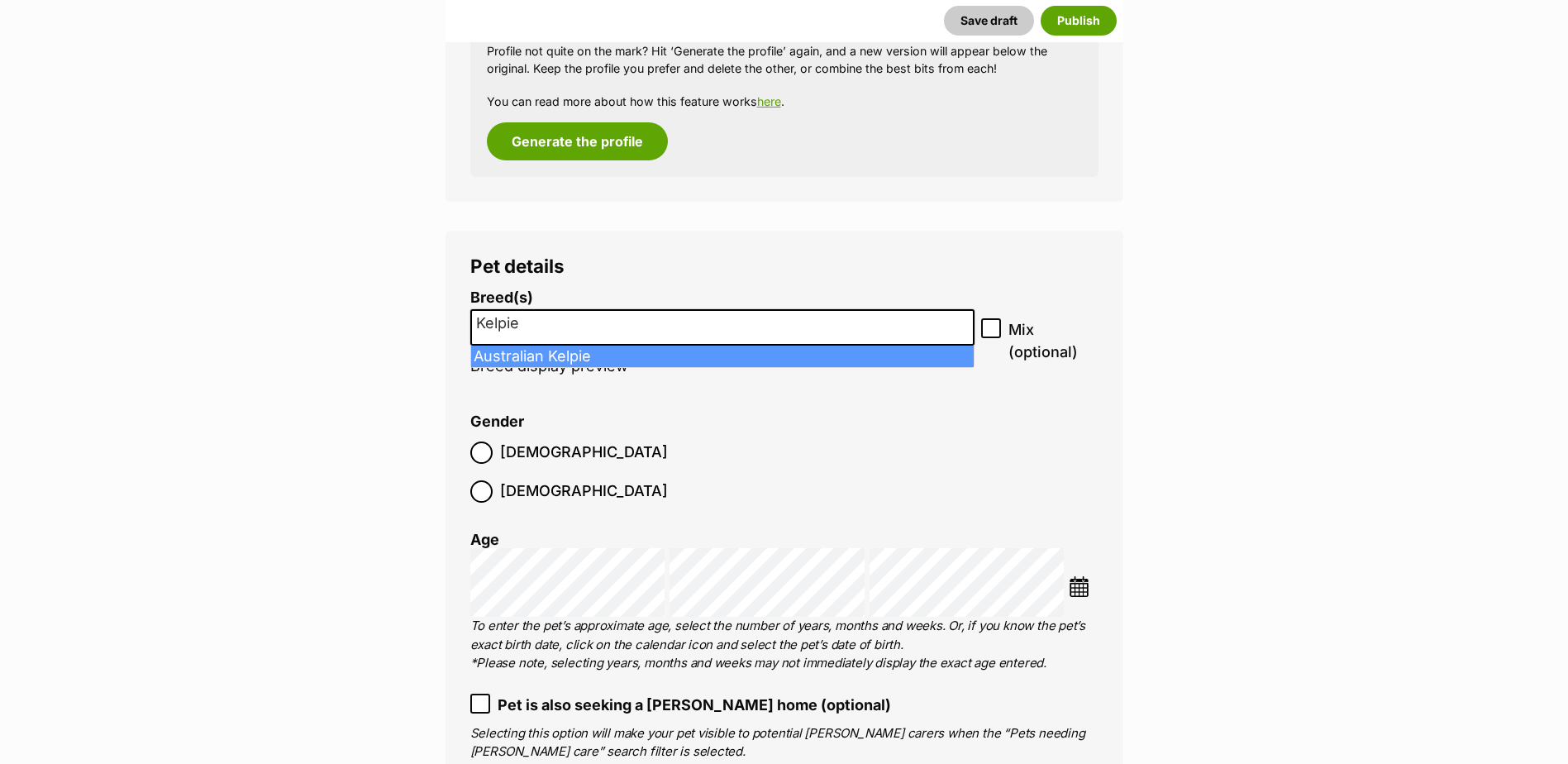
type input "Kelpie"
select select "723"
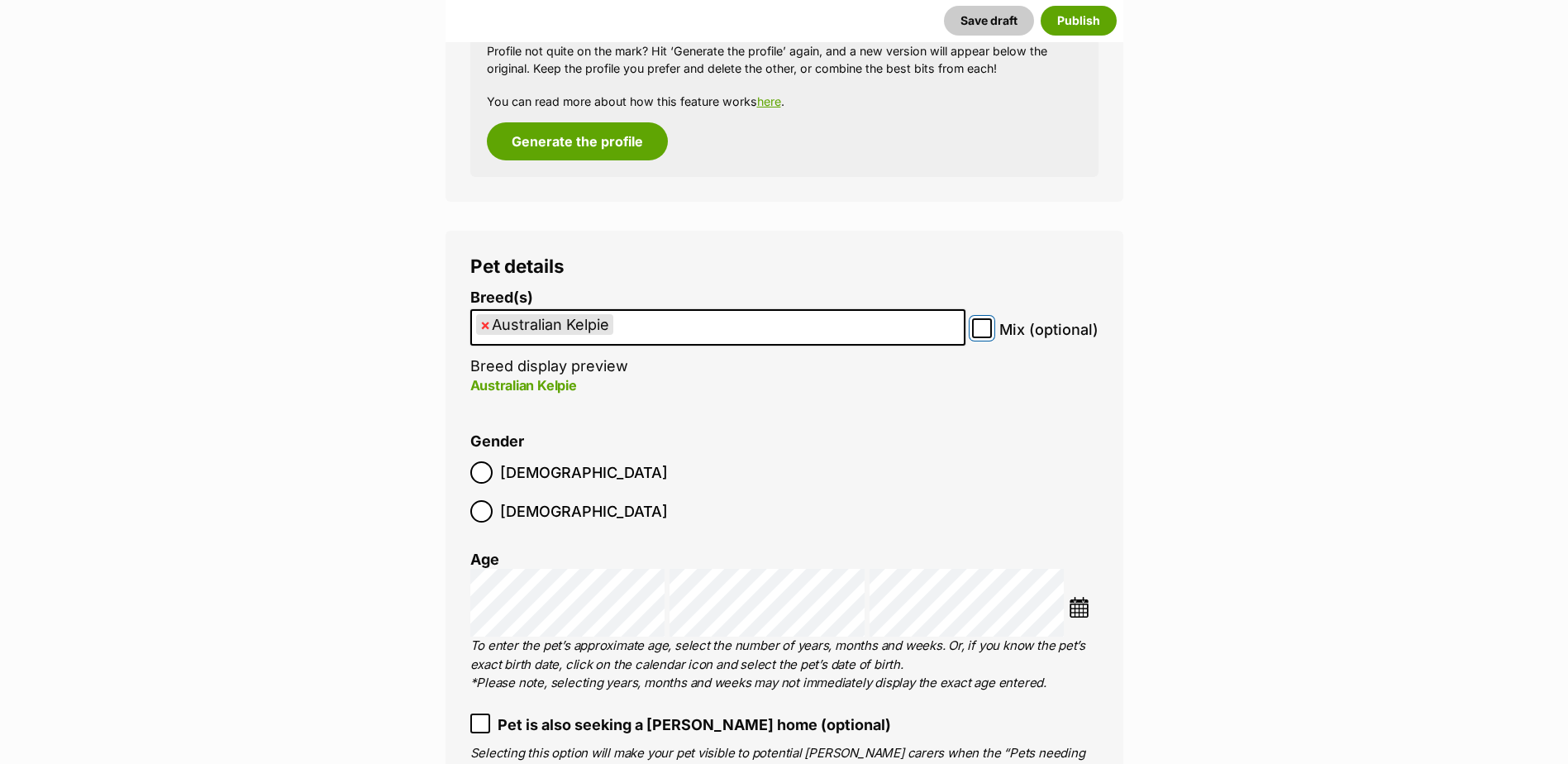
click at [985, 334] on input "Mix (optional)" at bounding box center [982, 328] width 20 height 20
checkbox input "true"
click at [1079, 596] on img at bounding box center [1079, 606] width 21 height 21
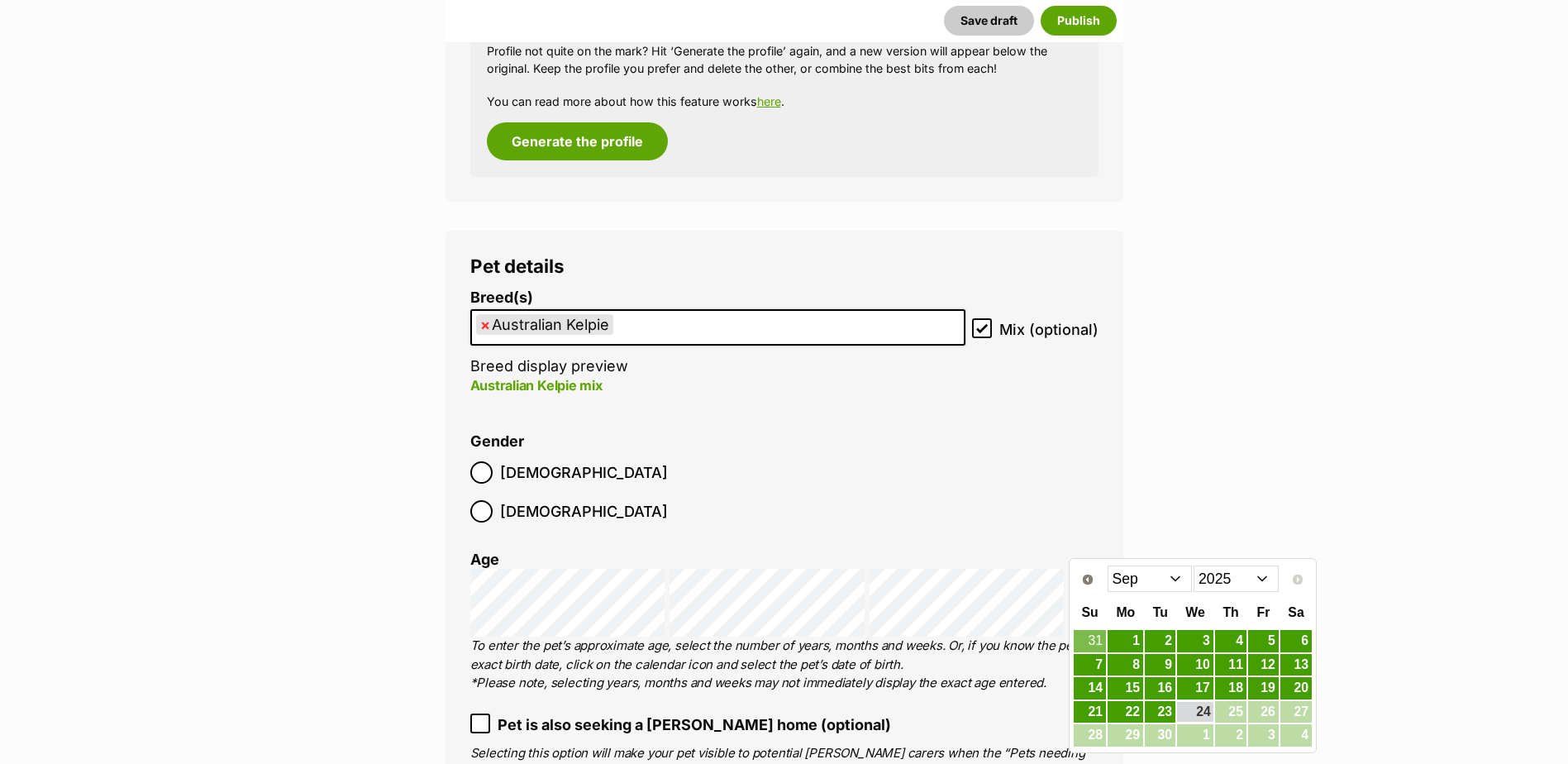
click at [1239, 587] on select "2015 2016 2017 2018 2019 2020 2021 2022 2023 2024 2025" at bounding box center [1236, 578] width 85 height 27
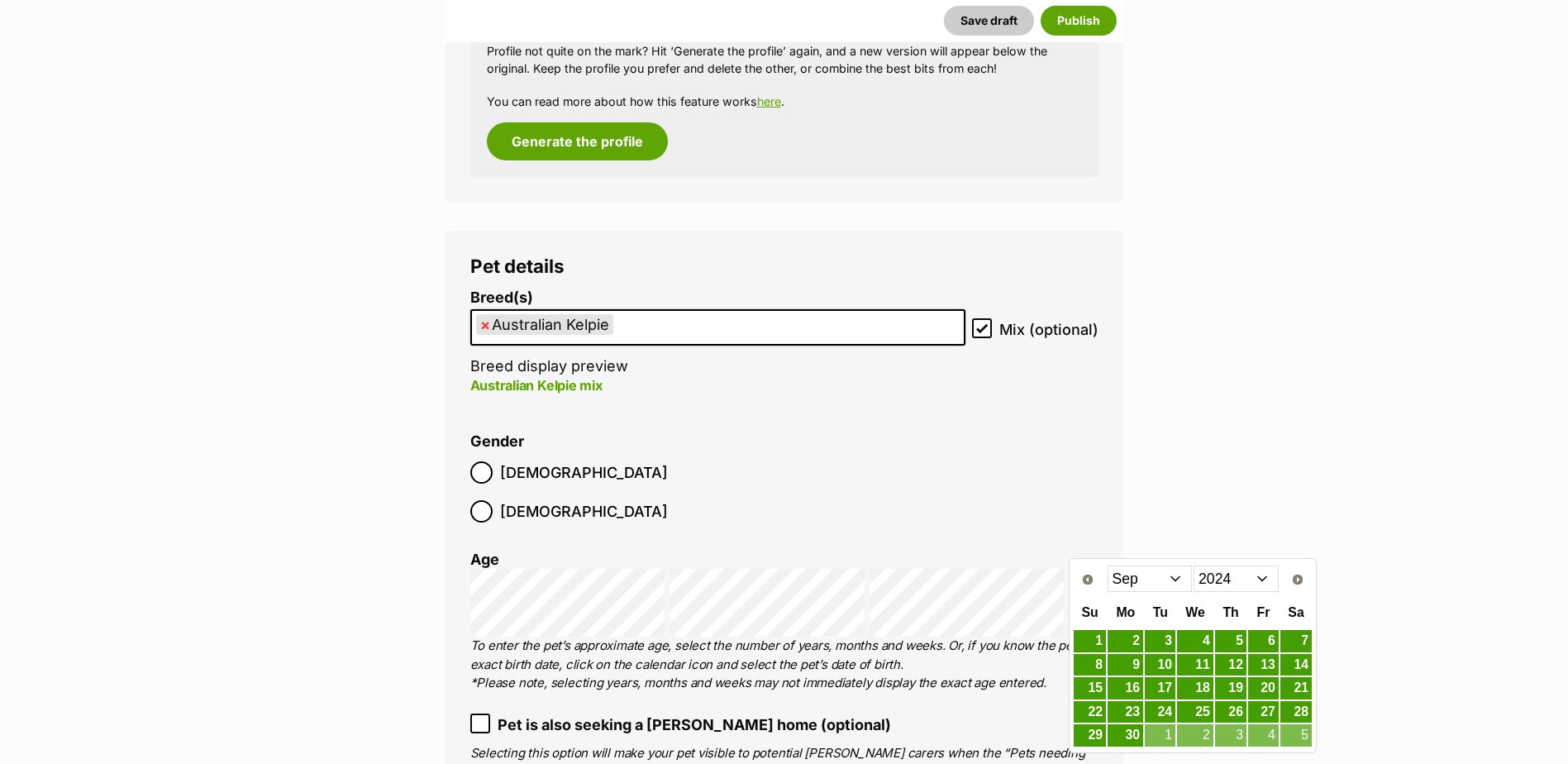
click at [1150, 571] on select "Jan Feb Mar Apr May Jun [DATE] Aug Sep Oct Nov Dec" at bounding box center [1149, 578] width 85 height 27
click at [1290, 664] on link "13" at bounding box center [1296, 665] width 31 height 21
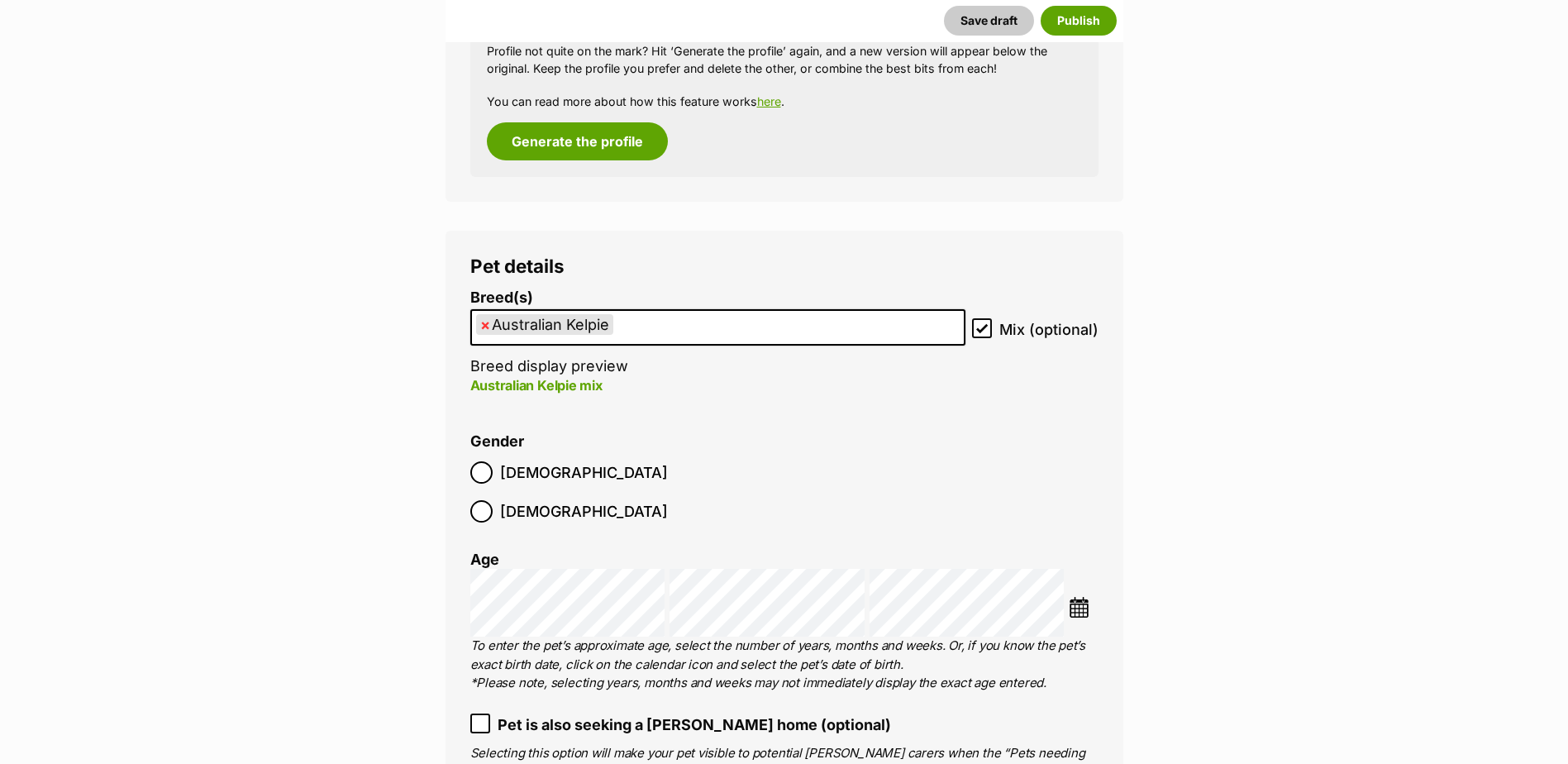
click at [495, 472] on label "Male" at bounding box center [569, 472] width 198 height 22
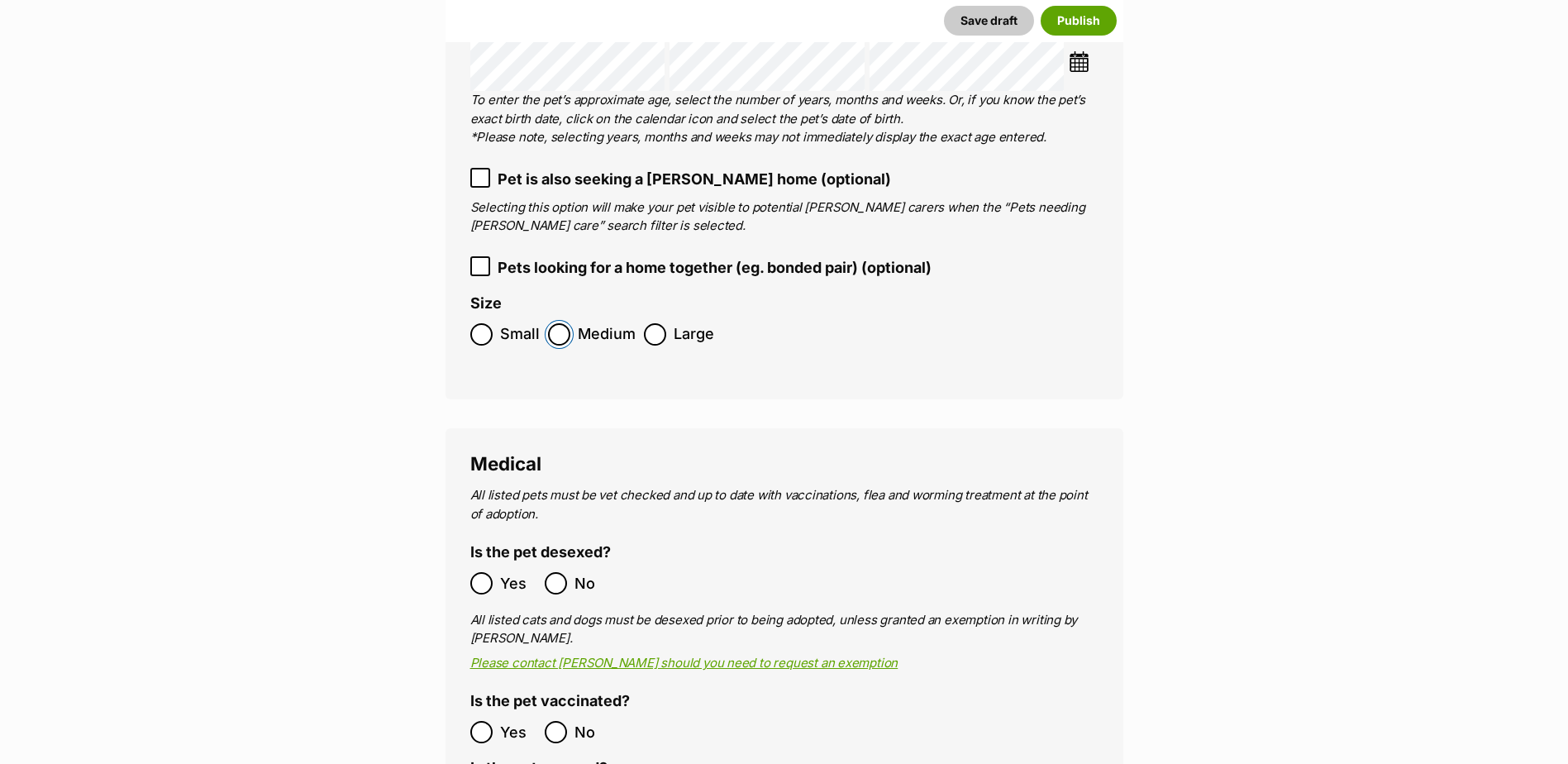
scroll to position [2571, 0]
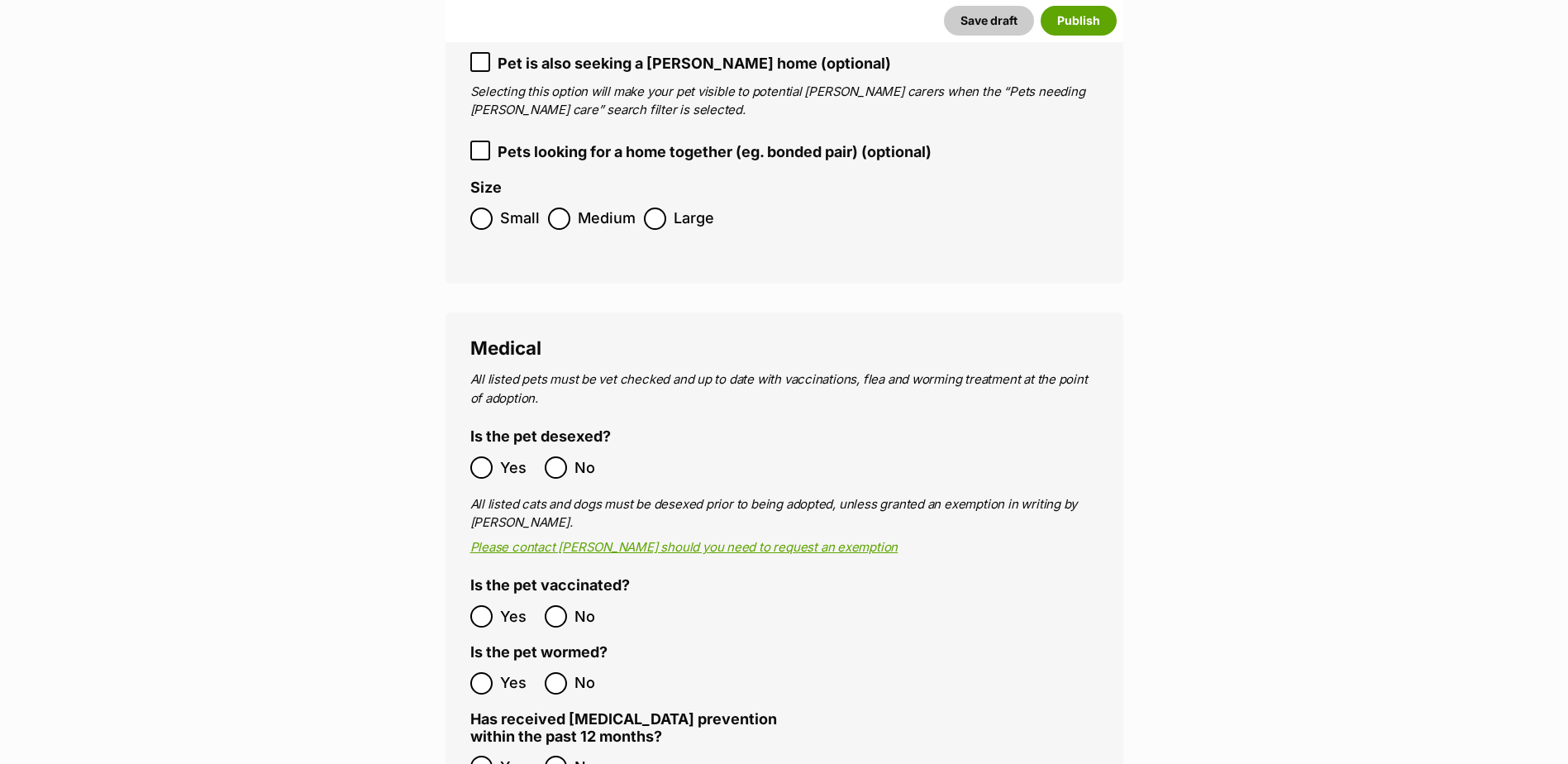
click at [495, 605] on label "Yes" at bounding box center [503, 616] width 66 height 22
click at [485, 664] on ol "Yes No" at bounding box center [626, 683] width 314 height 38
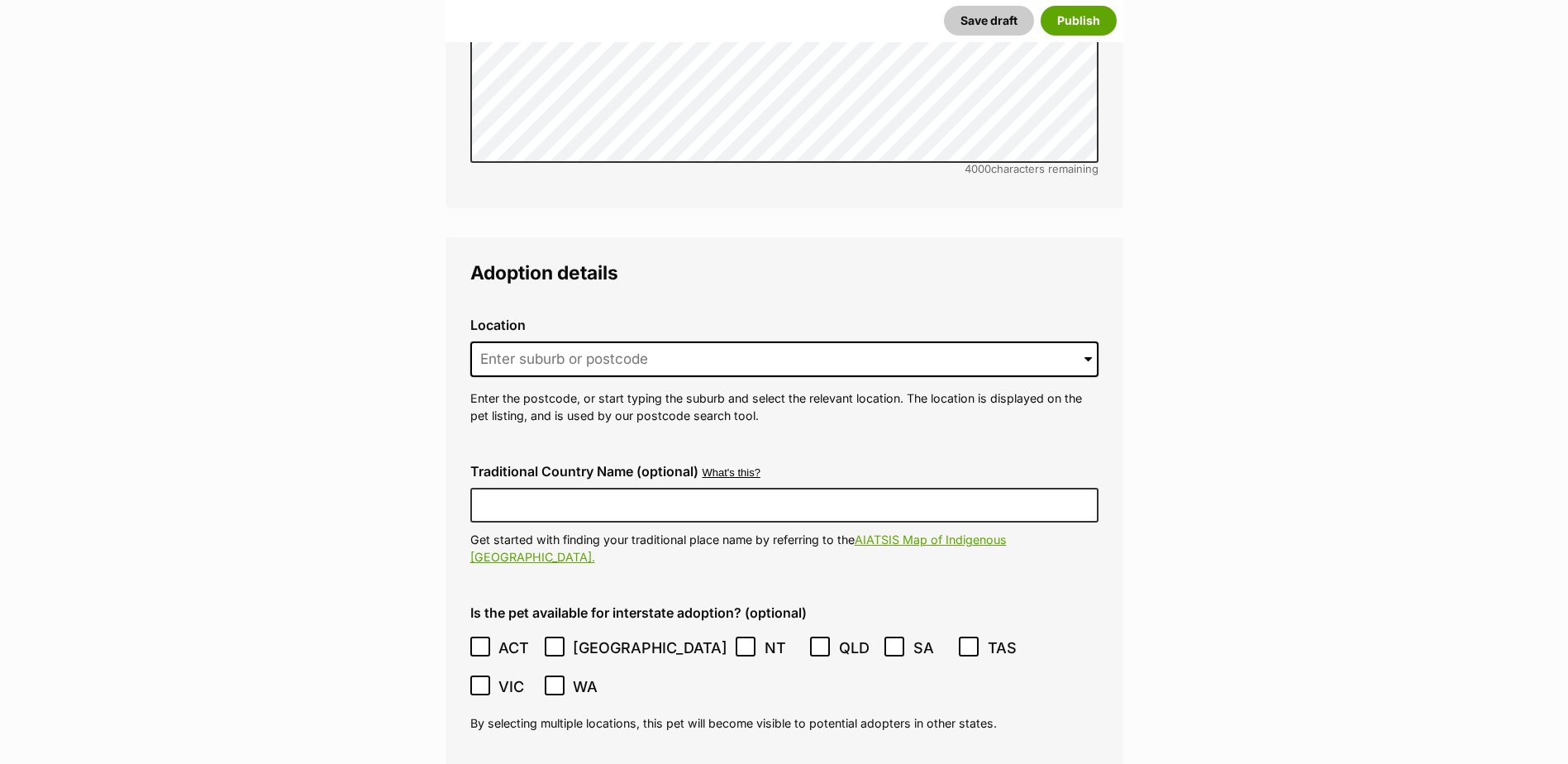
scroll to position [3812, 0]
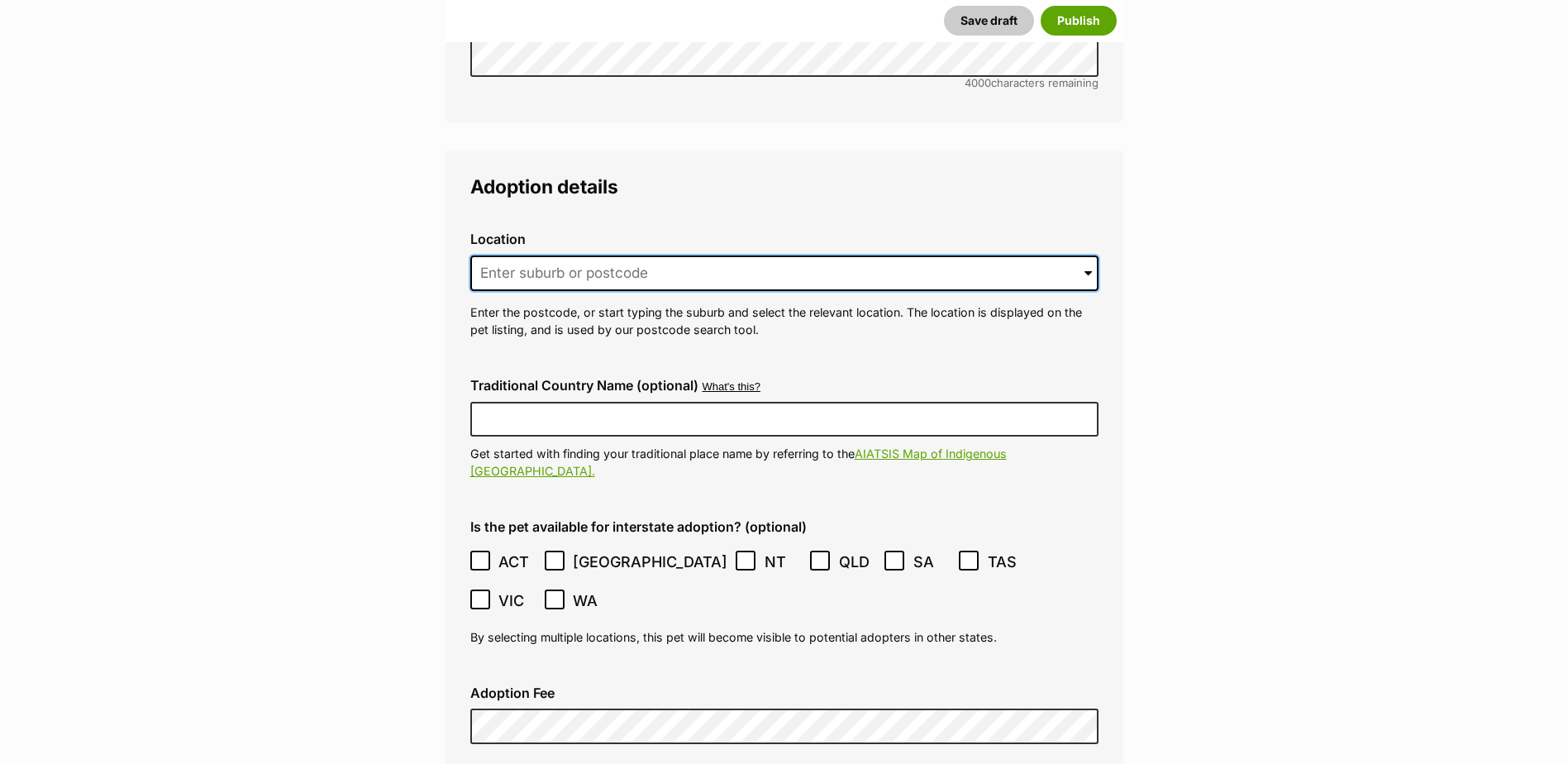
click at [574, 256] on input at bounding box center [784, 274] width 628 height 37
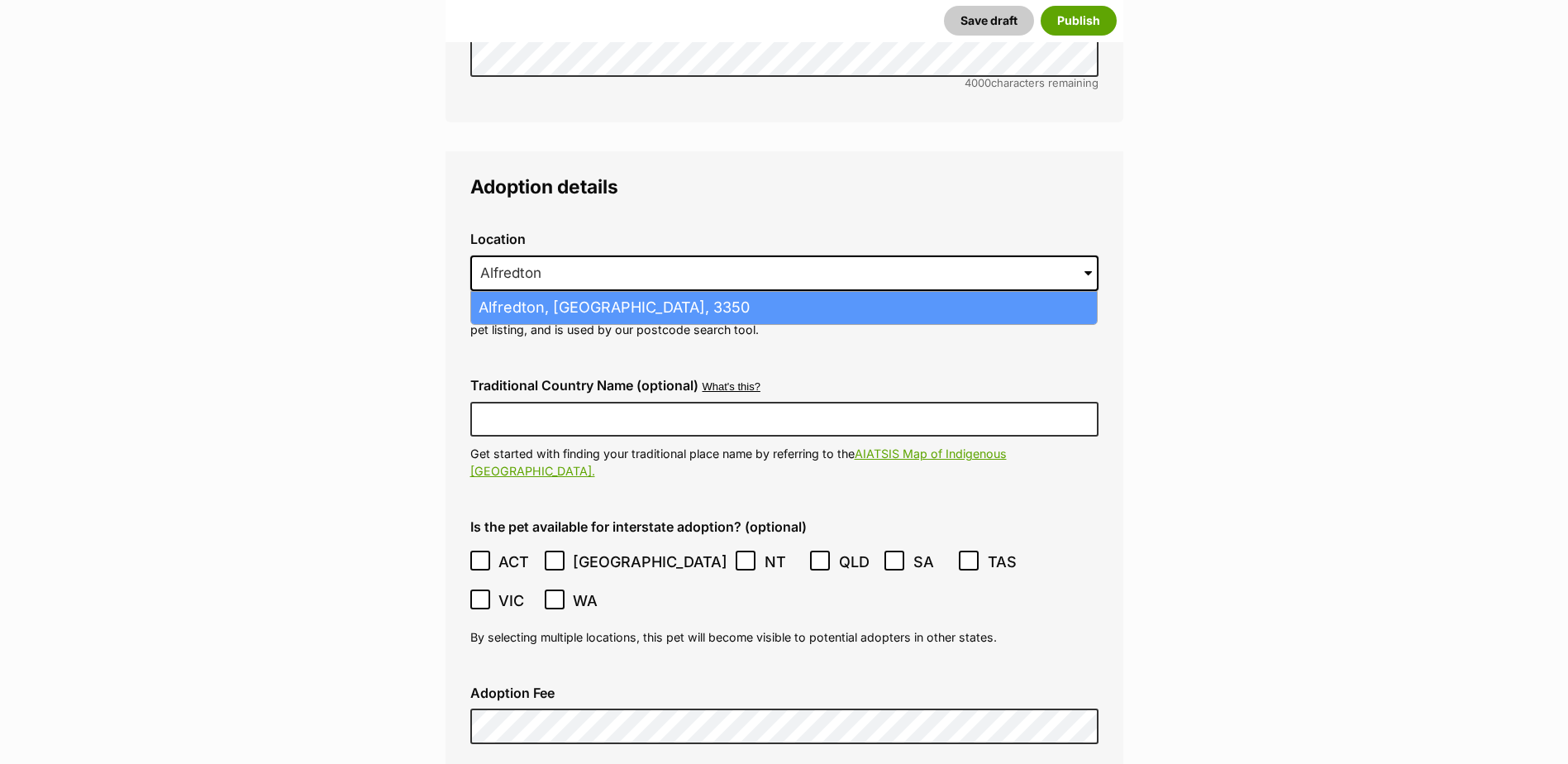
click at [572, 292] on li "Alfredton, Victoria, 3350" at bounding box center [783, 308] width 626 height 32
type input "Alfredton, Victoria, 3350"
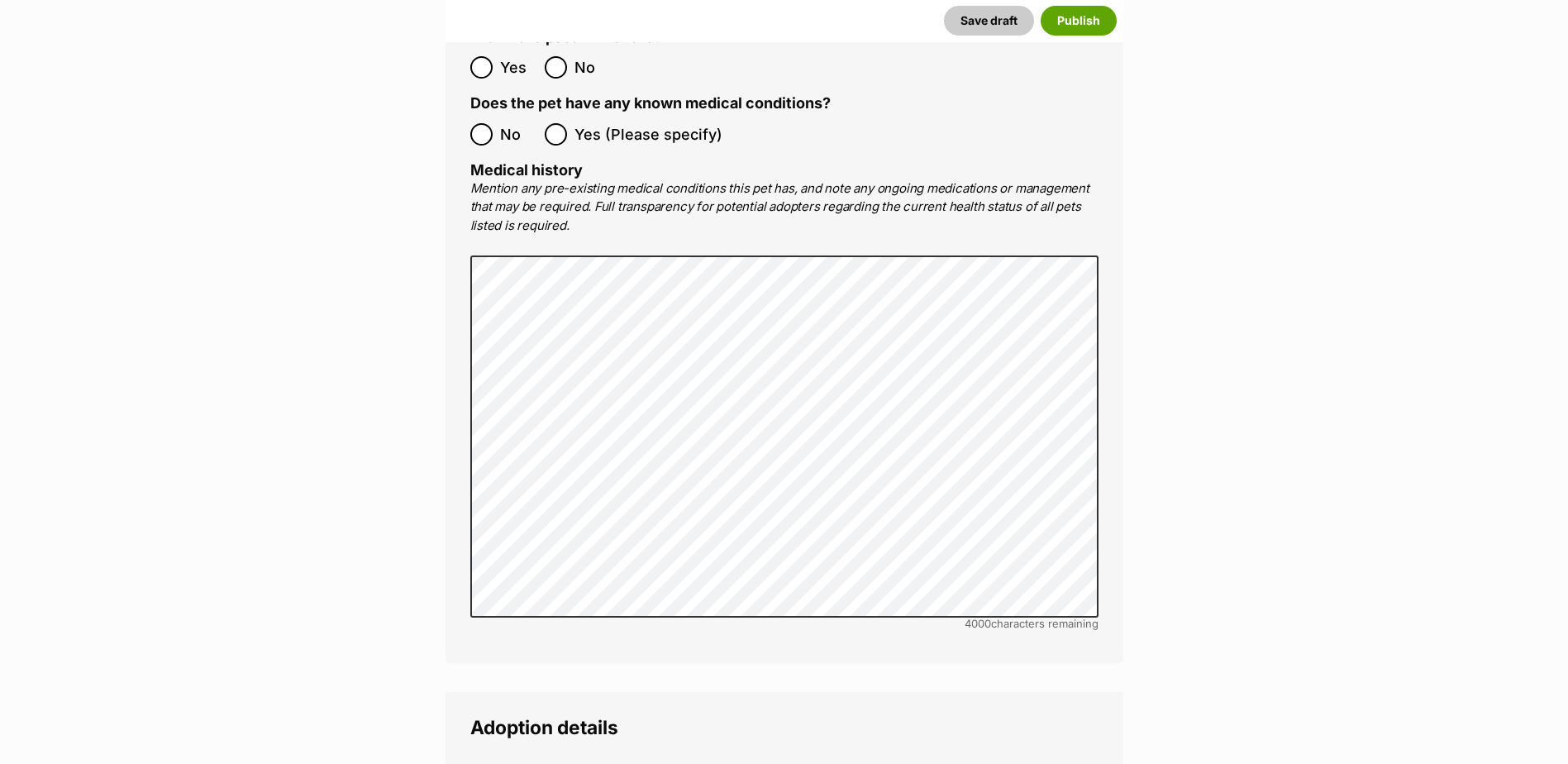
scroll to position [3150, 0]
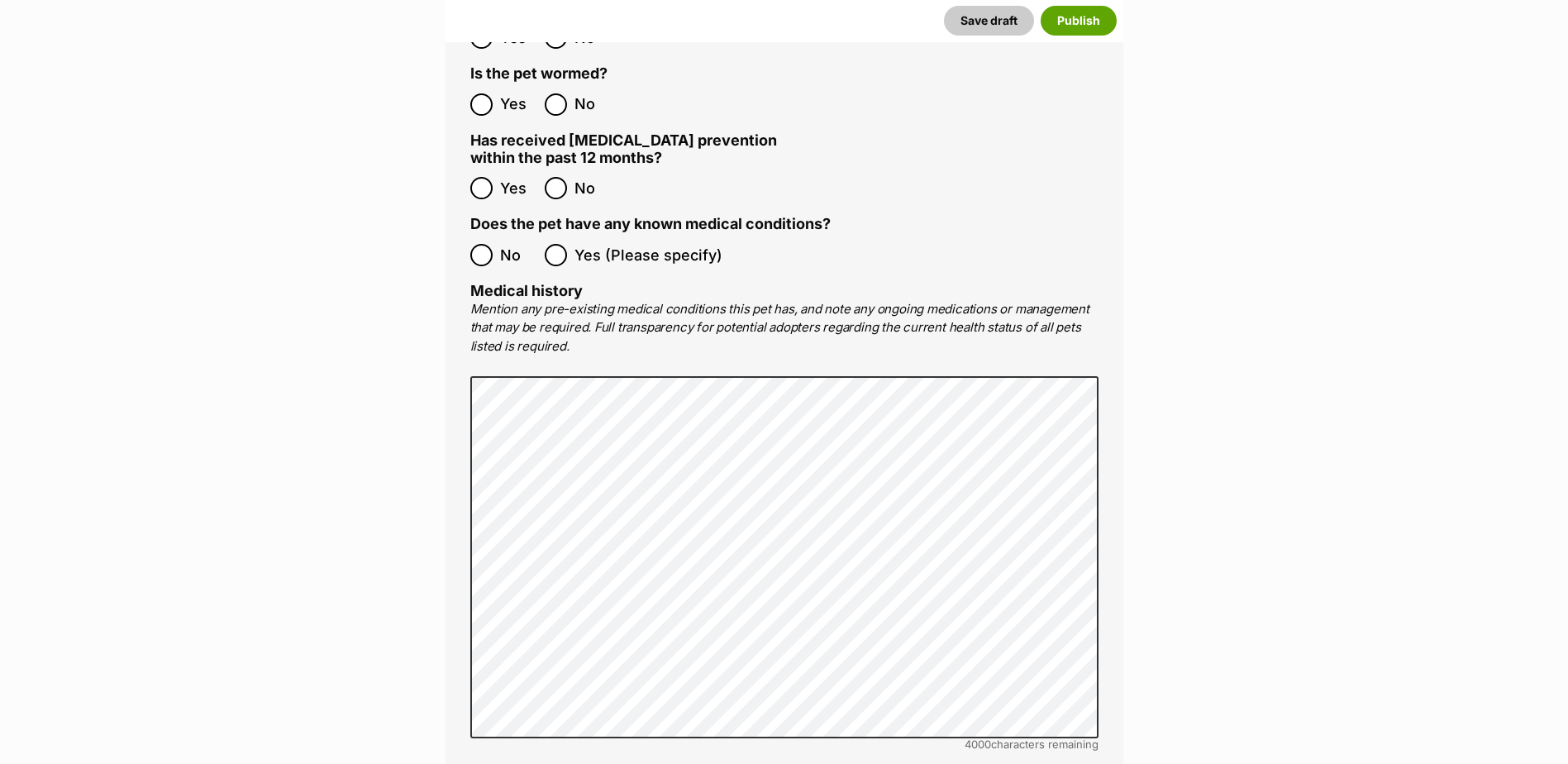
click at [495, 244] on label "No" at bounding box center [503, 255] width 66 height 22
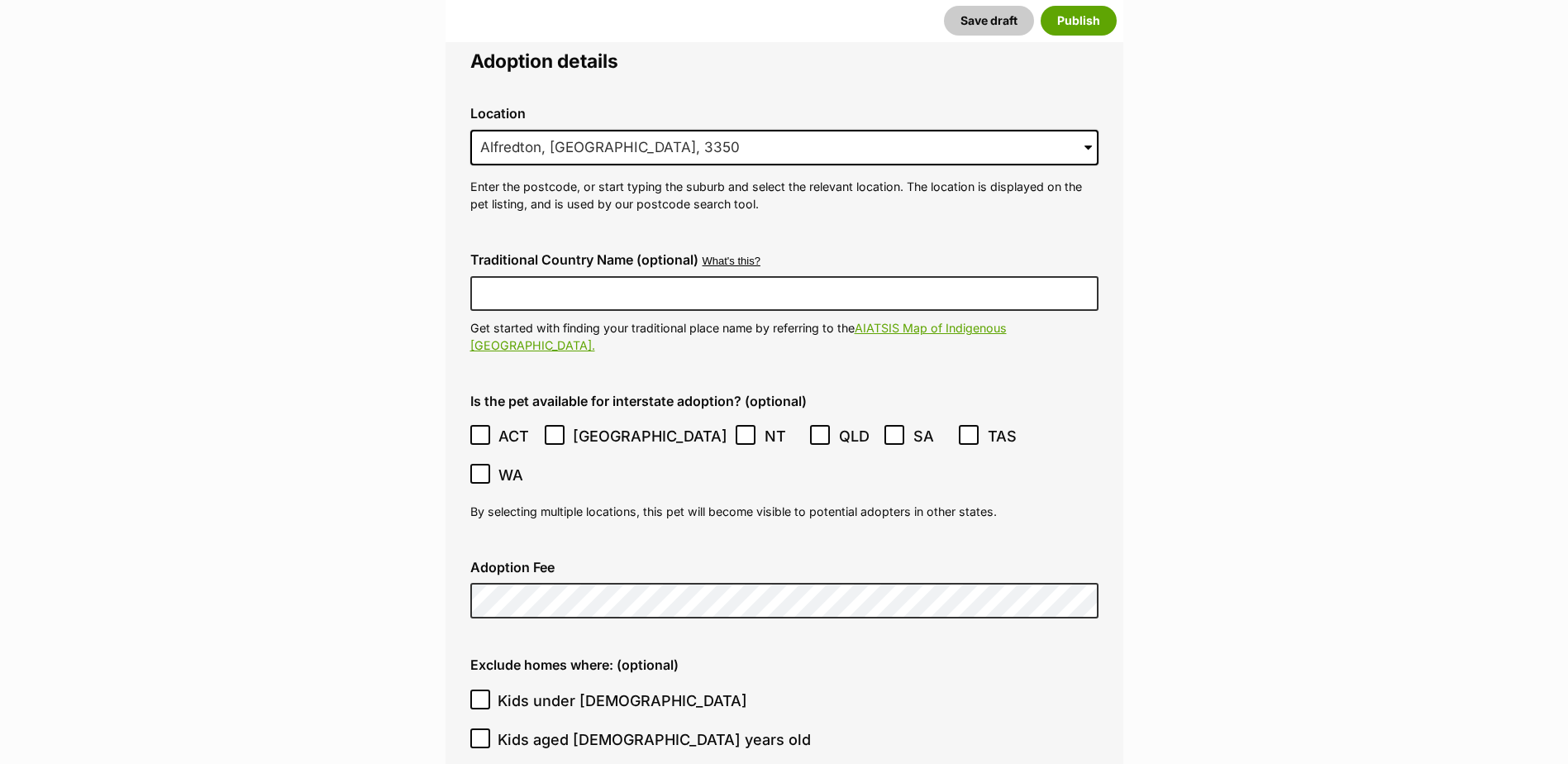
scroll to position [4059, 0]
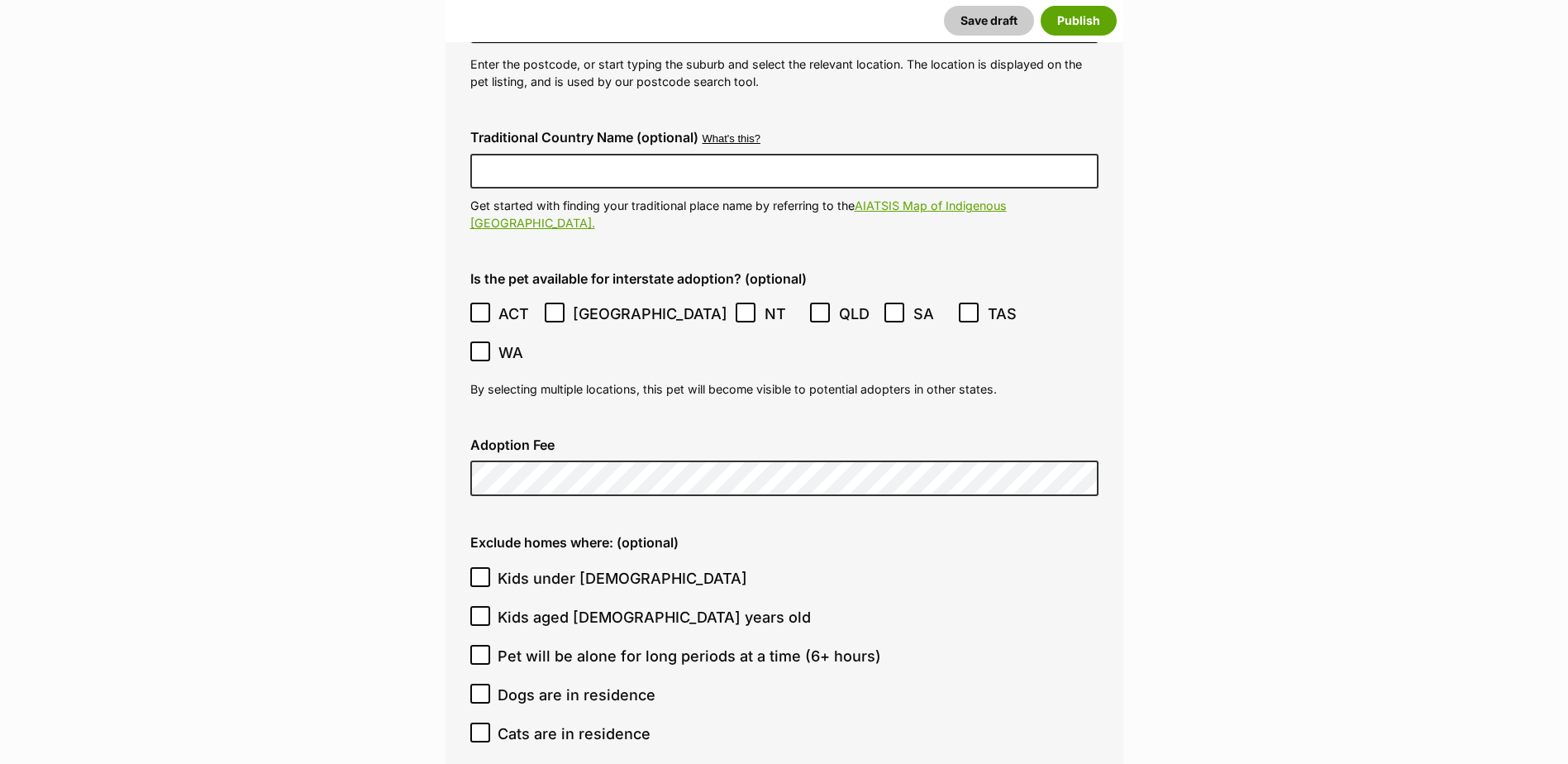
click at [1012, 645] on label "Pet will be alone for long periods at a time (6+ hours)" at bounding box center [779, 656] width 620 height 22
click at [490, 645] on input "Pet will be alone for long periods at a time (6+ hours)" at bounding box center [480, 655] width 20 height 20
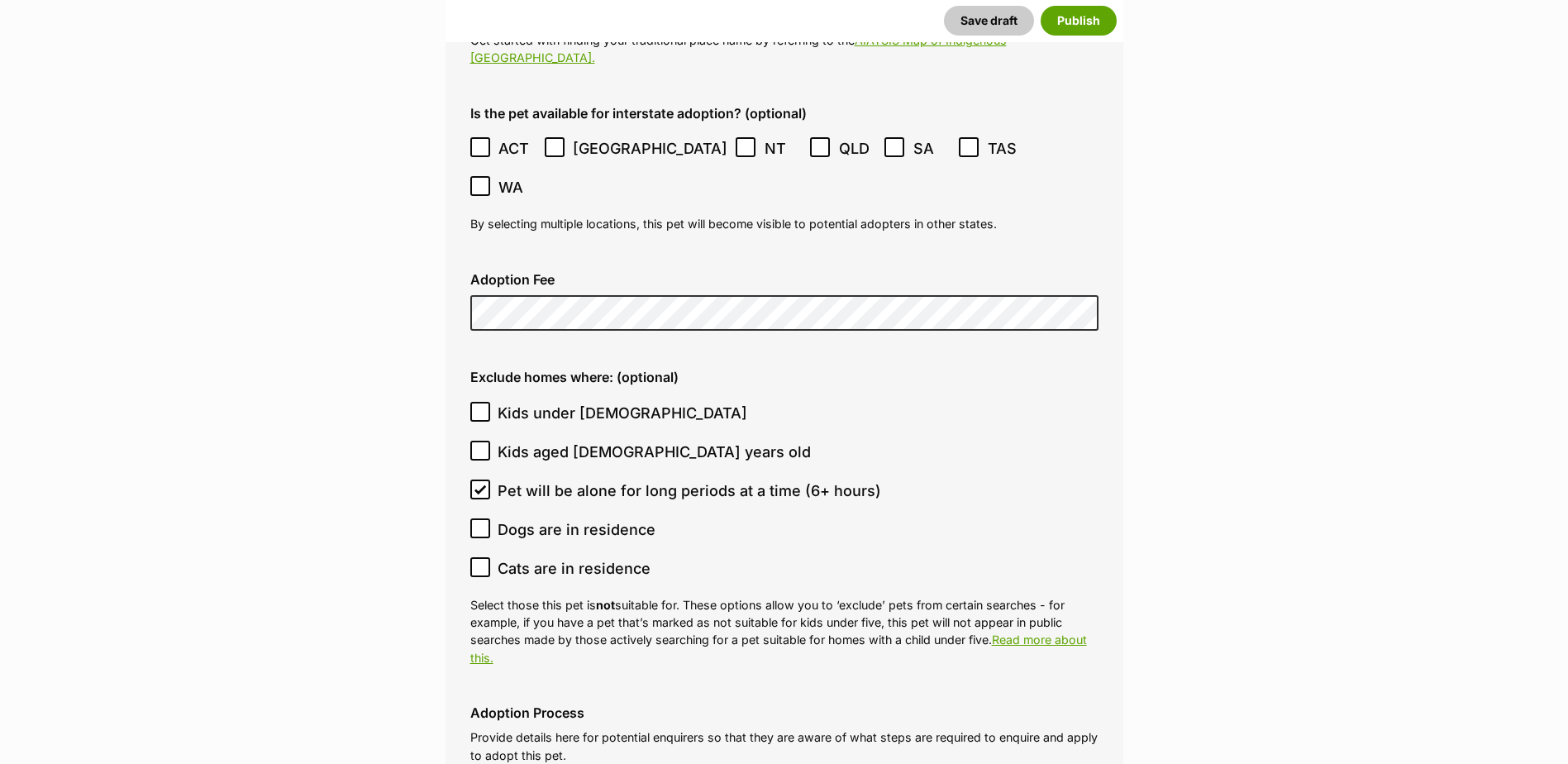
click at [481, 484] on icon at bounding box center [480, 489] width 12 height 12
click at [481, 479] on input "Pet will be alone for long periods at a time (6+ hours)" at bounding box center [480, 489] width 20 height 20
checkbox input "false"
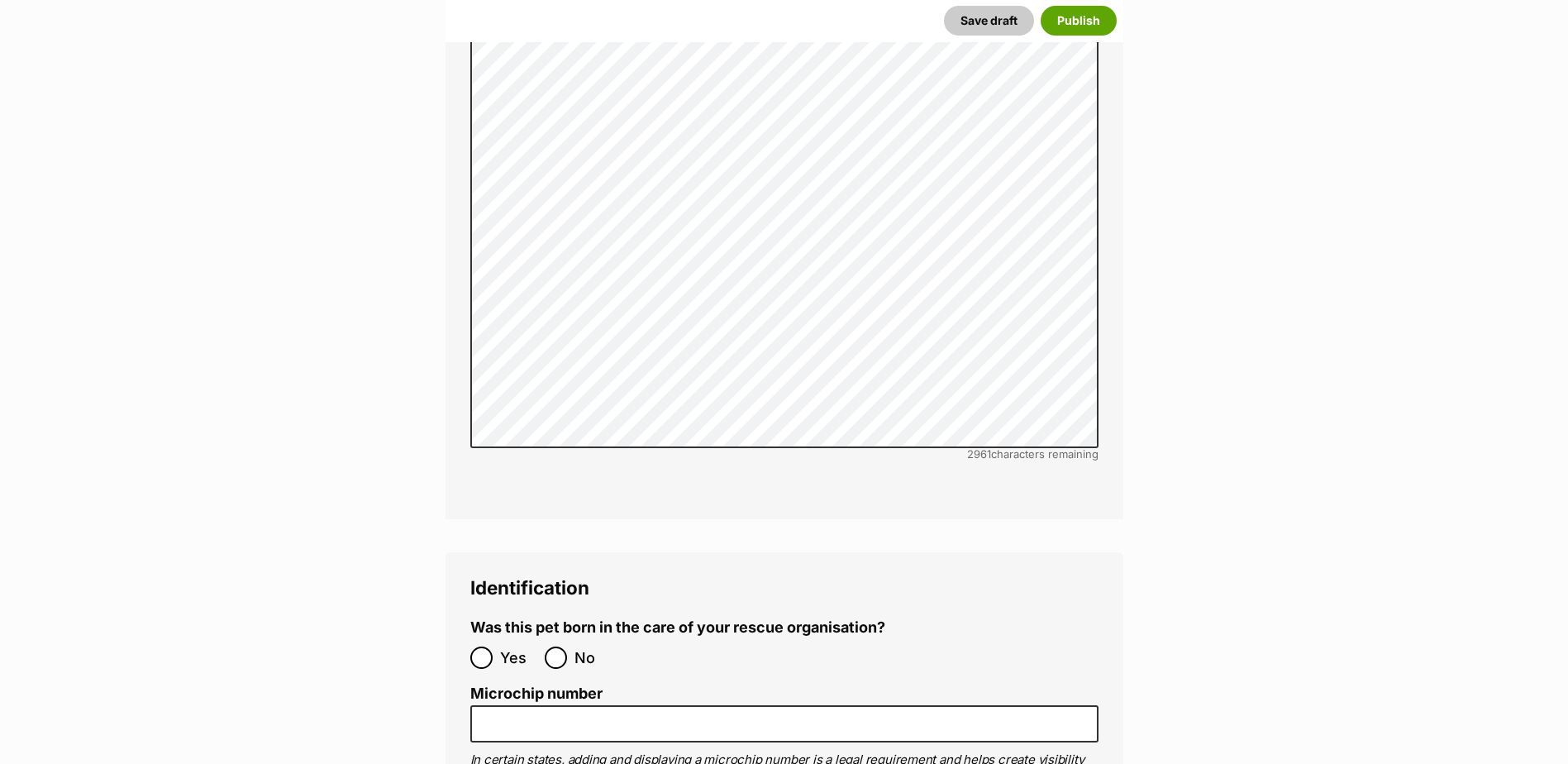
scroll to position [5299, 0]
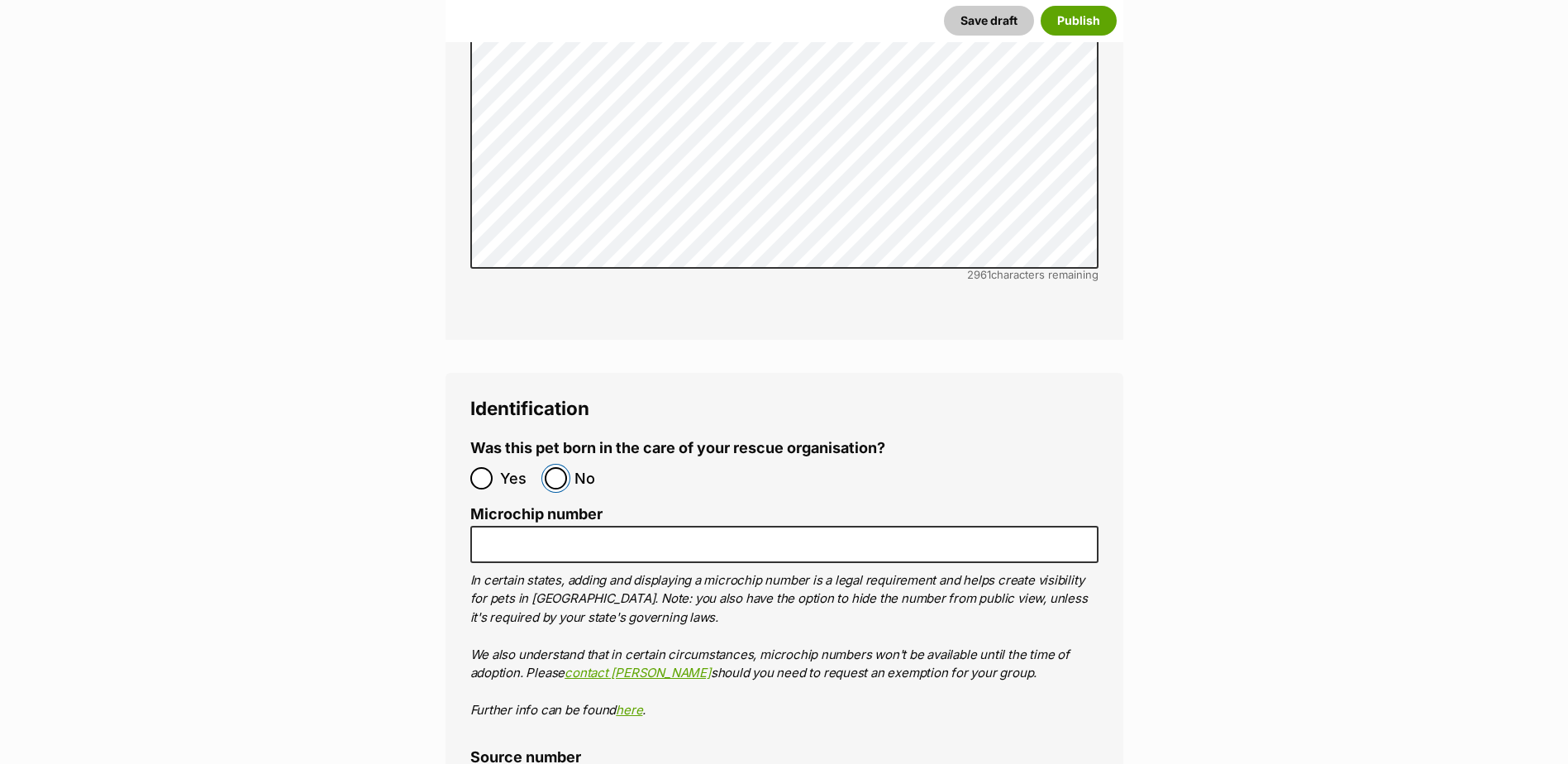
click at [552, 467] on input "No" at bounding box center [556, 478] width 22 height 22
radio input "true"
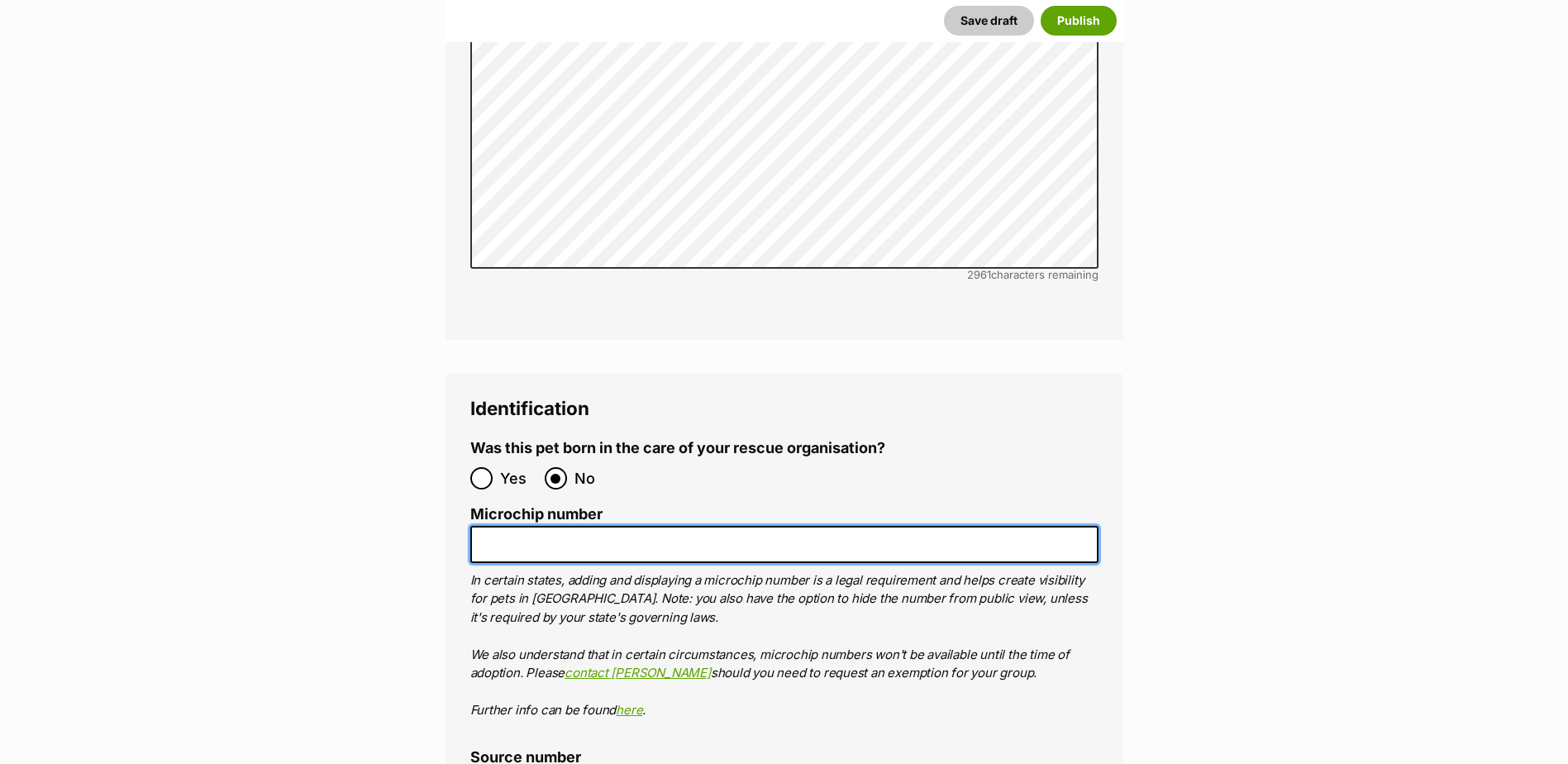
click at [565, 526] on input "Microchip number" at bounding box center [784, 544] width 628 height 38
paste input "956000017045492"
type input "956000017045492"
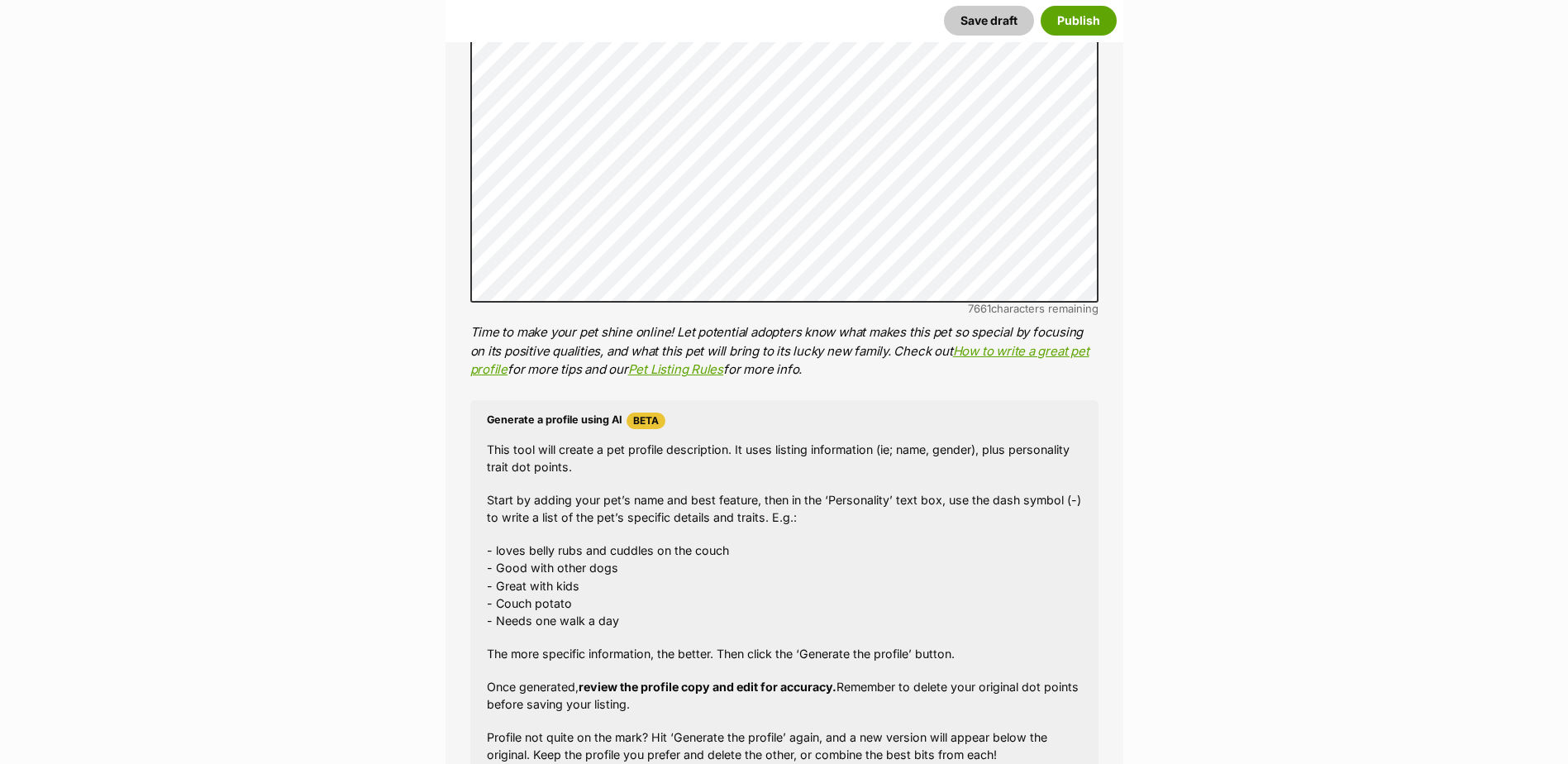
scroll to position [1332, 0]
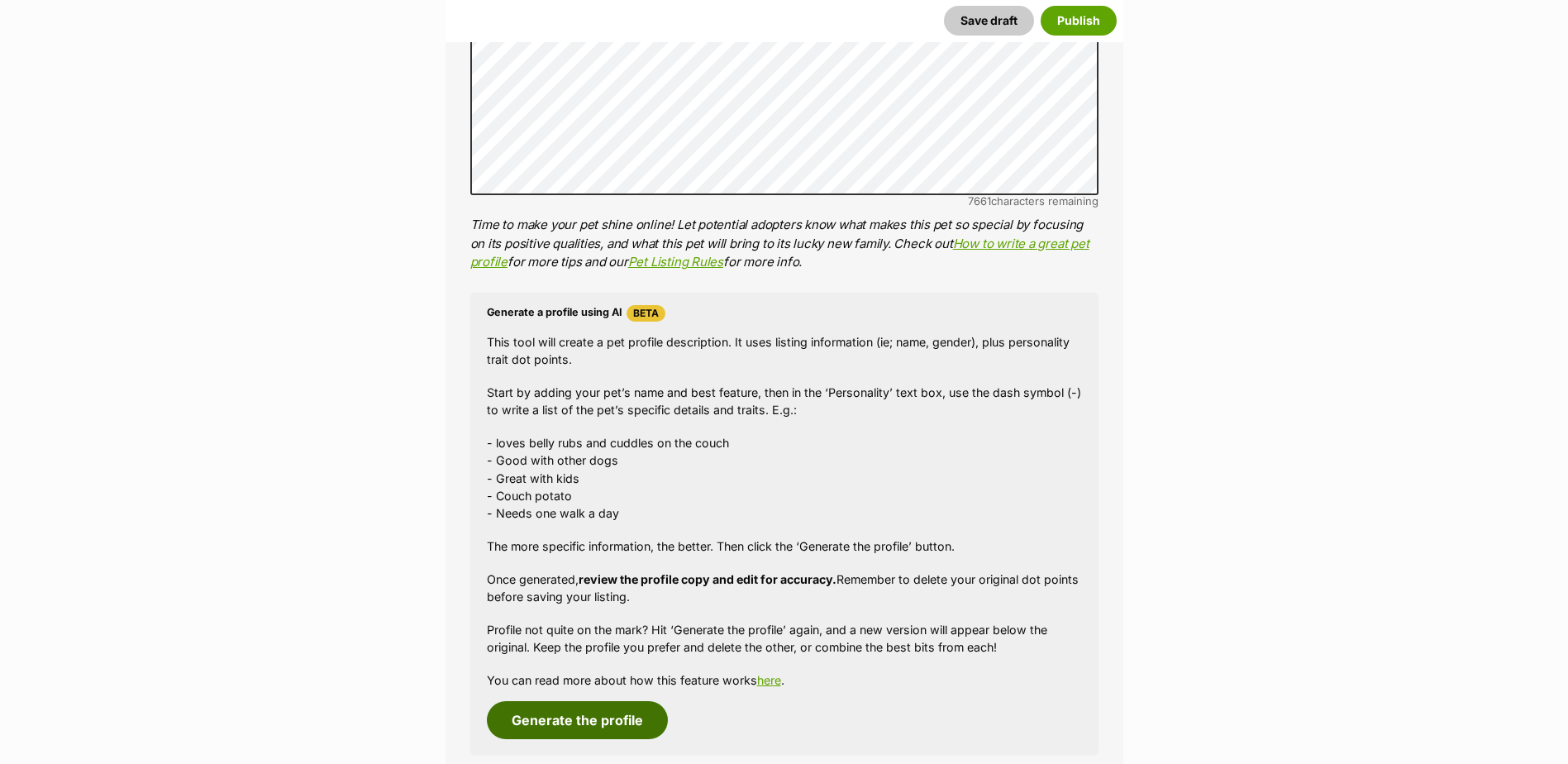
type input "BR101300"
click at [604, 705] on button "Generate the profile" at bounding box center [577, 720] width 181 height 38
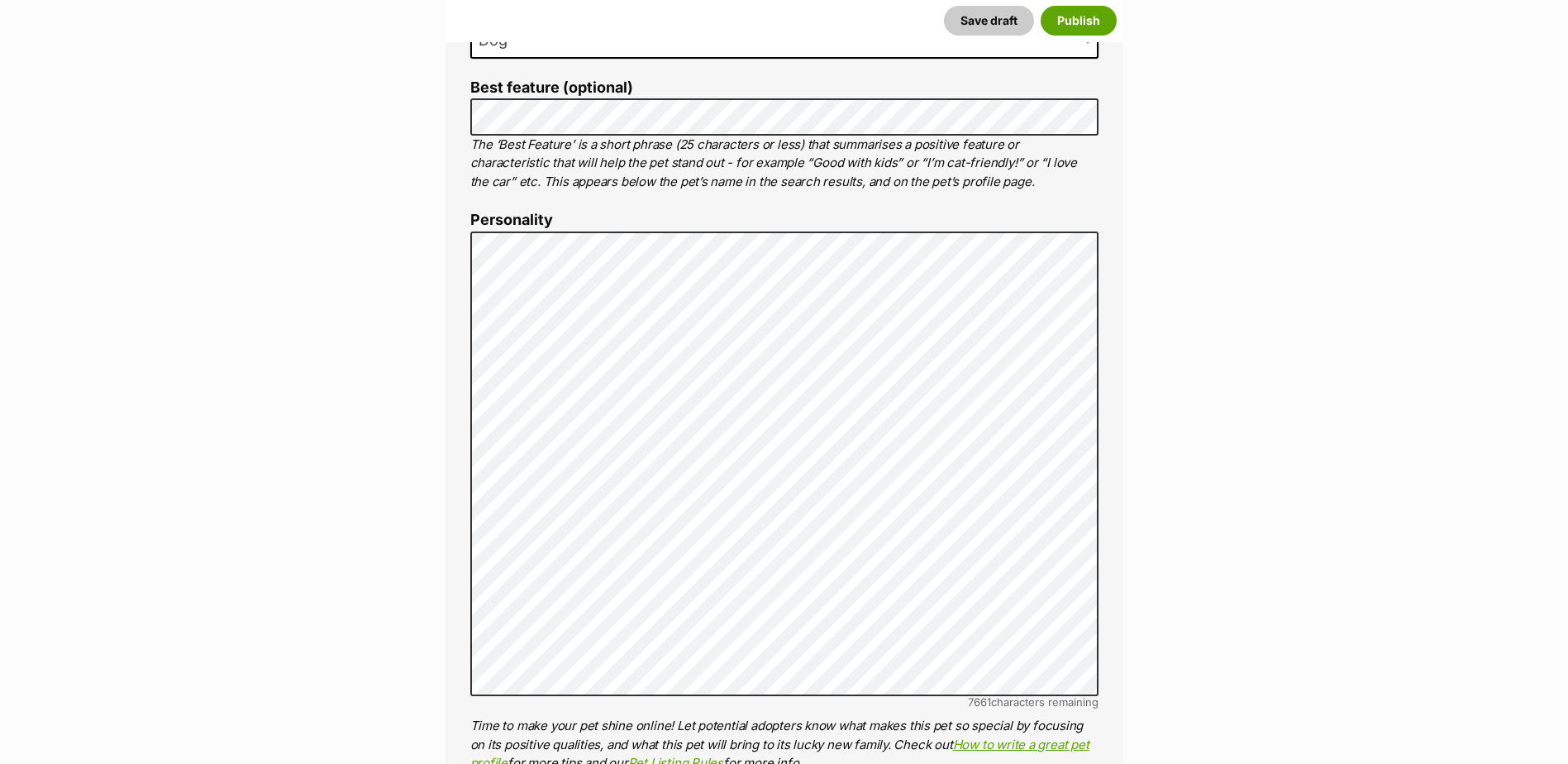
scroll to position [995, 0]
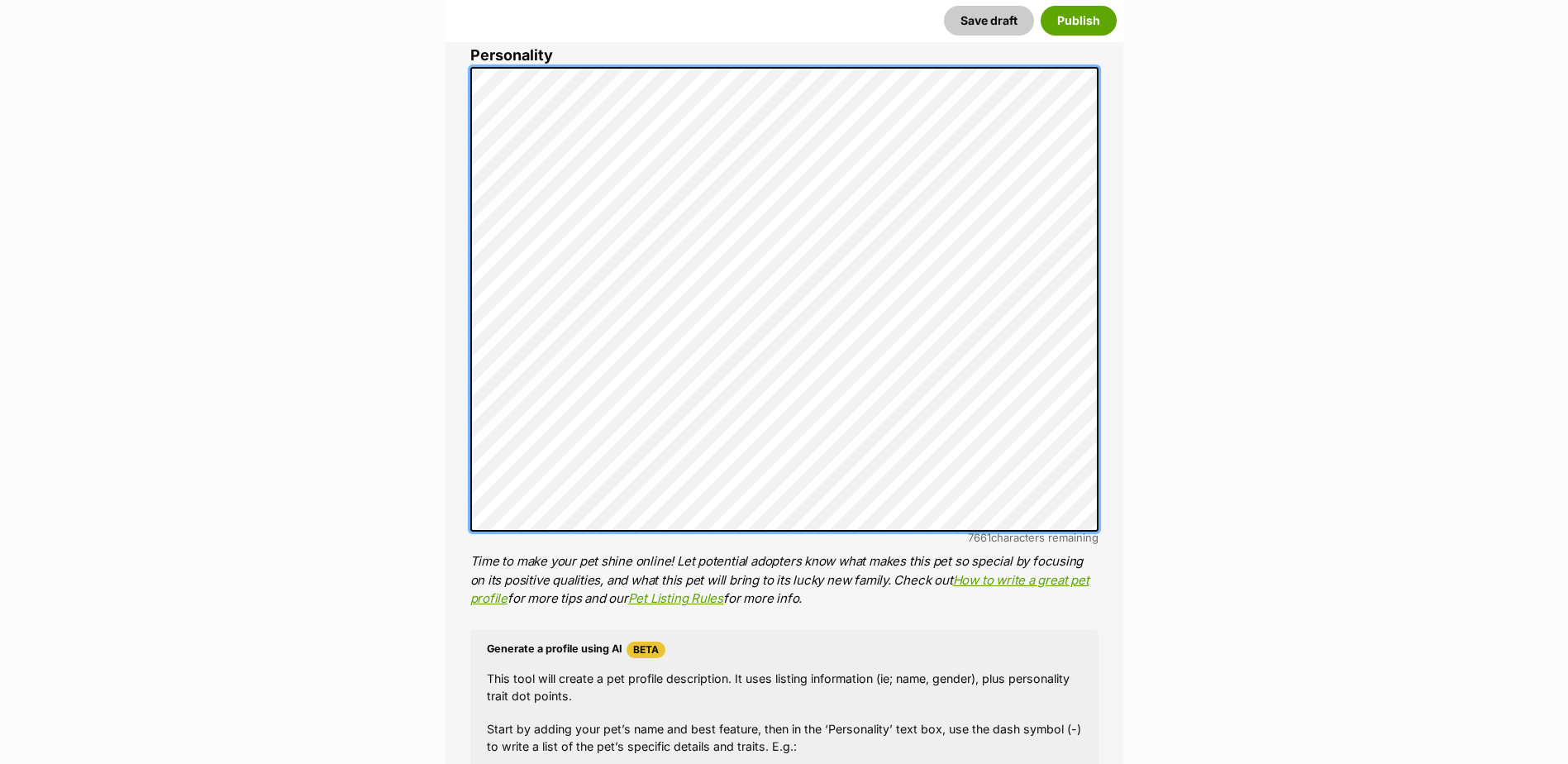
click at [463, 89] on div "About This Pet Name Henlo there, it looks like you might be using the pet name …" at bounding box center [784, 373] width 678 height 1487
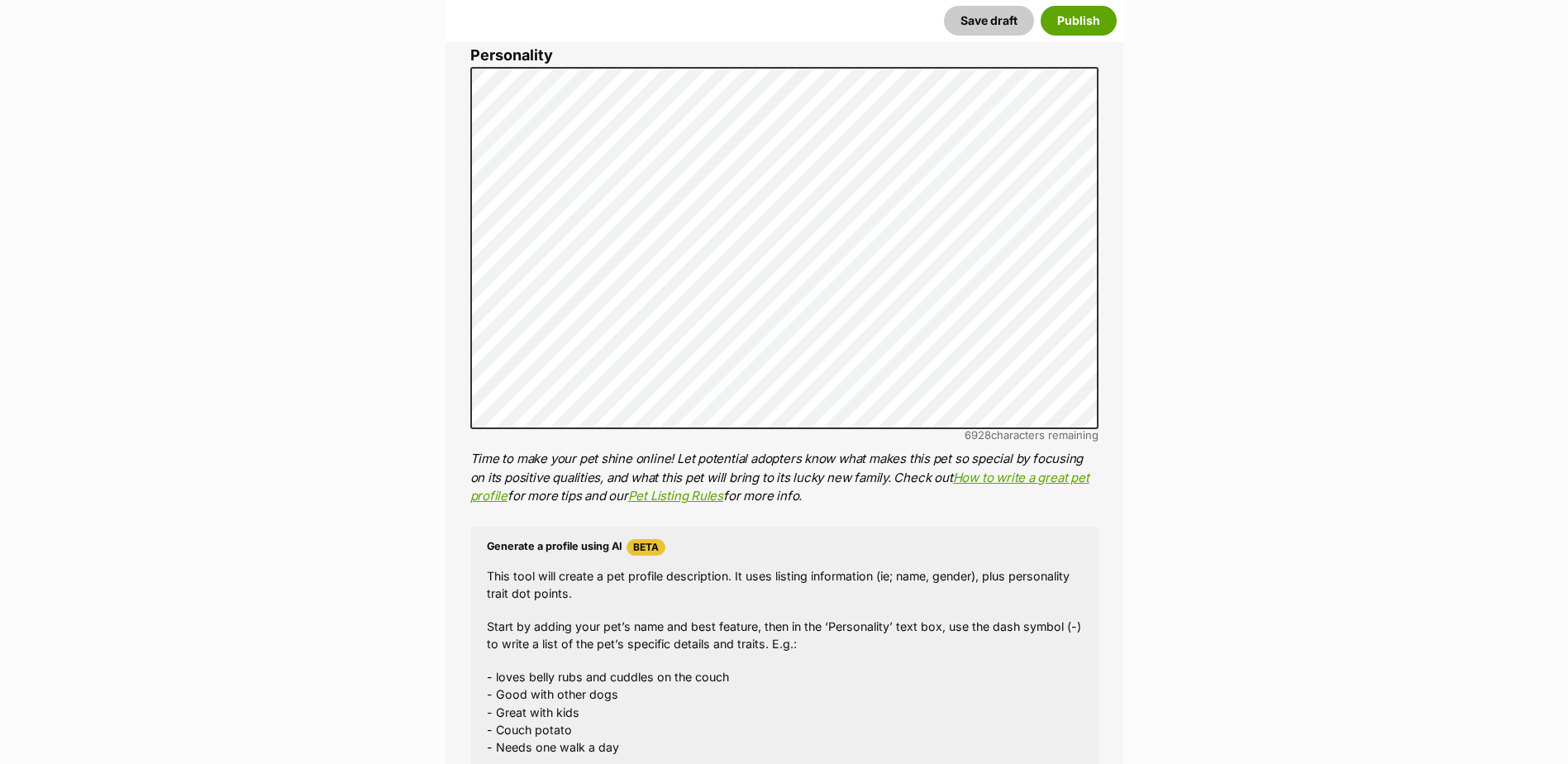
scroll to position [582, 0]
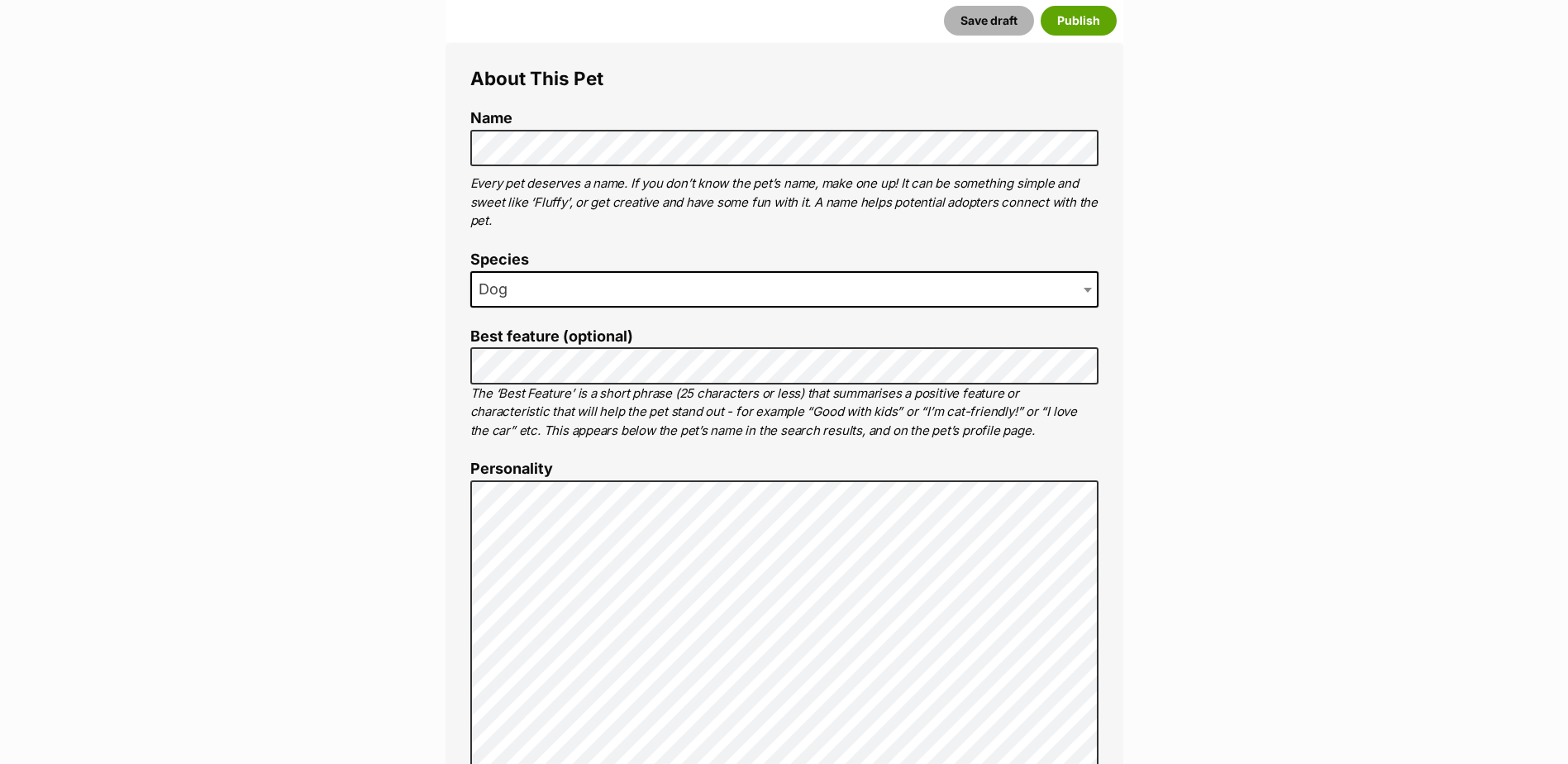
click at [981, 27] on button "Save draft" at bounding box center [988, 20] width 90 height 29
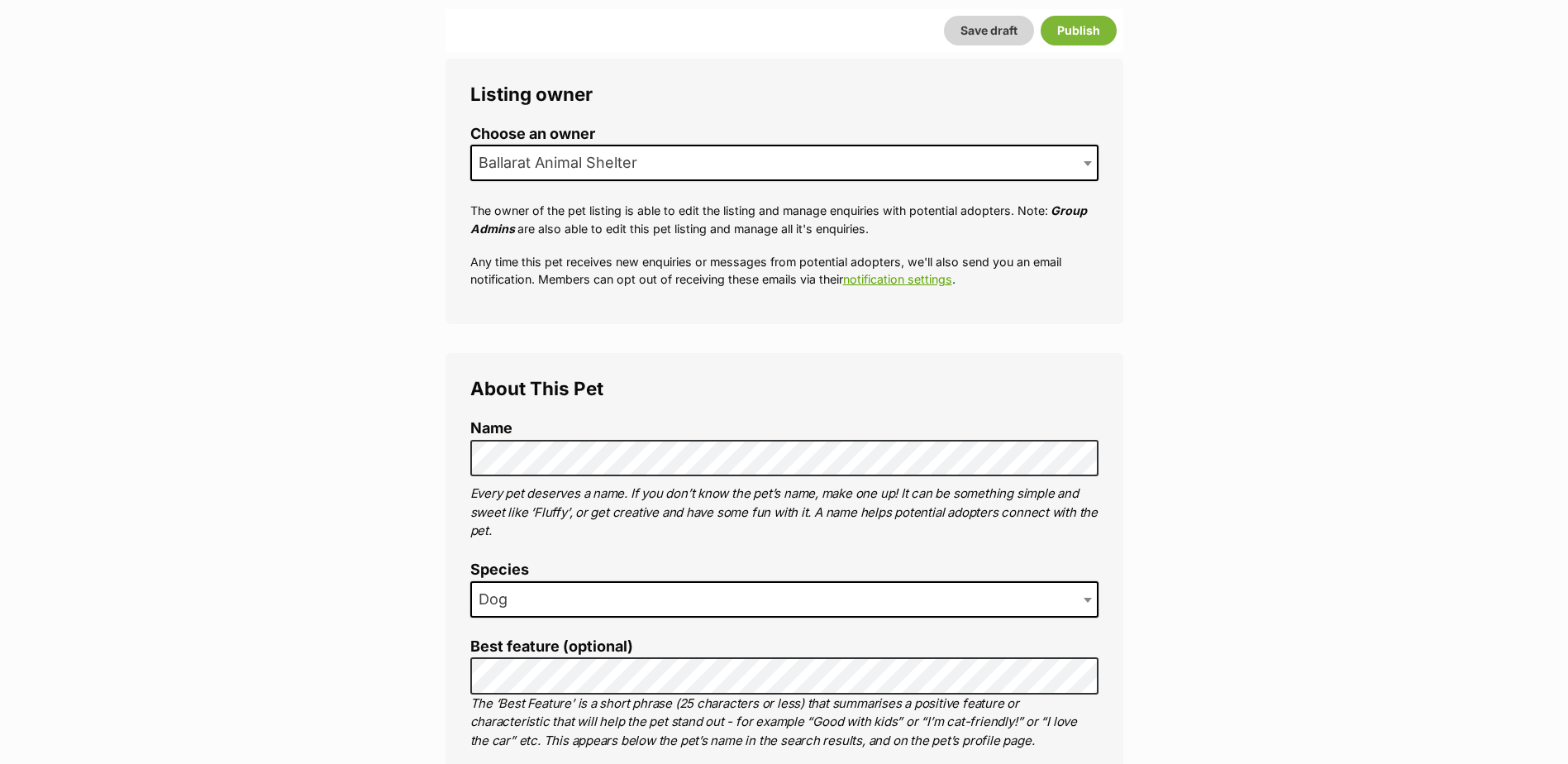
scroll to position [251, 0]
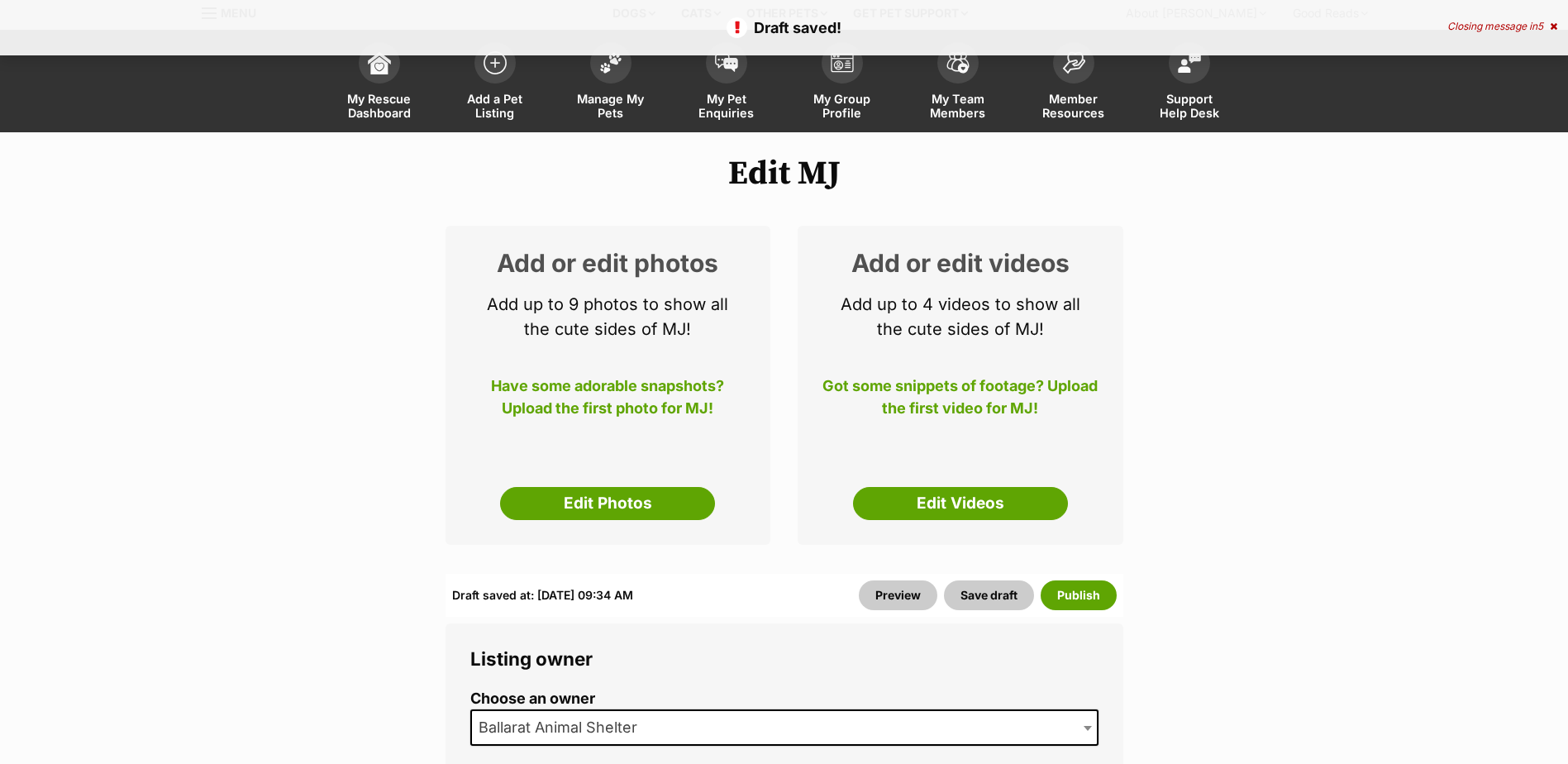
scroll to position [165, 0]
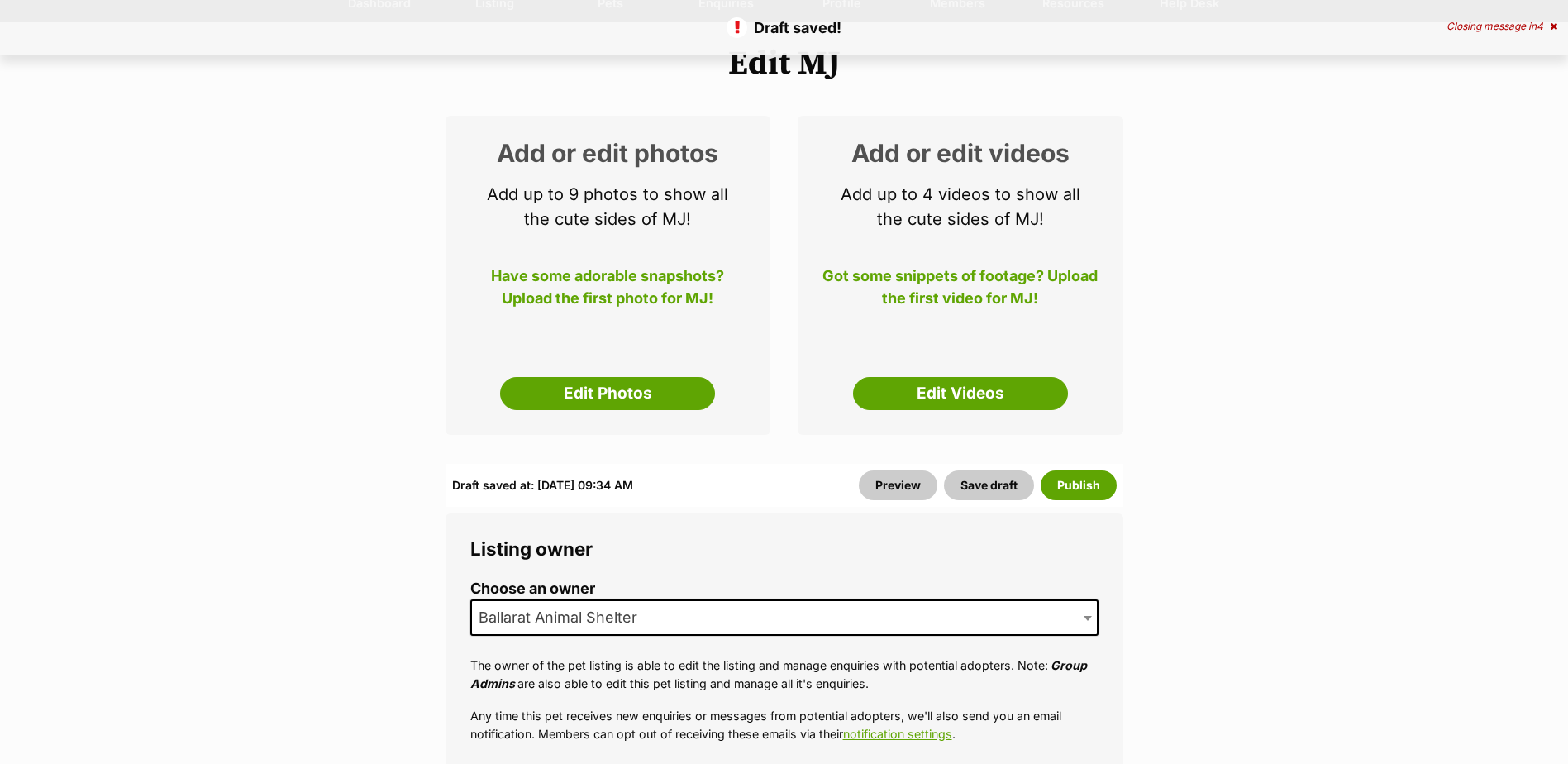
click at [582, 412] on div "Add or edit photos Add up to 9 photos to show all the cute sides of MJ! Have so…" at bounding box center [608, 275] width 326 height 319
click at [588, 380] on link "Edit Photos" at bounding box center [607, 393] width 215 height 33
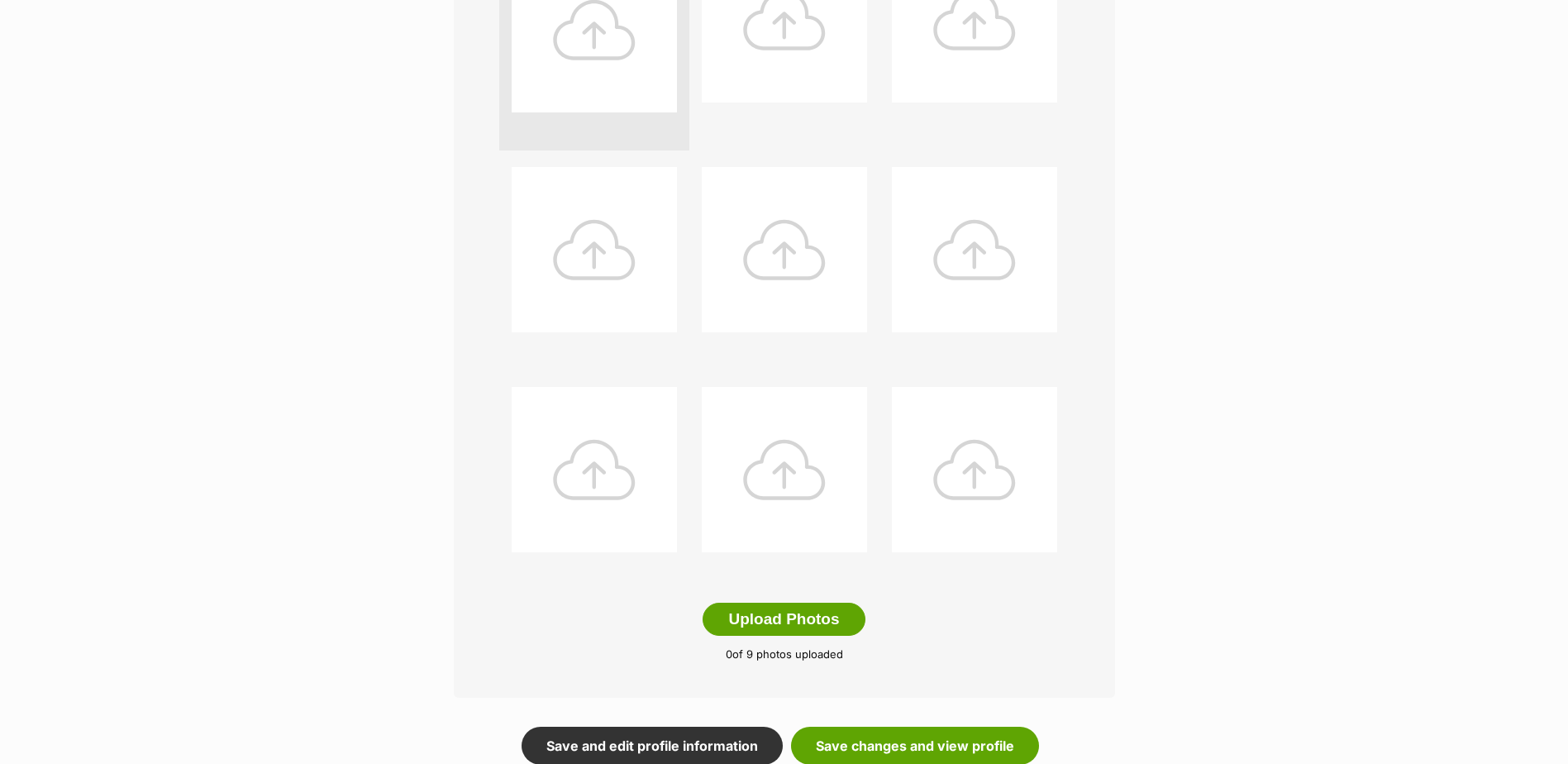
scroll to position [744, 0]
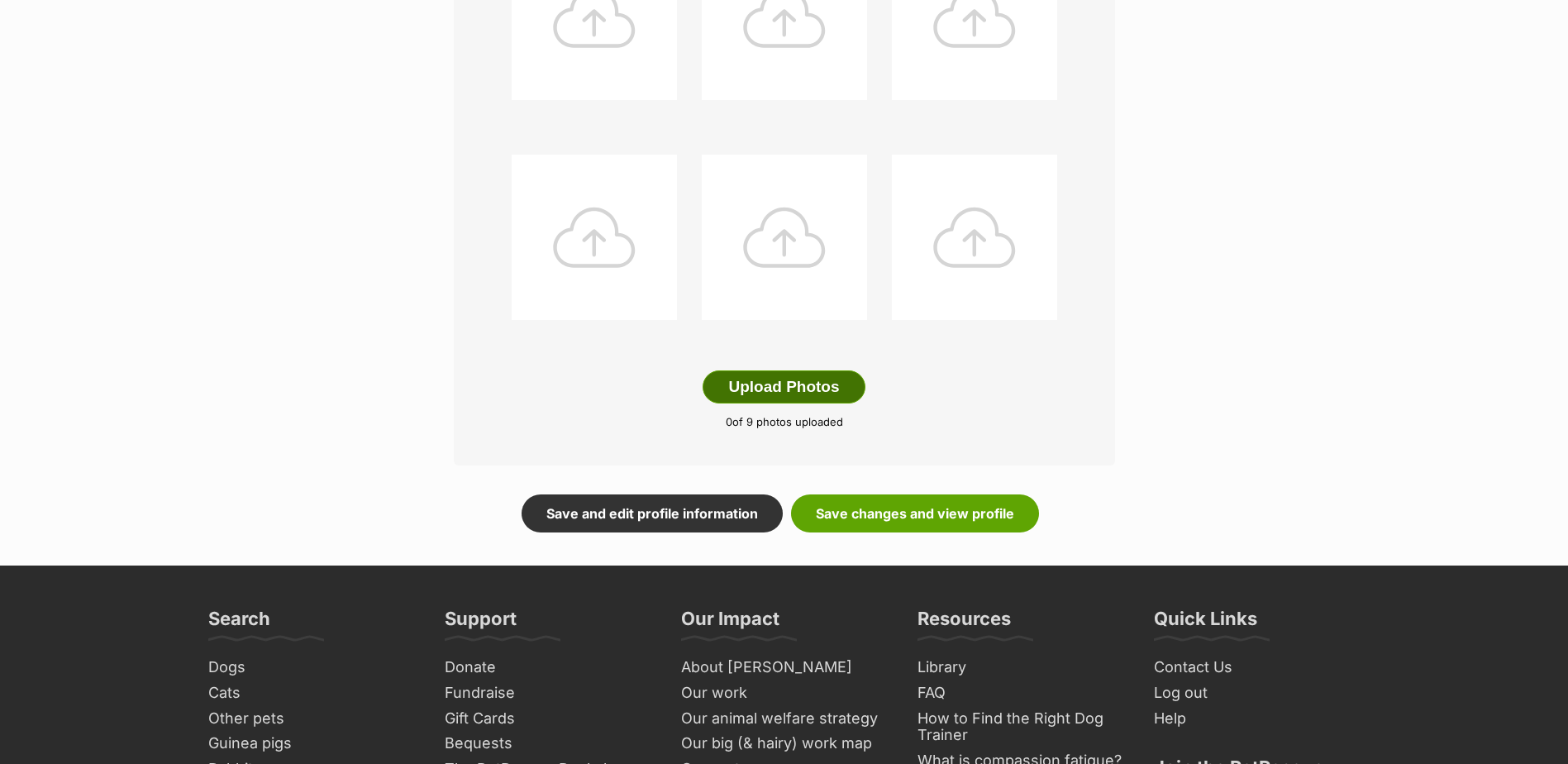
click at [732, 374] on button "Upload Photos" at bounding box center [783, 387] width 162 height 33
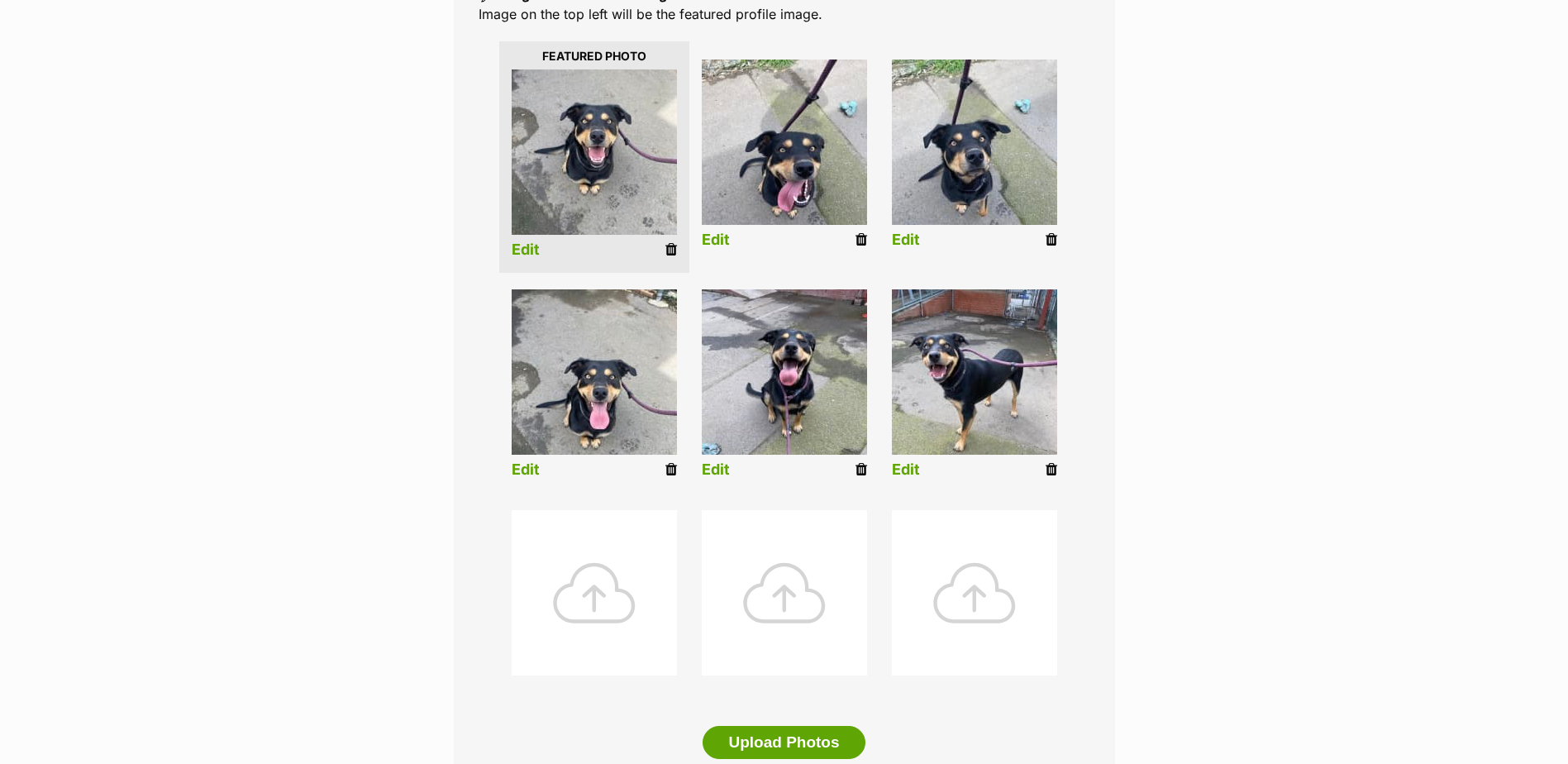
scroll to position [524, 0]
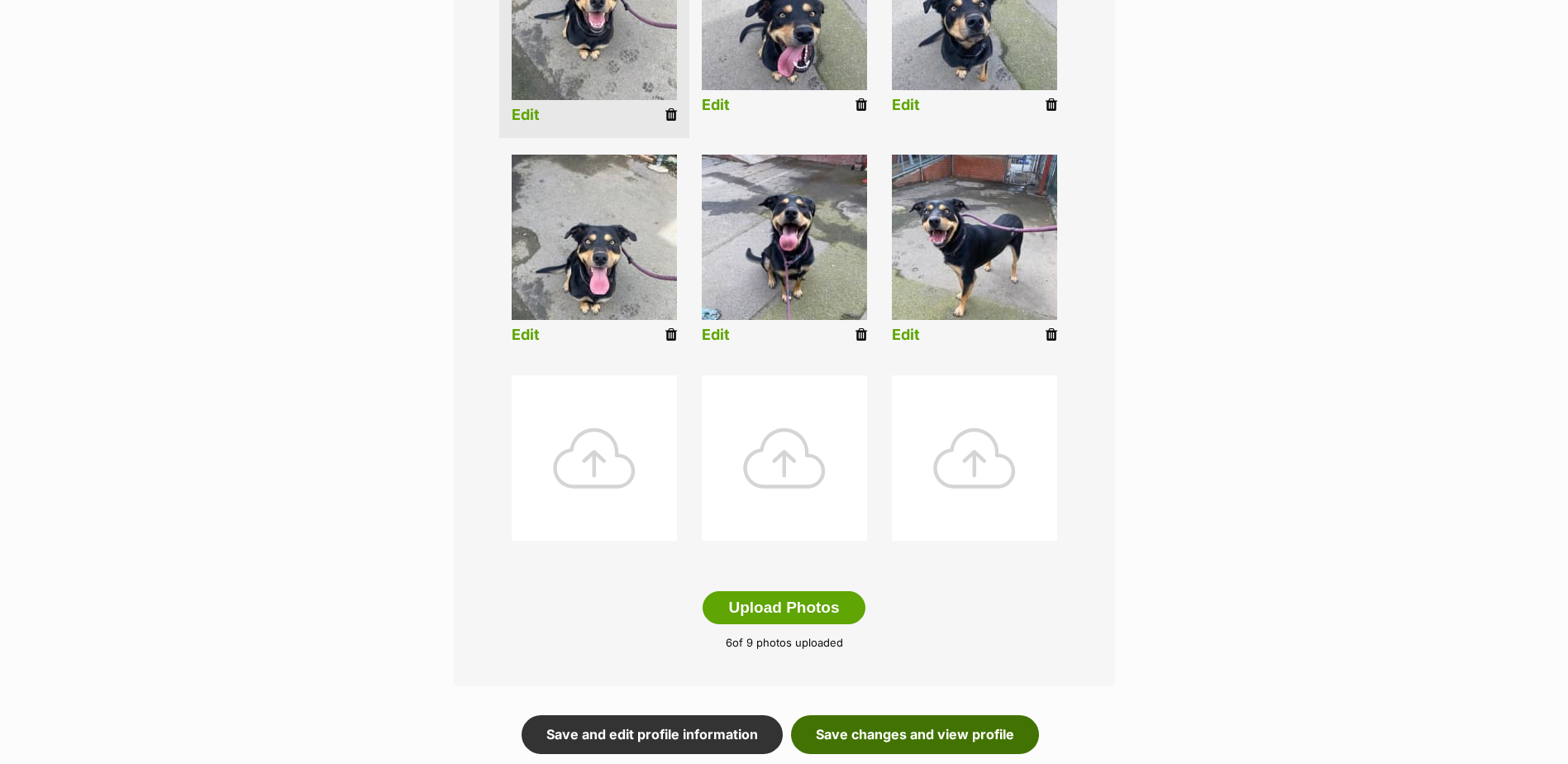
click at [946, 725] on link "Save changes and view profile" at bounding box center [915, 734] width 248 height 38
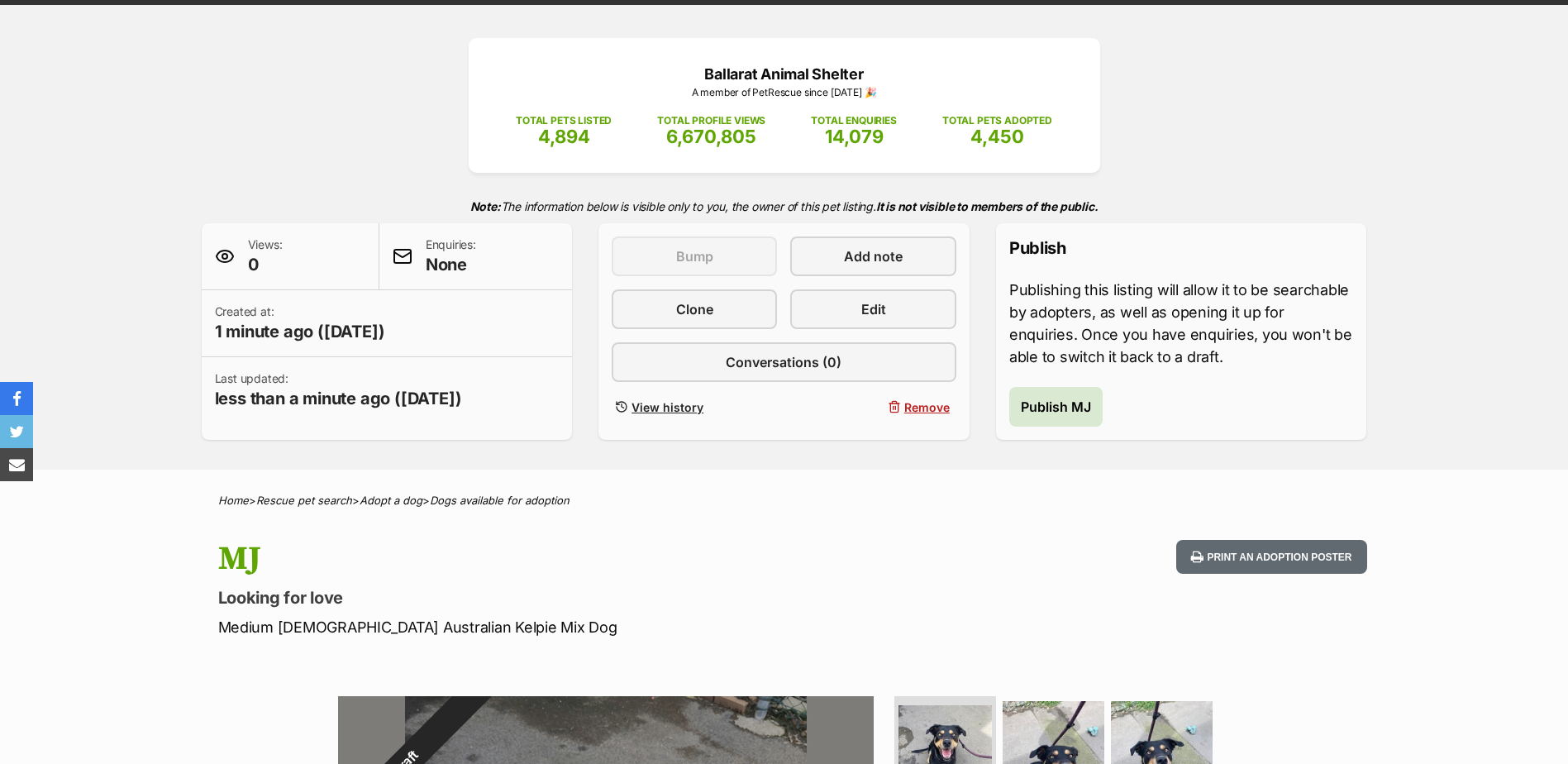
scroll to position [165, 0]
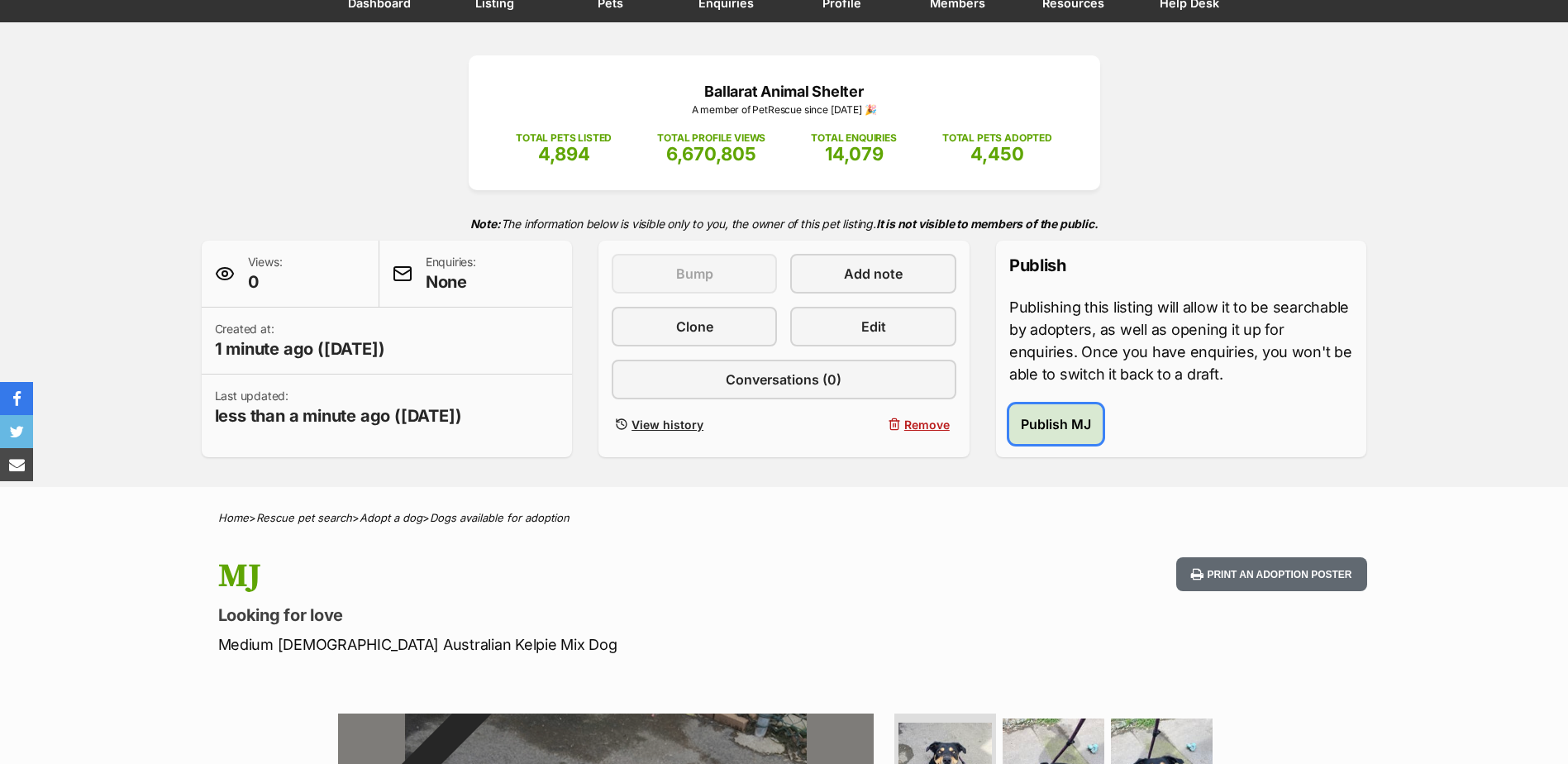
click at [1060, 432] on span "Publish MJ" at bounding box center [1055, 424] width 71 height 20
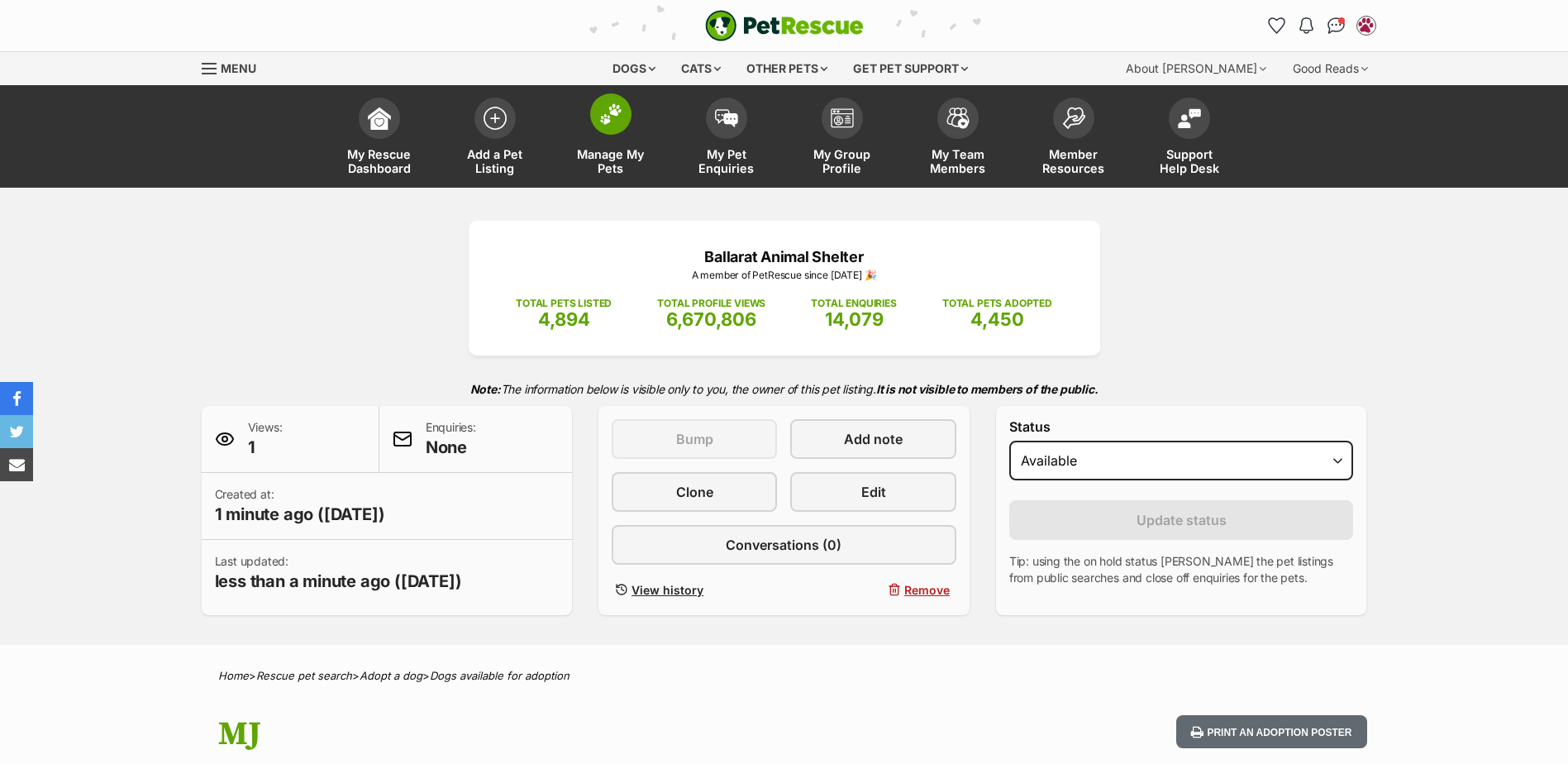
click at [616, 115] on img at bounding box center [610, 114] width 23 height 21
click at [502, 127] on span at bounding box center [495, 114] width 41 height 41
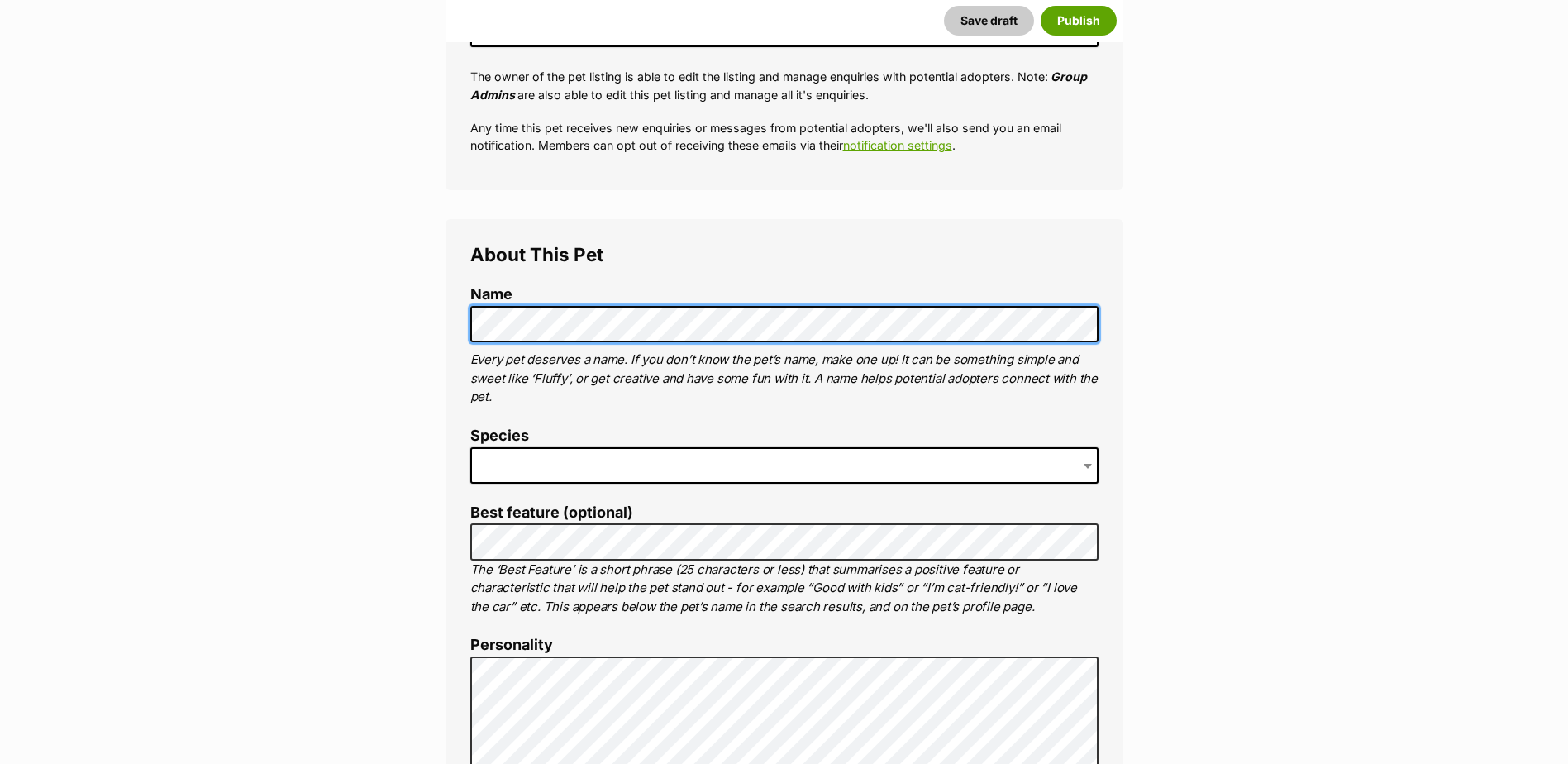
scroll to position [413, 0]
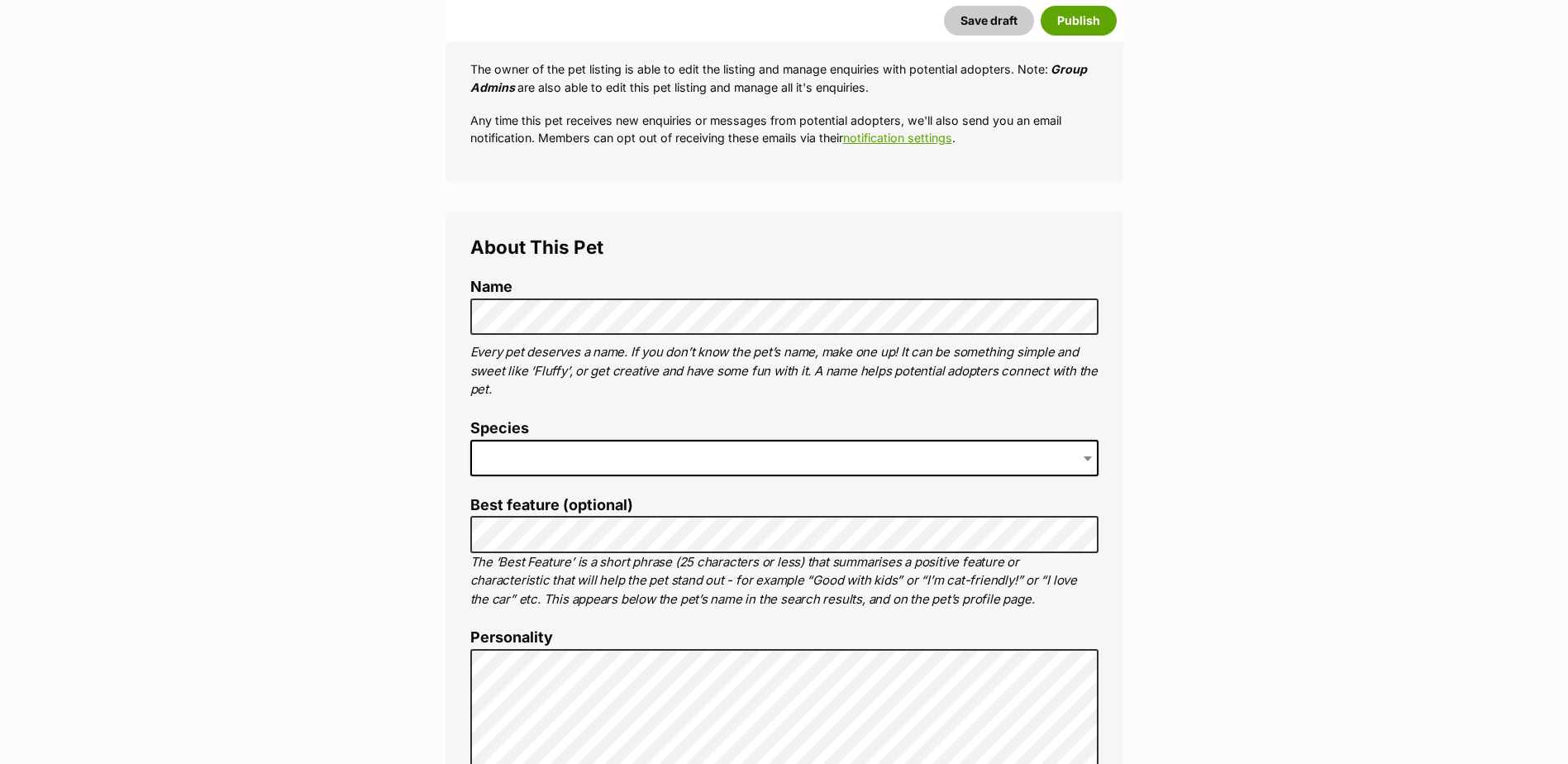
click at [534, 461] on span at bounding box center [784, 458] width 628 height 37
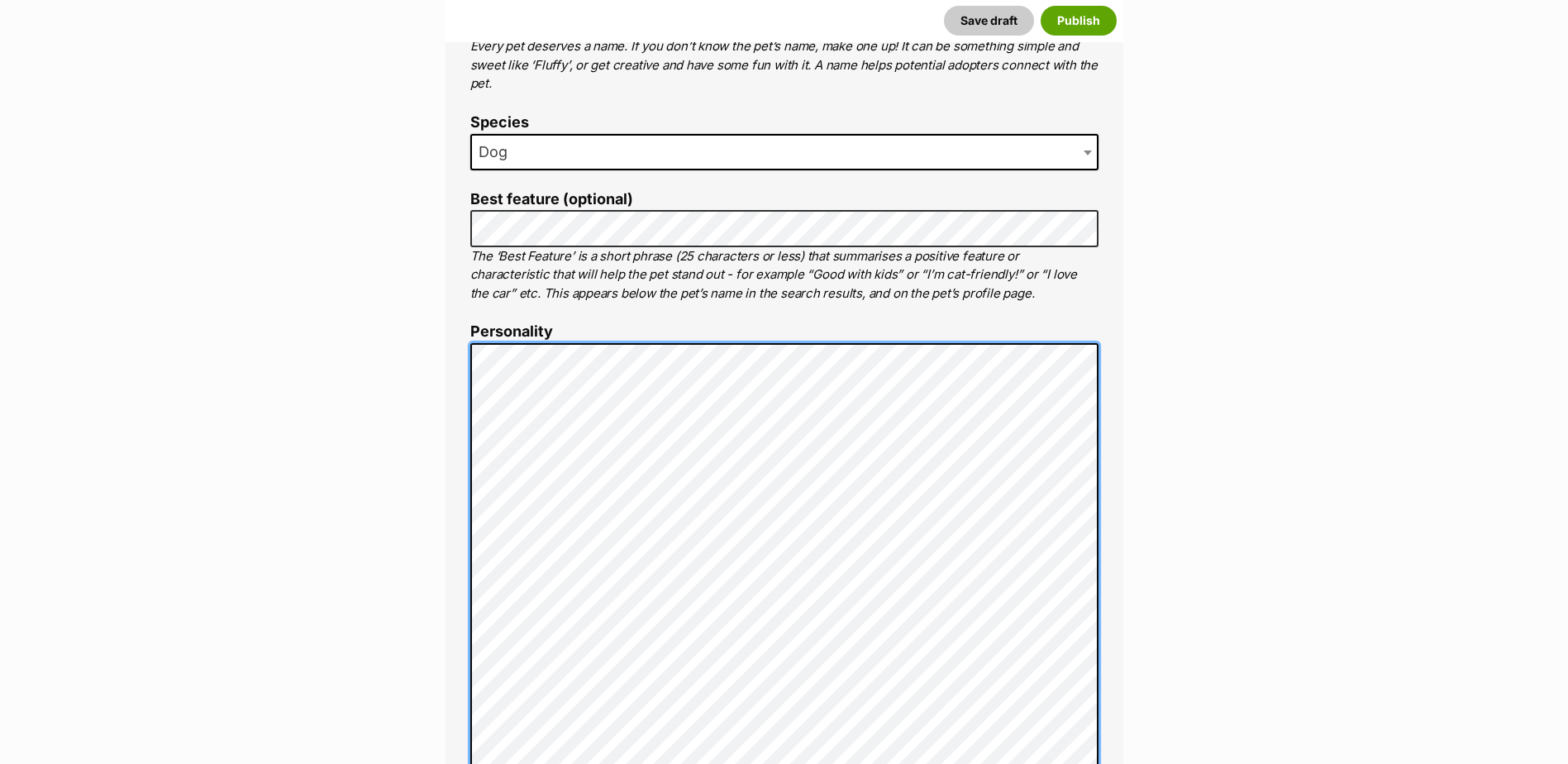
scroll to position [736, 0]
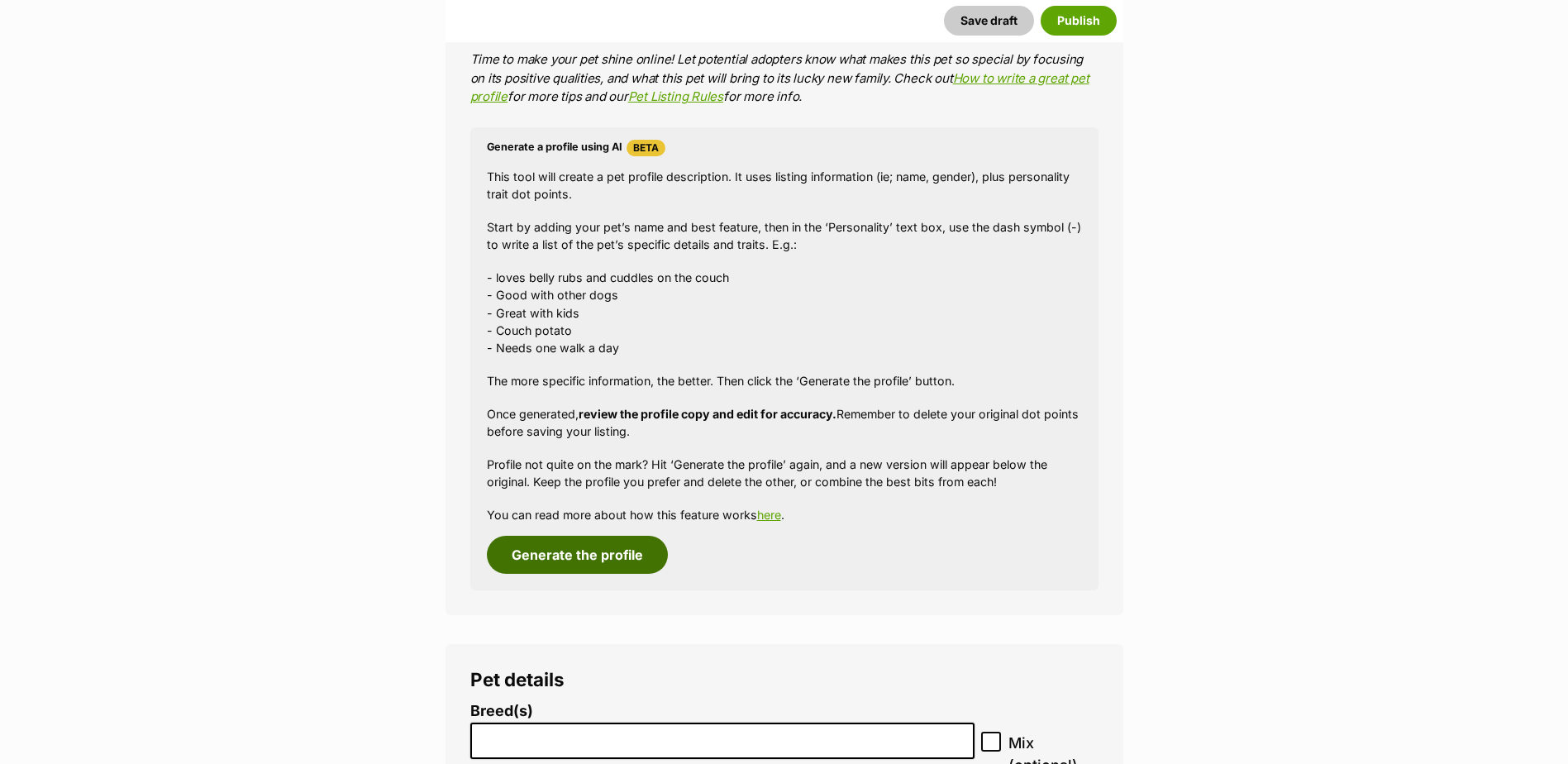
click at [631, 561] on button "Generate the profile" at bounding box center [577, 555] width 181 height 38
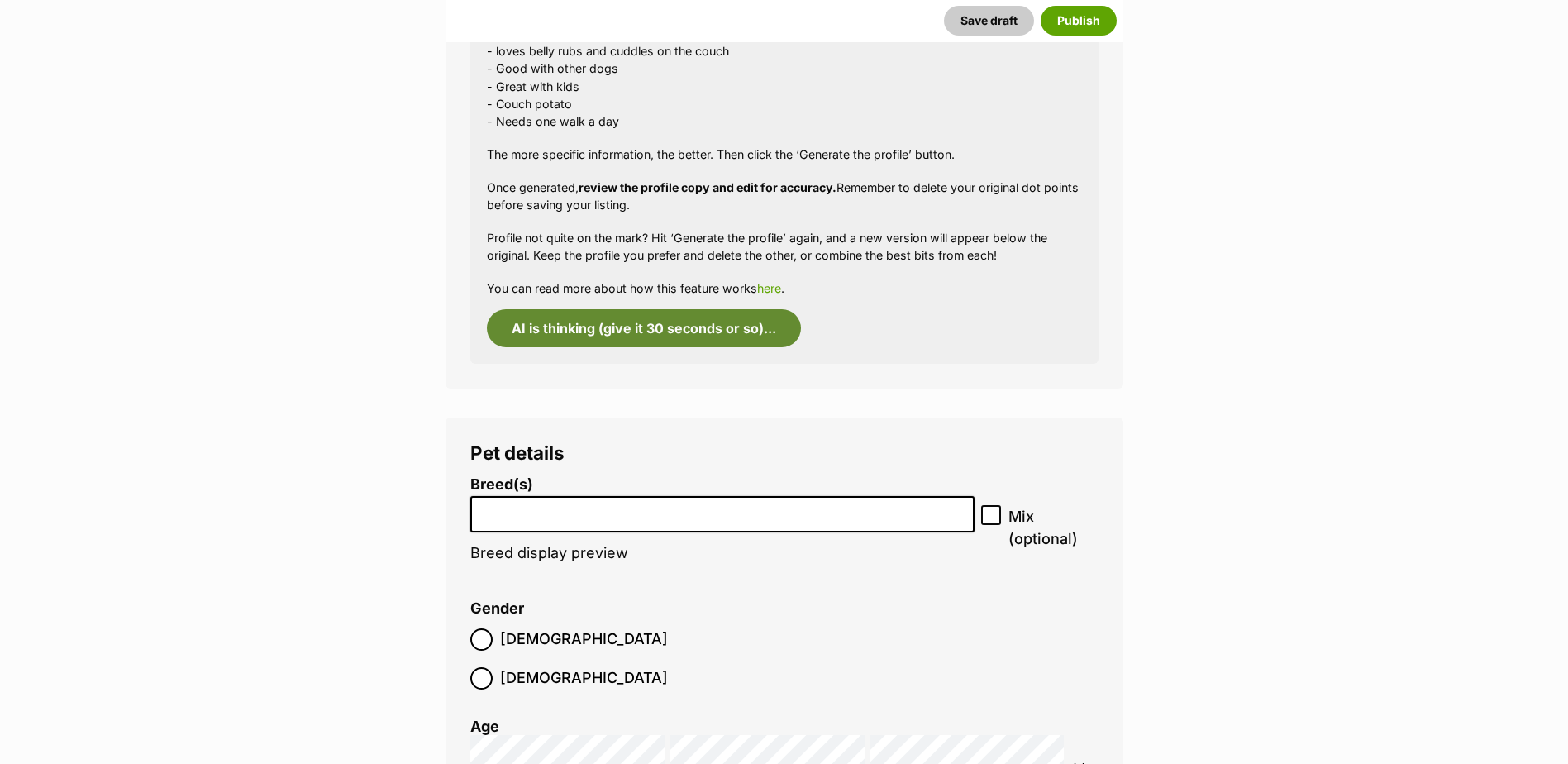
scroll to position [1810, 0]
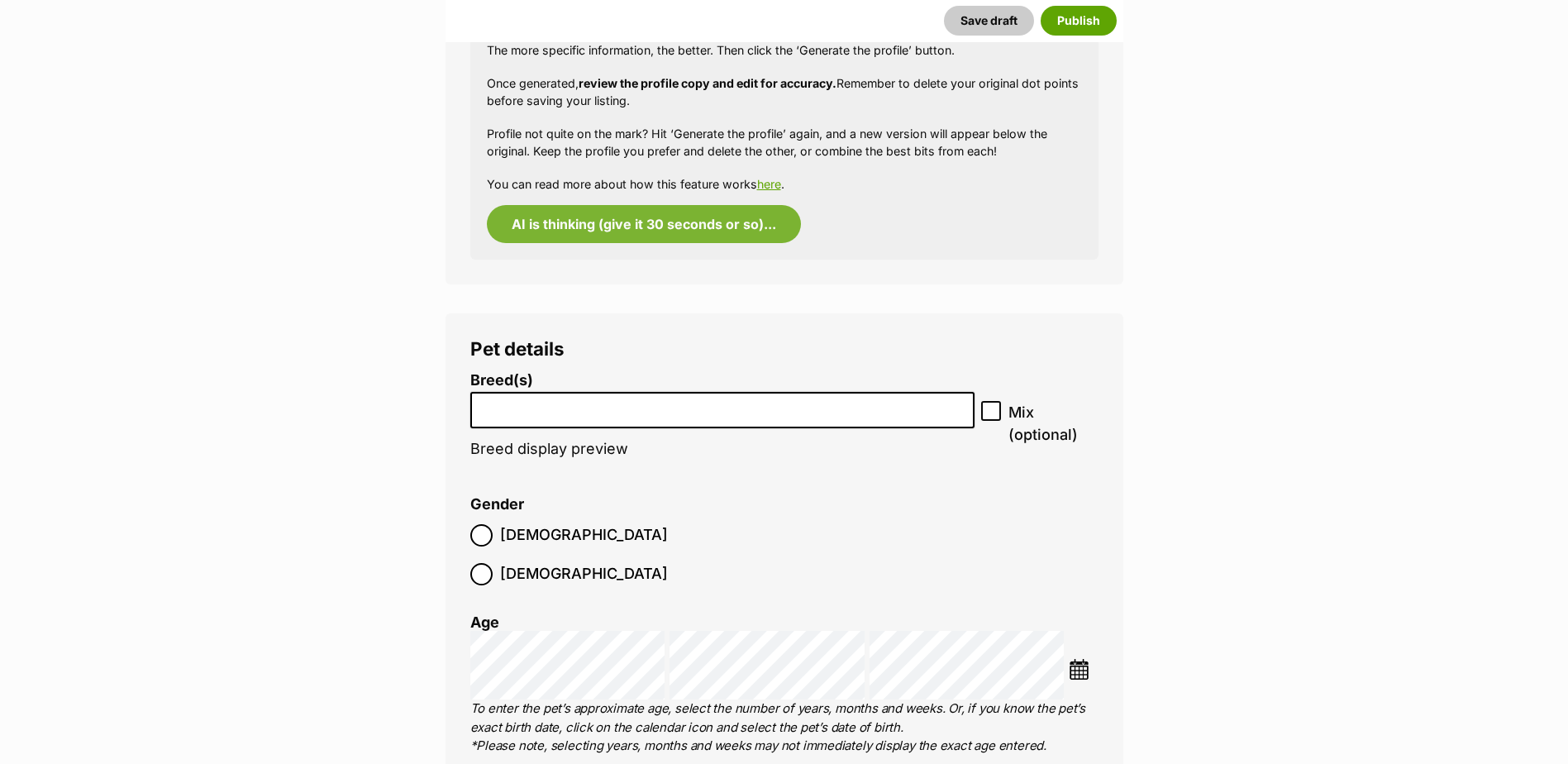
click at [587, 405] on input "search" at bounding box center [723, 406] width 494 height 17
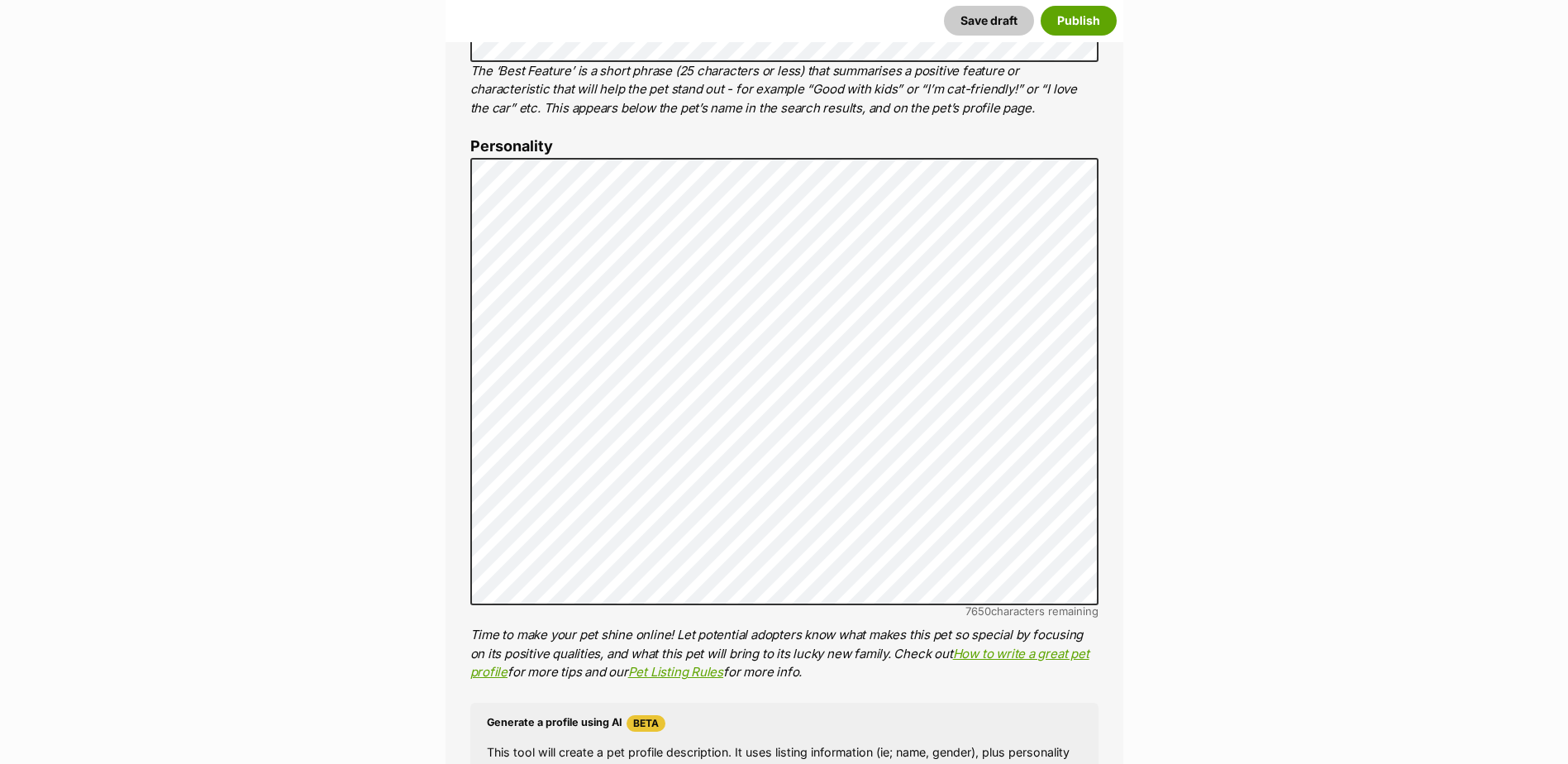
scroll to position [82, 0]
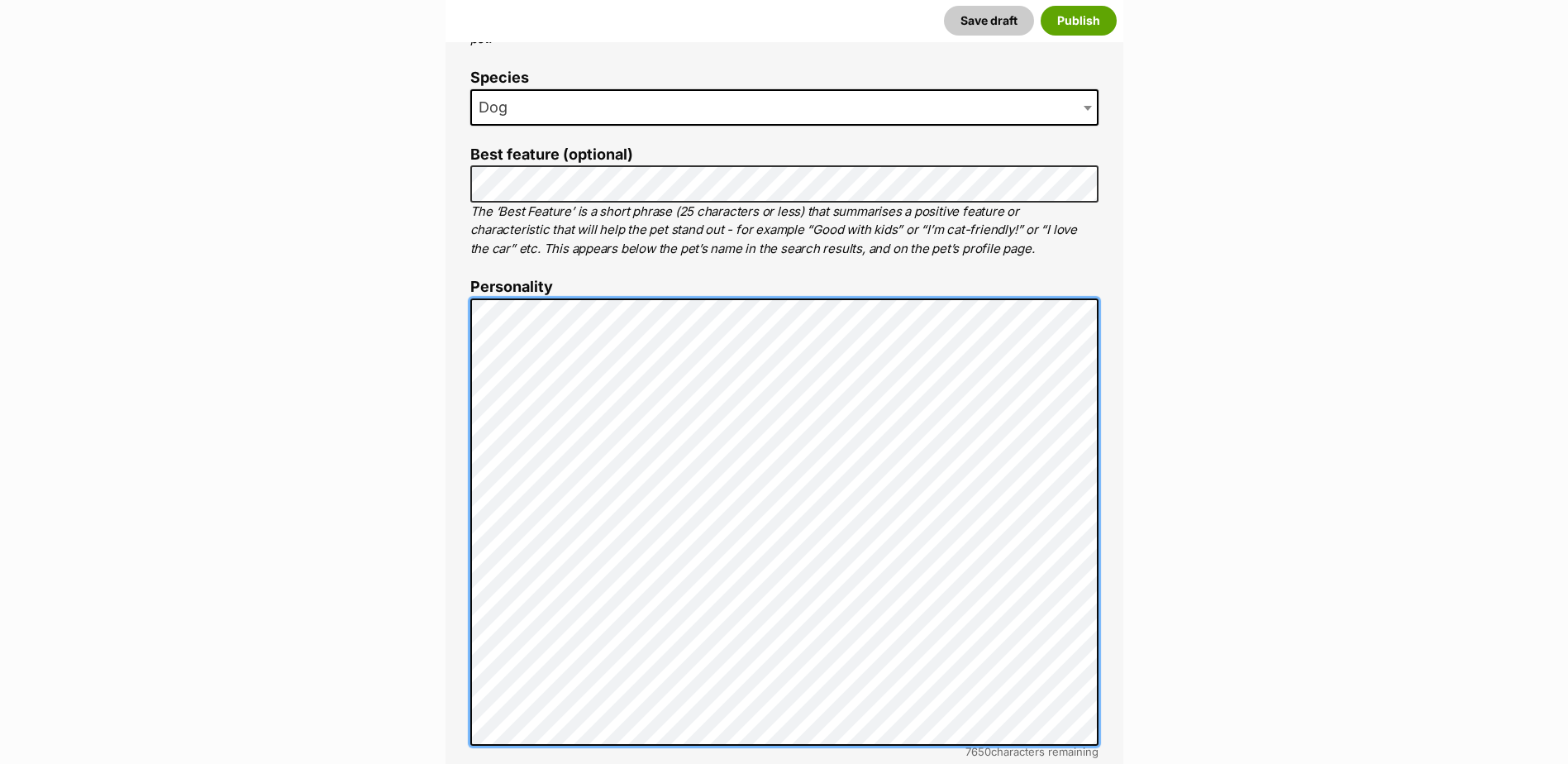
scroll to position [0, 0]
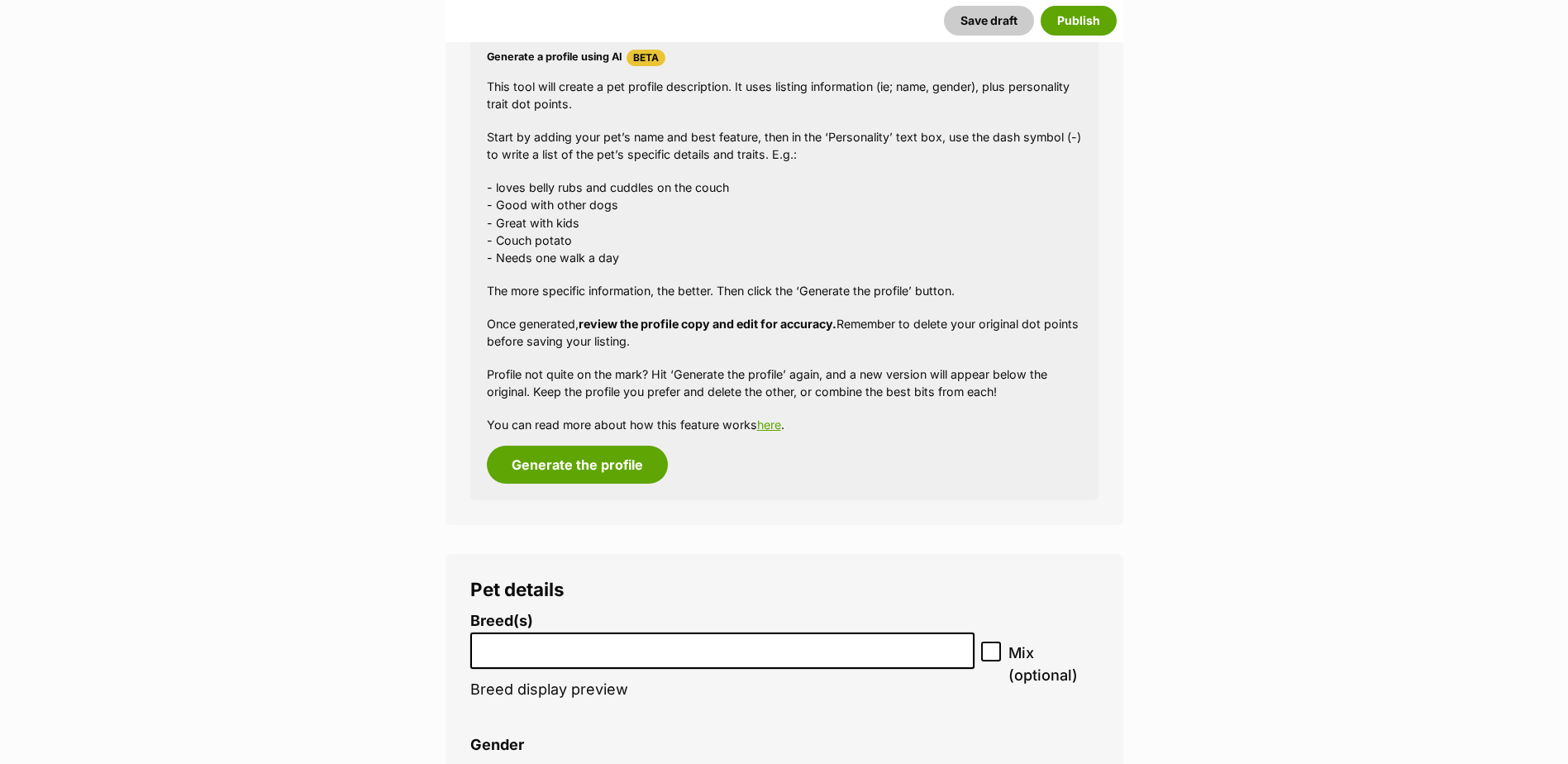
scroll to position [1839, 0]
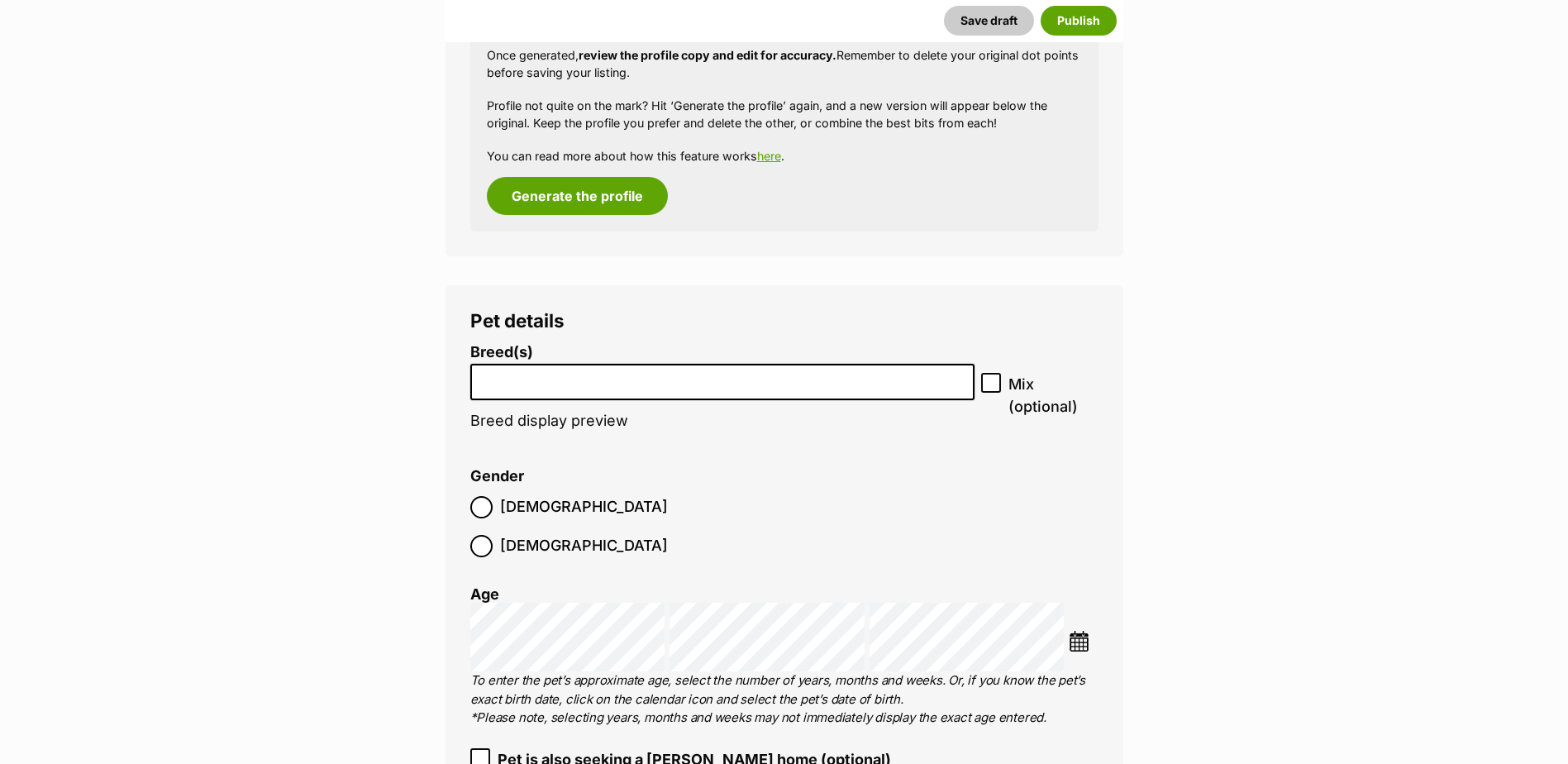
click at [696, 388] on li at bounding box center [723, 382] width 494 height 34
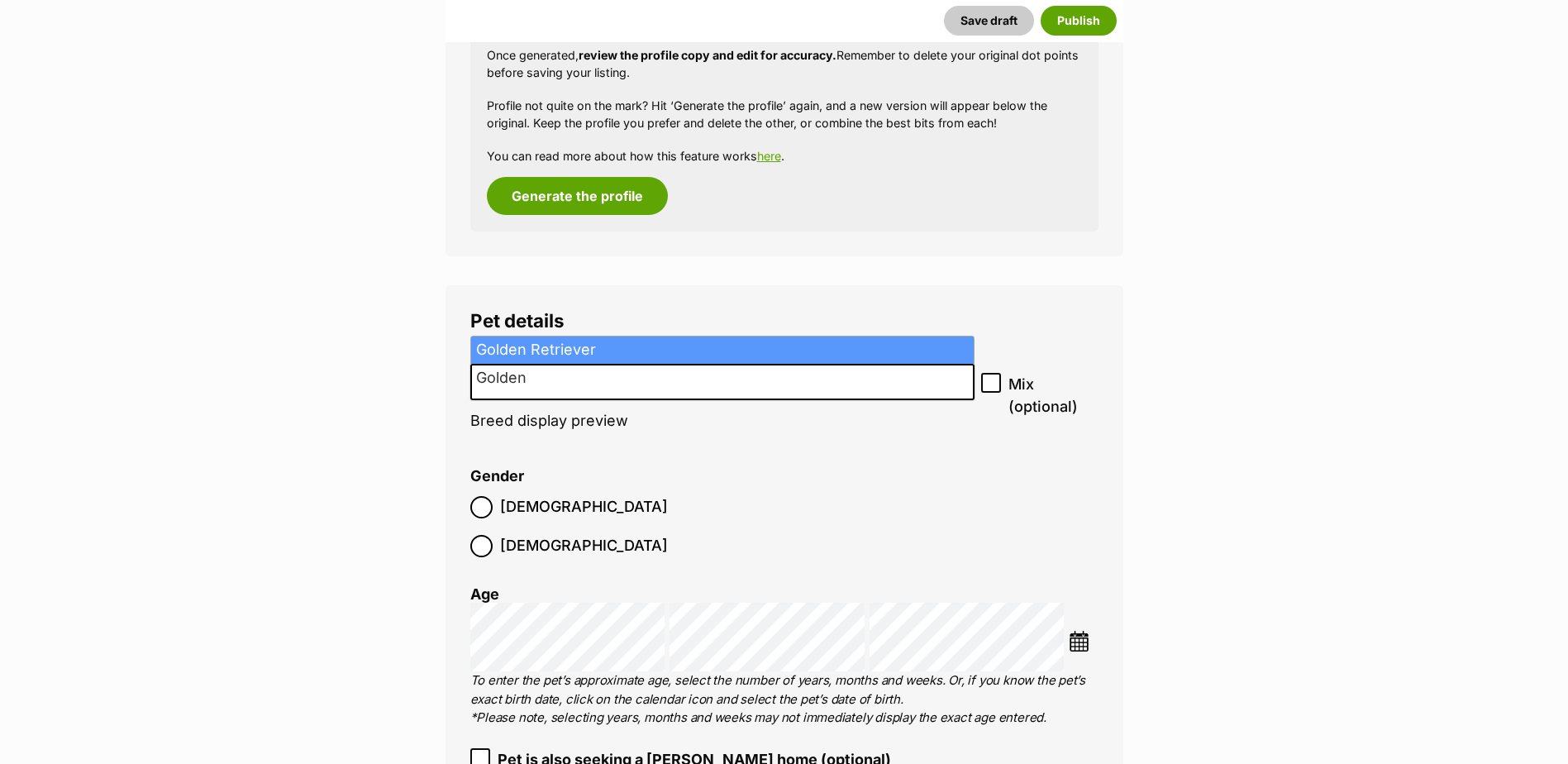
type input "Golden"
select select "98"
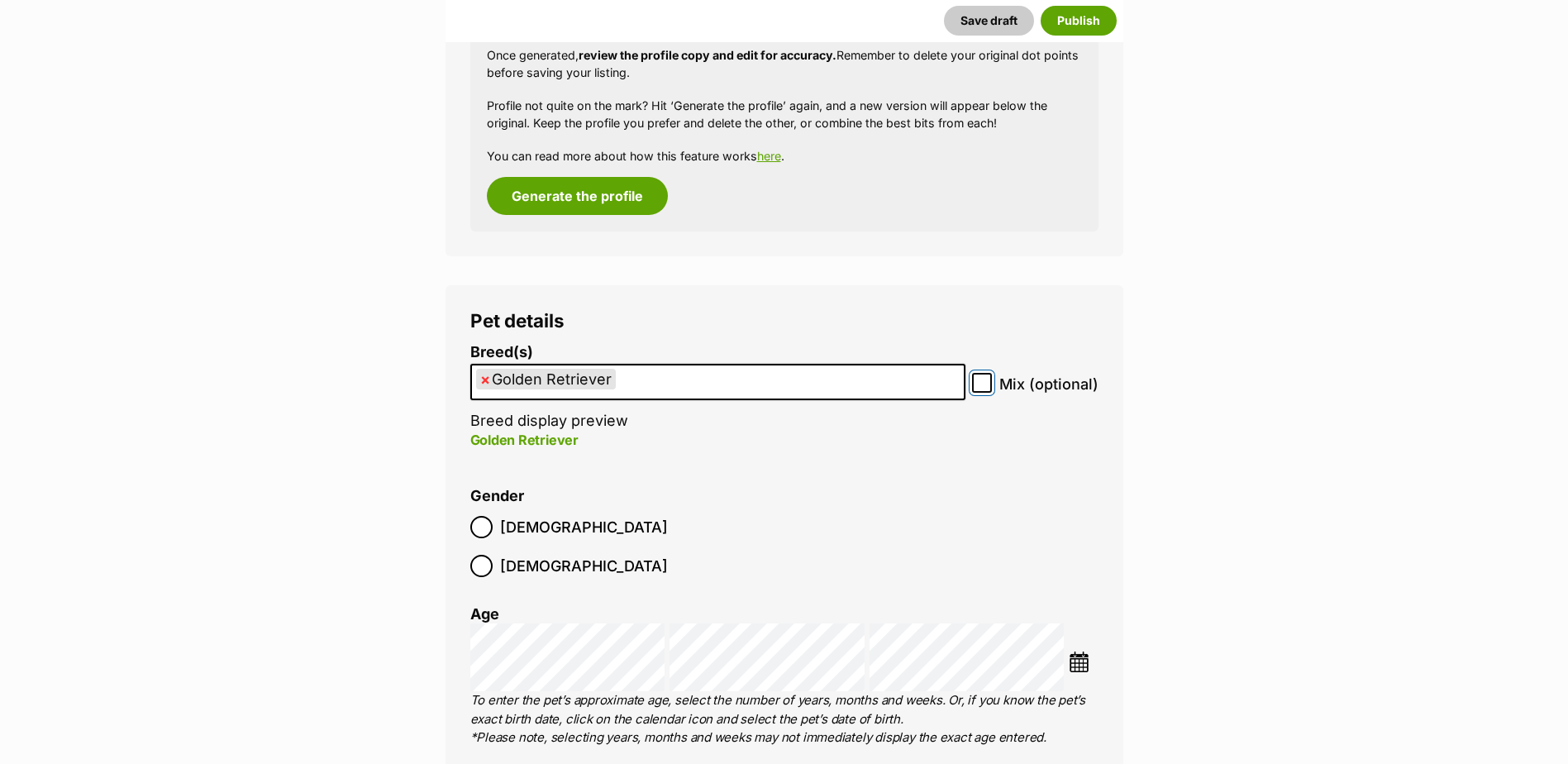
click at [988, 389] on input "Mix (optional)" at bounding box center [982, 383] width 20 height 20
checkbox input "true"
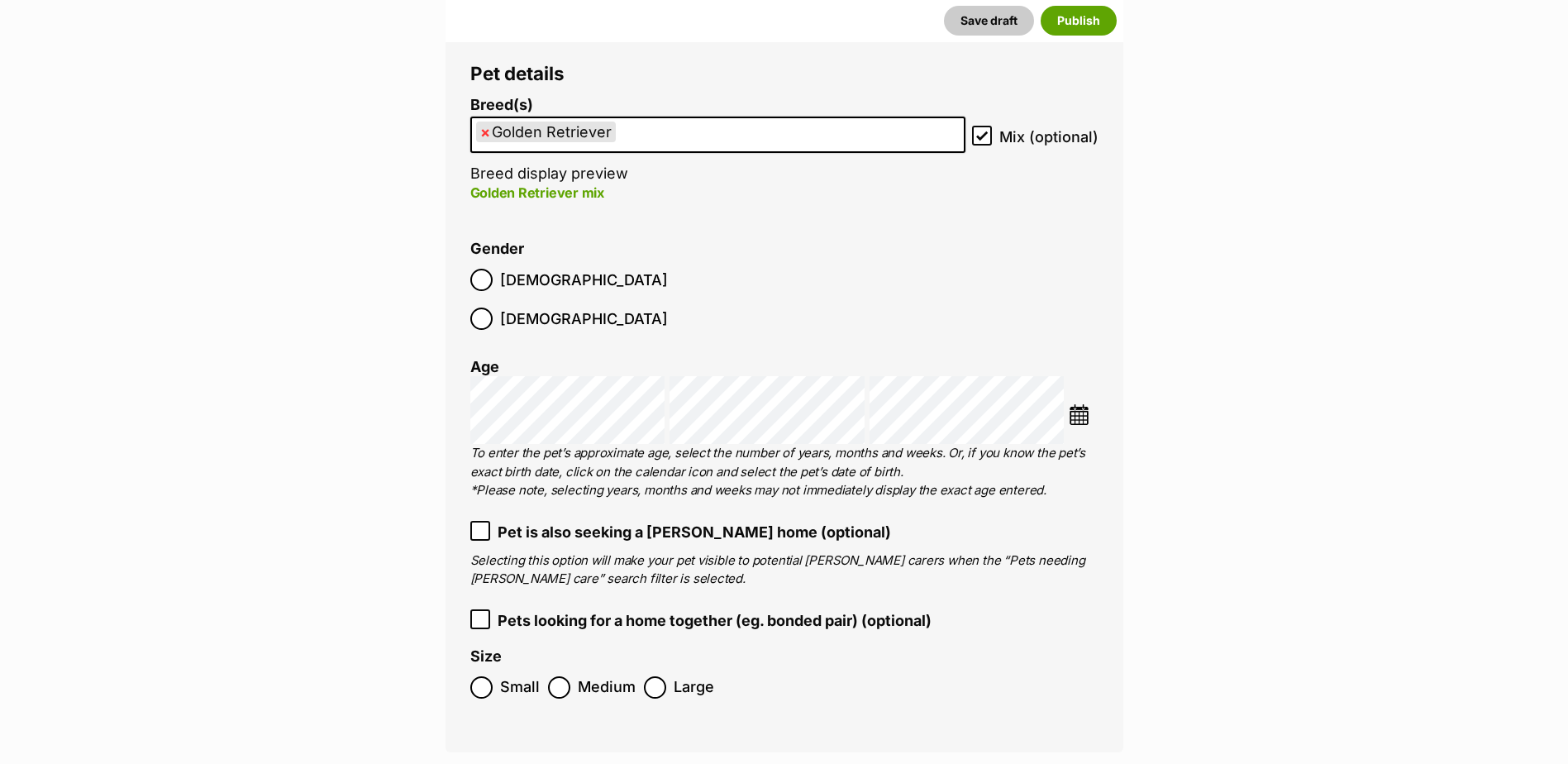
scroll to position [2003, 0]
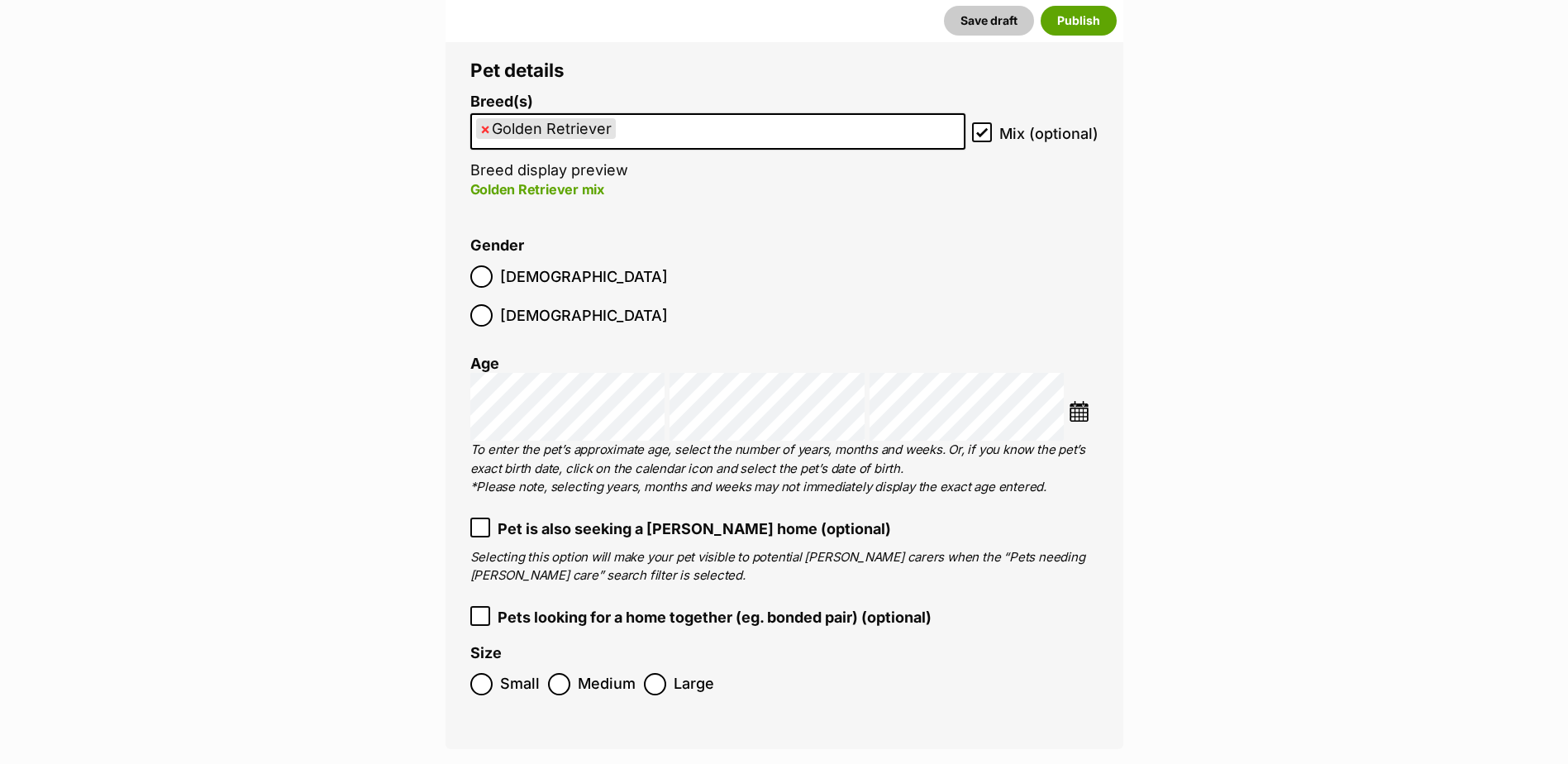
click at [1087, 401] on img at bounding box center [1079, 411] width 21 height 21
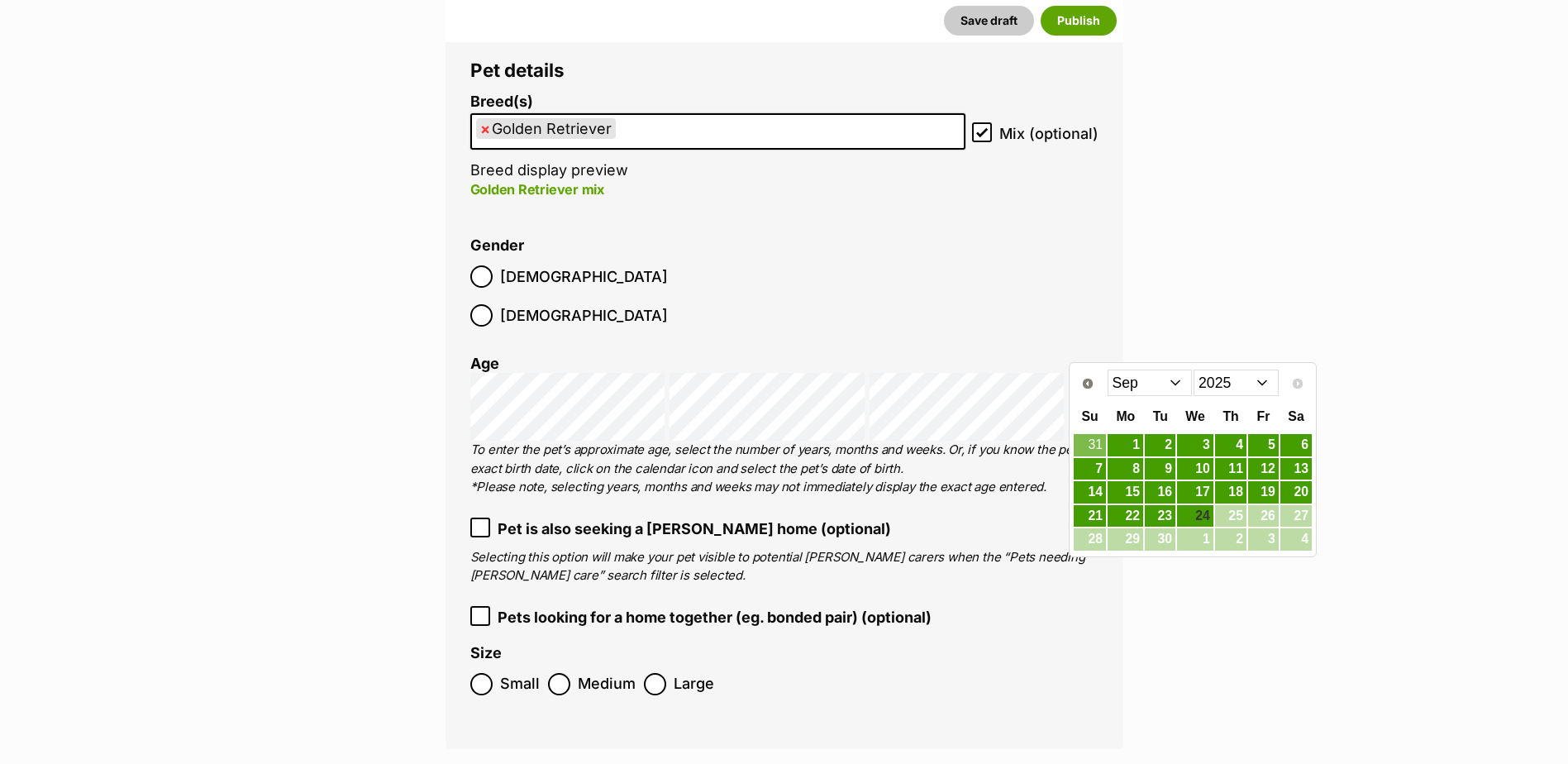
click at [1236, 384] on select "2015 2016 2017 2018 2019 2020 2021 2022 2023 2024 2025" at bounding box center [1236, 382] width 85 height 27
click at [1147, 382] on select "Jan Feb Mar Apr May Jun Jul Aug Sep Oct Nov Dec" at bounding box center [1149, 382] width 85 height 27
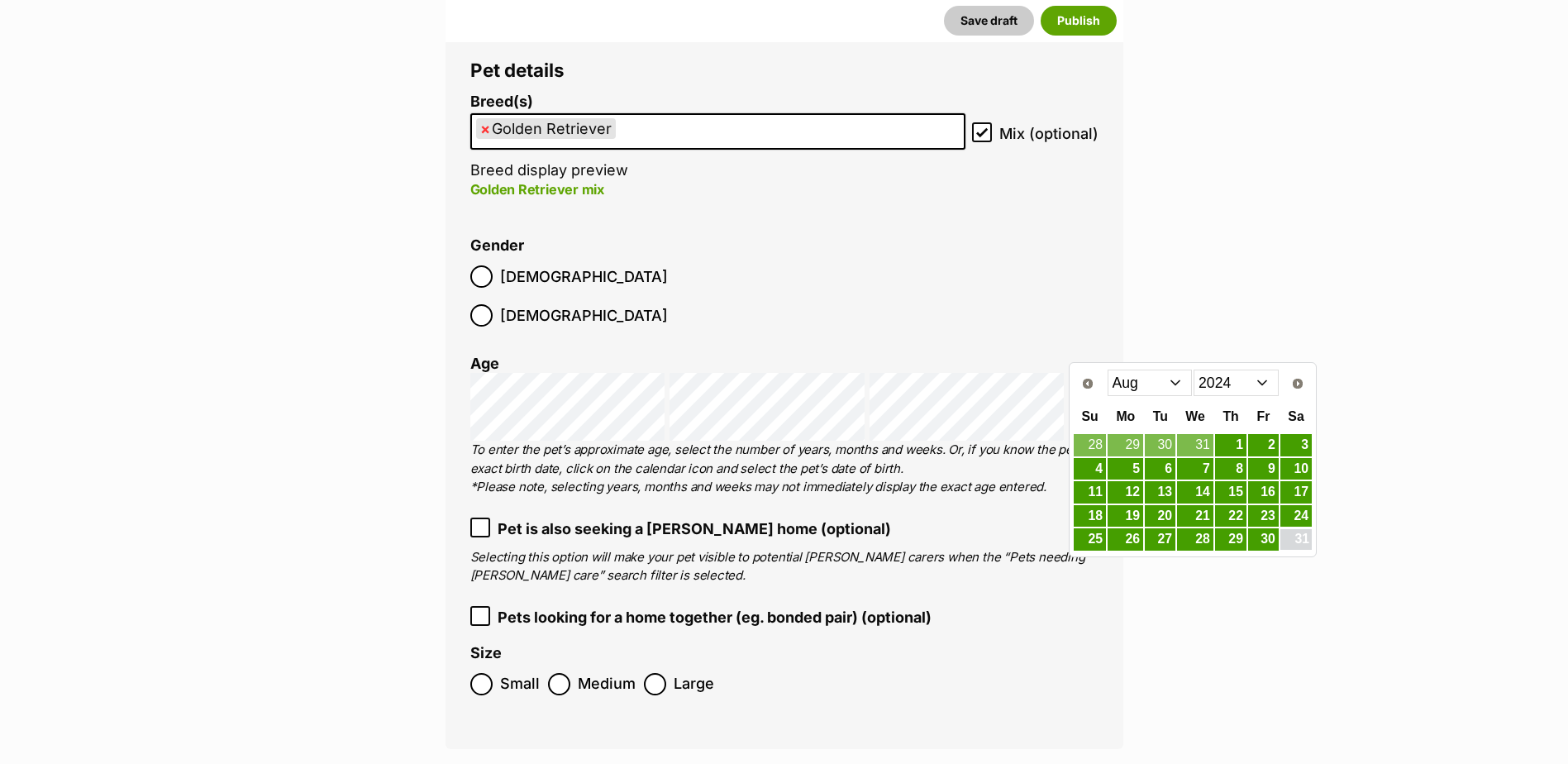
click at [1285, 534] on link "31" at bounding box center [1296, 539] width 31 height 21
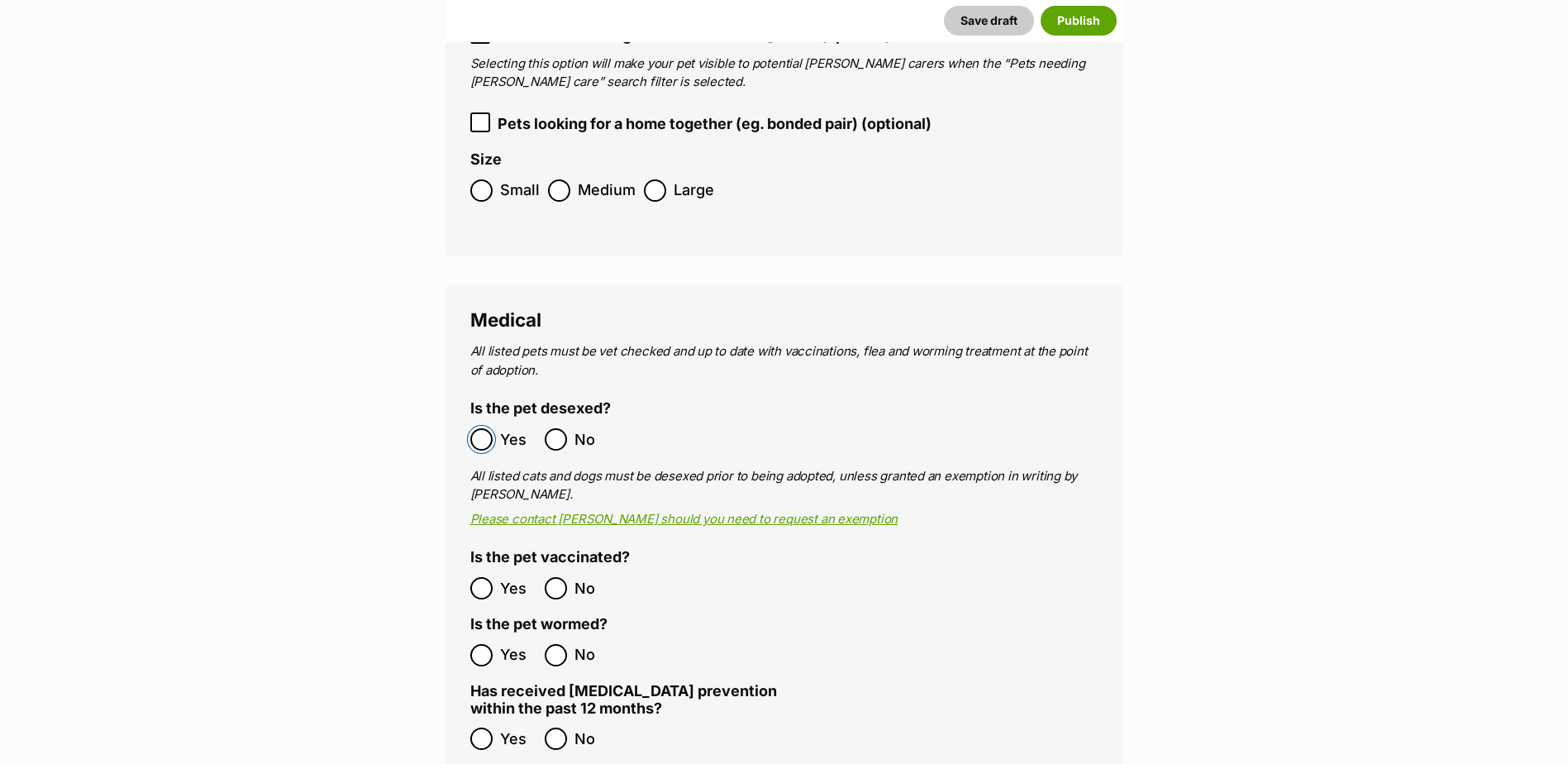
scroll to position [2582, 0]
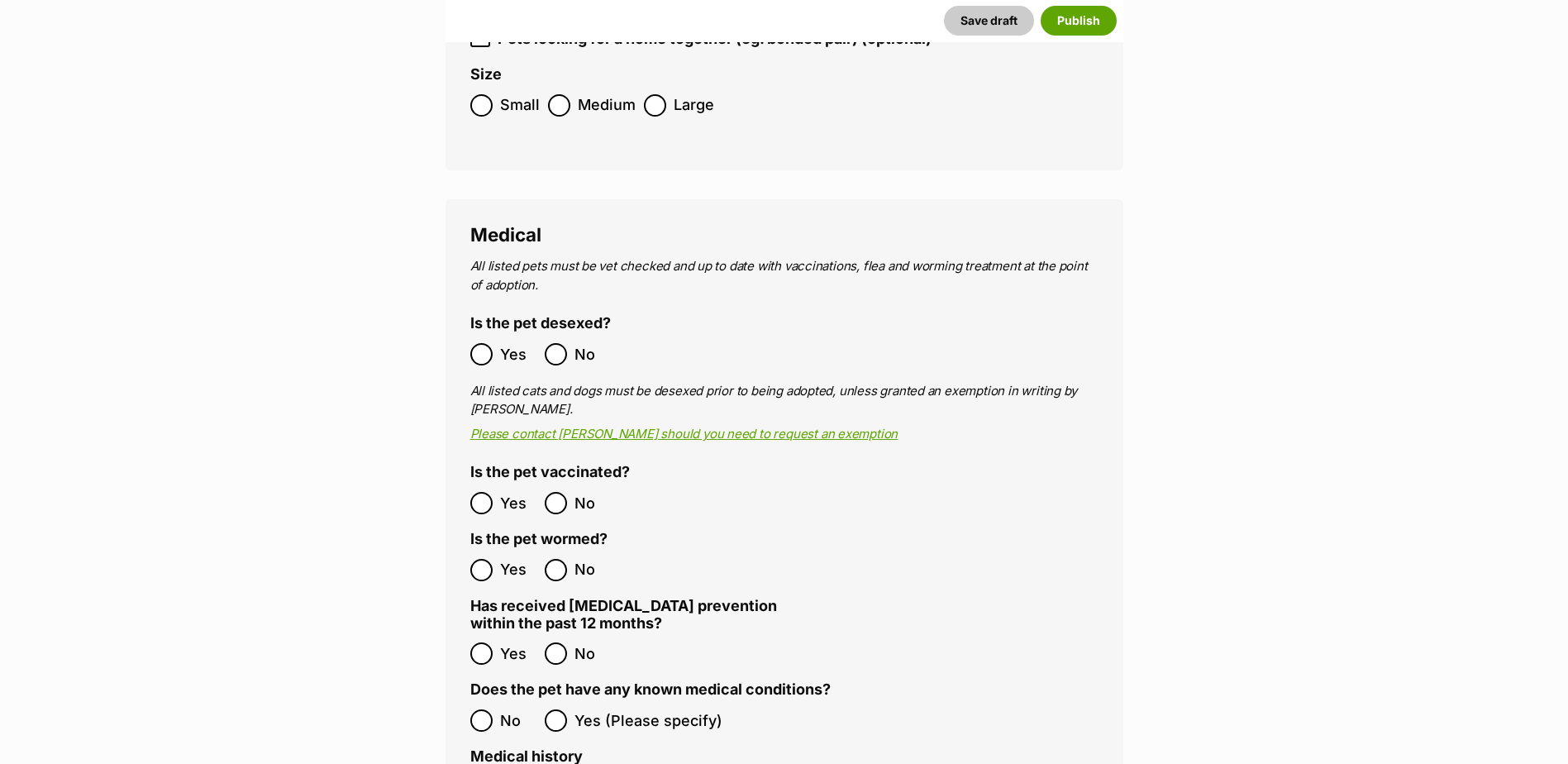
click at [495, 559] on label "Yes" at bounding box center [503, 570] width 66 height 22
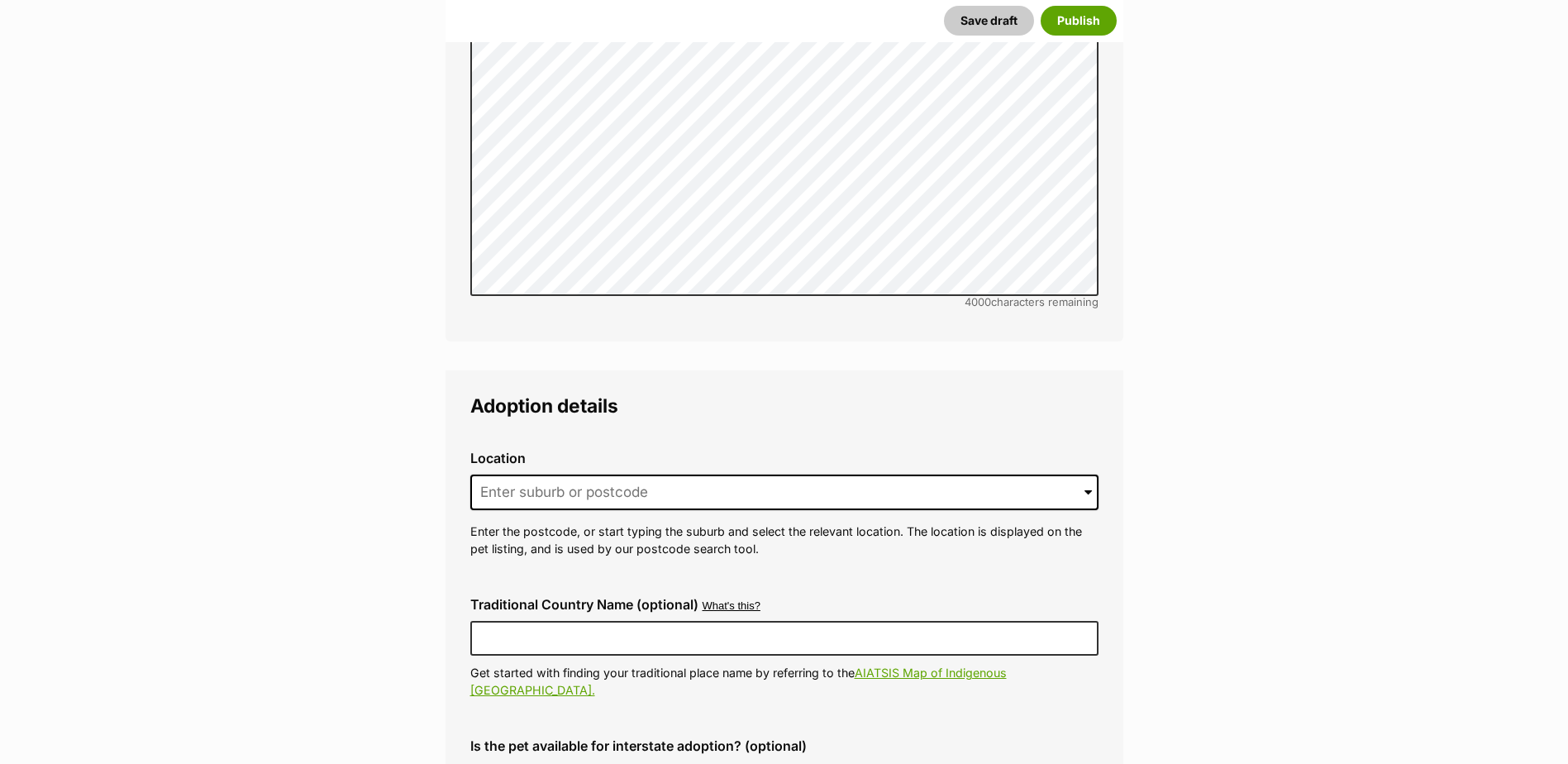
scroll to position [3657, 0]
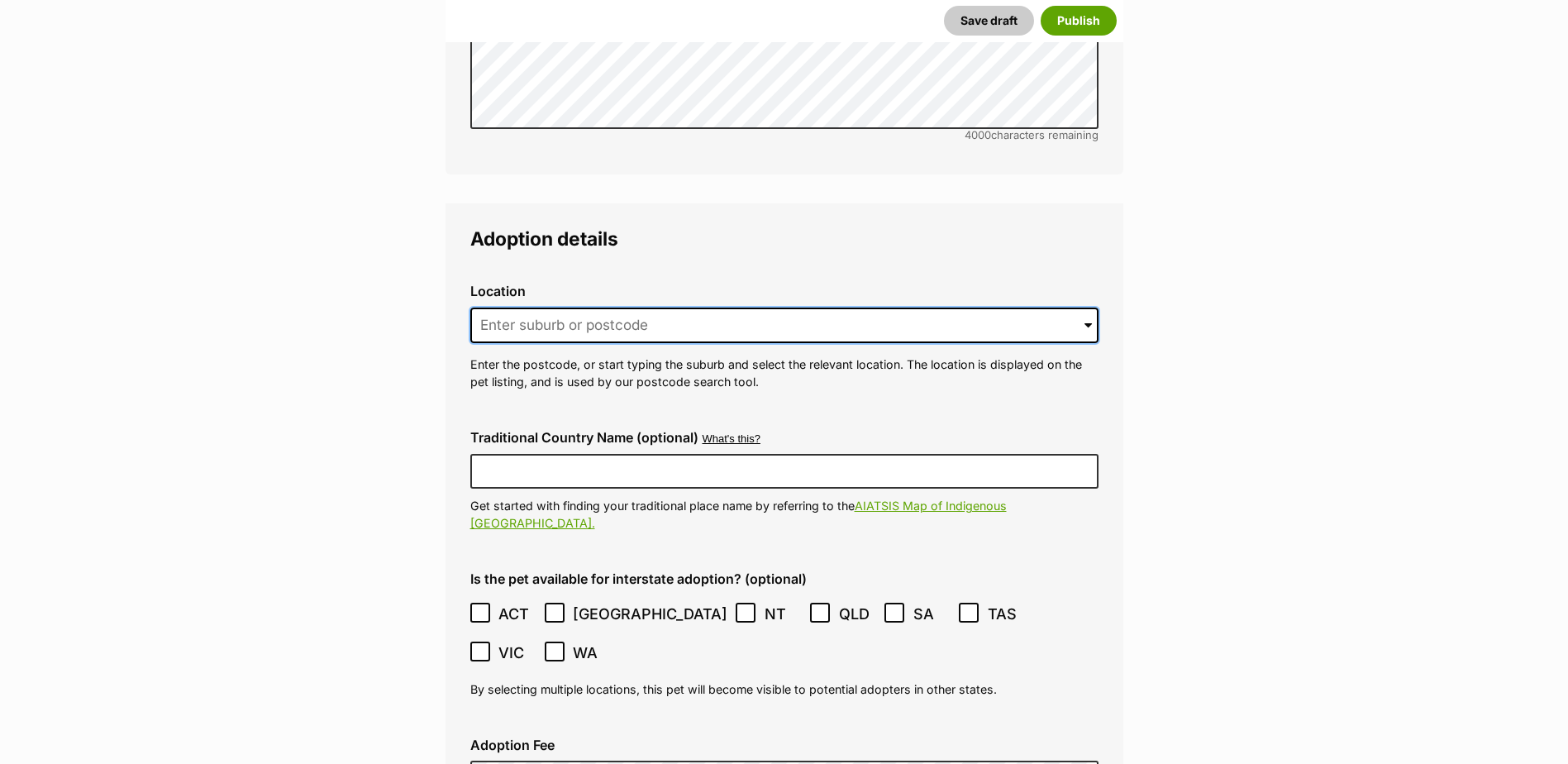
click at [560, 308] on input at bounding box center [784, 326] width 628 height 37
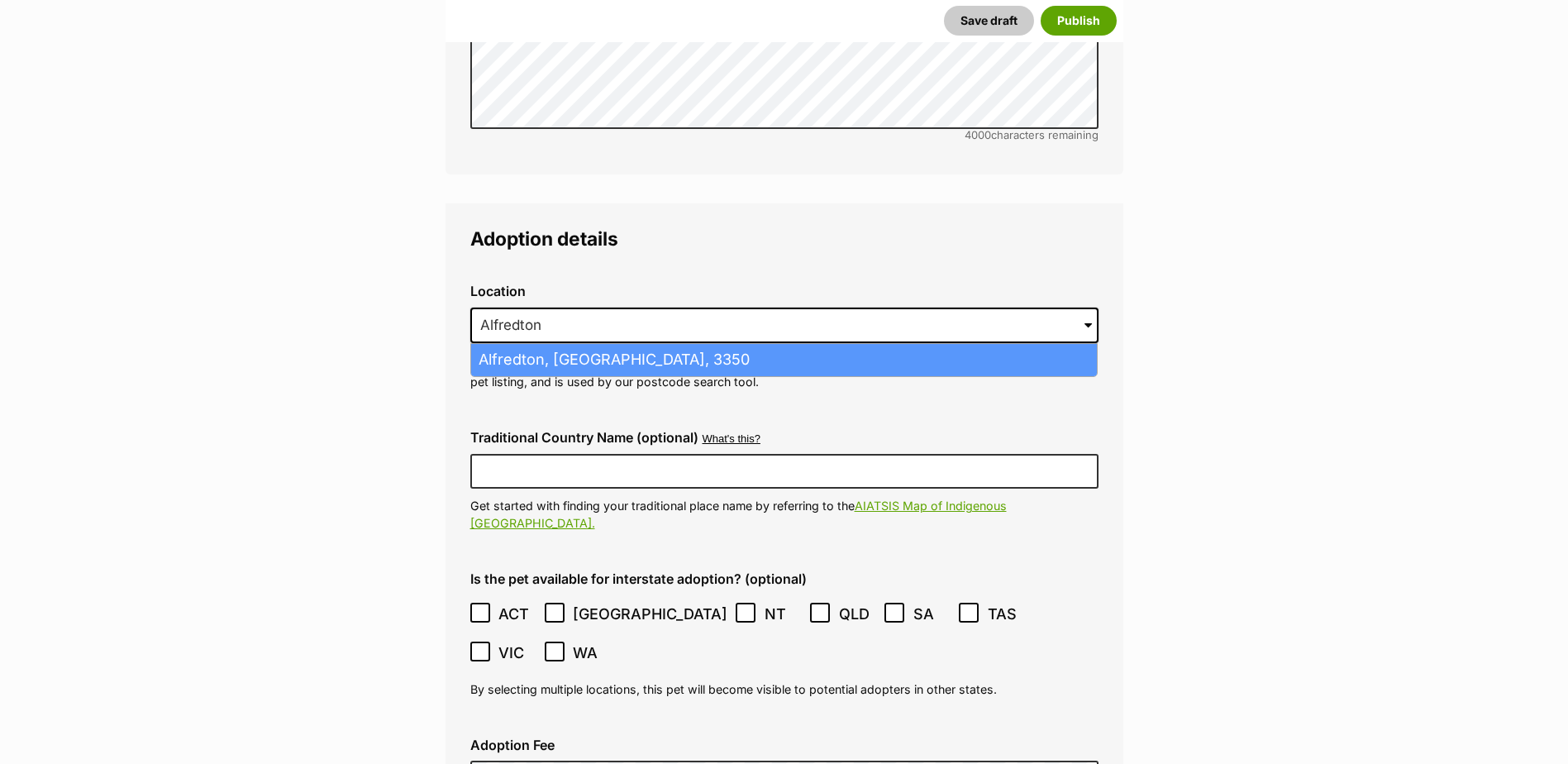
click at [567, 344] on li "Alfredton, Victoria, 3350" at bounding box center [783, 359] width 626 height 32
type input "Alfredton, Victoria, 3350"
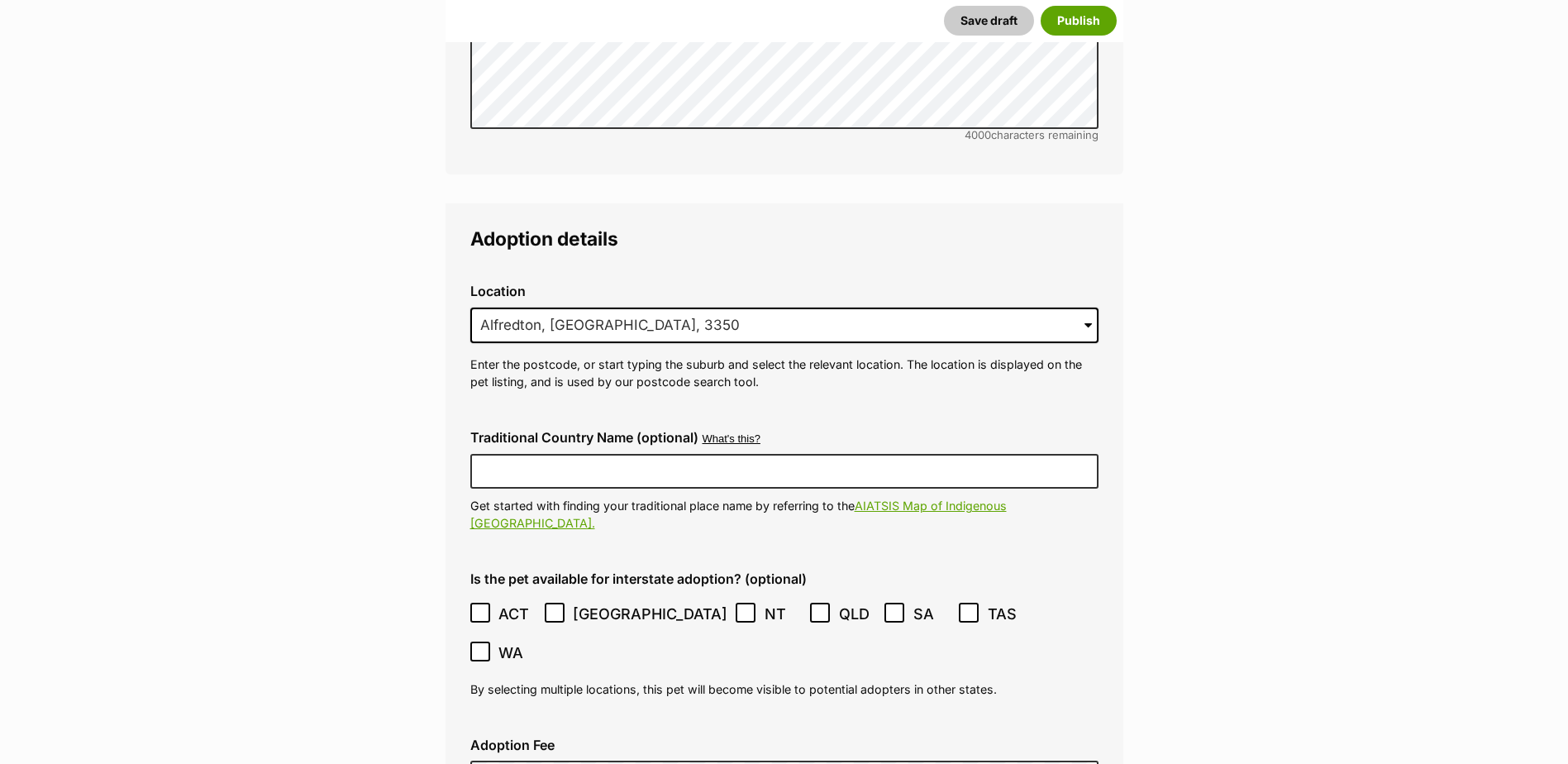
scroll to position [3905, 0]
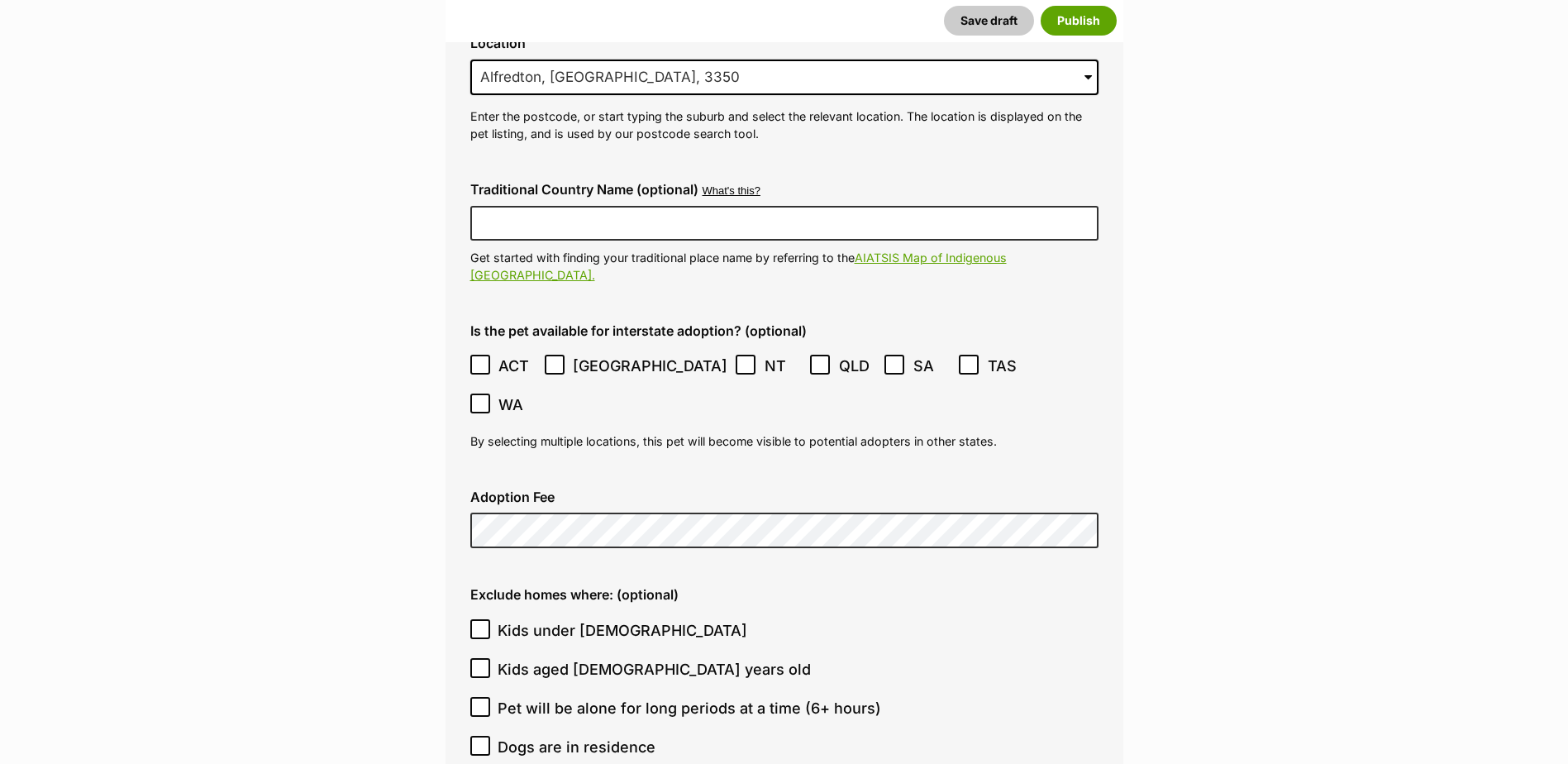
click at [848, 611] on ol "Kids under 5 years old Kids aged 6-12 years old Pet will be alone for long peri…" at bounding box center [784, 708] width 628 height 194
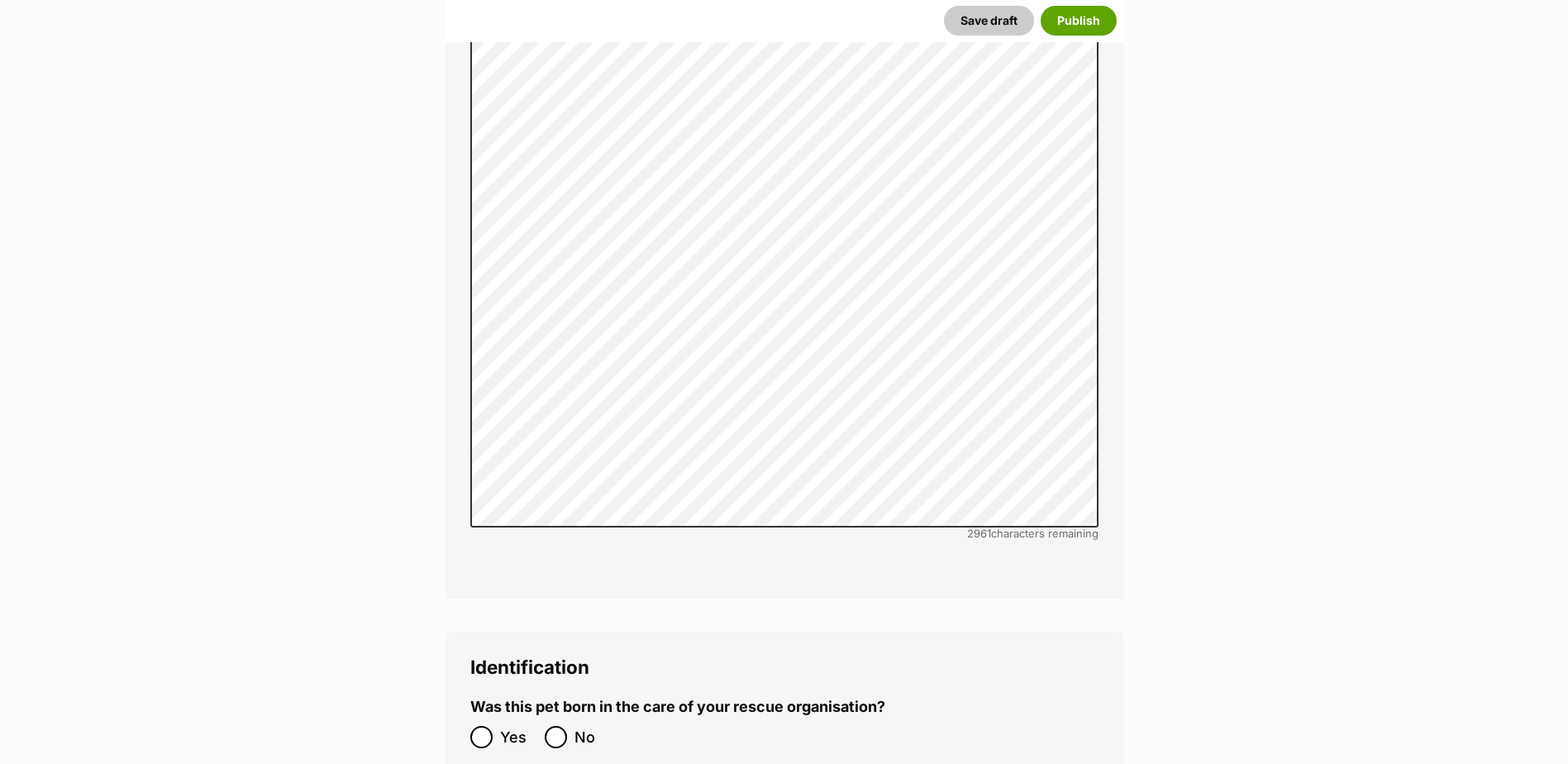
scroll to position [5062, 0]
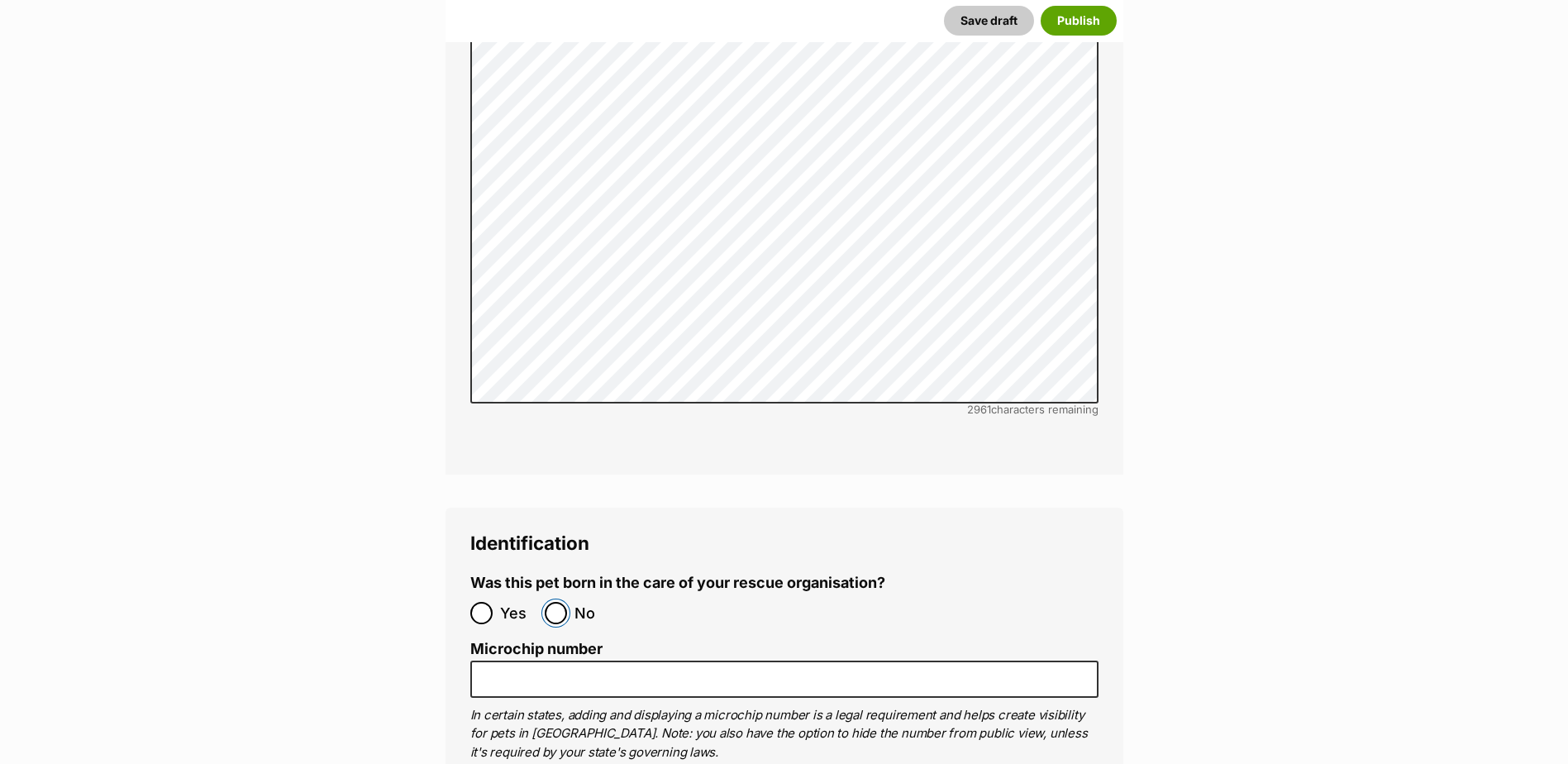
click at [554, 602] on input "No" at bounding box center [556, 613] width 22 height 22
radio input "true"
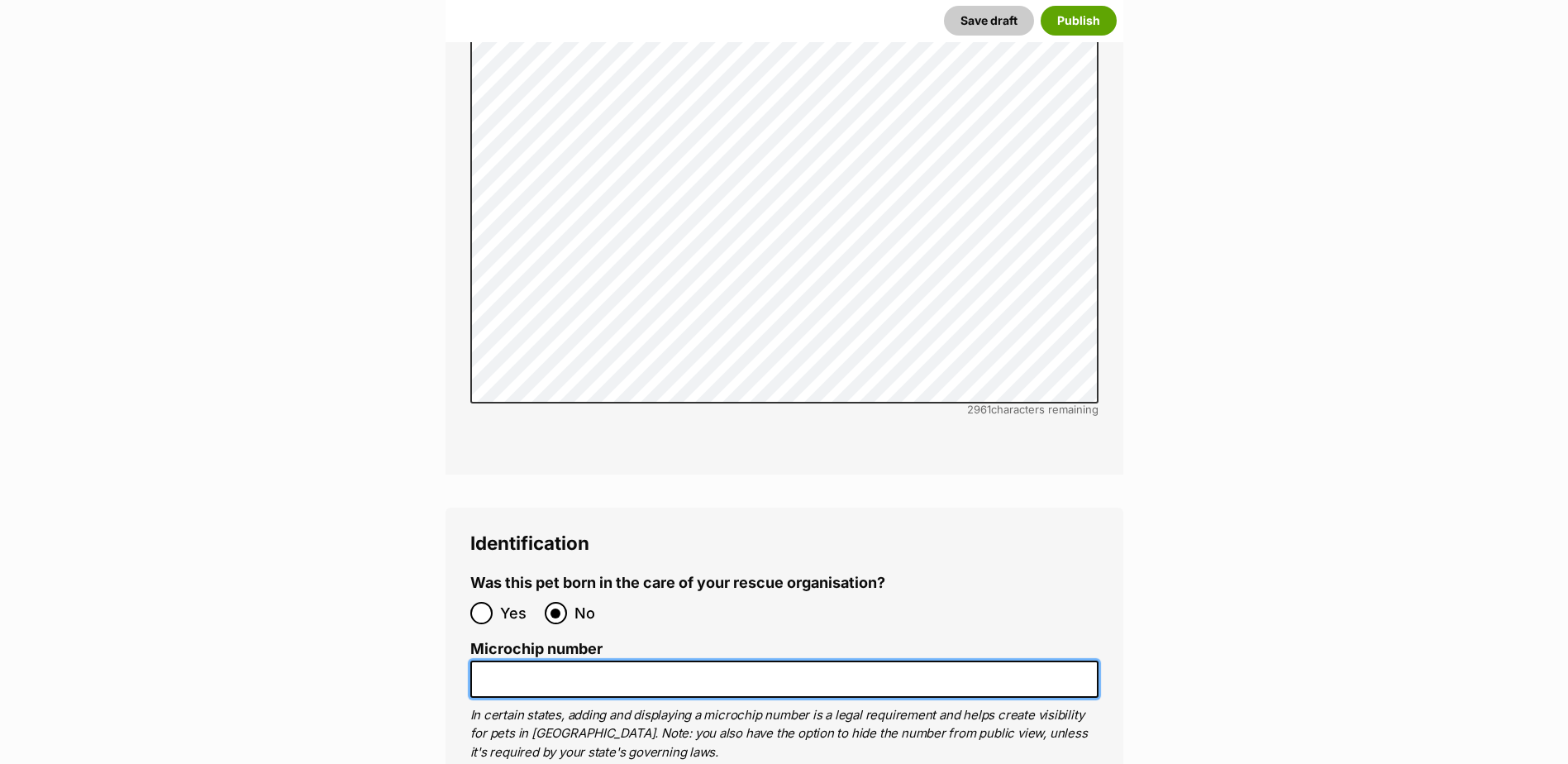
click at [495, 660] on input "Microchip number" at bounding box center [784, 679] width 628 height 38
paste input "978142000368360"
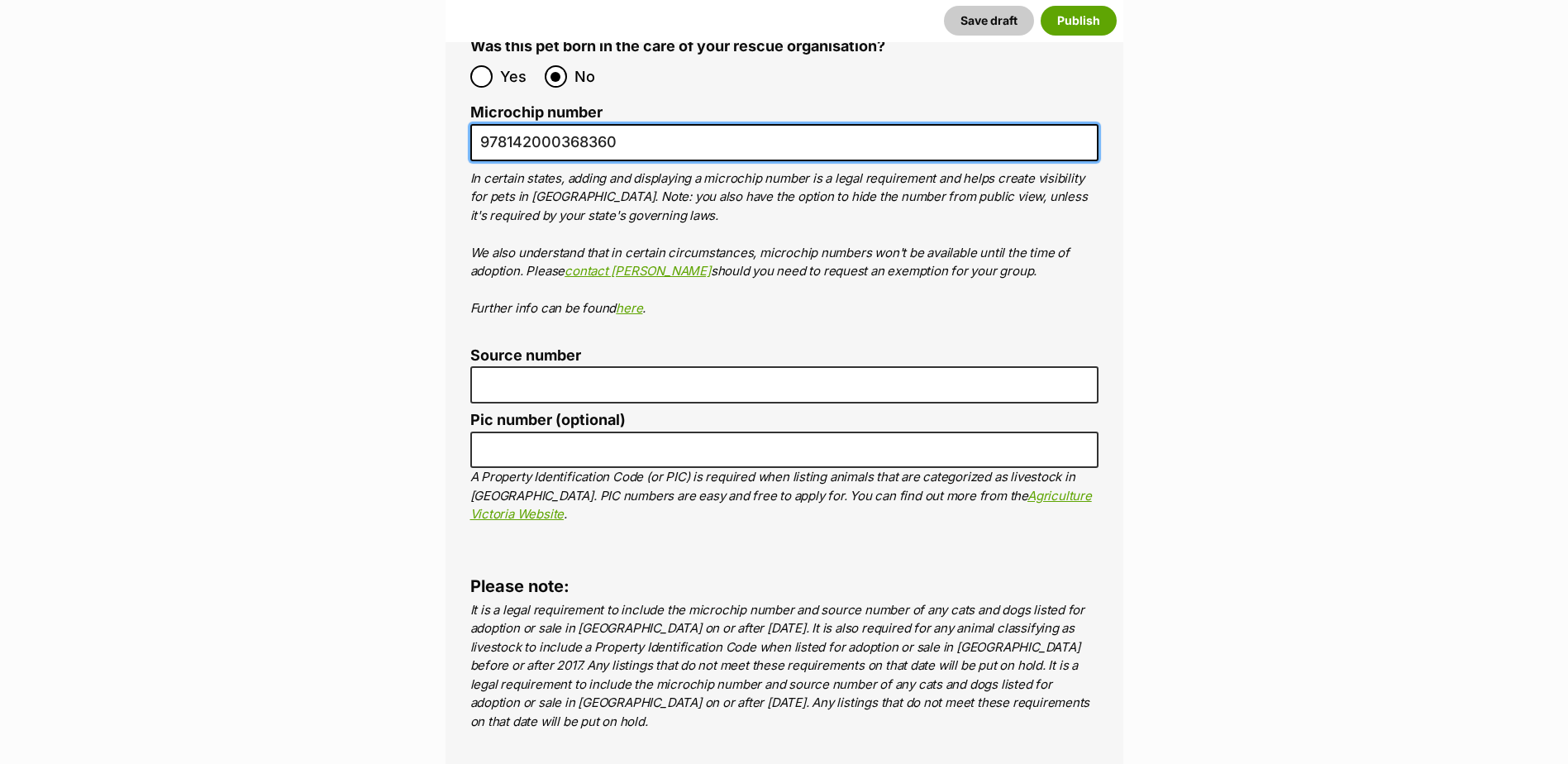
scroll to position [5724, 0]
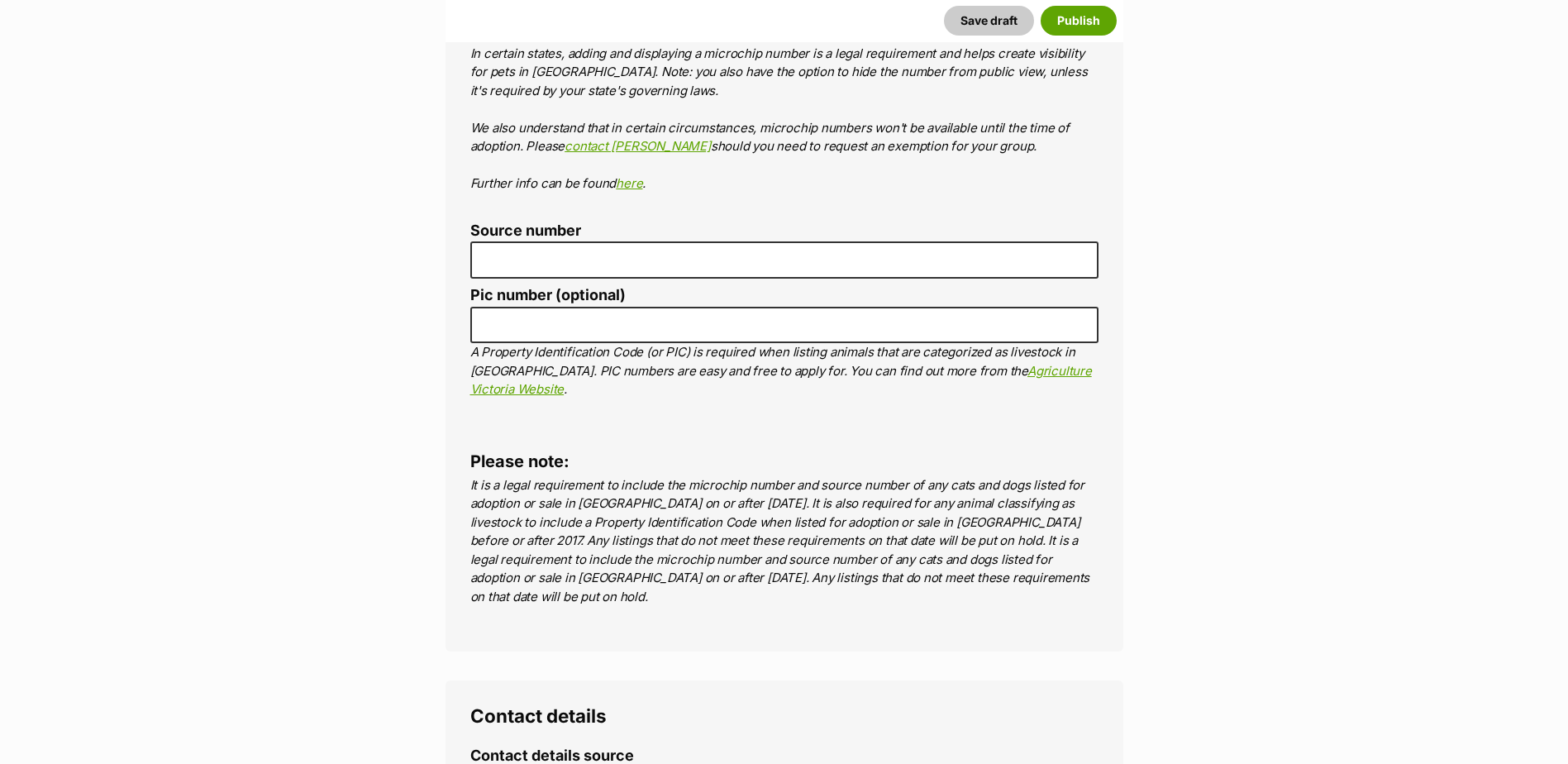
type input "978142000368360"
click at [541, 223] on label "Source number" at bounding box center [784, 231] width 628 height 17
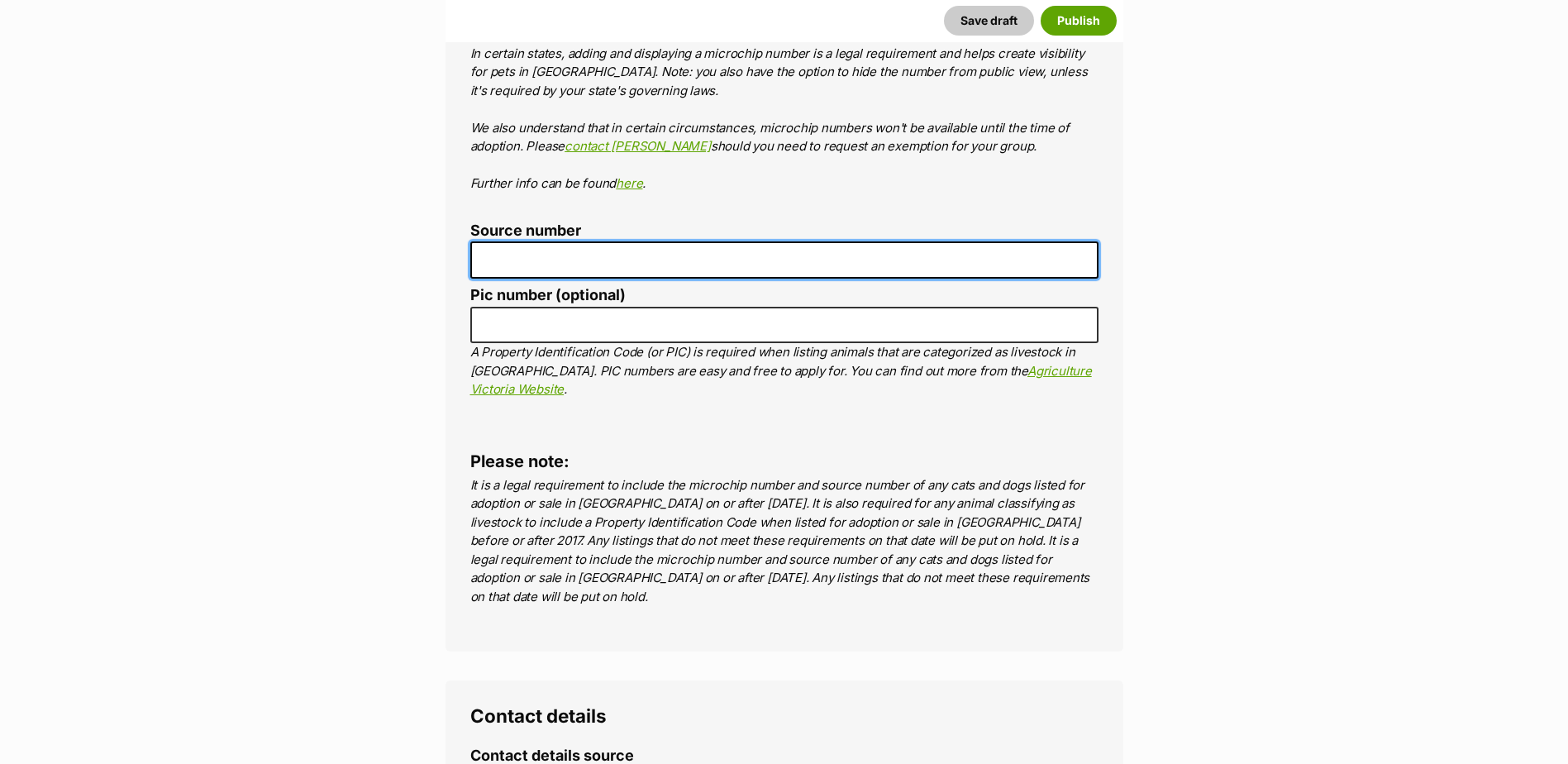
click at [541, 241] on input "Source number" at bounding box center [784, 259] width 628 height 38
drag, startPoint x: 536, startPoint y: 149, endPoint x: 516, endPoint y: 145, distance: 20.4
click at [533, 241] on input "Source number" at bounding box center [784, 259] width 628 height 38
type input "BR101300"
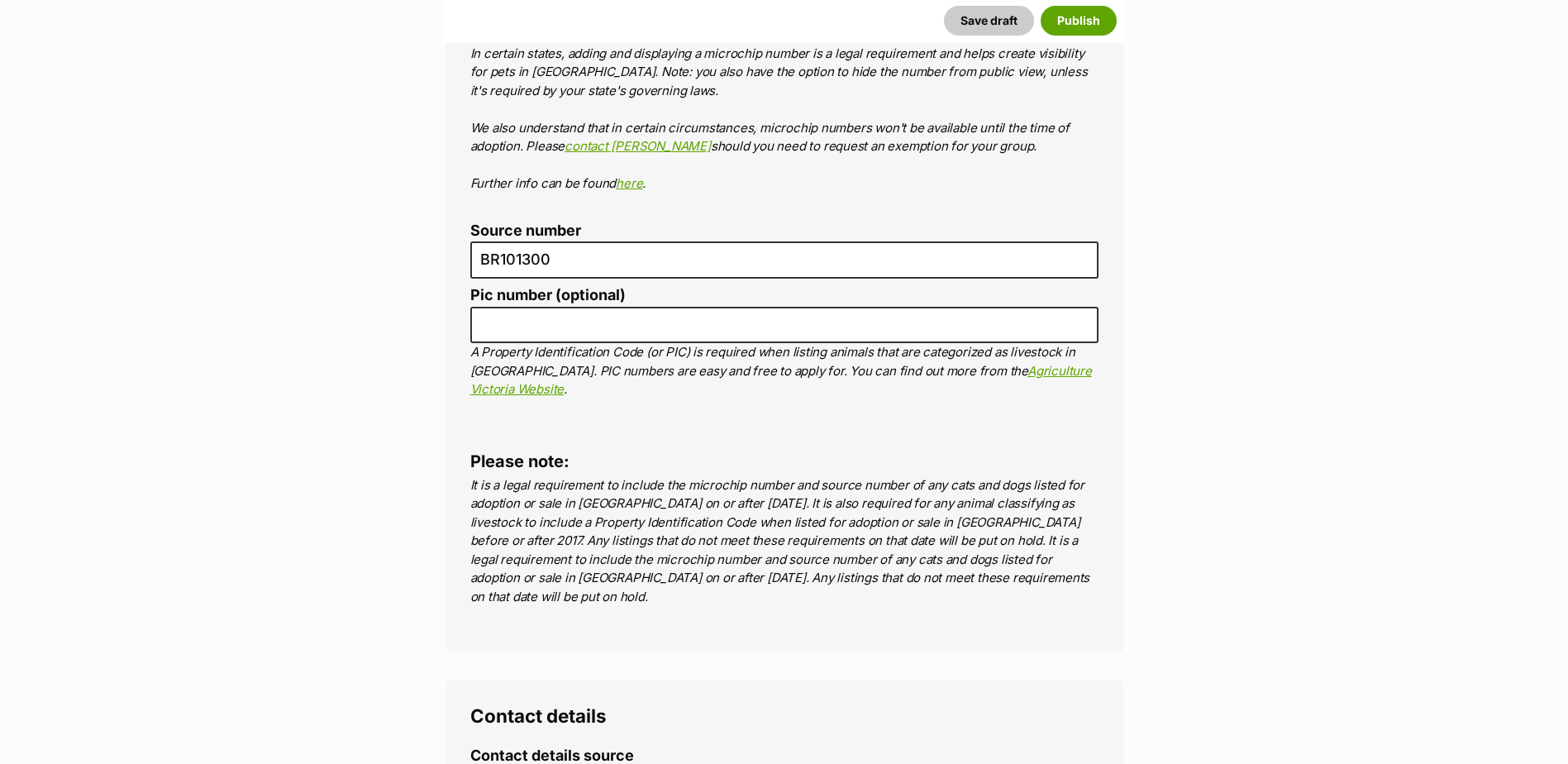
drag, startPoint x: 1316, startPoint y: 485, endPoint x: 1302, endPoint y: 481, distance: 14.6
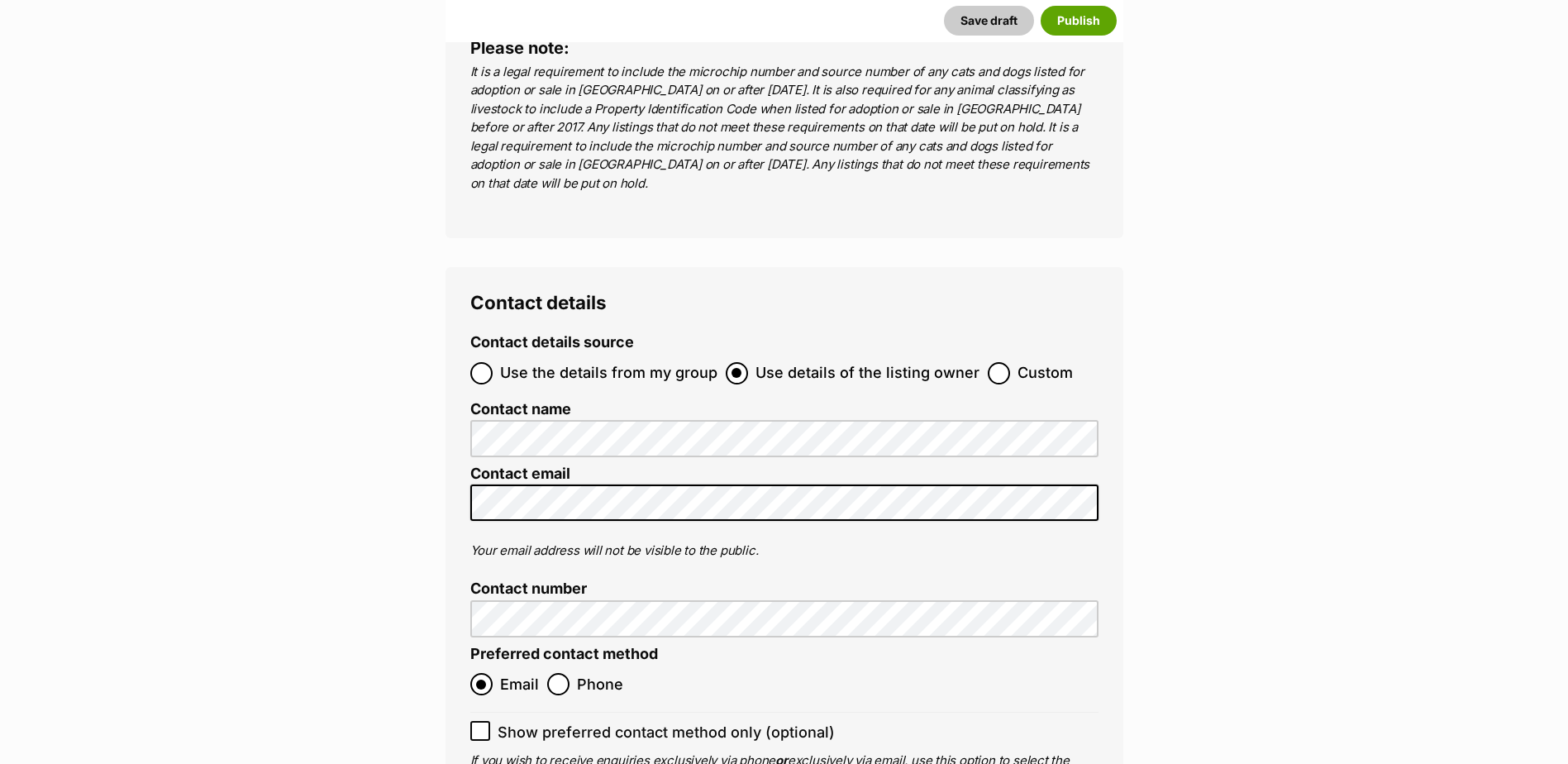
scroll to position [6467, 0]
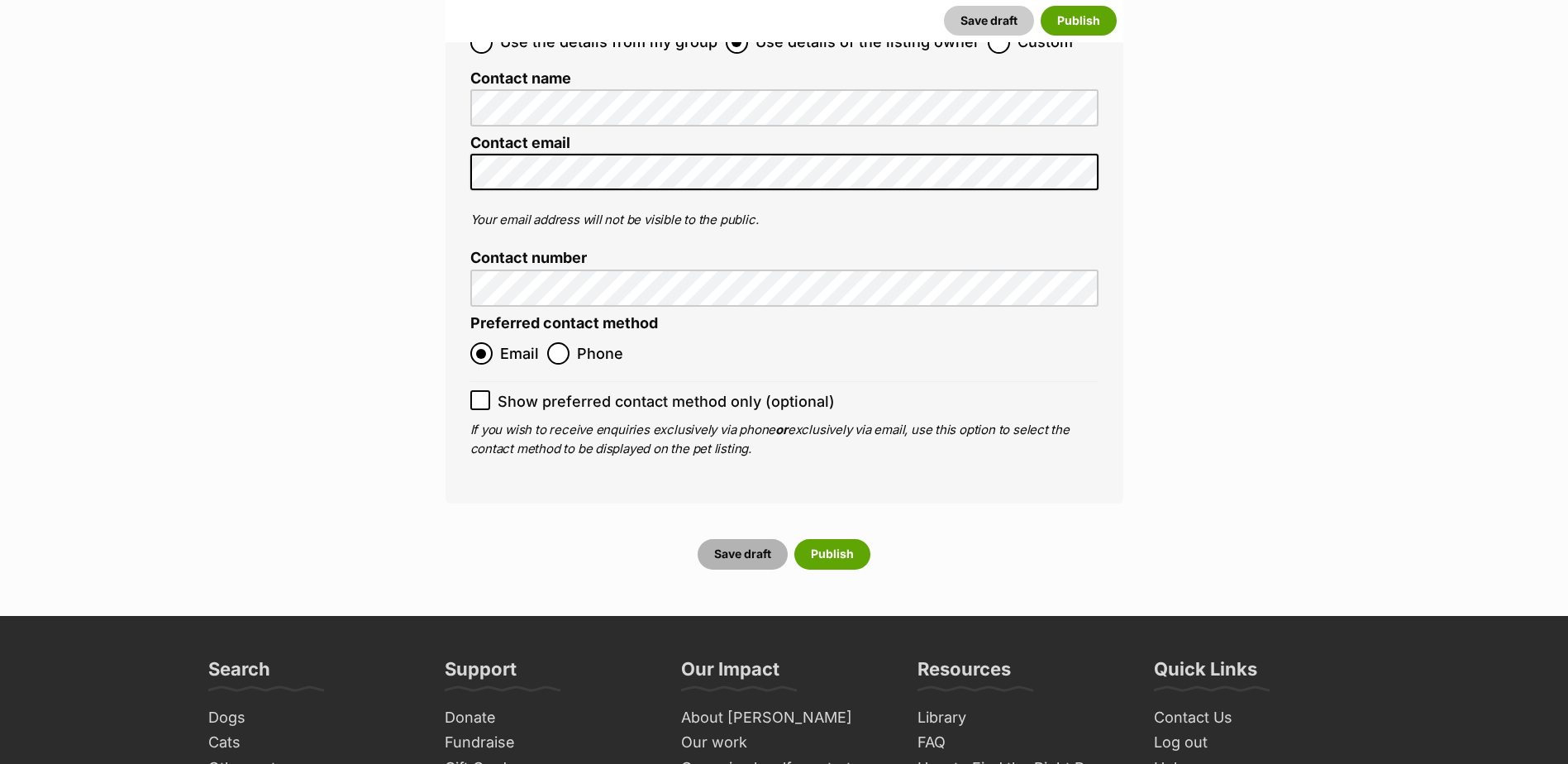
click at [752, 539] on button "Save draft" at bounding box center [743, 553] width 90 height 29
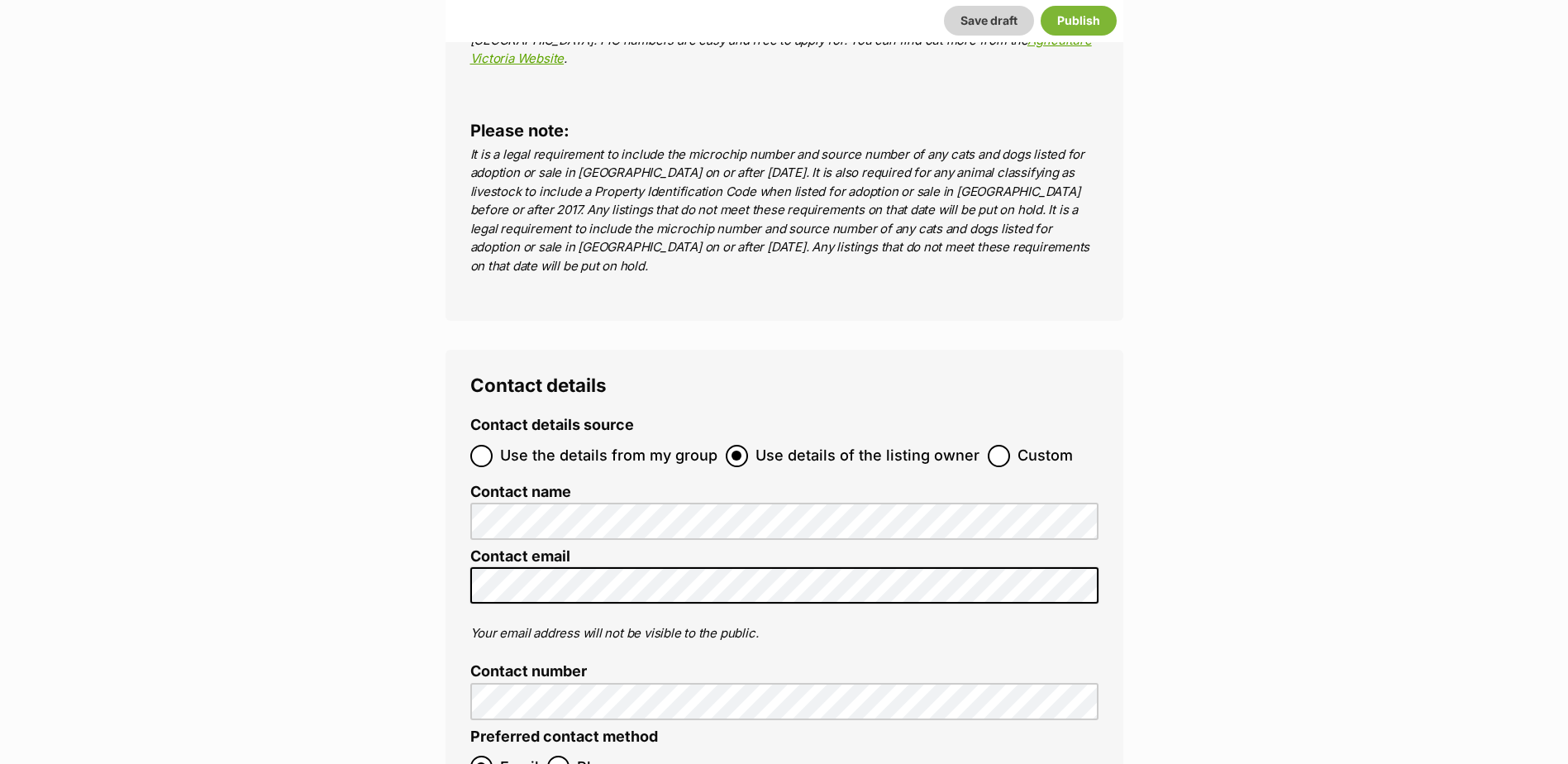
scroll to position [5640, 0]
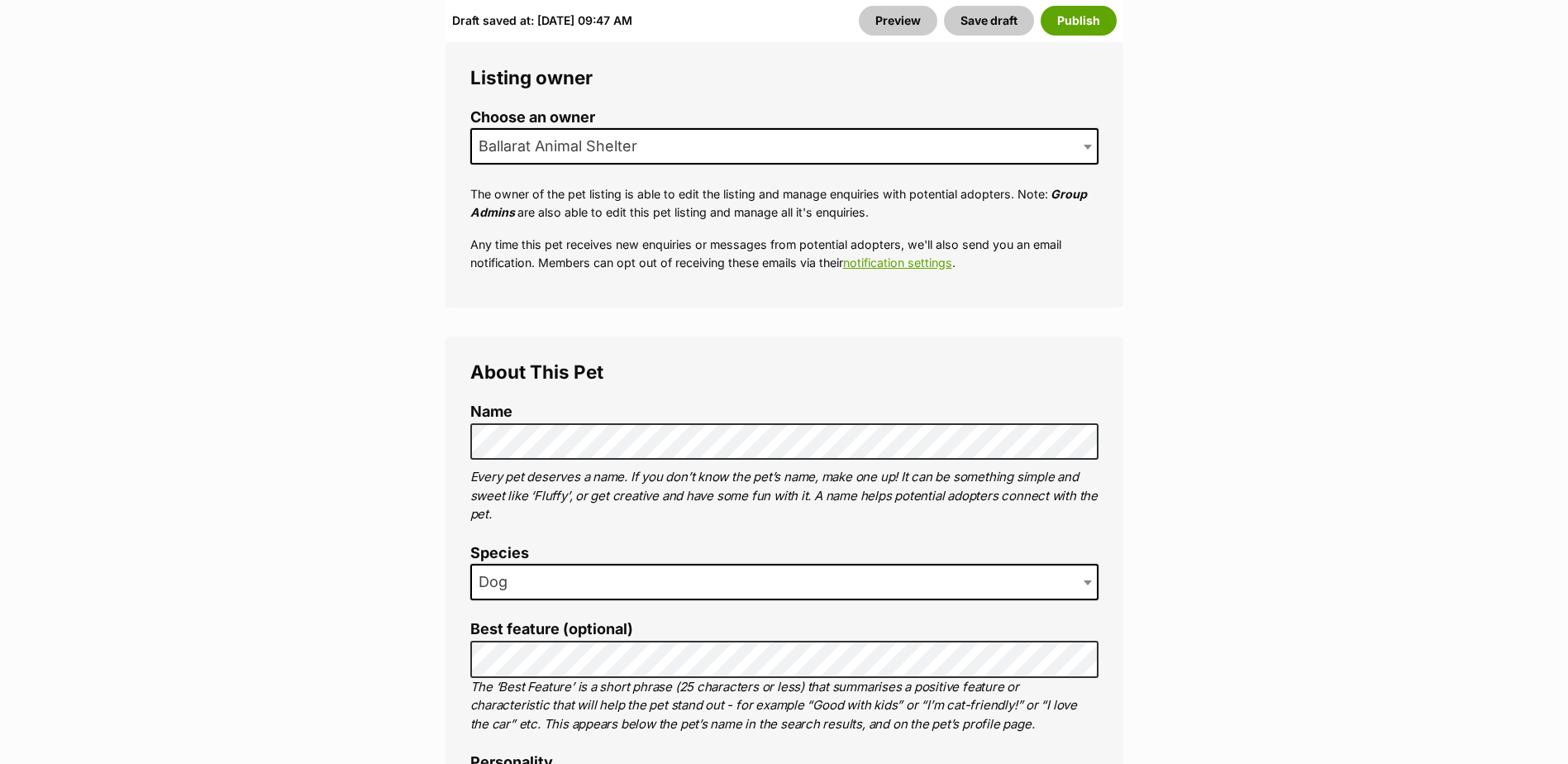
scroll to position [165, 0]
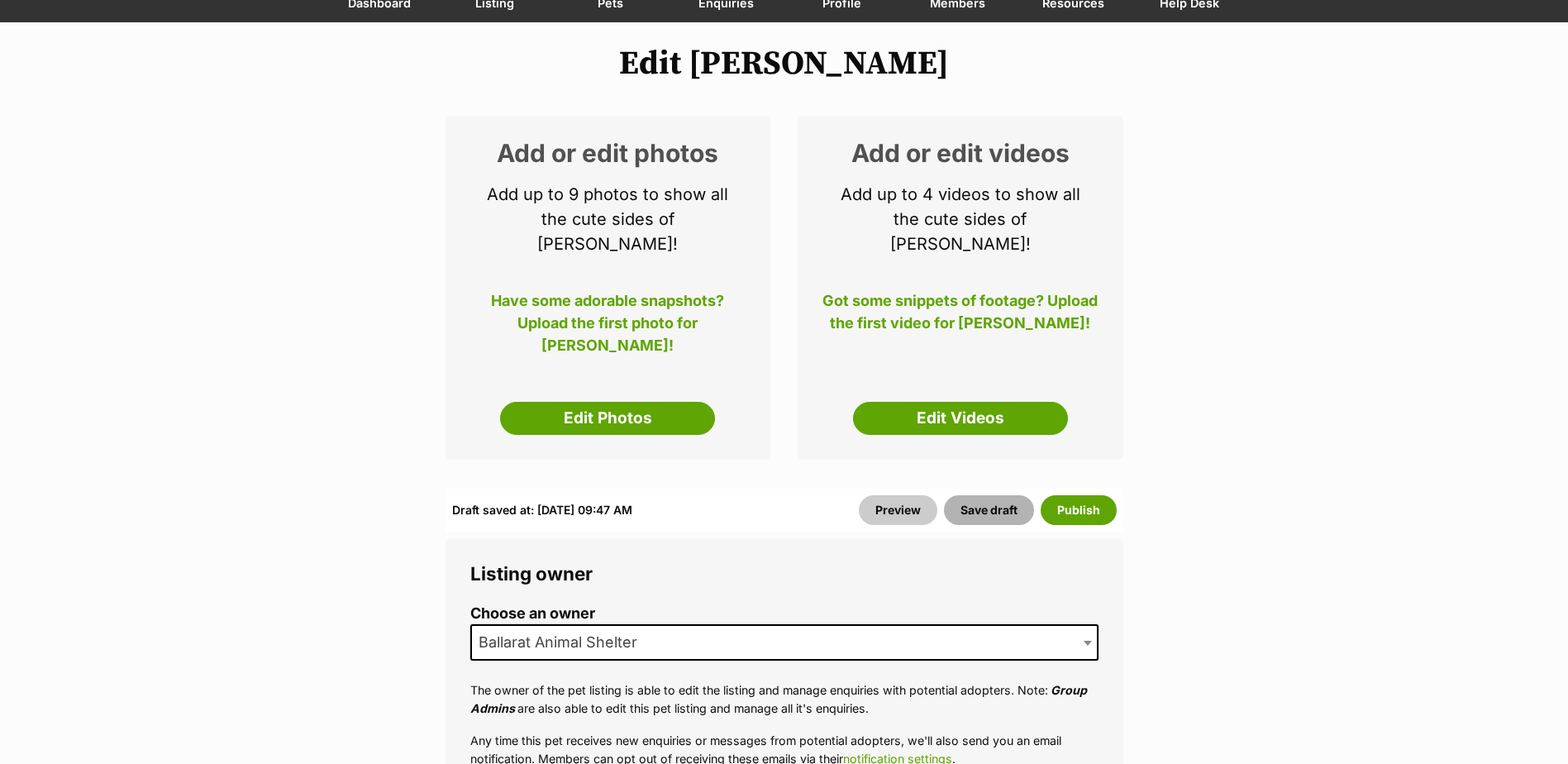
click at [1014, 495] on button "Save draft" at bounding box center [988, 509] width 90 height 29
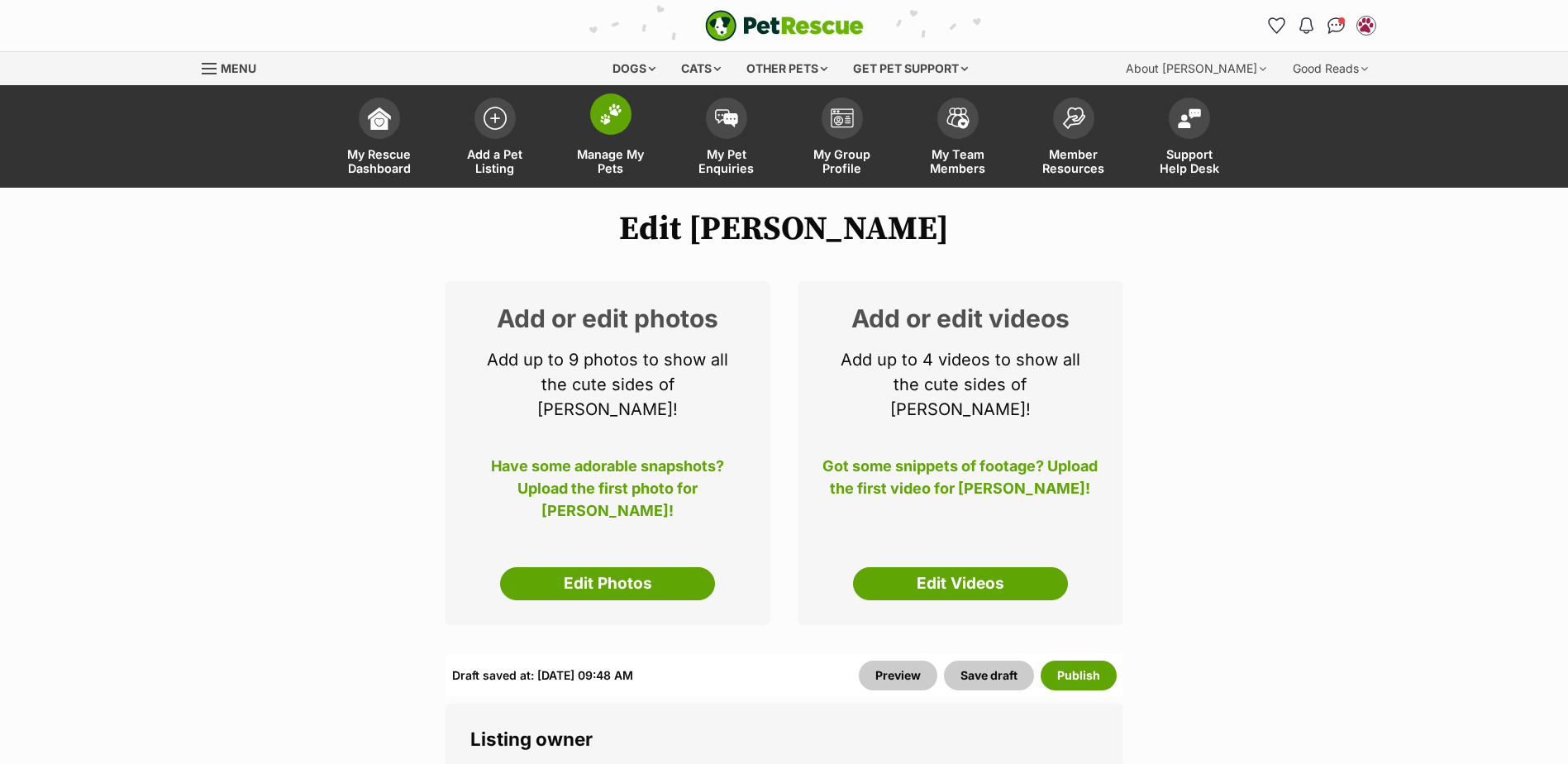
click at [588, 115] on link "Manage My Pets" at bounding box center [611, 137] width 115 height 98
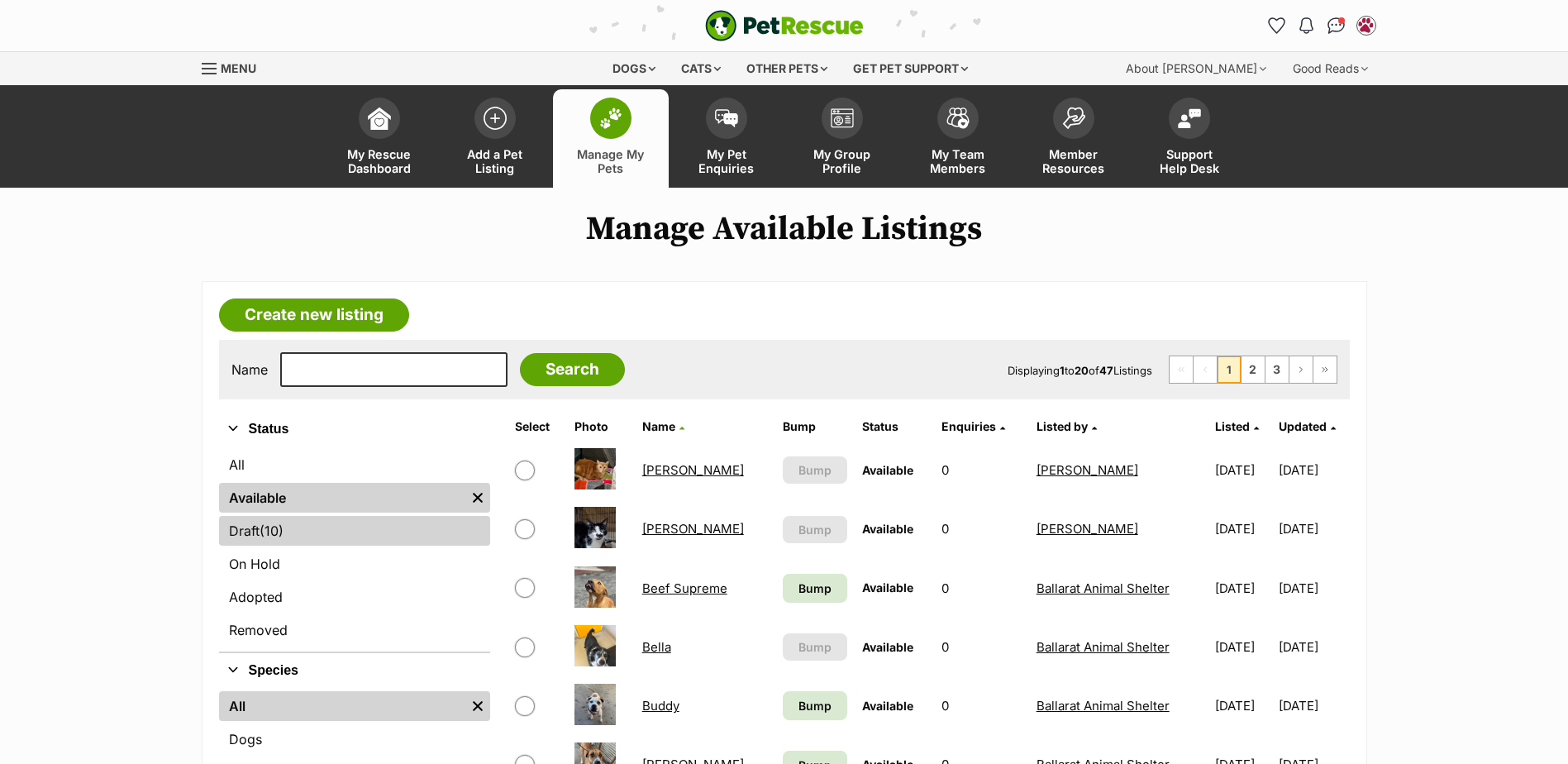
click at [310, 538] on link "Draft (10) Items" at bounding box center [354, 530] width 271 height 29
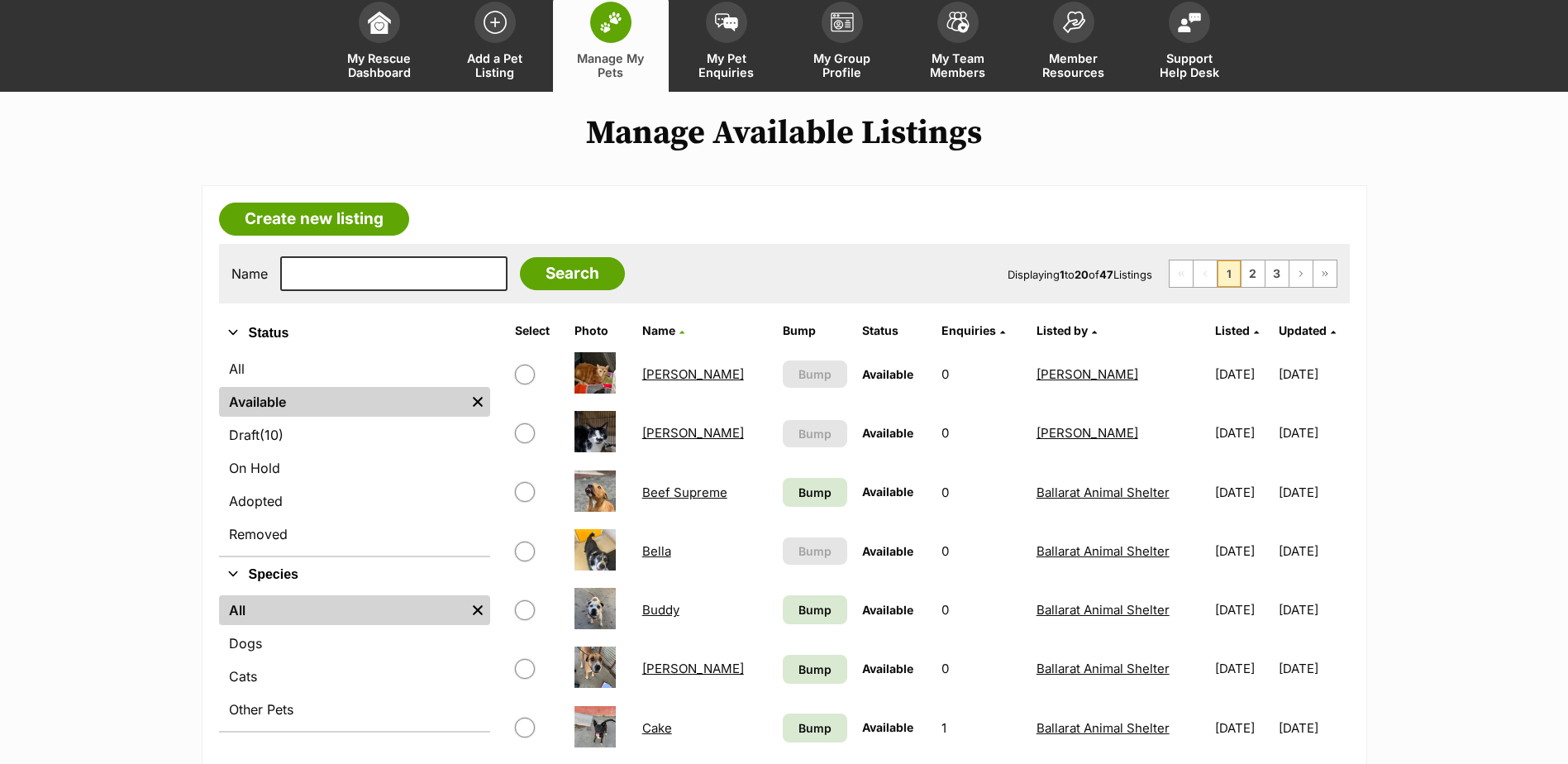
scroll to position [248, 0]
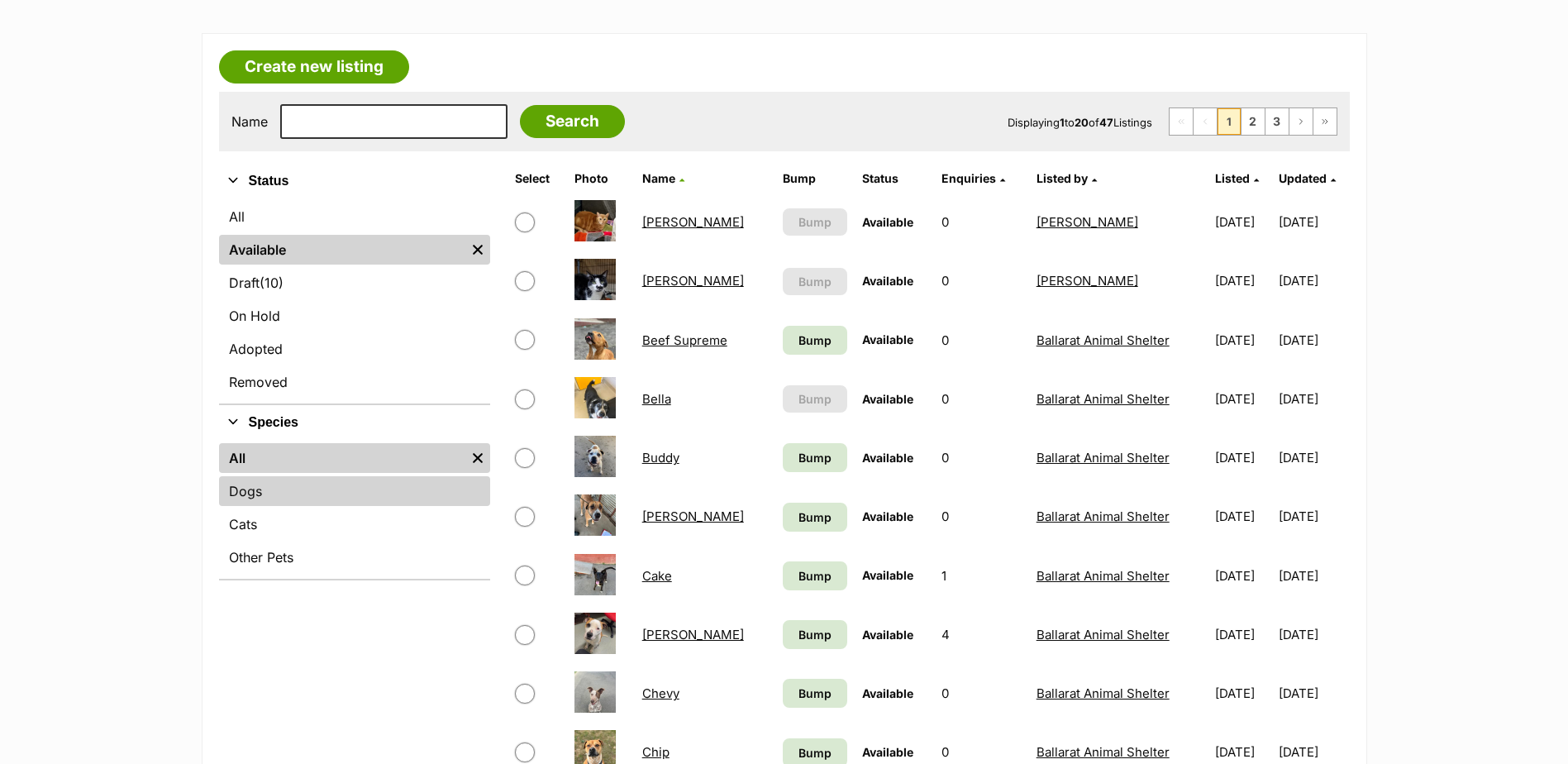
click at [261, 479] on link "Dogs" at bounding box center [354, 491] width 271 height 29
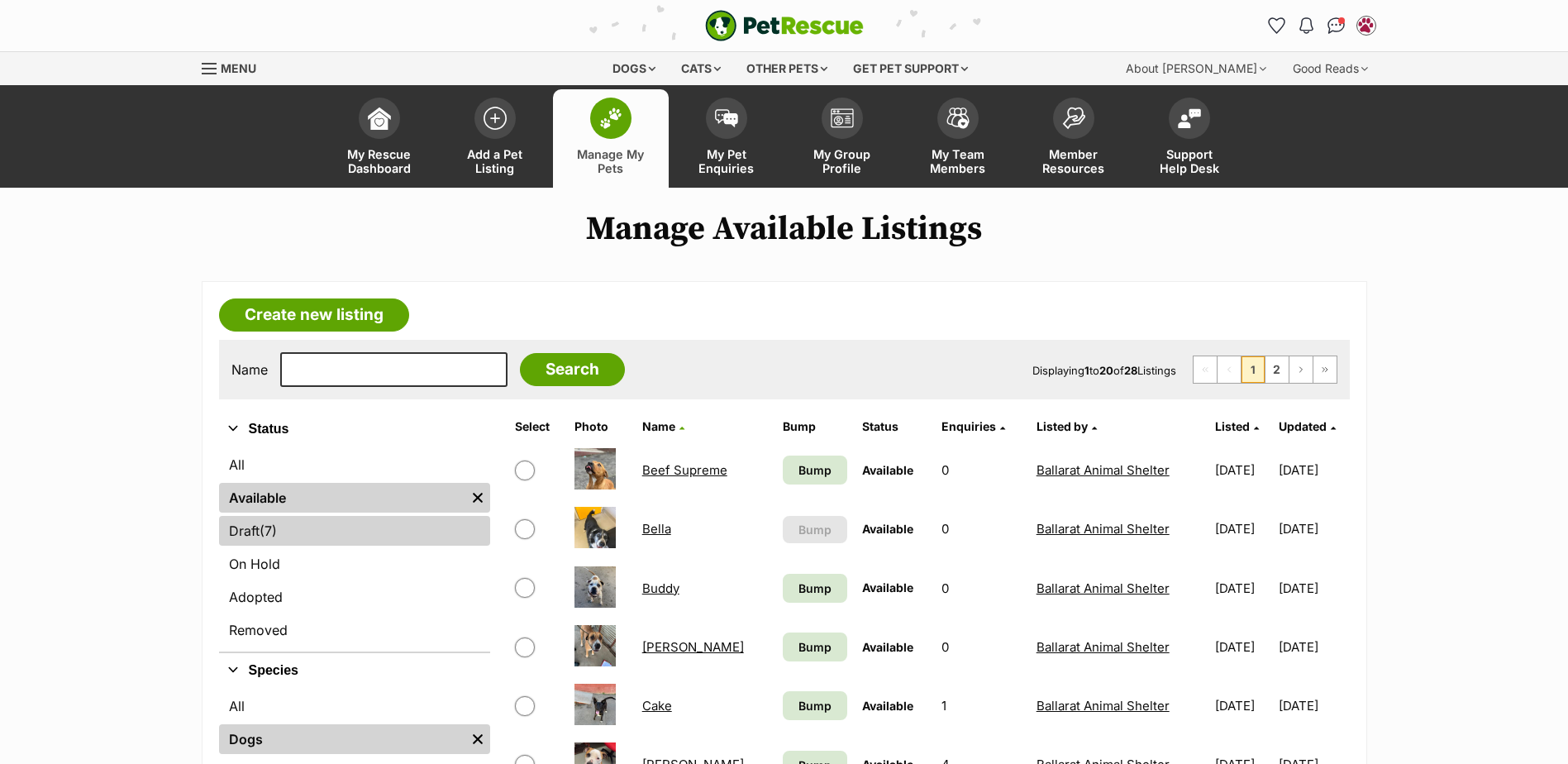
click at [273, 540] on span "(7)" at bounding box center [267, 530] width 17 height 20
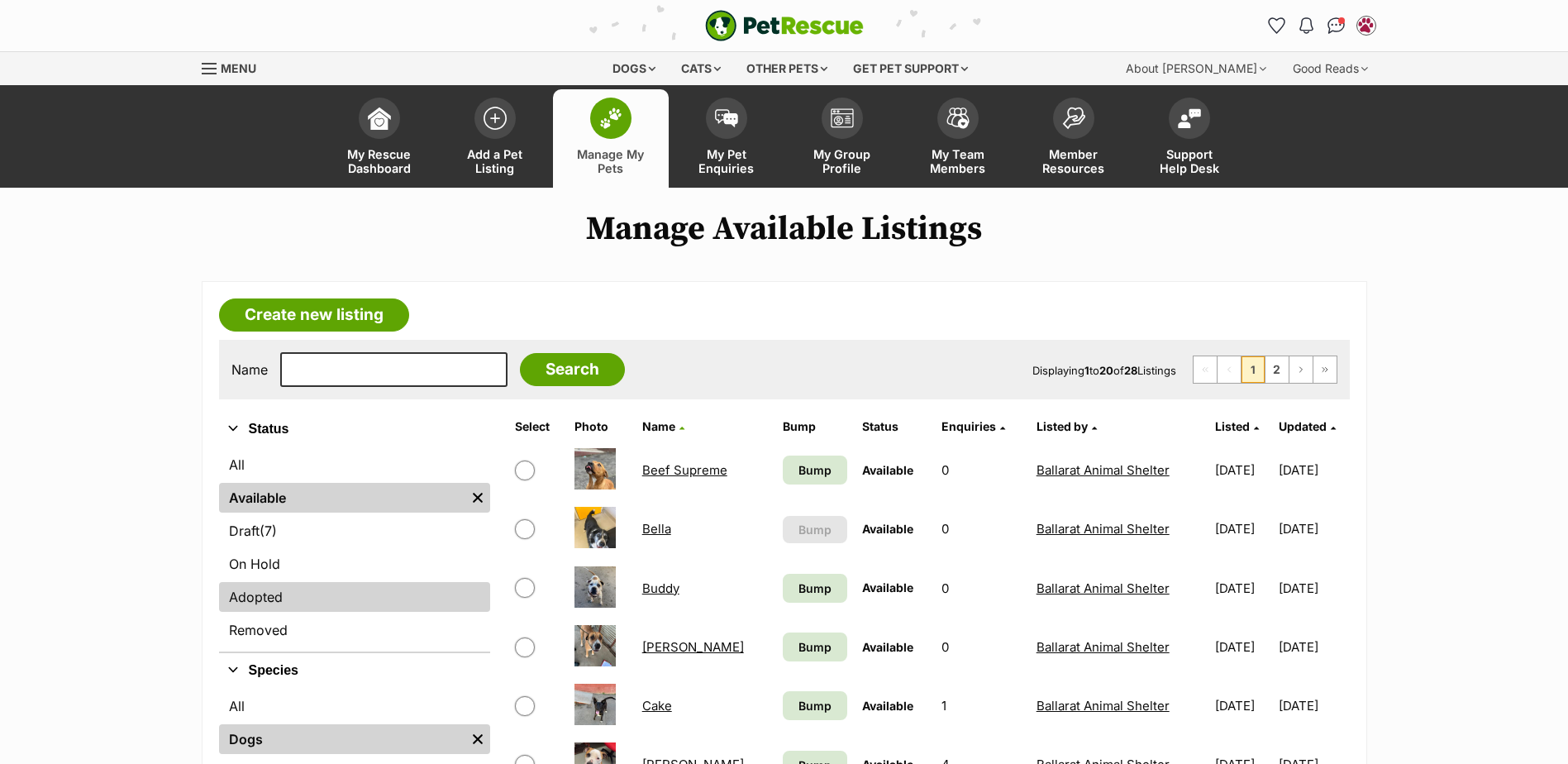
scroll to position [248, 0]
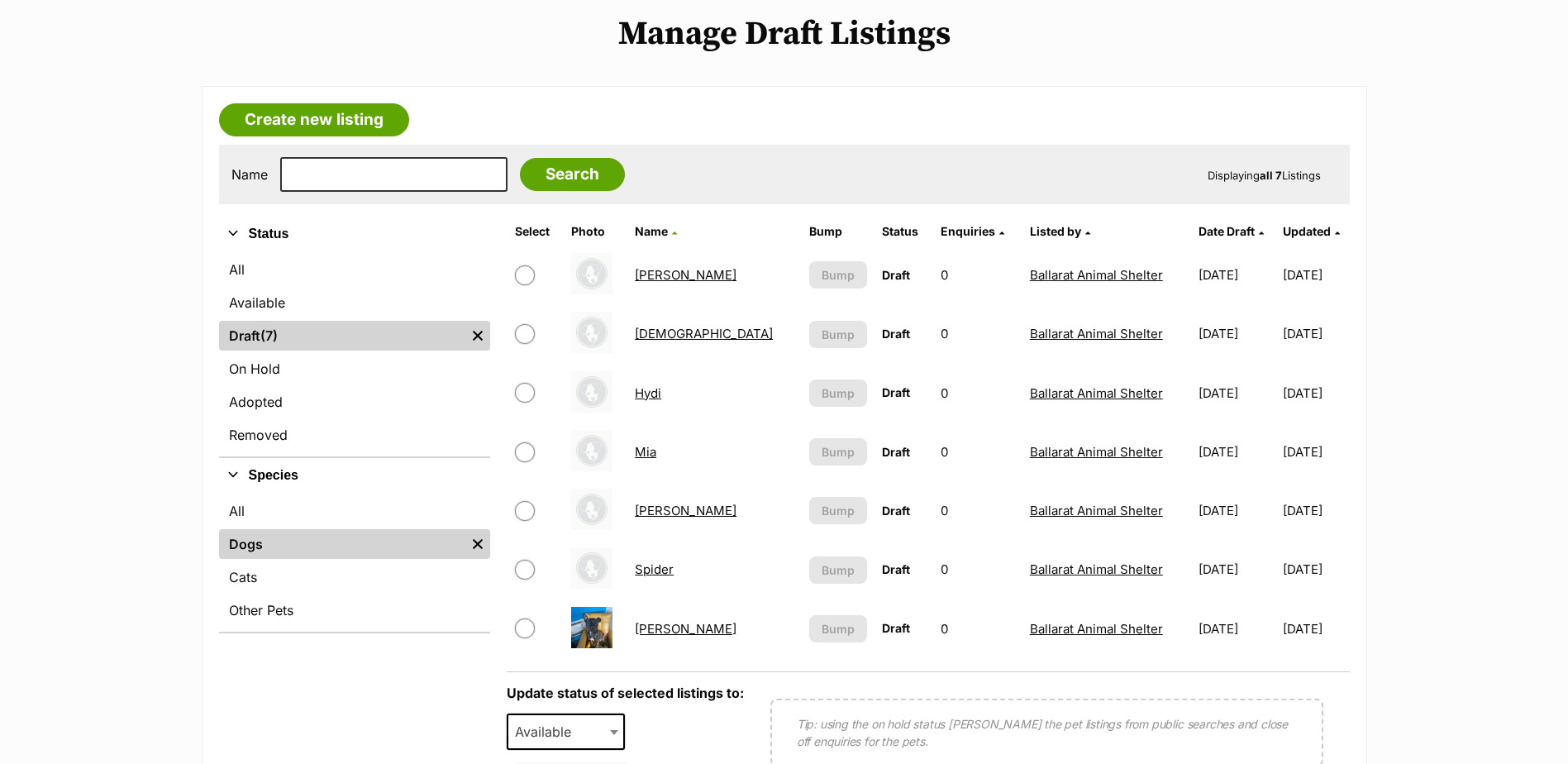
scroll to position [165, 0]
